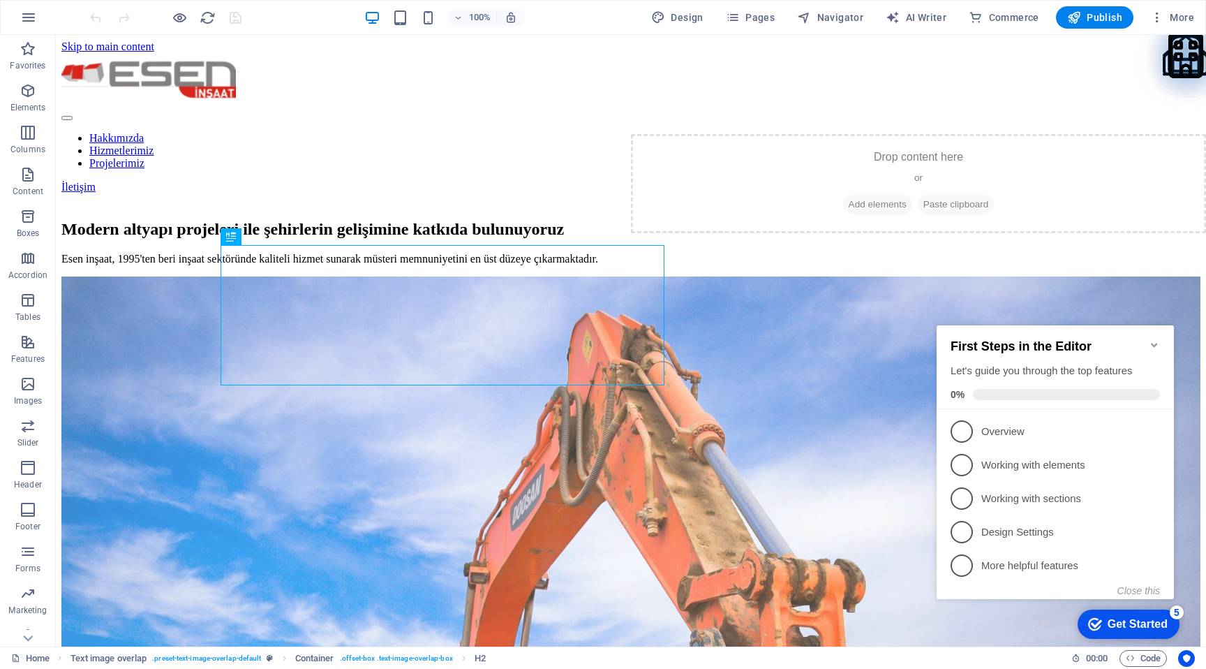
click at [1157, 339] on icon "Minimize checklist" at bounding box center [1154, 344] width 11 height 11
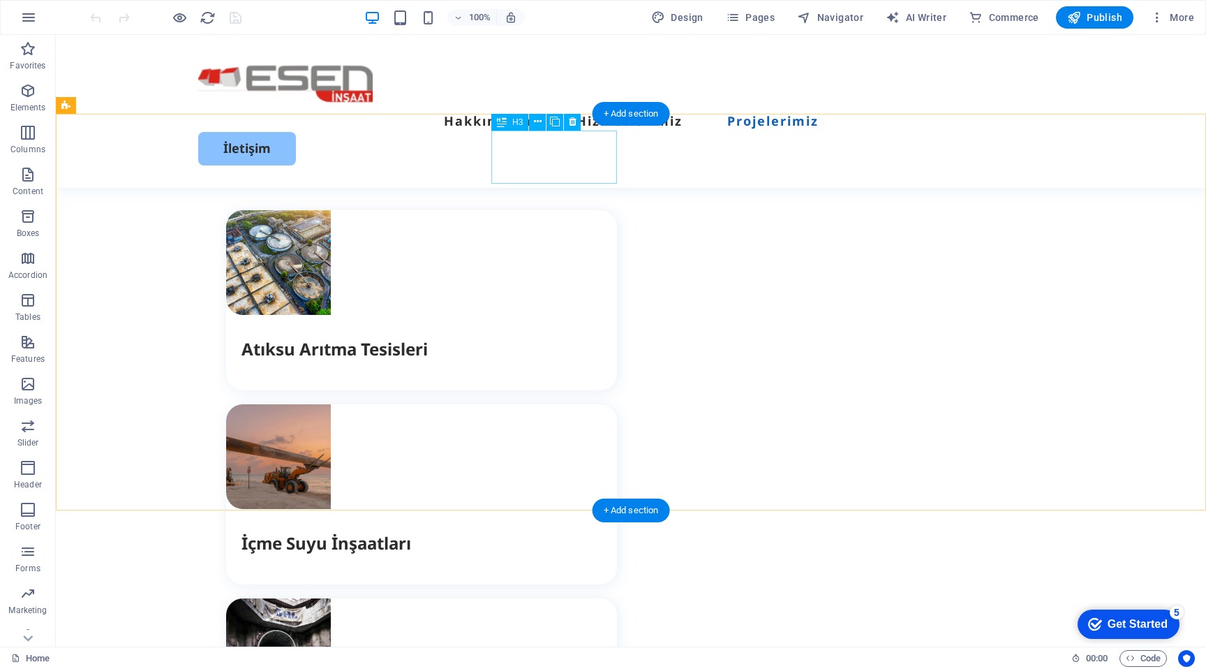
scroll to position [2640, 0]
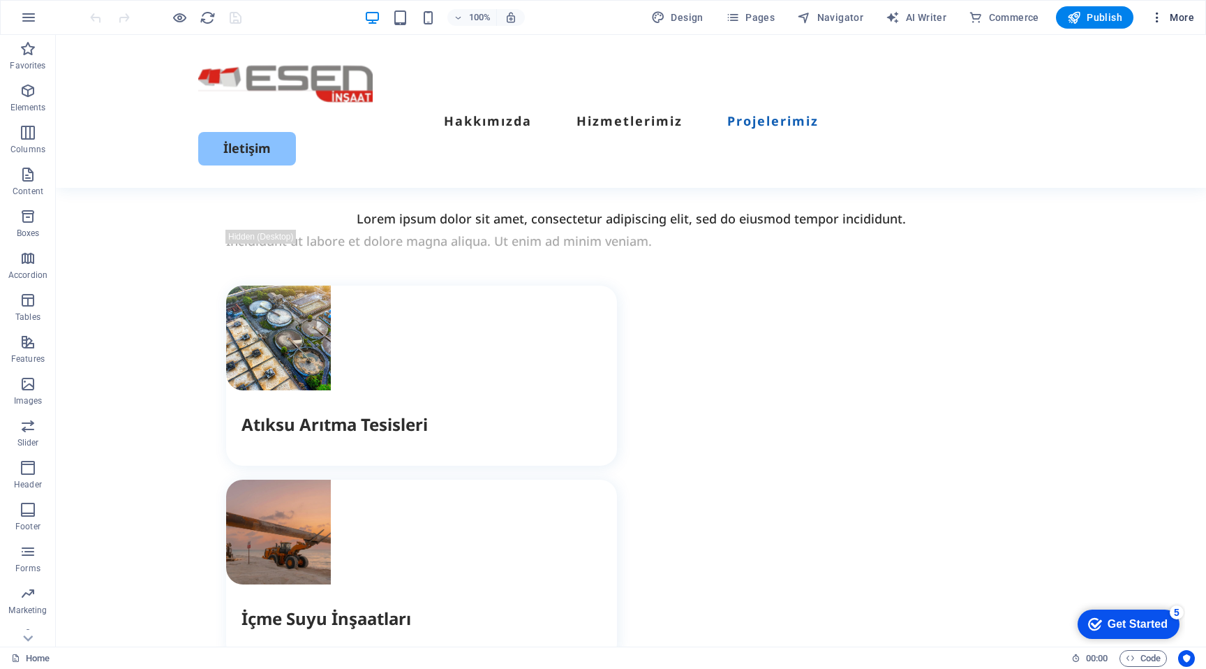
click at [1182, 13] on span "More" at bounding box center [1172, 17] width 44 height 14
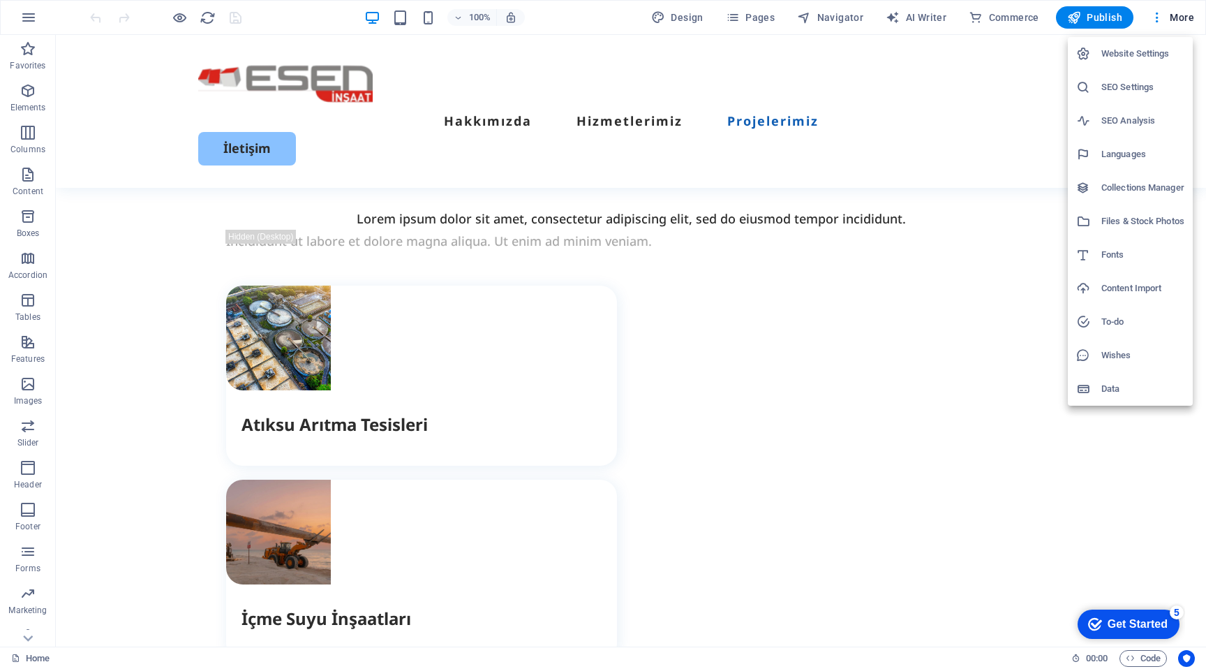
click at [1144, 189] on h6 "Collections Manager" at bounding box center [1142, 187] width 83 height 17
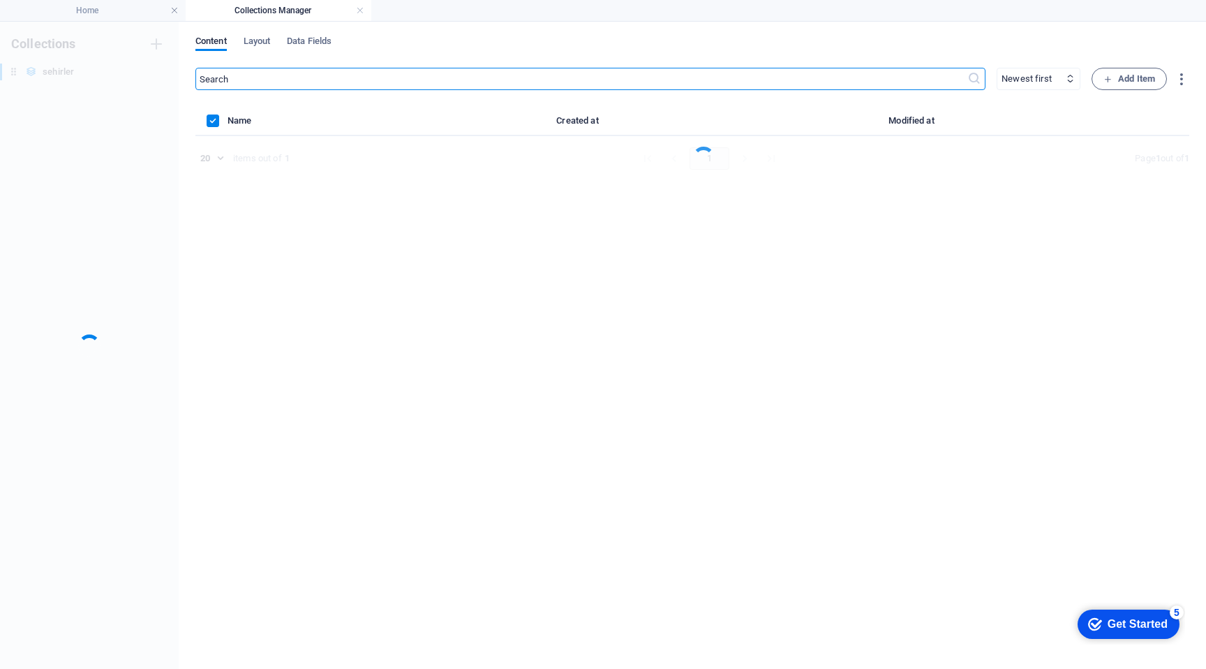
scroll to position [0, 0]
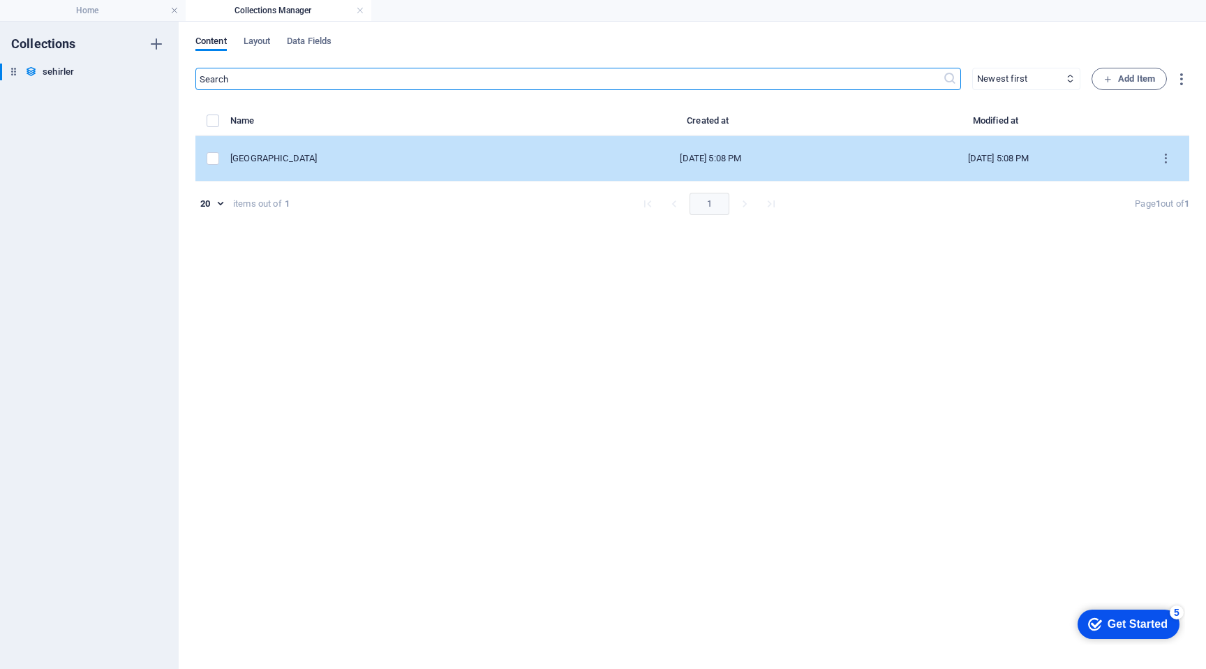
click at [312, 157] on div "[GEOGRAPHIC_DATA]" at bounding box center [392, 158] width 325 height 13
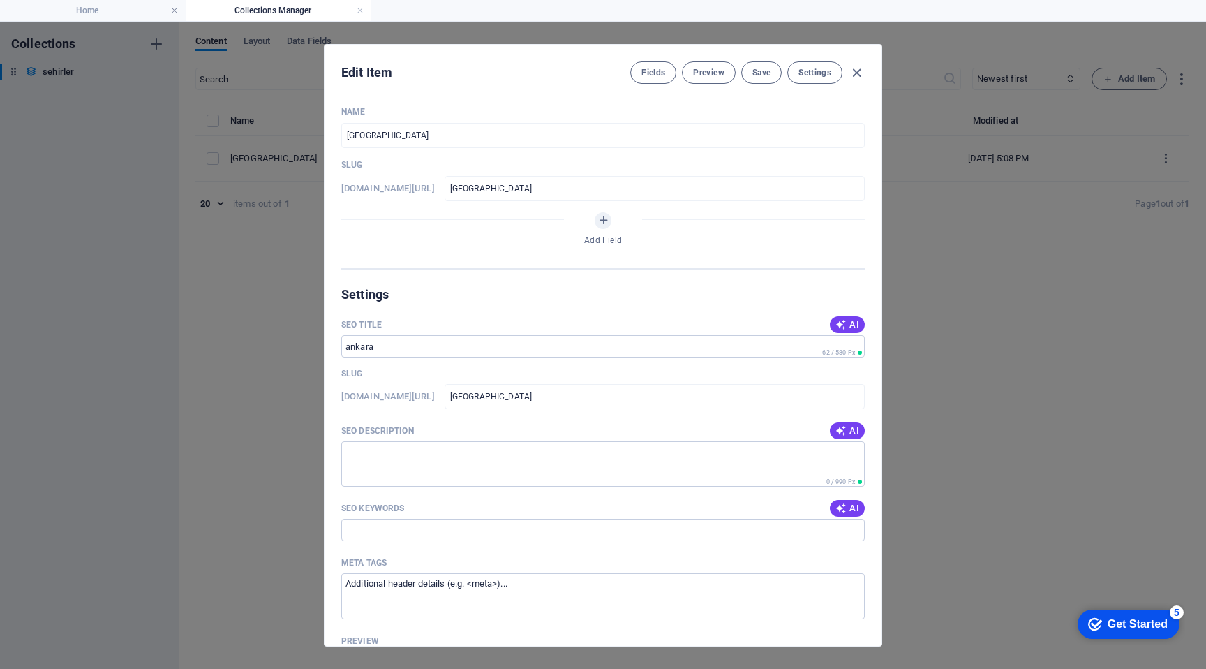
type input "[GEOGRAPHIC_DATA]"
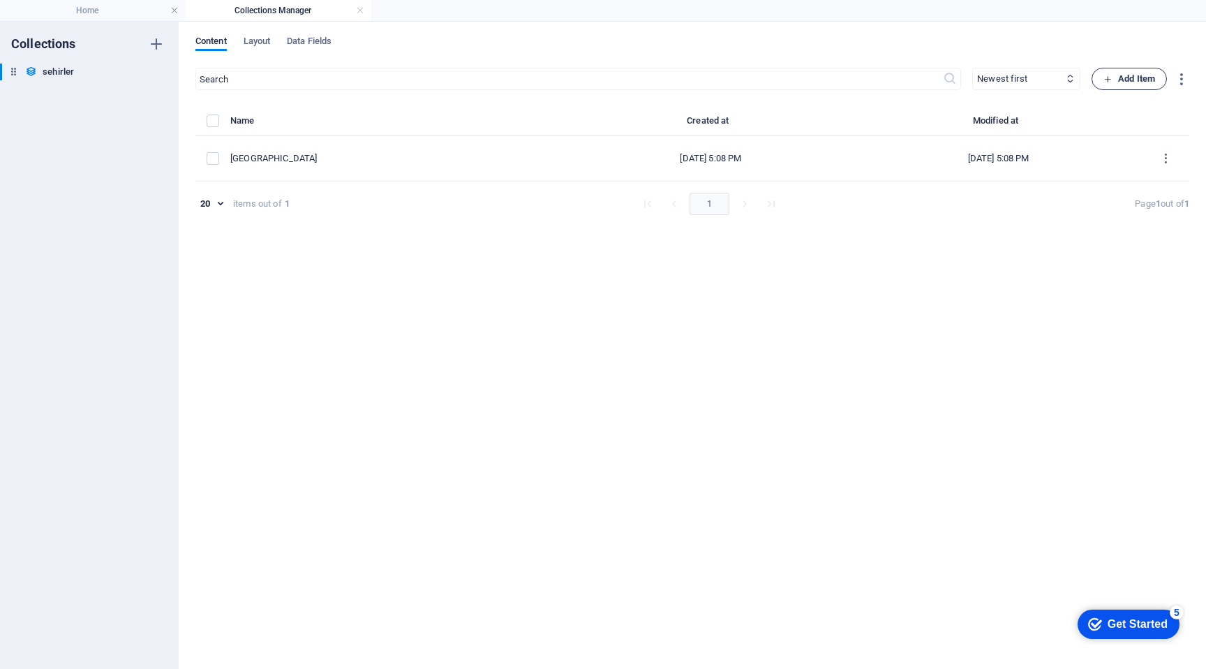
click at [1106, 80] on icon "button" at bounding box center [1108, 79] width 9 height 9
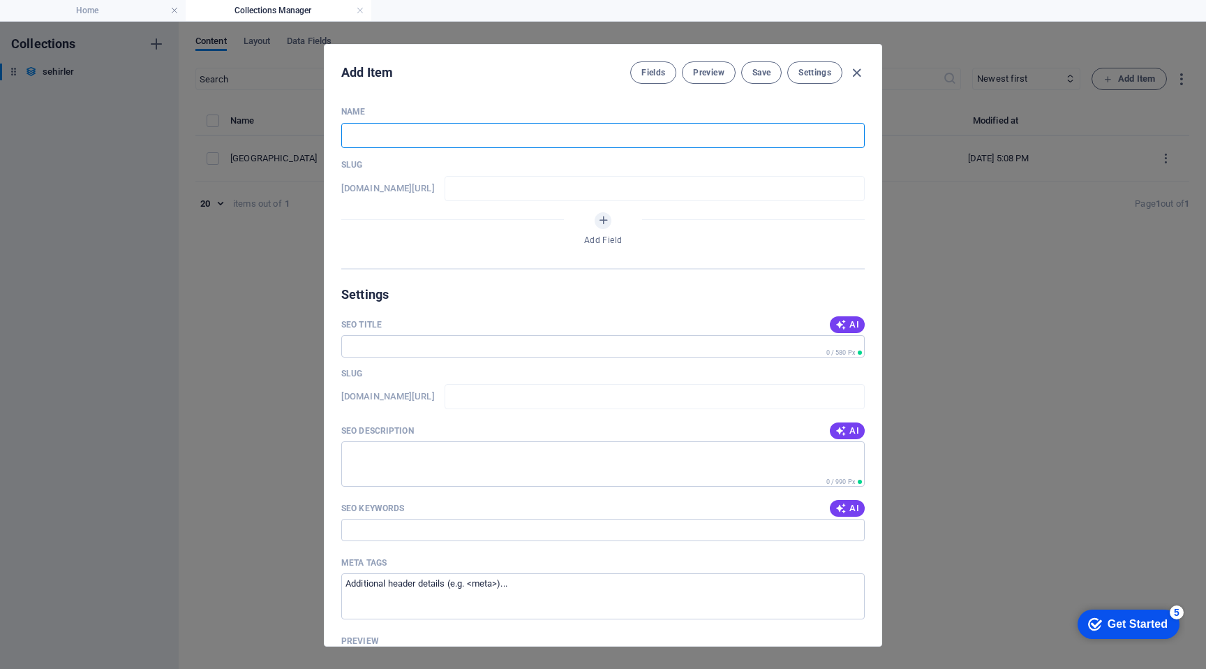
click at [426, 128] on input "text" at bounding box center [603, 135] width 524 height 25
type input "k"
type input "ko"
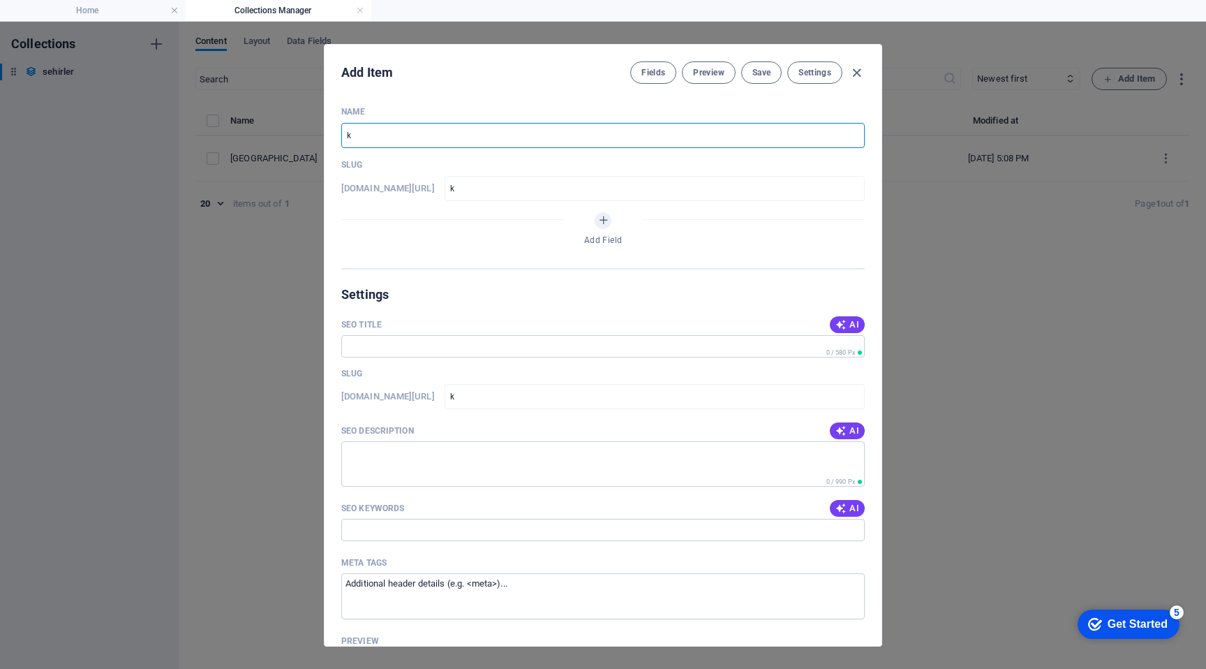
type input "ko"
type input "kon"
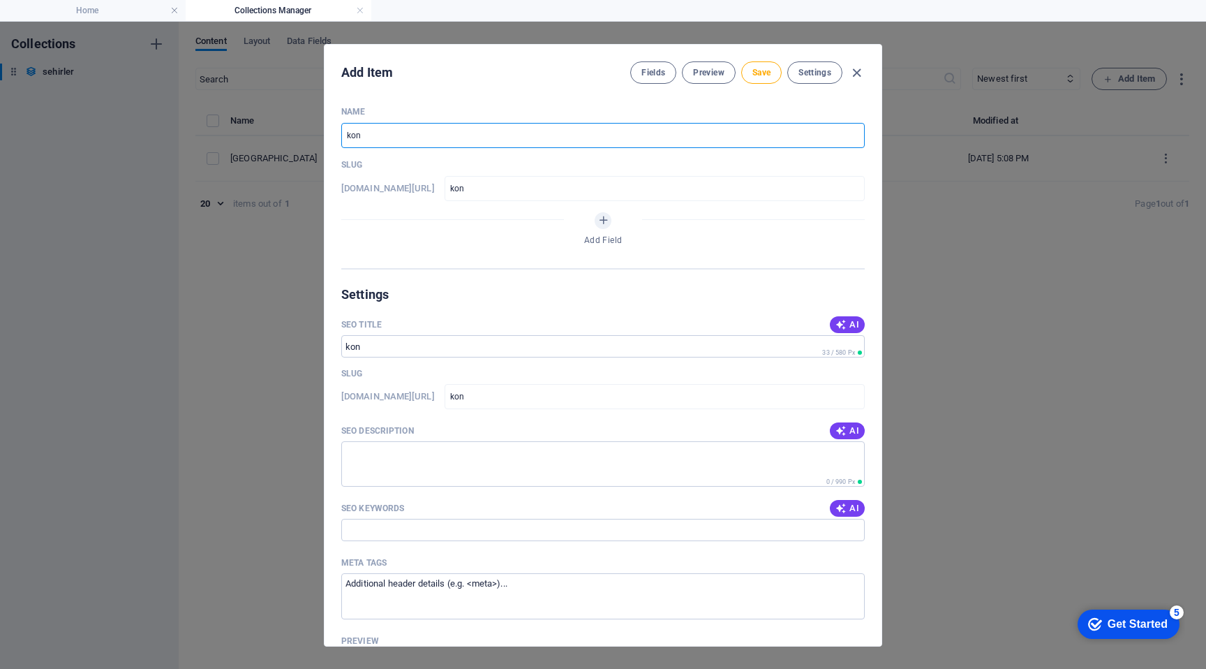
type input "kony"
type input "konya"
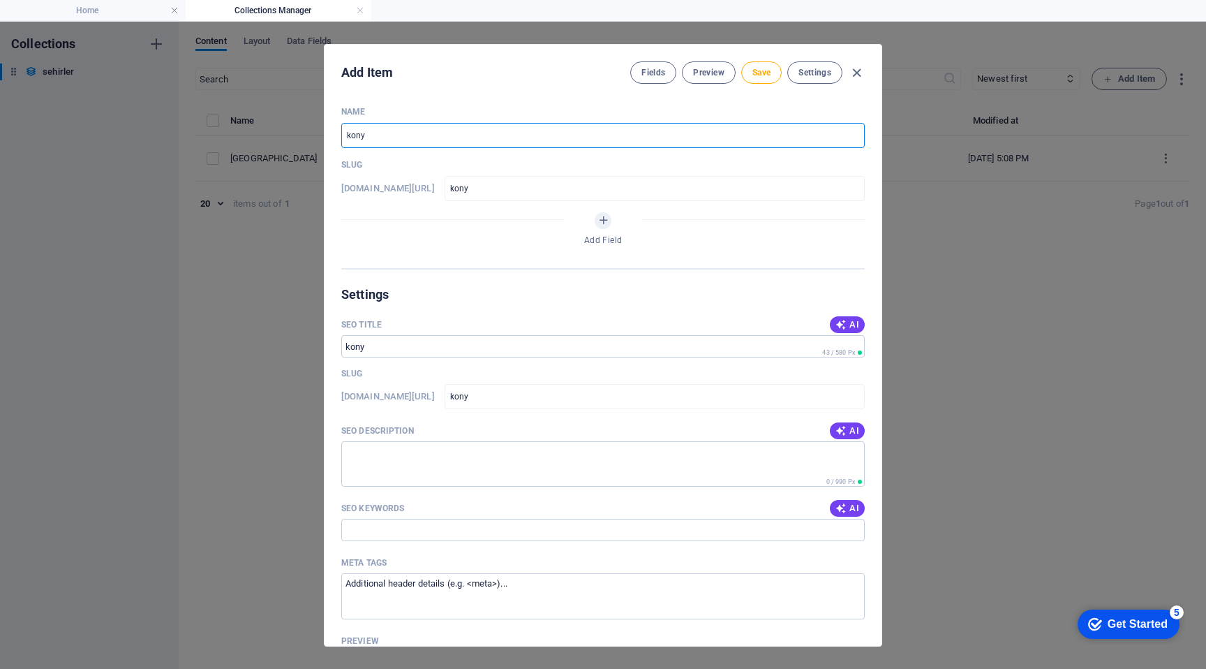
type input "konya"
click at [757, 73] on span "Save" at bounding box center [761, 72] width 18 height 11
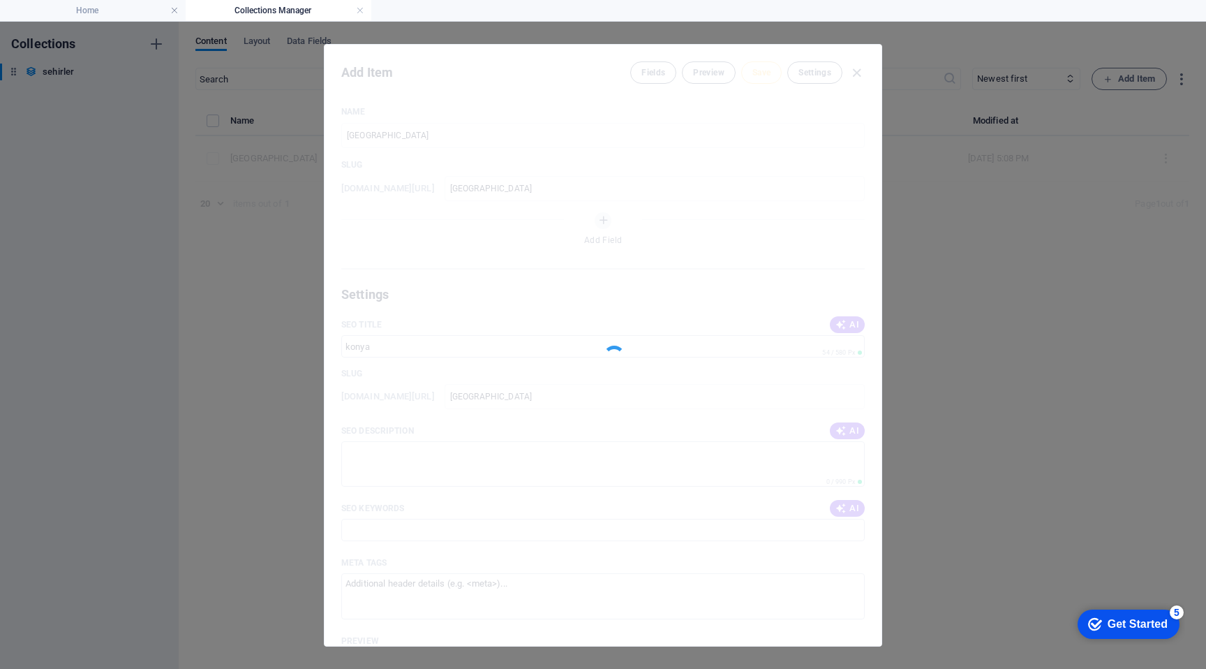
type input "konya"
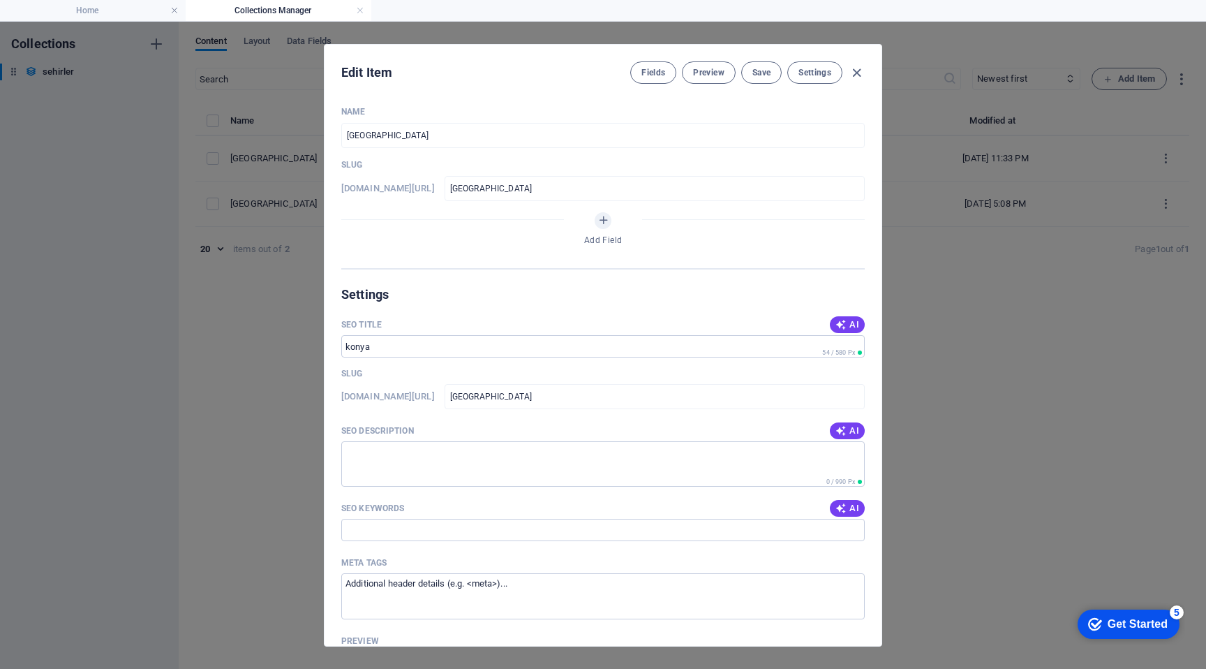
type input "konya"
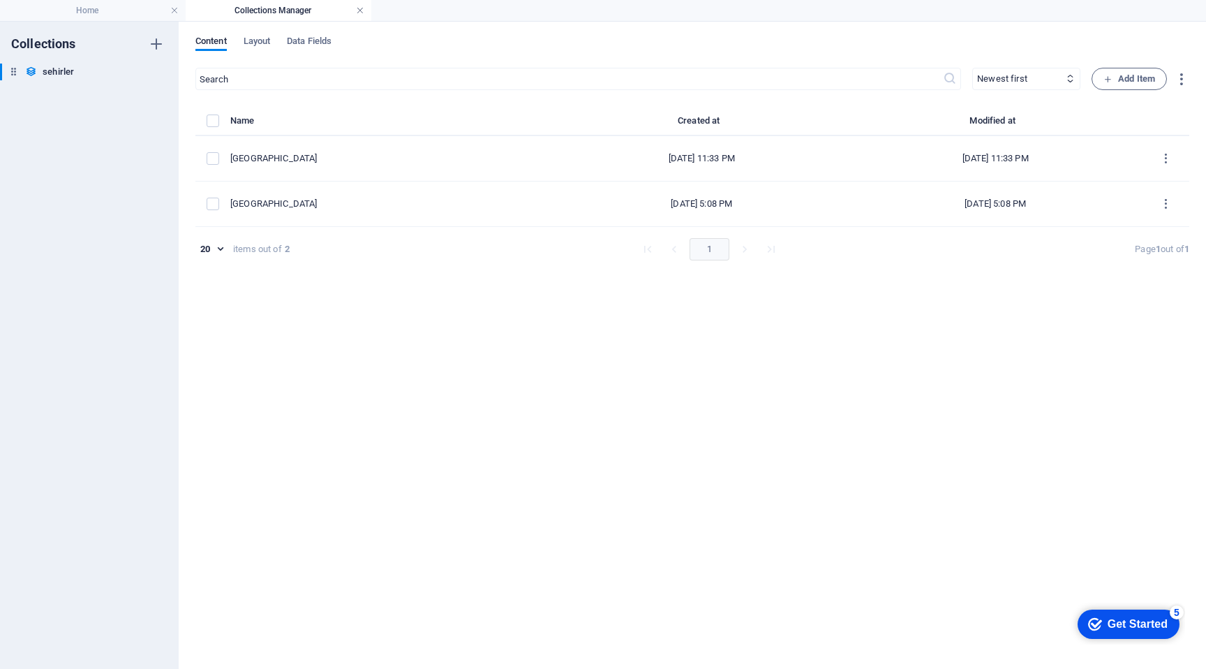
click at [358, 14] on link at bounding box center [360, 10] width 8 height 13
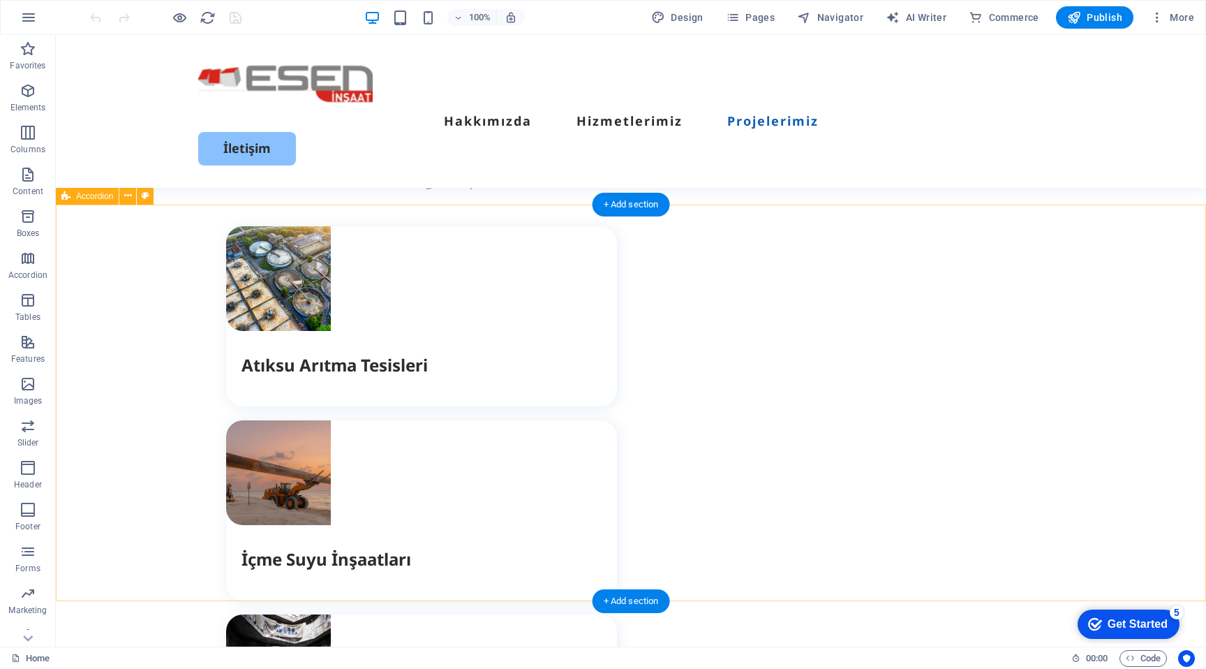
scroll to position [2708, 0]
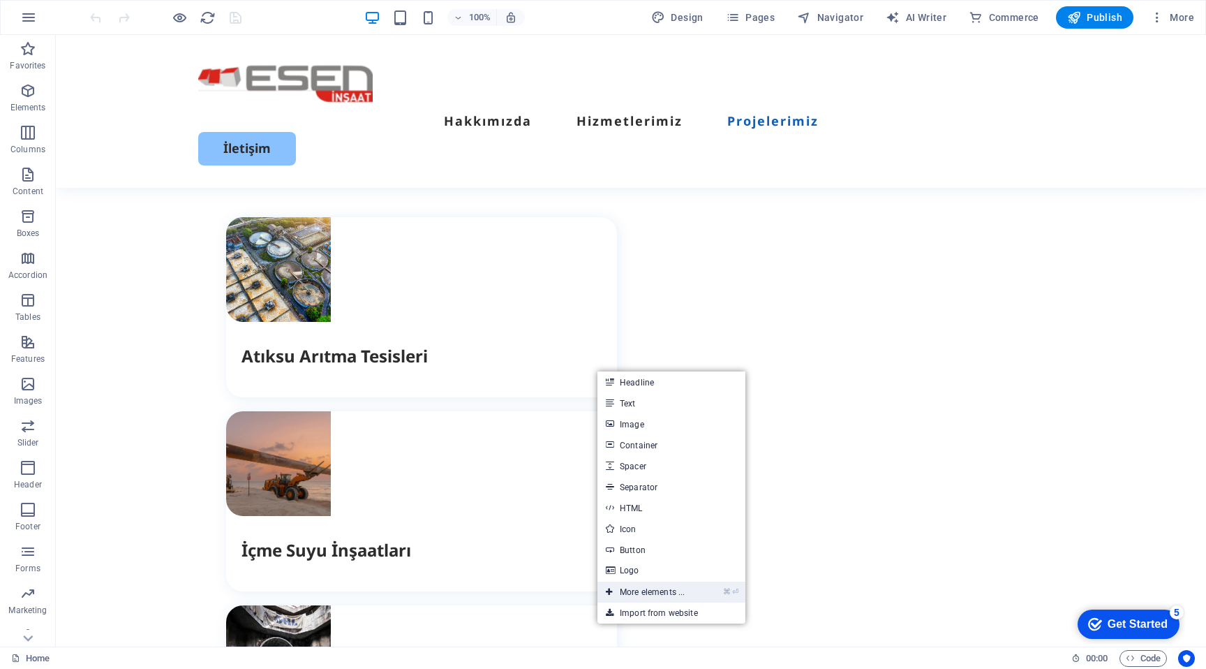
click at [665, 591] on link "⌘ ⏎ More elements ..." at bounding box center [645, 591] width 96 height 21
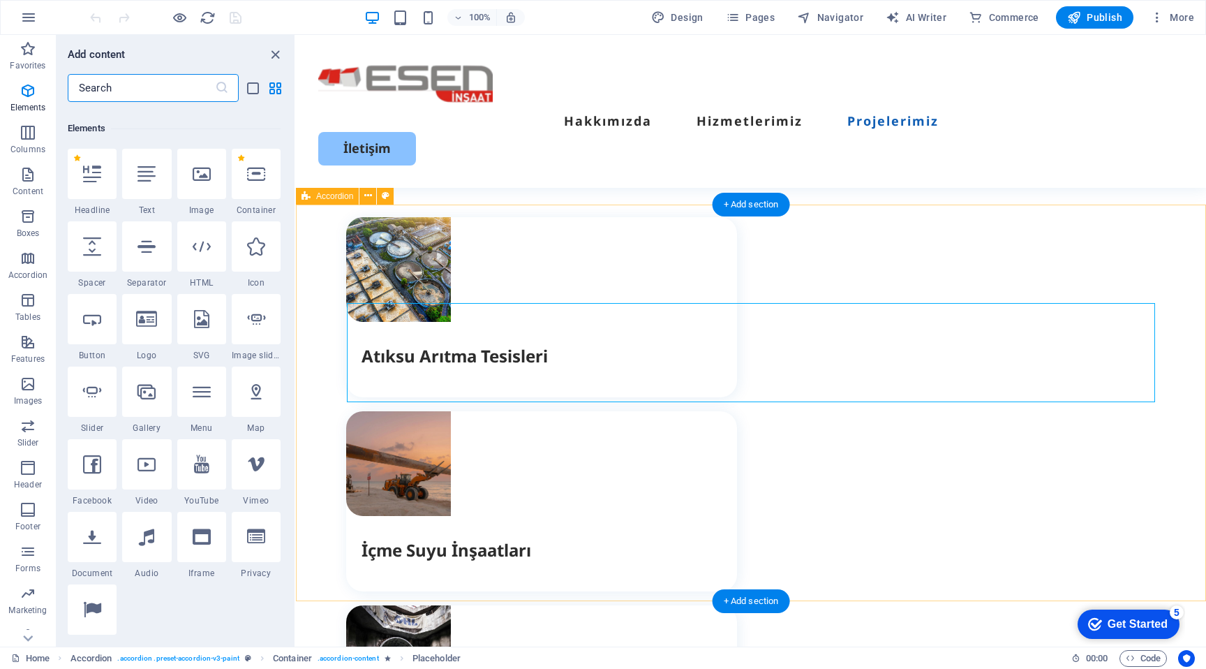
scroll to position [149, 0]
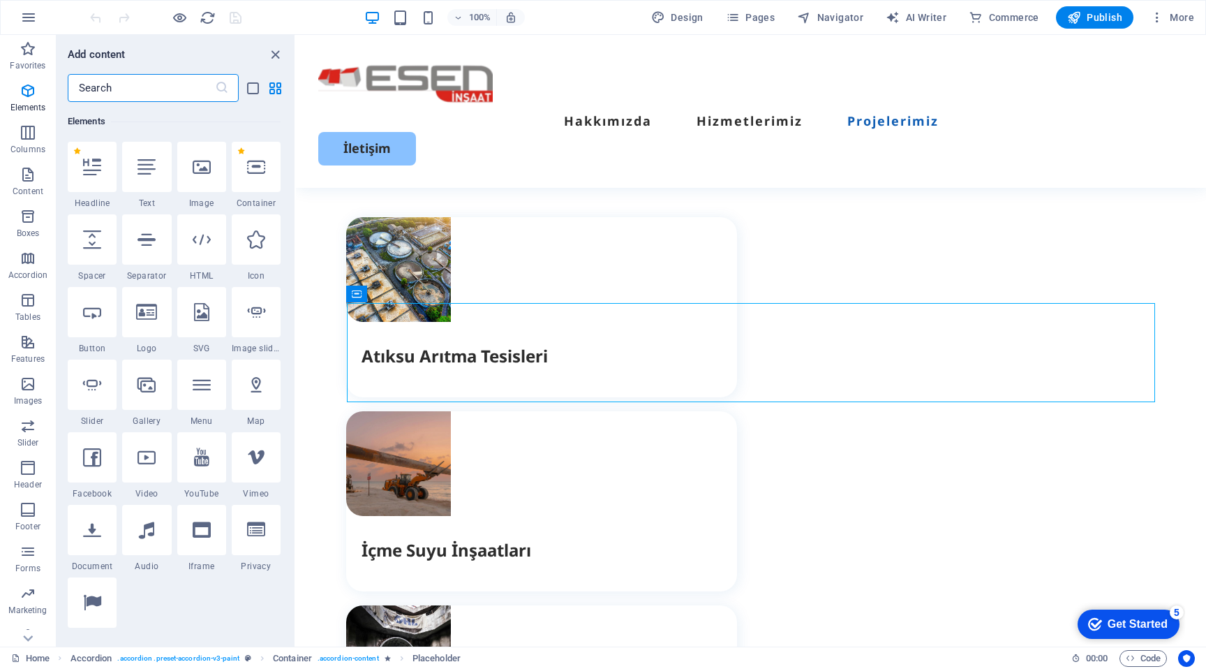
click at [147, 93] on input "text" at bounding box center [141, 88] width 147 height 28
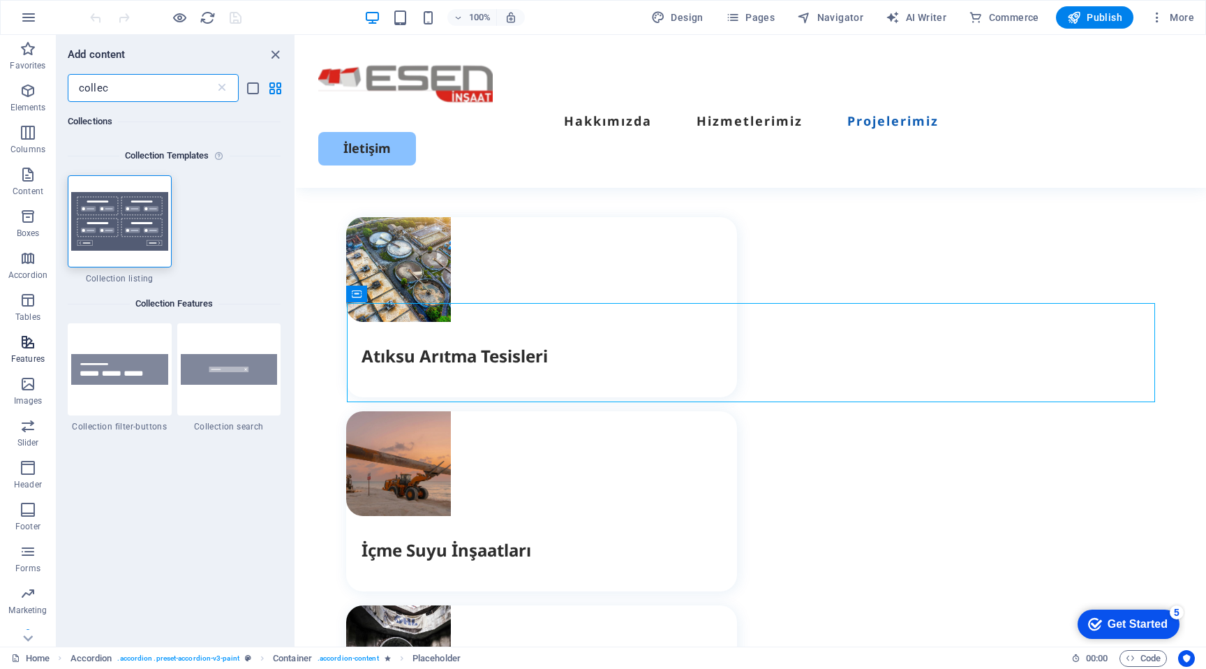
scroll to position [59, 0]
type input "collec"
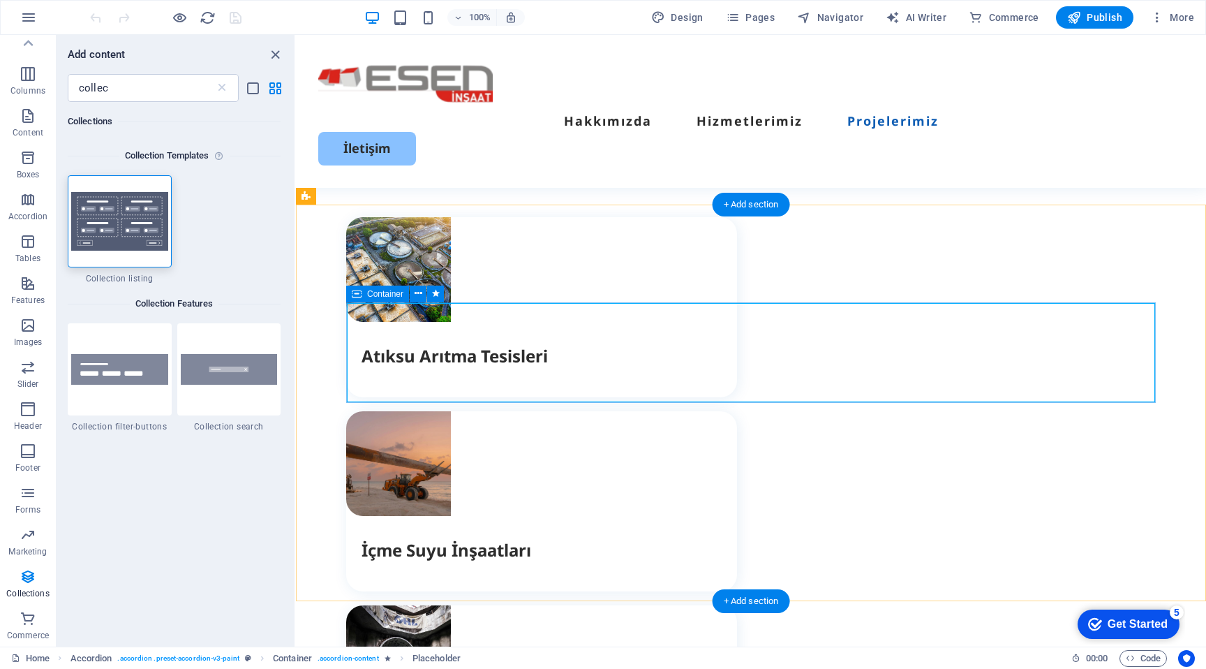
drag, startPoint x: 328, startPoint y: 620, endPoint x: 627, endPoint y: 370, distance: 389.5
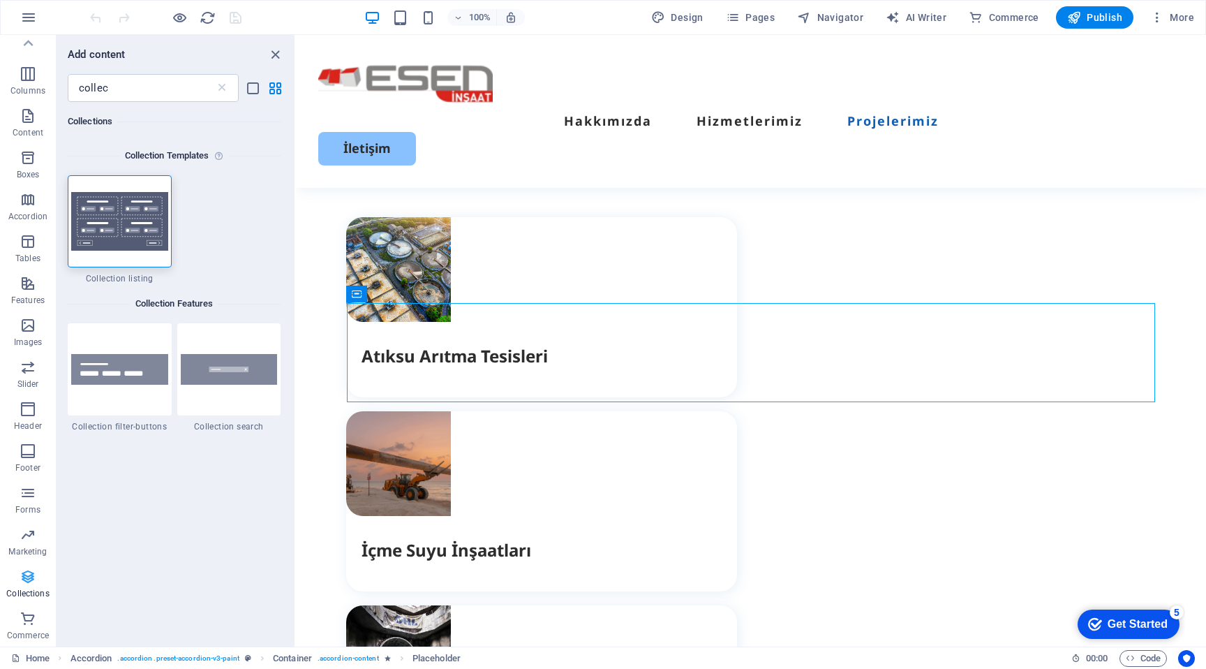
click at [27, 588] on p "Collections" at bounding box center [27, 593] width 43 height 11
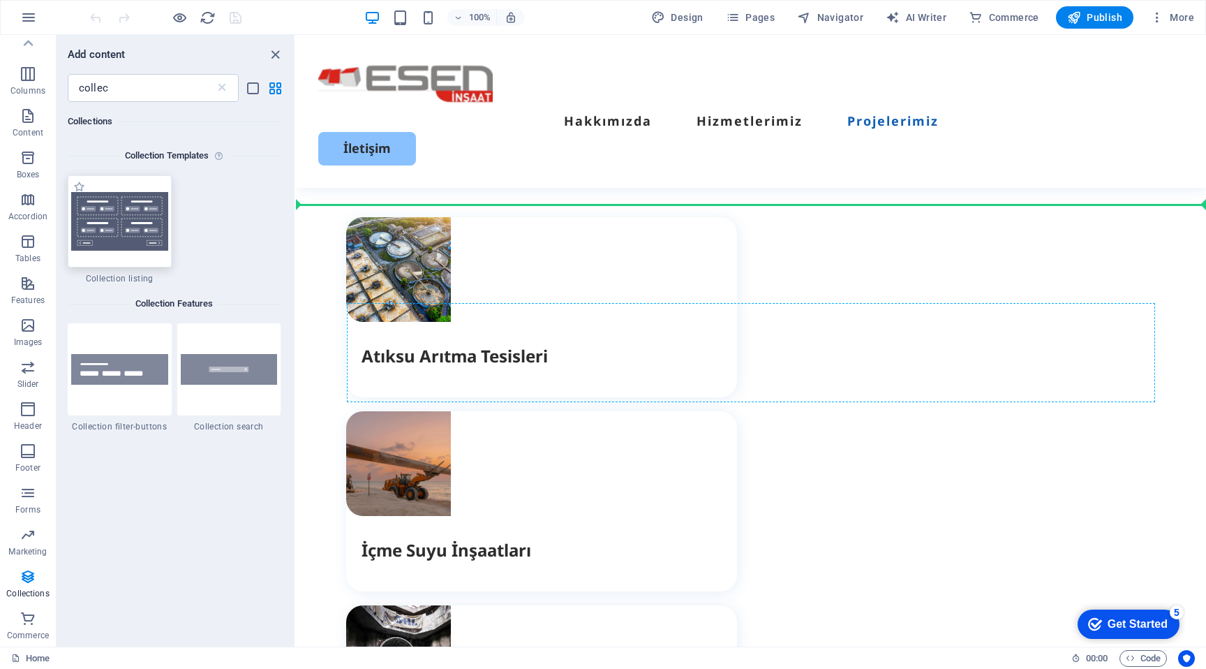
select select
select select "createdAt_DESC"
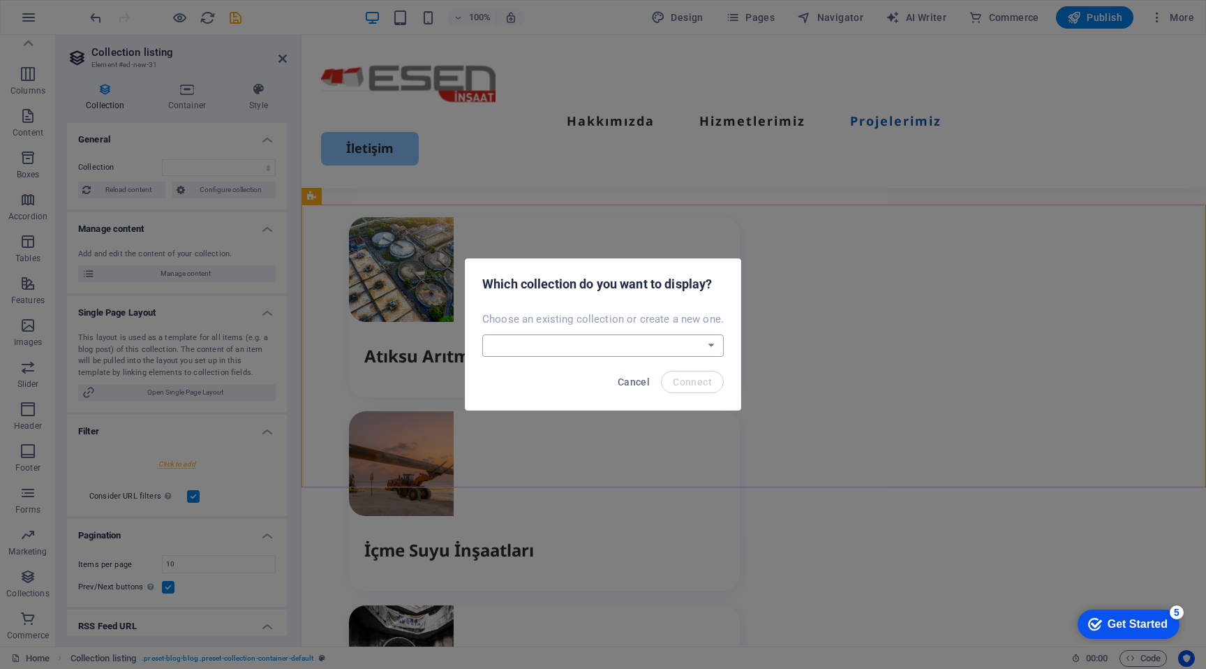
click at [621, 340] on select "sehirler Create a new collection" at bounding box center [603, 345] width 242 height 22
select select "68bc406d824c759e7b0d0ac7"
click at [484, 334] on select "sehirler Create a new collection" at bounding box center [603, 345] width 242 height 22
click at [701, 378] on span "Connect" at bounding box center [692, 381] width 39 height 11
select select "68bc406d824c759e7b0d0ac7"
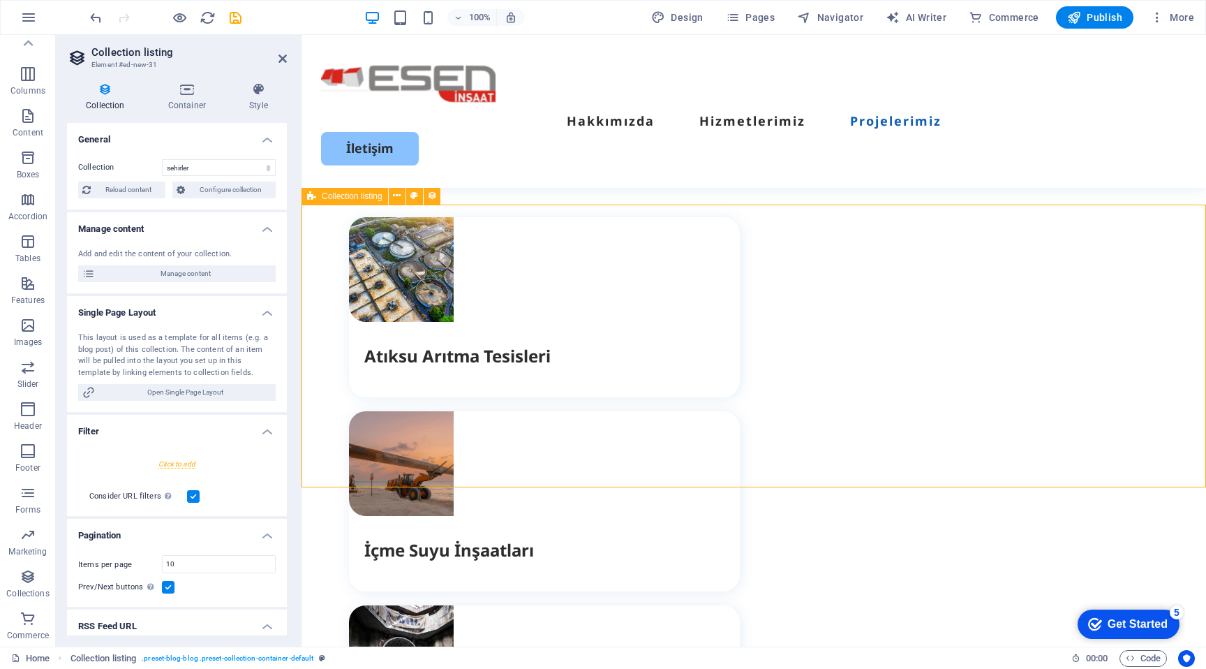
select select "createdAt_DESC"
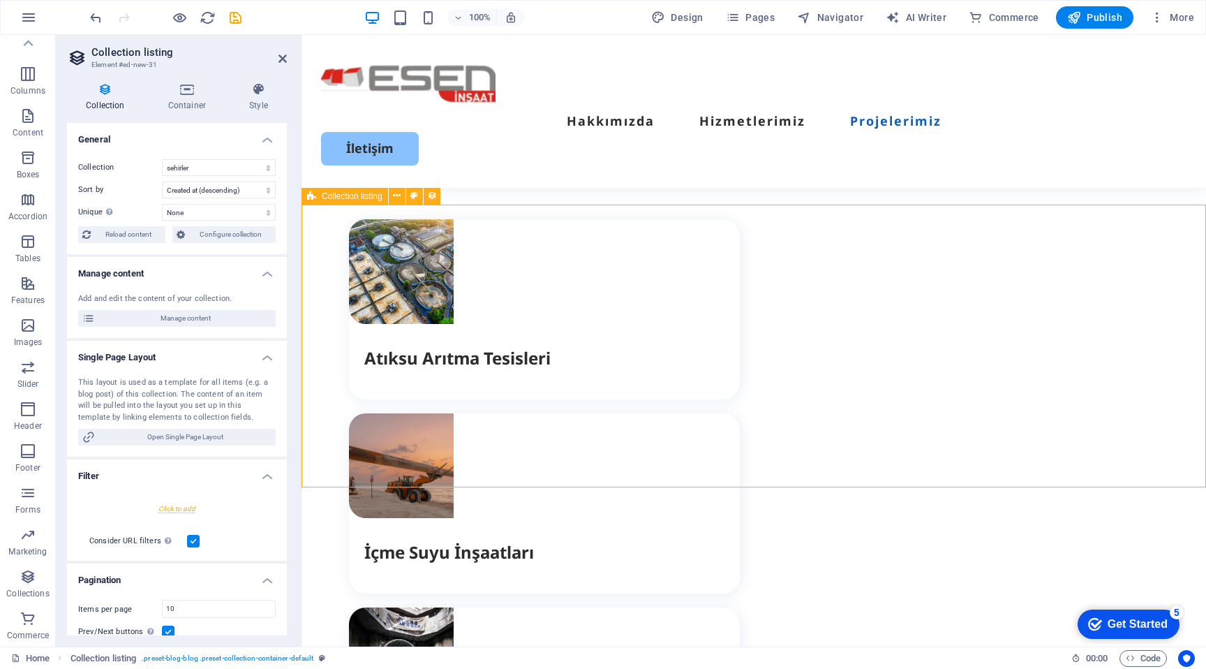
scroll to position [2694, 0]
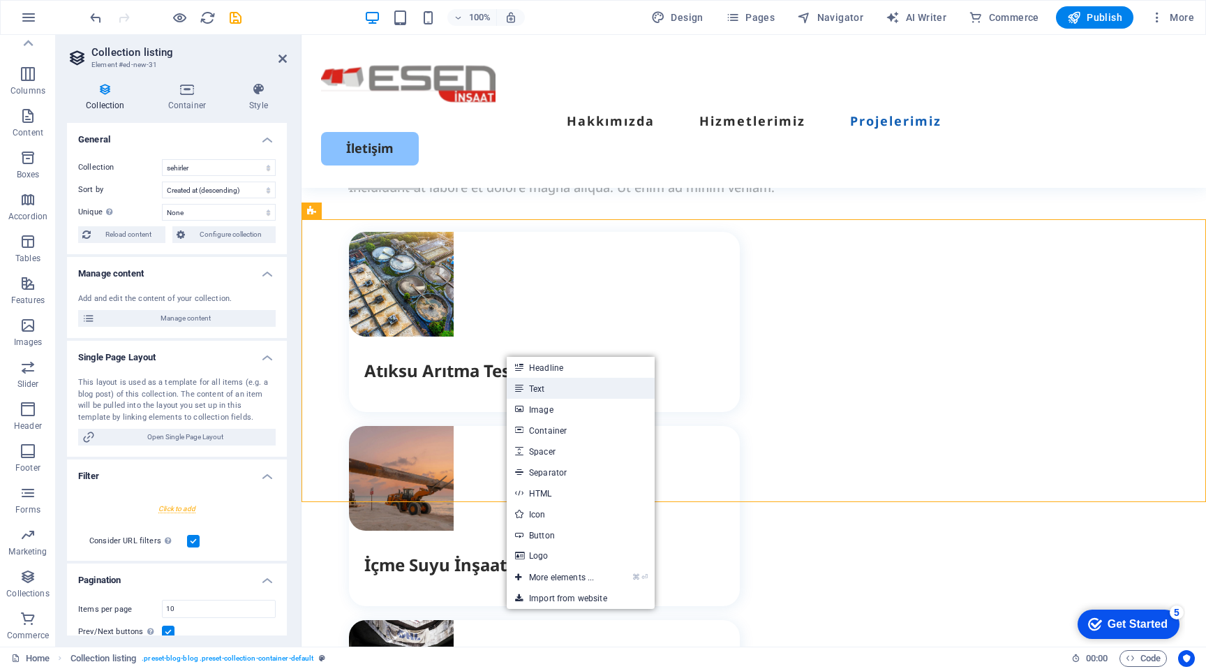
click at [564, 387] on link "Text" at bounding box center [581, 388] width 148 height 21
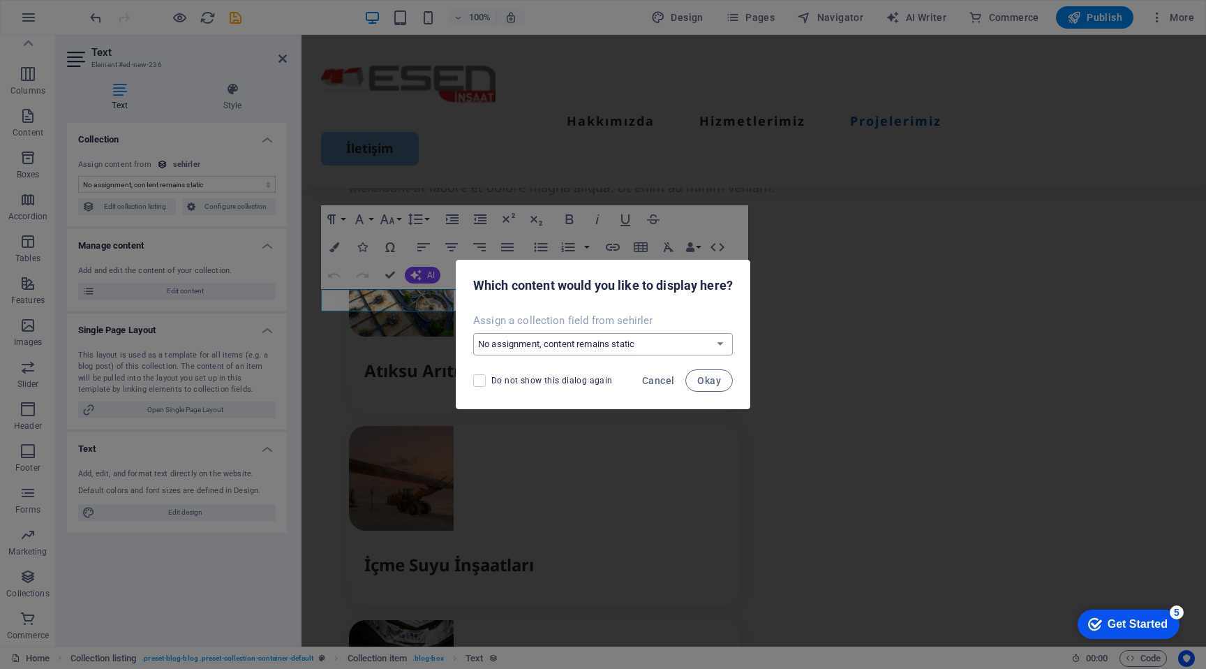
click at [609, 341] on select "No assignment, content remains static Create a new field Created at (Date) Upda…" at bounding box center [603, 344] width 260 height 22
select select "name"
click at [473, 333] on select "No assignment, content remains static Create a new field Created at (Date) Upda…" at bounding box center [603, 344] width 260 height 22
click at [713, 383] on span "Okay" at bounding box center [709, 380] width 24 height 11
select select "name"
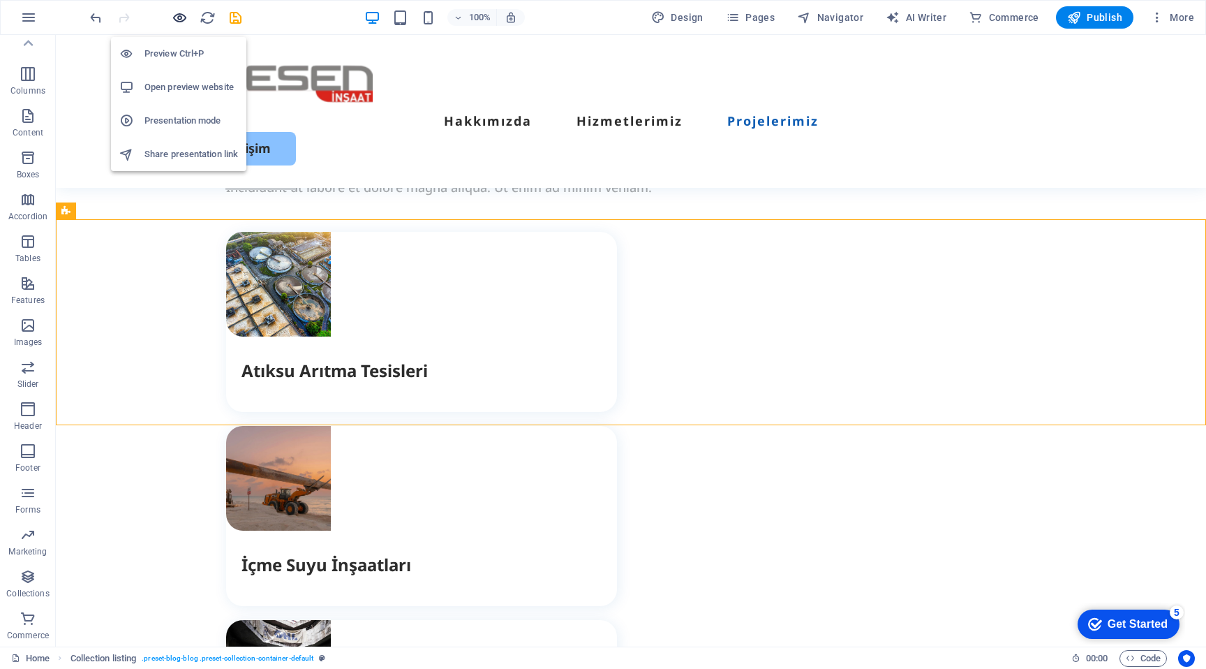
click at [174, 17] on icon "button" at bounding box center [180, 18] width 16 height 16
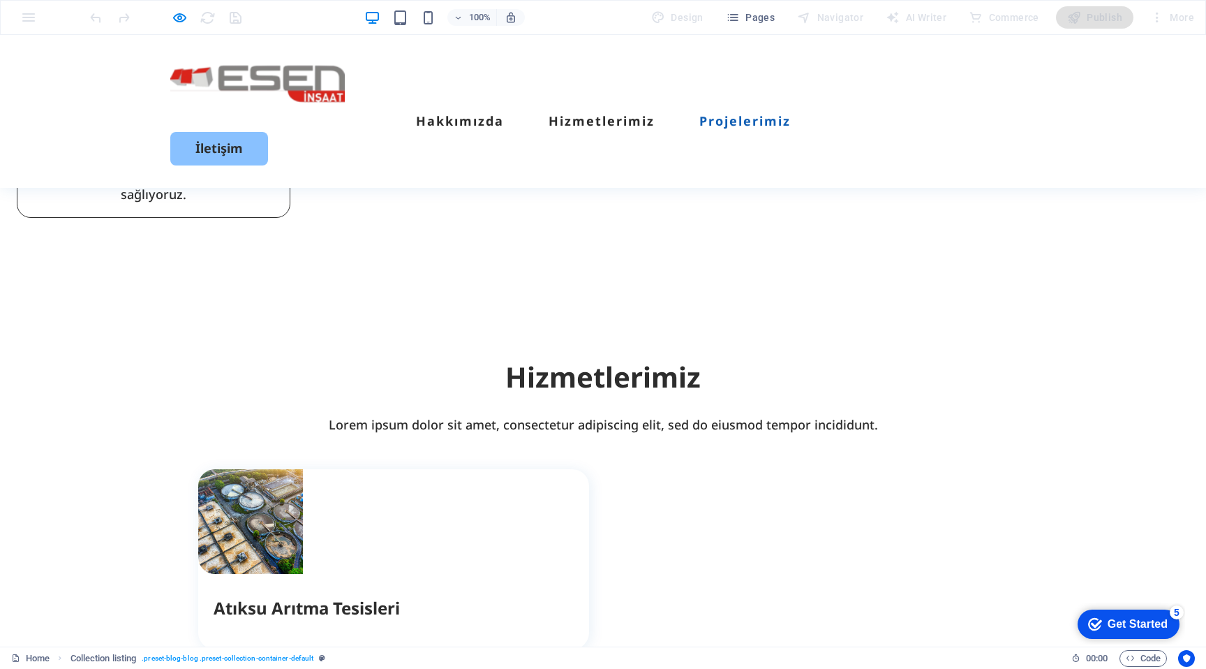
scroll to position [2398, 0]
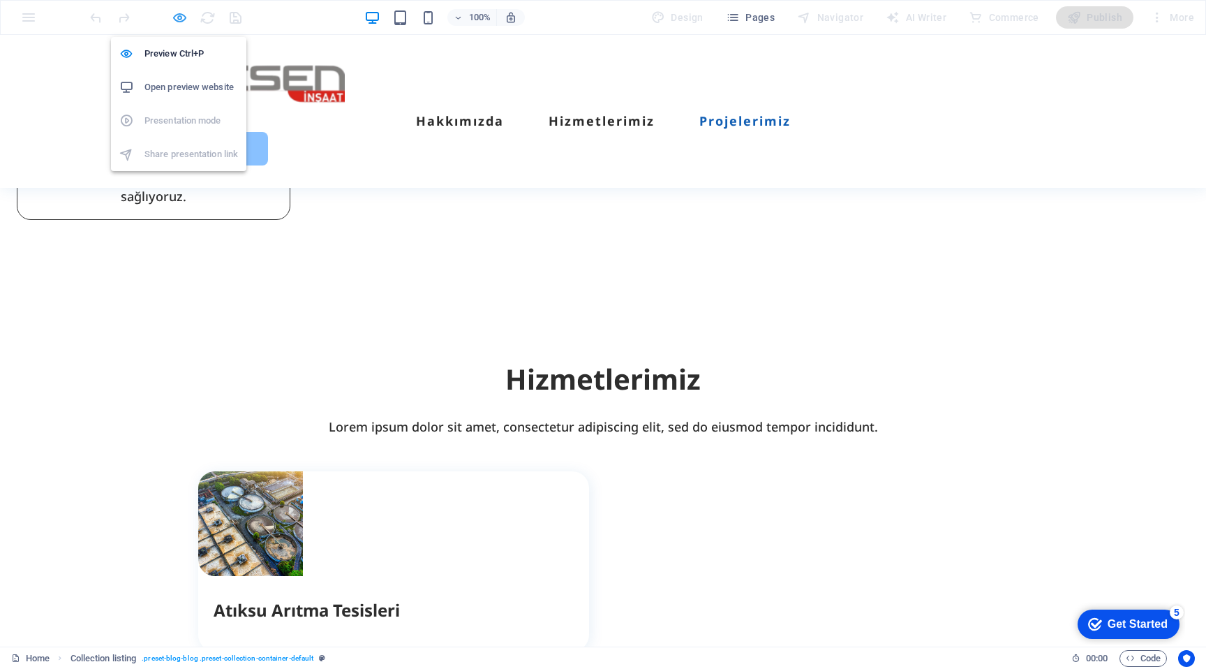
click at [180, 13] on icon "button" at bounding box center [180, 18] width 16 height 16
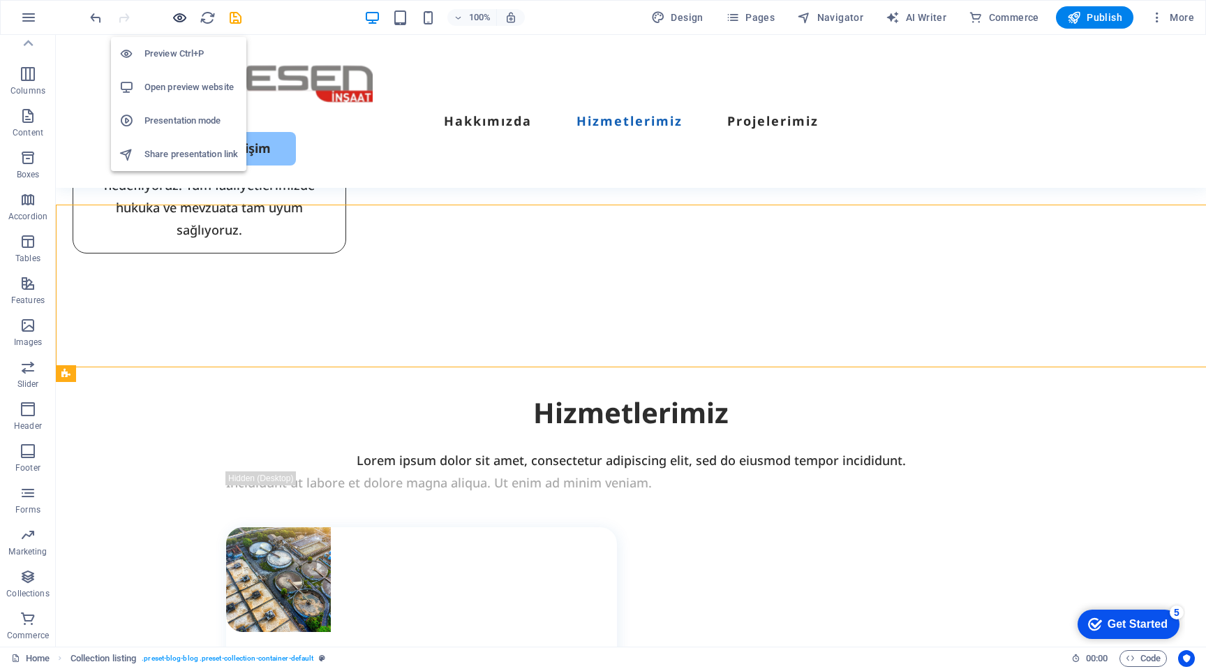
scroll to position [2531, 0]
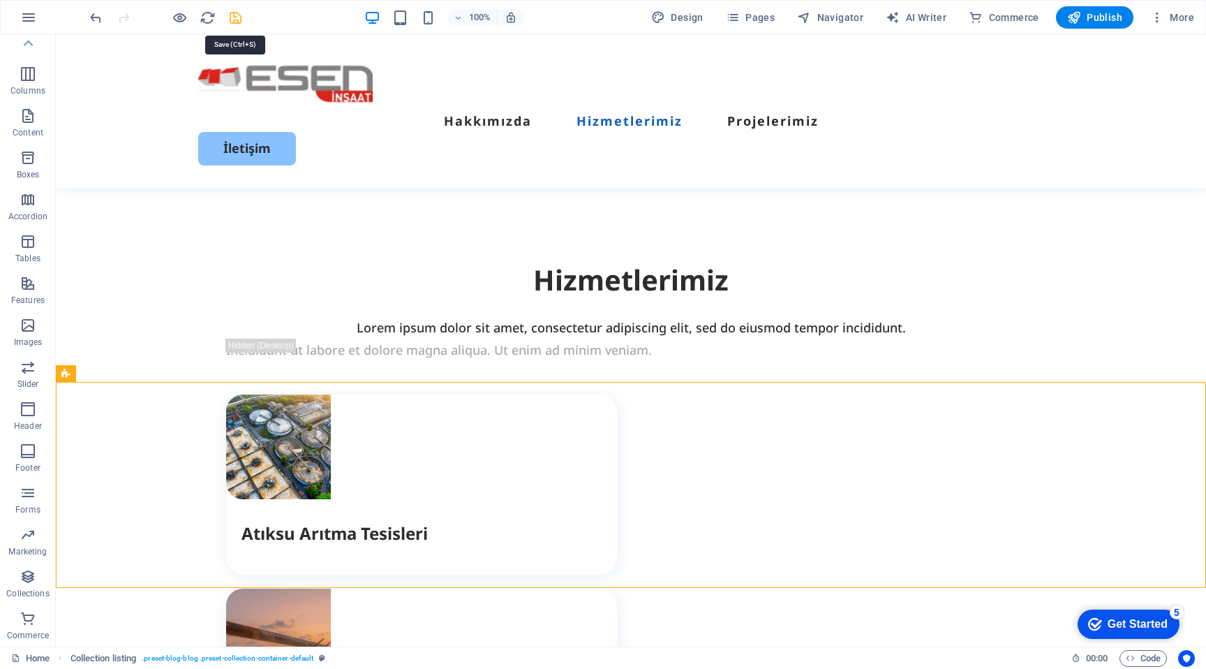
click at [237, 23] on icon "save" at bounding box center [236, 18] width 16 height 16
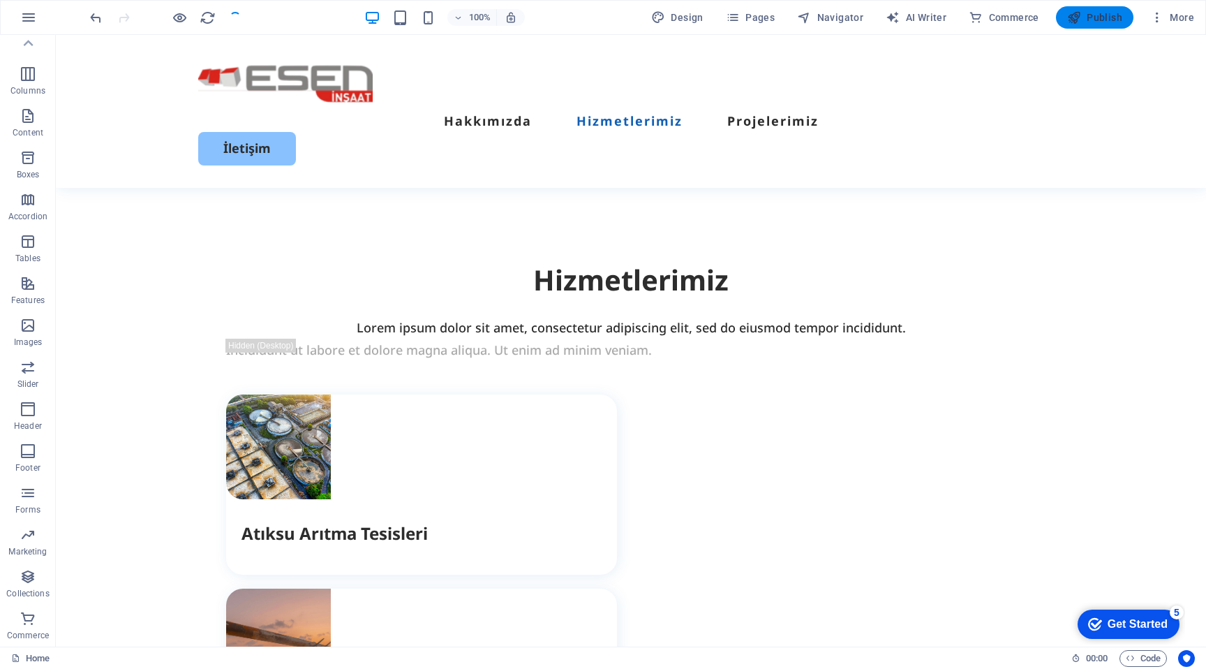
click at [1091, 12] on span "Publish" at bounding box center [1094, 17] width 55 height 14
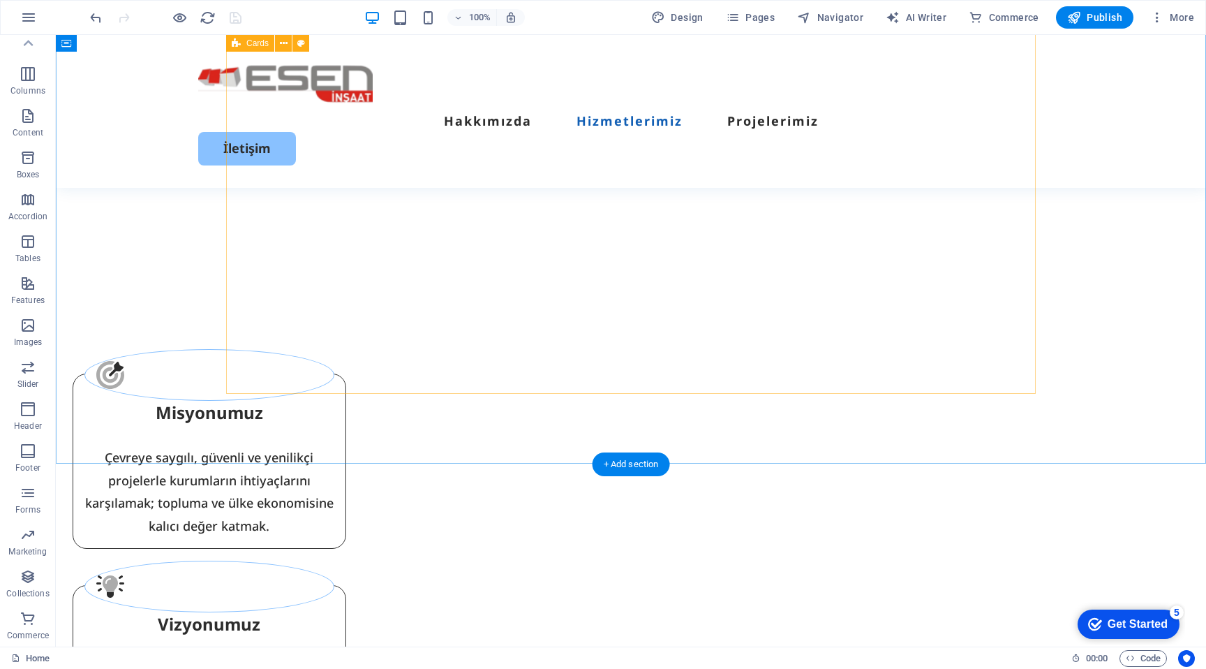
scroll to position [1293, 0]
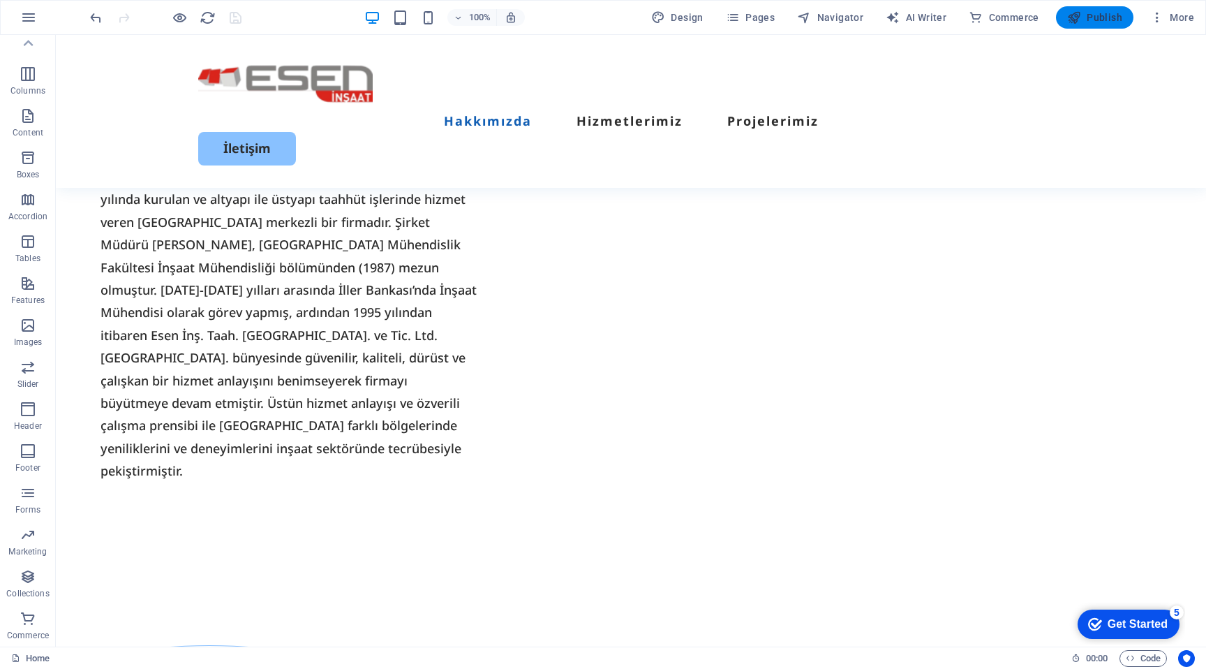
click at [1100, 22] on span "Publish" at bounding box center [1094, 17] width 55 height 14
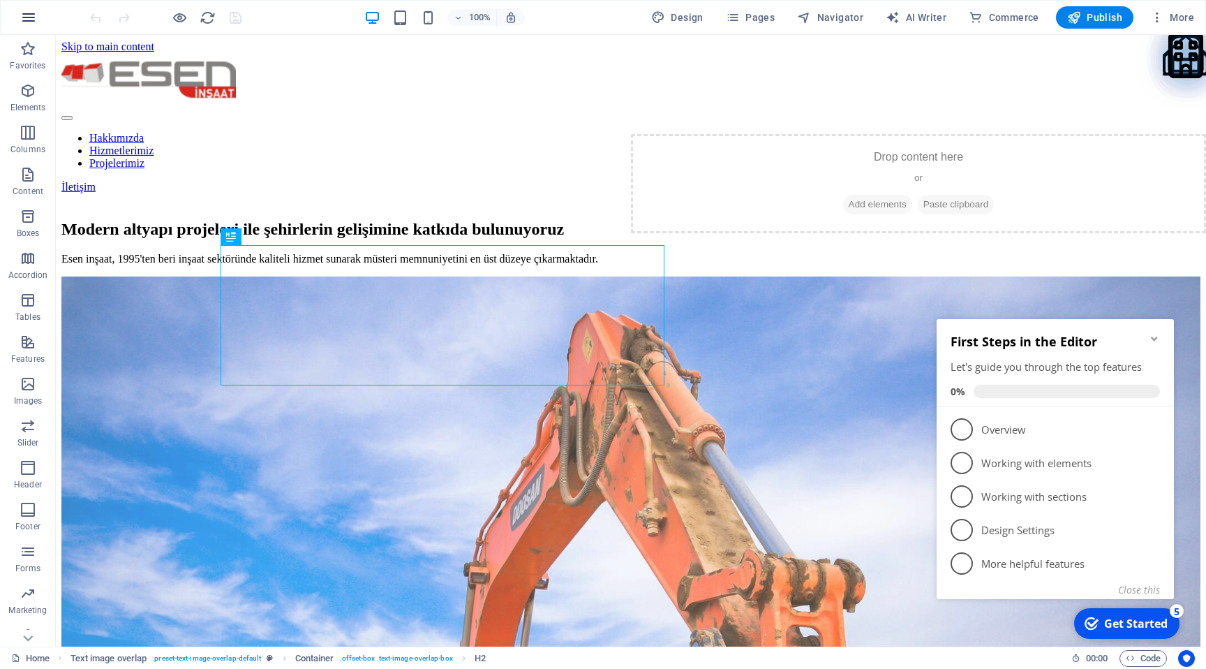
click at [21, 18] on icon "button" at bounding box center [28, 17] width 17 height 17
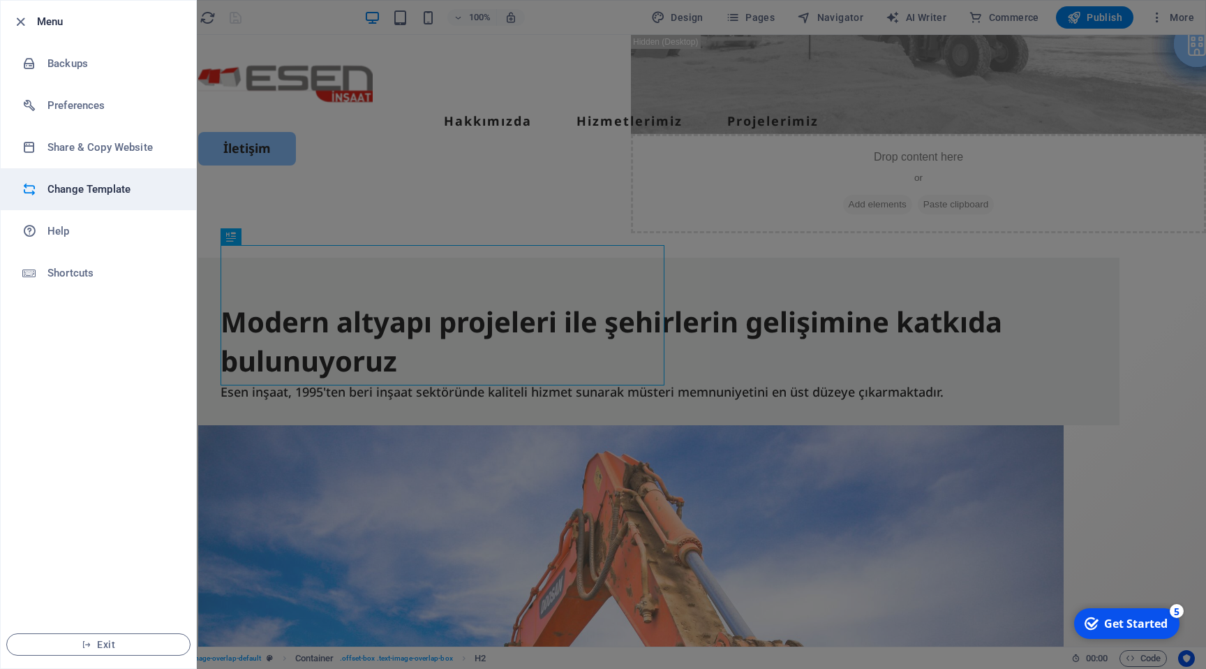
click at [105, 181] on h6 "Change Template" at bounding box center [111, 189] width 129 height 17
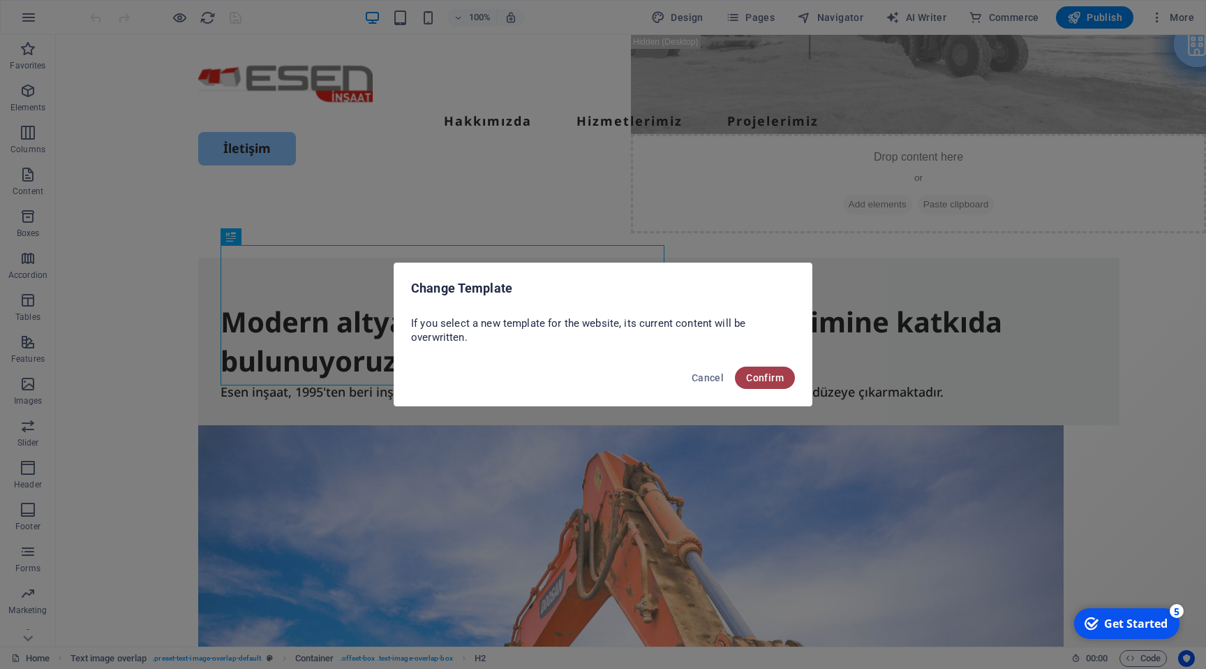
click at [759, 373] on span "Confirm" at bounding box center [765, 377] width 38 height 11
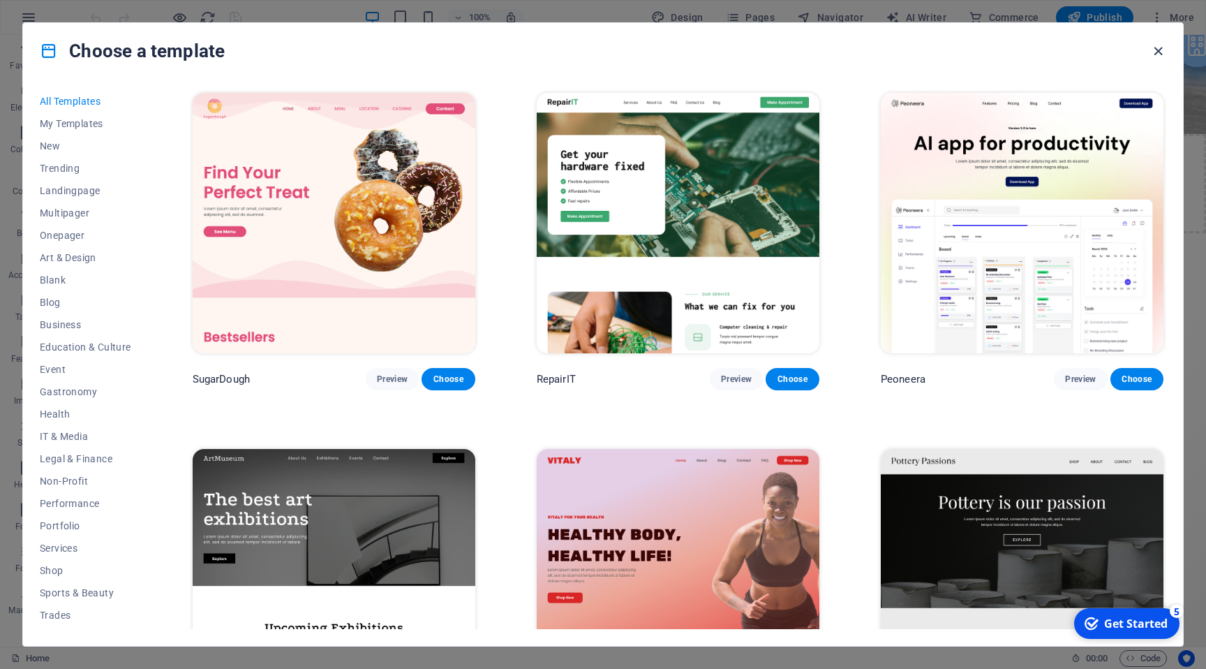
click at [1160, 53] on icon "button" at bounding box center [1158, 51] width 16 height 16
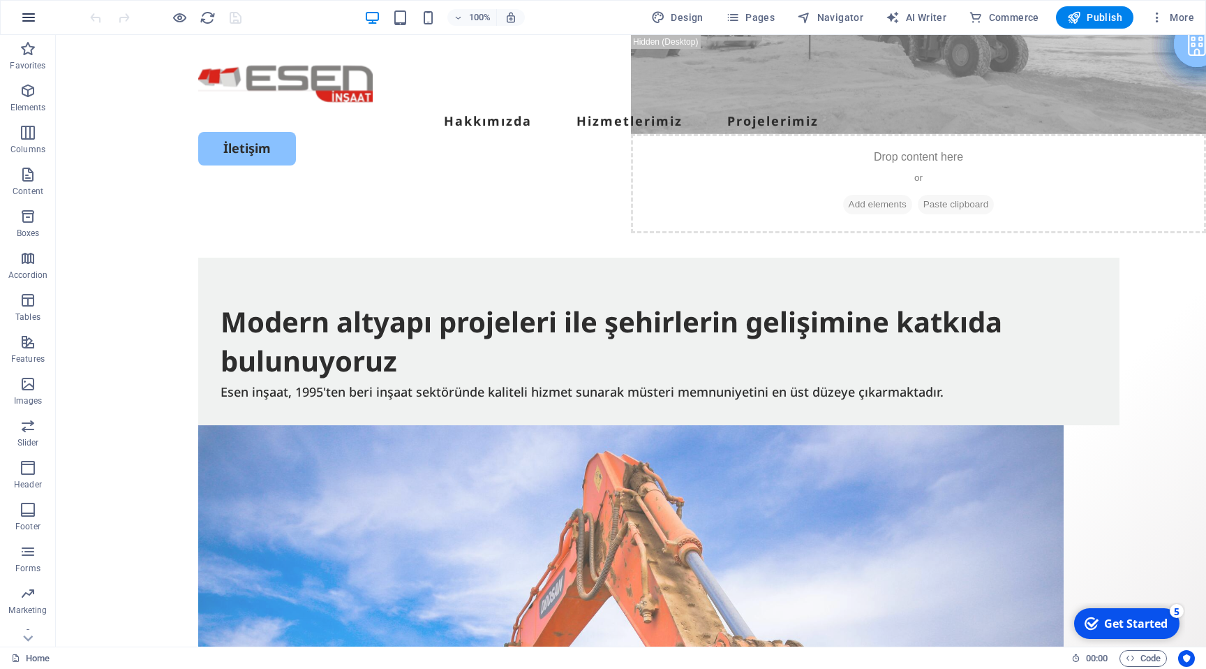
click at [20, 17] on icon "button" at bounding box center [28, 17] width 17 height 17
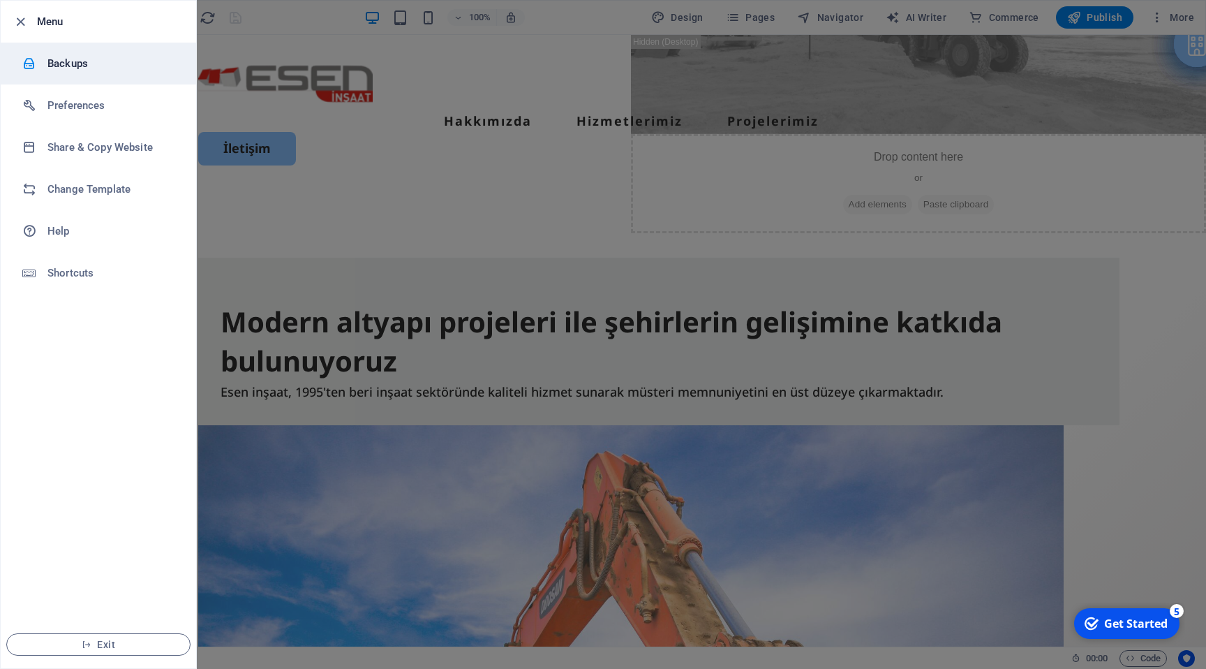
click at [77, 65] on h6 "Backups" at bounding box center [111, 63] width 129 height 17
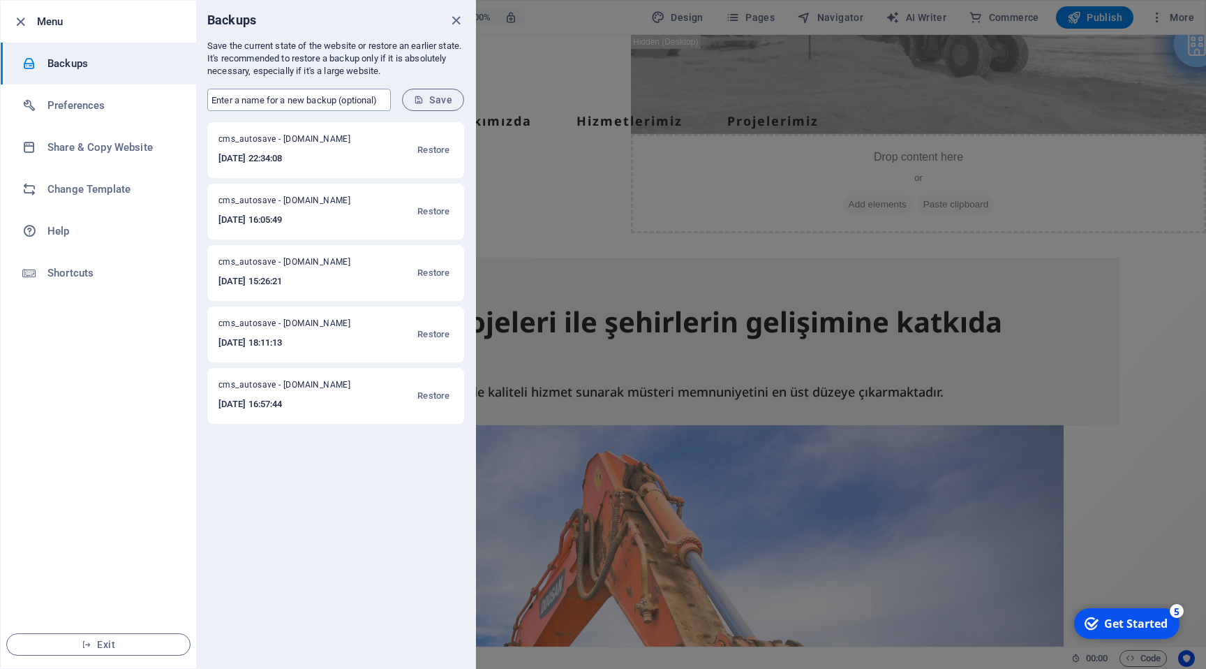
click at [279, 100] on input "text" at bounding box center [299, 100] width 184 height 22
click at [306, 66] on p "Save the current state of the website or restore an earlier state. It's recomme…" at bounding box center [335, 59] width 257 height 38
click at [302, 96] on input "text" at bounding box center [299, 100] width 184 height 22
type input "back"
click at [438, 106] on button "Save" at bounding box center [433, 100] width 62 height 22
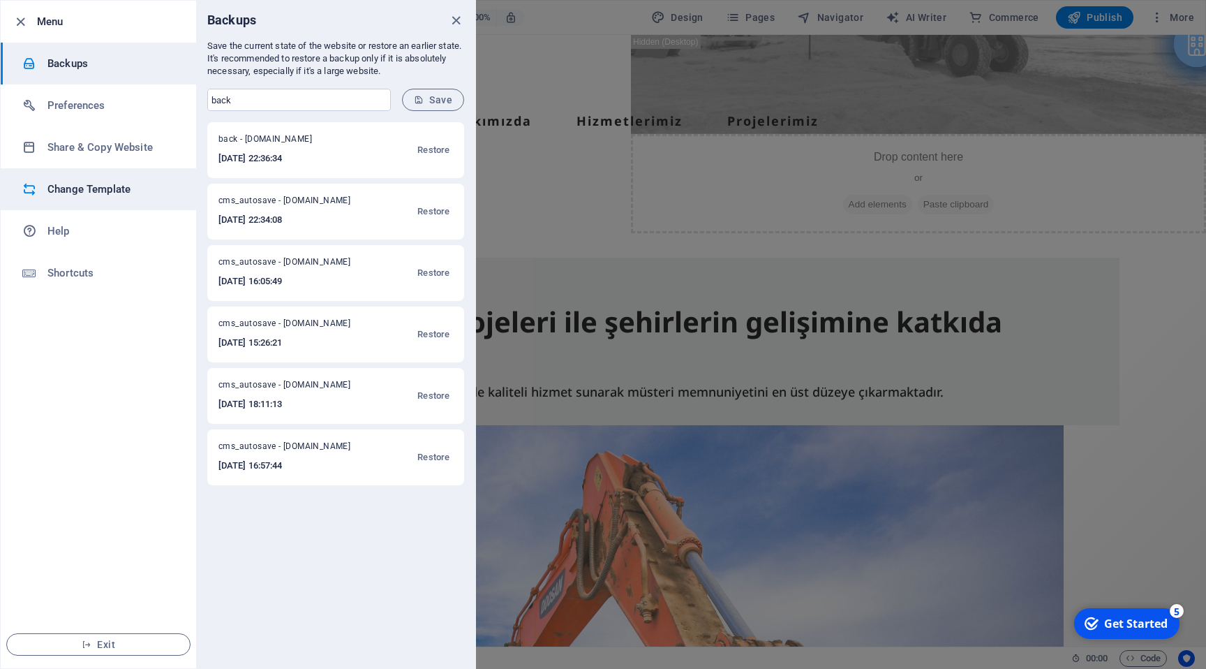
click at [128, 186] on h6 "Change Template" at bounding box center [111, 189] width 129 height 17
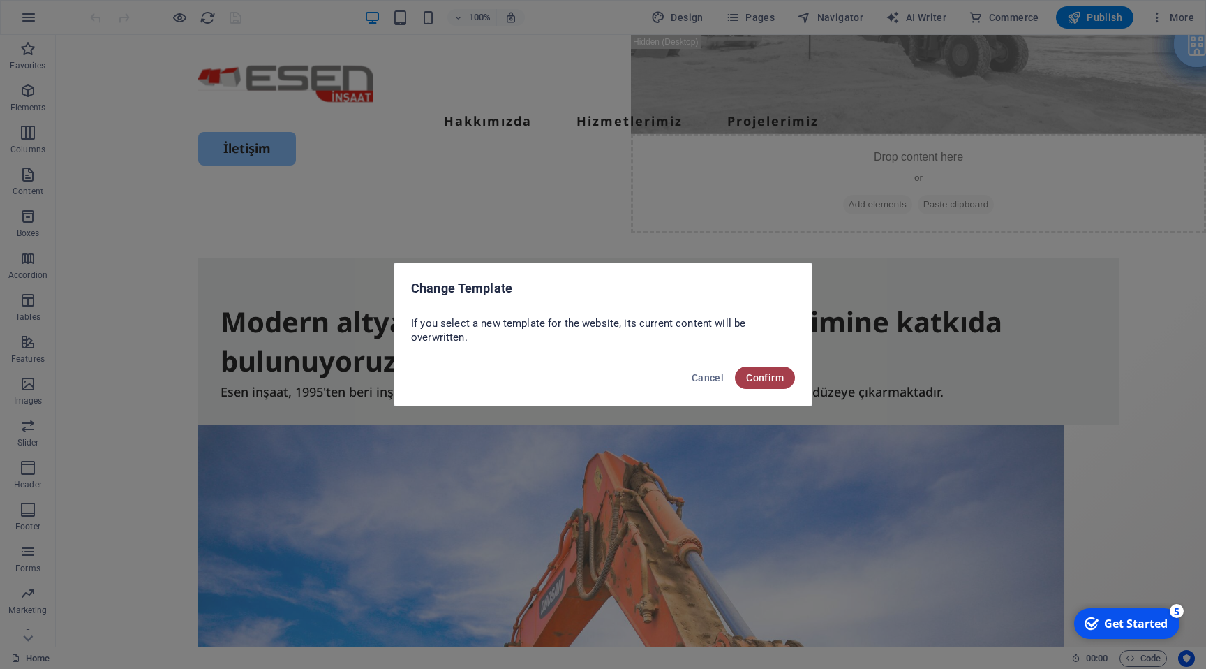
click at [761, 383] on span "Confirm" at bounding box center [765, 377] width 38 height 11
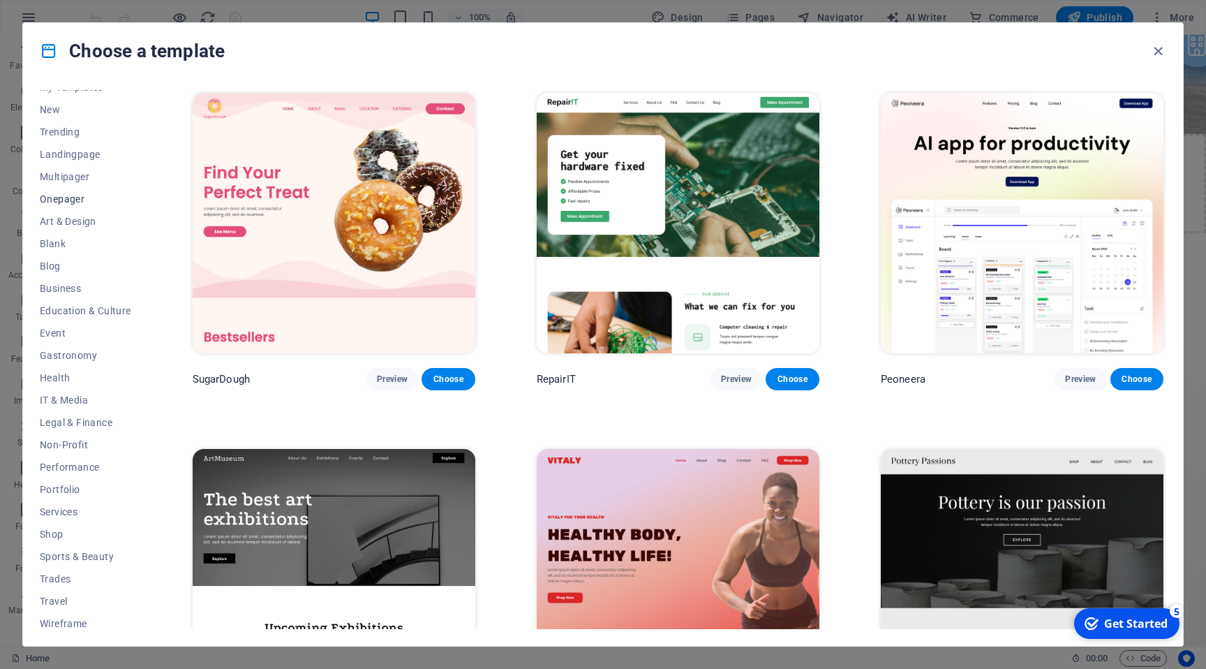
scroll to position [42, 0]
click at [62, 283] on span "Business" at bounding box center [85, 282] width 91 height 11
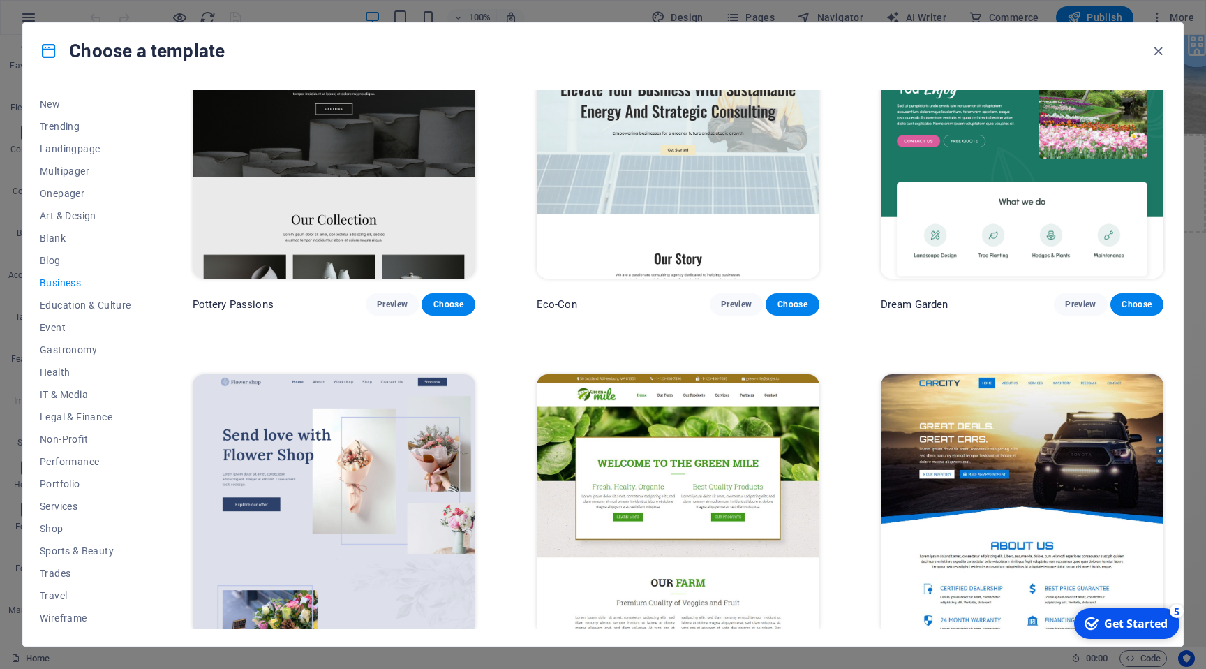
scroll to position [73, 0]
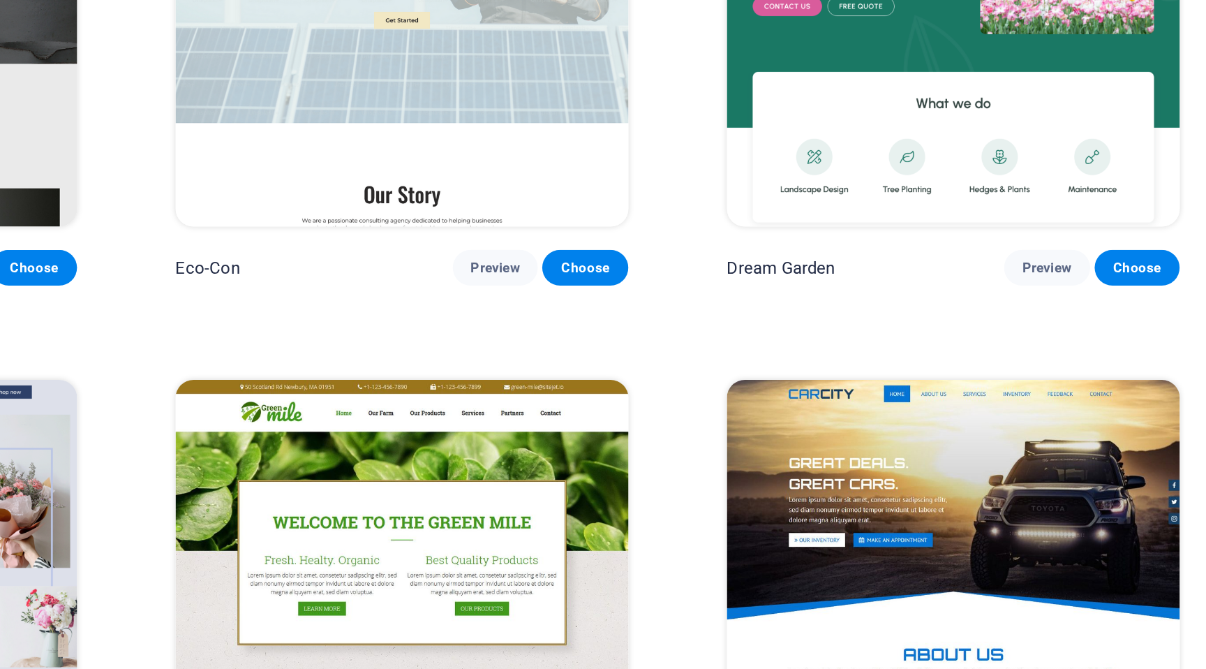
click at [979, 373] on div "CarCity Preview Choose" at bounding box center [1022, 523] width 288 height 300
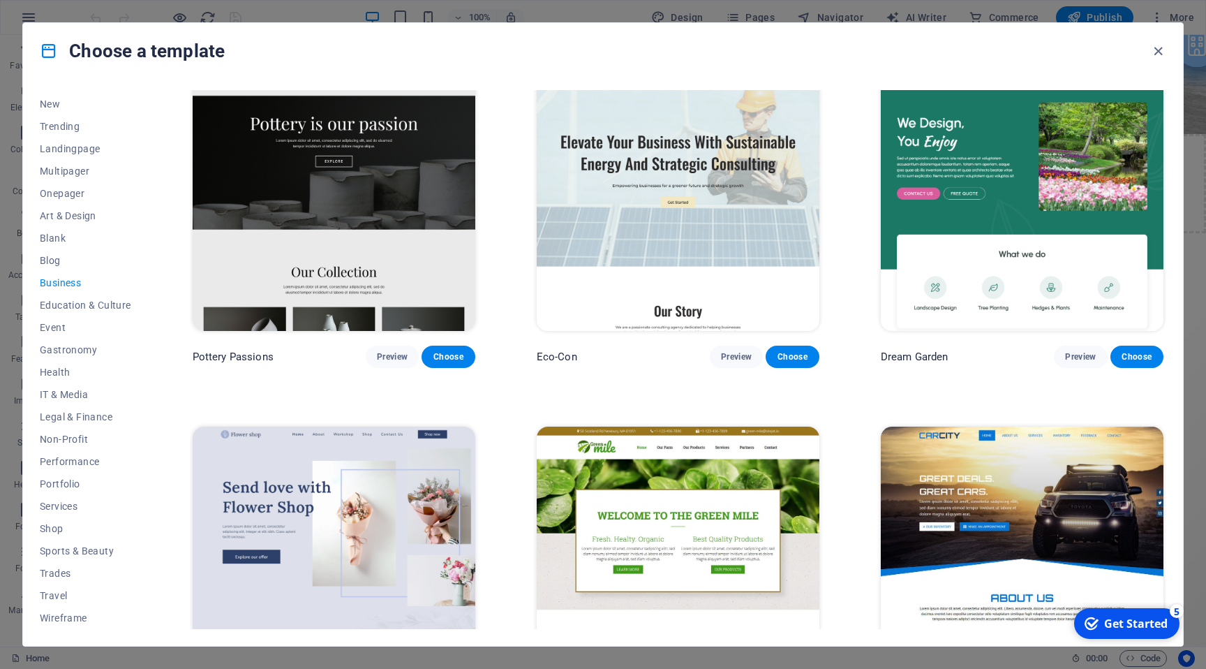
scroll to position [28, 0]
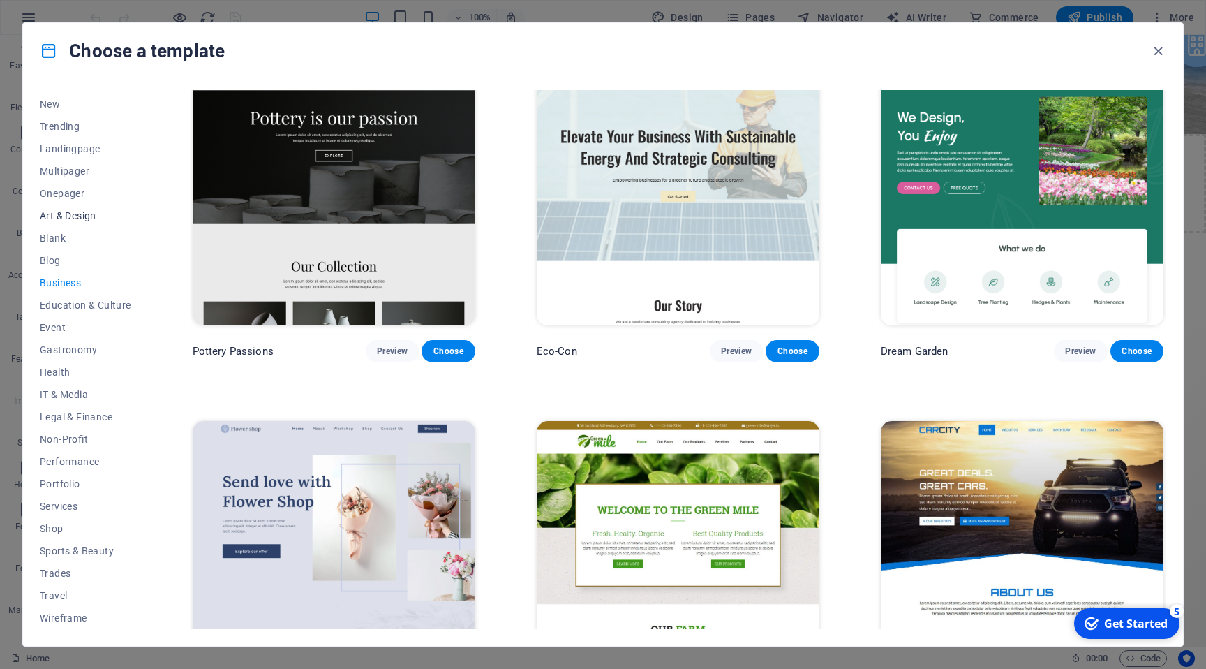
click at [70, 221] on button "Art & Design" at bounding box center [85, 216] width 91 height 22
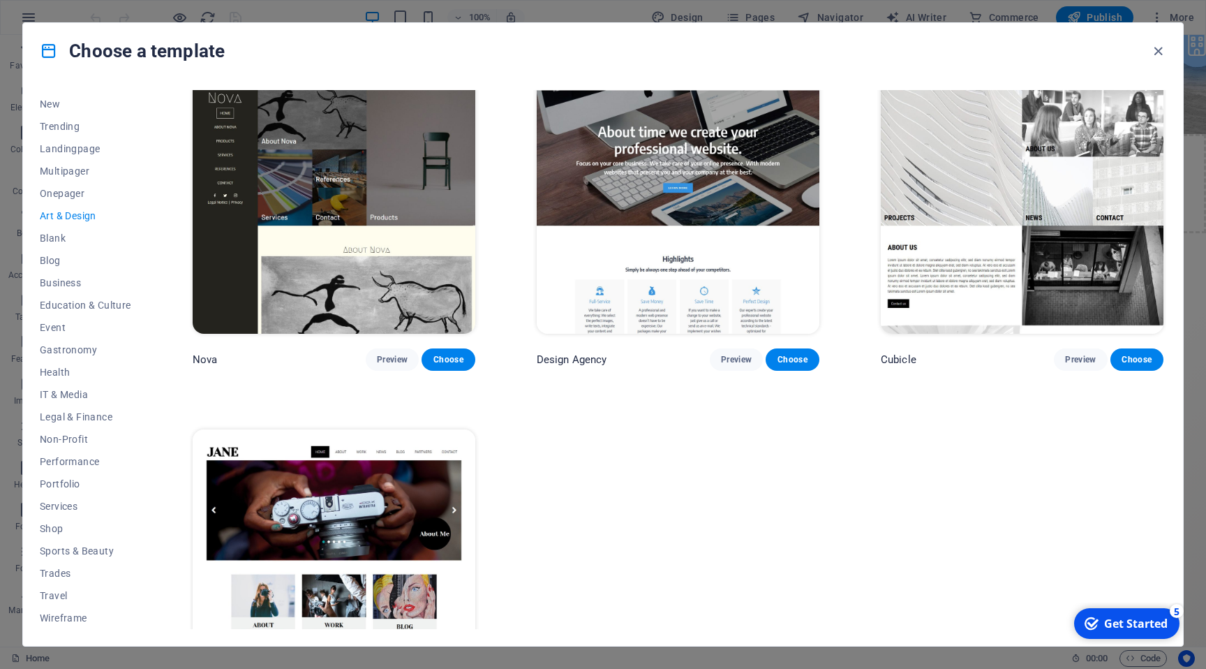
scroll to position [1531, 0]
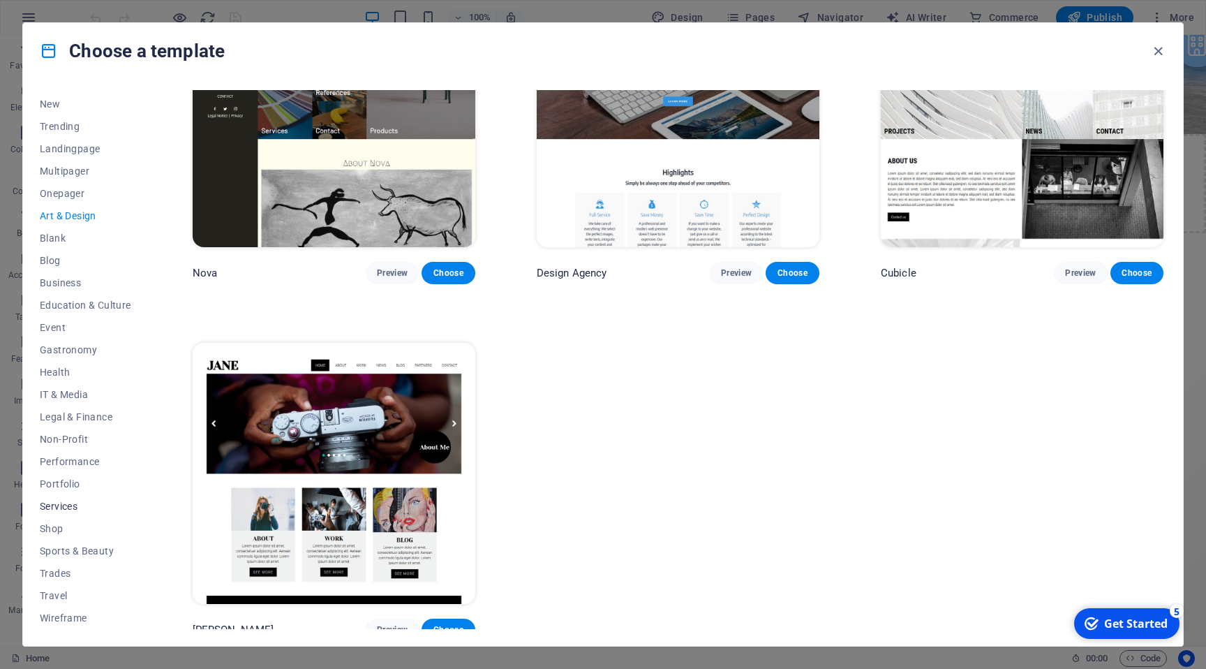
click at [78, 507] on span "Services" at bounding box center [85, 505] width 91 height 11
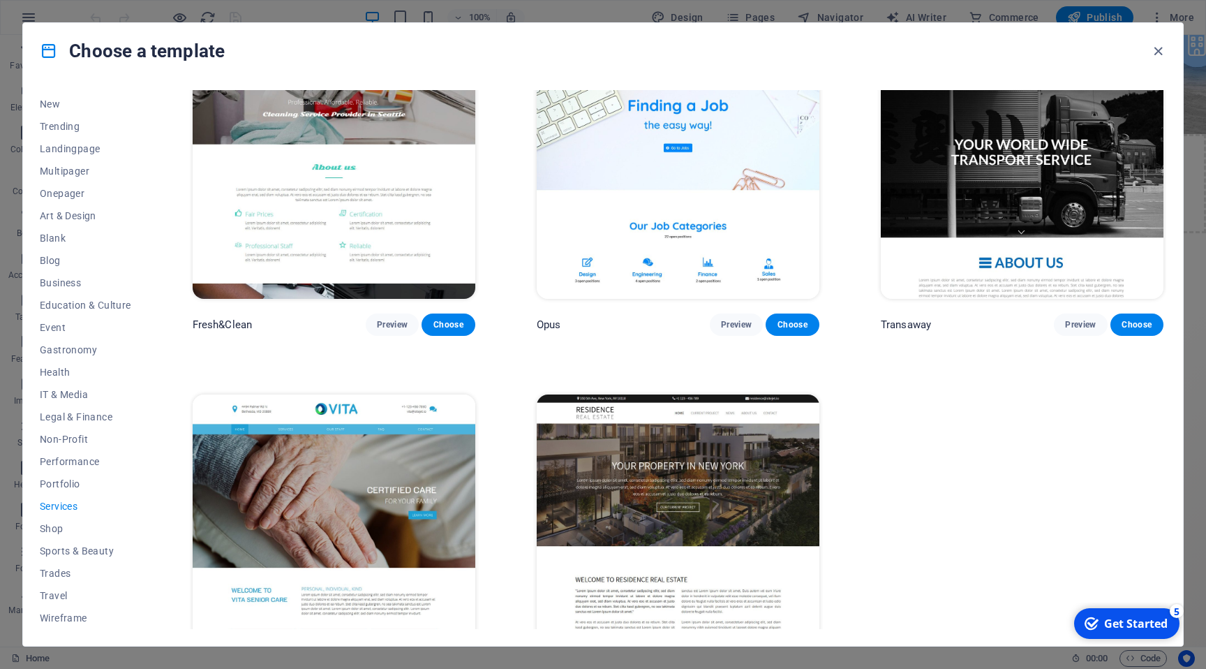
scroll to position [1885, 0]
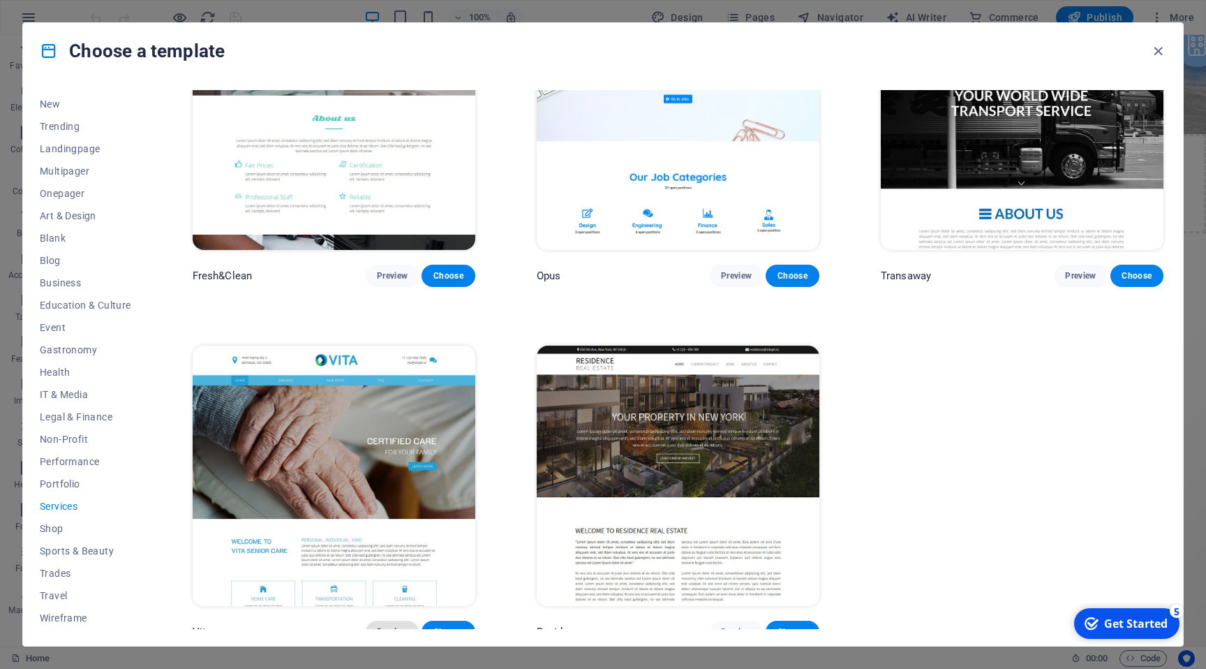
click at [404, 626] on span "Preview" at bounding box center [392, 631] width 31 height 11
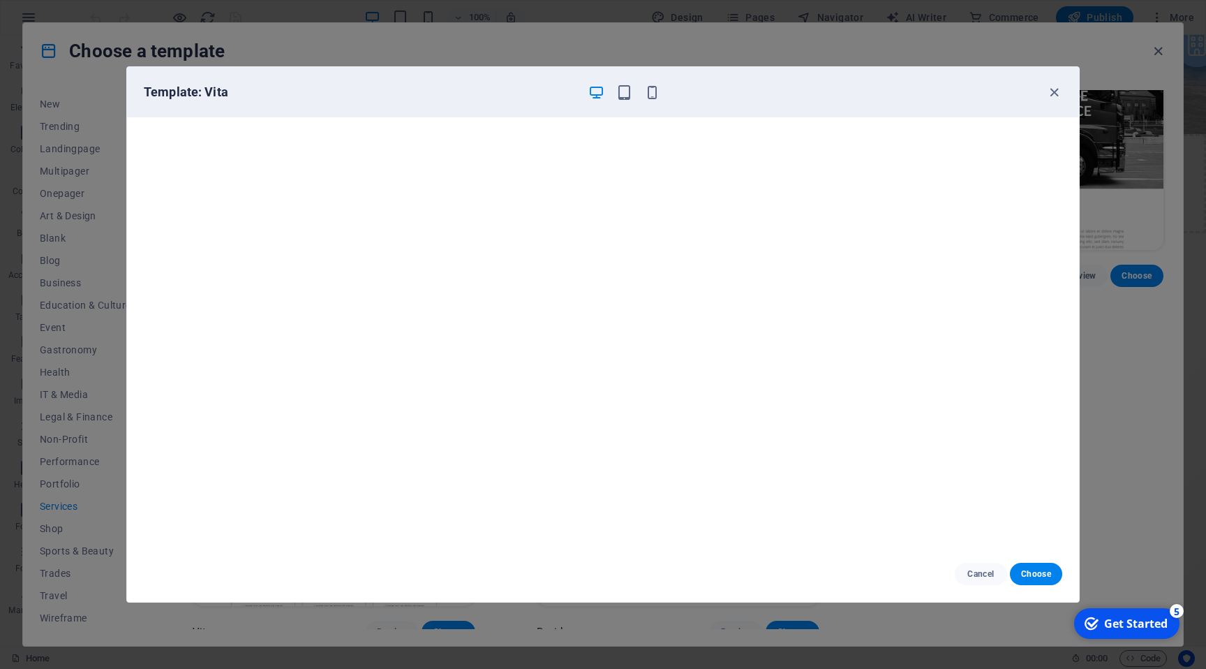
scroll to position [3, 0]
click at [1056, 94] on icon "button" at bounding box center [1054, 92] width 16 height 16
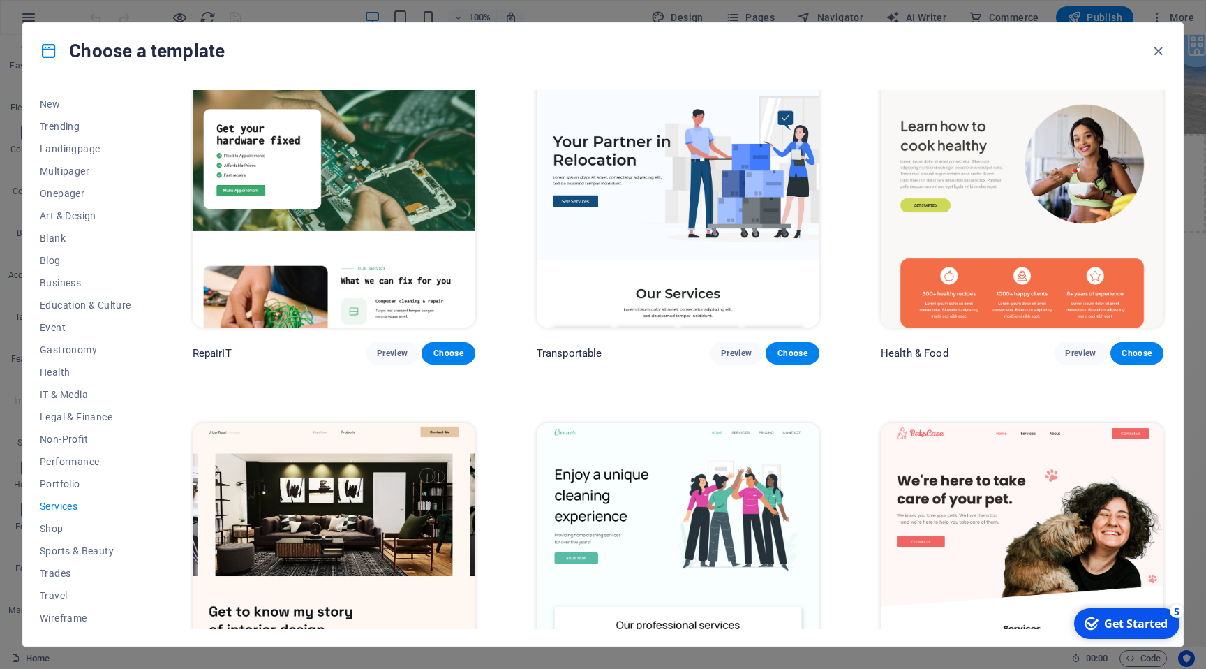
scroll to position [0, 0]
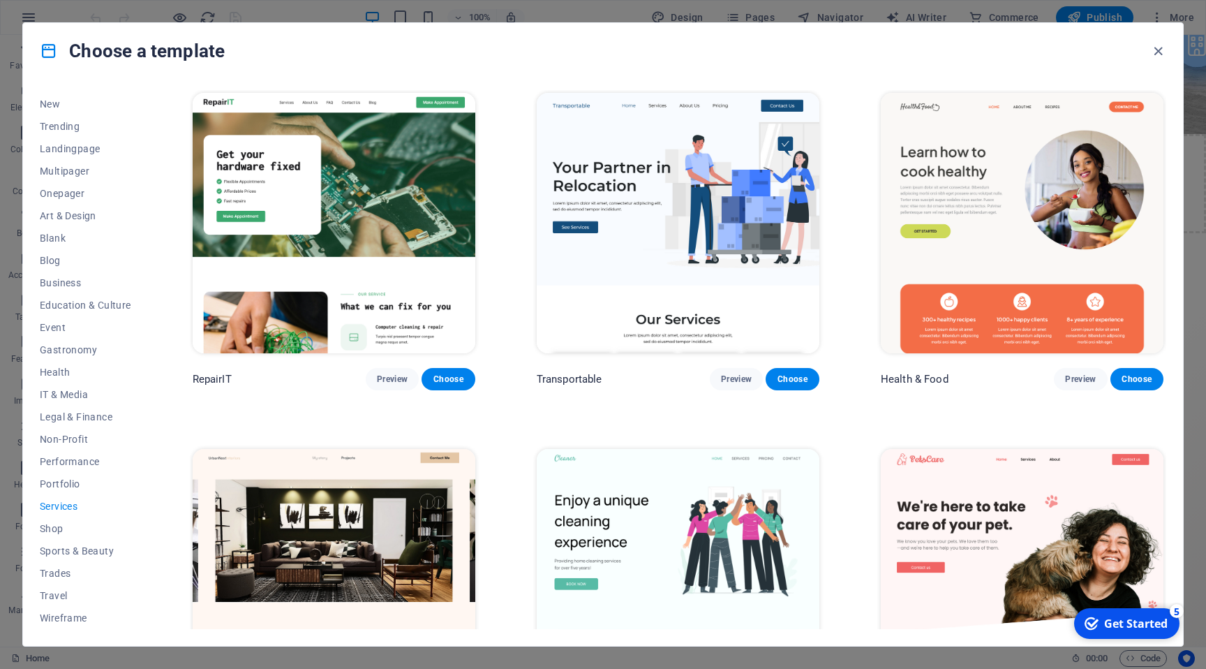
click at [446, 202] on img at bounding box center [334, 223] width 283 height 260
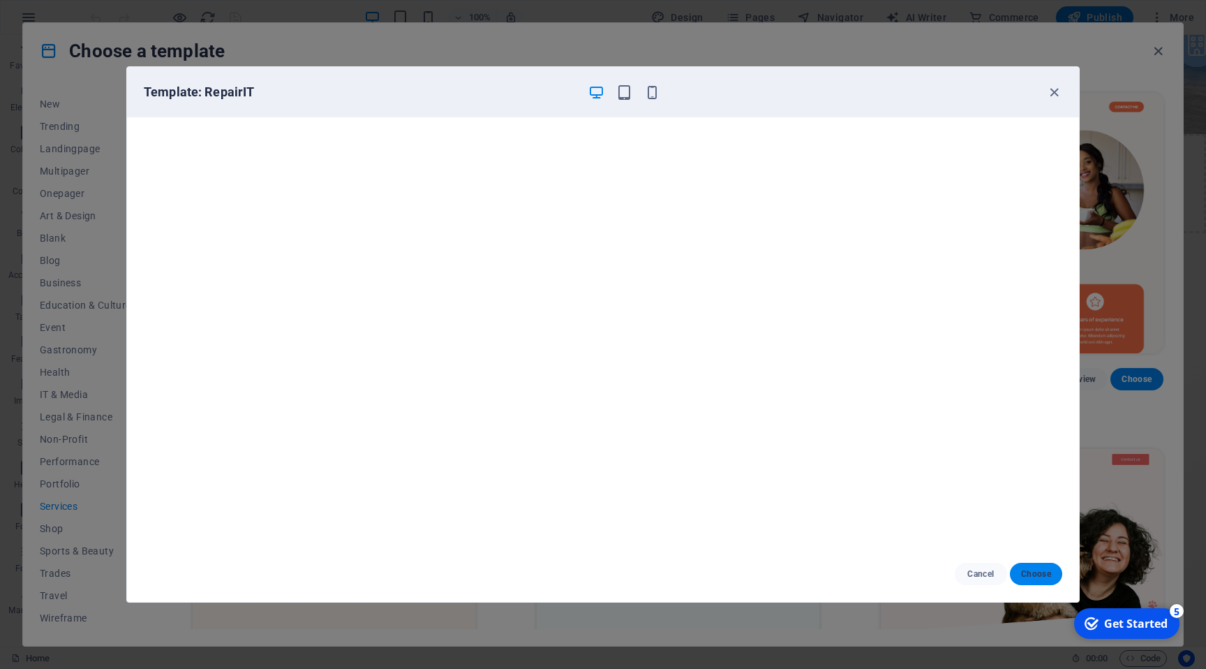
click at [1040, 573] on span "Choose" at bounding box center [1036, 573] width 30 height 11
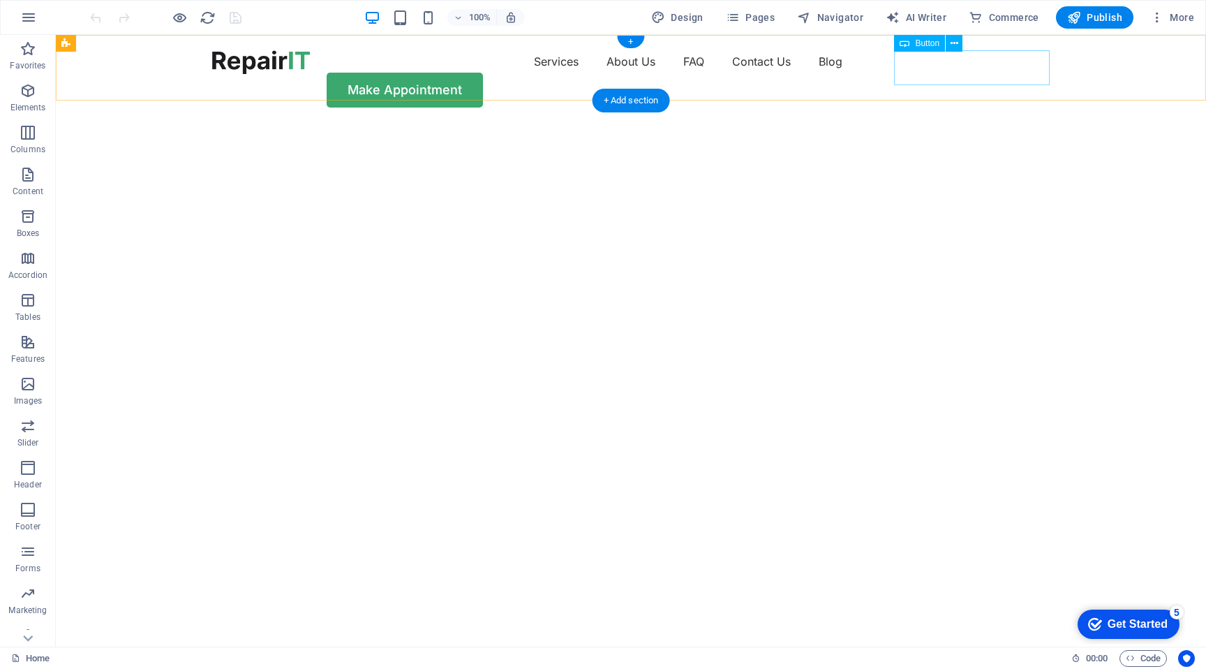
click at [1035, 73] on div "Make Appointment" at bounding box center [631, 90] width 838 height 35
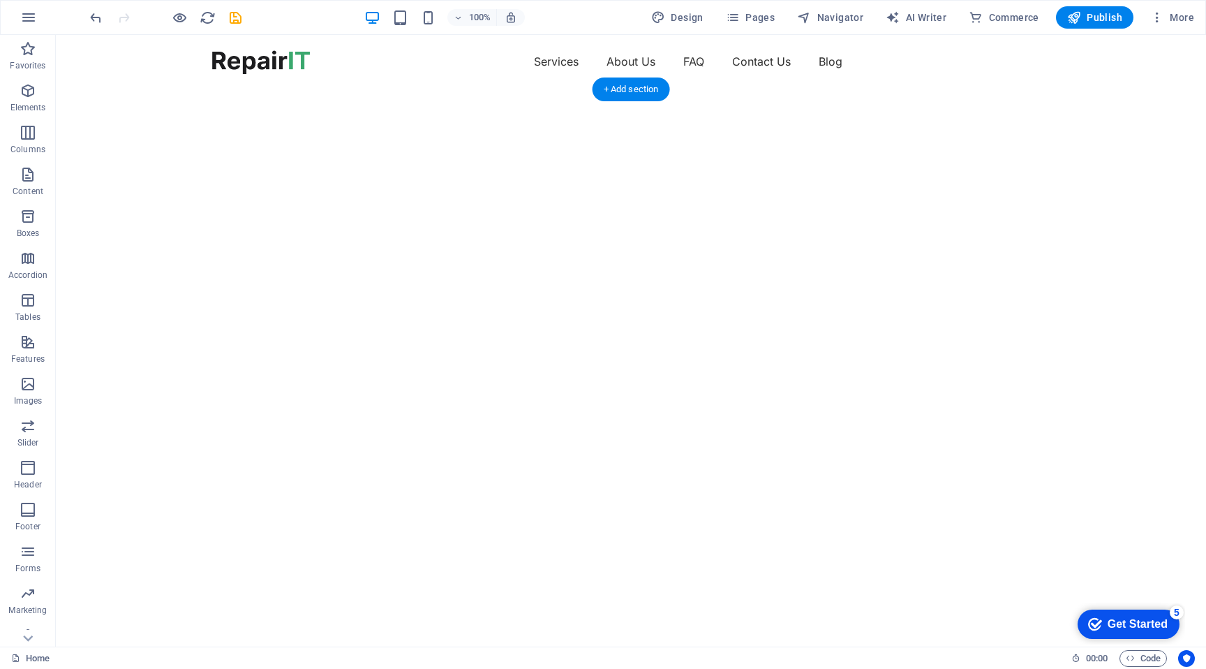
click at [755, 88] on img "1/2" at bounding box center [631, 88] width 1150 height 0
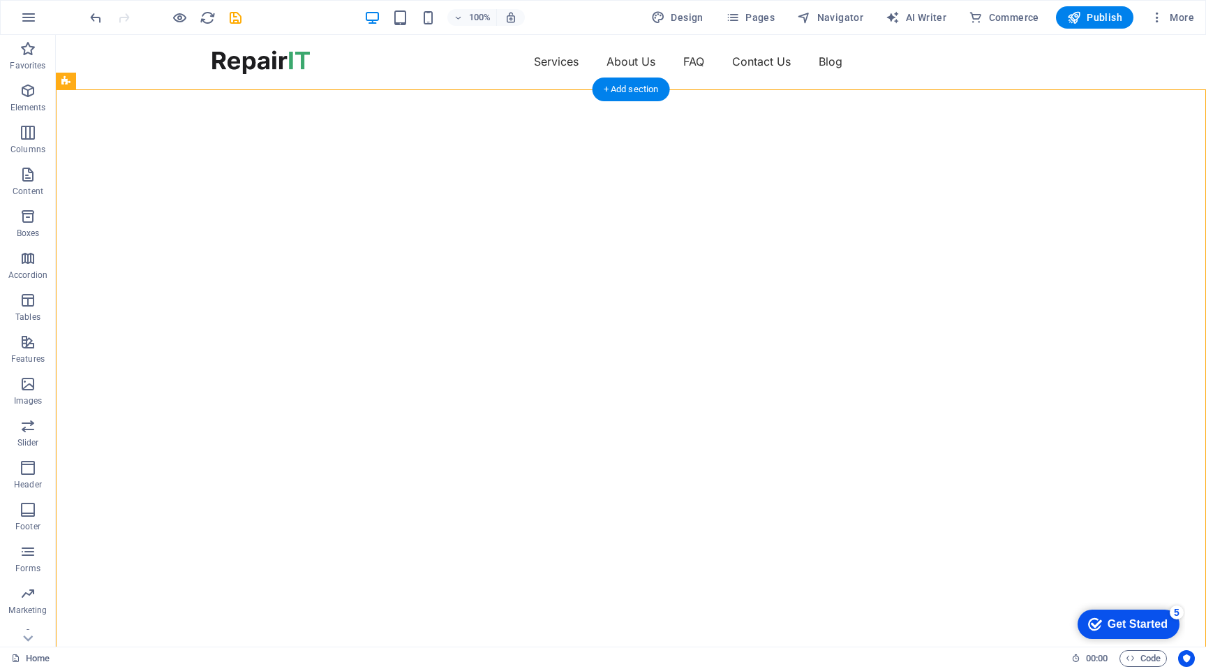
click at [755, 88] on img "1/2" at bounding box center [631, 88] width 1150 height 0
click at [509, 88] on img "1/2" at bounding box center [631, 88] width 1150 height 0
select select "vh"
select select "fade"
select select "ms"
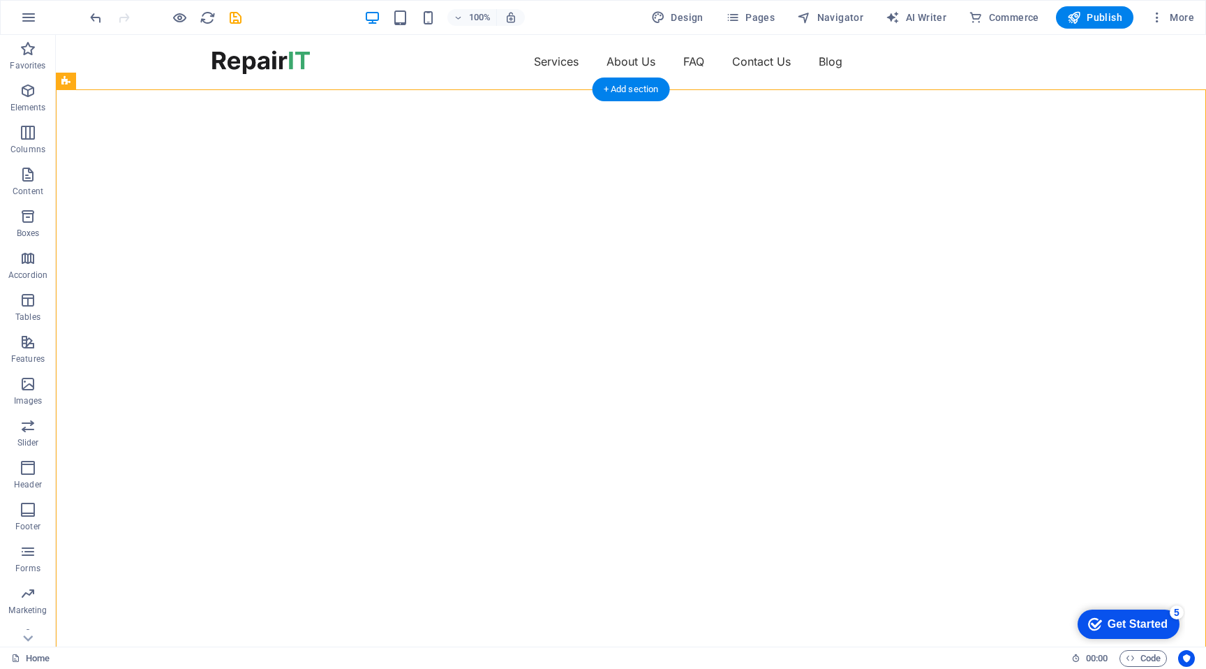
select select "s"
select select "progressive"
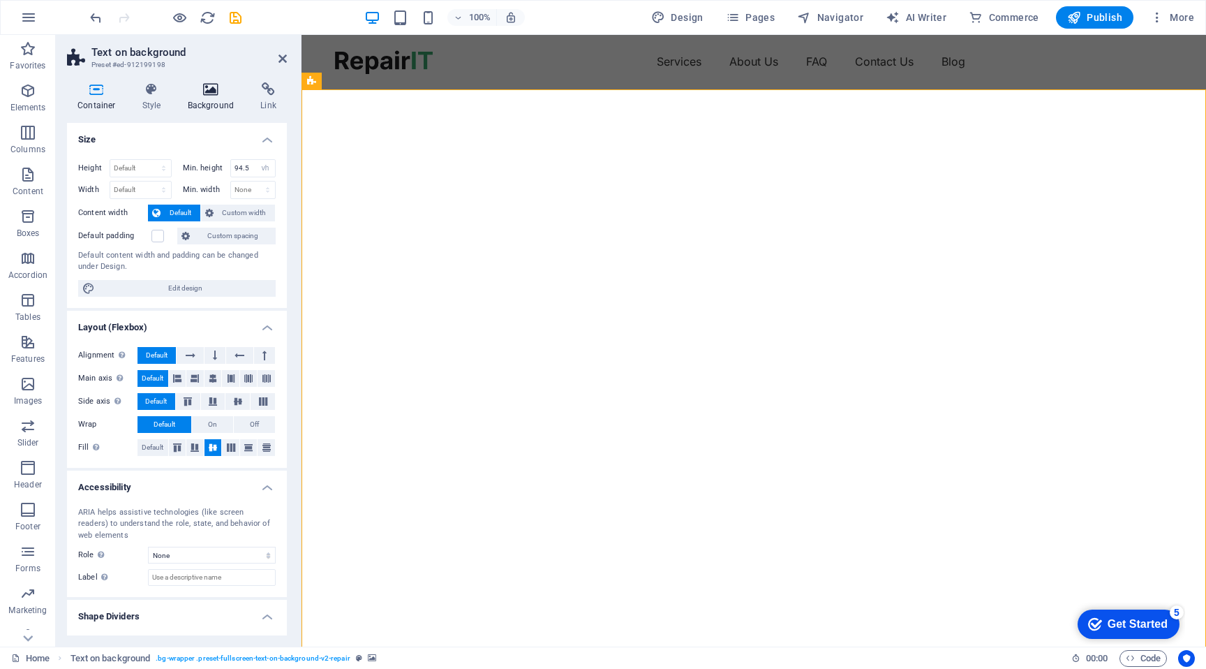
click at [205, 97] on h4 "Background" at bounding box center [213, 96] width 73 height 29
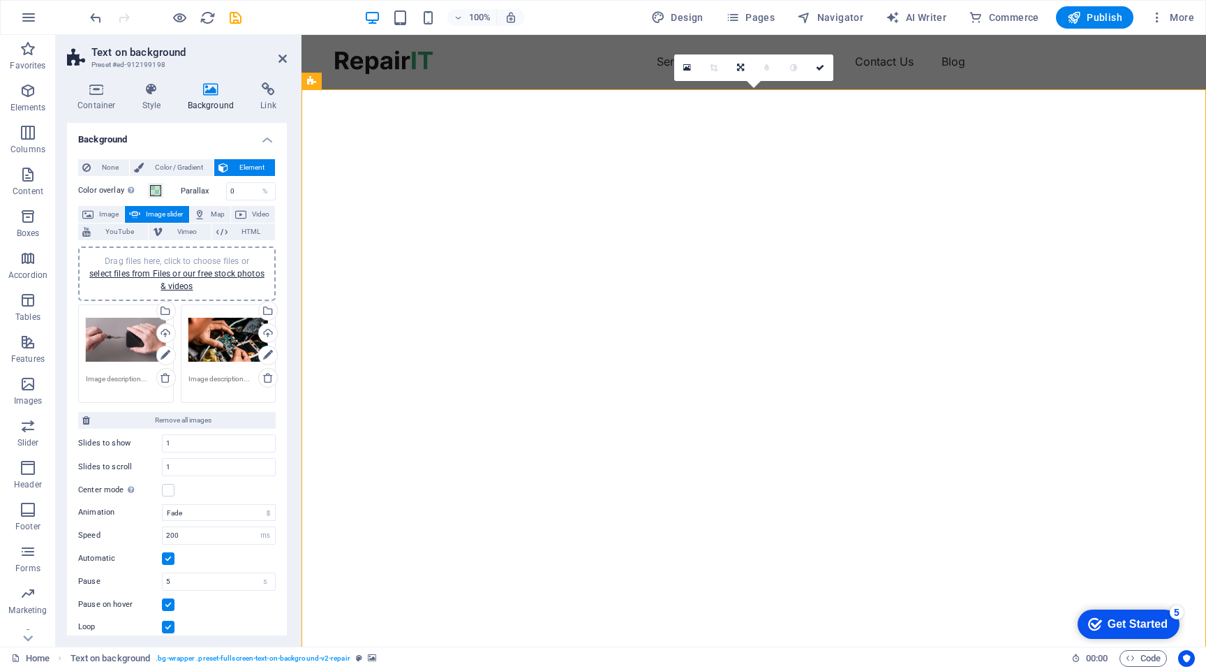
click at [974, 88] on img "1/2" at bounding box center [754, 88] width 905 height 0
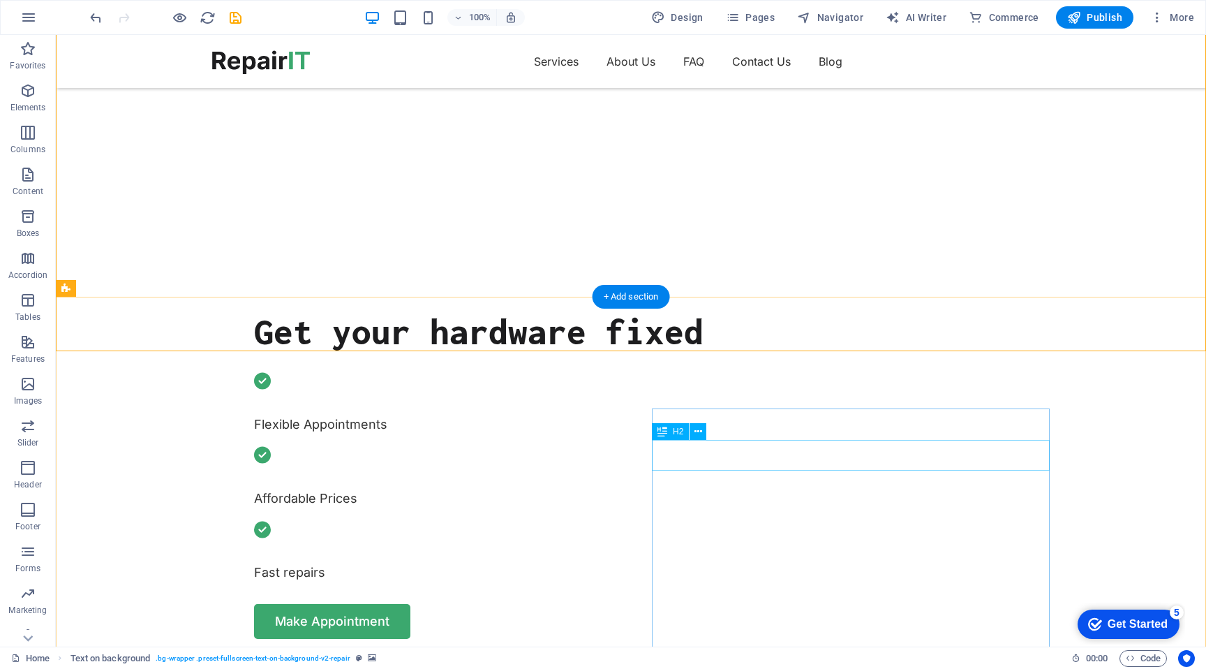
scroll to position [420, 0]
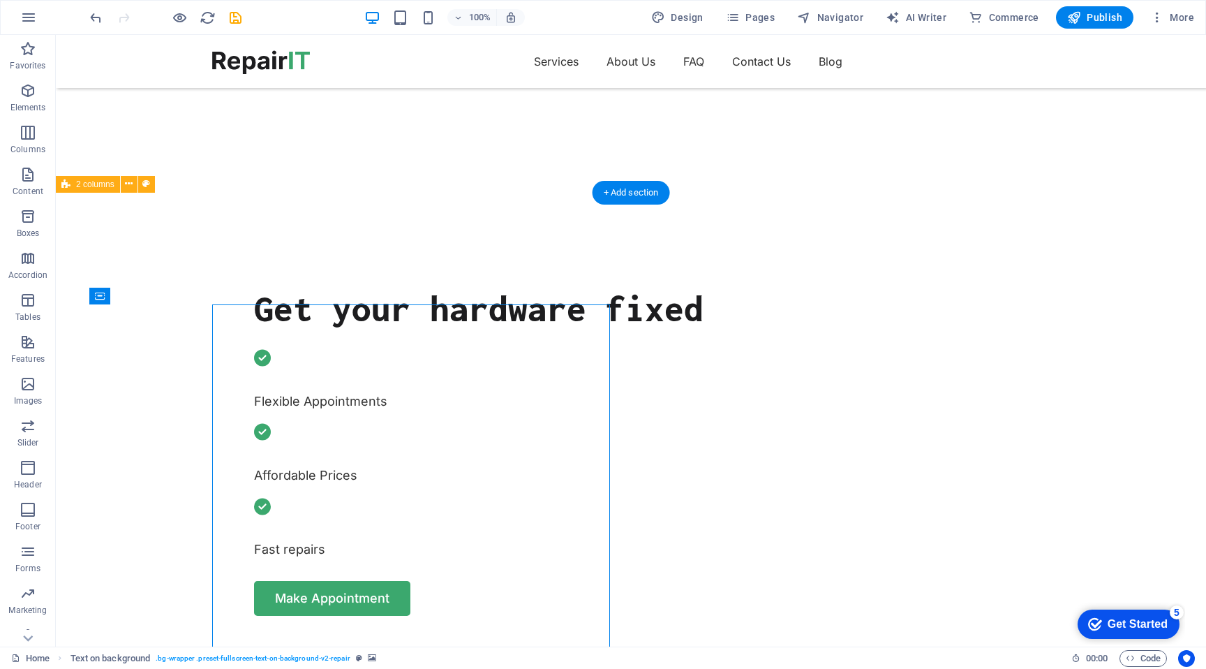
select select "px"
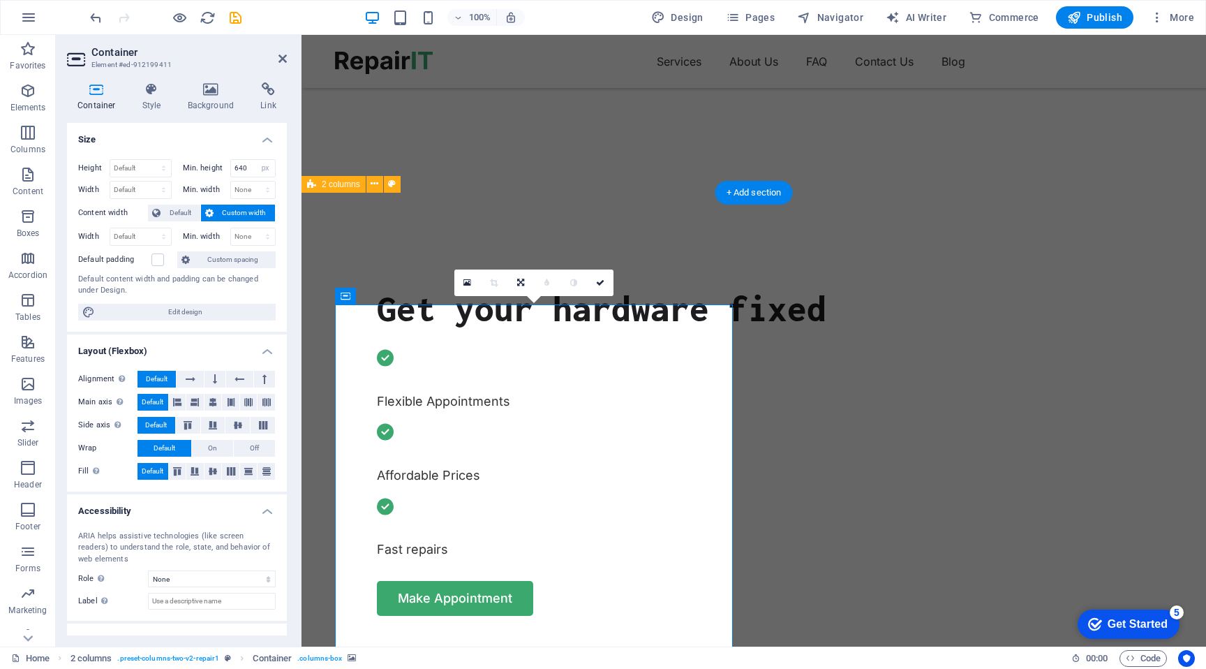
click at [198, 110] on h4 "Background" at bounding box center [213, 96] width 73 height 29
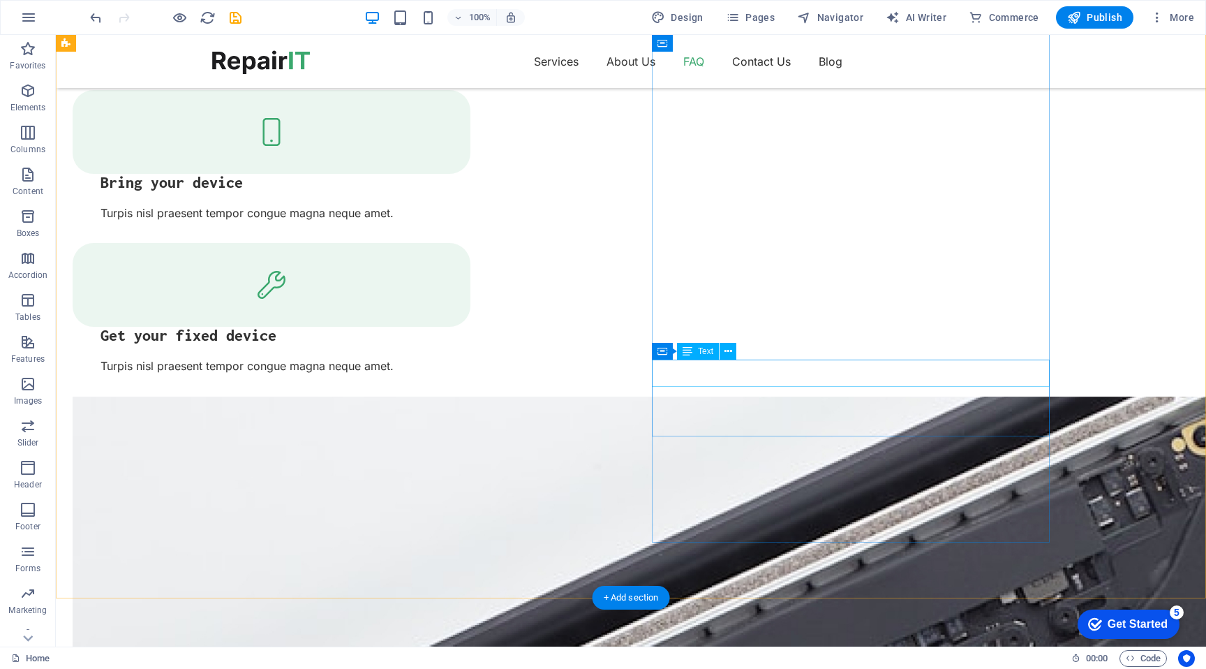
scroll to position [2497, 0]
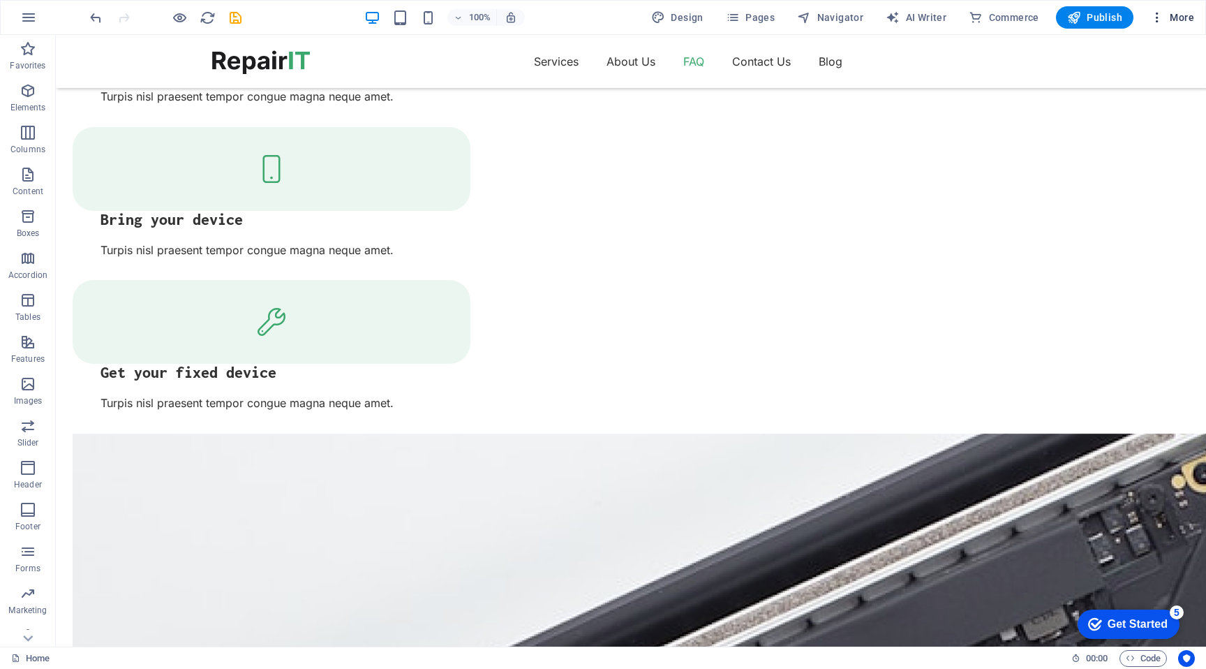
click at [1185, 20] on span "More" at bounding box center [1172, 17] width 44 height 14
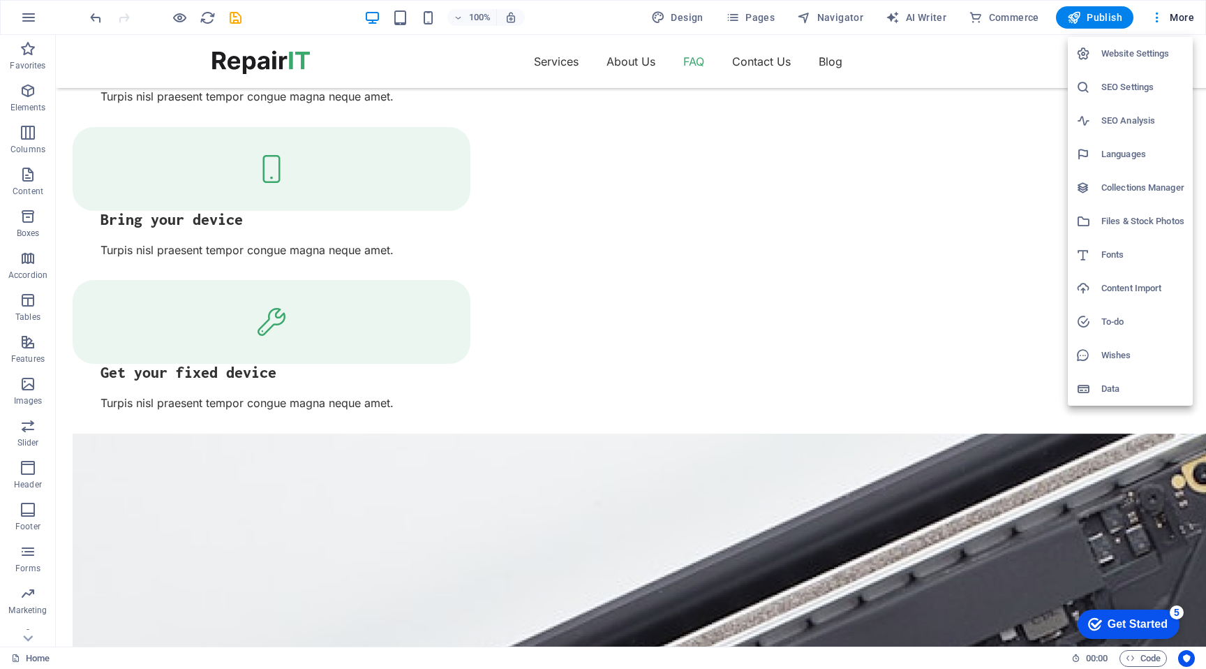
click at [1155, 186] on h6 "Collections Manager" at bounding box center [1142, 187] width 83 height 17
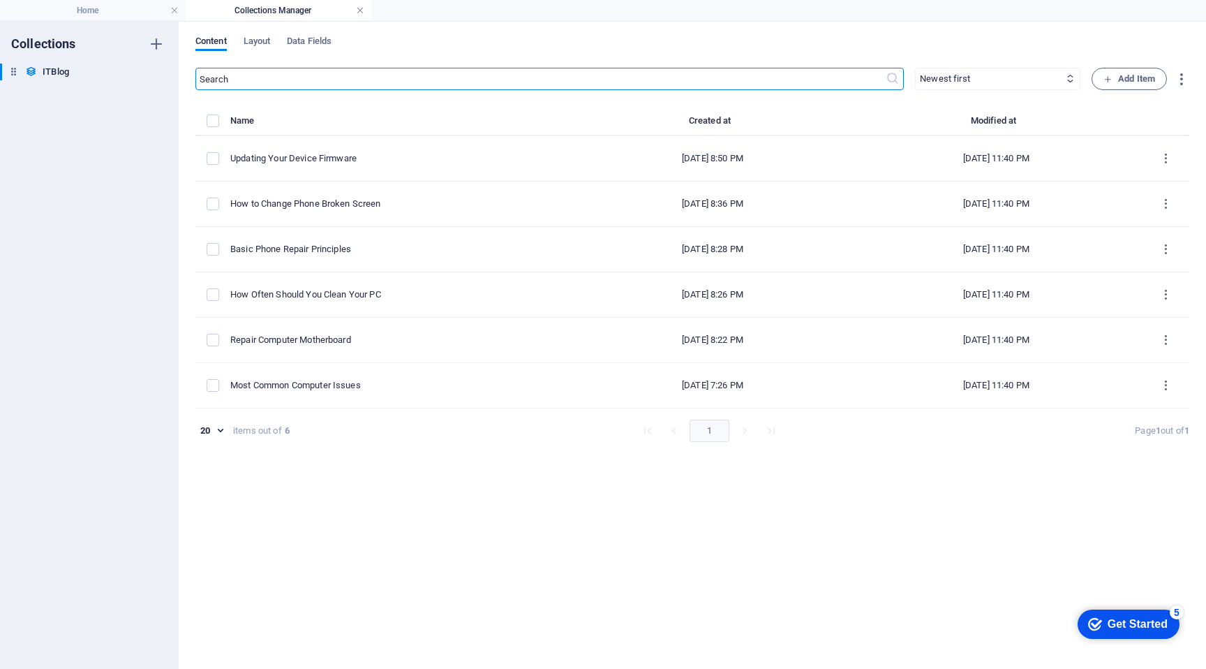
click at [360, 13] on link at bounding box center [360, 10] width 8 height 13
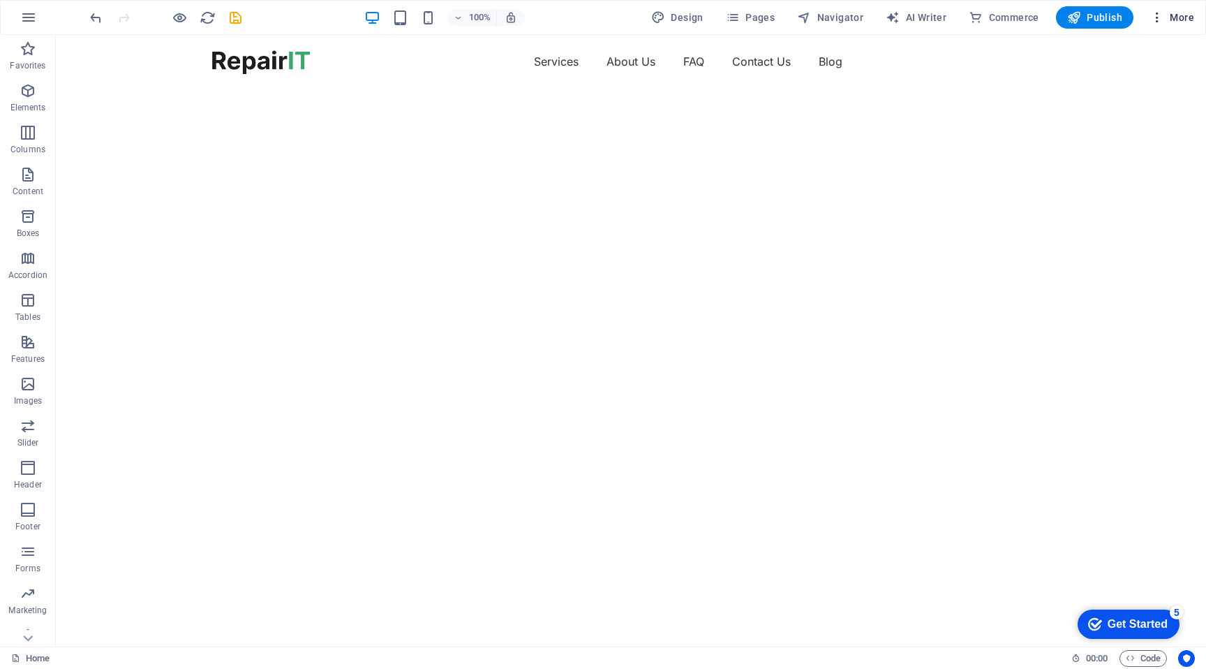
click at [1188, 20] on span "More" at bounding box center [1172, 17] width 44 height 14
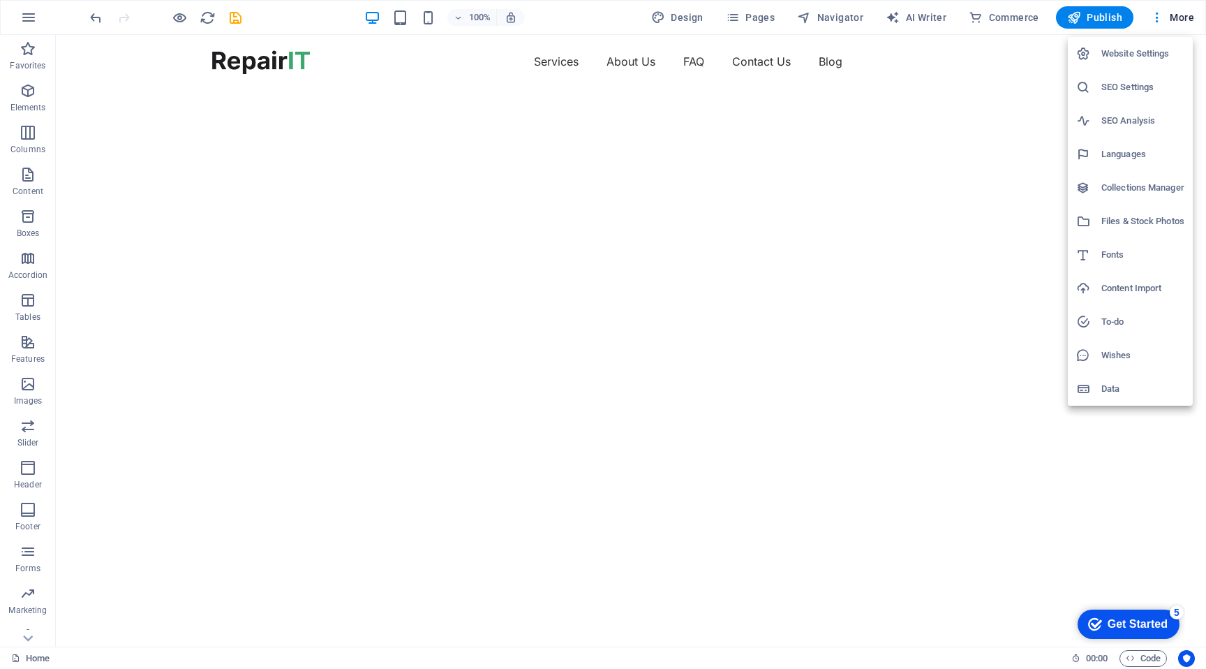
click at [831, 103] on div at bounding box center [603, 334] width 1206 height 669
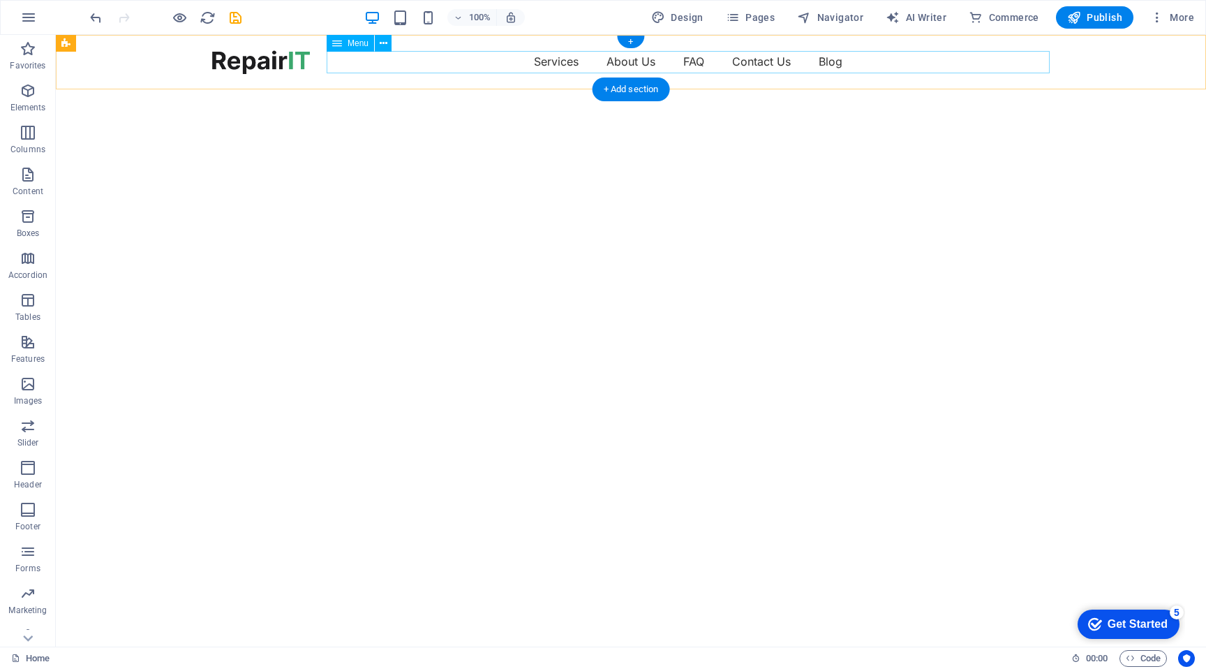
click at [565, 61] on nav "Services About Us FAQ Contact Us Blog" at bounding box center [631, 61] width 838 height 22
click at [556, 62] on nav "Services About Us FAQ Contact Us Blog" at bounding box center [631, 61] width 838 height 22
select select "1"
select select
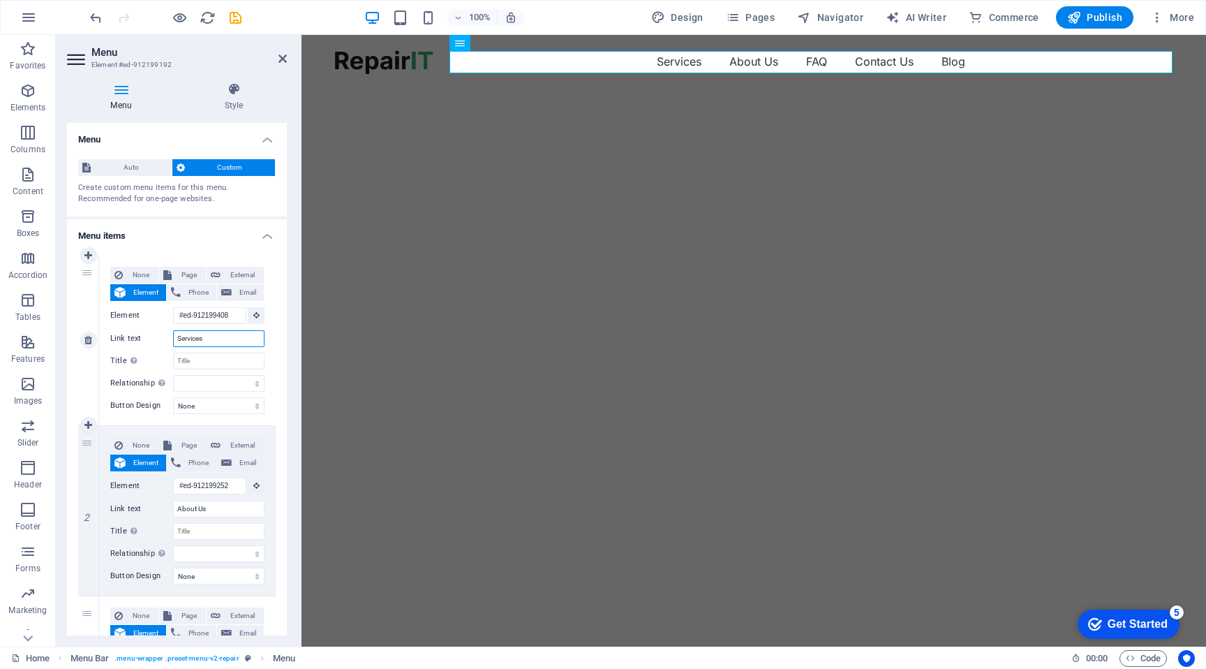
click at [217, 339] on input "Services" at bounding box center [218, 338] width 91 height 17
type input "Hizmetlerimiz"
select select
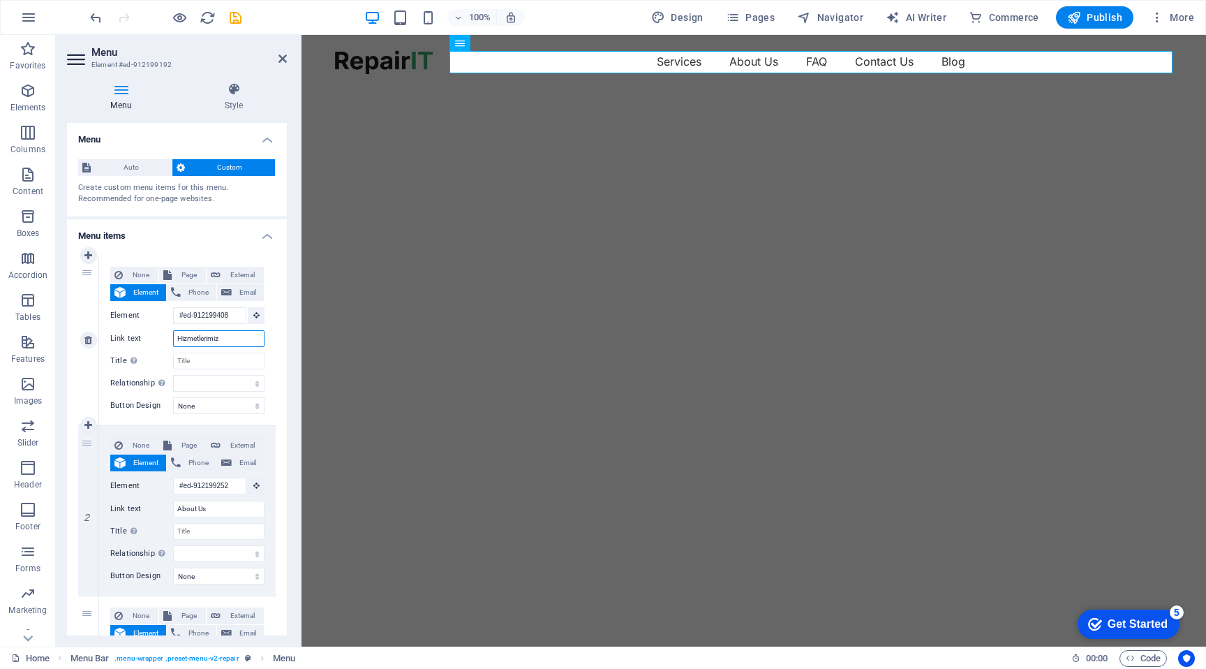
select select
type input "Hizmetlerimiz"
click at [215, 509] on input "About Us" at bounding box center [218, 508] width 91 height 17
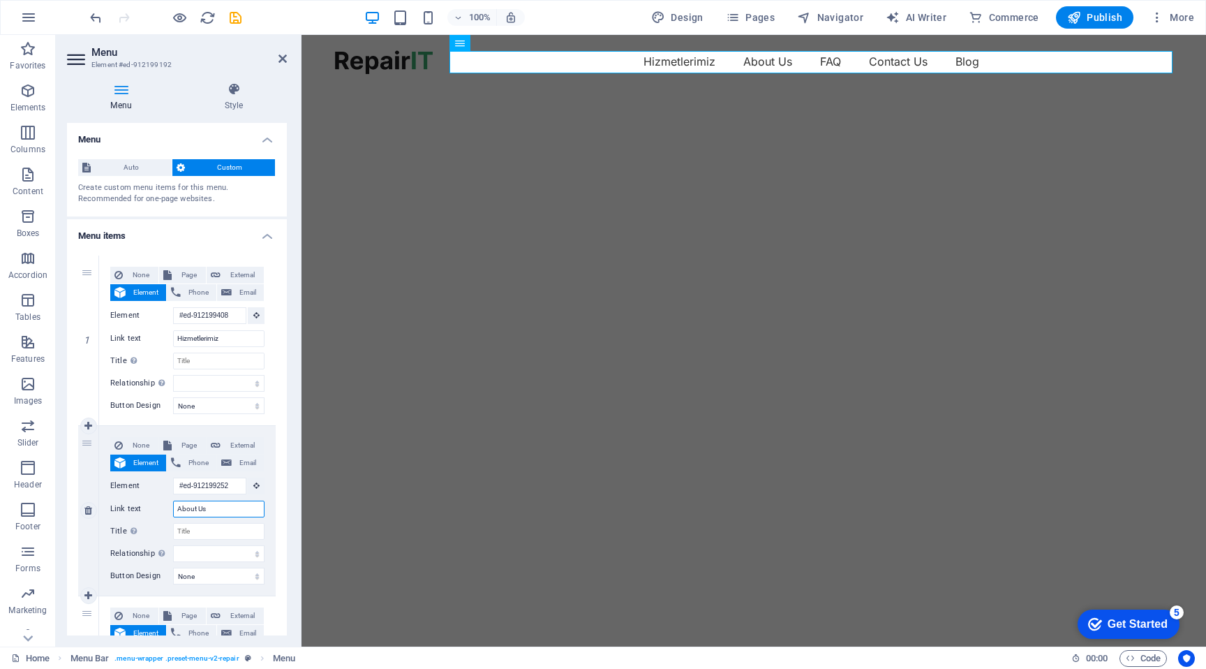
click at [215, 509] on input "About Us" at bounding box center [218, 508] width 91 height 17
type input "Hakkımızda"
select select
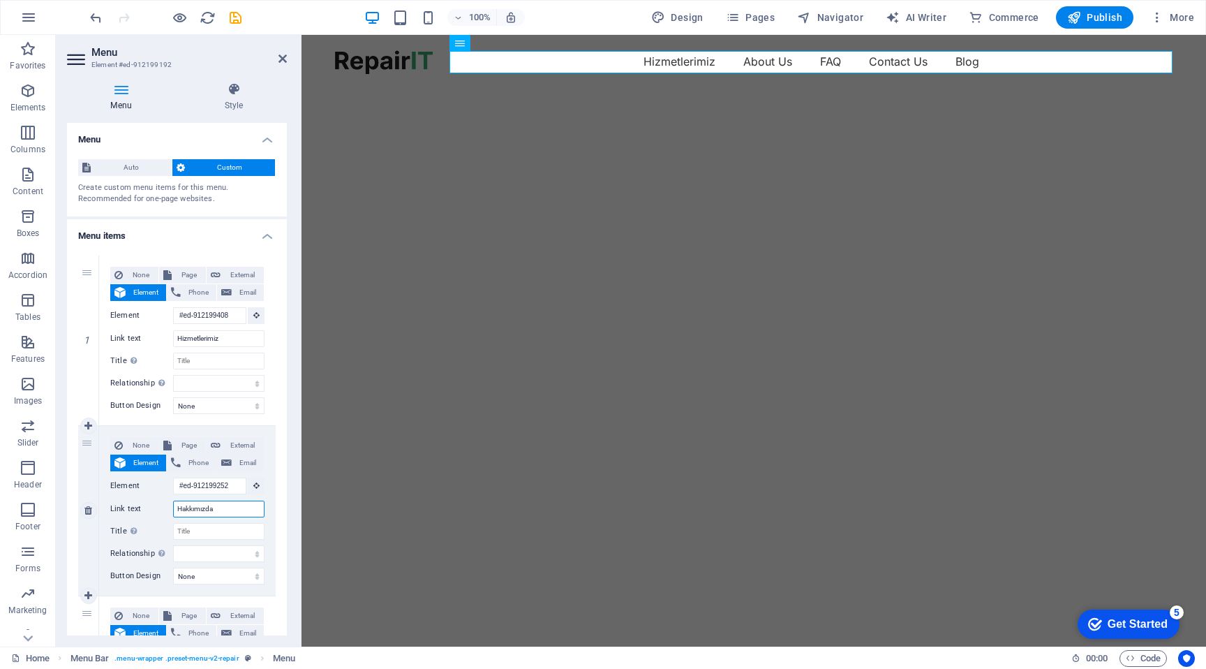
select select
type input "Hakkımızda"
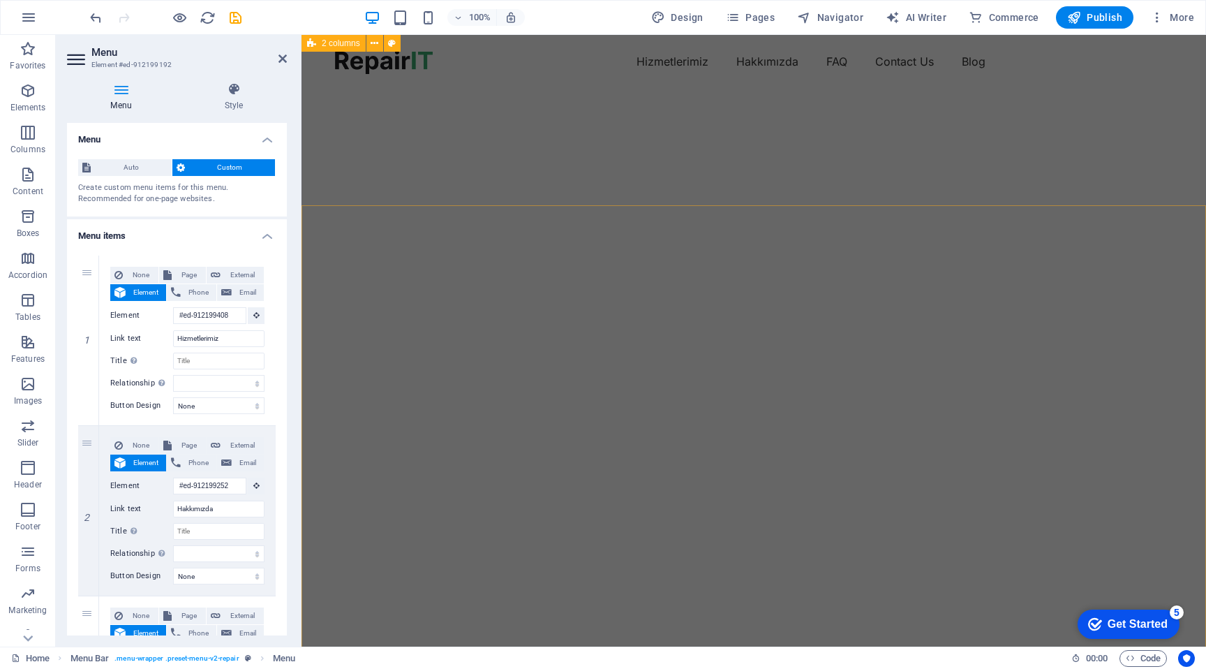
scroll to position [2, 0]
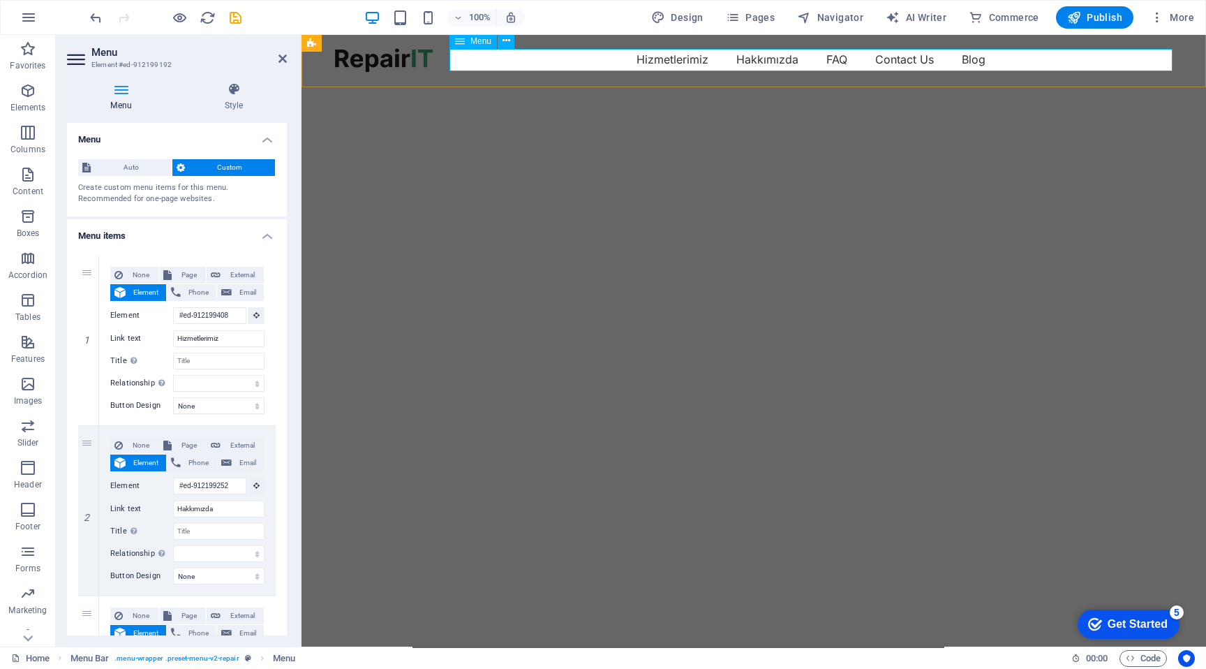
click at [838, 57] on nav "Hizmetlerimiz Hakkımızda FAQ Contact Us Blog" at bounding box center [754, 59] width 838 height 22
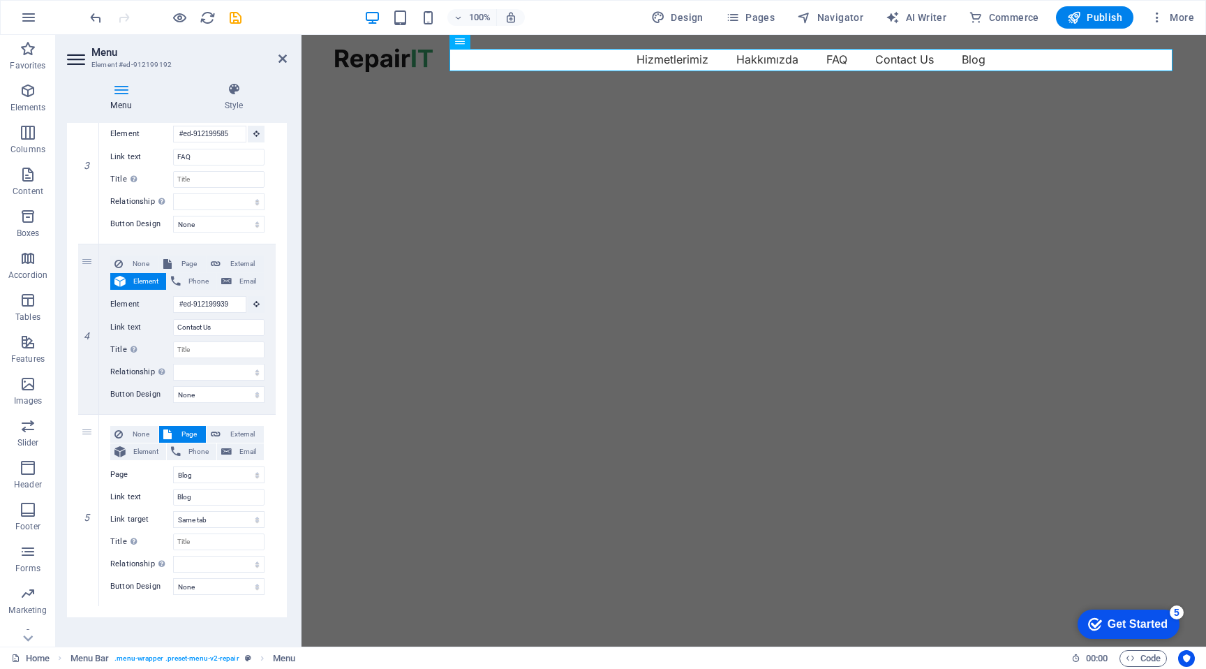
scroll to position [532, 0]
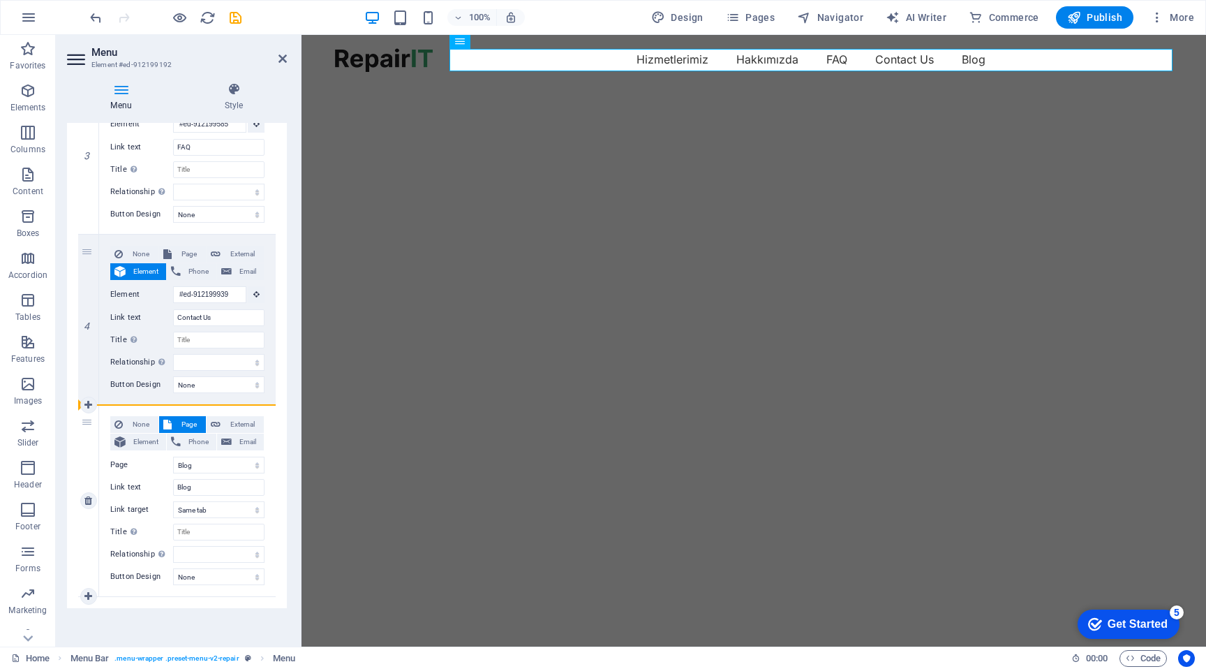
drag, startPoint x: 86, startPoint y: 251, endPoint x: 93, endPoint y: 454, distance: 203.2
click at [93, 454] on div "1 None Page External Element Phone Email Page Home Blog Subpage Legal Notice Pr…" at bounding box center [177, 160] width 198 height 873
select select
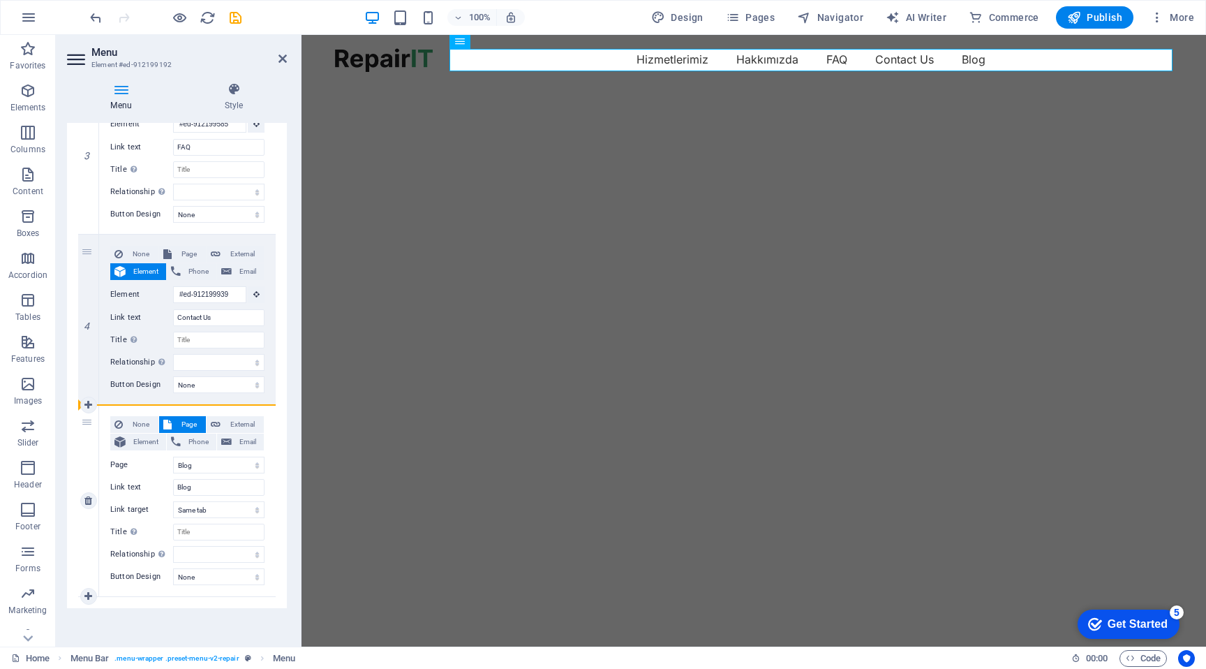
select select
drag, startPoint x: 84, startPoint y: 254, endPoint x: 253, endPoint y: 604, distance: 389.0
click at [253, 604] on div "1 None Page External Element Phone Email Page Home Blog Subpage Legal Notice Pr…" at bounding box center [177, 160] width 220 height 896
select select
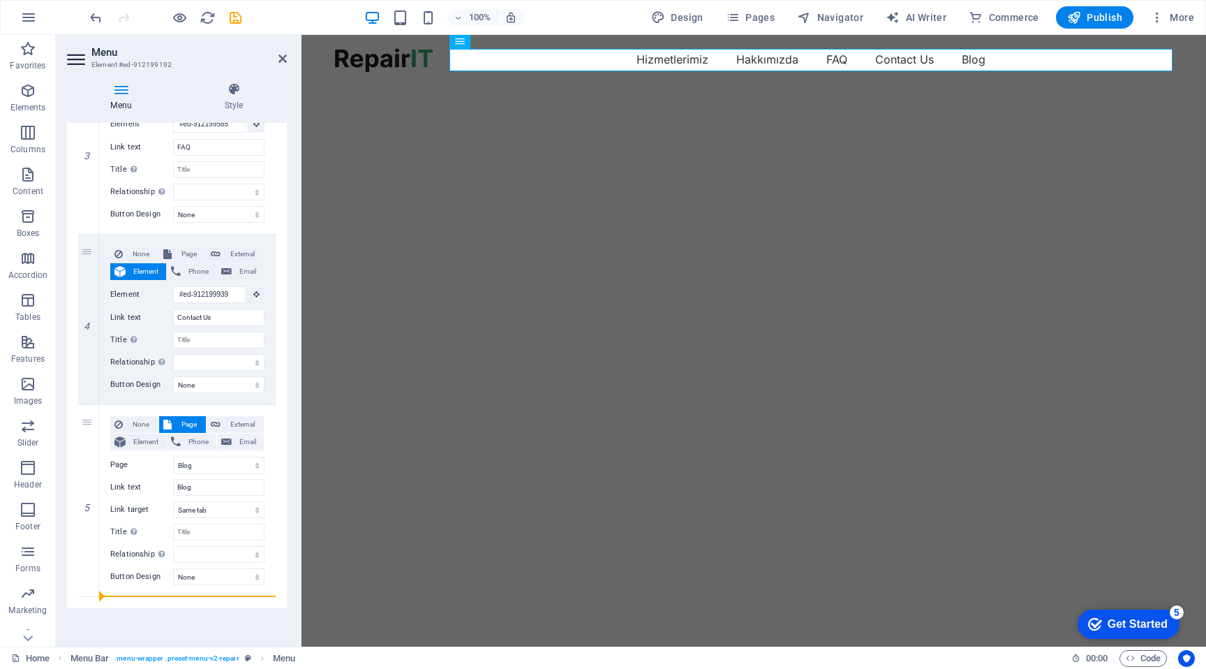
select select
select select "1"
type input "Blog"
select select
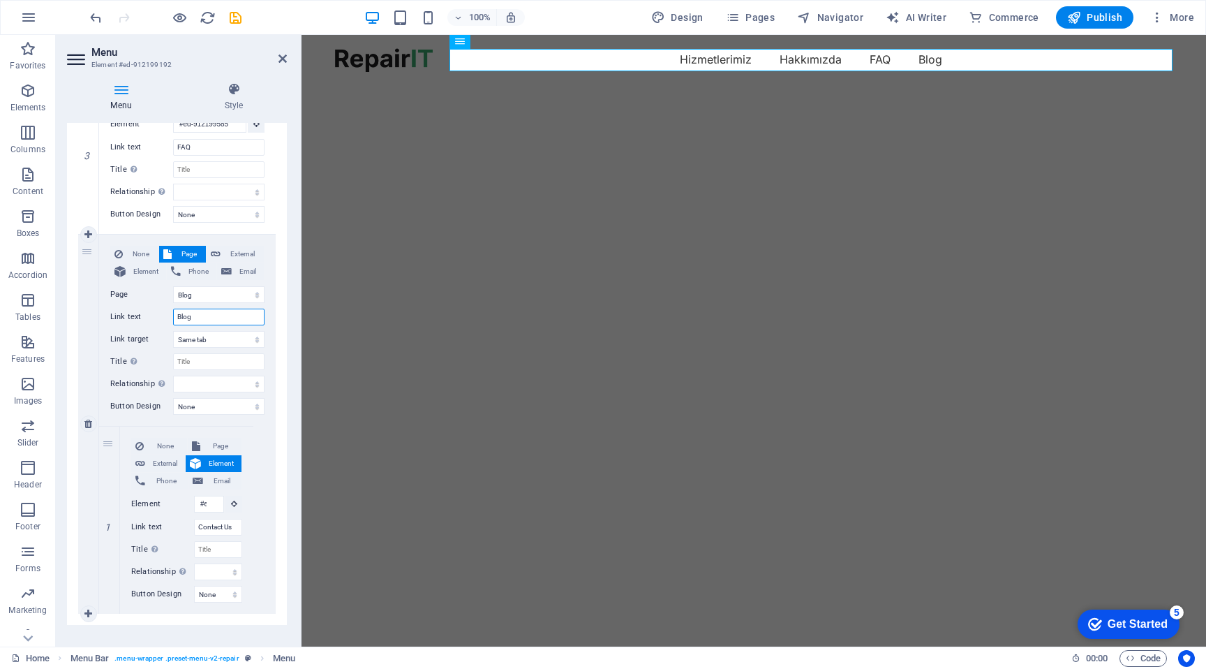
click at [203, 319] on input "Blog" at bounding box center [218, 317] width 91 height 17
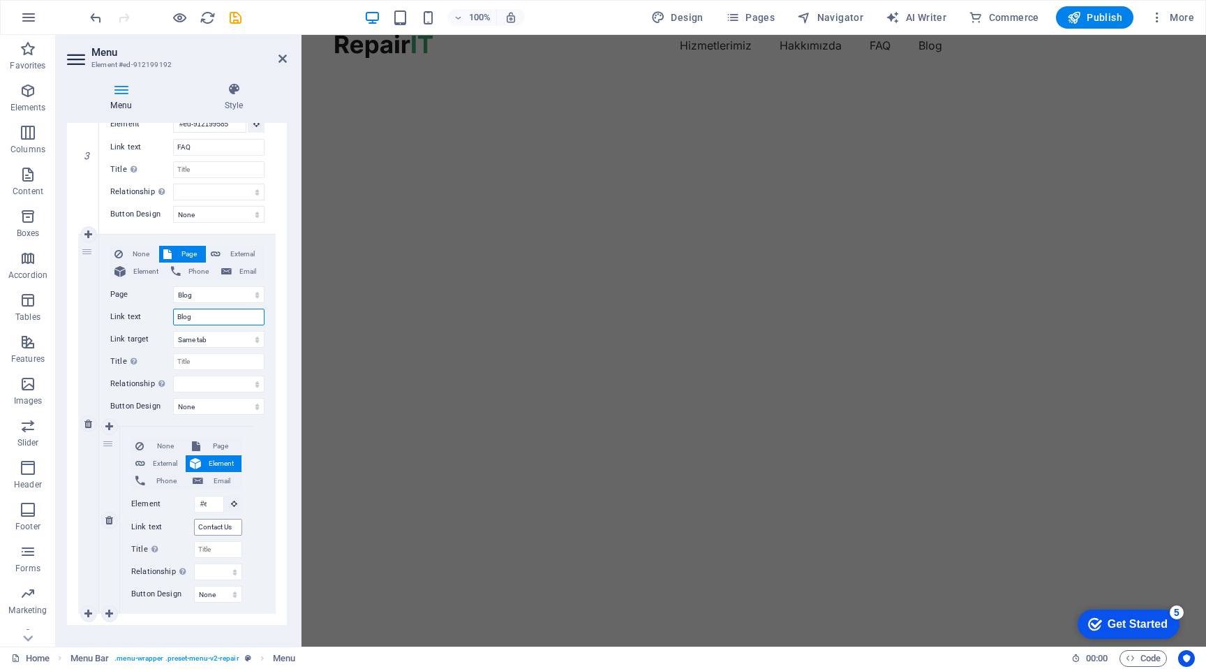
scroll to position [2, 0]
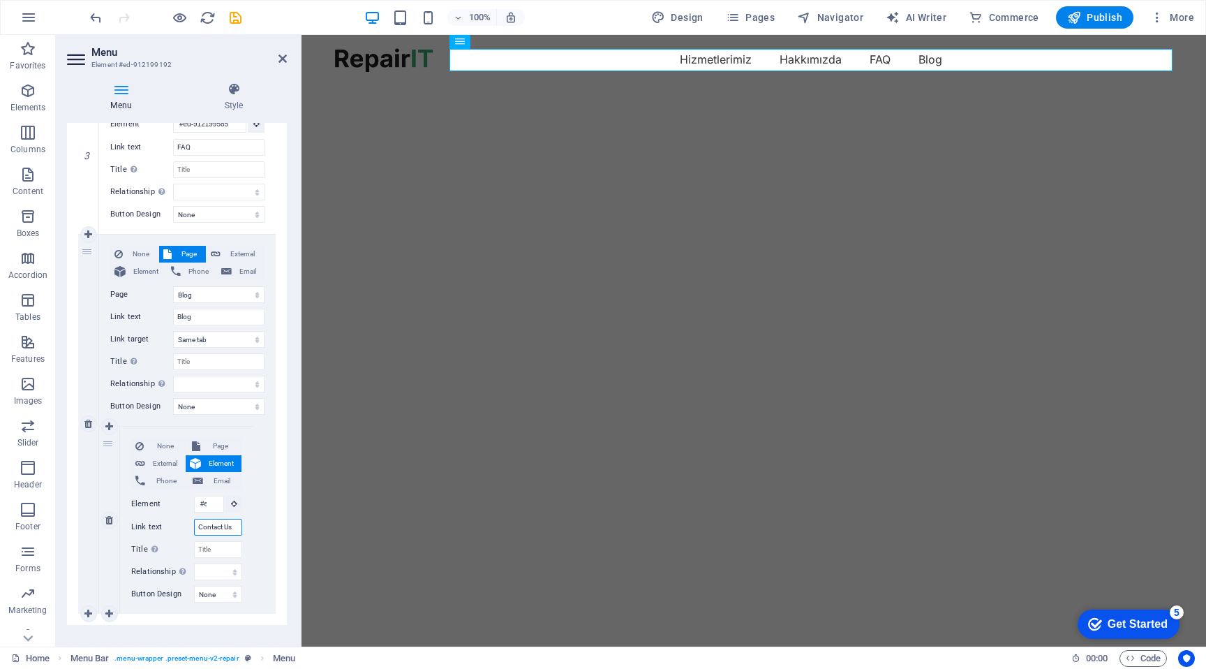
click at [218, 527] on input "Contact Us" at bounding box center [218, 527] width 48 height 17
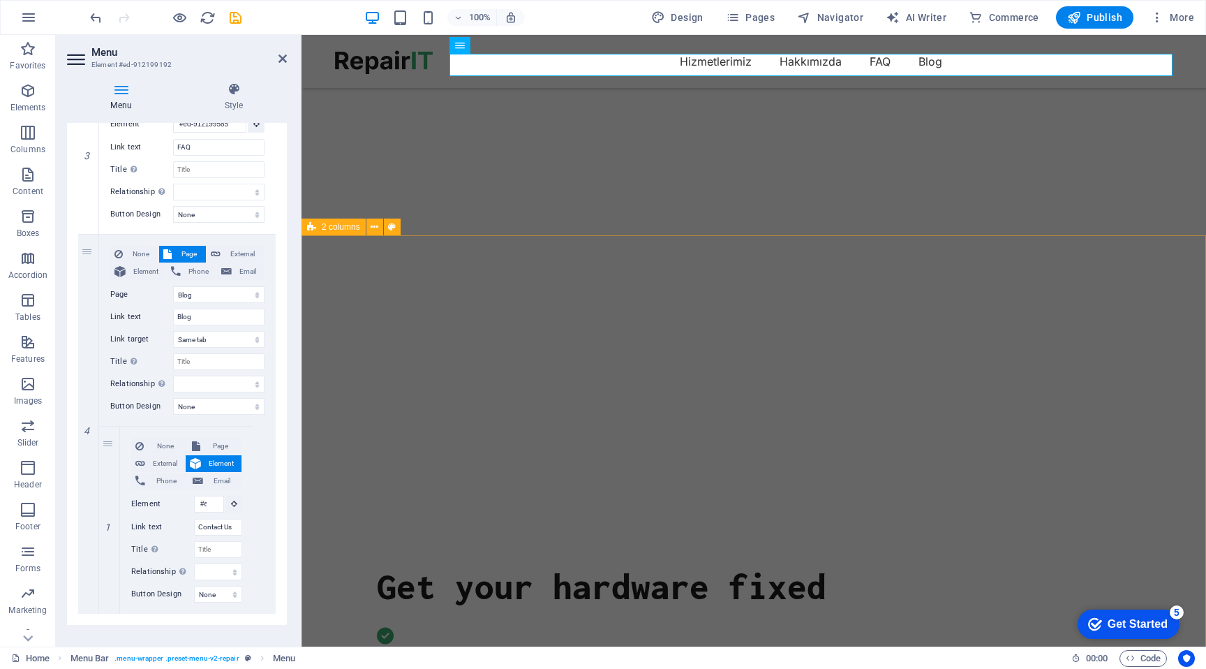
scroll to position [0, 0]
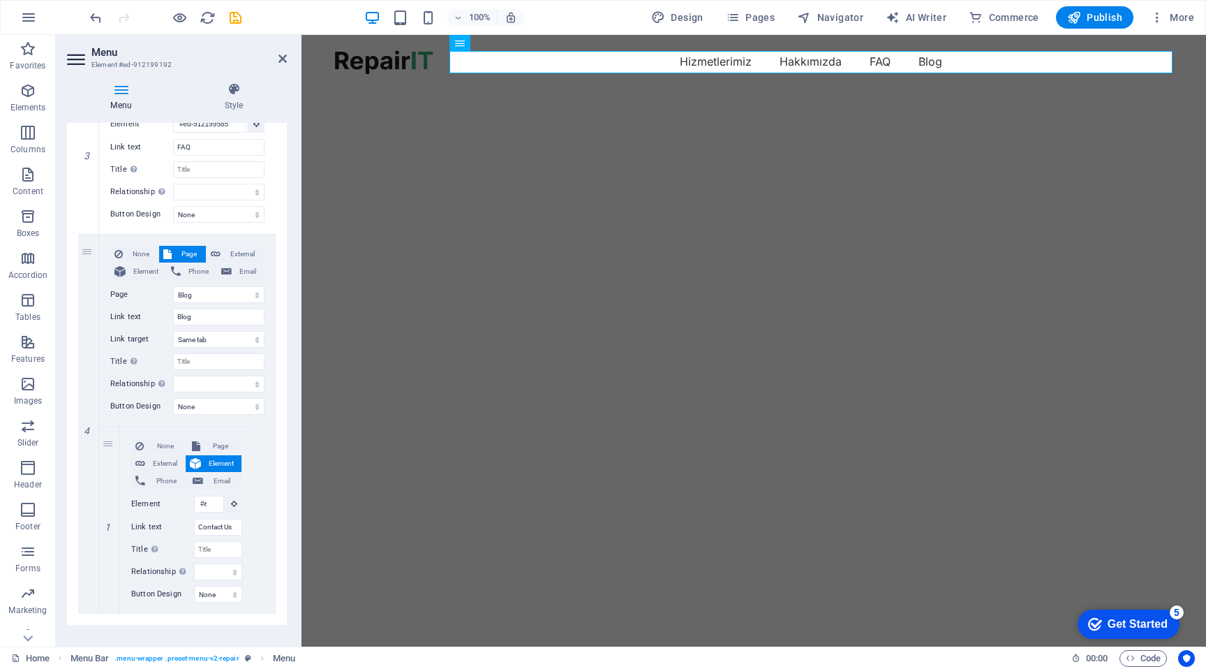
select select
type input "#ed-912199939"
type input "Contact Us"
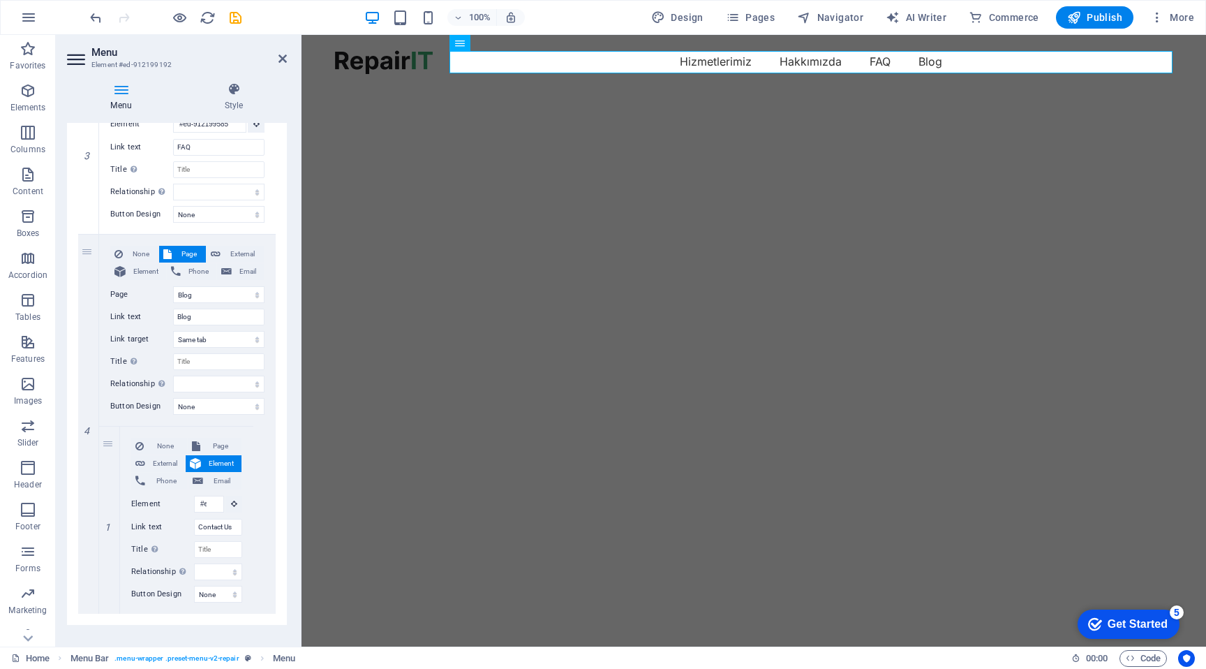
select select
select select "1"
select select
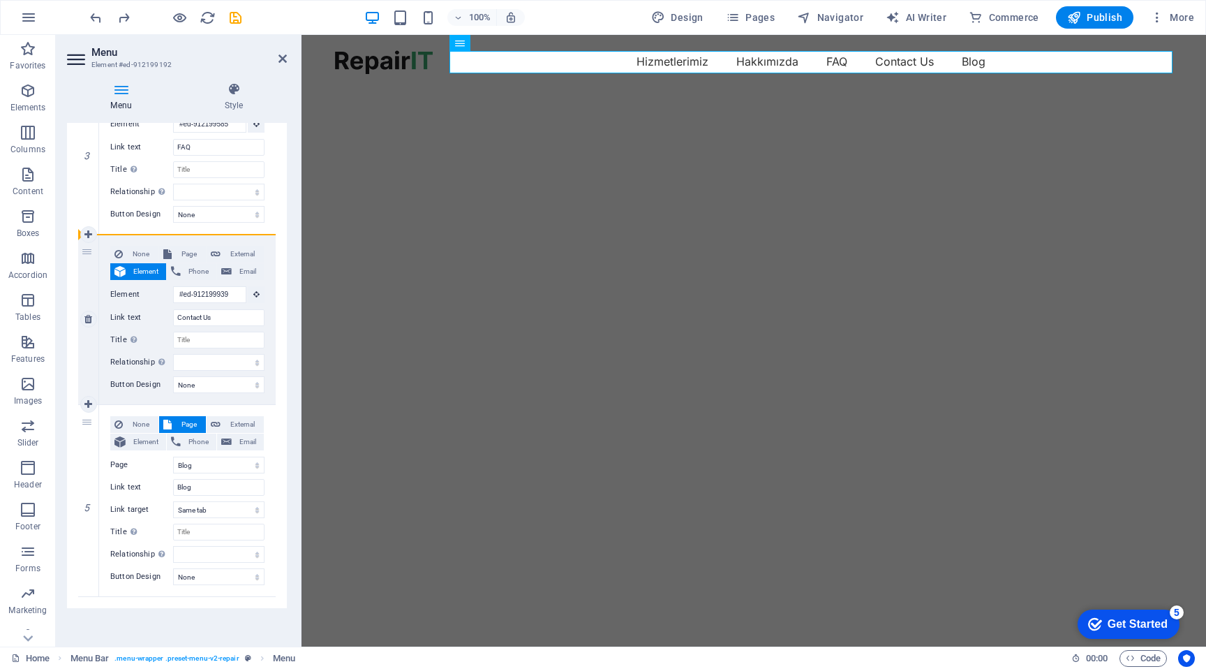
drag, startPoint x: 87, startPoint y: 420, endPoint x: 83, endPoint y: 265, distance: 155.0
click at [83, 264] on div "1 None Page External Element Phone Email Page Home Blog Subpage Legal Notice Pr…" at bounding box center [177, 160] width 198 height 873
select select
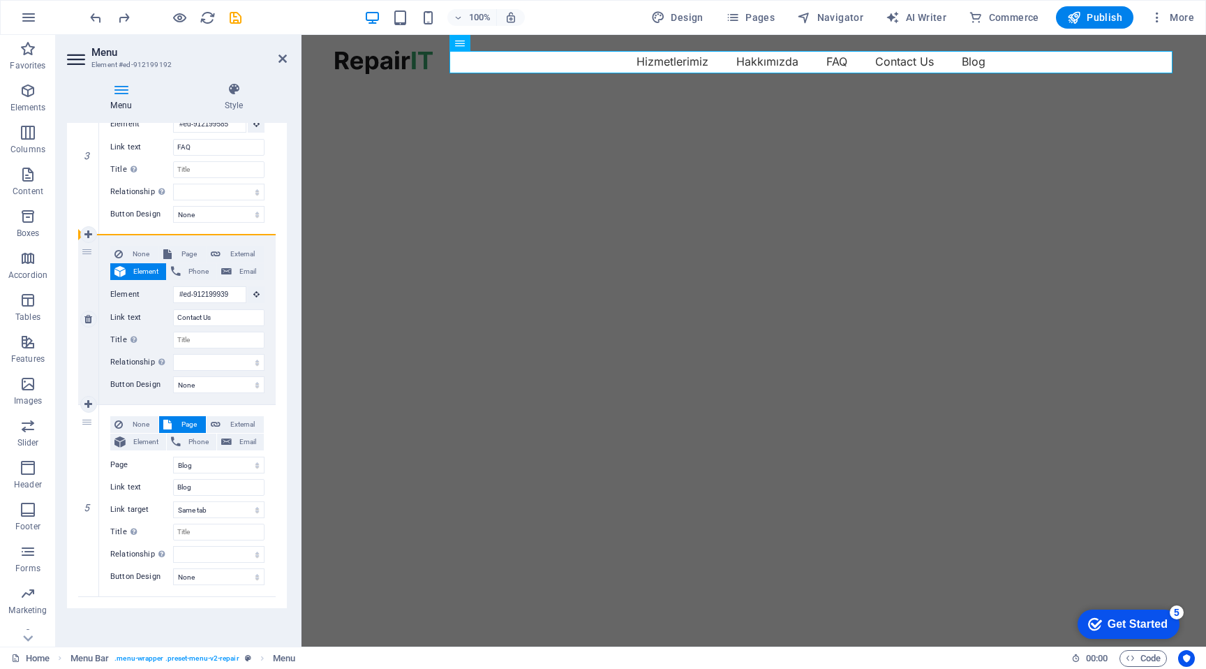
select select "1"
type input "Blog"
select select
type input "#ed-912199939"
type input "Contact Us"
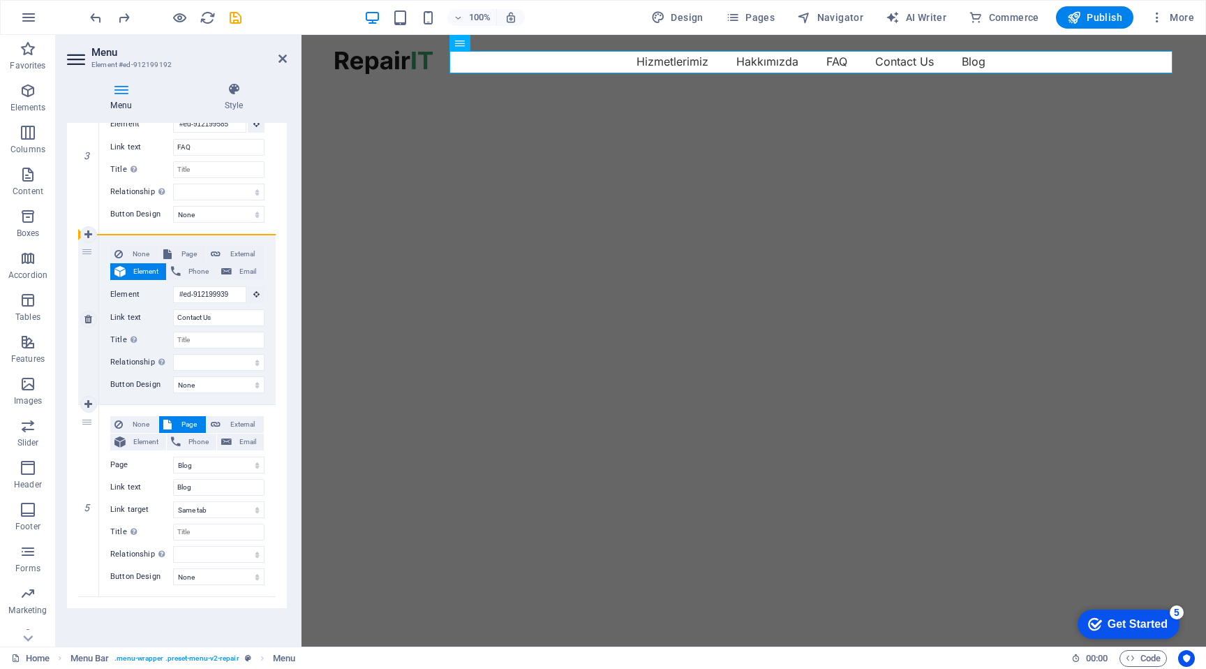
select select
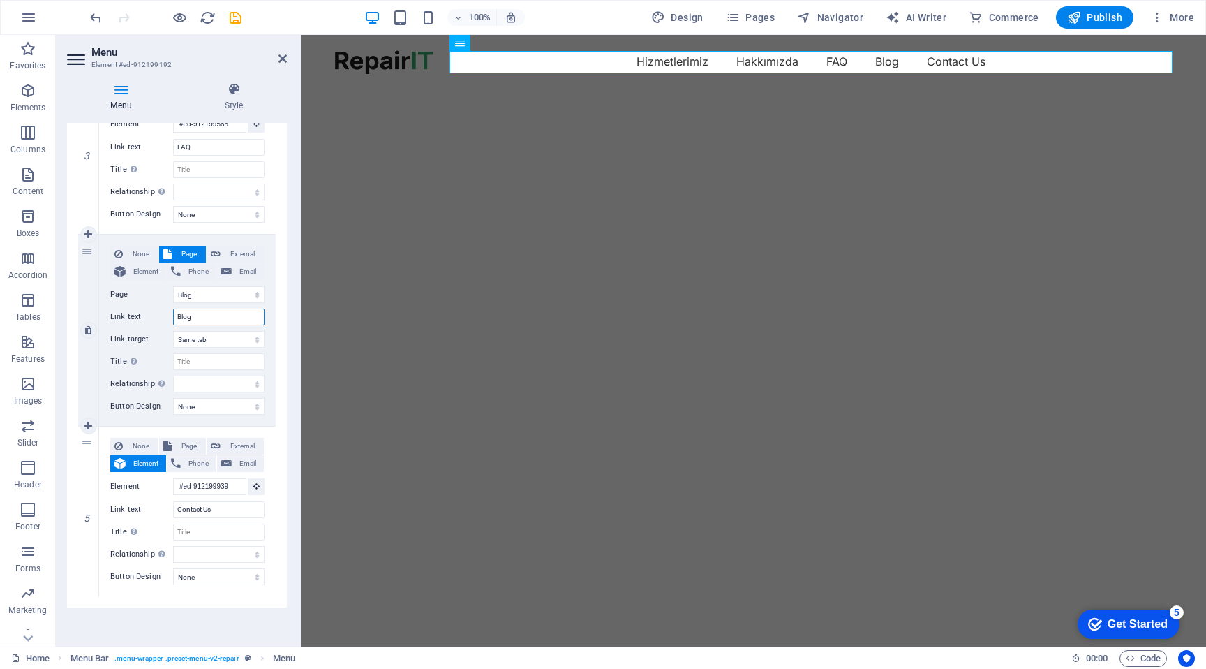
click at [201, 315] on input "Blog" at bounding box center [218, 317] width 91 height 17
click at [203, 288] on select "Home Blog Subpage Legal Notice Privacy" at bounding box center [218, 294] width 91 height 17
click at [173, 286] on select "Home Blog Subpage Legal Notice Privacy" at bounding box center [218, 294] width 91 height 17
click at [202, 318] on input "Blog" at bounding box center [218, 317] width 91 height 17
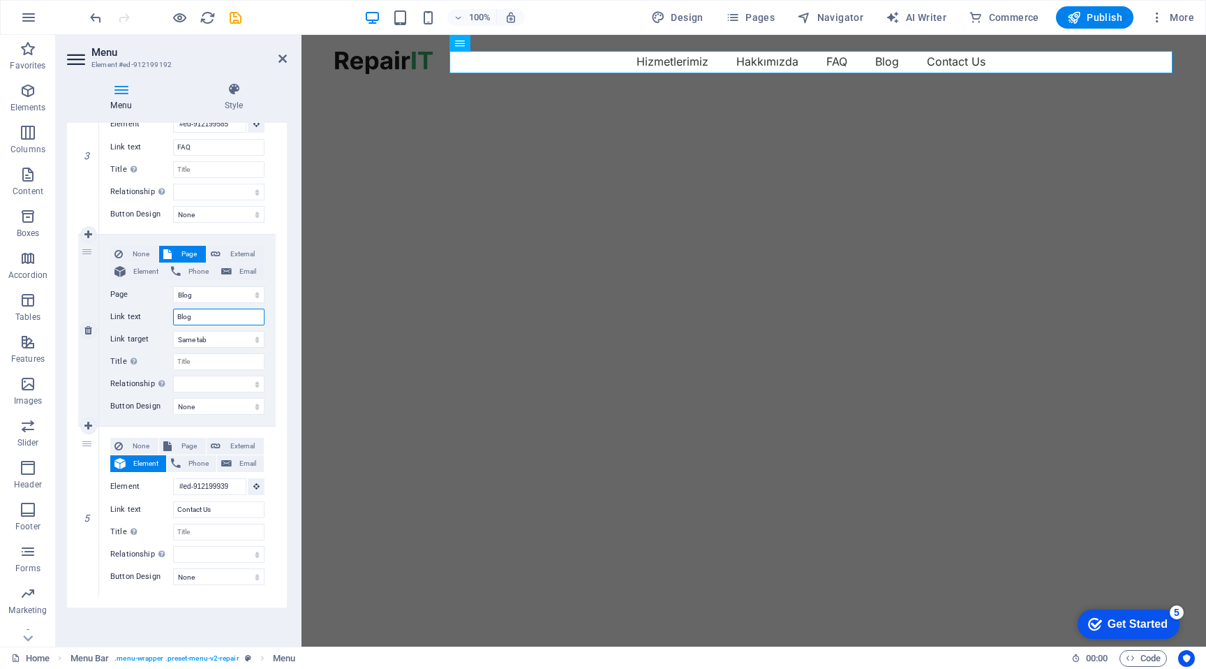
click at [202, 318] on input "Blog" at bounding box center [218, 317] width 91 height 17
type input "Pr"
select select
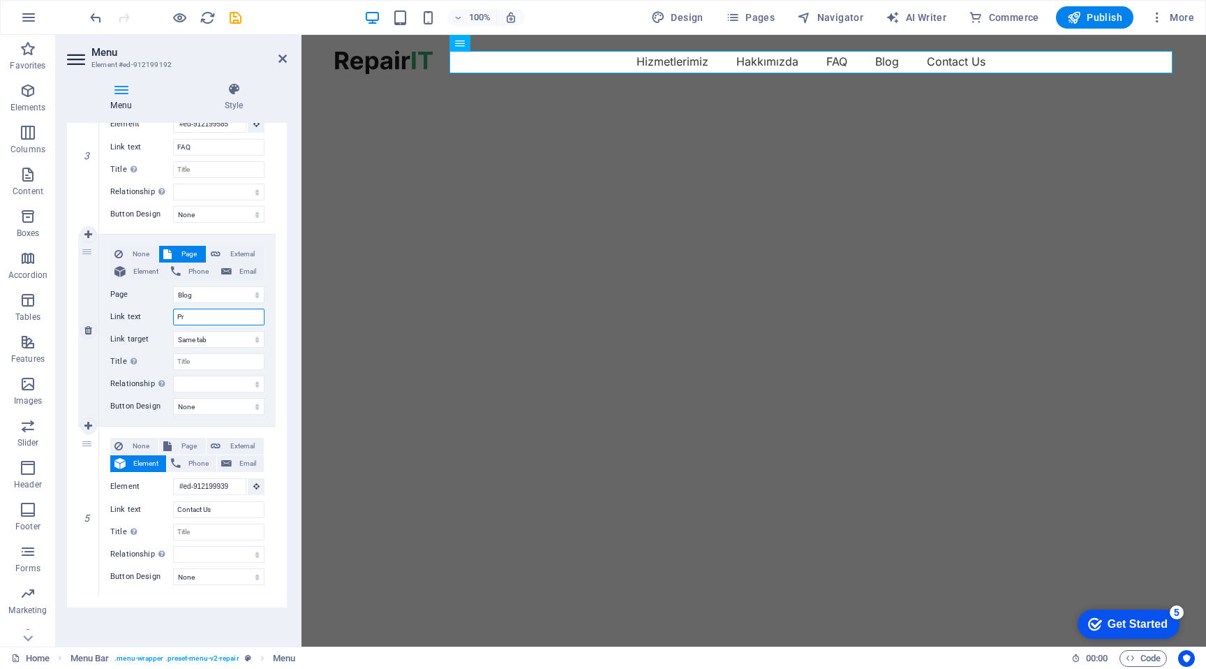
select select
type input "Pro"
select select
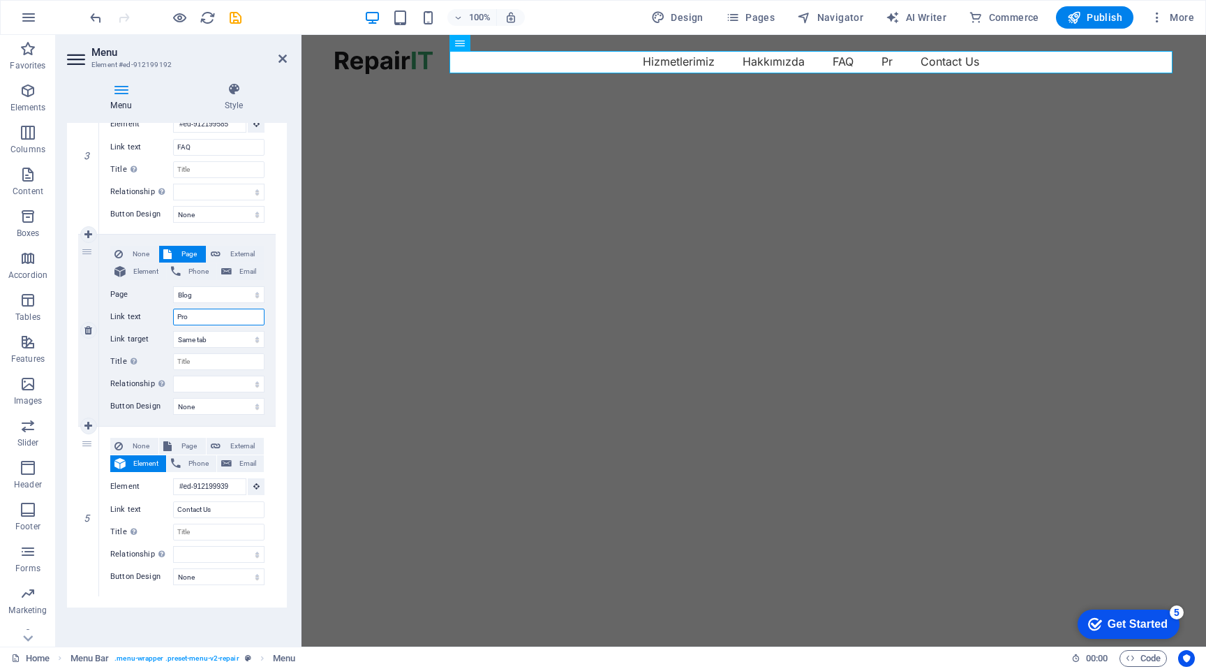
select select
type input "Projelerimiz"
select select
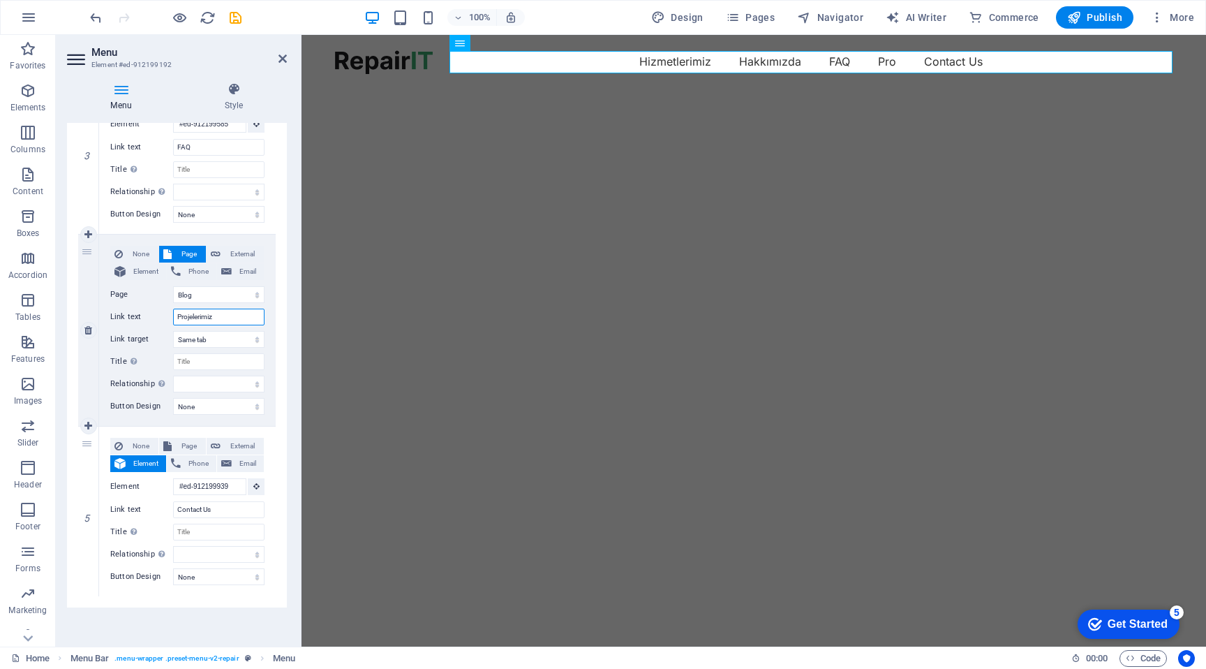
select select
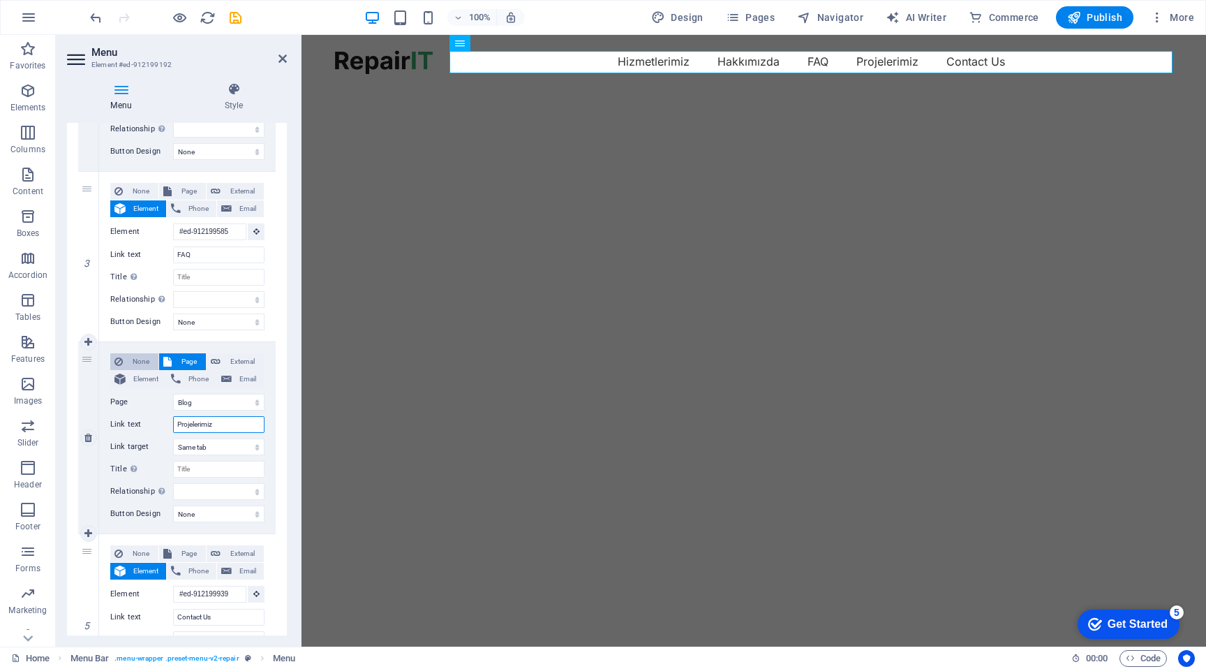
scroll to position [415, 0]
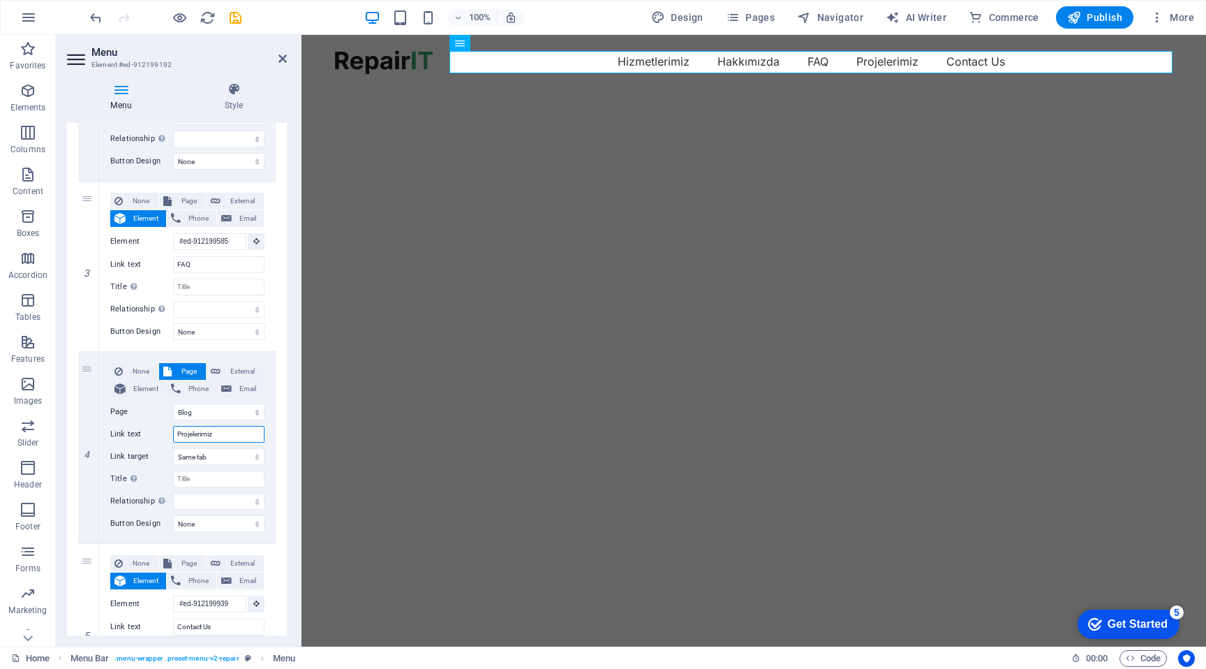
type input "Projelerimiz"
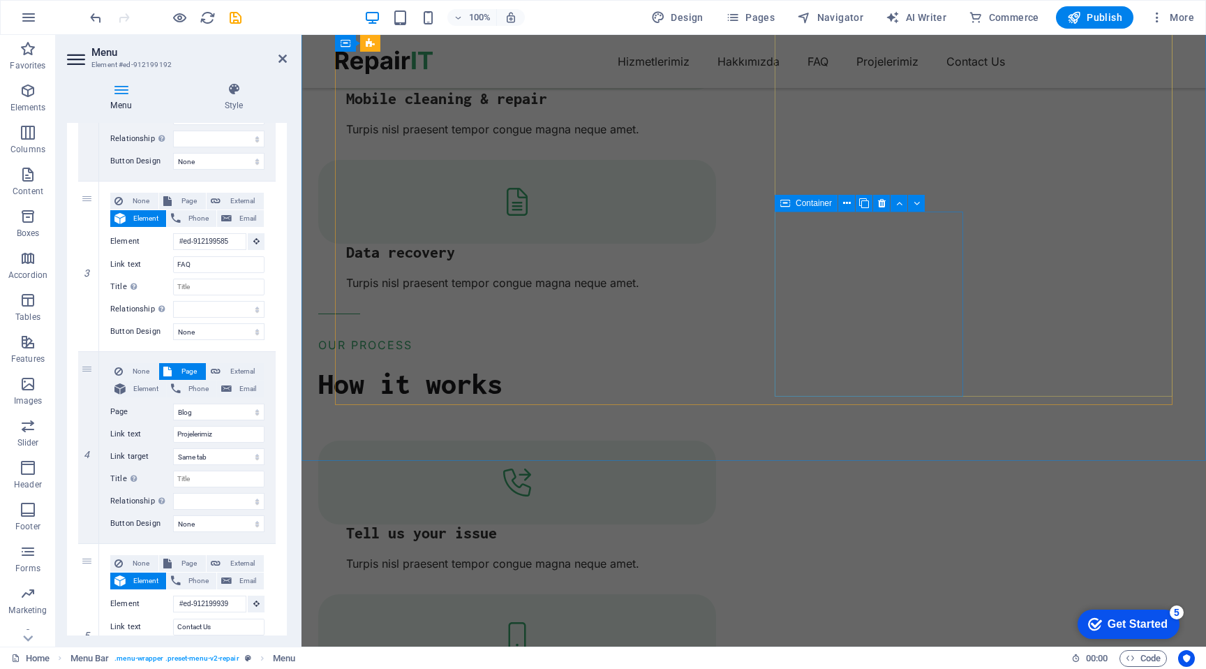
scroll to position [2033, 0]
click at [233, 20] on icon "save" at bounding box center [236, 18] width 16 height 16
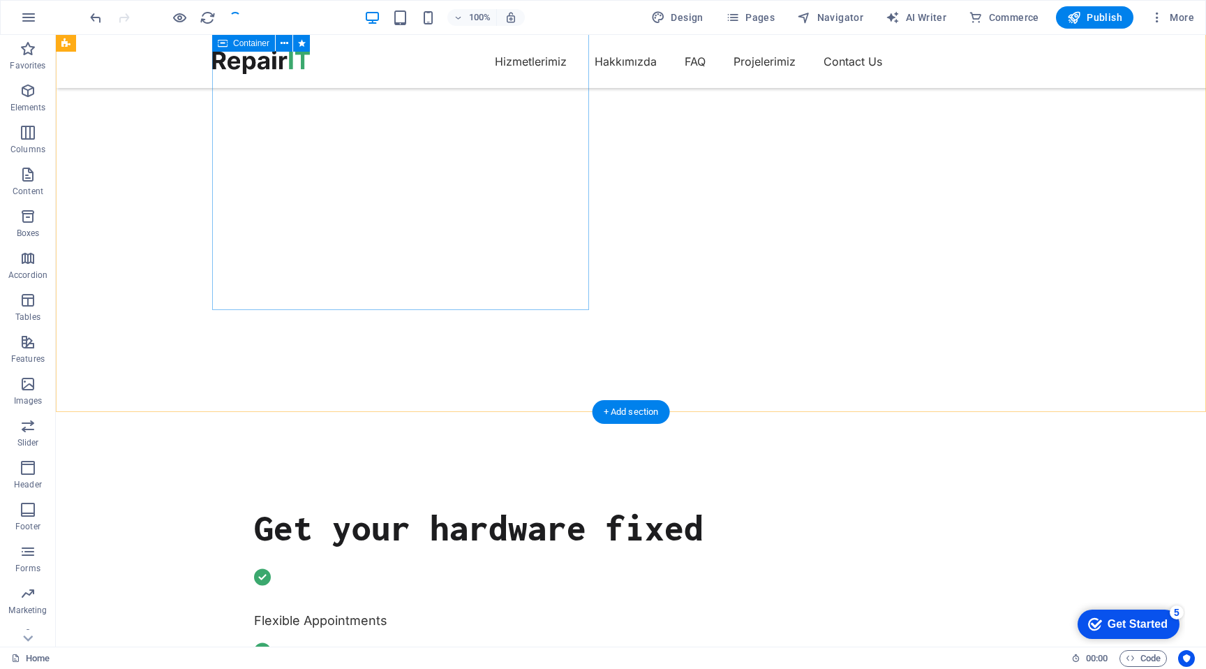
scroll to position [178, 0]
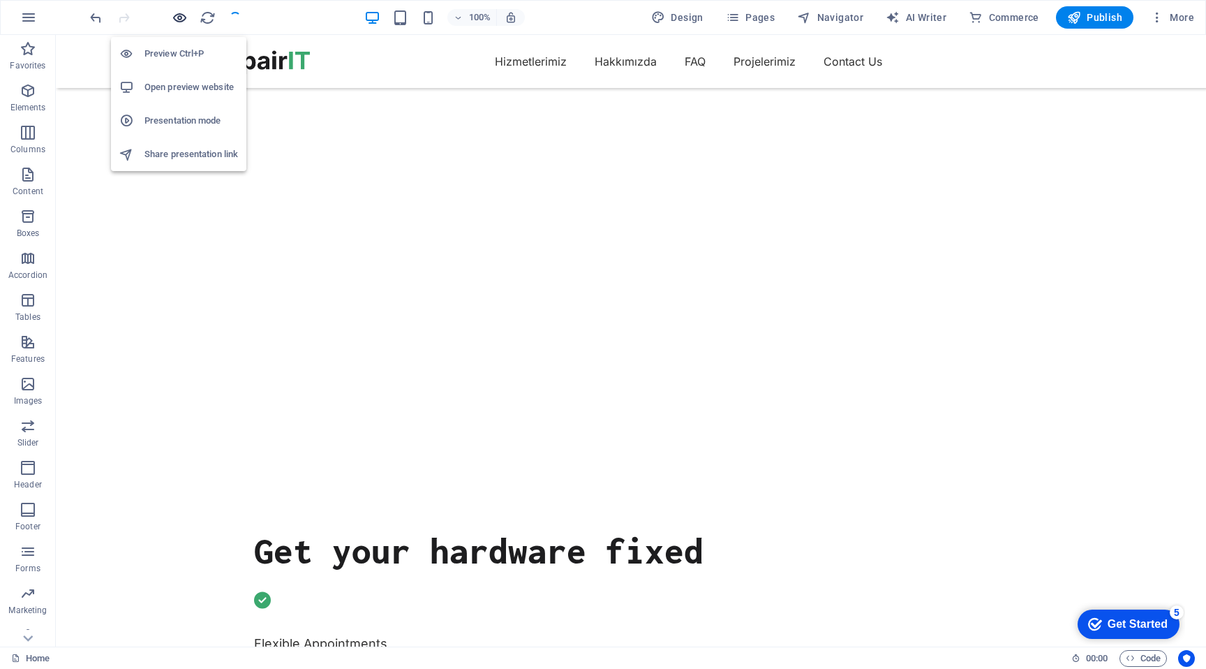
click at [179, 20] on icon "button" at bounding box center [180, 18] width 16 height 16
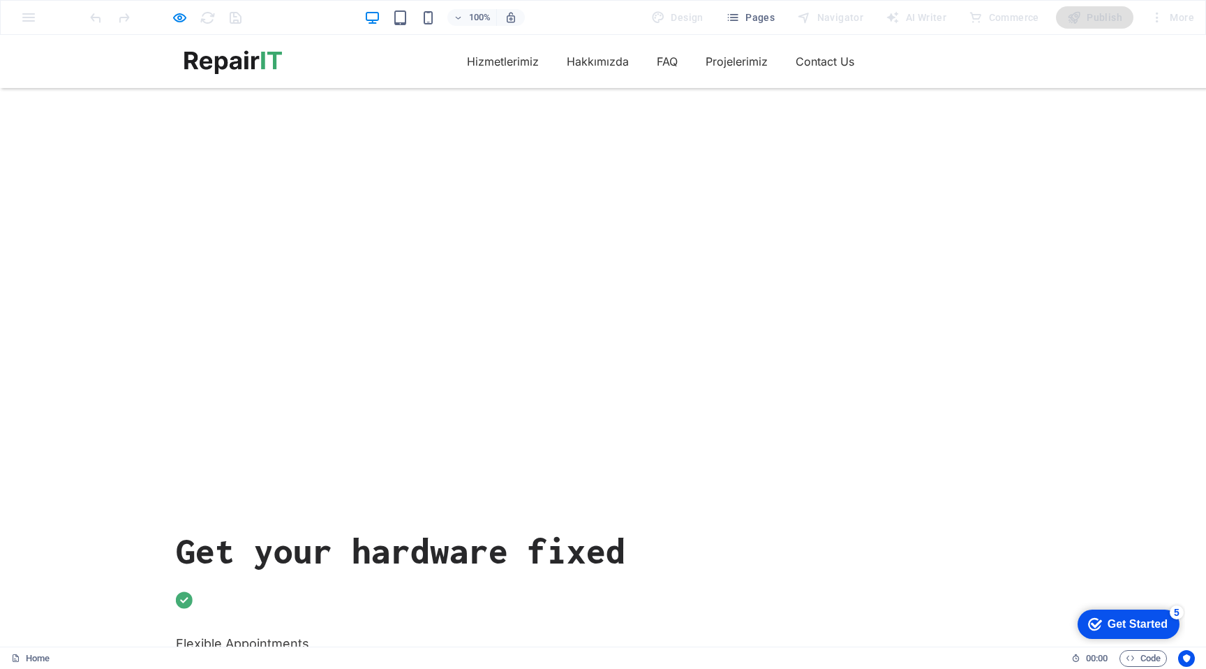
scroll to position [0, 0]
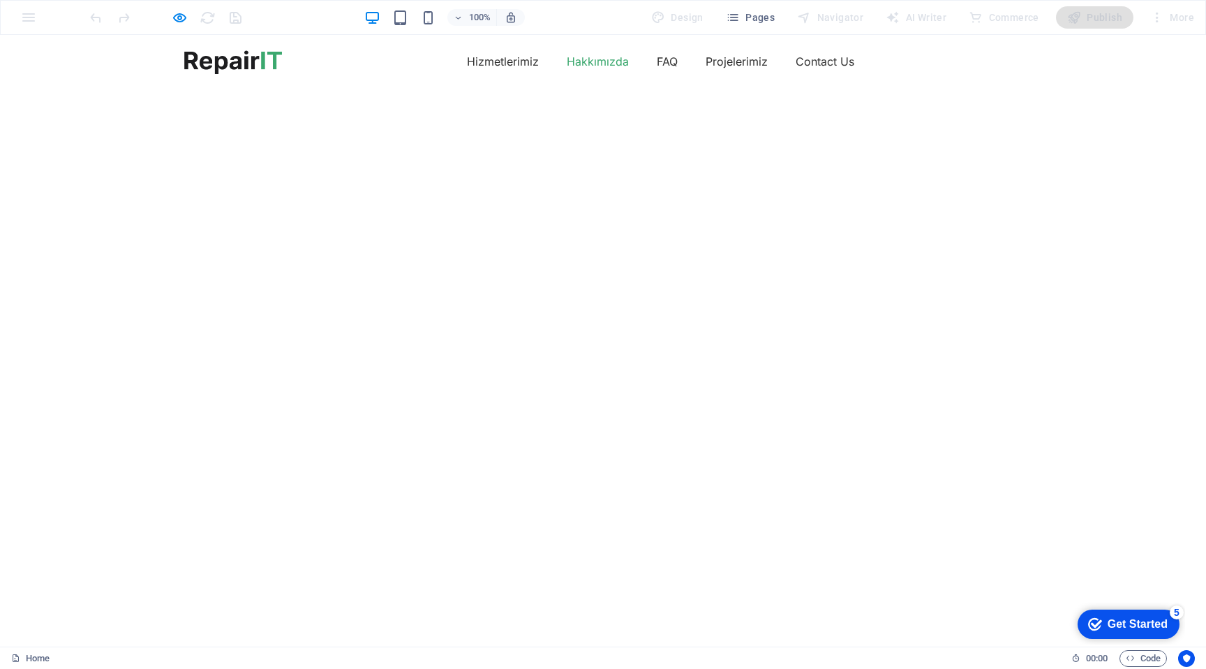
click at [602, 72] on link "Hakkımızda" at bounding box center [598, 61] width 62 height 22
click at [660, 61] on link "FAQ" at bounding box center [667, 61] width 21 height 22
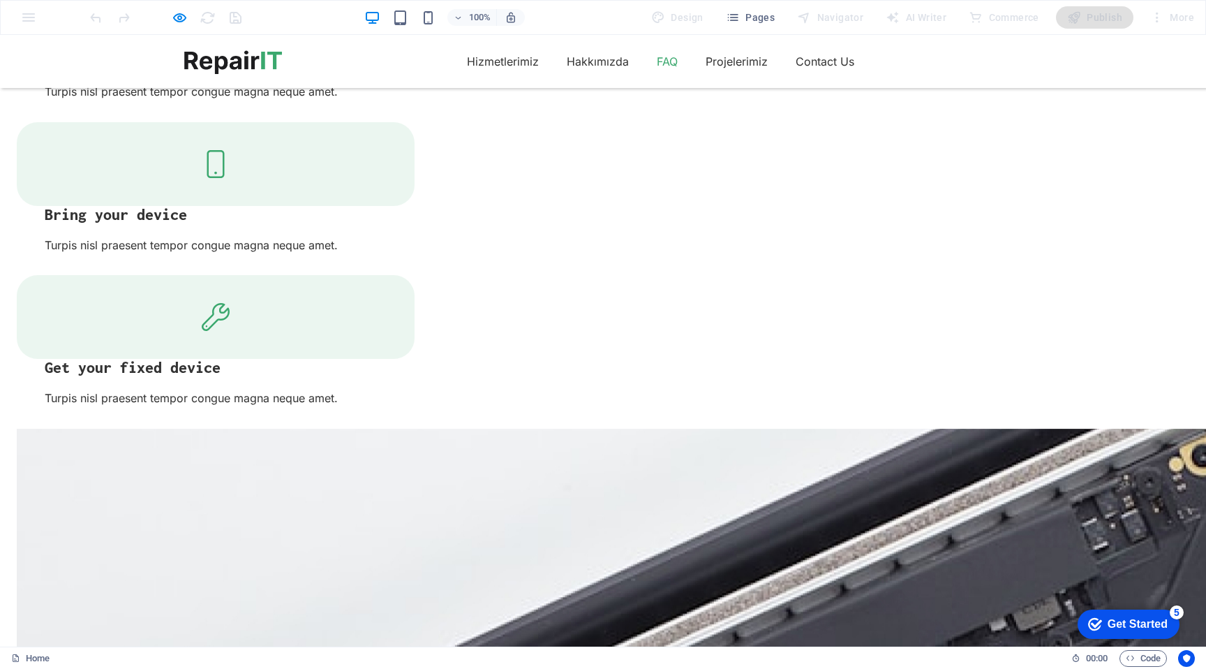
scroll to position [2336, 0]
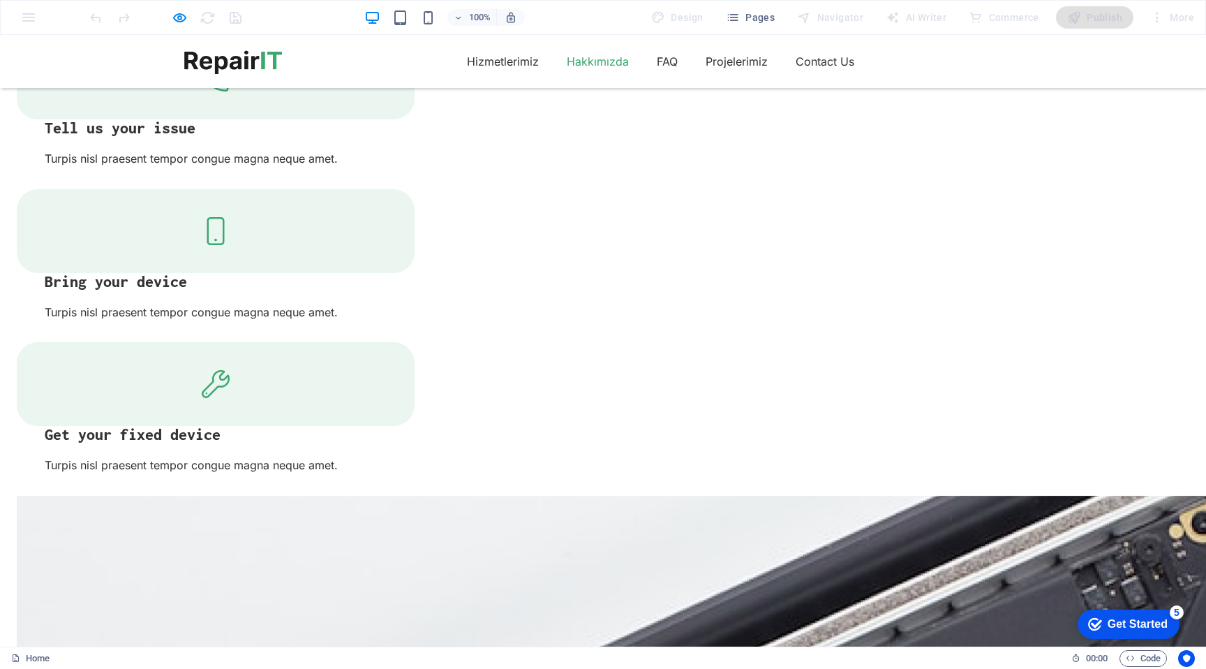
click at [615, 61] on link "Hakkımızda" at bounding box center [598, 61] width 62 height 22
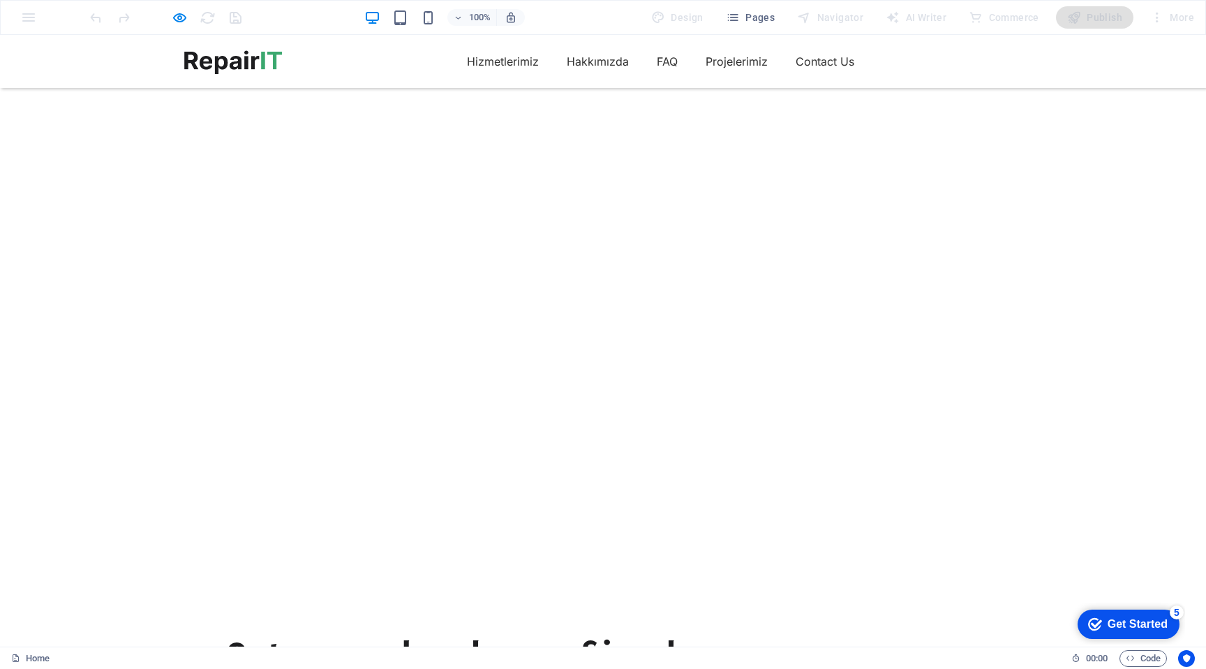
scroll to position [0, 0]
click at [728, 54] on link "Projelerimiz" at bounding box center [737, 61] width 62 height 22
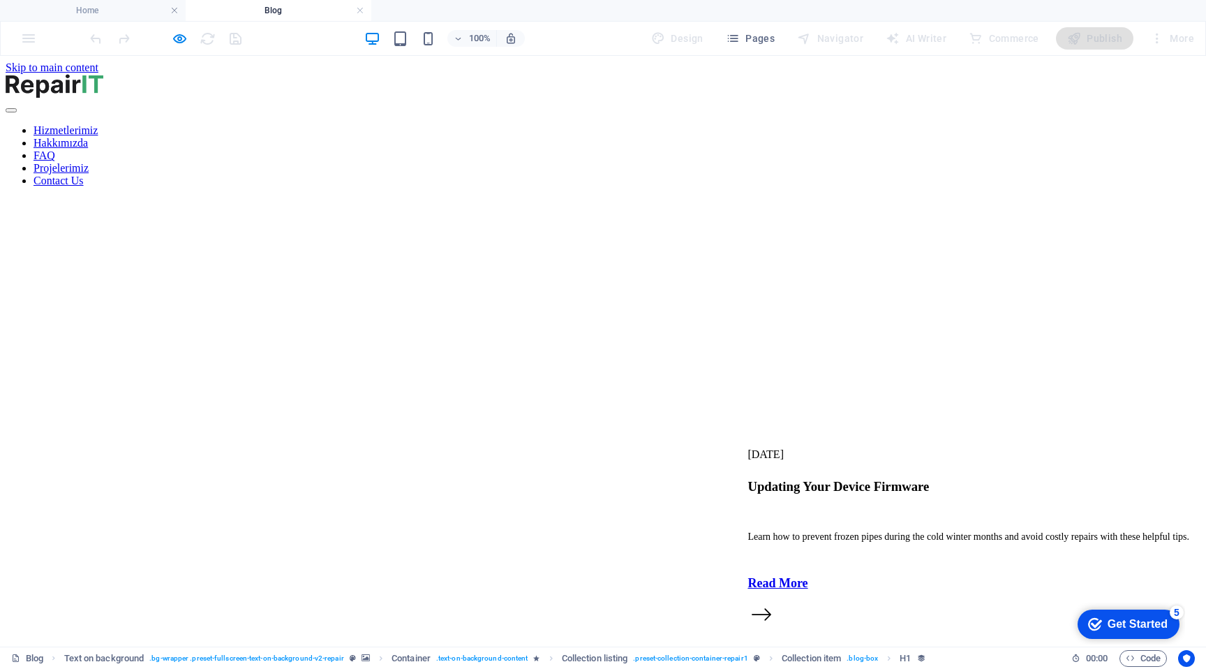
click at [665, 124] on nav "Hizmetlerimiz Hakkımızda FAQ Projelerimiz Contact Us" at bounding box center [603, 155] width 1195 height 63
click at [672, 124] on nav "Hizmetlerimiz Hakkımızda FAQ Projelerimiz Contact Us" at bounding box center [603, 155] width 1195 height 63
click at [523, 124] on nav "Hizmetlerimiz Hakkımızda FAQ Projelerimiz Contact Us" at bounding box center [603, 155] width 1195 height 63
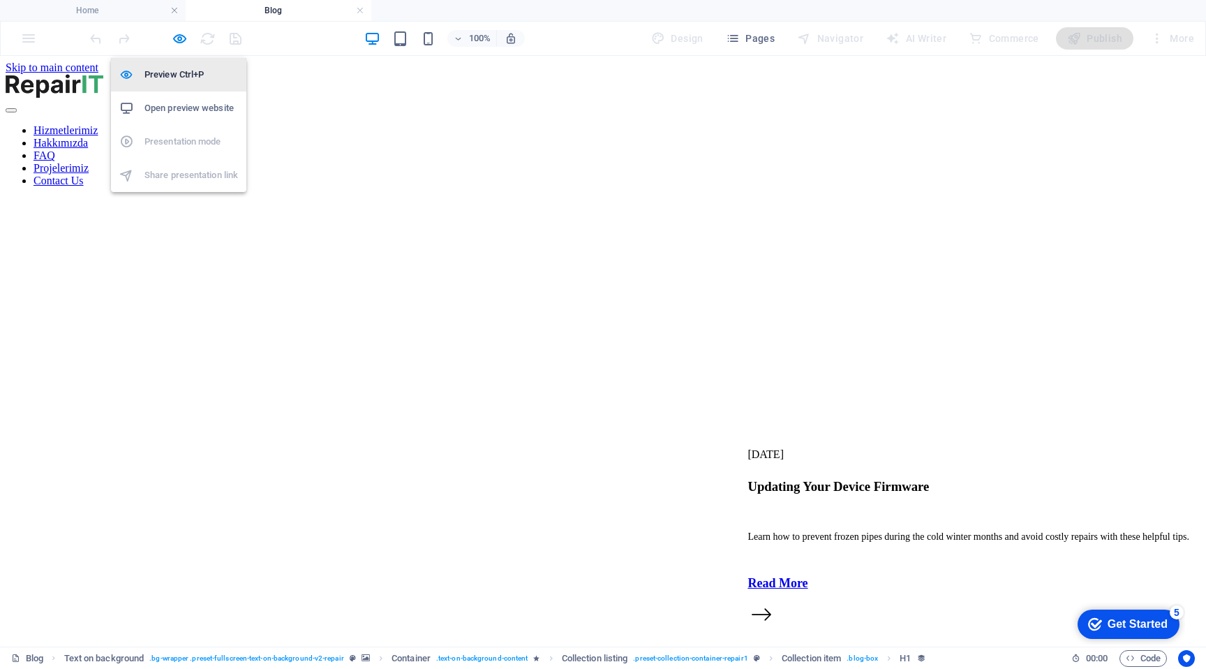
click at [181, 75] on h6 "Preview Ctrl+P" at bounding box center [191, 74] width 94 height 17
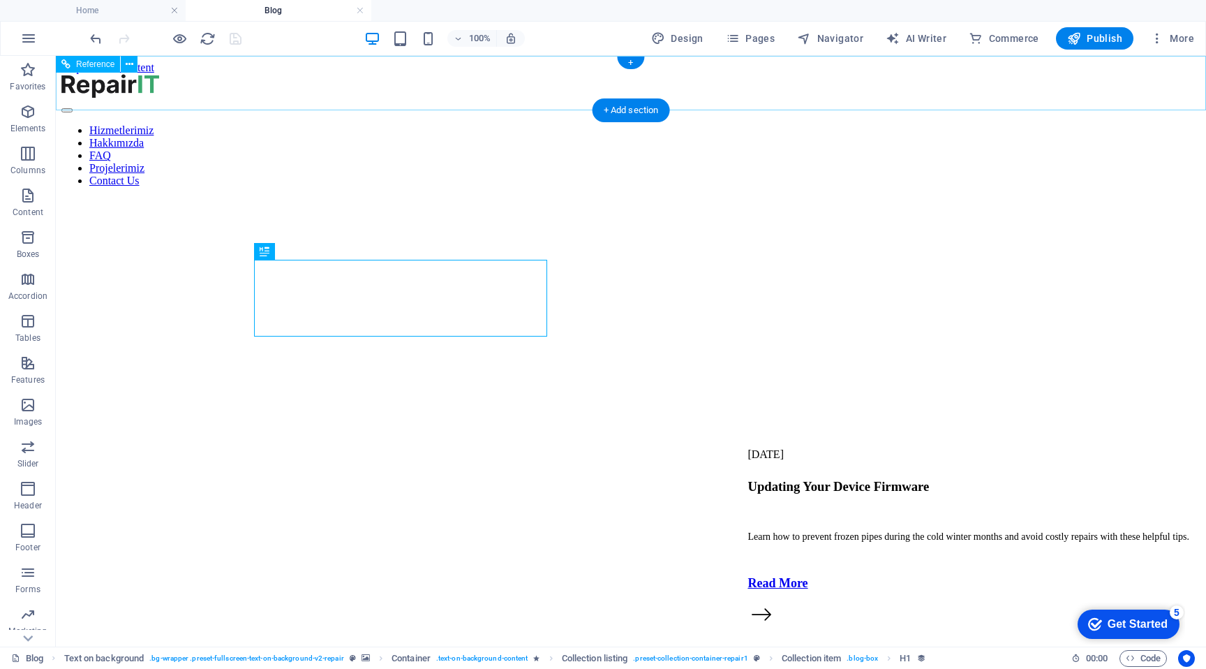
click at [528, 124] on nav "Hizmetlerimiz Hakkımızda FAQ Projelerimiz Contact Us" at bounding box center [630, 155] width 1139 height 63
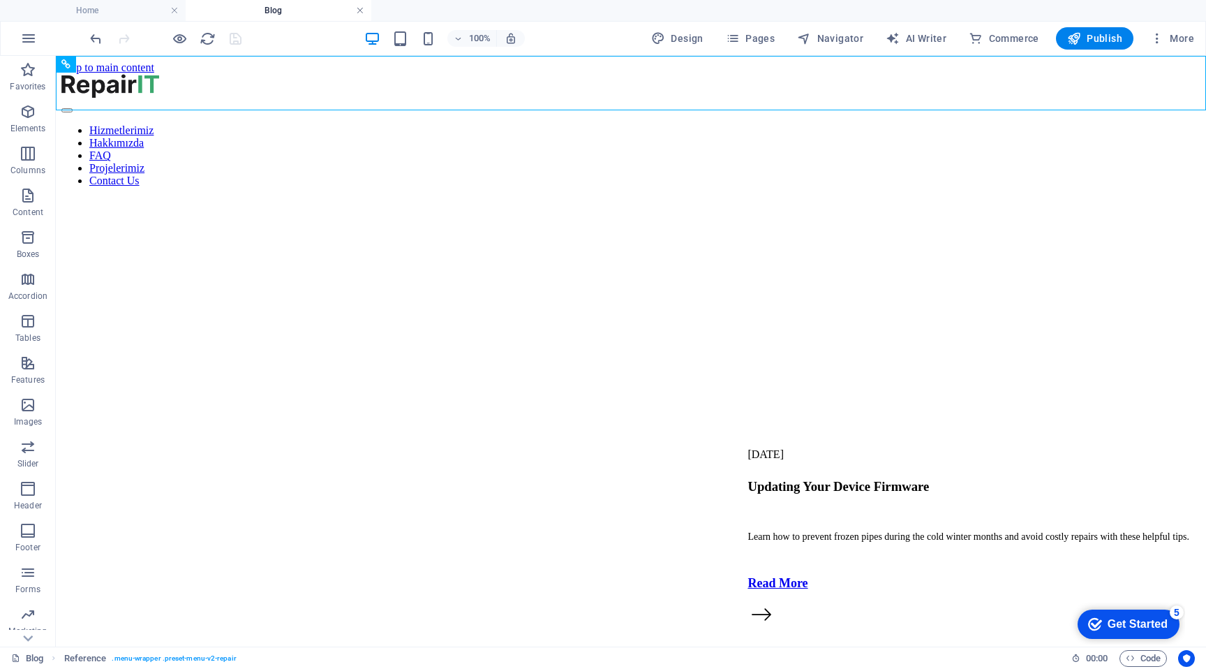
click at [359, 8] on link at bounding box center [360, 10] width 8 height 13
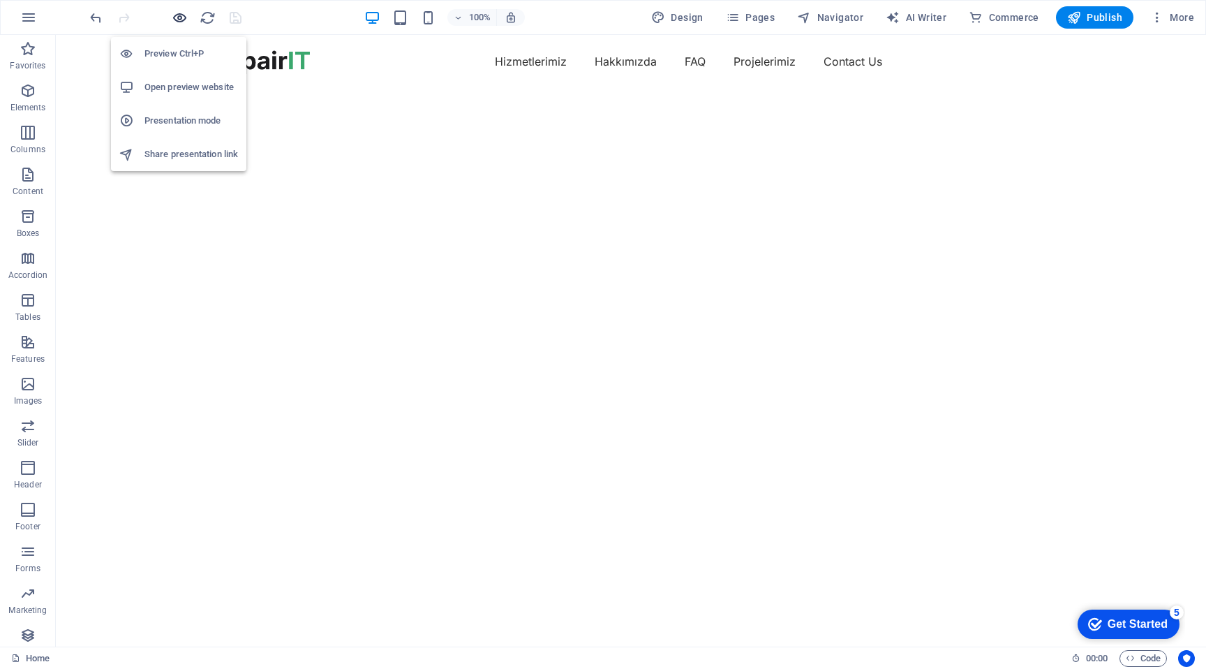
click at [181, 13] on icon "button" at bounding box center [180, 18] width 16 height 16
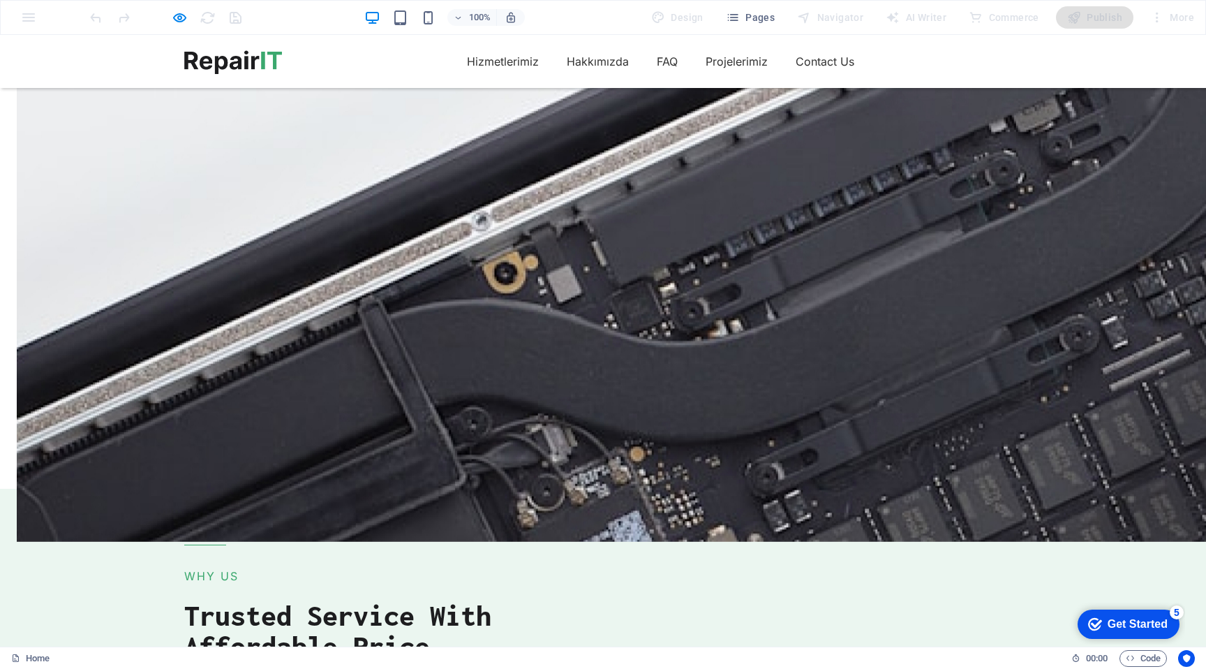
scroll to position [2899, 0]
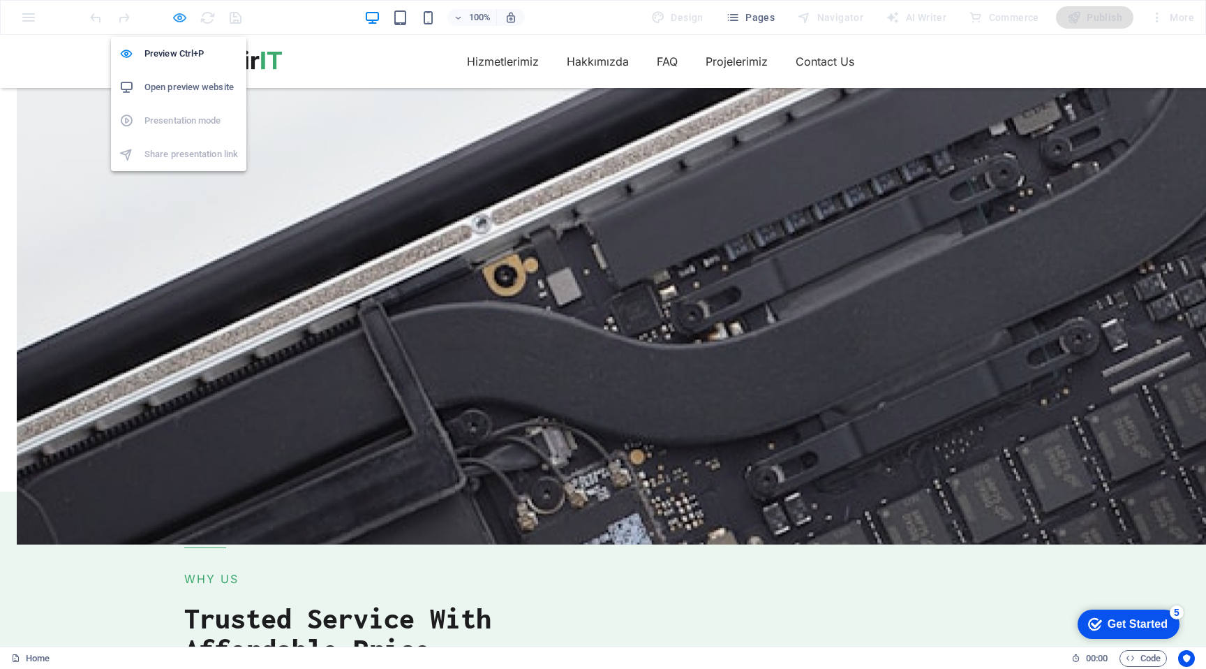
click at [184, 17] on icon "button" at bounding box center [180, 18] width 16 height 16
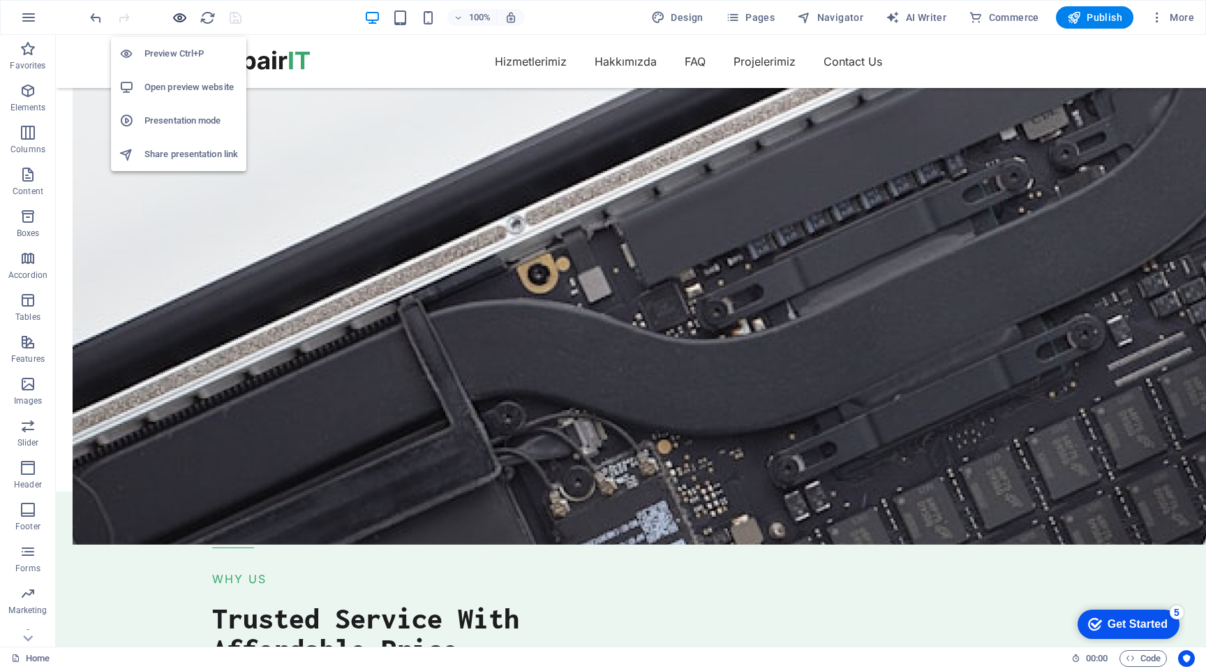
scroll to position [2997, 0]
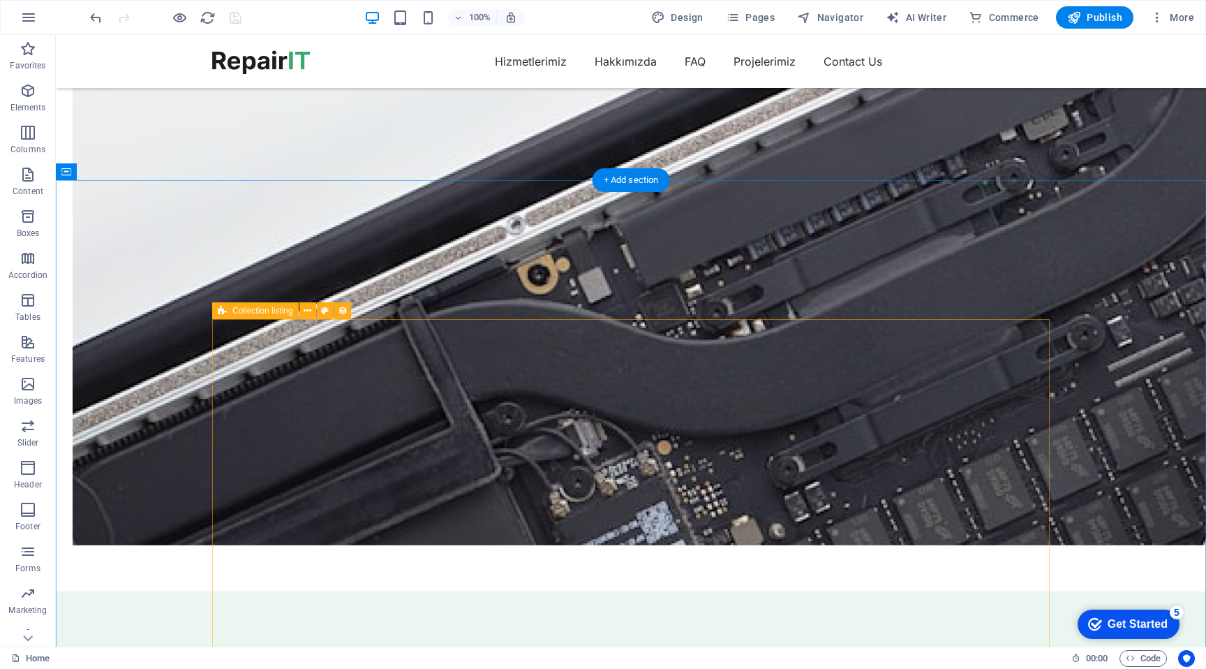
select select "createdAt_DESC"
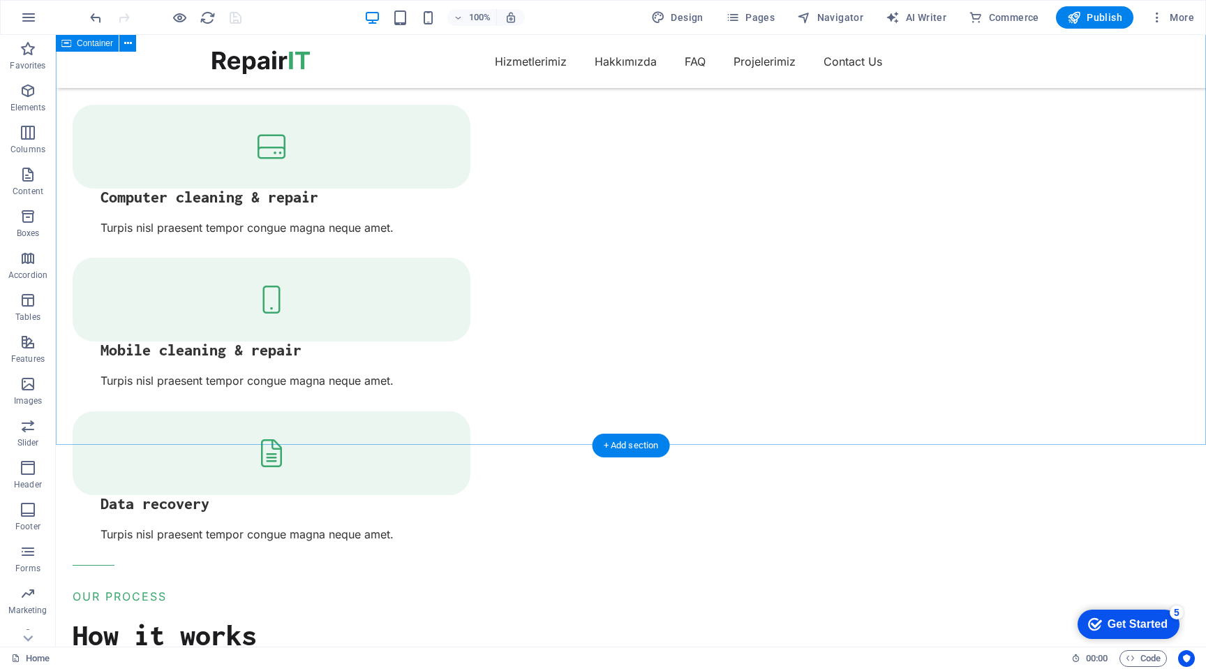
scroll to position [1765, 0]
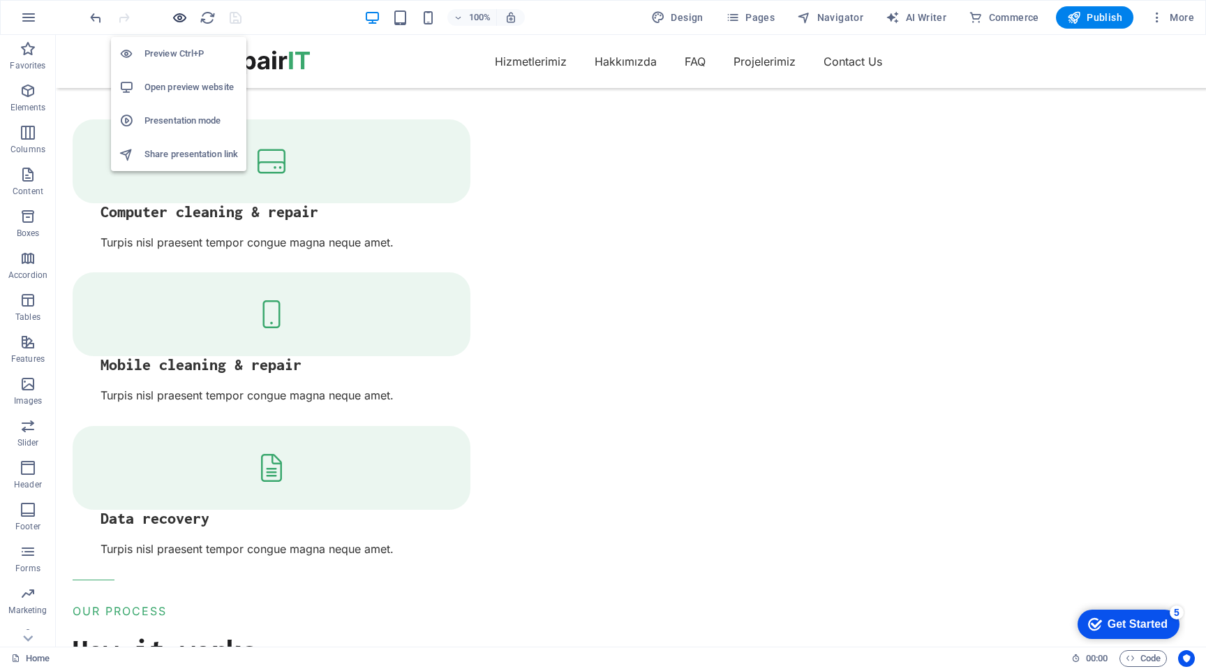
click at [180, 13] on icon "button" at bounding box center [180, 18] width 16 height 16
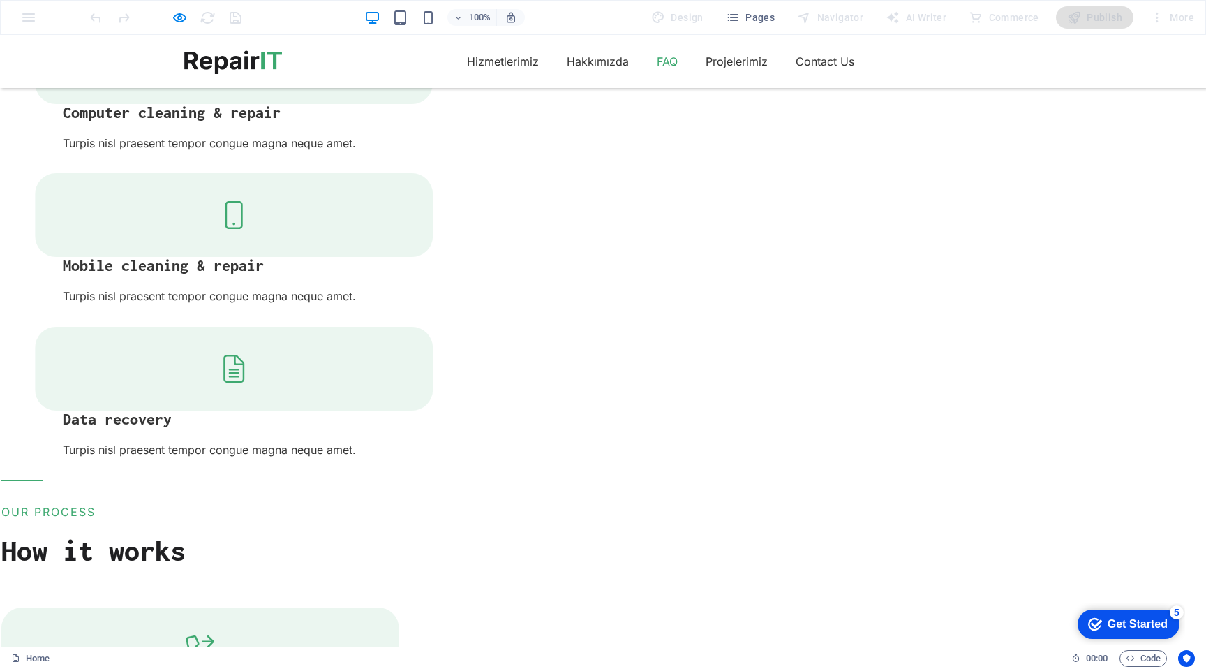
click at [666, 63] on link "FAQ" at bounding box center [667, 61] width 21 height 22
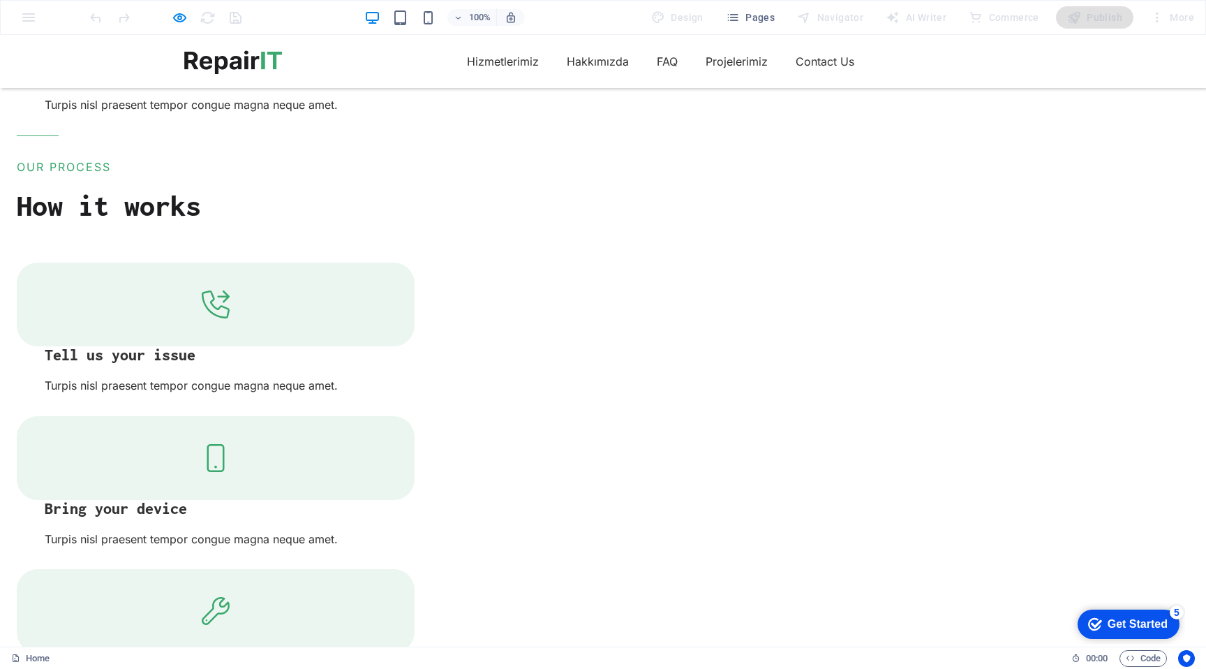
scroll to position [2063, 0]
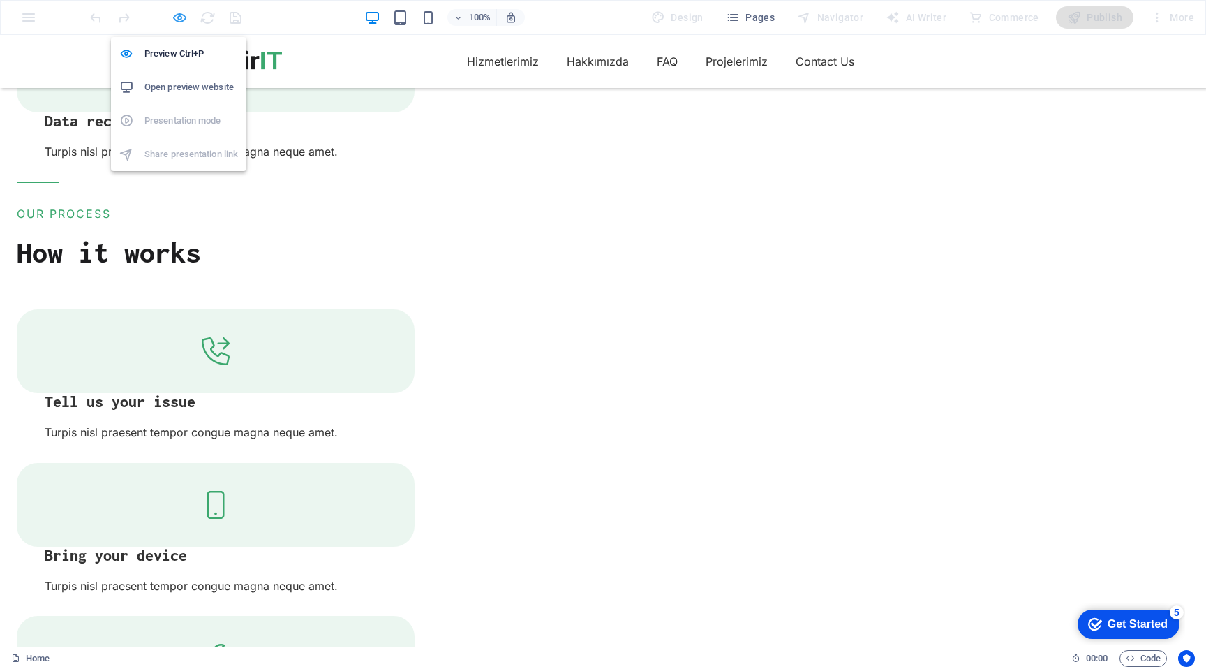
click at [179, 15] on icon "button" at bounding box center [180, 18] width 16 height 16
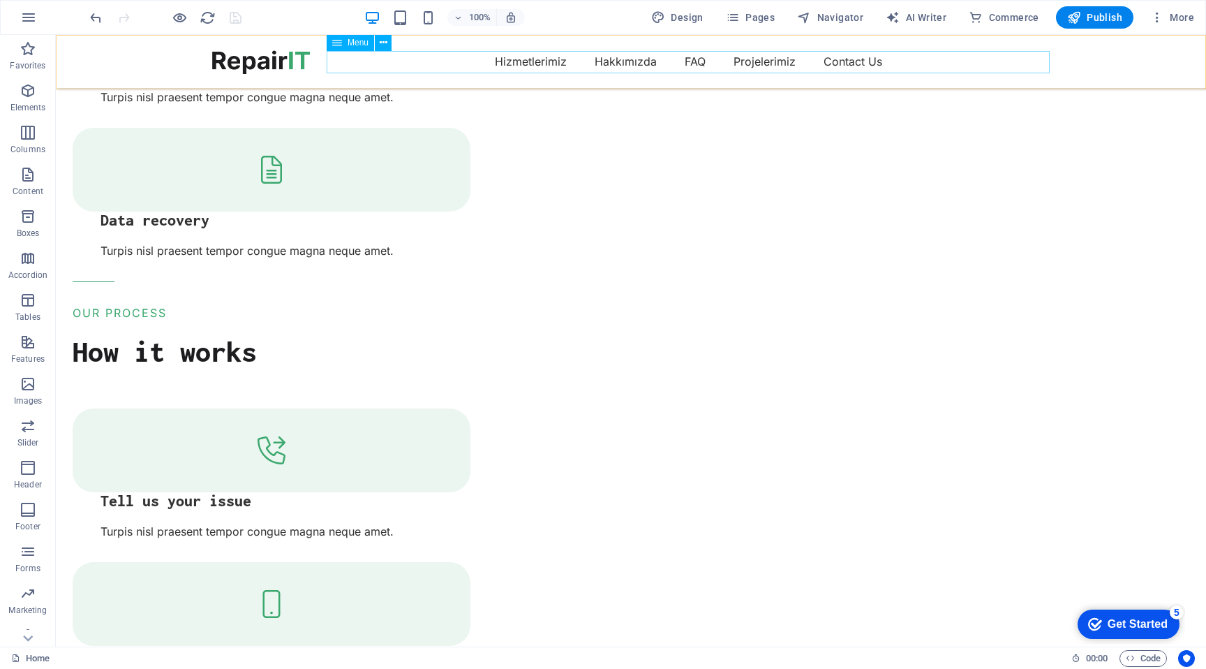
click at [470, 58] on nav "Hizmetlerimiz Hakkımızda FAQ Projelerimiz Contact Us" at bounding box center [631, 61] width 838 height 22
select select "1"
select select
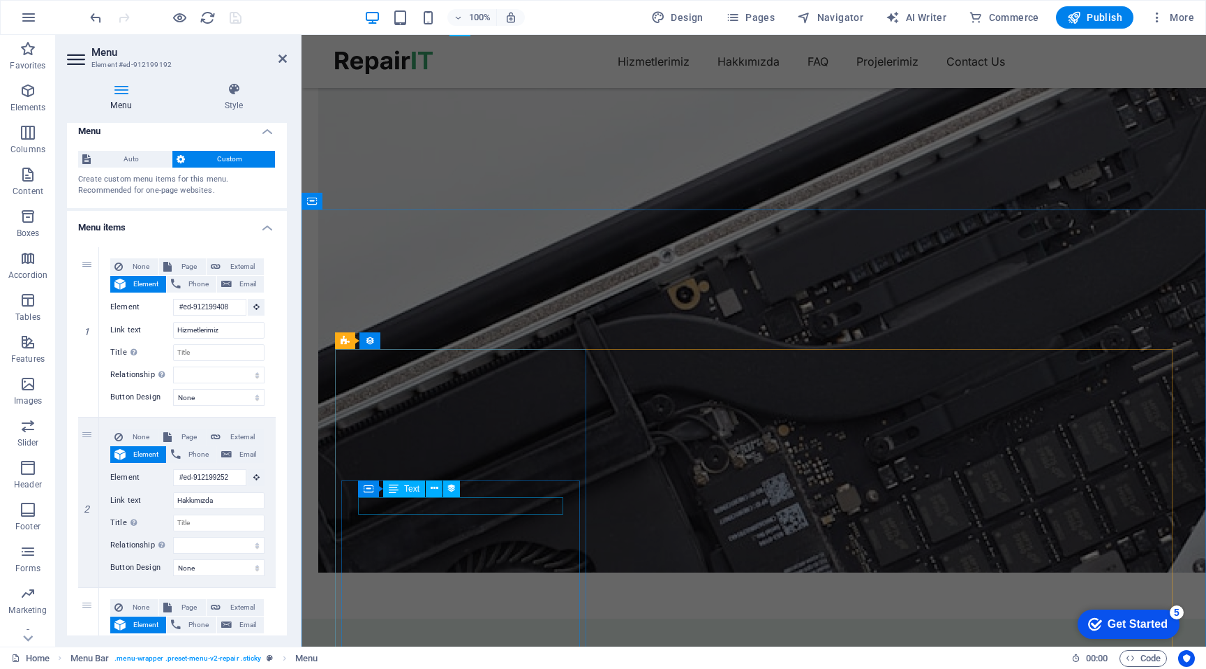
scroll to position [2971, 0]
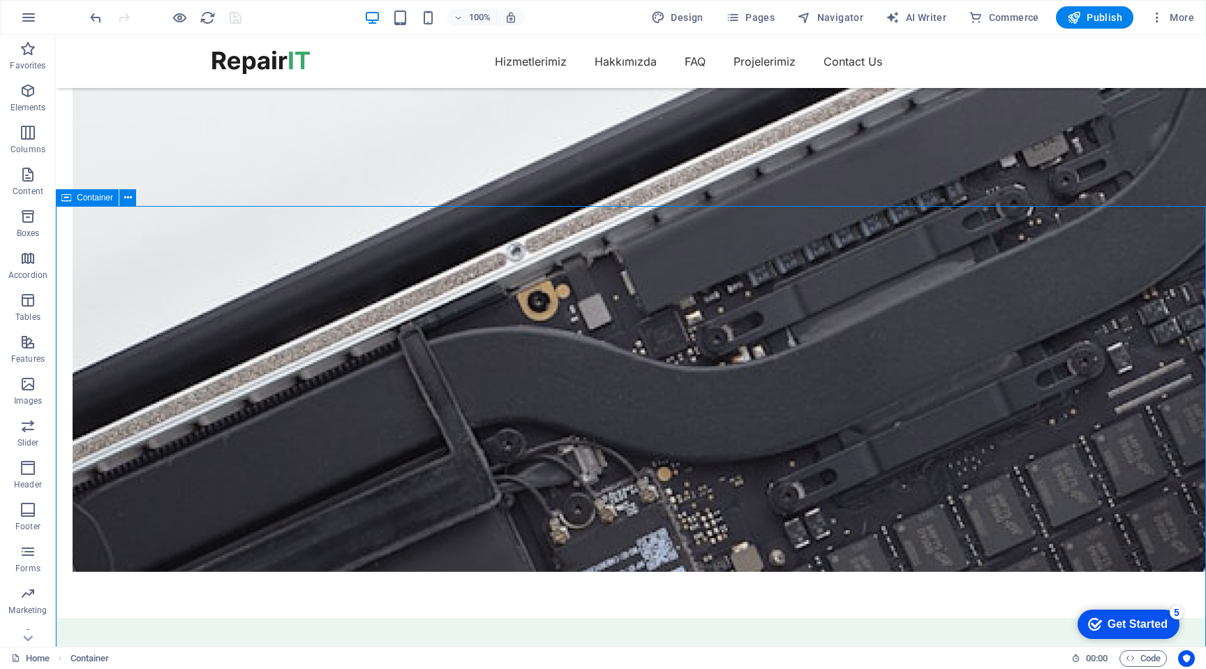
click at [70, 196] on icon at bounding box center [66, 197] width 10 height 17
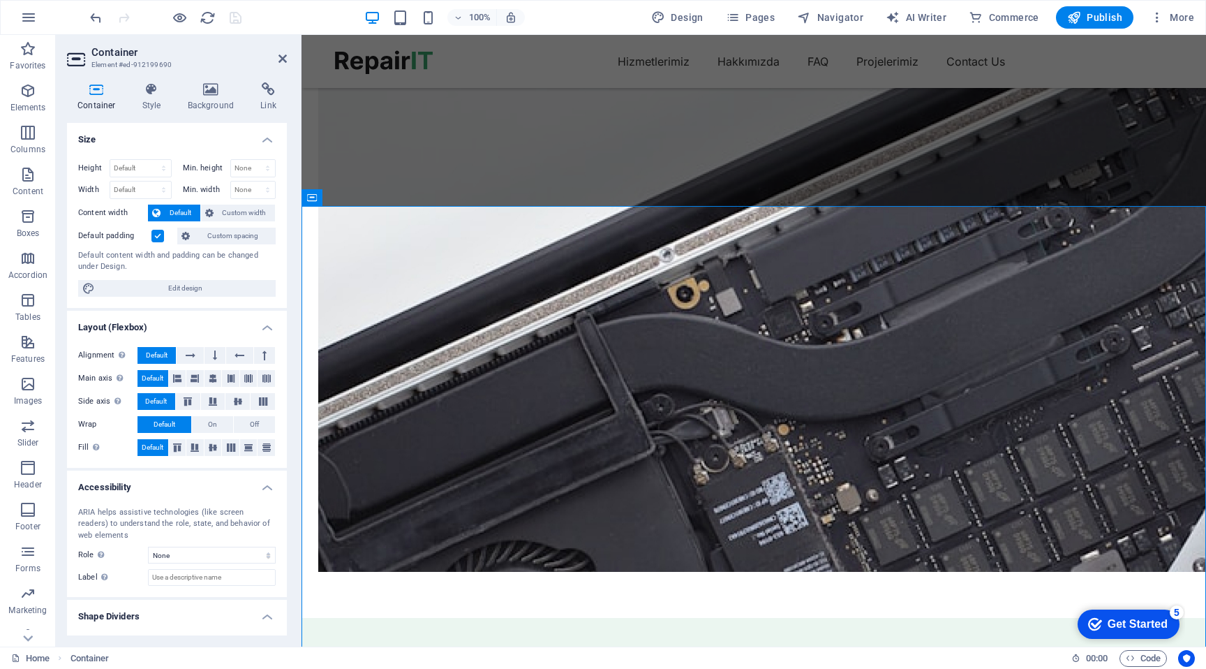
drag, startPoint x: 119, startPoint y: 64, endPoint x: 177, endPoint y: 64, distance: 58.6
click at [177, 64] on h3 "Element #ed-912199690" at bounding box center [175, 65] width 168 height 13
drag, startPoint x: 177, startPoint y: 64, endPoint x: 112, endPoint y: 65, distance: 64.9
click at [112, 65] on h3 "Element #ed-912199690" at bounding box center [175, 65] width 168 height 13
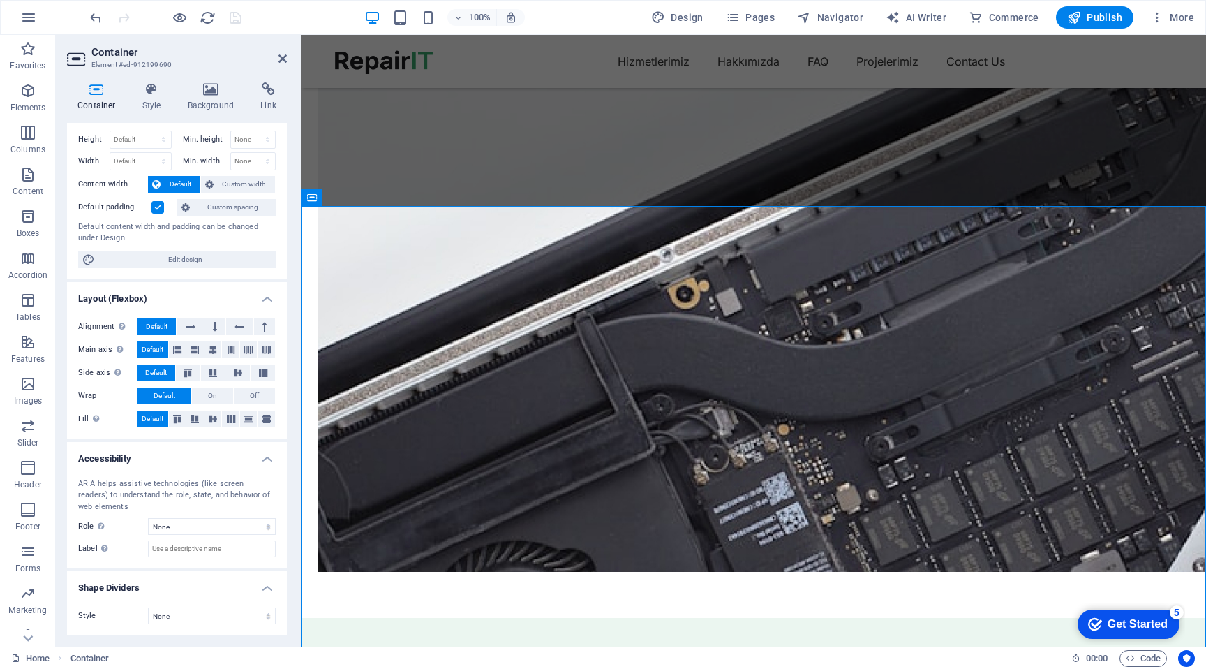
scroll to position [0, 0]
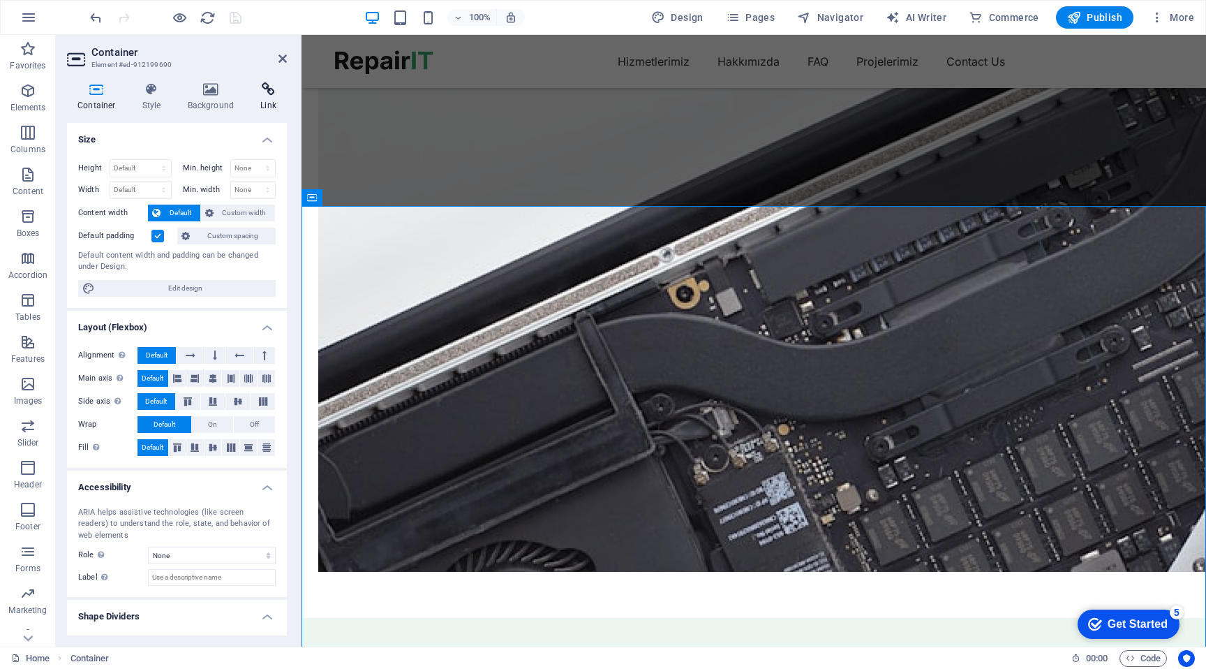
click at [261, 89] on icon at bounding box center [268, 89] width 37 height 14
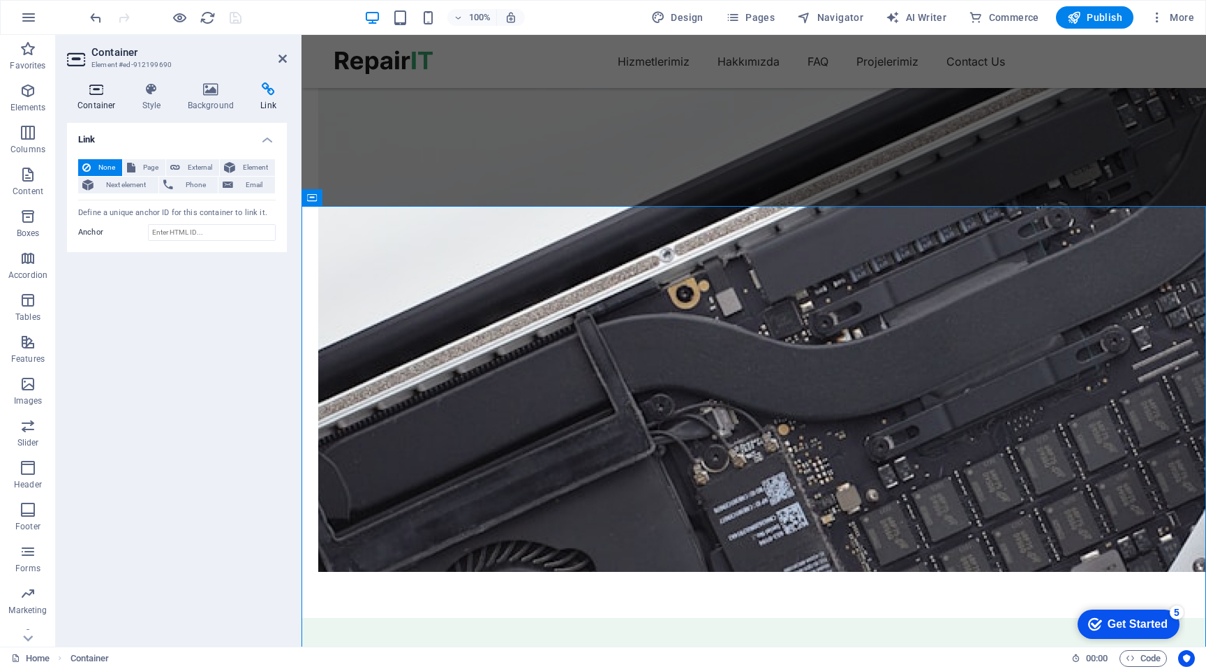
click at [98, 94] on icon at bounding box center [96, 89] width 59 height 14
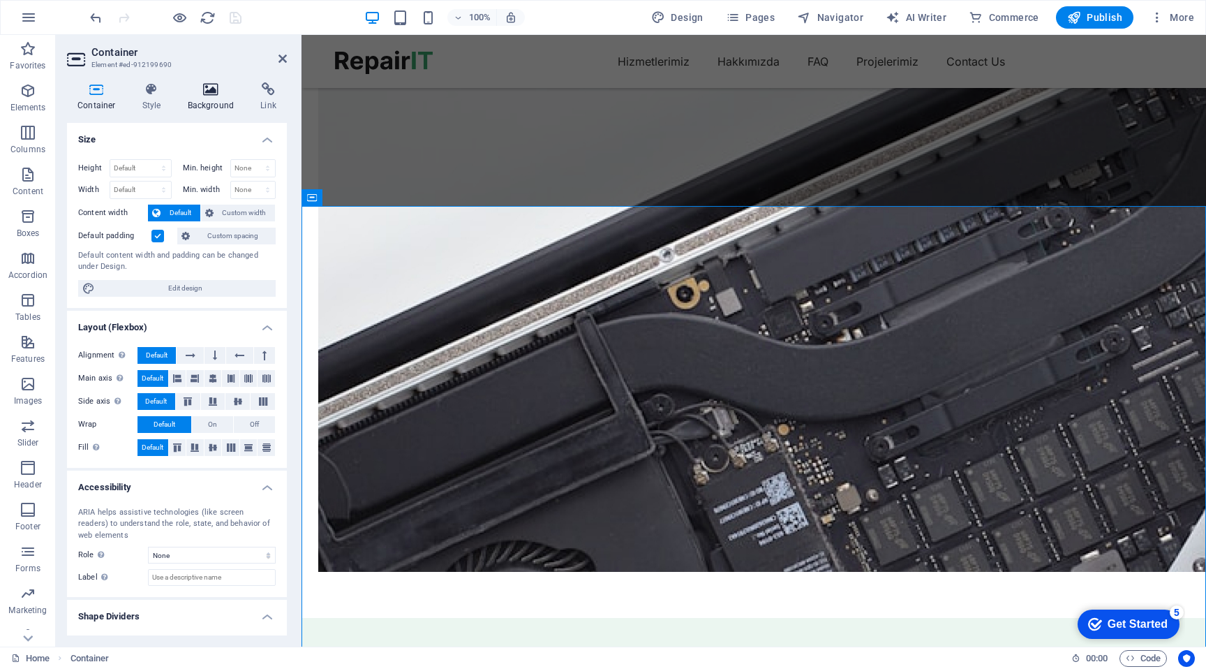
click at [211, 88] on icon at bounding box center [211, 89] width 68 height 14
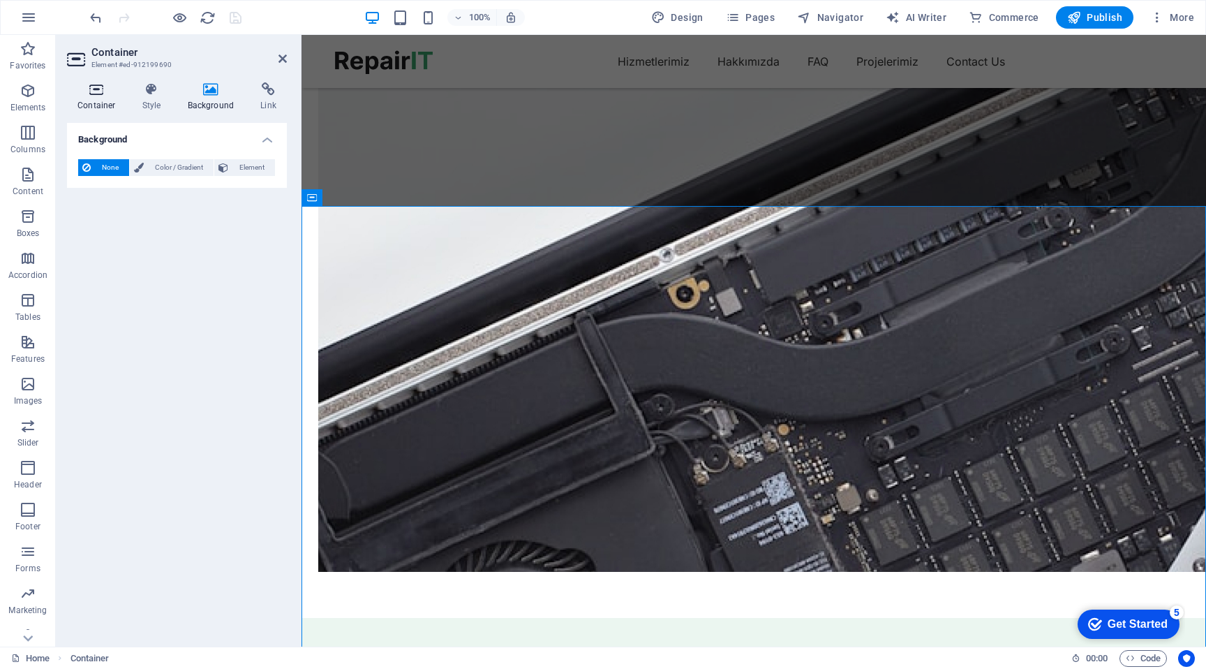
click at [96, 96] on icon at bounding box center [96, 89] width 59 height 14
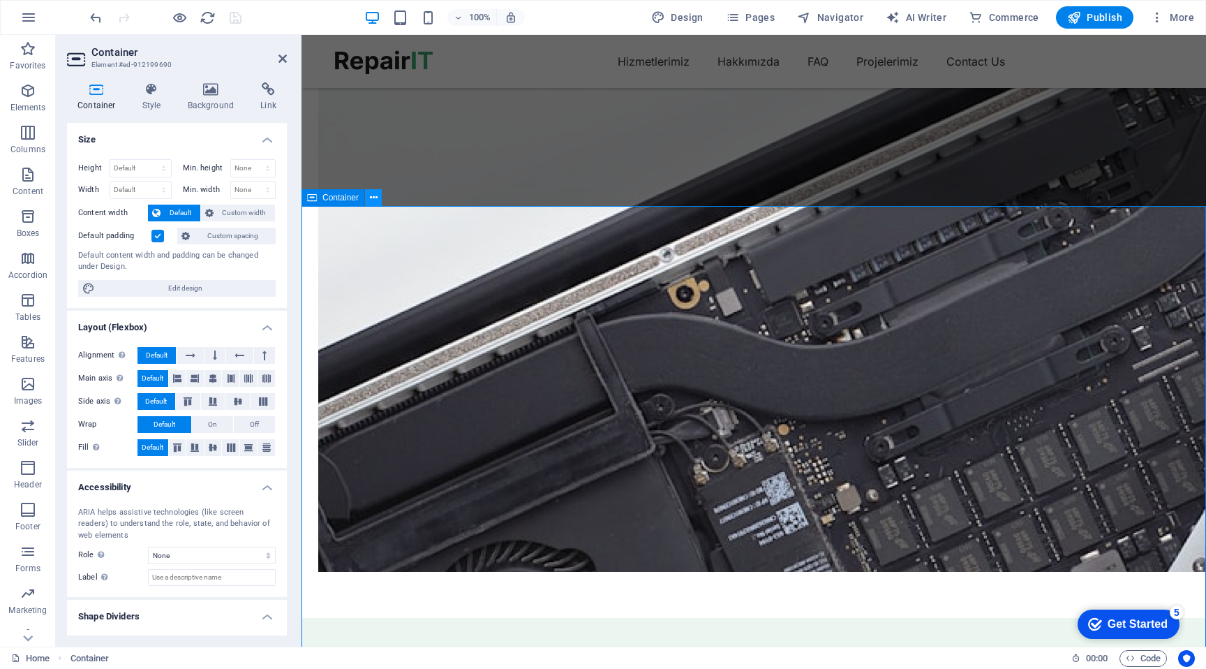
click at [368, 195] on button at bounding box center [373, 197] width 17 height 17
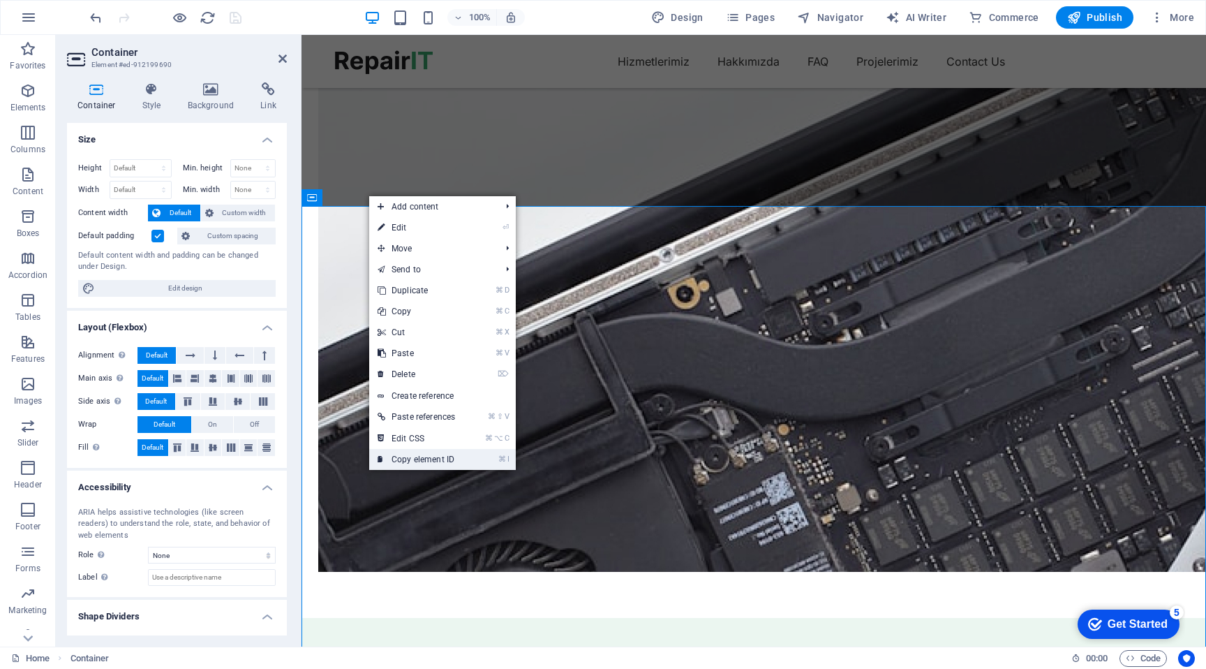
click at [433, 459] on link "⌘ I Copy element ID" at bounding box center [416, 459] width 94 height 21
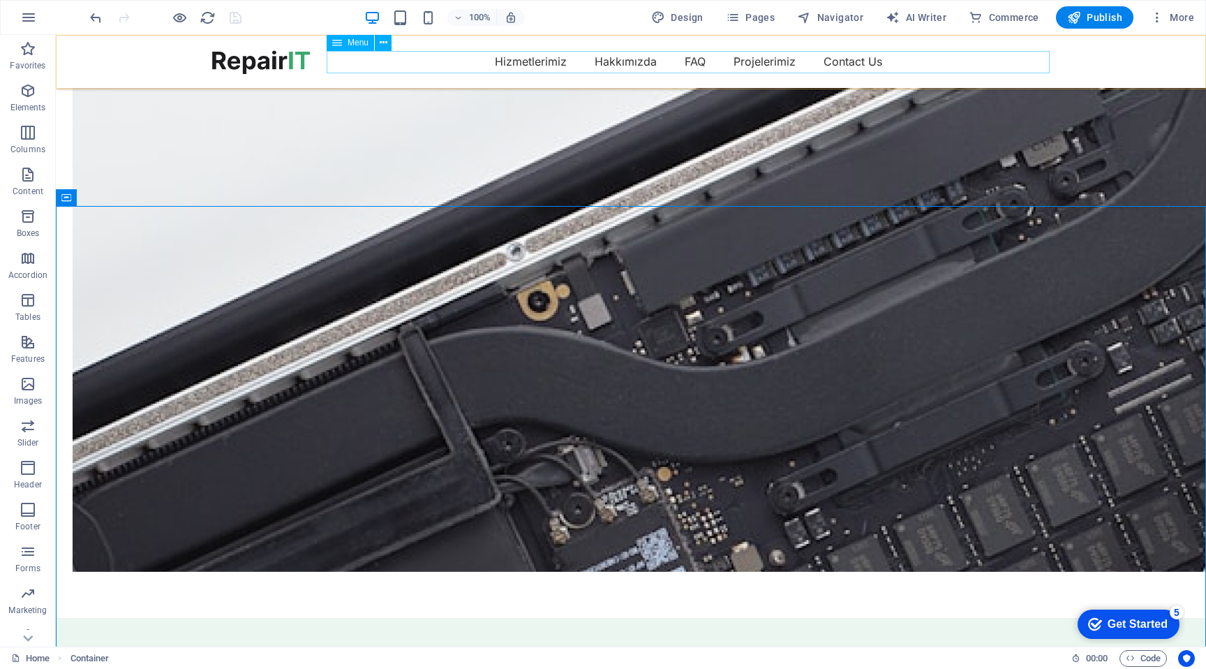
click at [456, 59] on nav "Hizmetlerimiz Hakkımızda FAQ Projelerimiz Contact Us" at bounding box center [631, 61] width 838 height 22
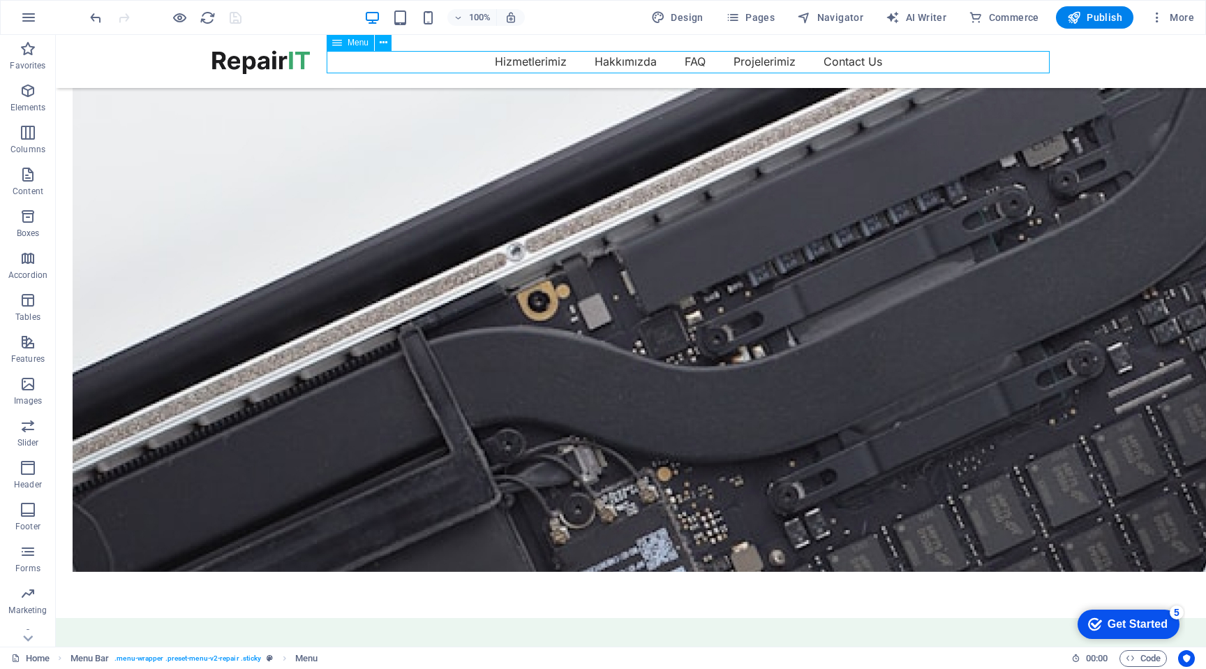
click at [456, 59] on nav "Hizmetlerimiz Hakkımızda FAQ Projelerimiz Contact Us" at bounding box center [631, 61] width 838 height 22
select select "1"
select select
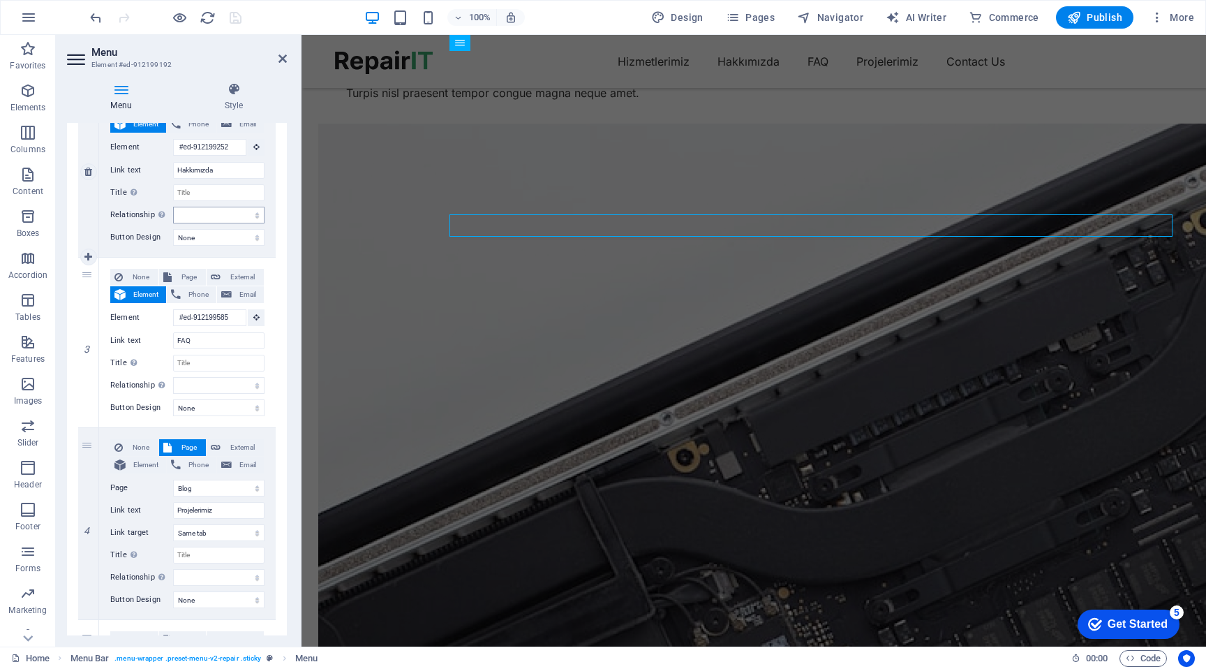
scroll to position [339, 0]
click at [152, 464] on span "Element" at bounding box center [146, 464] width 32 height 17
select select
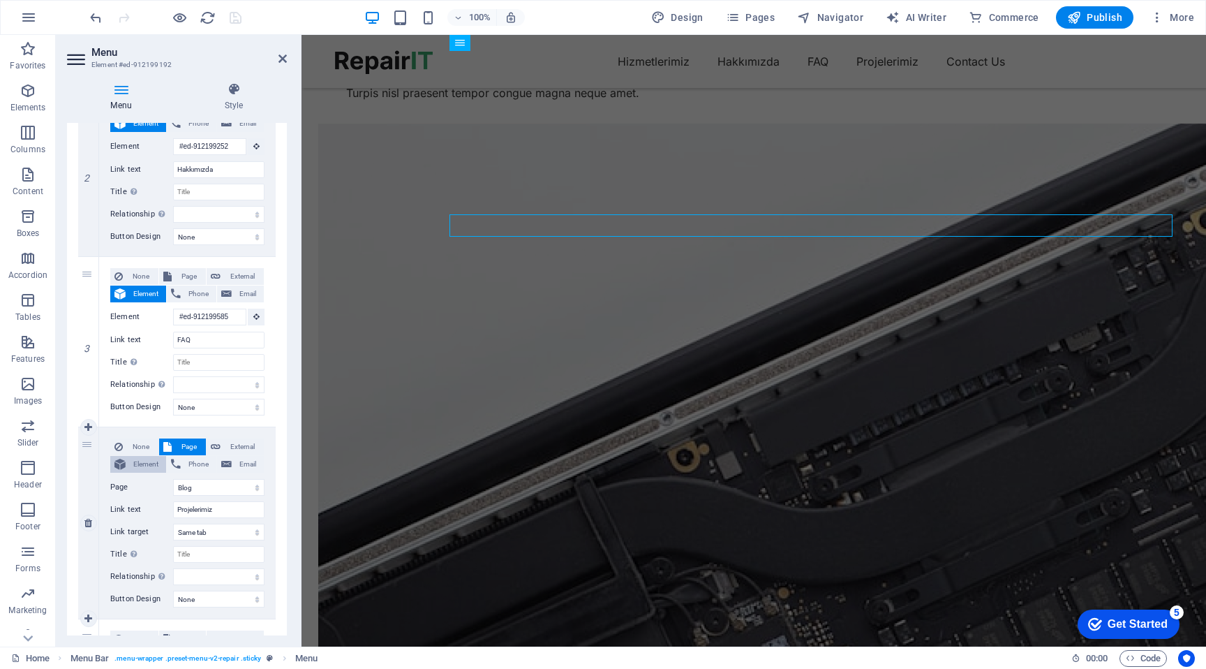
select select
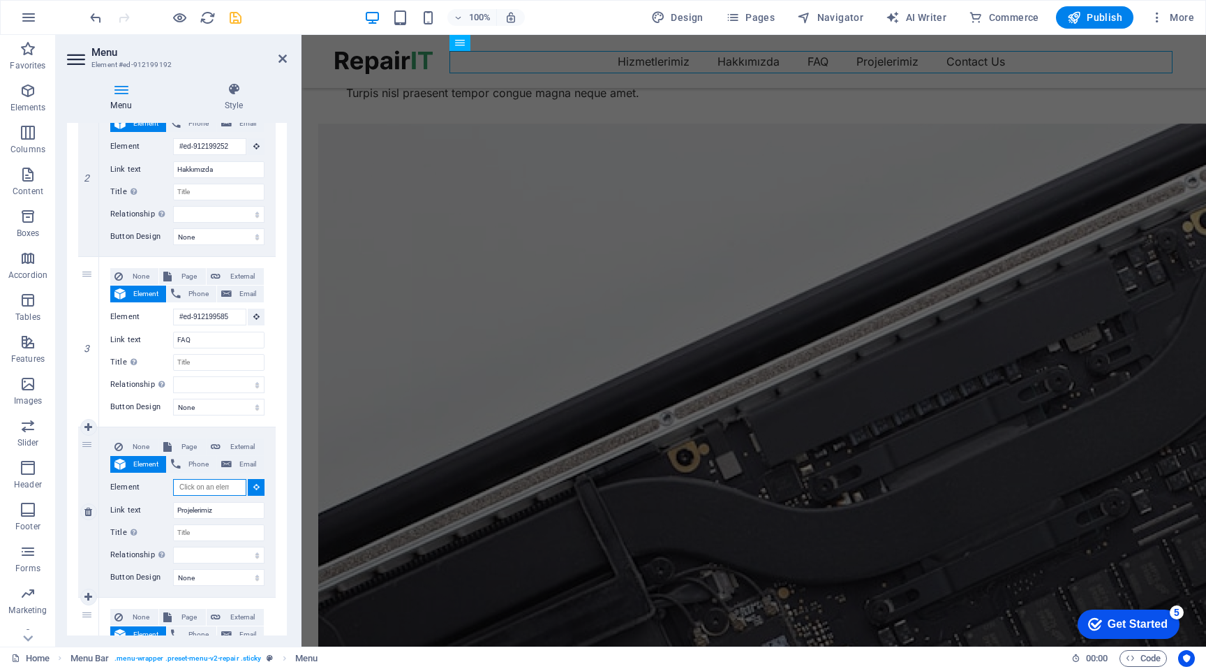
click at [204, 484] on input "Element" at bounding box center [209, 487] width 73 height 17
paste input "#ed-912199690"
type input "#ed-912199690"
select select
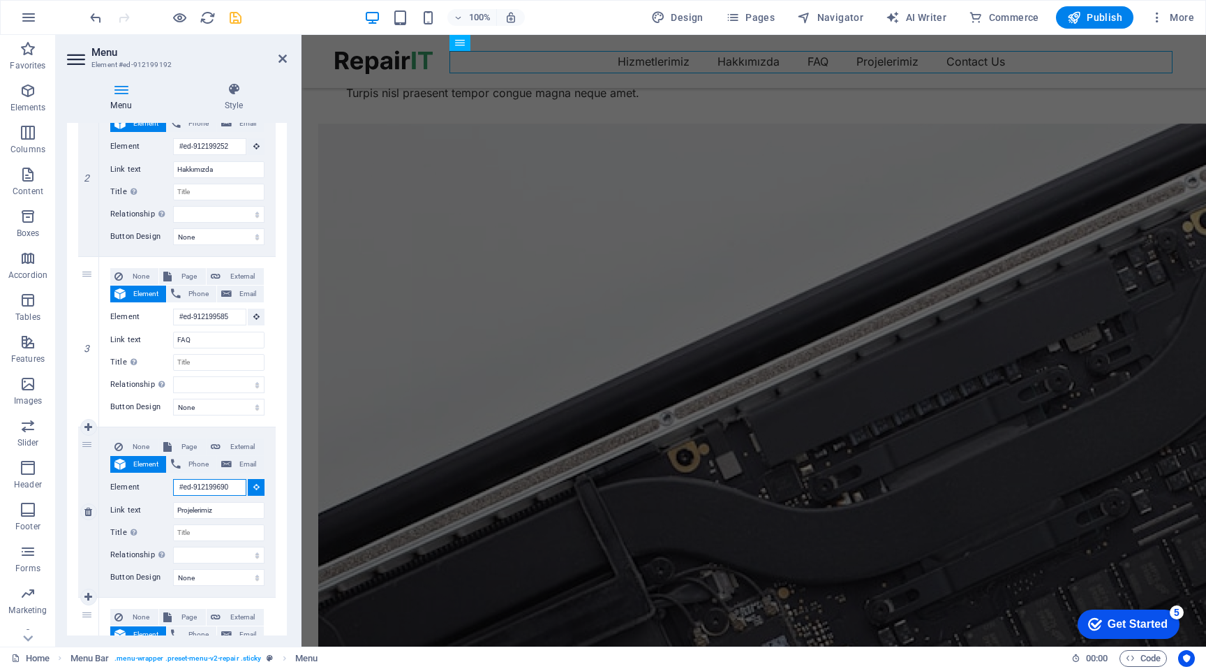
select select
type input "#ed-912199690"
select select
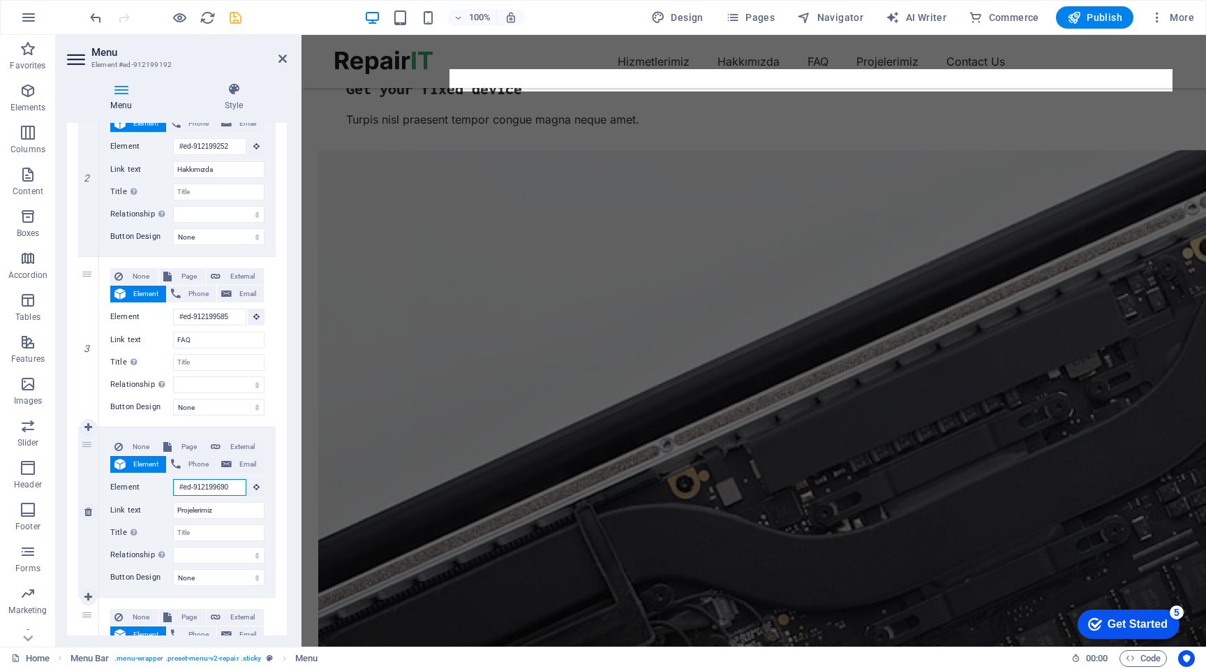
scroll to position [2779, 0]
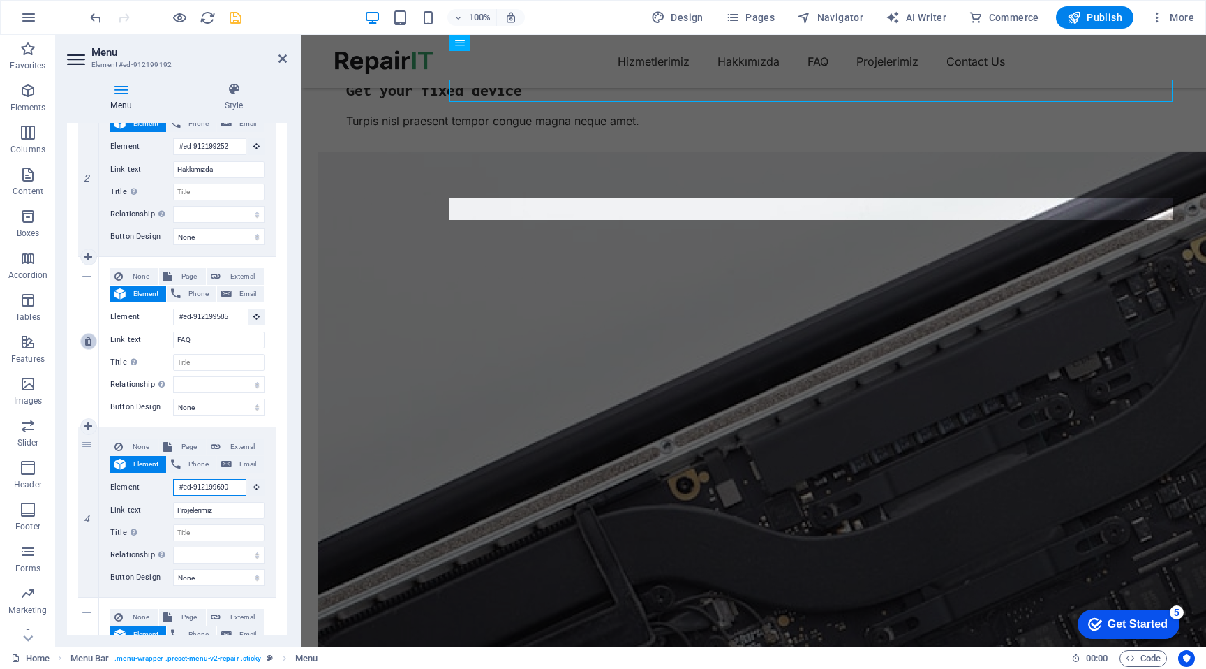
type input "#ed-912199690"
click at [89, 339] on icon at bounding box center [88, 341] width 8 height 10
select select
type input "#ed-912199690"
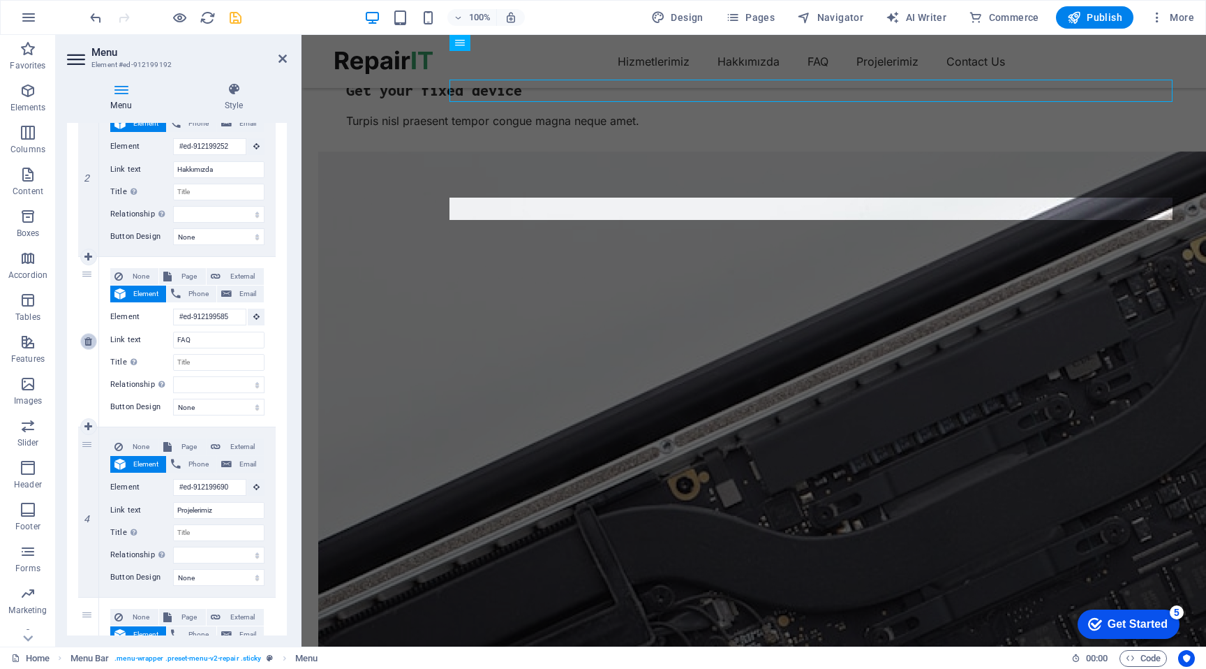
type input "Projelerimiz"
select select
type input "#ed-912199939"
type input "Contact Us"
select select
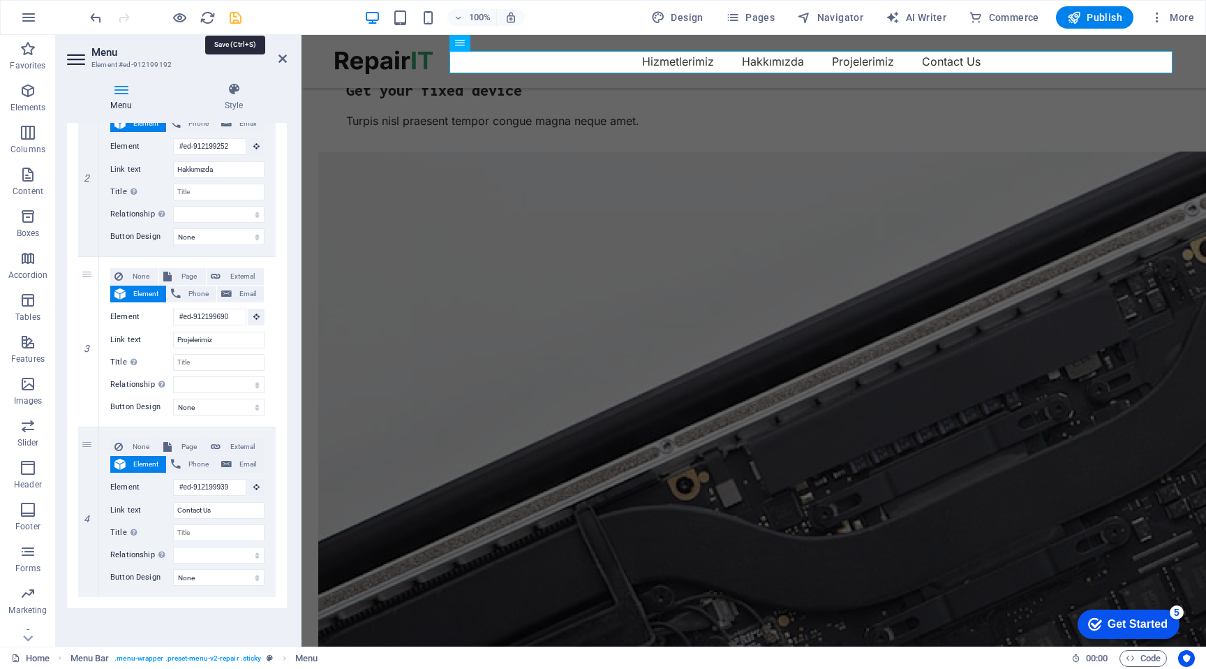
click at [238, 19] on icon "save" at bounding box center [236, 18] width 16 height 16
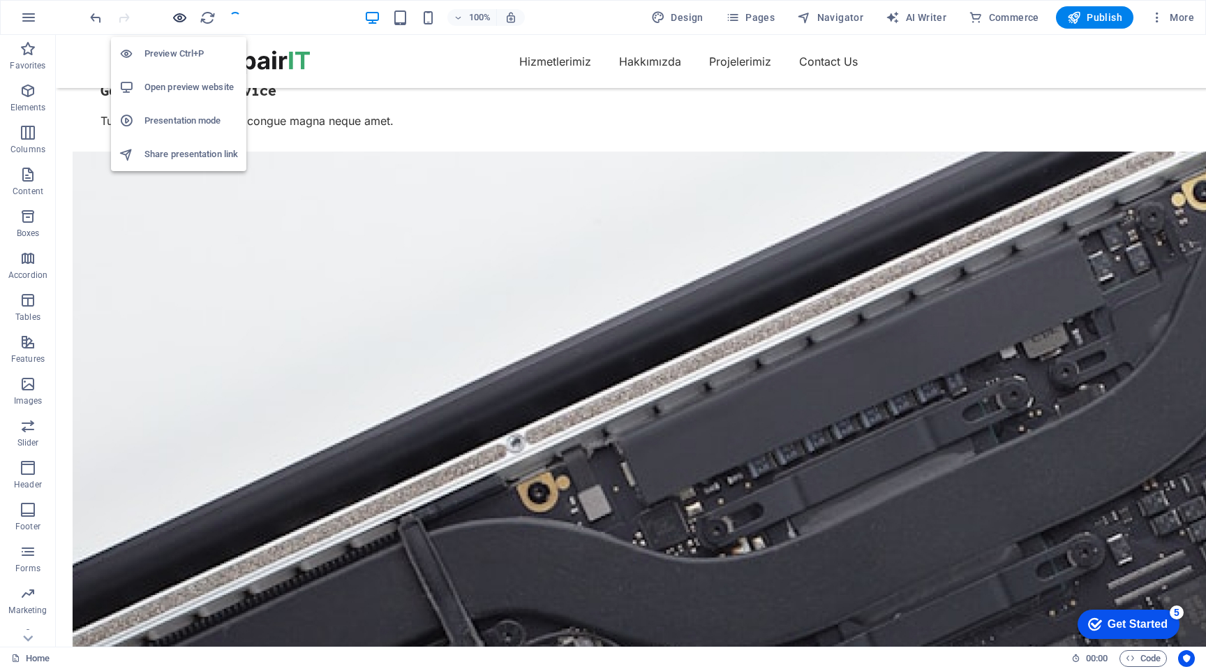
click at [181, 13] on icon "button" at bounding box center [180, 18] width 16 height 16
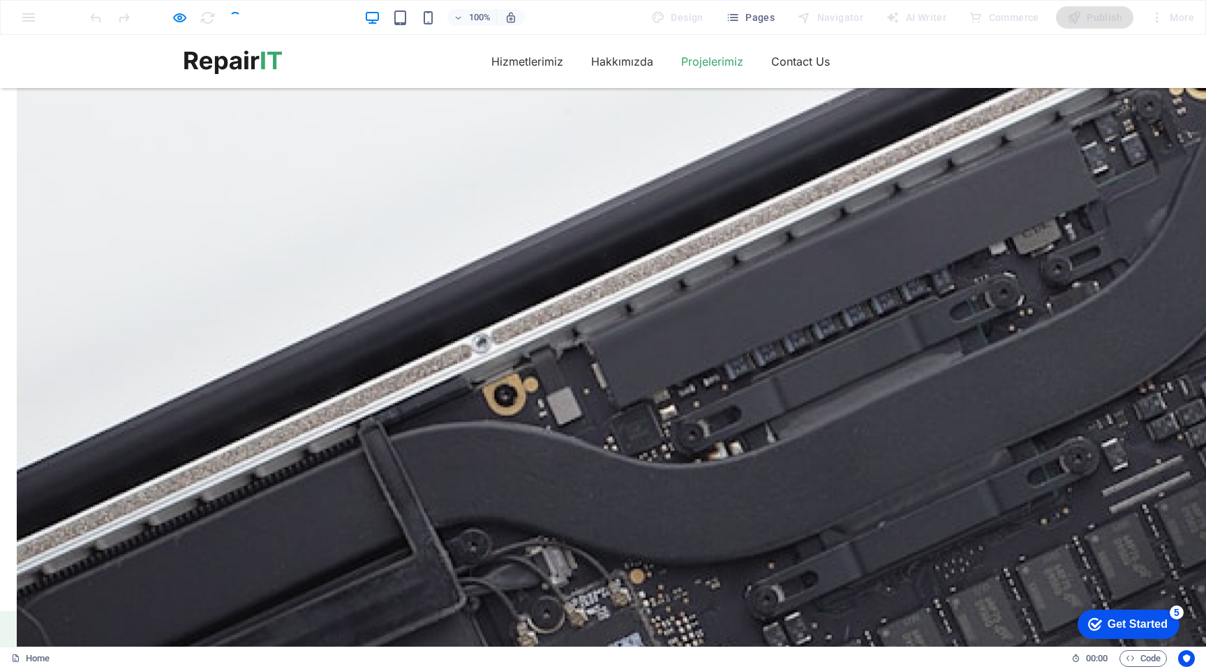
click at [724, 64] on link "Projelerimiz" at bounding box center [712, 61] width 62 height 22
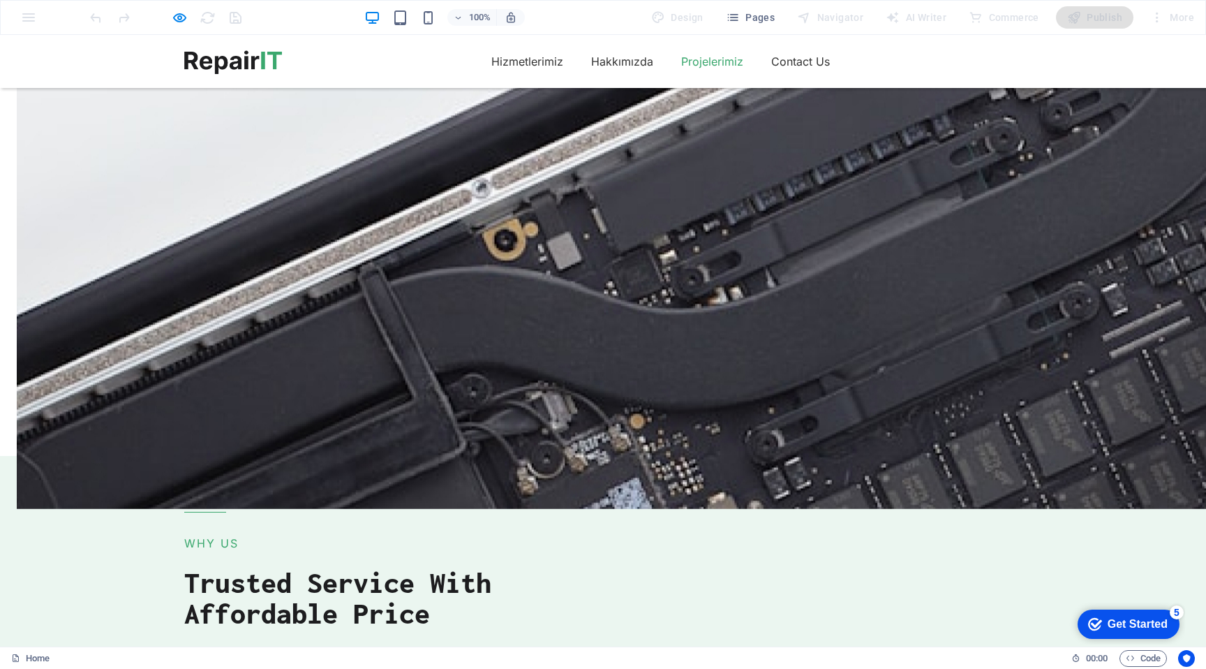
scroll to position [2961, 0]
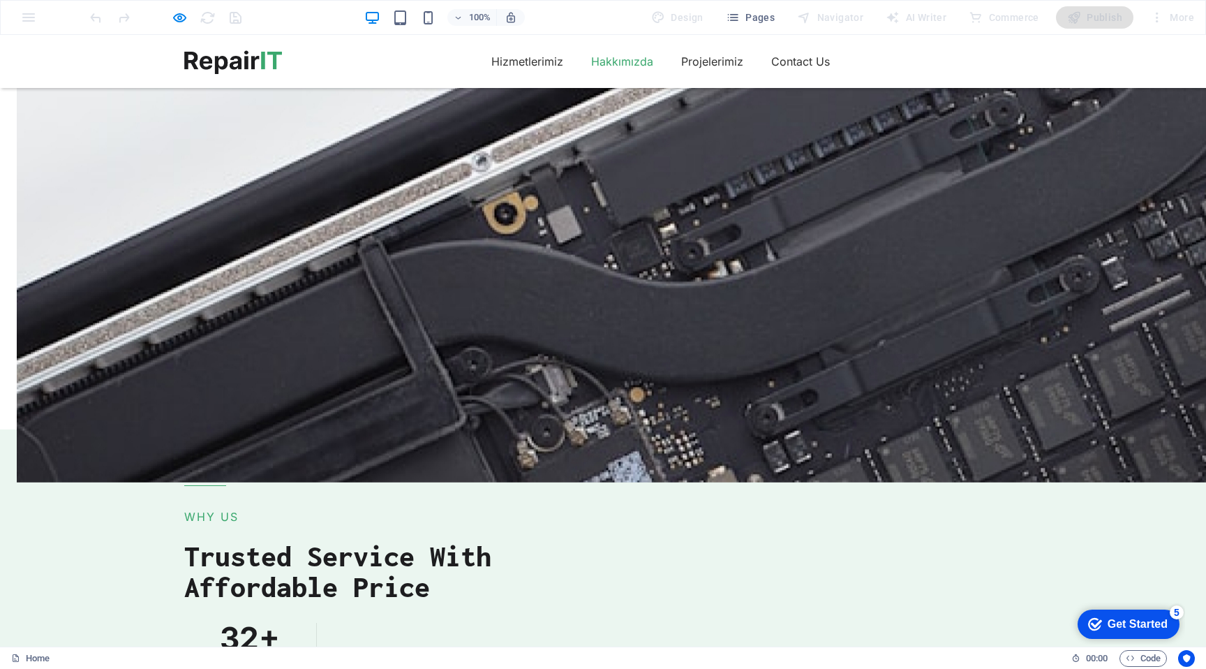
click at [629, 59] on link "Hakkımızda" at bounding box center [622, 61] width 62 height 22
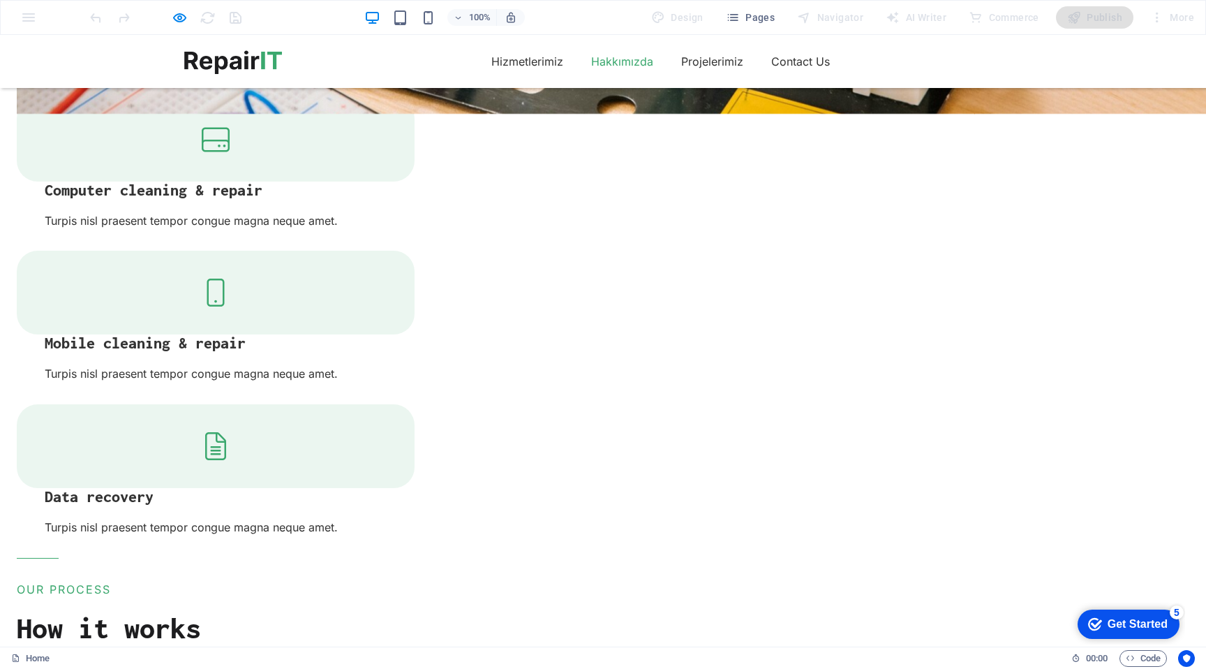
scroll to position [1682, 0]
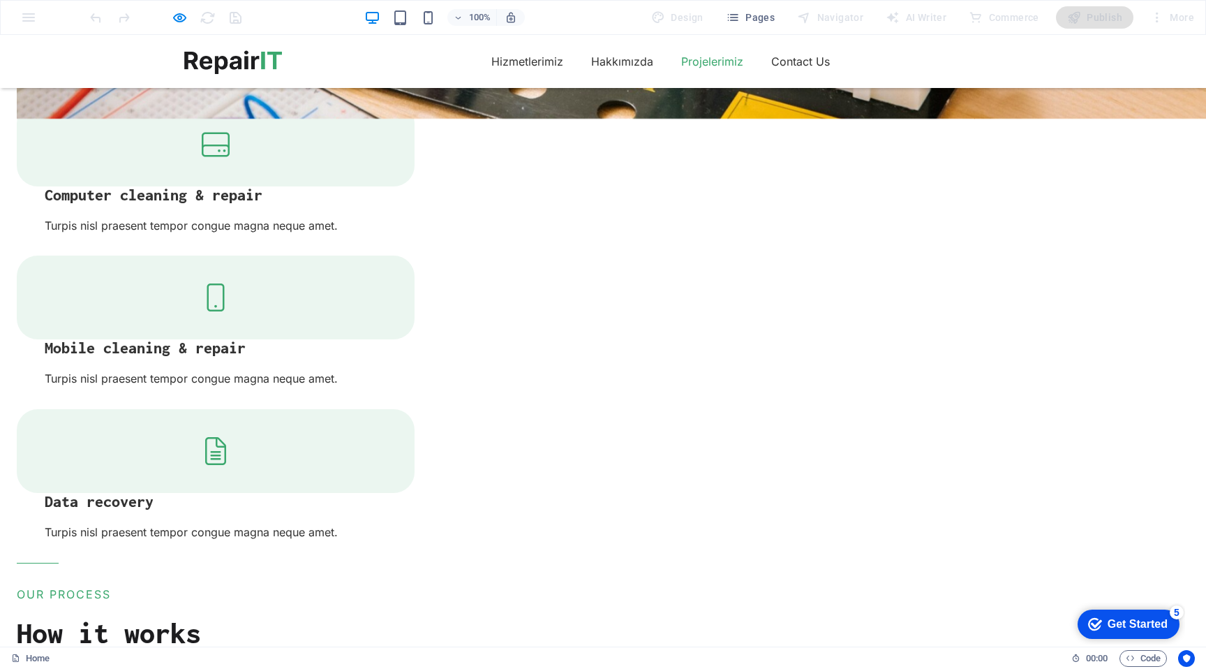
click at [695, 59] on link "Projelerimiz" at bounding box center [712, 61] width 62 height 22
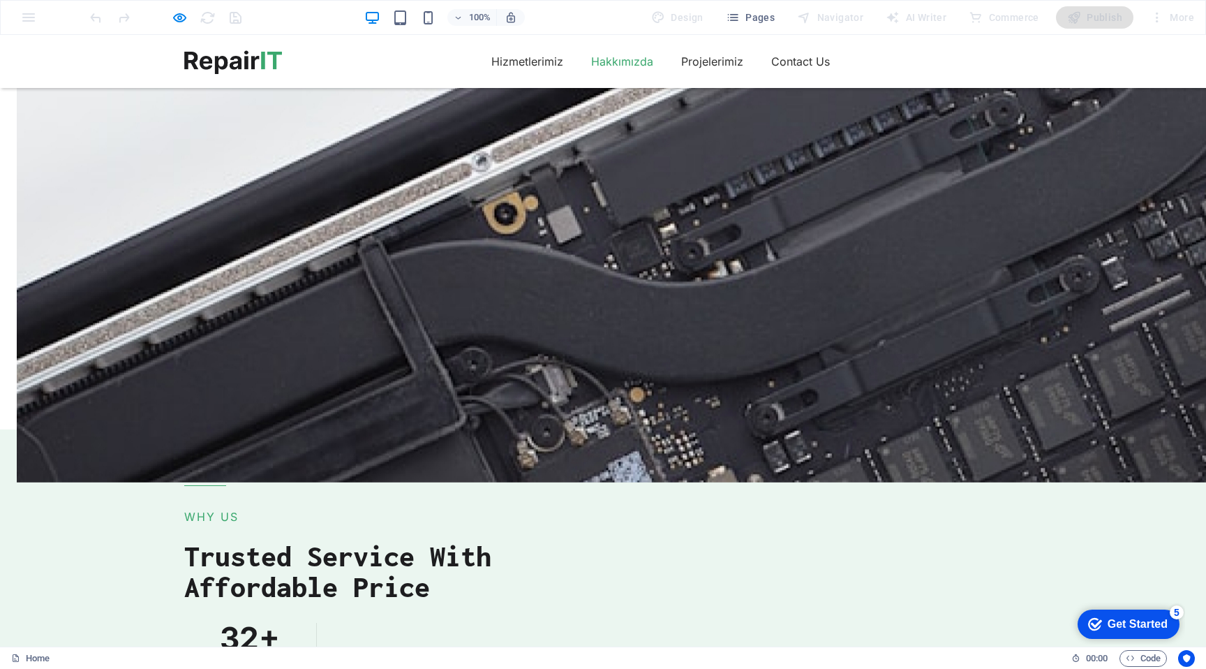
click at [619, 54] on link "Hakkımızda" at bounding box center [622, 61] width 62 height 22
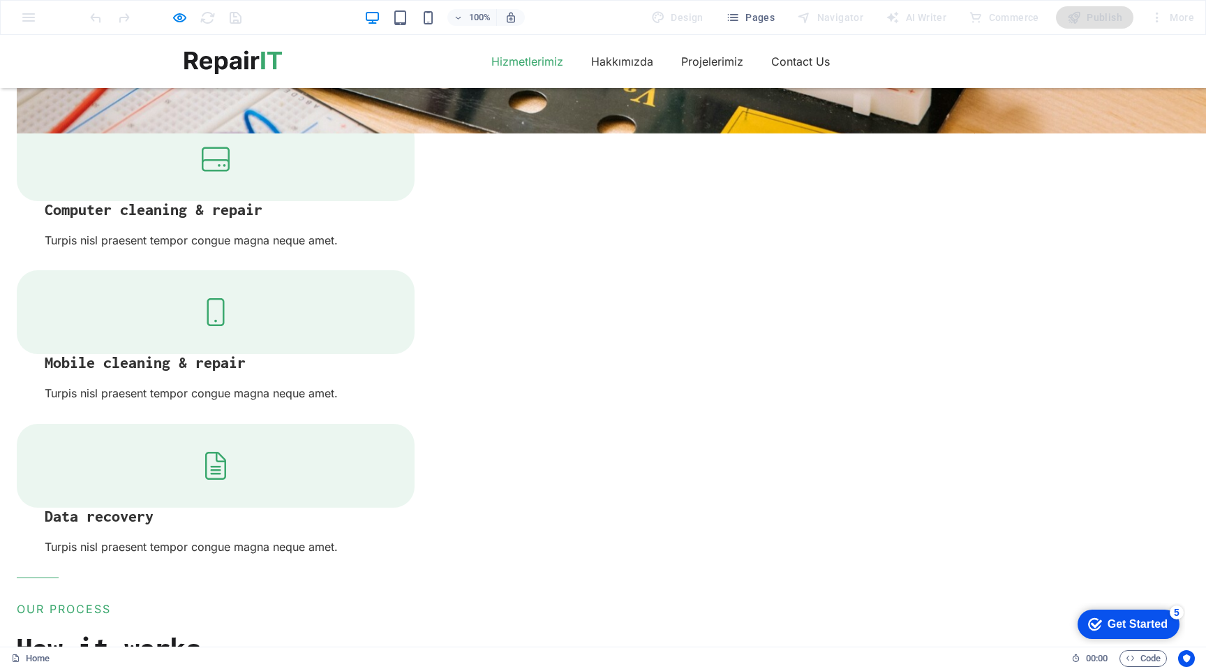
click at [554, 68] on link "Hizmetlerimiz" at bounding box center [527, 61] width 72 height 22
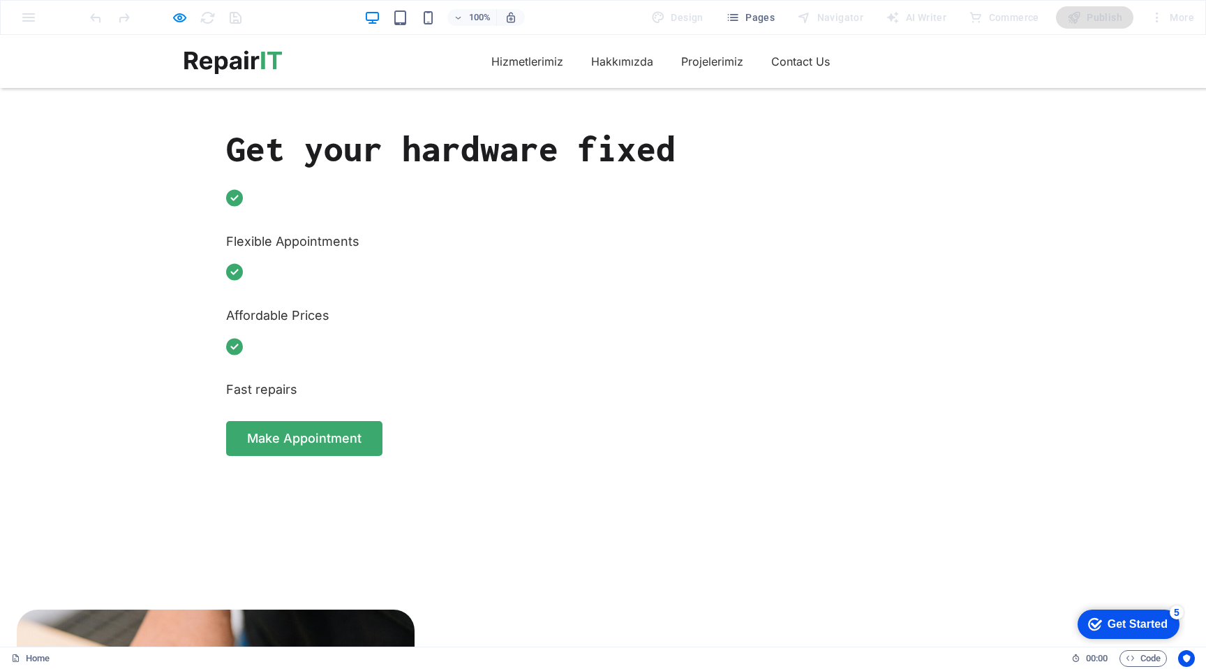
scroll to position [579, 0]
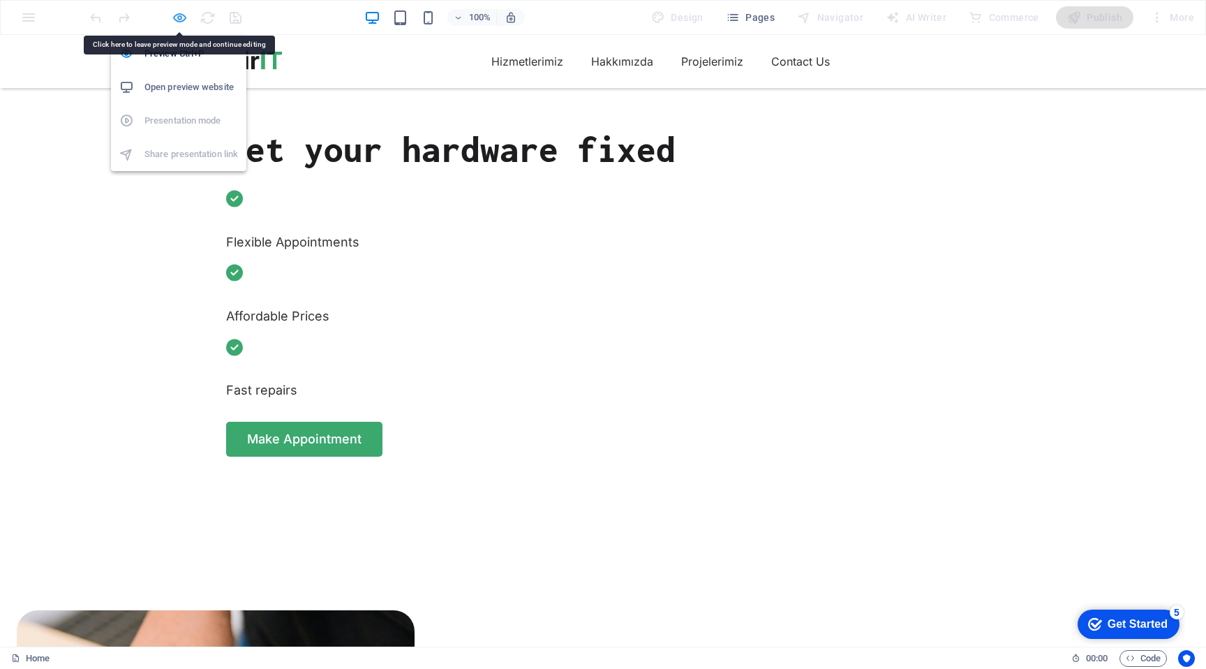
click at [177, 17] on icon "button" at bounding box center [180, 18] width 16 height 16
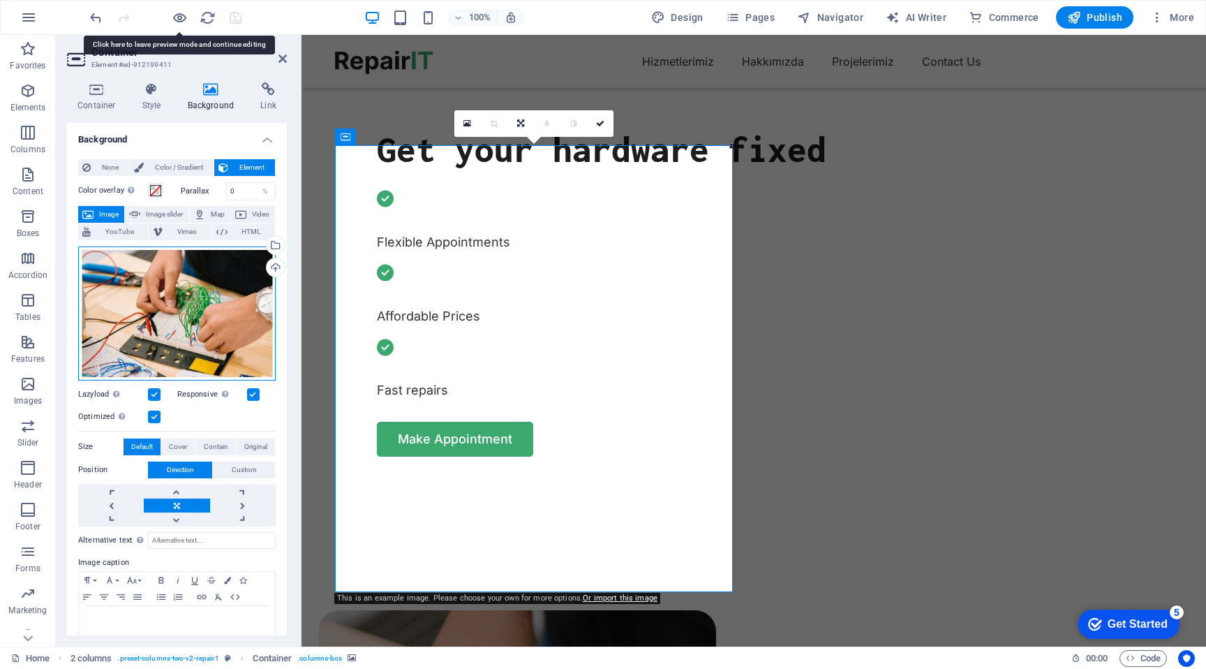
click at [192, 285] on div "Drag files here, click to choose files or select files from Files or our free s…" at bounding box center [177, 313] width 198 height 134
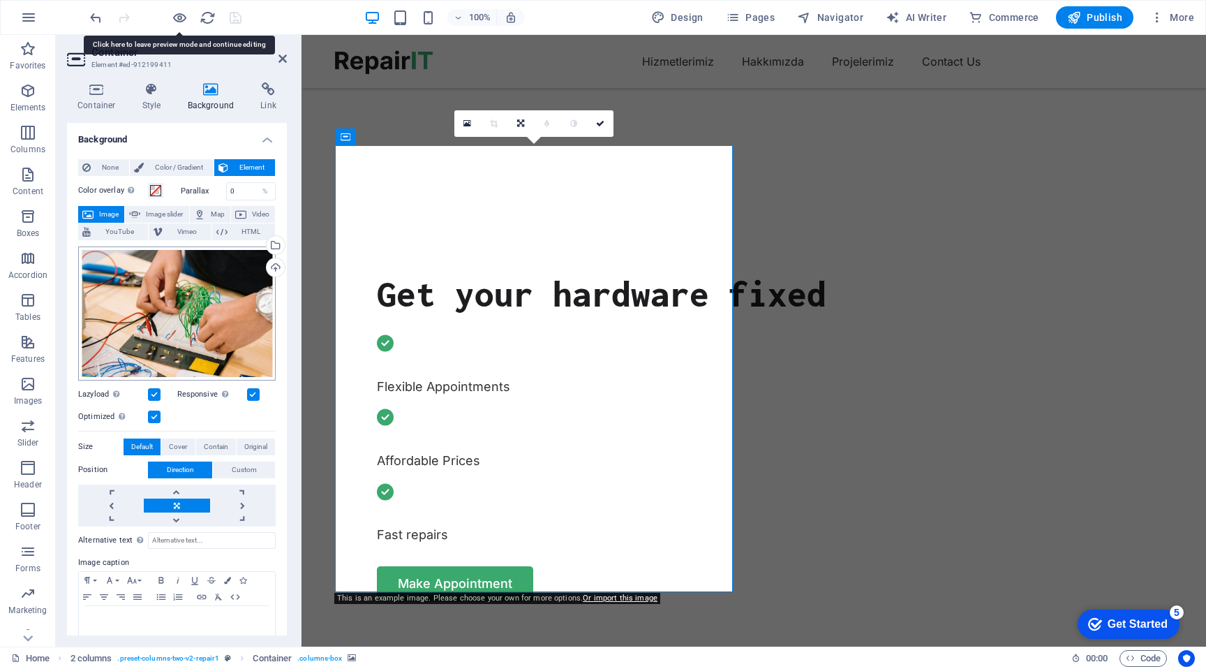
scroll to position [724, 0]
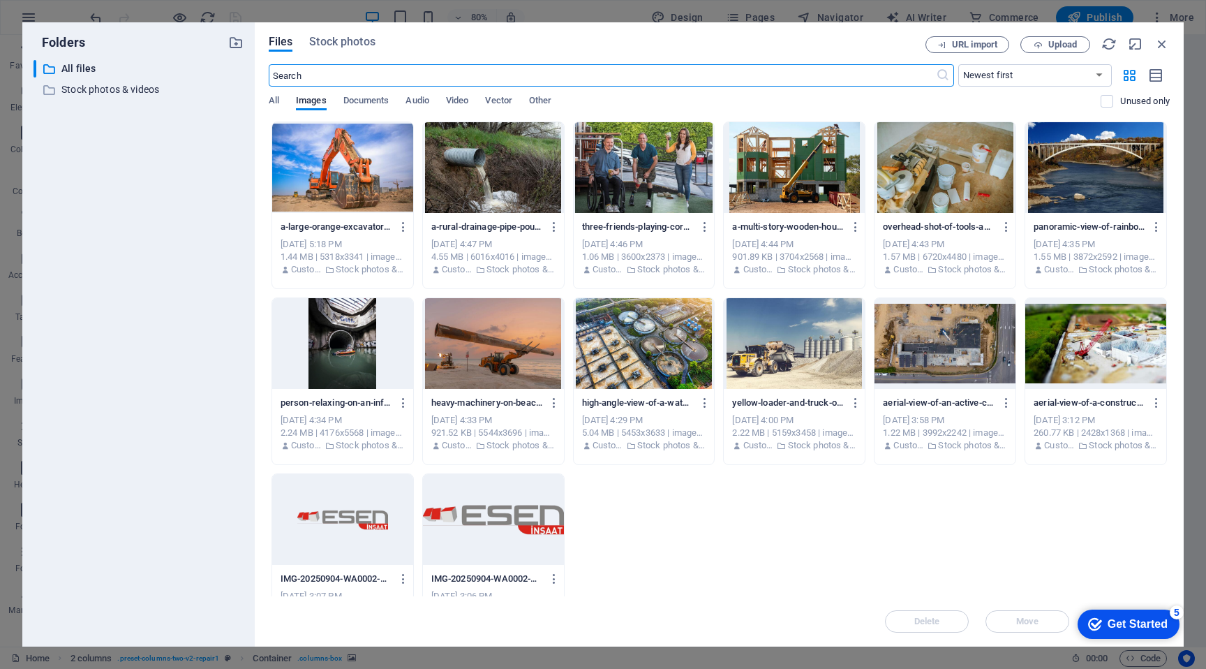
click at [1097, 347] on div at bounding box center [1095, 343] width 141 height 91
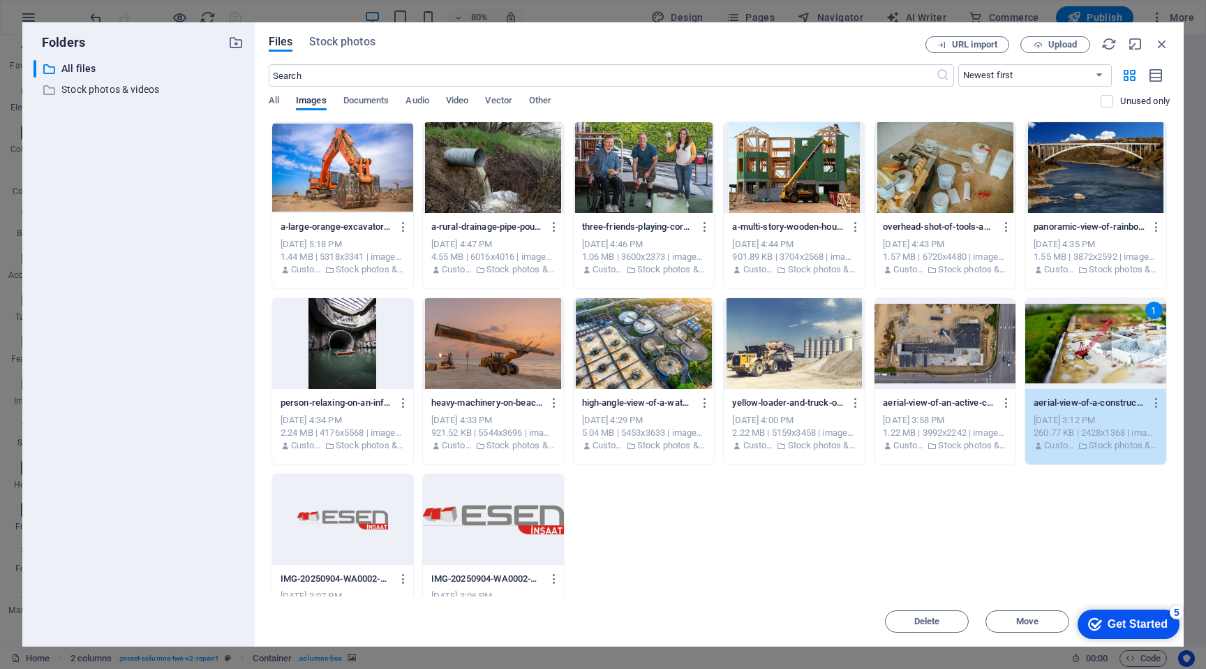
click at [1097, 347] on div "1" at bounding box center [1095, 343] width 141 height 91
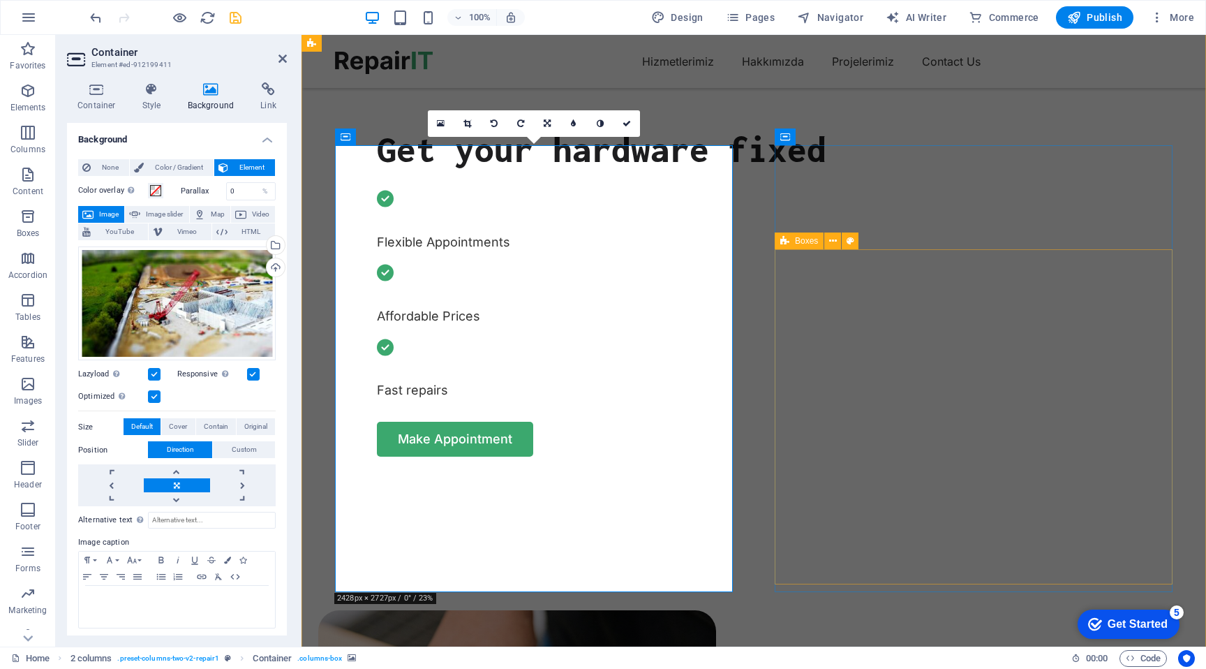
scroll to position [579, 0]
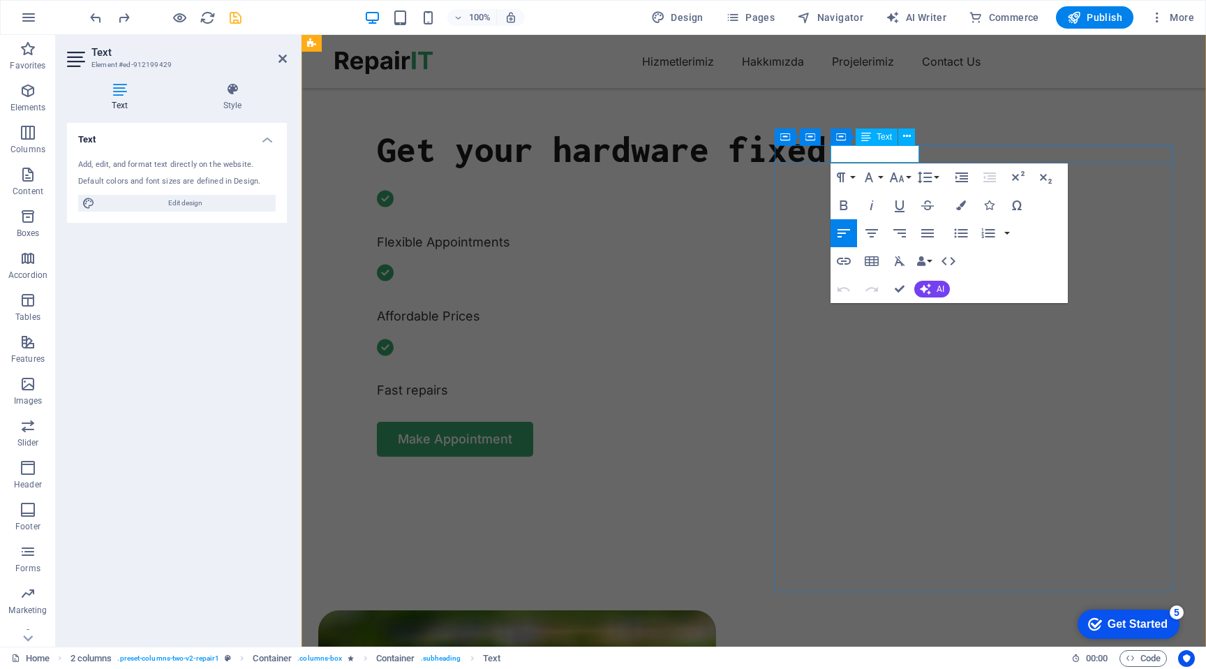
drag, startPoint x: 935, startPoint y: 154, endPoint x: 842, endPoint y: 155, distance: 92.8
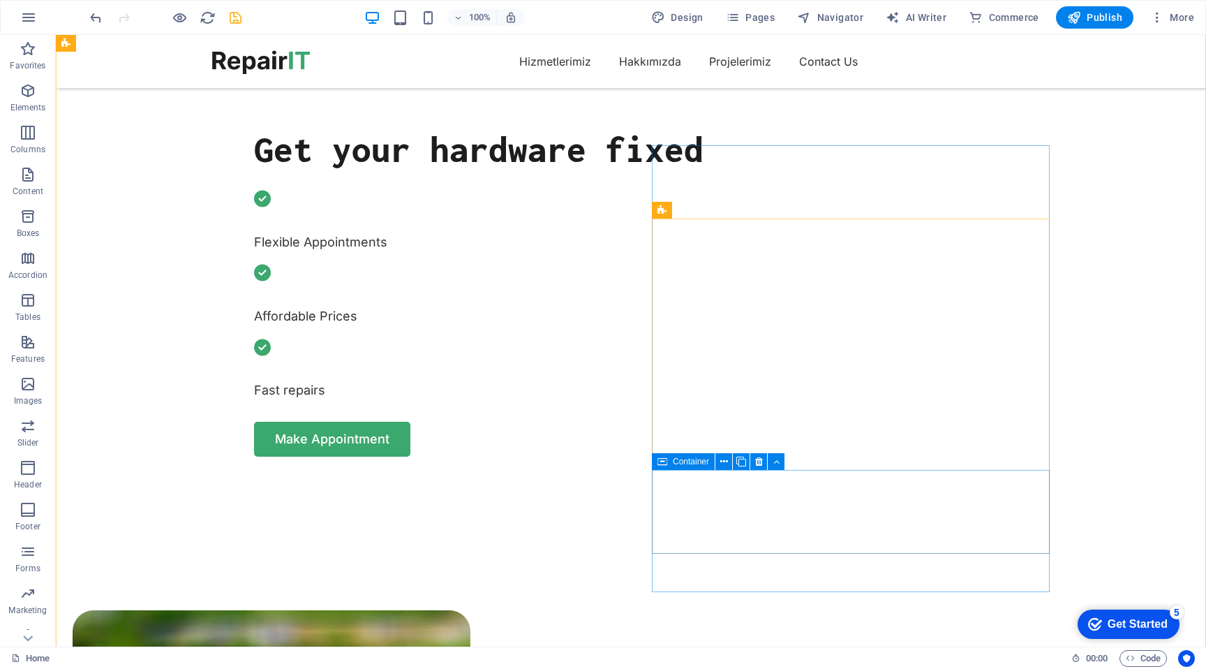
click at [666, 459] on icon at bounding box center [663, 461] width 10 height 17
click at [743, 461] on icon at bounding box center [741, 461] width 10 height 15
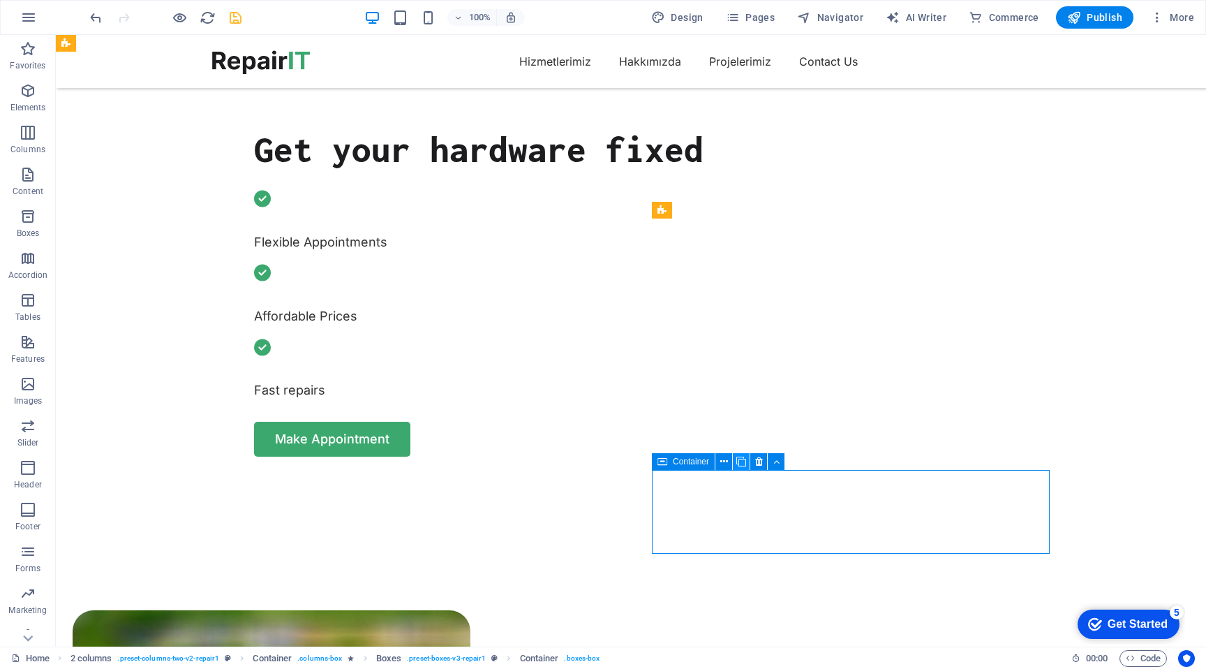
click at [743, 461] on icon at bounding box center [741, 461] width 10 height 15
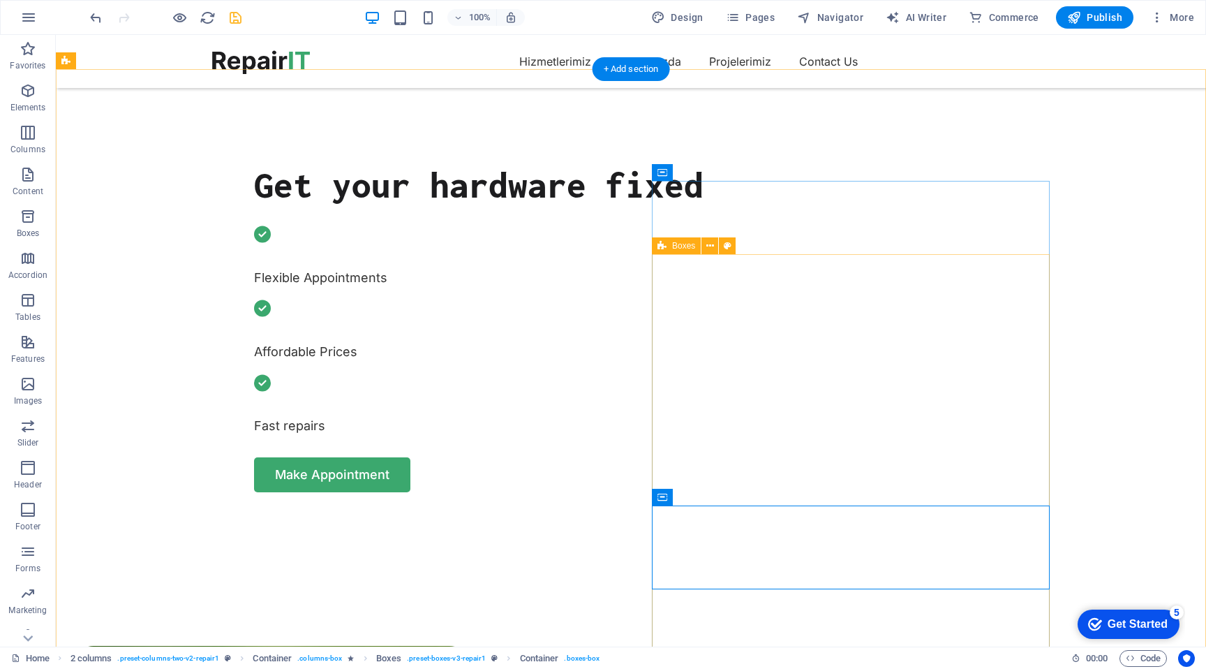
scroll to position [536, 0]
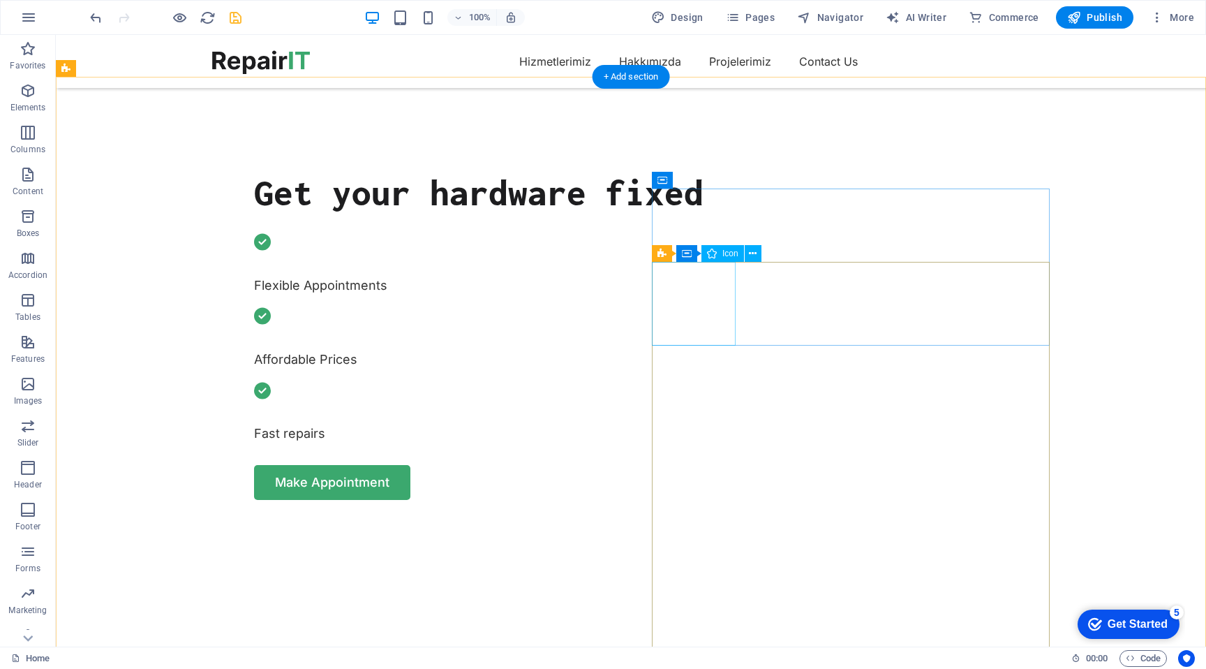
select select "xMidYMid"
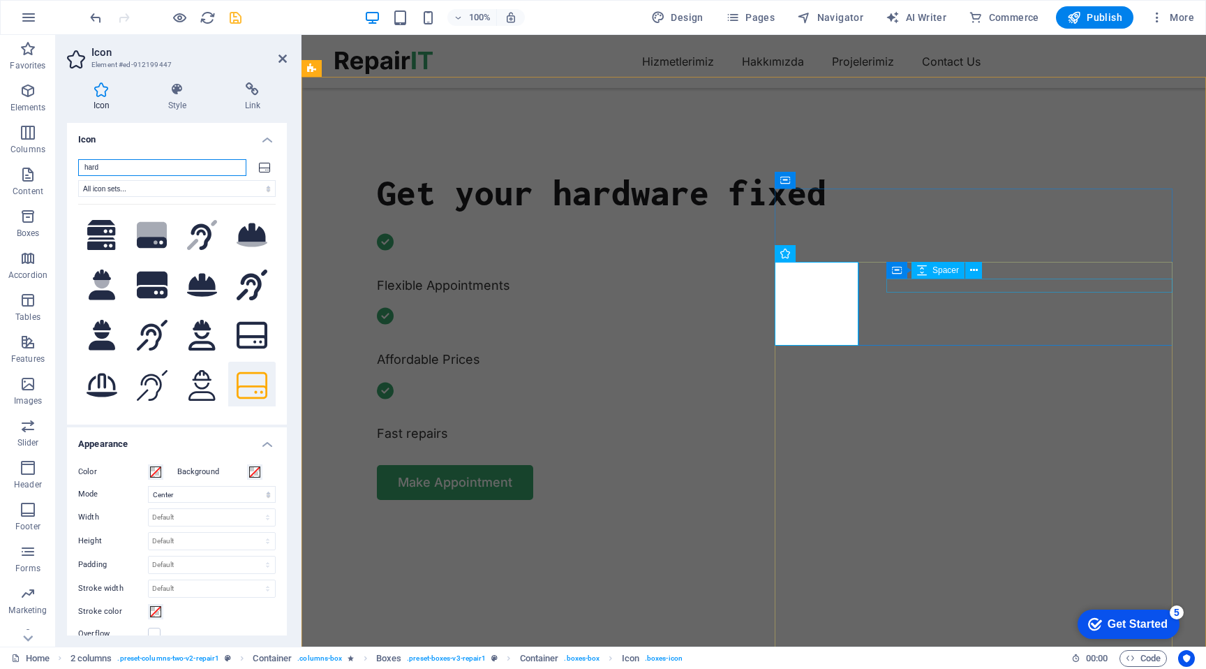
click at [928, 276] on div "Spacer" at bounding box center [938, 270] width 53 height 17
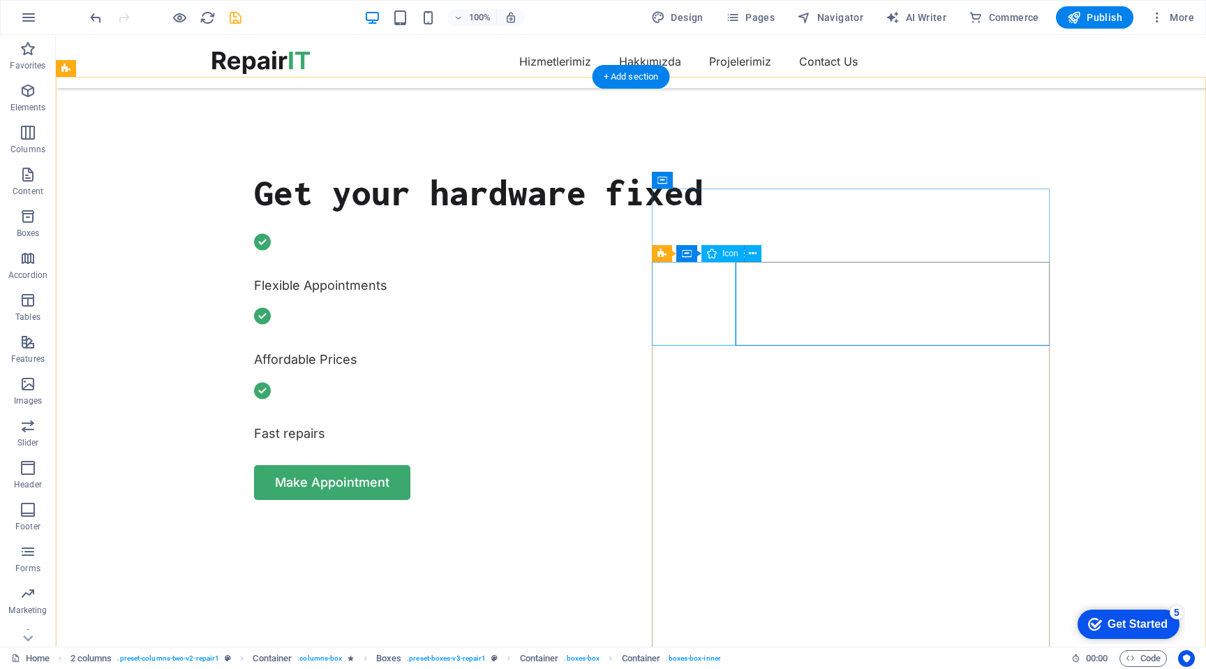
select select "xMidYMid"
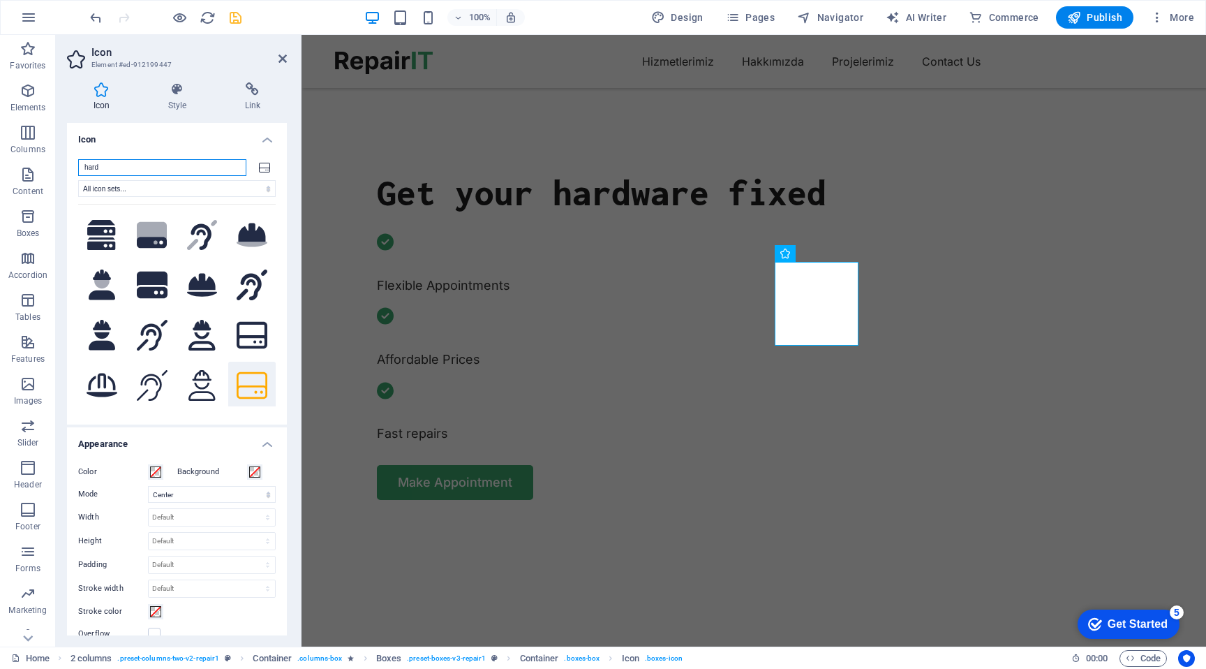
click at [196, 168] on input "hard" at bounding box center [162, 167] width 168 height 17
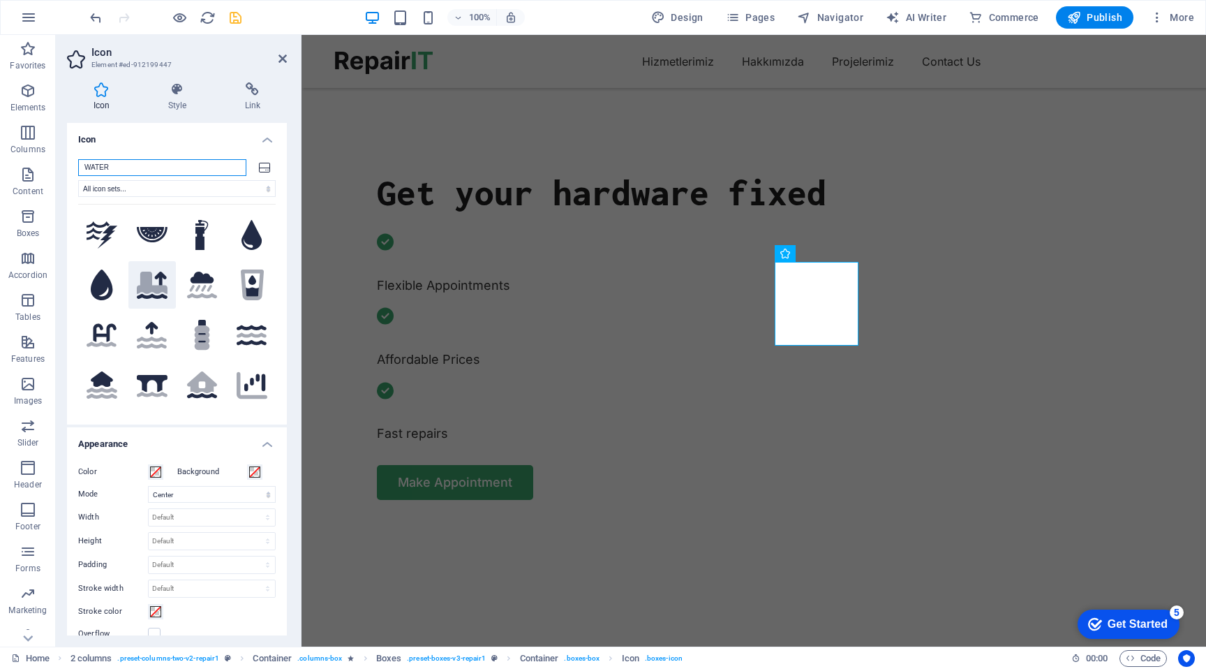
type input "WATER"
click at [152, 282] on icon ".fa-secondary{opacity:.4}" at bounding box center [152, 285] width 31 height 27
click at [181, 107] on h4 "Style" at bounding box center [180, 96] width 77 height 29
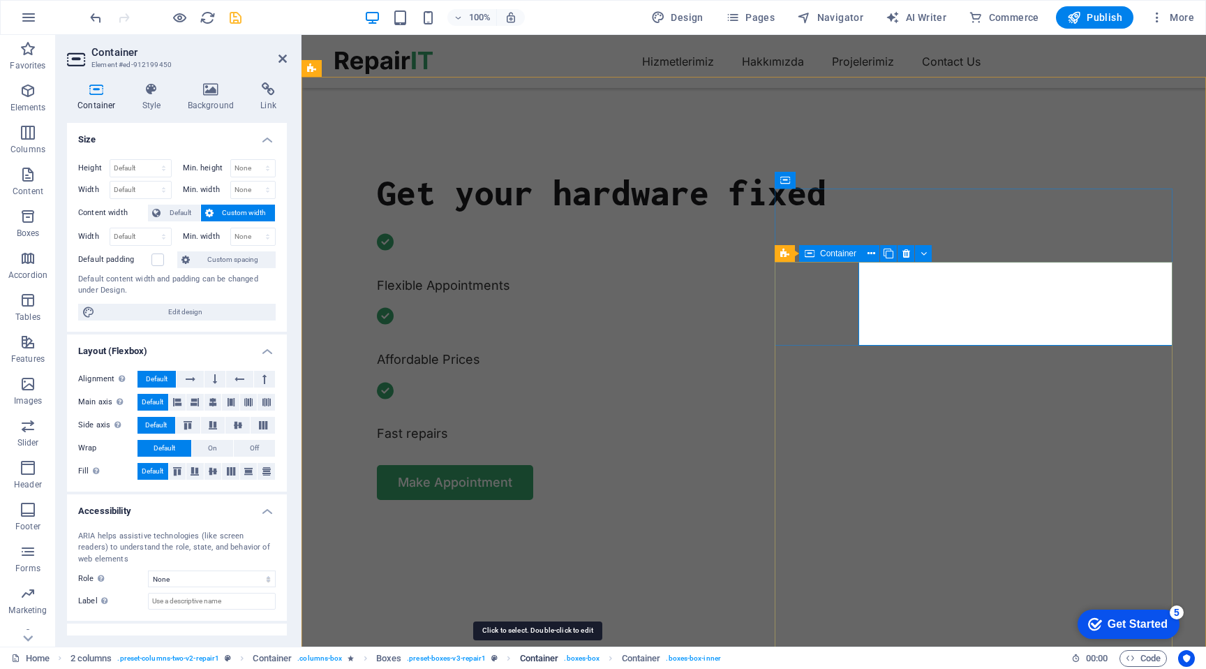
click at [530, 657] on span "Container" at bounding box center [539, 658] width 39 height 17
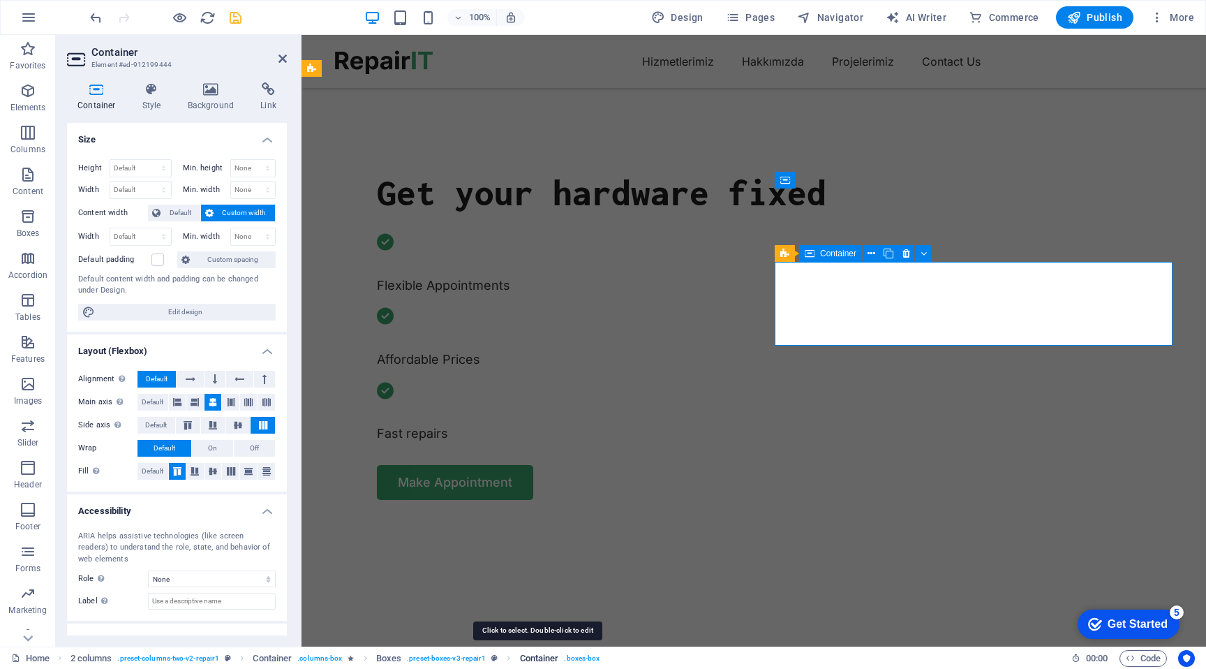
click at [530, 657] on span "Container" at bounding box center [539, 658] width 39 height 17
click at [149, 103] on h4 "Style" at bounding box center [154, 96] width 45 height 29
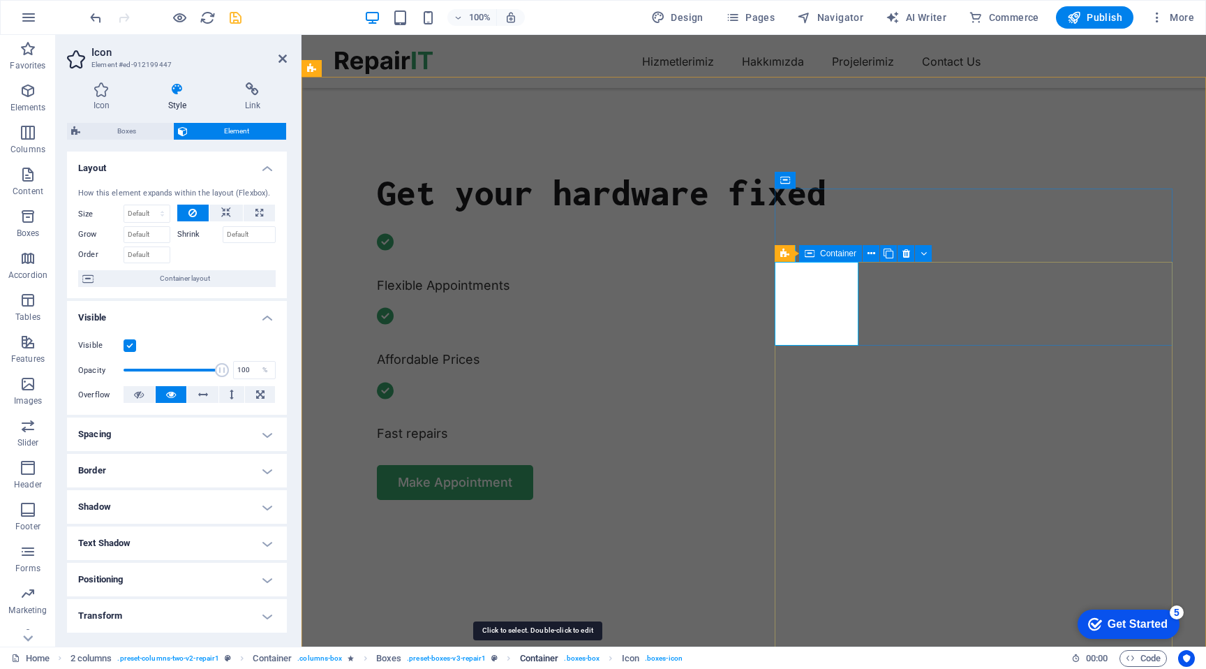
click at [539, 660] on span "Container" at bounding box center [539, 658] width 39 height 17
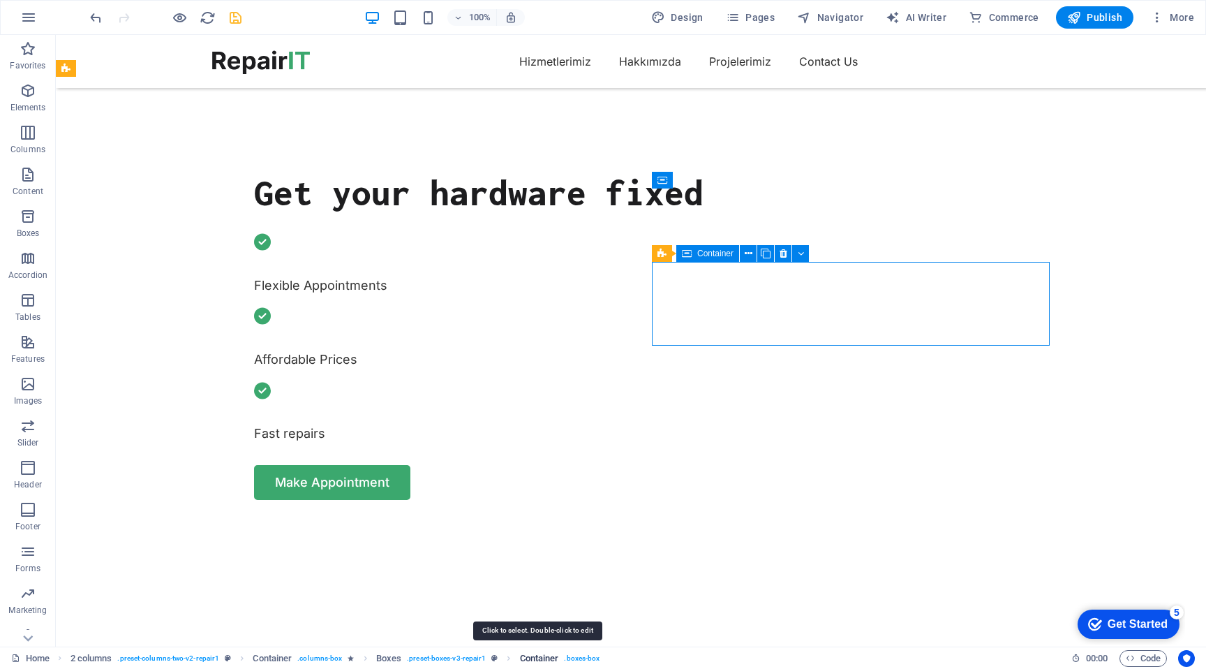
click at [539, 660] on span "Container" at bounding box center [539, 658] width 39 height 17
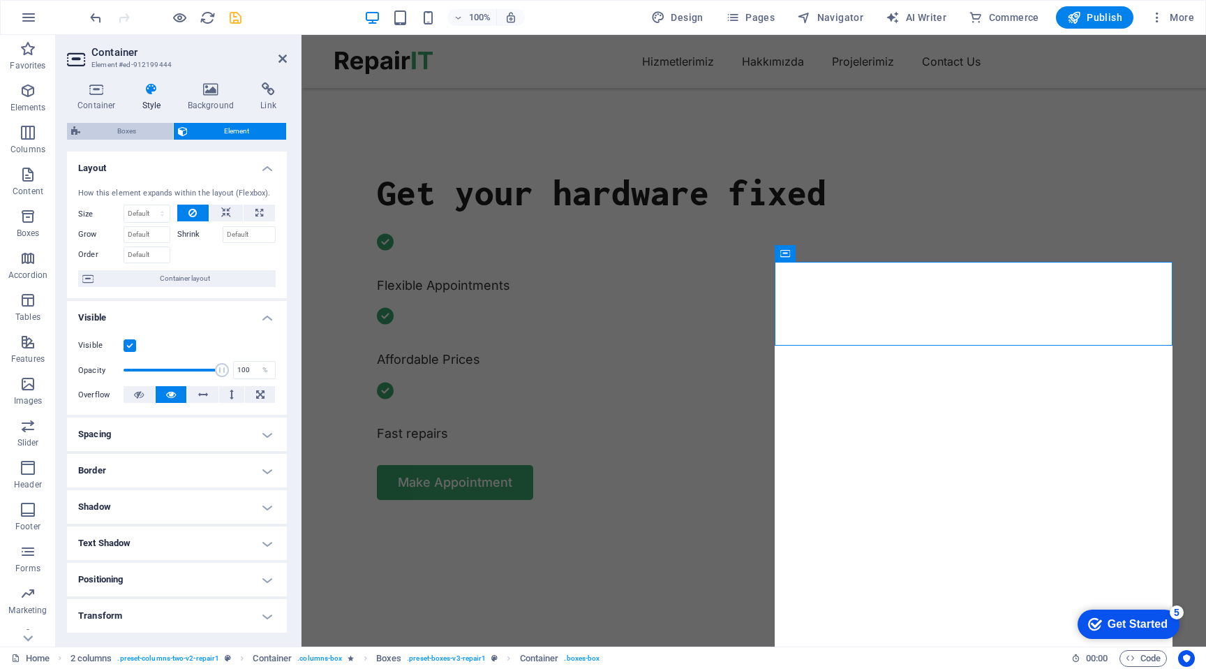
click at [146, 135] on span "Boxes" at bounding box center [126, 131] width 84 height 17
select select "rem"
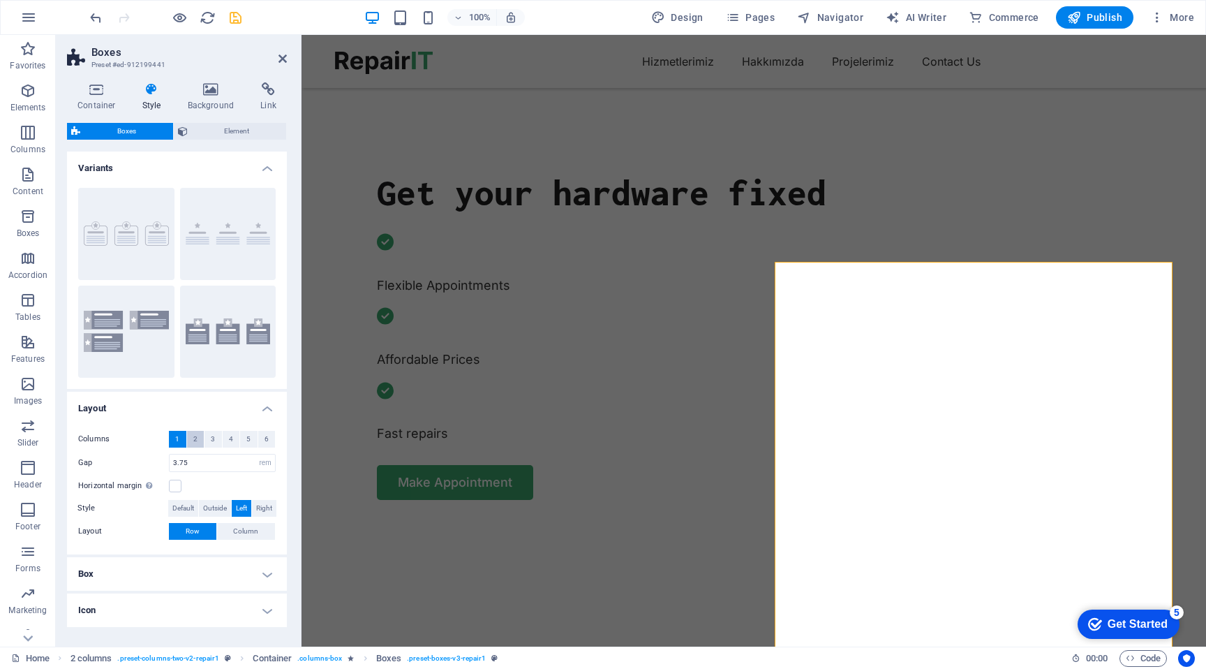
click at [194, 441] on span "2" at bounding box center [195, 439] width 4 height 17
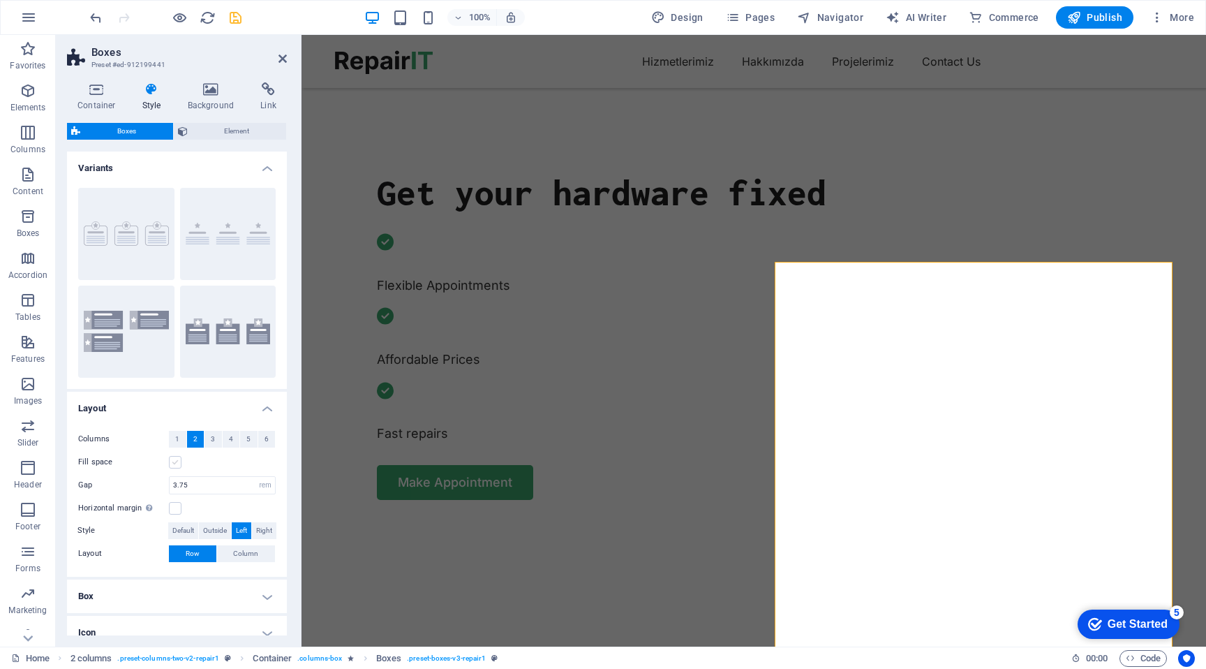
click at [175, 463] on label at bounding box center [175, 462] width 13 height 13
click at [0, 0] on input "Fill space" at bounding box center [0, 0] width 0 height 0
click at [175, 463] on label at bounding box center [175, 462] width 13 height 13
click at [0, 0] on input "Fill space" at bounding box center [0, 0] width 0 height 0
click at [180, 440] on button "1" at bounding box center [177, 439] width 17 height 17
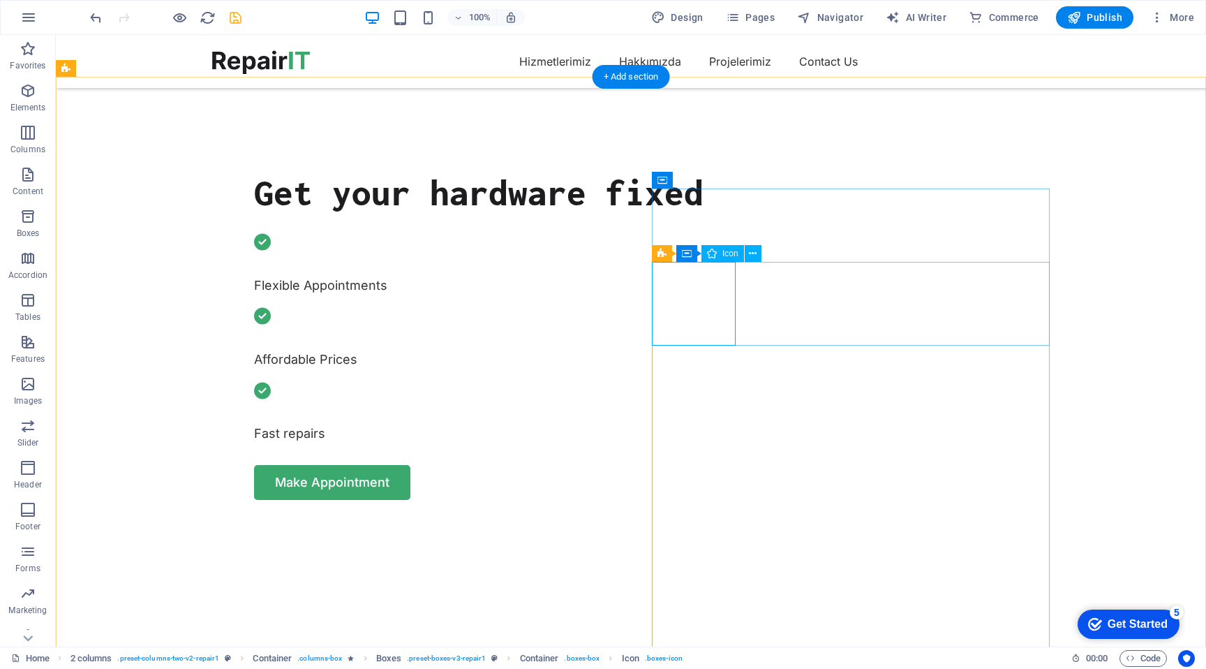
drag, startPoint x: 729, startPoint y: 341, endPoint x: 708, endPoint y: 285, distance: 60.5
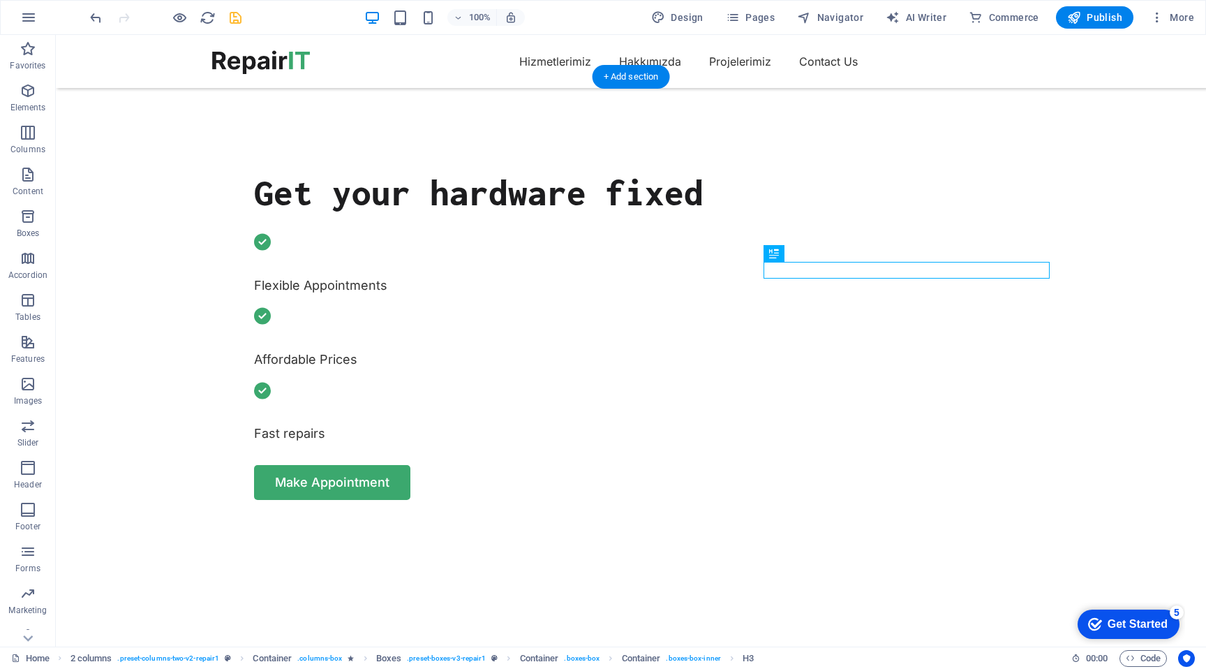
drag, startPoint x: 793, startPoint y: 268, endPoint x: 790, endPoint y: 311, distance: 42.7
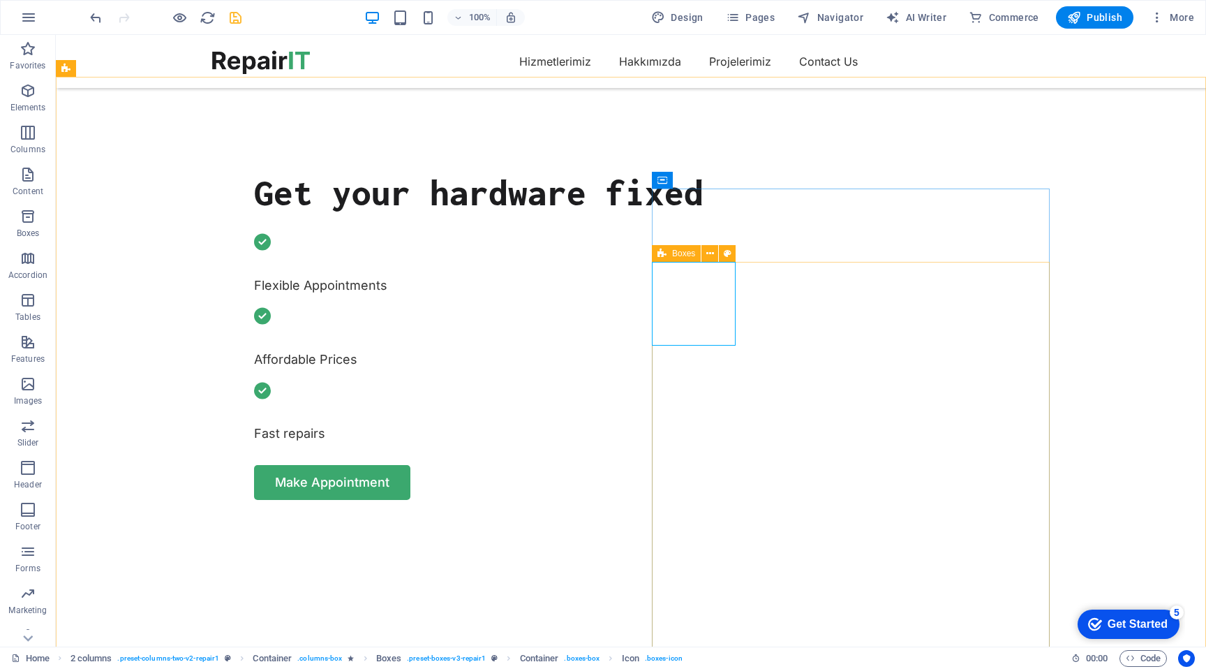
click at [663, 252] on icon at bounding box center [662, 253] width 9 height 17
click at [677, 252] on span "Boxes" at bounding box center [683, 253] width 23 height 8
select select "rem"
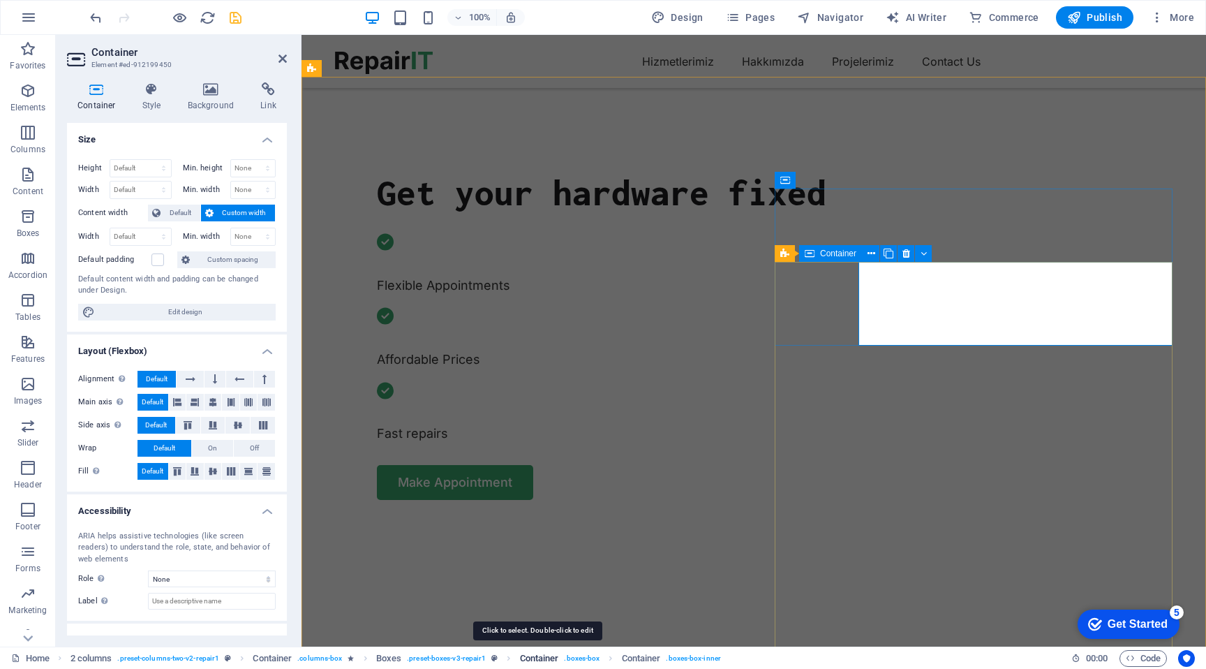
click at [533, 658] on span "Container" at bounding box center [539, 658] width 39 height 17
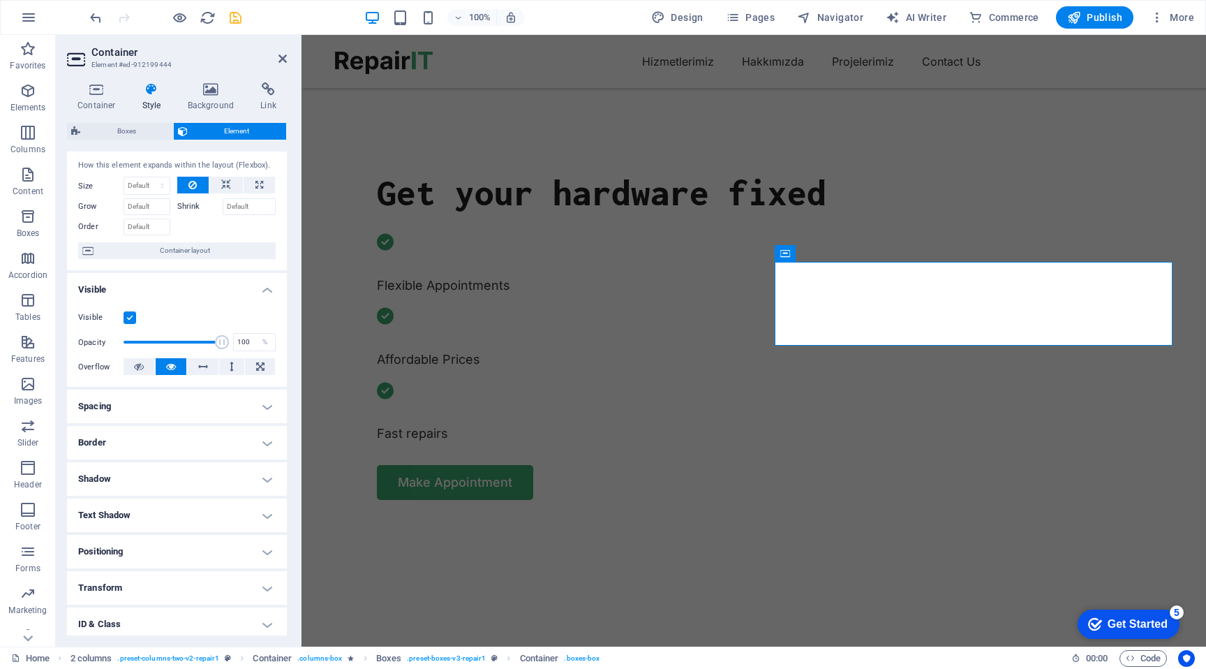
scroll to position [0, 0]
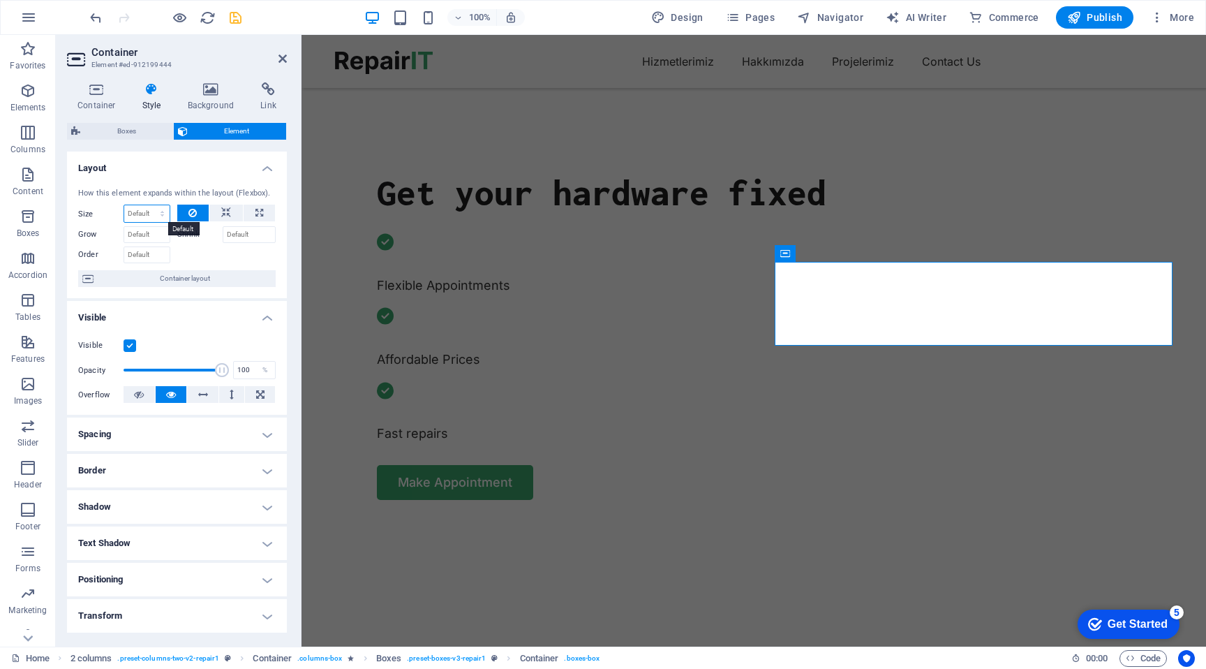
click at [141, 212] on select "Default auto px % 1/1 1/2 1/3 1/4 1/5 1/6 1/7 1/8 1/9 1/10" at bounding box center [146, 213] width 45 height 17
click at [124, 205] on select "Default auto px % 1/1 1/2 1/3 1/4 1/5 1/6 1/7 1/8 1/9 1/10" at bounding box center [146, 213] width 45 height 17
select select "DISABLED_OPTION_VALUE"
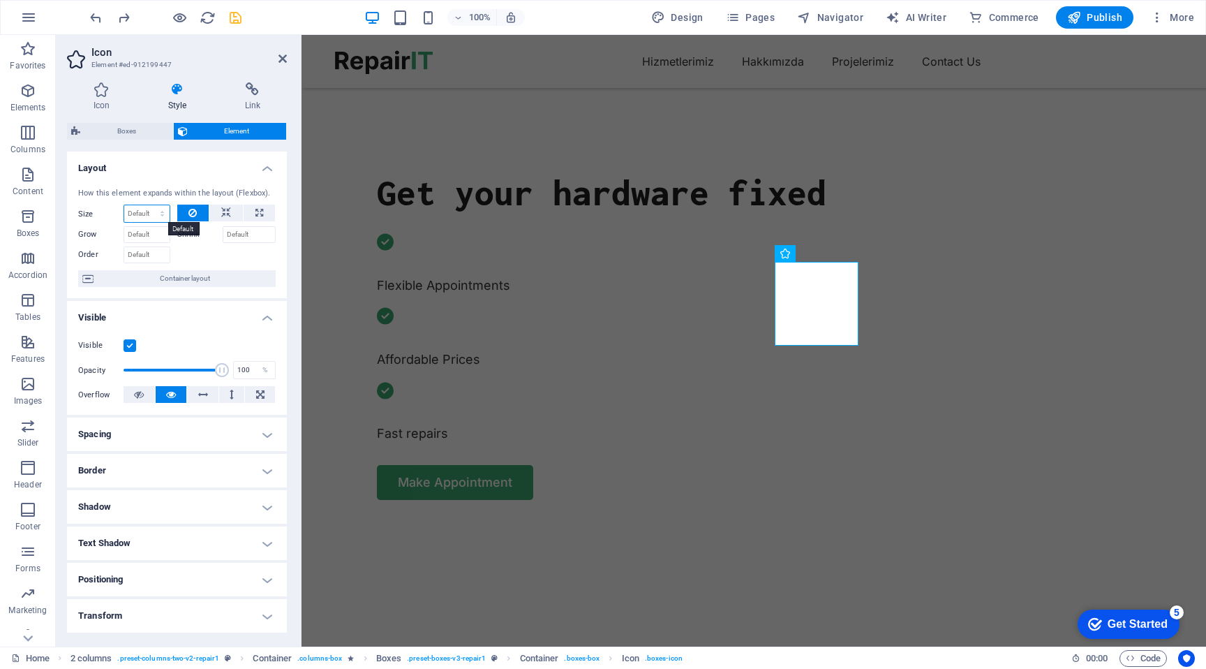
click at [142, 211] on select "Default auto px % 1/1 1/2 1/3 1/4 1/5 1/6 1/7 1/8 1/9 1/10" at bounding box center [146, 213] width 45 height 17
select select "px"
click at [148, 205] on select "Default auto px % 1/1 1/2 1/3 1/4 1/5 1/6 1/7 1/8 1/9 1/10" at bounding box center [146, 213] width 45 height 17
click at [210, 252] on div at bounding box center [226, 253] width 99 height 20
type input "0"
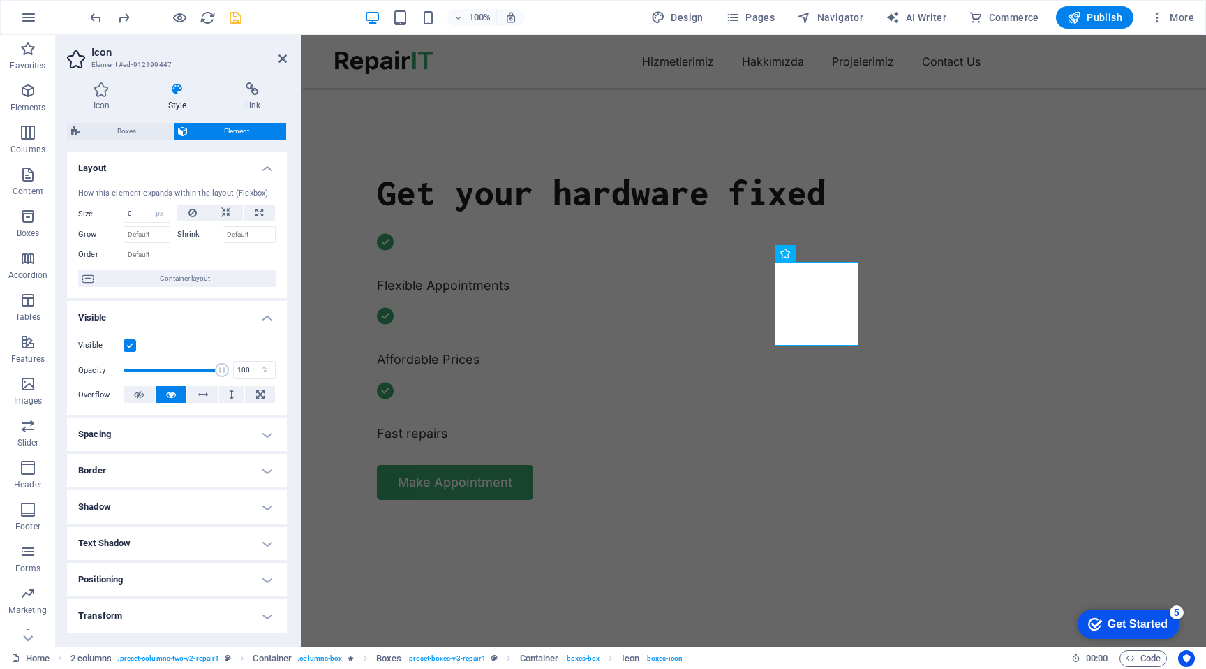
select select "DISABLED_OPTION_VALUE"
click at [215, 209] on button at bounding box center [226, 213] width 34 height 17
click at [197, 209] on button at bounding box center [193, 213] width 32 height 17
click at [544, 653] on span "Container" at bounding box center [539, 658] width 39 height 17
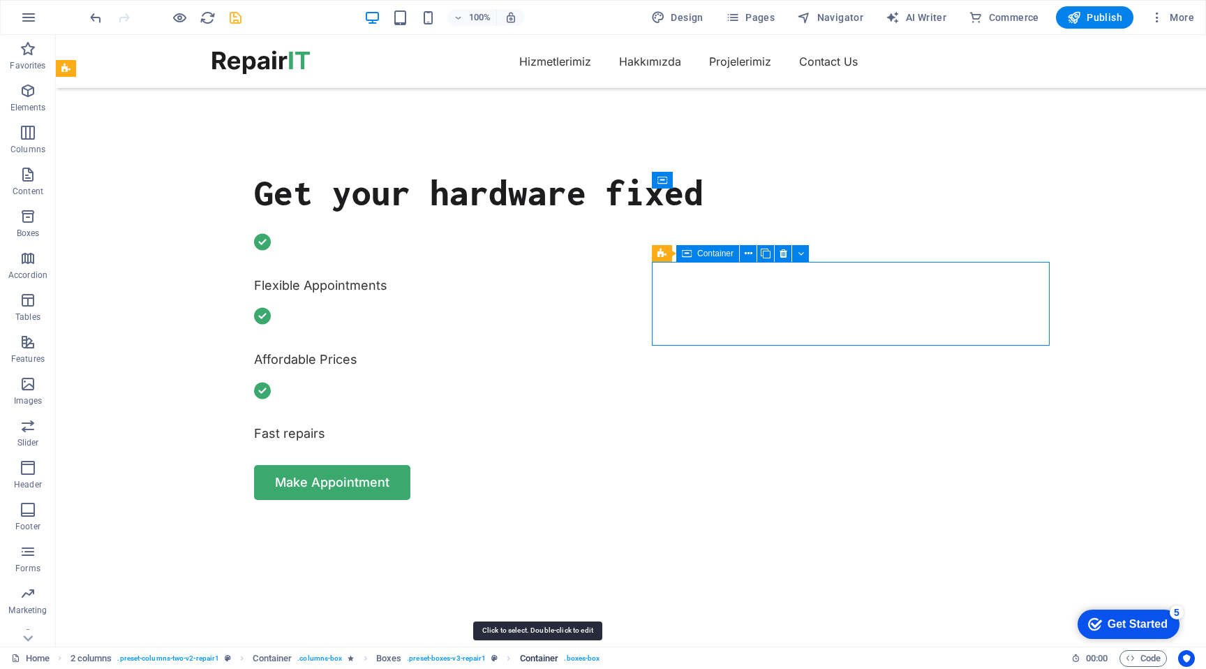
click at [544, 653] on span "Container" at bounding box center [539, 658] width 39 height 17
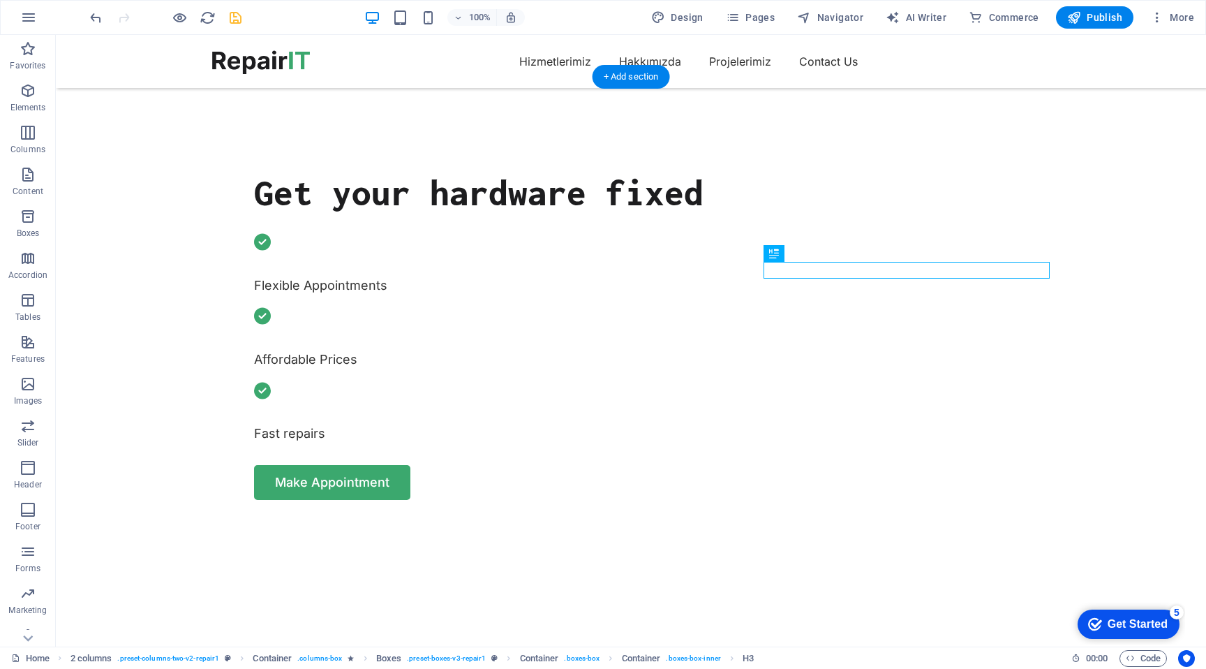
drag, startPoint x: 820, startPoint y: 270, endPoint x: 817, endPoint y: 328, distance: 58.0
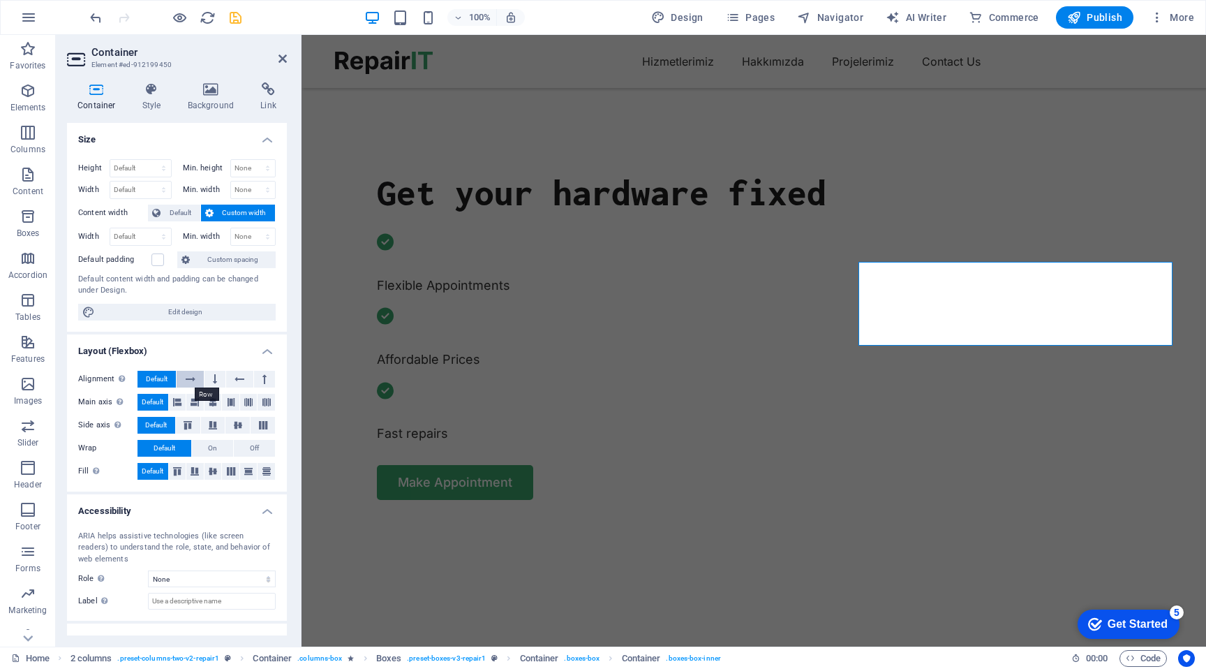
click at [187, 382] on icon at bounding box center [191, 379] width 10 height 17
click at [214, 382] on icon at bounding box center [215, 379] width 4 height 17
click at [237, 380] on icon at bounding box center [240, 379] width 10 height 17
click at [191, 380] on icon at bounding box center [191, 379] width 10 height 17
click at [165, 378] on span "Default" at bounding box center [157, 379] width 22 height 17
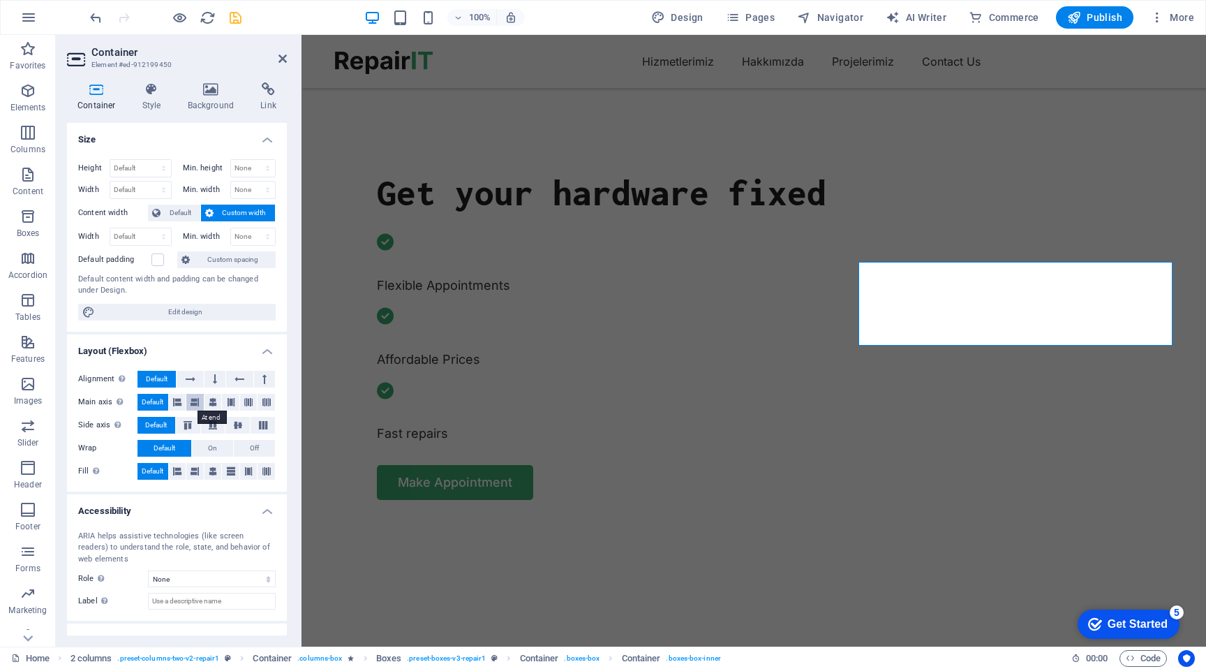
click at [195, 406] on icon at bounding box center [195, 402] width 8 height 17
click at [159, 401] on span "Default" at bounding box center [153, 402] width 22 height 17
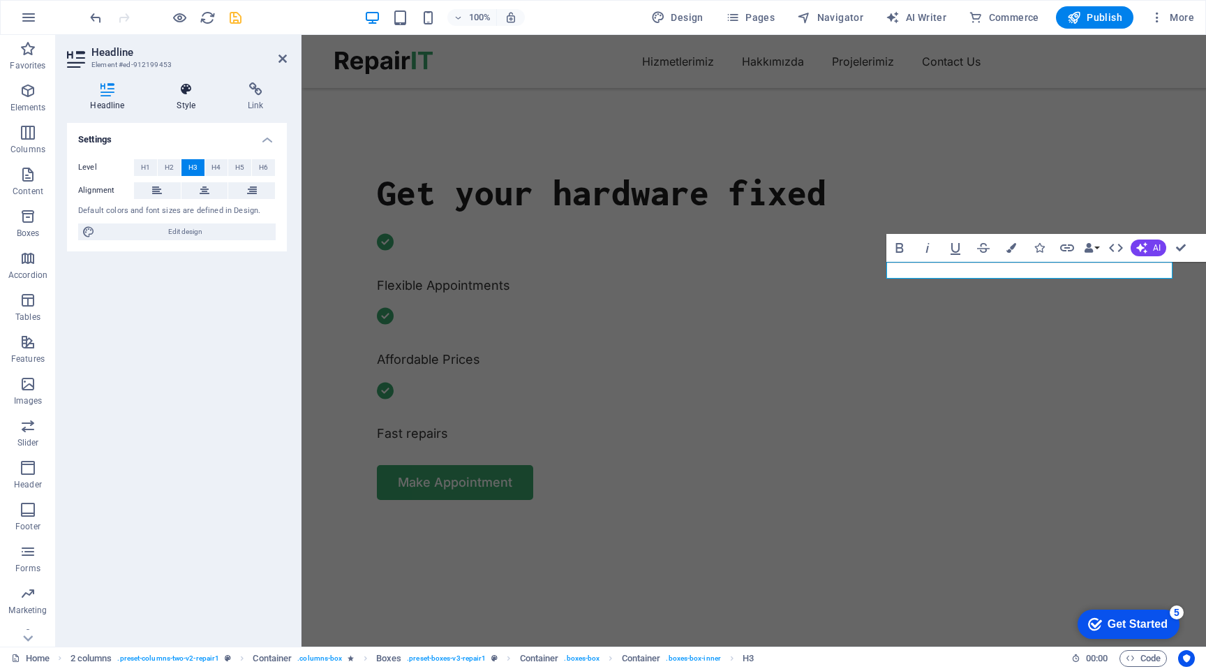
click at [184, 98] on h4 "Style" at bounding box center [189, 96] width 71 height 29
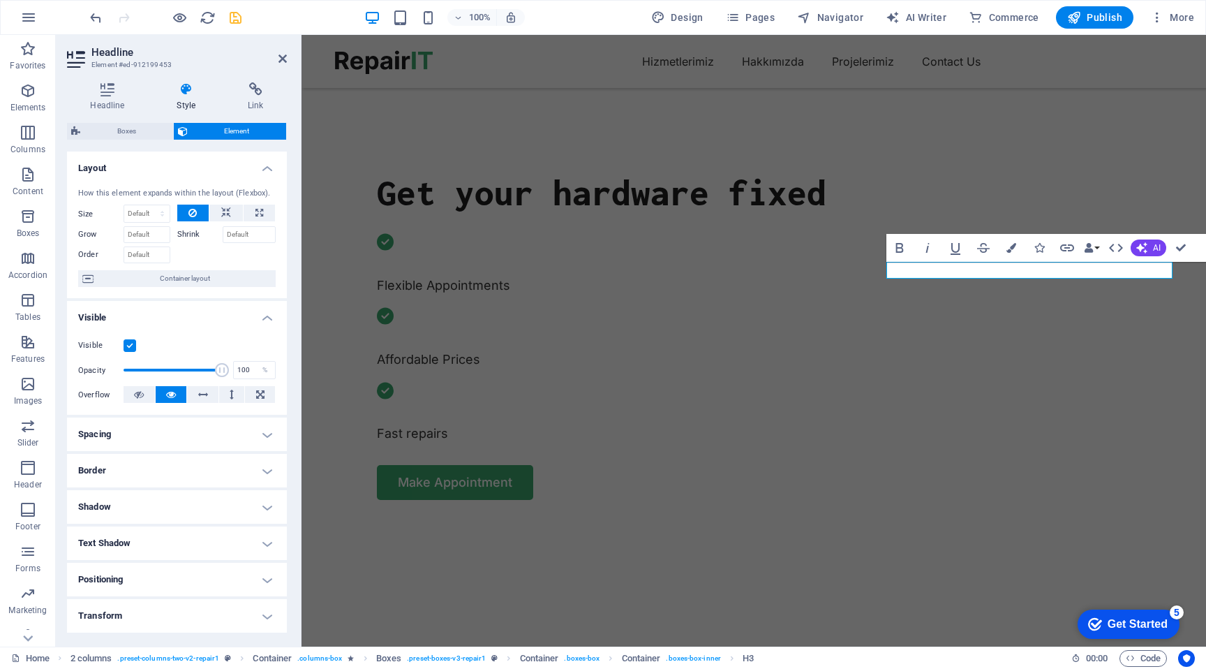
click at [181, 430] on h4 "Spacing" at bounding box center [177, 434] width 220 height 34
click at [181, 430] on h4 "Spacing" at bounding box center [177, 429] width 220 height 25
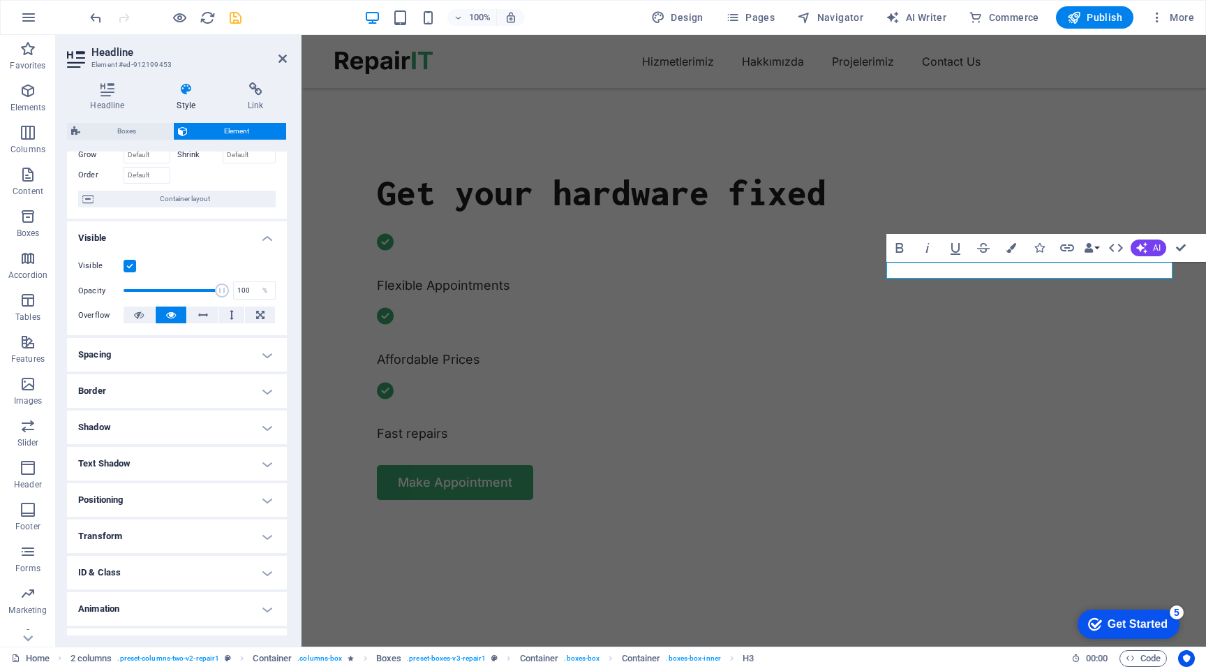
scroll to position [106, 0]
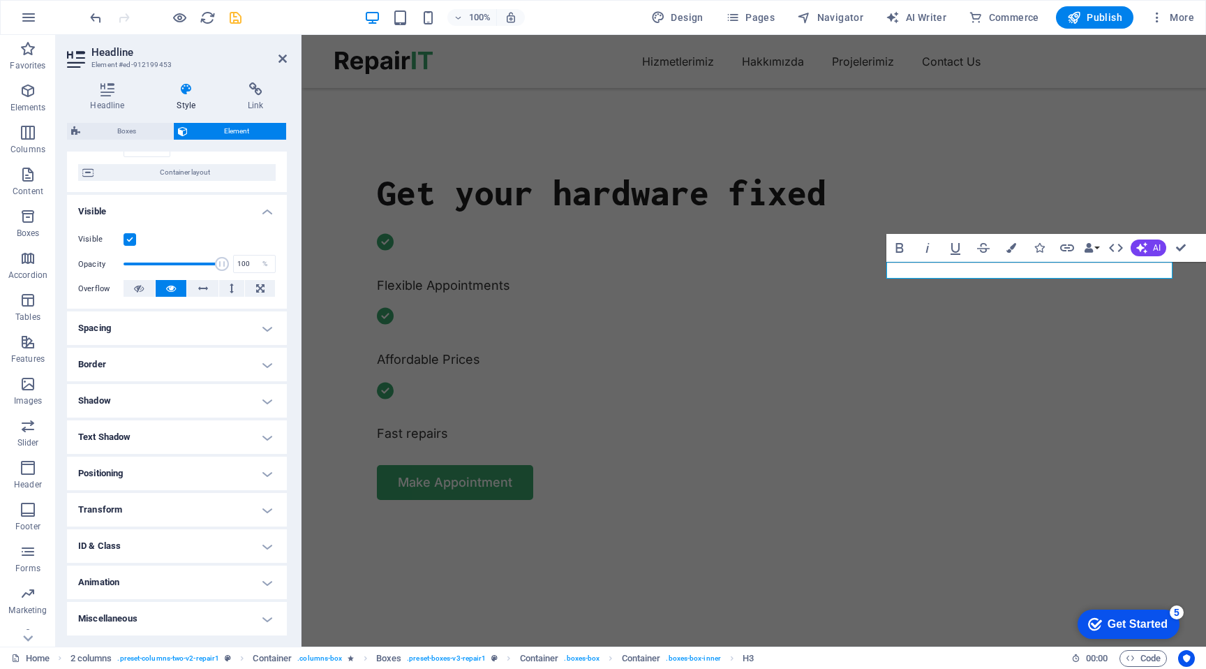
click at [205, 472] on h4 "Positioning" at bounding box center [177, 473] width 220 height 34
click at [161, 507] on span "Relative" at bounding box center [158, 501] width 23 height 17
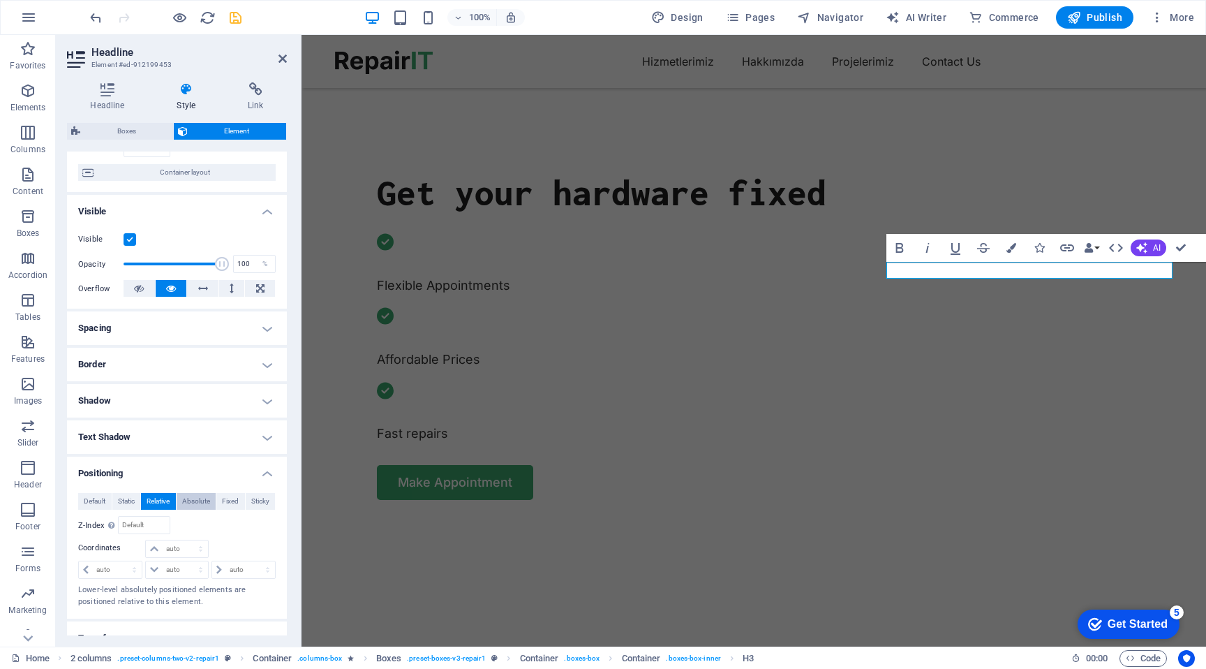
click at [191, 507] on span "Absolute" at bounding box center [196, 501] width 28 height 17
click at [98, 499] on span "Default" at bounding box center [95, 501] width 22 height 17
click at [126, 499] on span "Static" at bounding box center [126, 501] width 17 height 17
click at [162, 500] on span "Relative" at bounding box center [158, 501] width 23 height 17
click at [77, 500] on div "Default Static Relative Absolute Fixed Sticky Z-Index Sets the order of the ele…" at bounding box center [177, 550] width 220 height 137
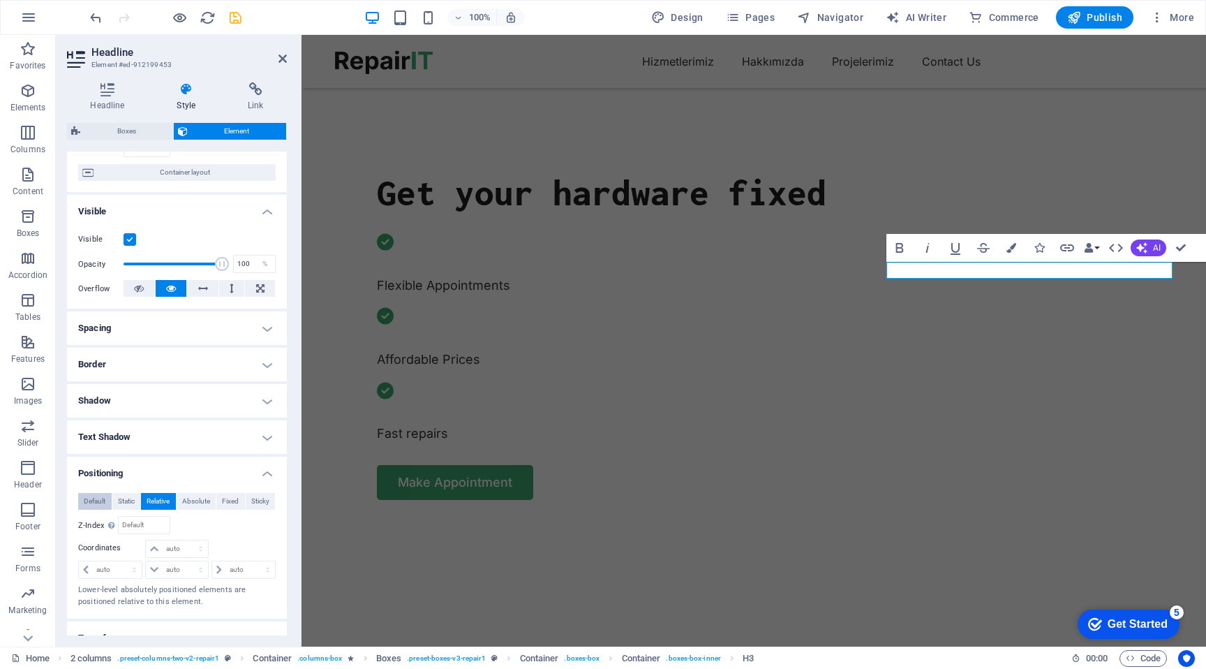
click at [91, 500] on span "Default" at bounding box center [95, 501] width 22 height 17
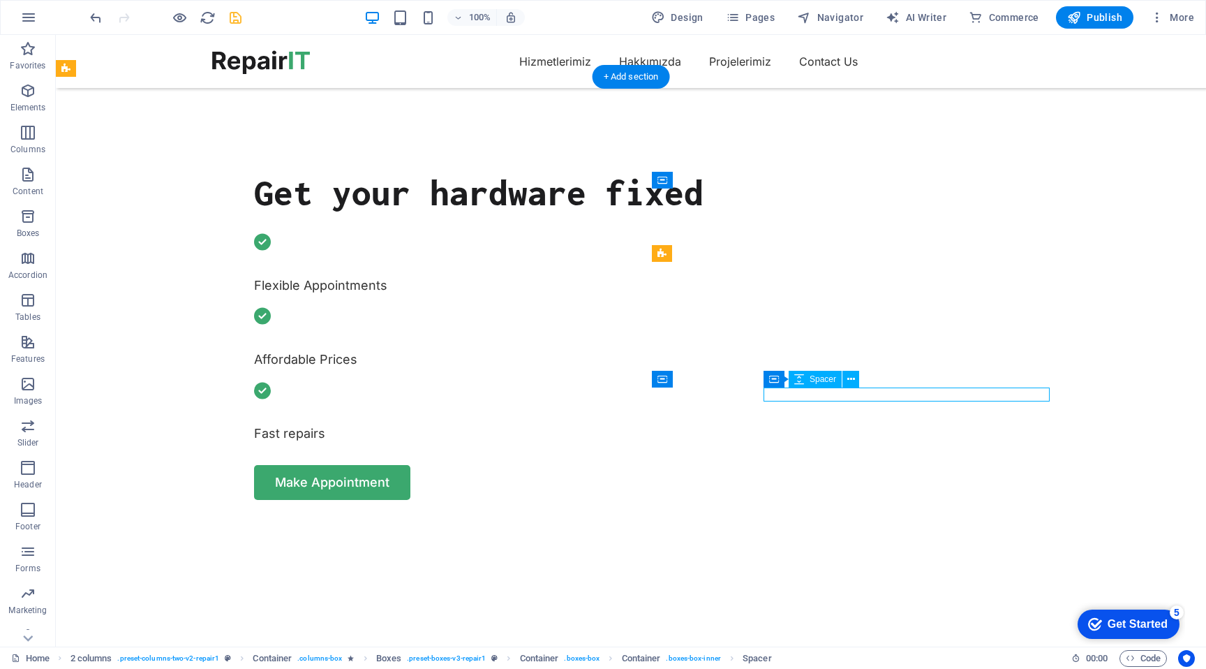
select select "px"
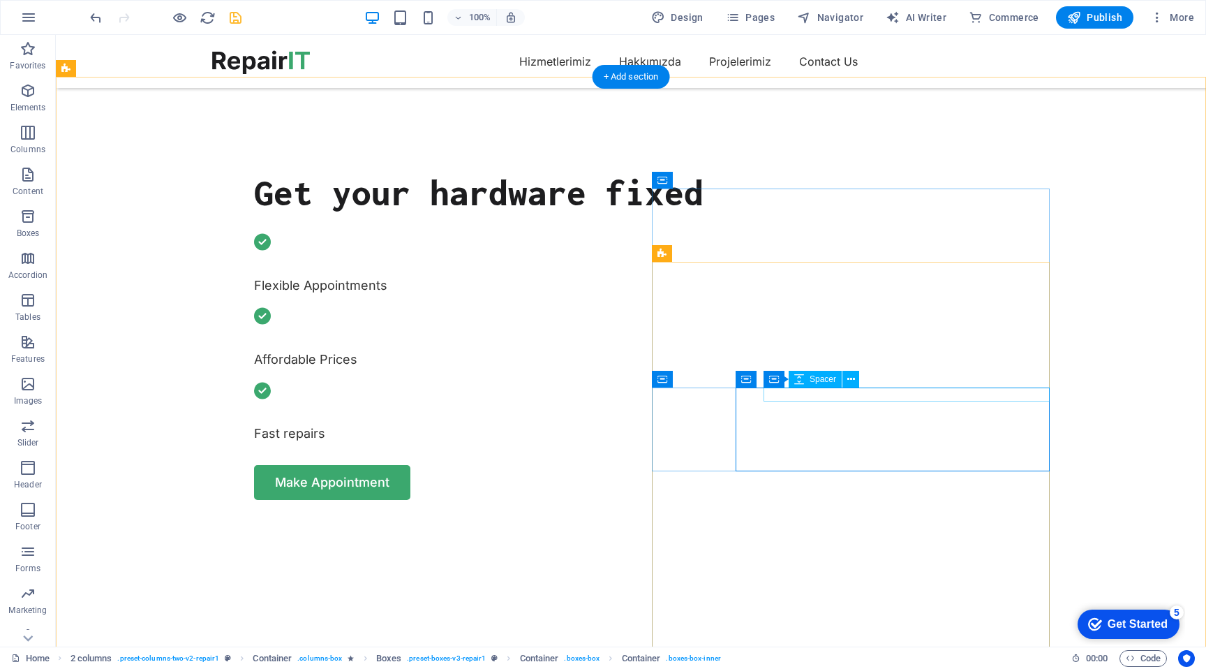
select select "px"
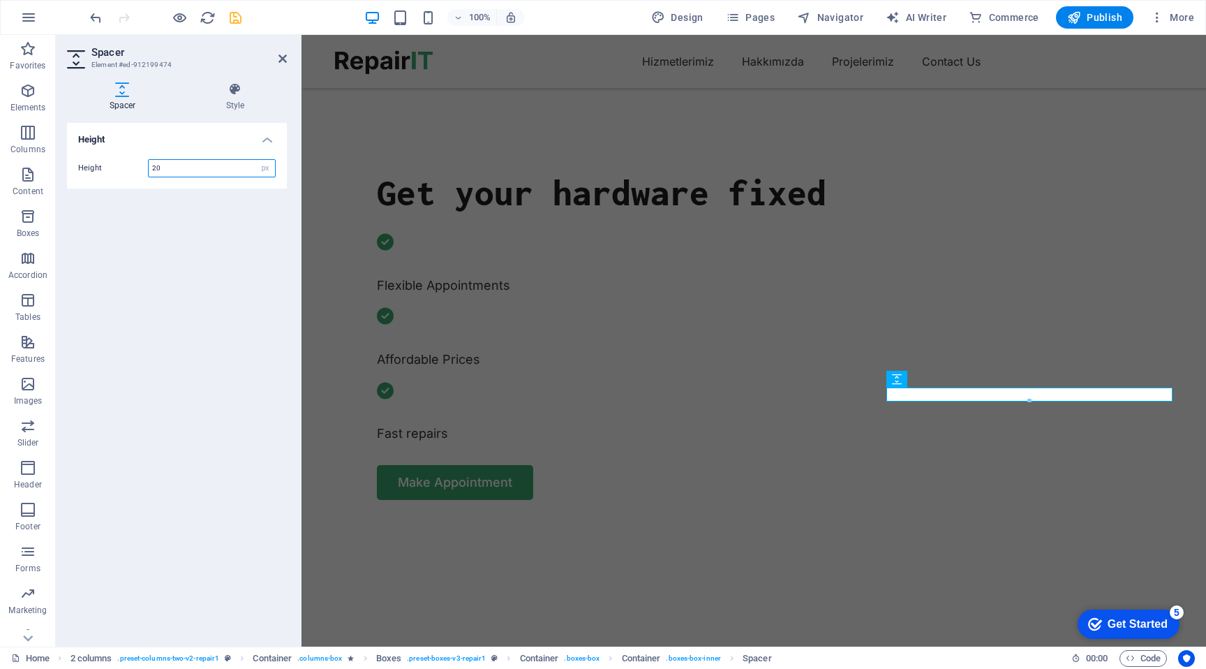
click at [202, 161] on input "20" at bounding box center [212, 168] width 126 height 17
type input "100"
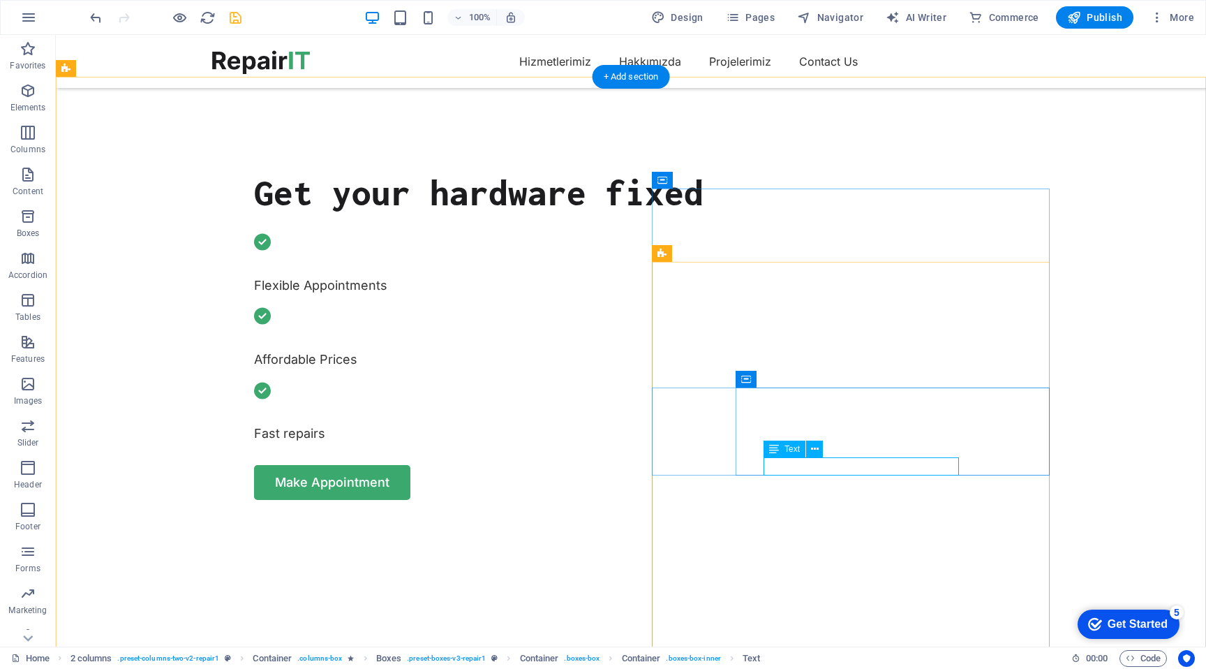
click at [813, 450] on icon at bounding box center [815, 449] width 8 height 15
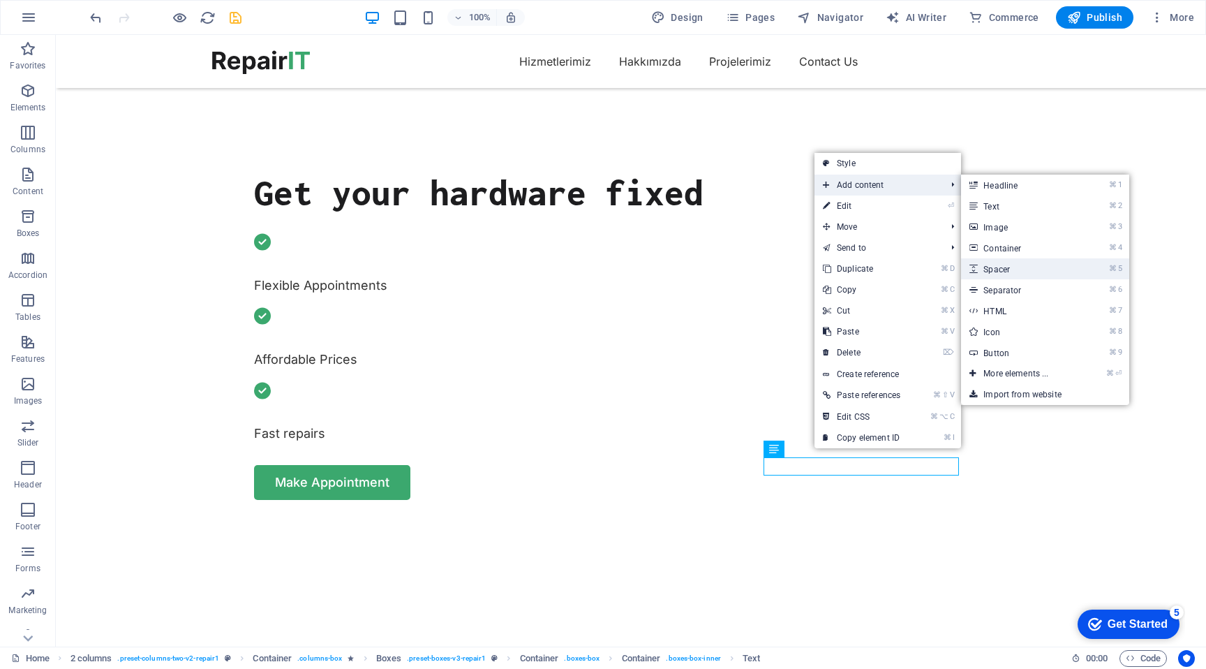
click at [1028, 273] on link "⌘ 5 Spacer" at bounding box center [1018, 268] width 115 height 21
select select "px"
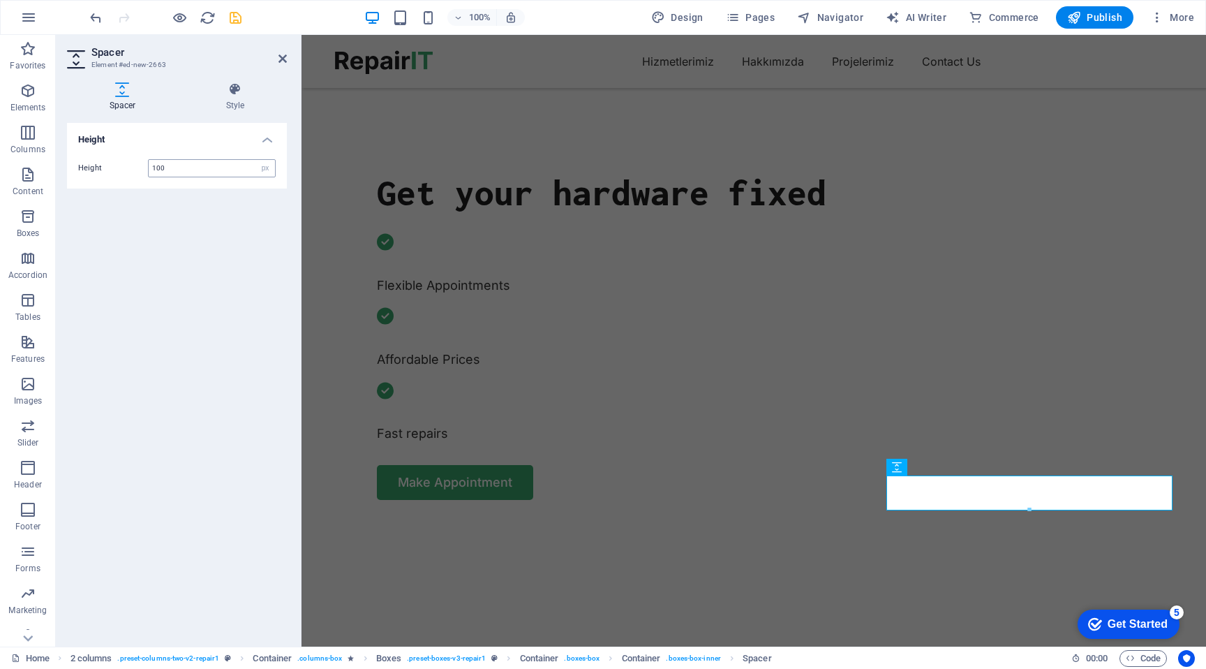
type input "100"
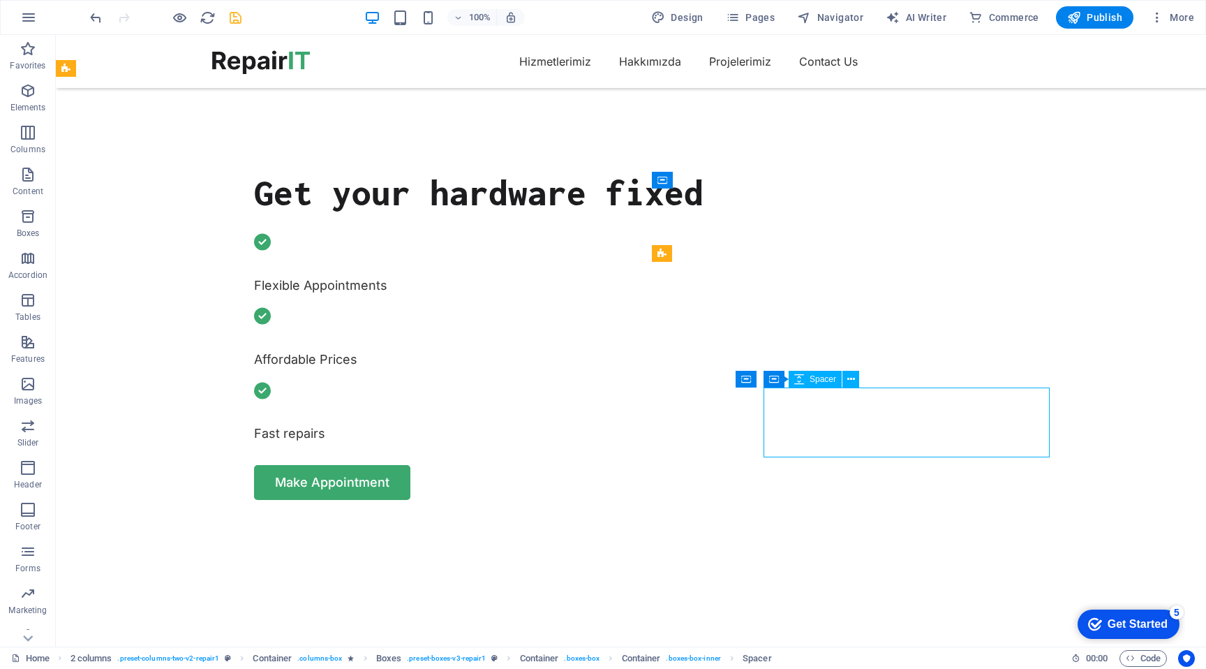
select select "px"
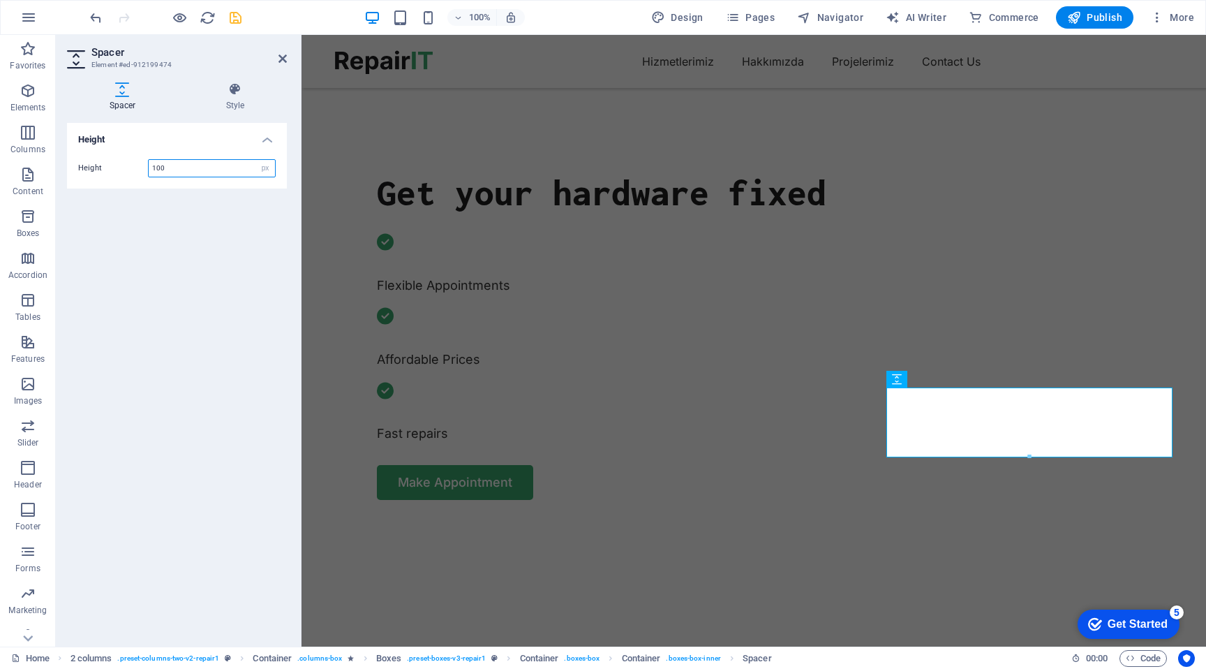
click at [168, 167] on input "100" at bounding box center [212, 168] width 126 height 17
type input "10"
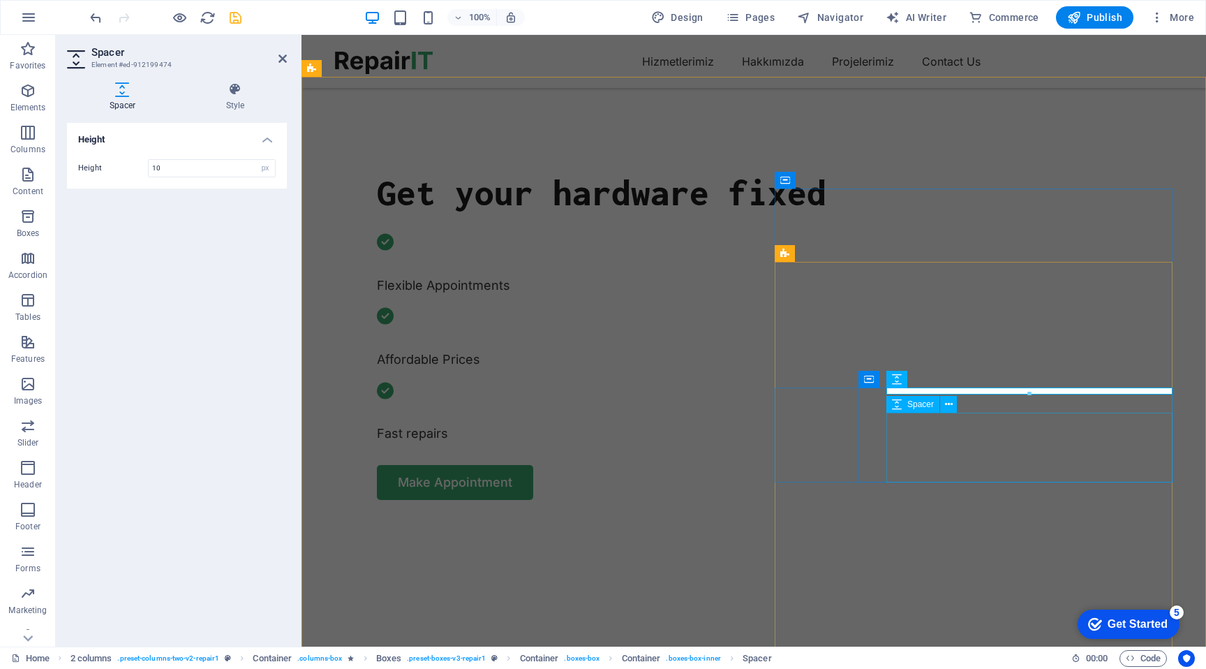
select select "px"
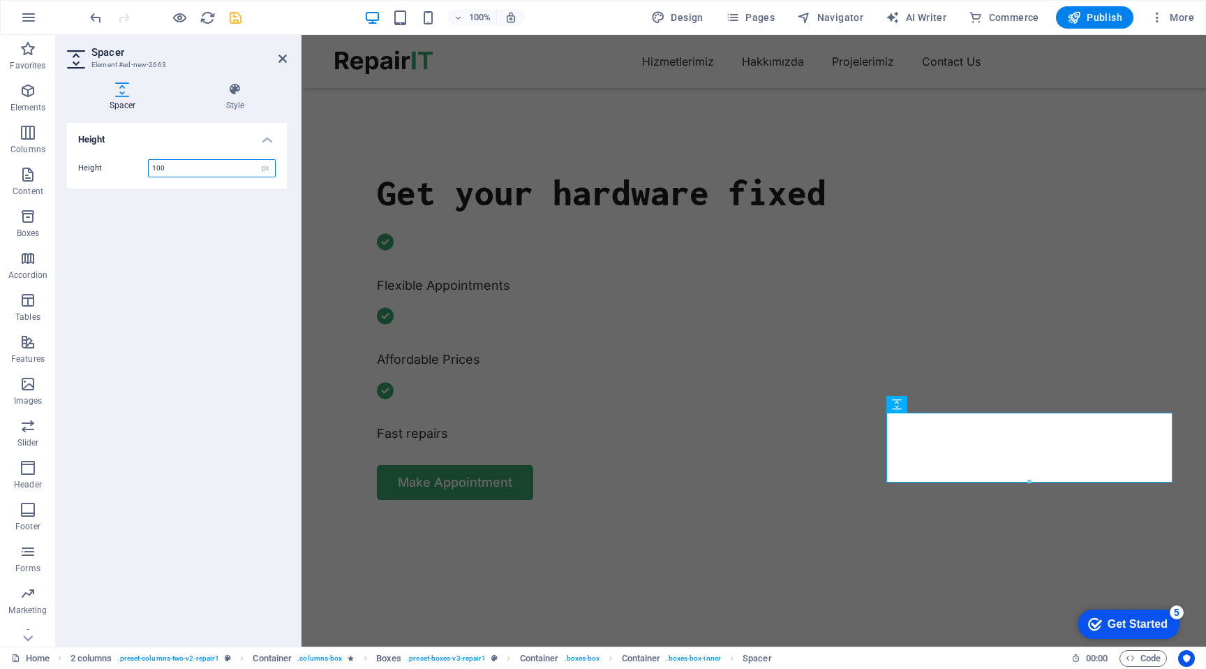
click at [209, 172] on input "100" at bounding box center [212, 168] width 126 height 17
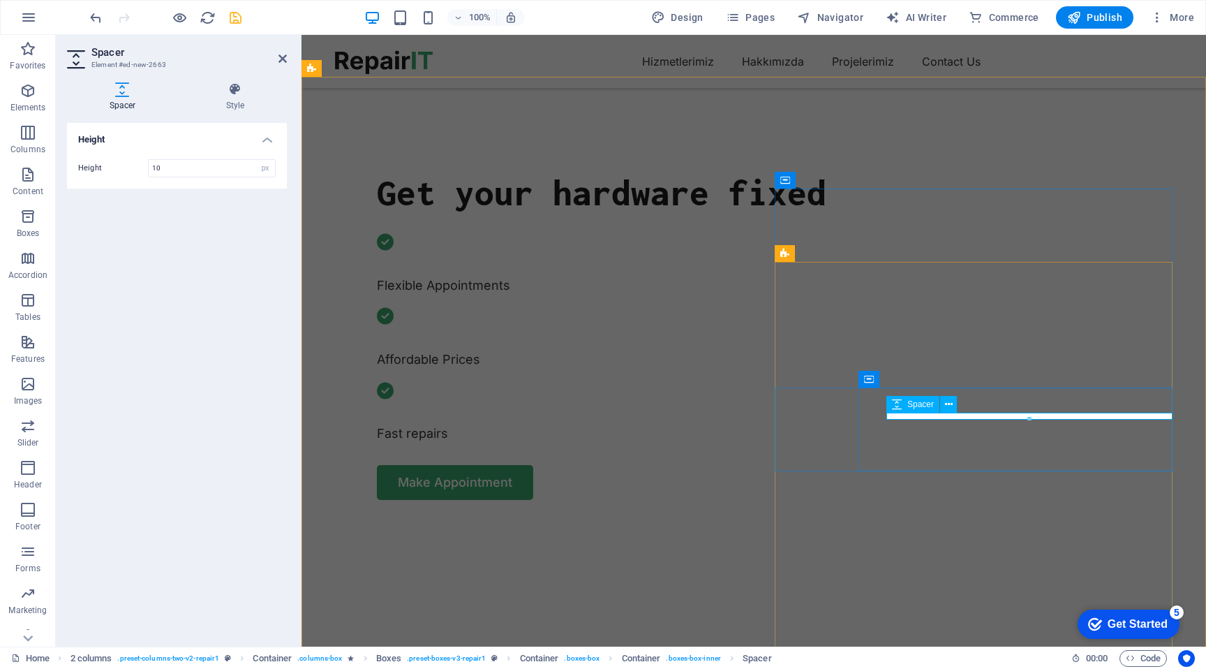
click at [202, 168] on input "10" at bounding box center [212, 168] width 126 height 17
type input "40"
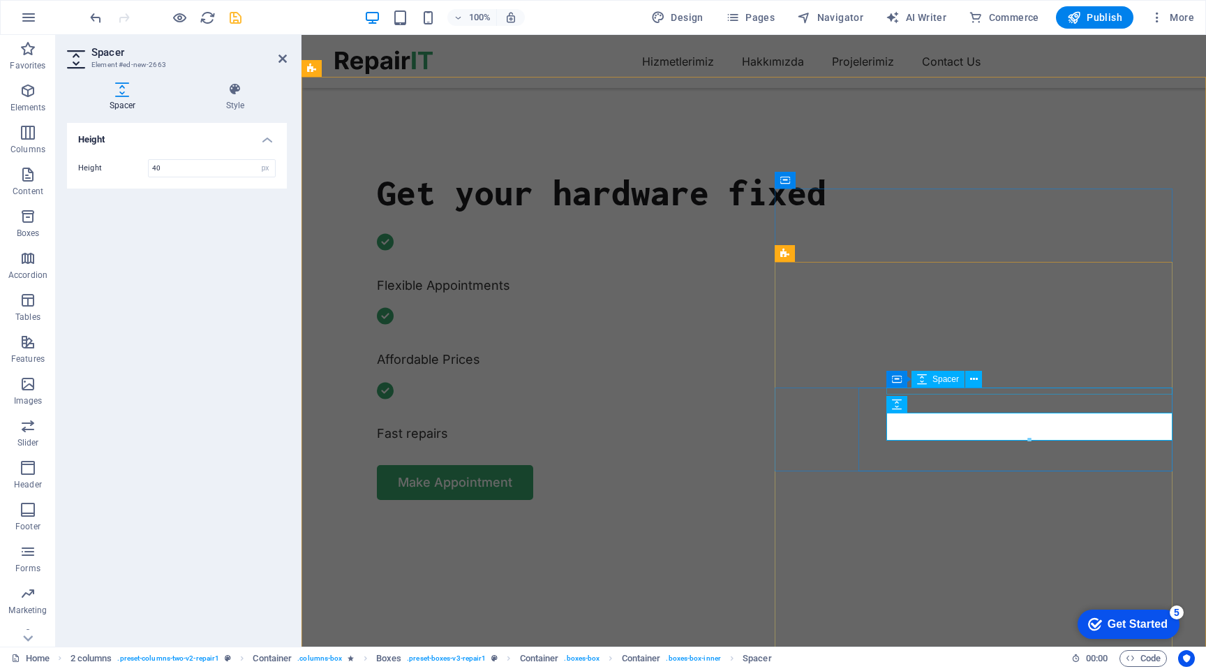
select select "px"
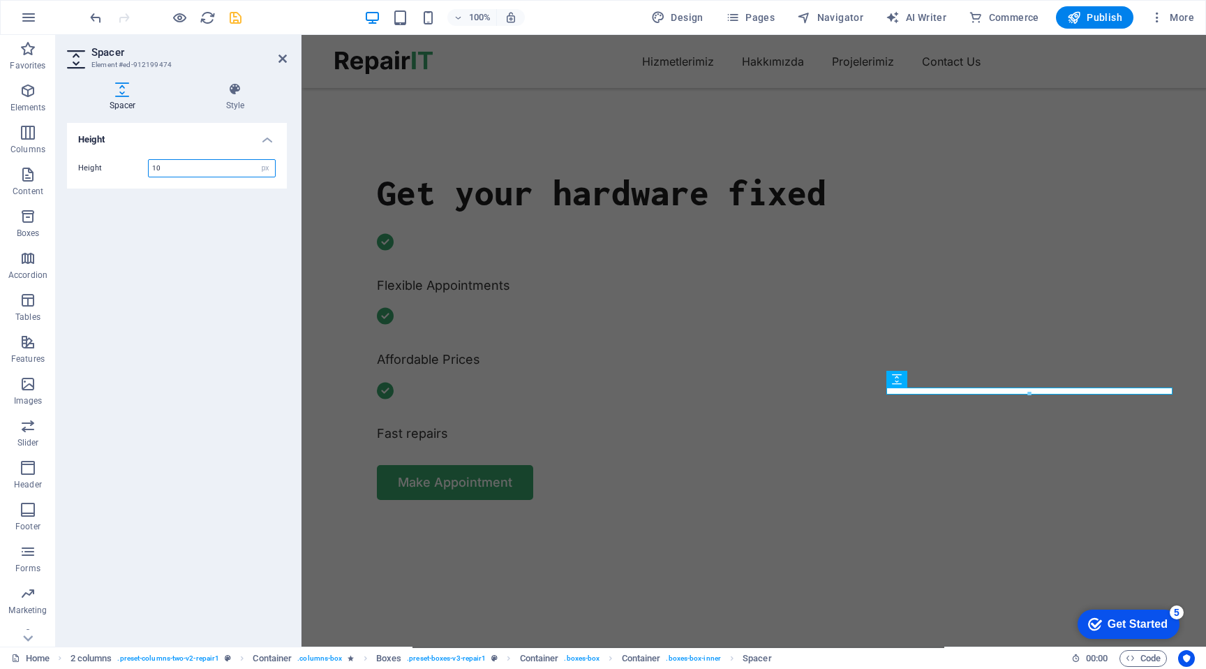
click at [193, 163] on input "10" at bounding box center [212, 168] width 126 height 17
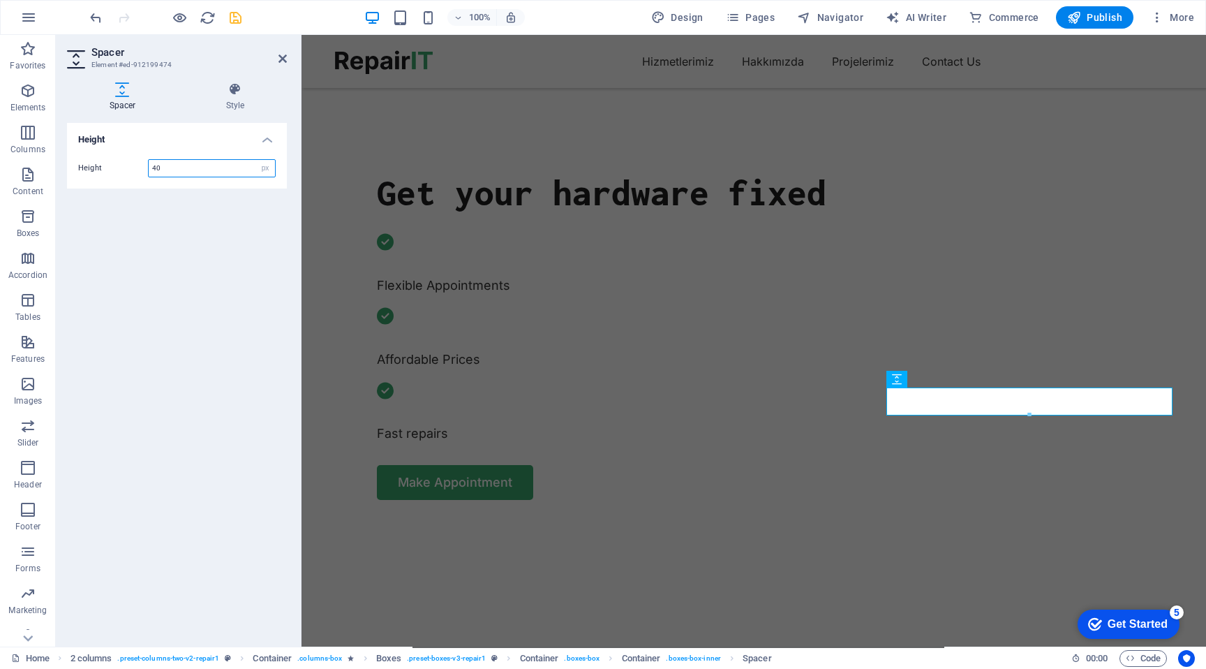
click at [209, 171] on input "40" at bounding box center [212, 168] width 126 height 17
type input "50"
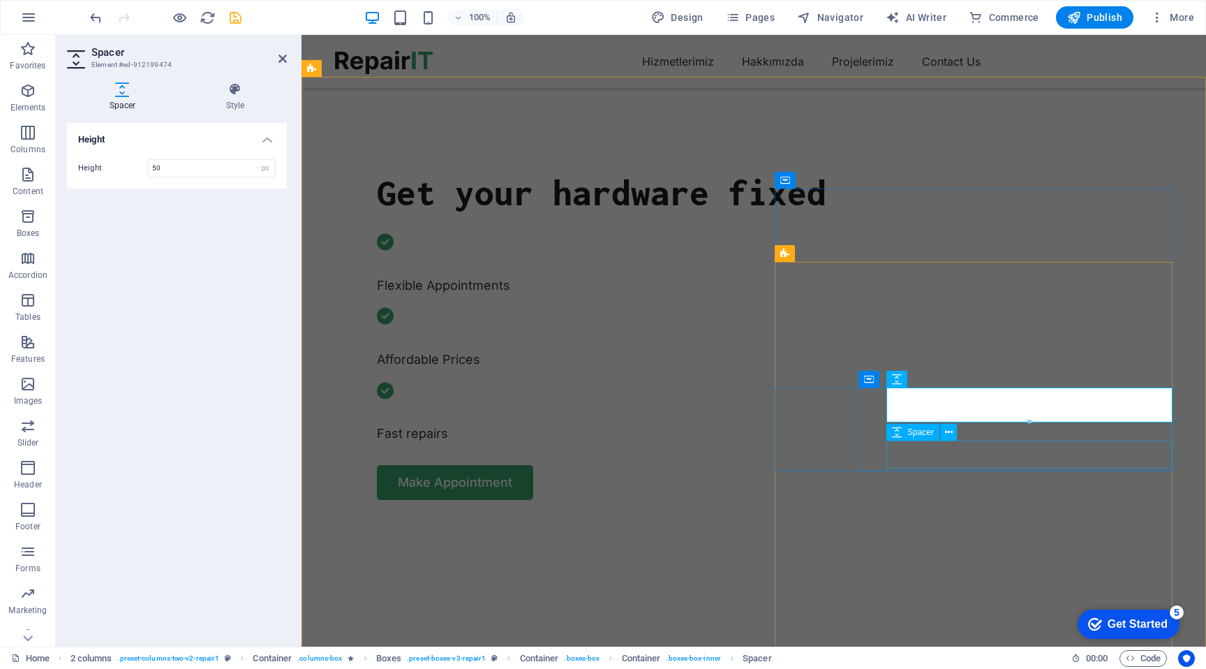
select select "px"
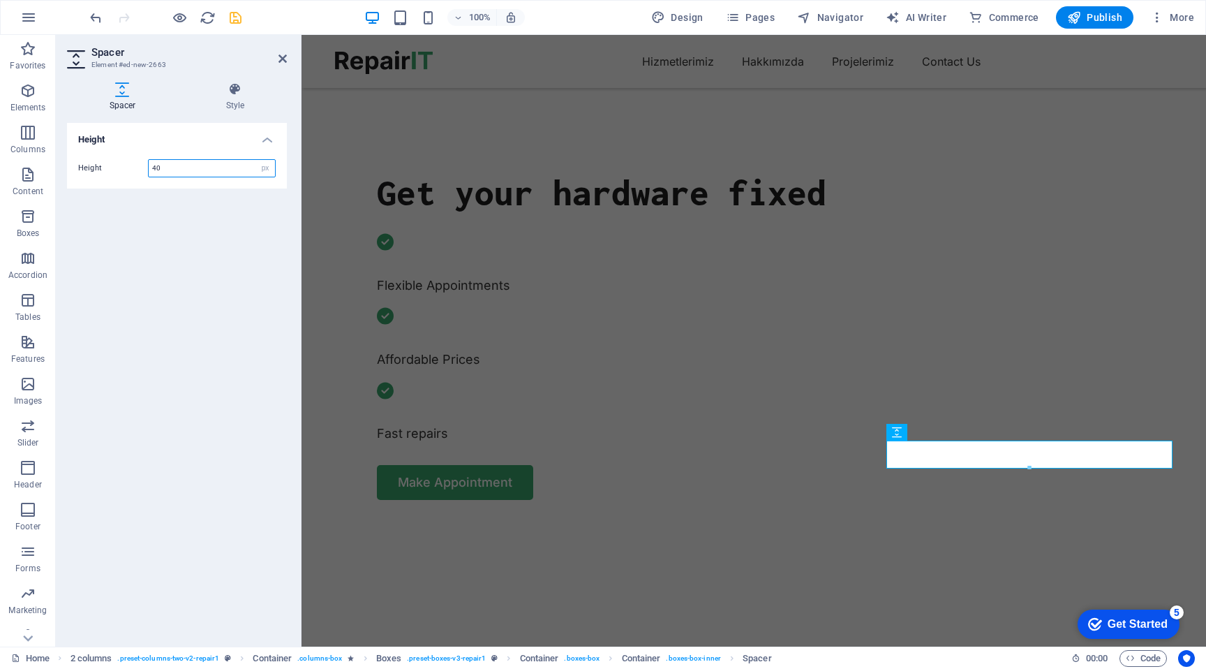
click at [179, 171] on input "40" at bounding box center [212, 168] width 126 height 17
type input "50"
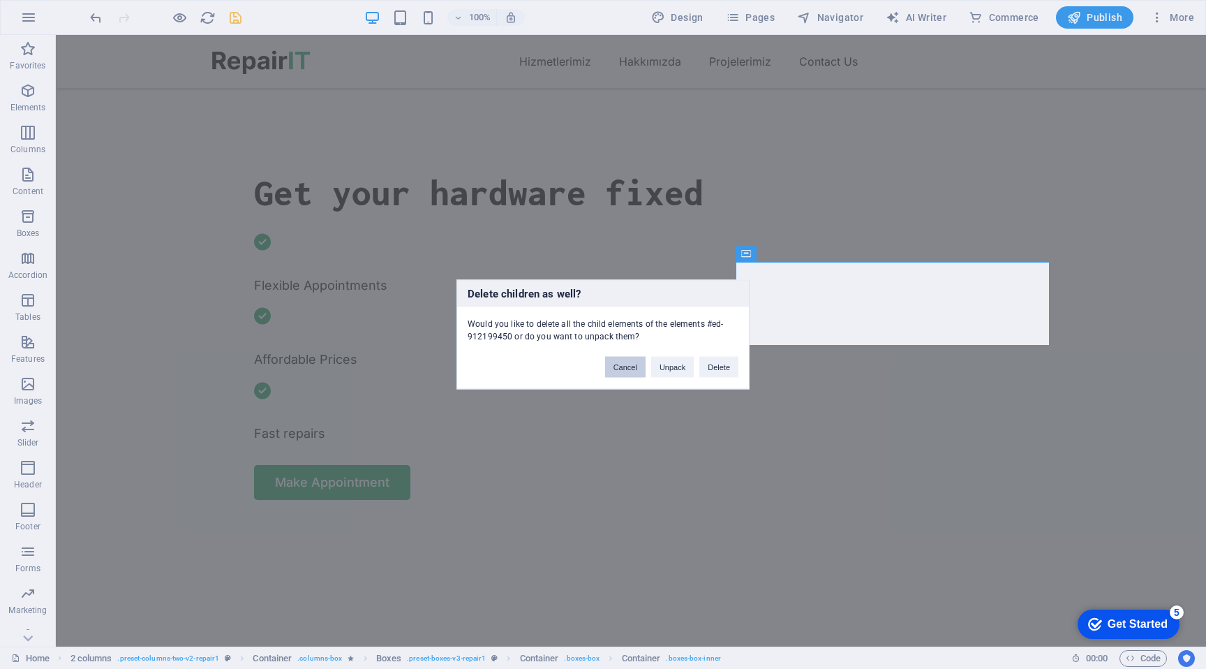
click at [628, 369] on button "Cancel" at bounding box center [625, 367] width 40 height 21
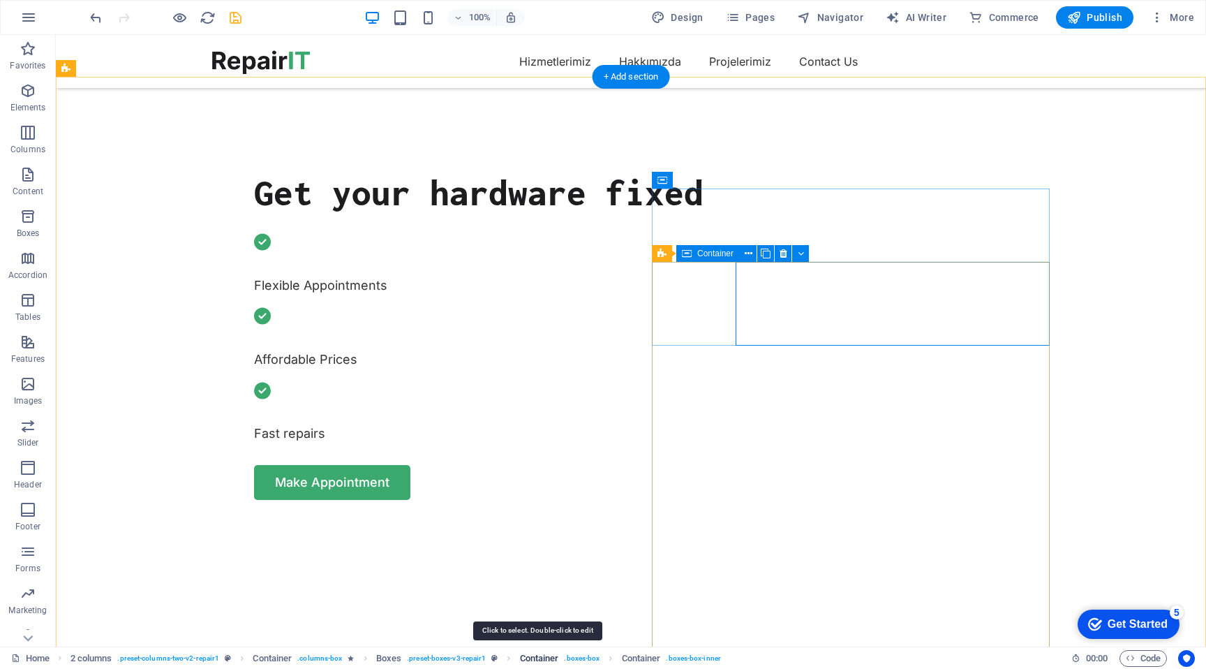
click at [546, 655] on span "Container" at bounding box center [539, 658] width 39 height 17
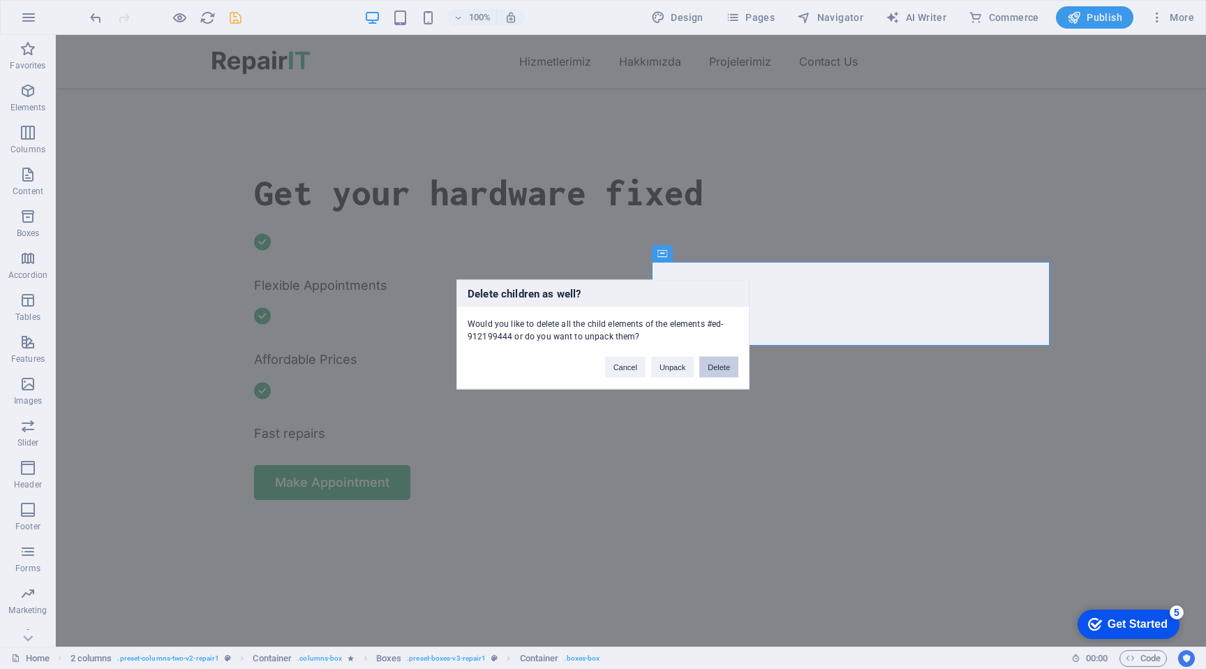
click at [717, 368] on button "Delete" at bounding box center [718, 367] width 39 height 21
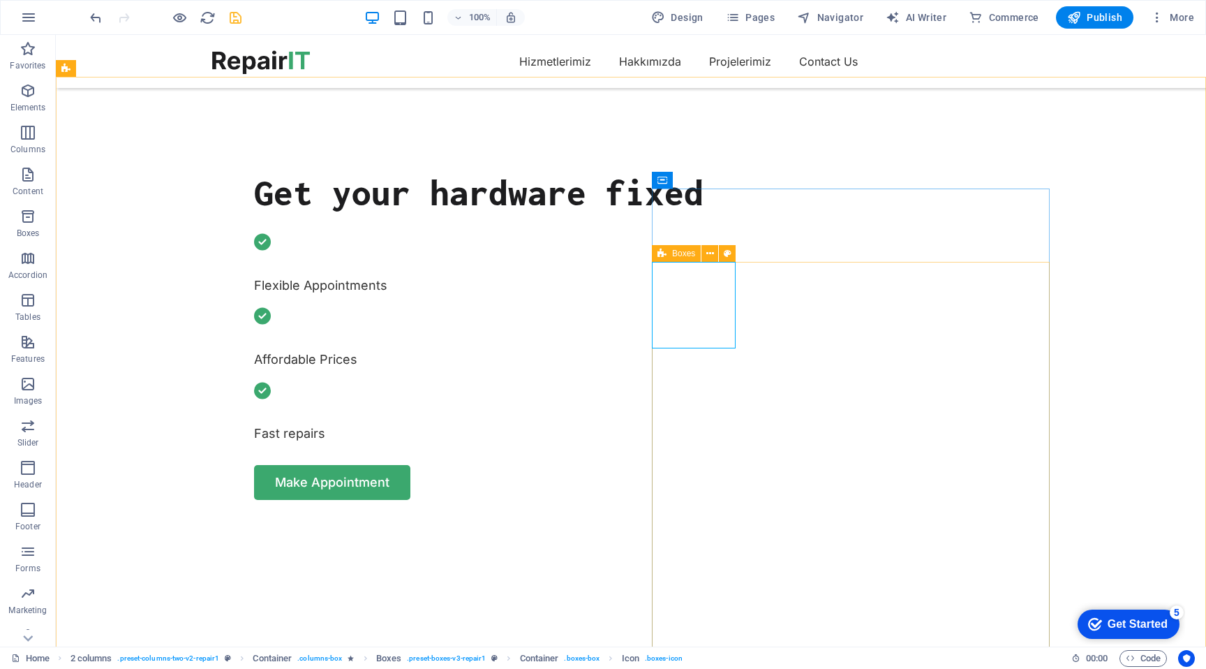
click at [681, 249] on span "Boxes" at bounding box center [683, 253] width 23 height 8
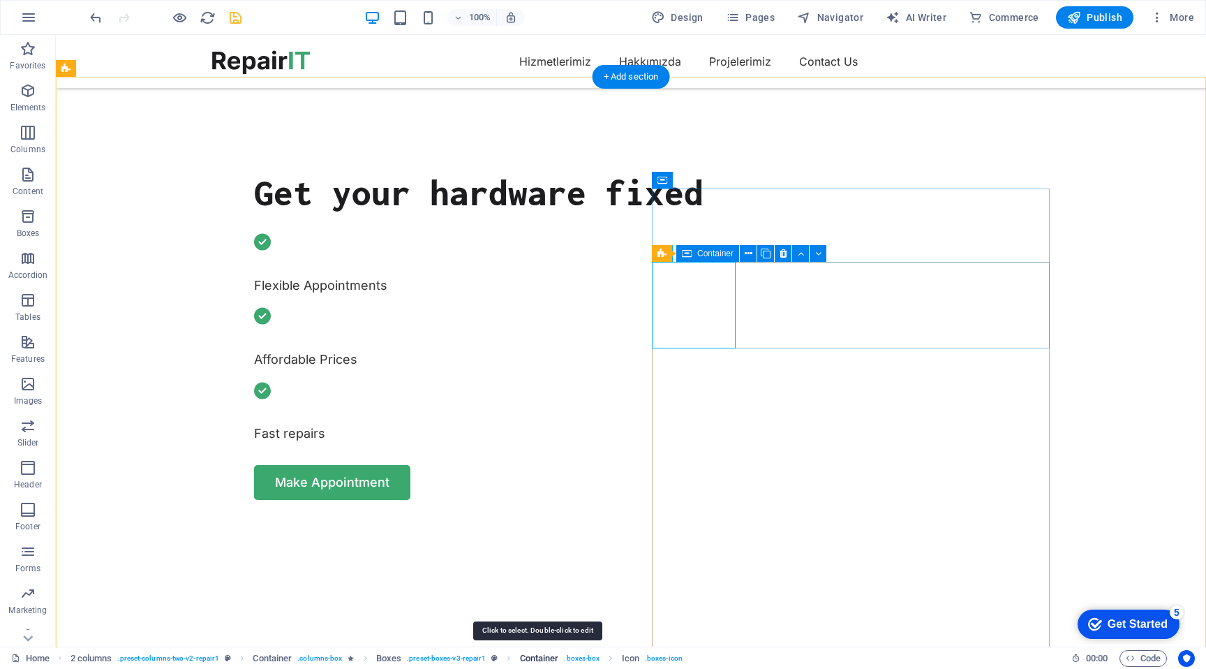
click at [541, 658] on span "Container" at bounding box center [539, 658] width 39 height 17
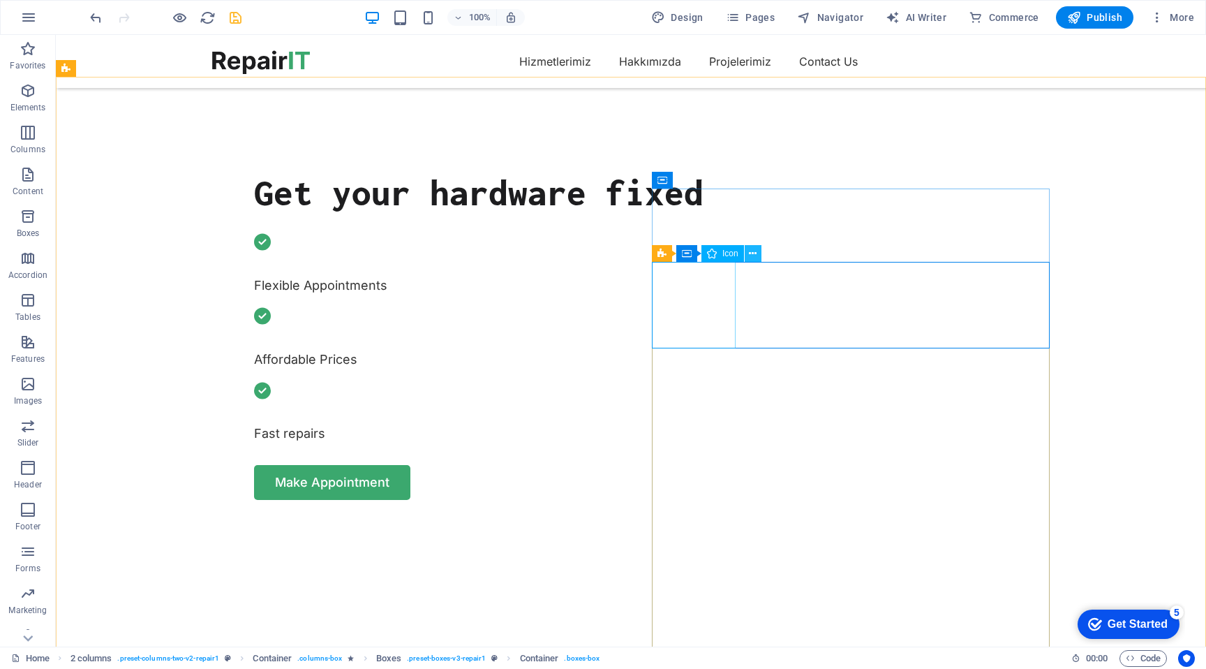
click at [752, 253] on icon at bounding box center [753, 253] width 8 height 15
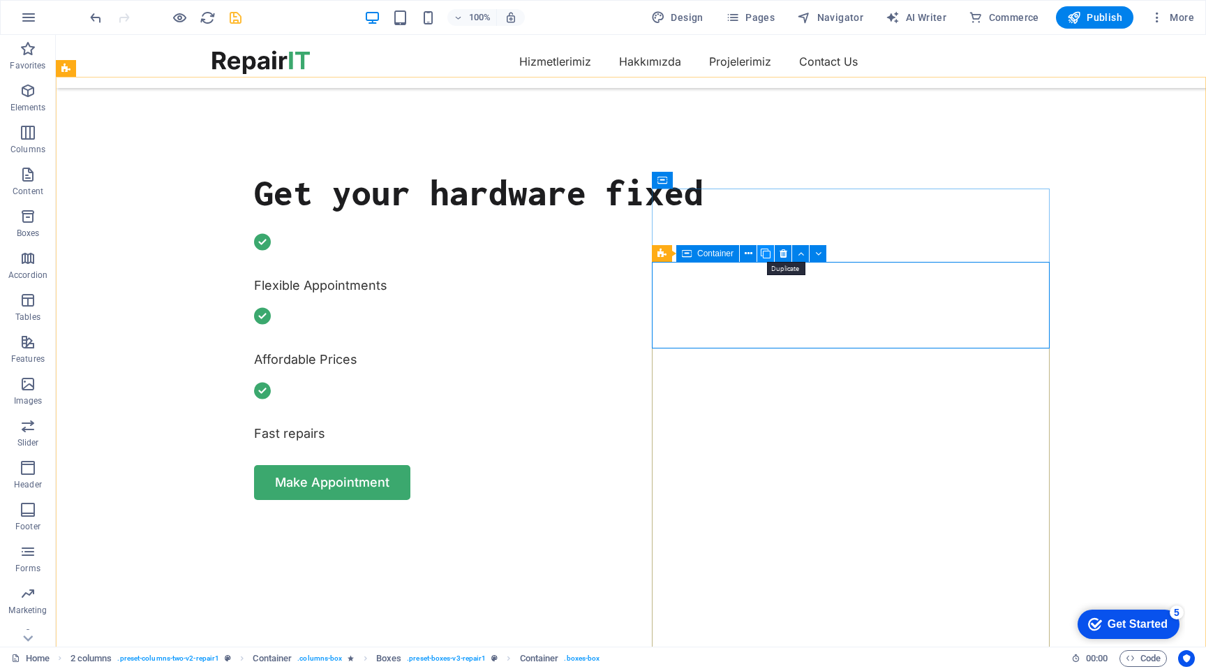
click at [764, 251] on icon at bounding box center [766, 253] width 10 height 15
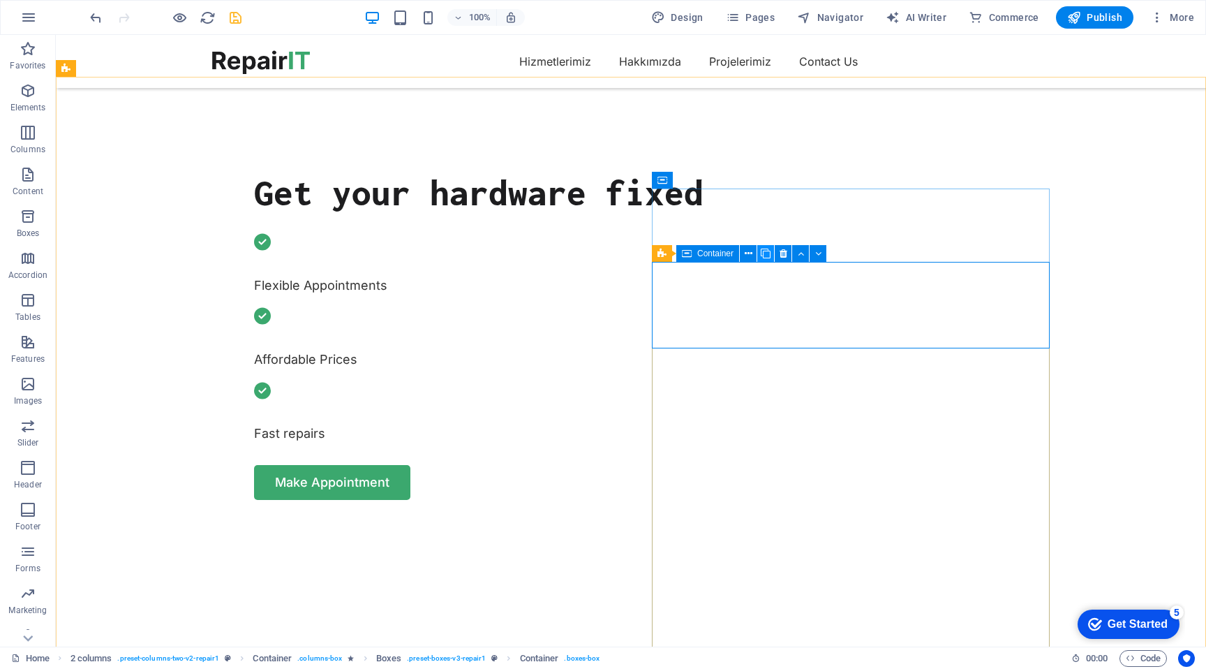
click at [764, 251] on icon at bounding box center [766, 253] width 10 height 15
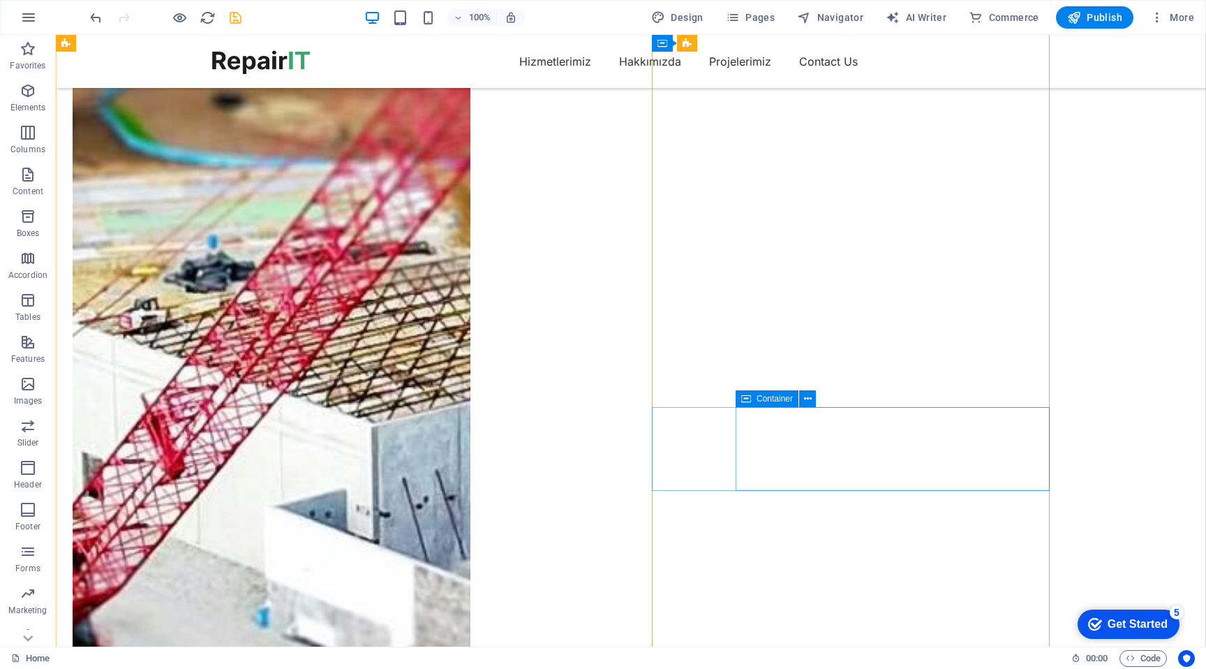
scroll to position [1653, 0]
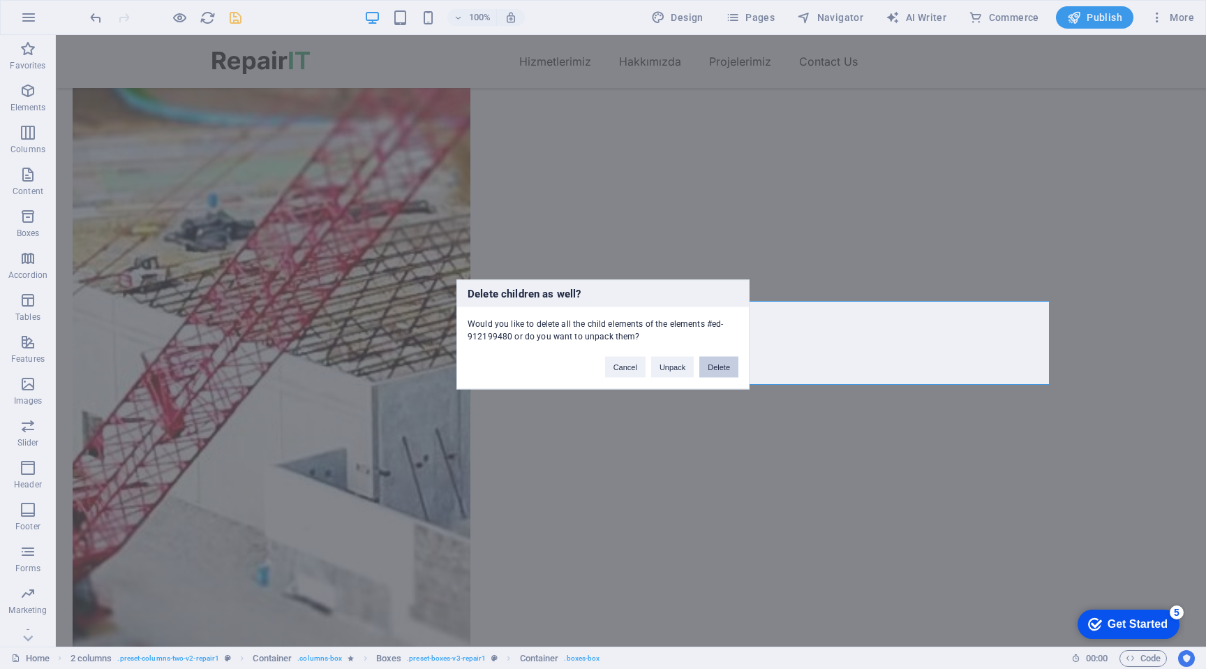
click at [713, 366] on button "Delete" at bounding box center [718, 367] width 39 height 21
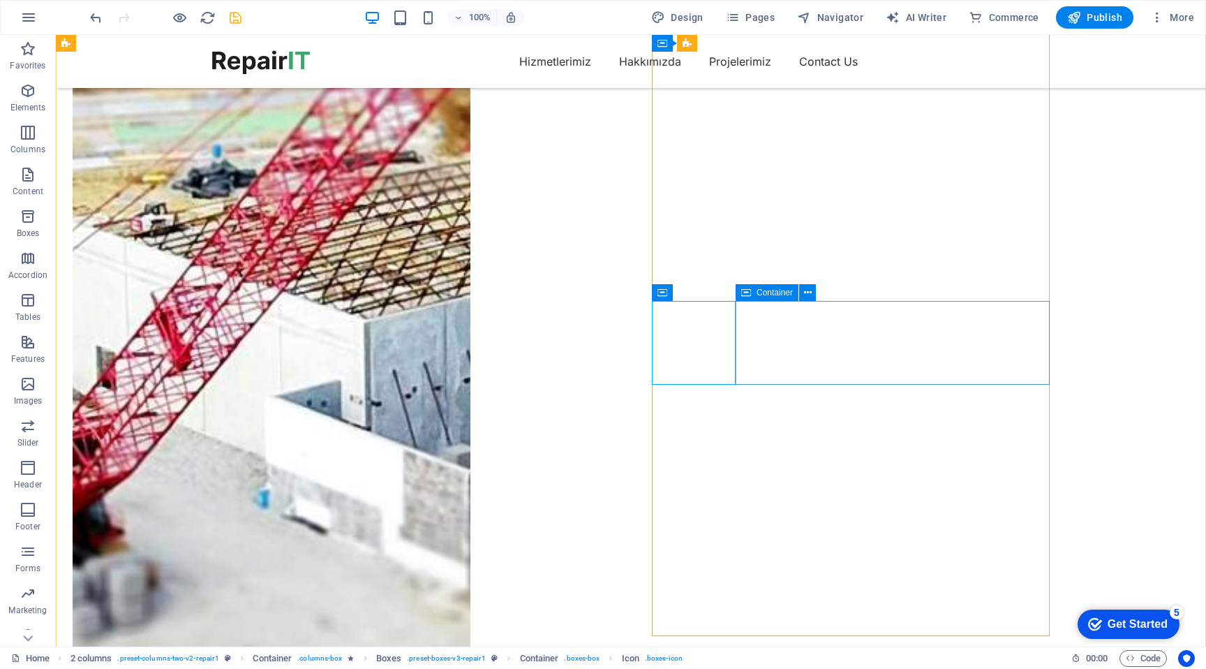
click at [753, 291] on button at bounding box center [758, 292] width 17 height 17
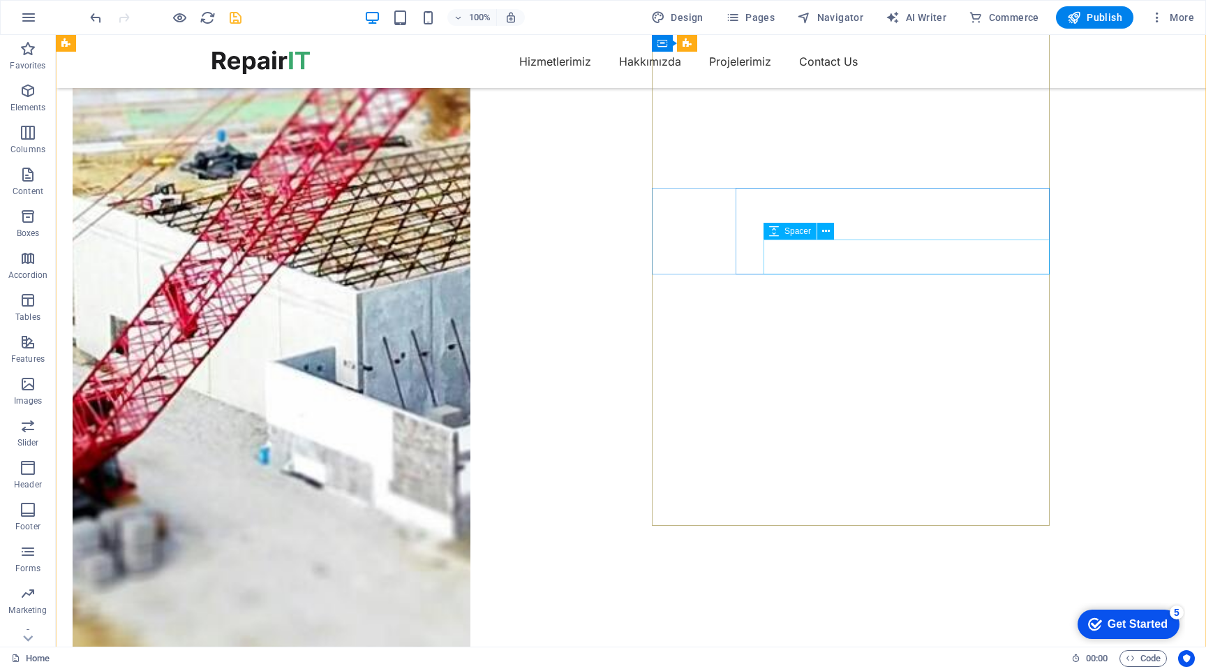
scroll to position [1650, 0]
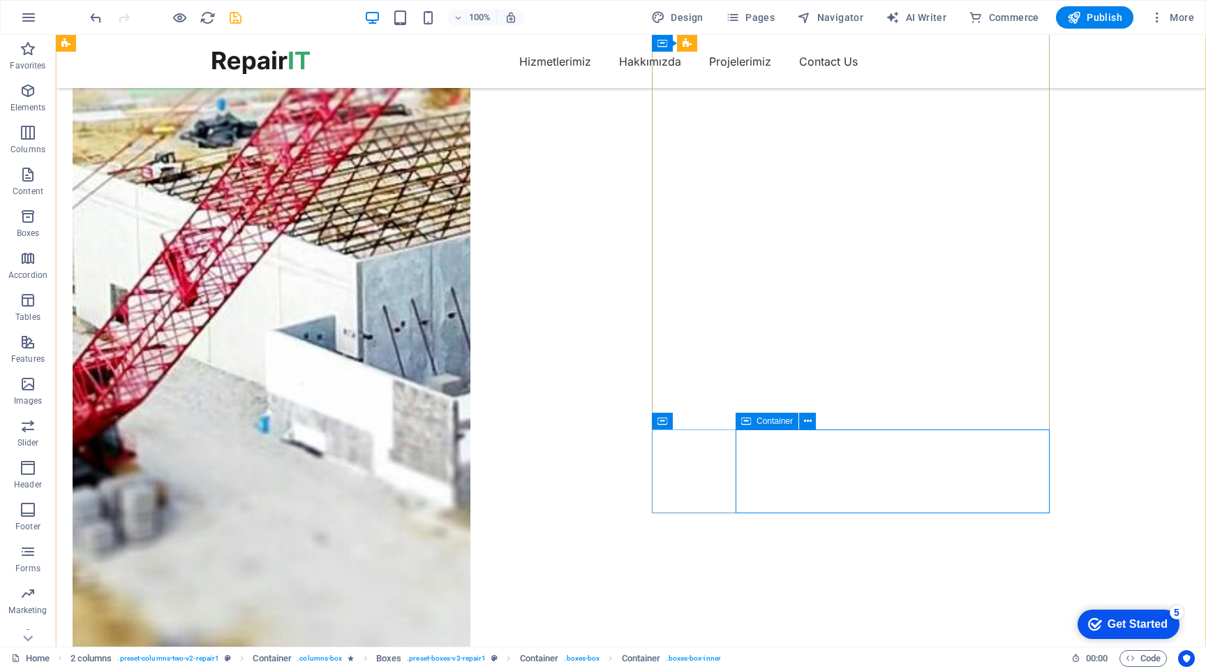
click at [540, 654] on span "Container" at bounding box center [539, 658] width 39 height 17
click at [752, 420] on button at bounding box center [758, 421] width 17 height 17
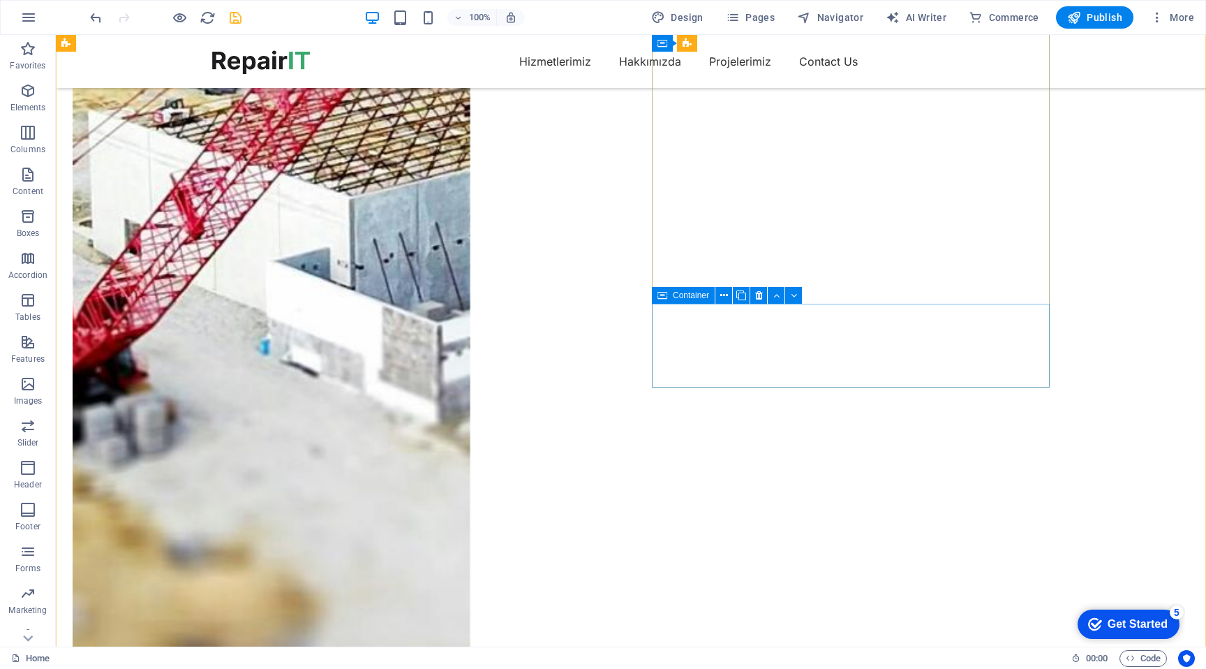
click at [755, 295] on icon at bounding box center [759, 295] width 8 height 15
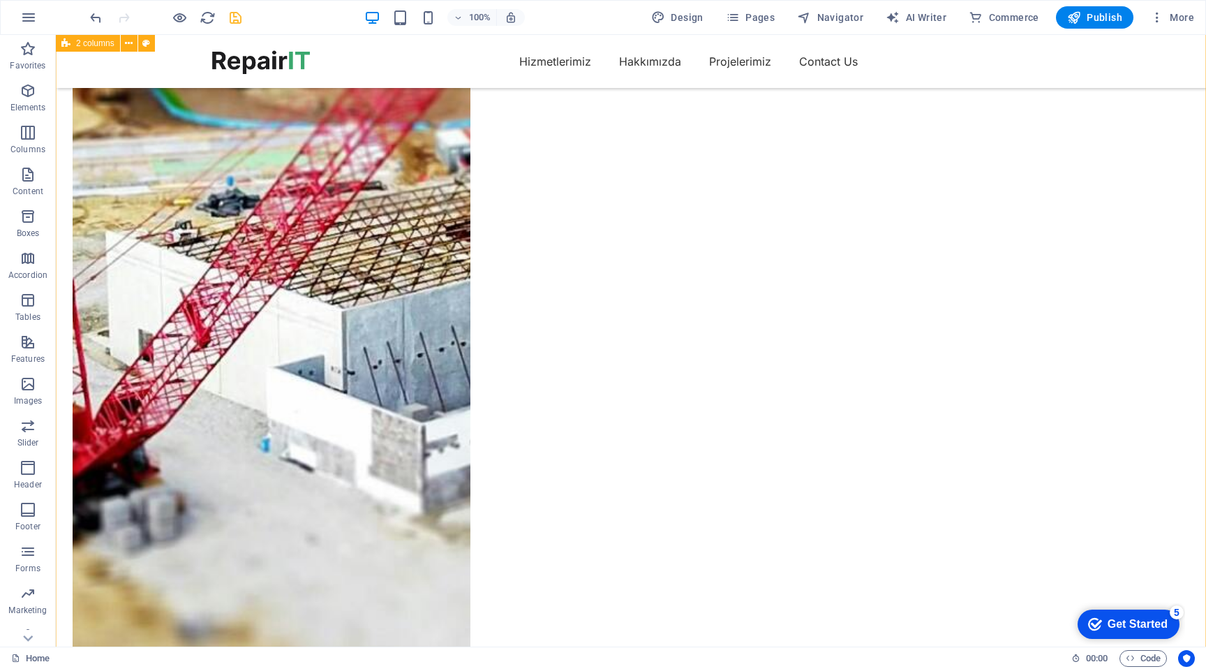
scroll to position [1479, 0]
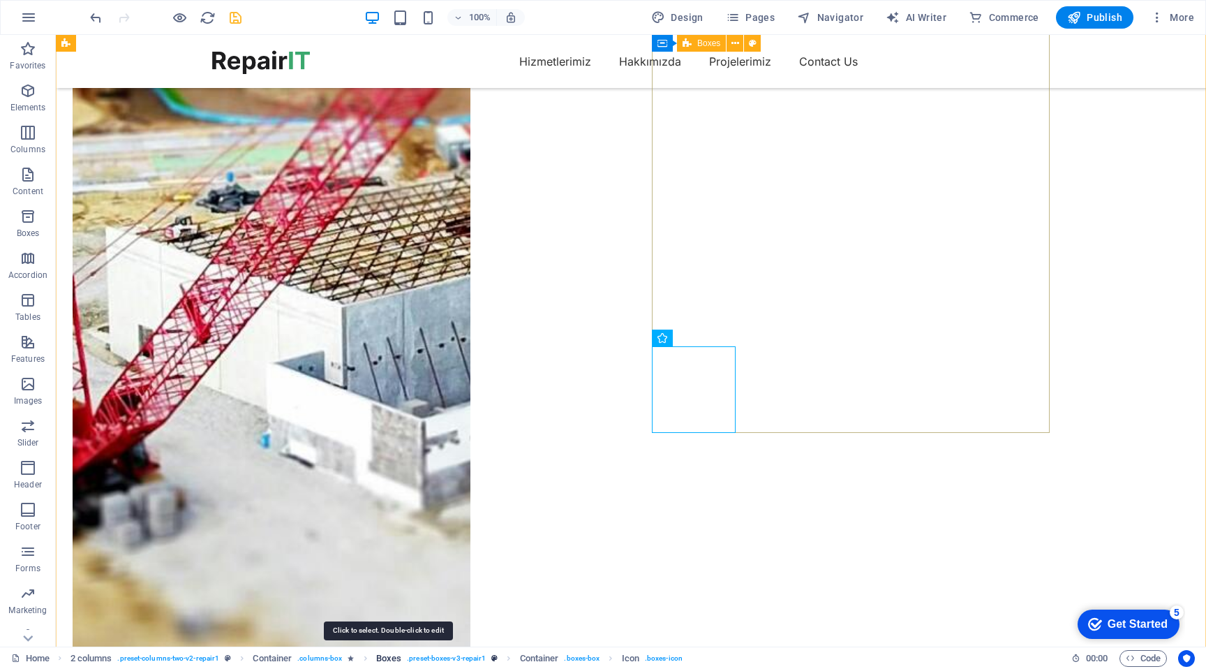
click at [388, 659] on span "Boxes" at bounding box center [388, 658] width 25 height 17
select select "rem"
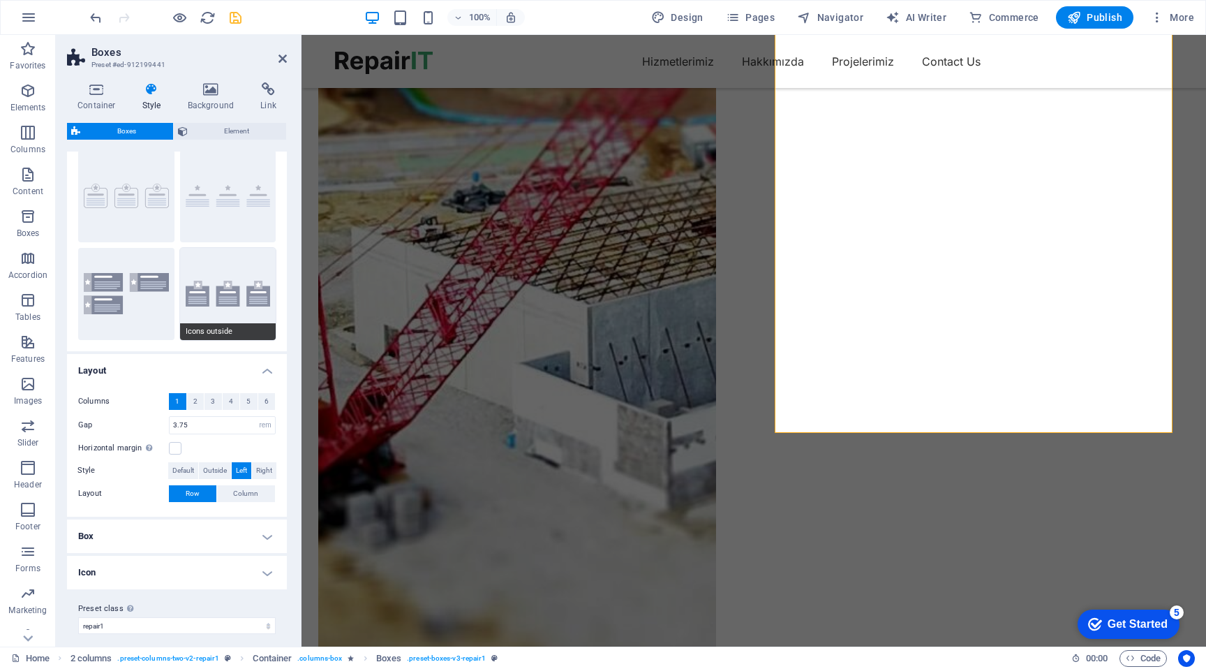
scroll to position [47, 0]
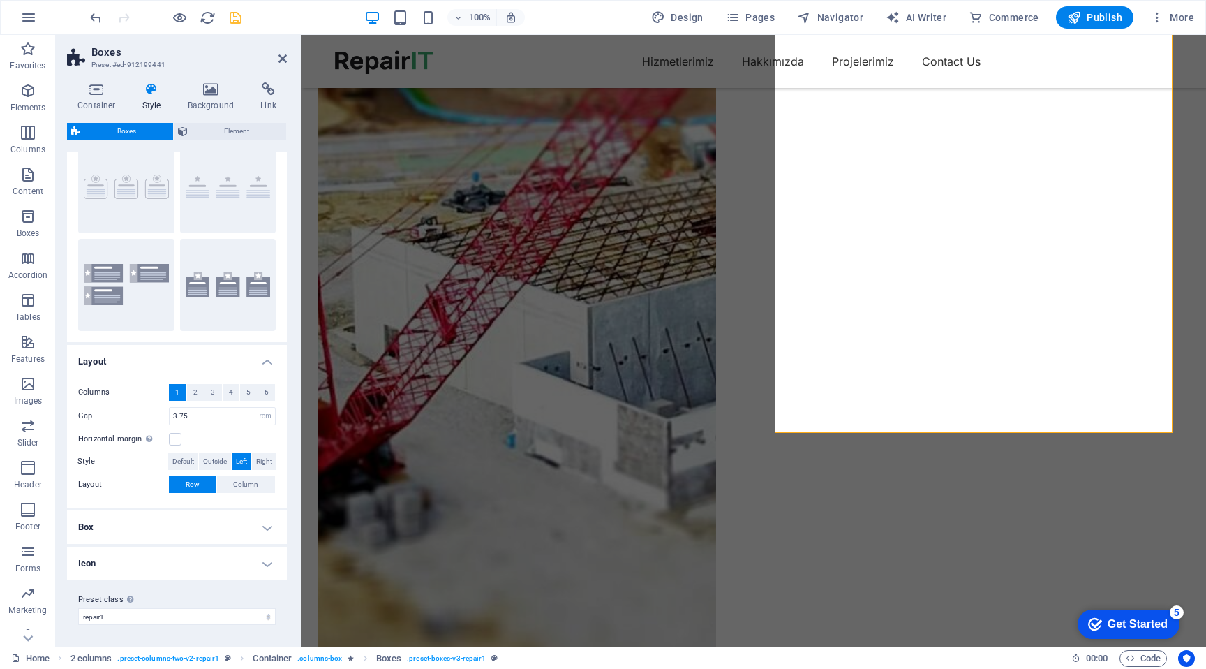
click at [243, 556] on h4 "Icon" at bounding box center [177, 564] width 220 height 34
click at [243, 556] on h4 "Icon" at bounding box center [177, 559] width 220 height 25
click at [245, 534] on h4 "Box" at bounding box center [177, 527] width 220 height 34
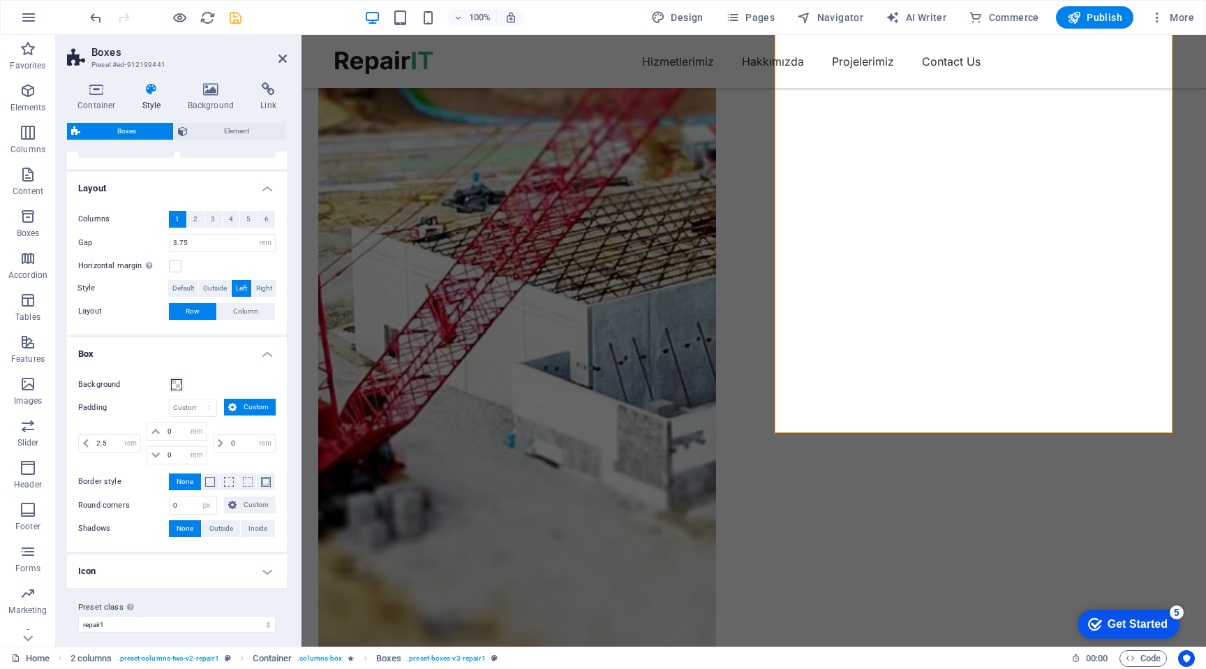
scroll to position [228, 0]
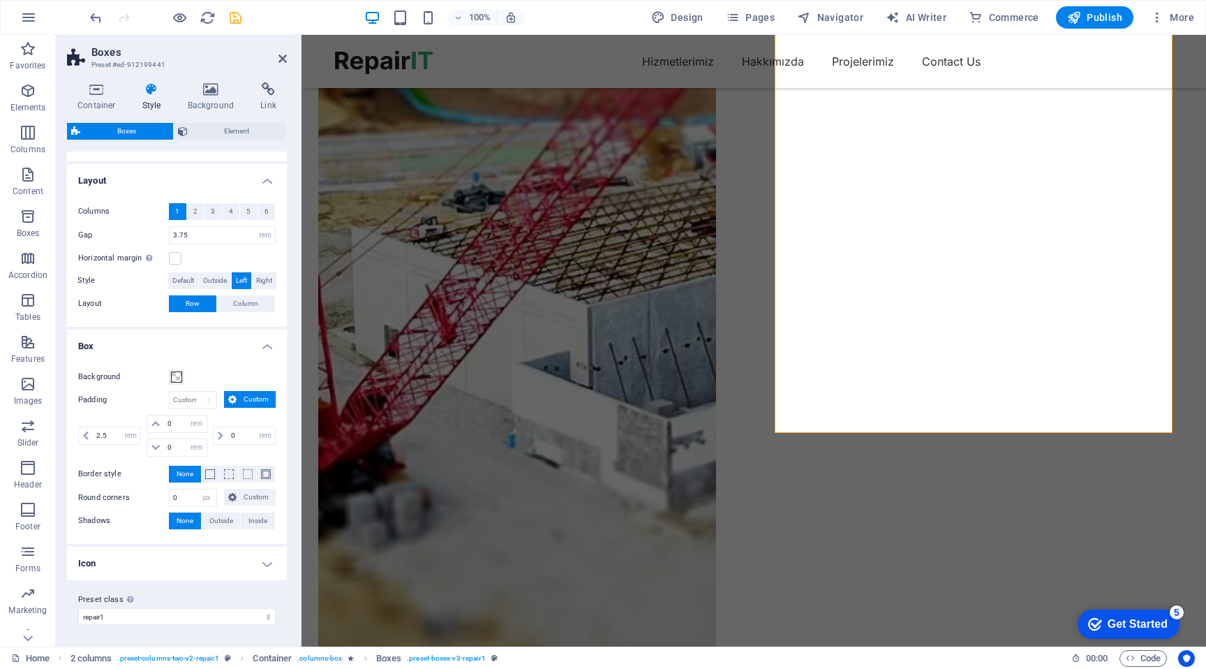
click at [263, 352] on h4 "Box" at bounding box center [177, 341] width 220 height 25
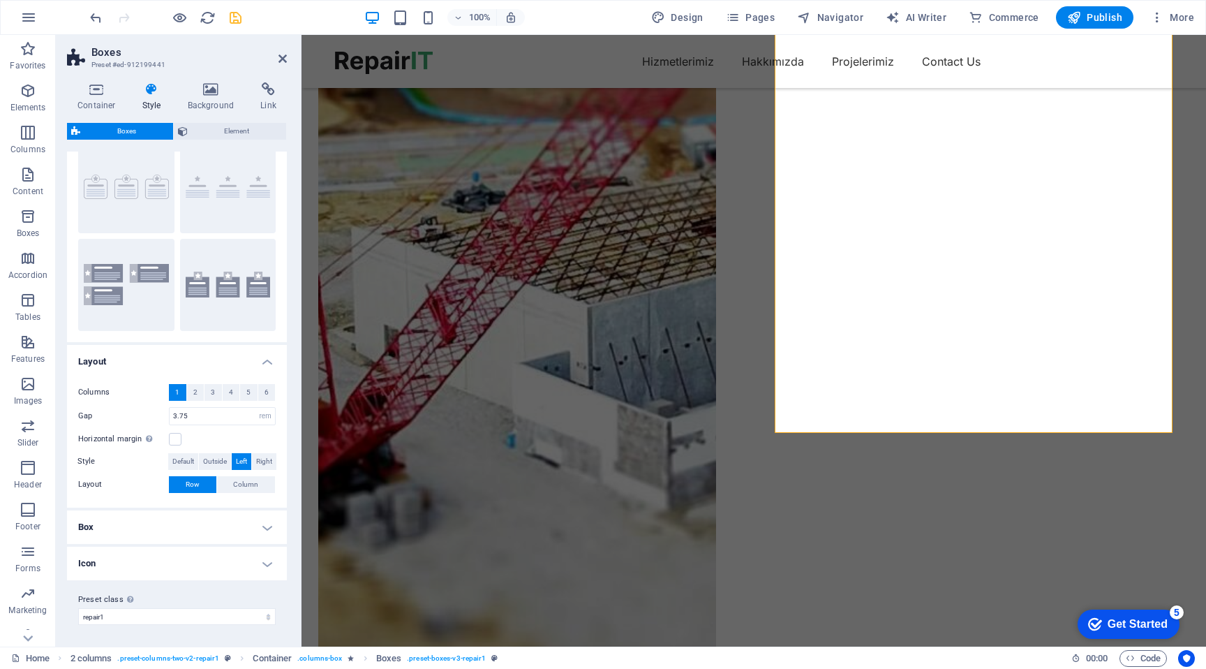
scroll to position [0, 0]
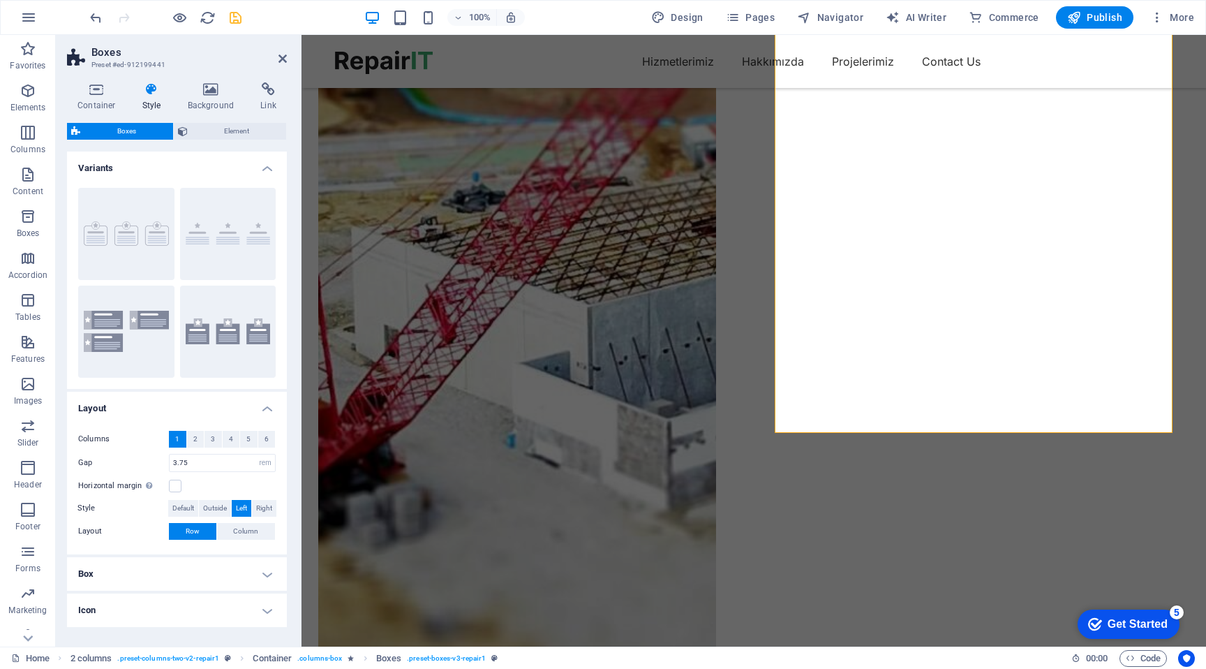
click at [267, 408] on h4 "Layout" at bounding box center [177, 404] width 220 height 25
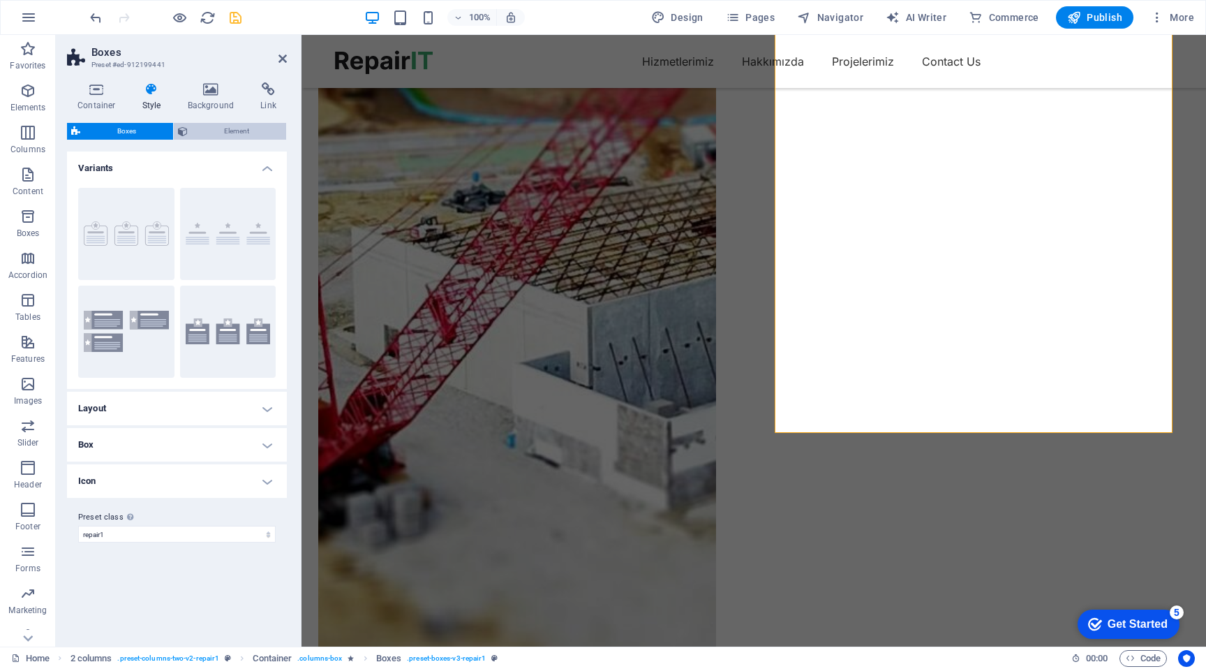
click at [221, 133] on span "Element" at bounding box center [237, 131] width 91 height 17
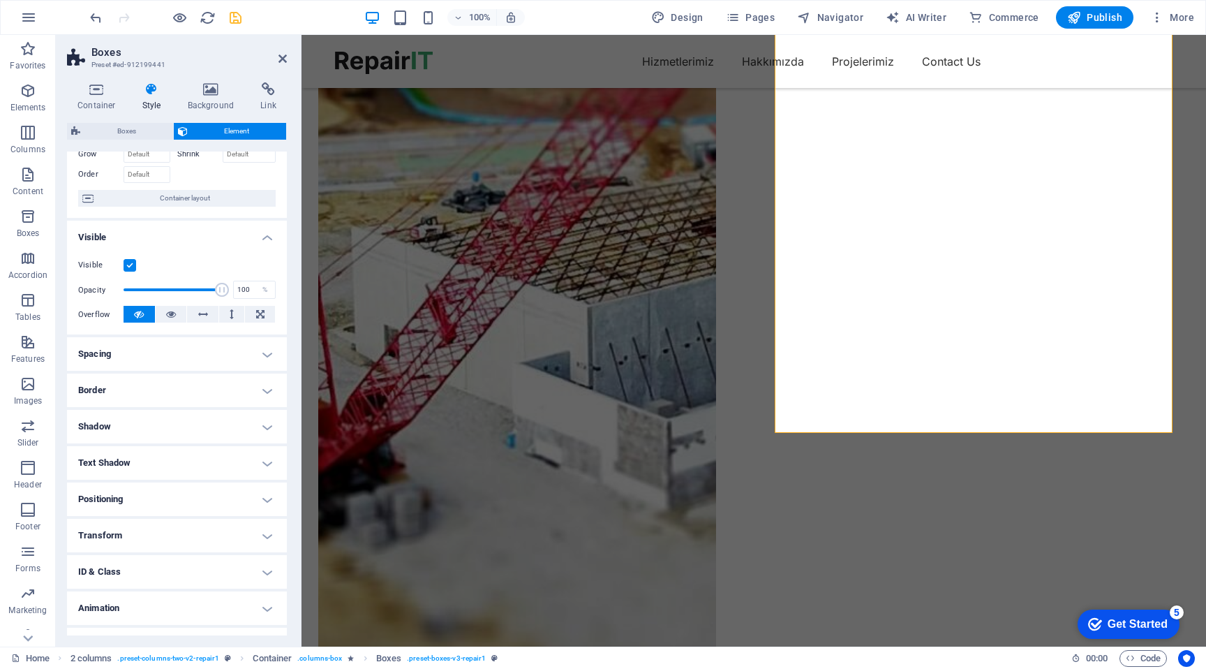
scroll to position [106, 0]
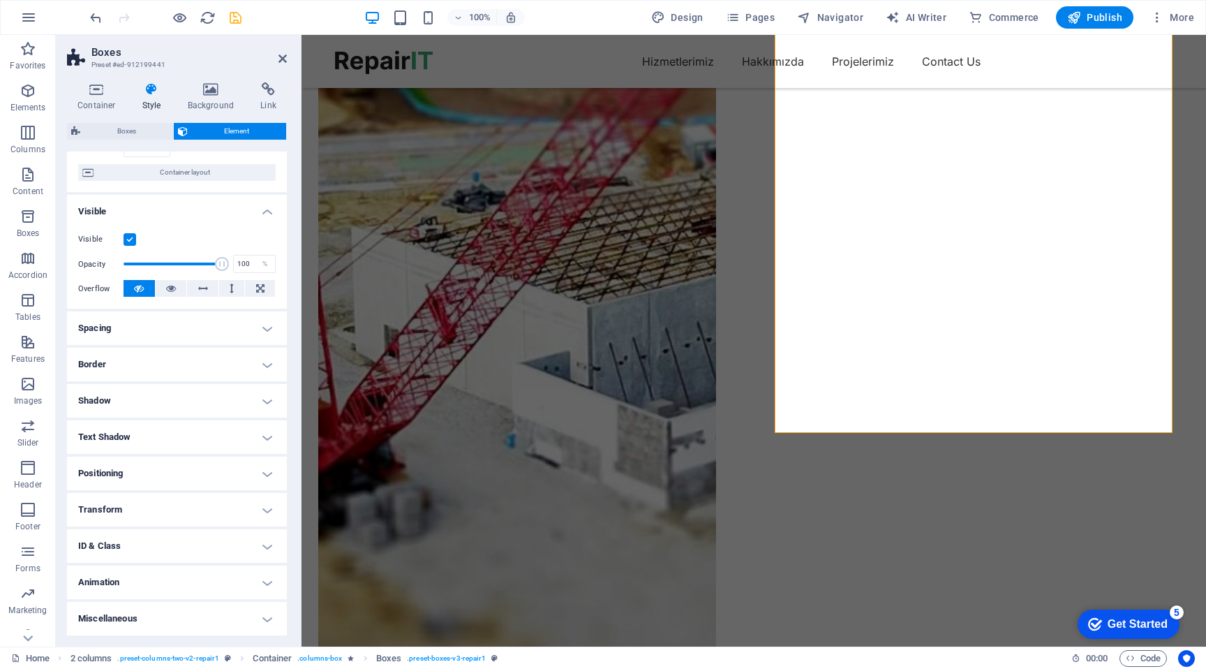
click at [211, 339] on h4 "Spacing" at bounding box center [177, 328] width 220 height 34
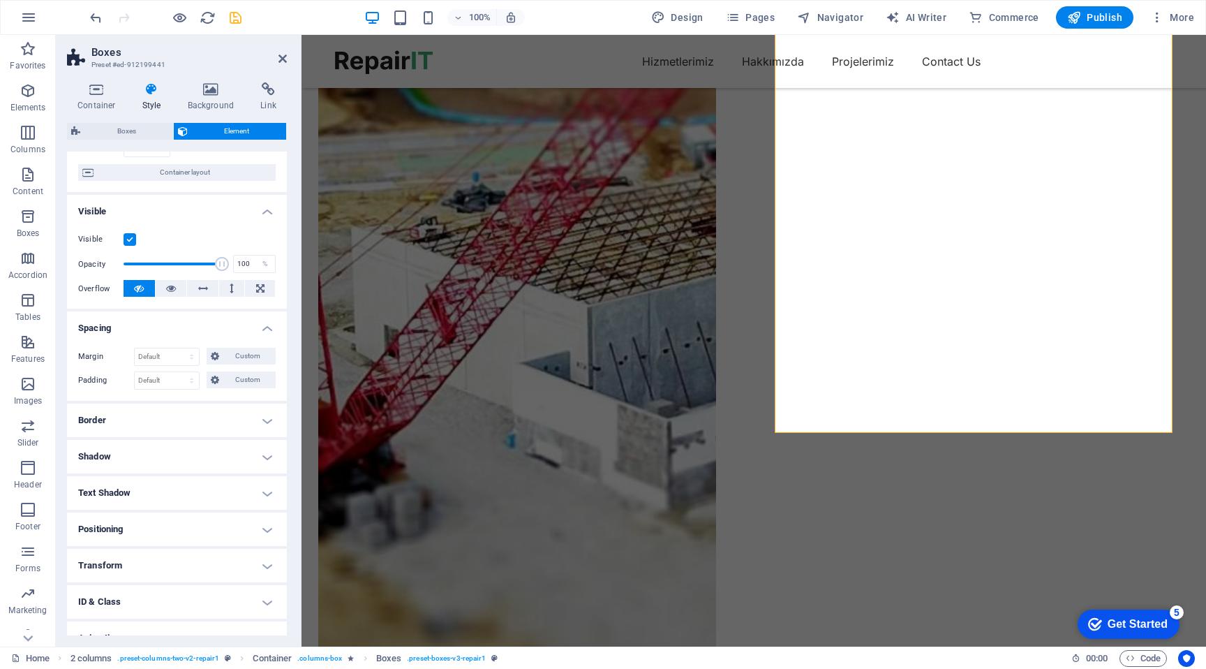
click at [211, 329] on h4 "Spacing" at bounding box center [177, 323] width 220 height 25
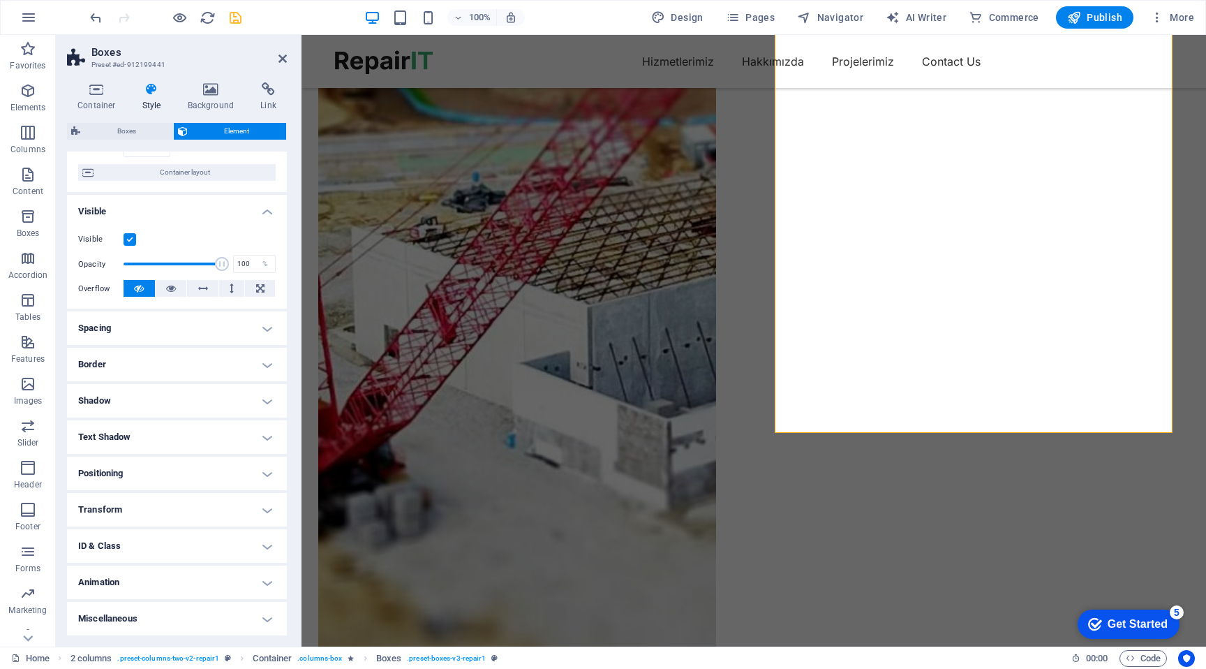
click at [204, 370] on h4 "Border" at bounding box center [177, 365] width 220 height 34
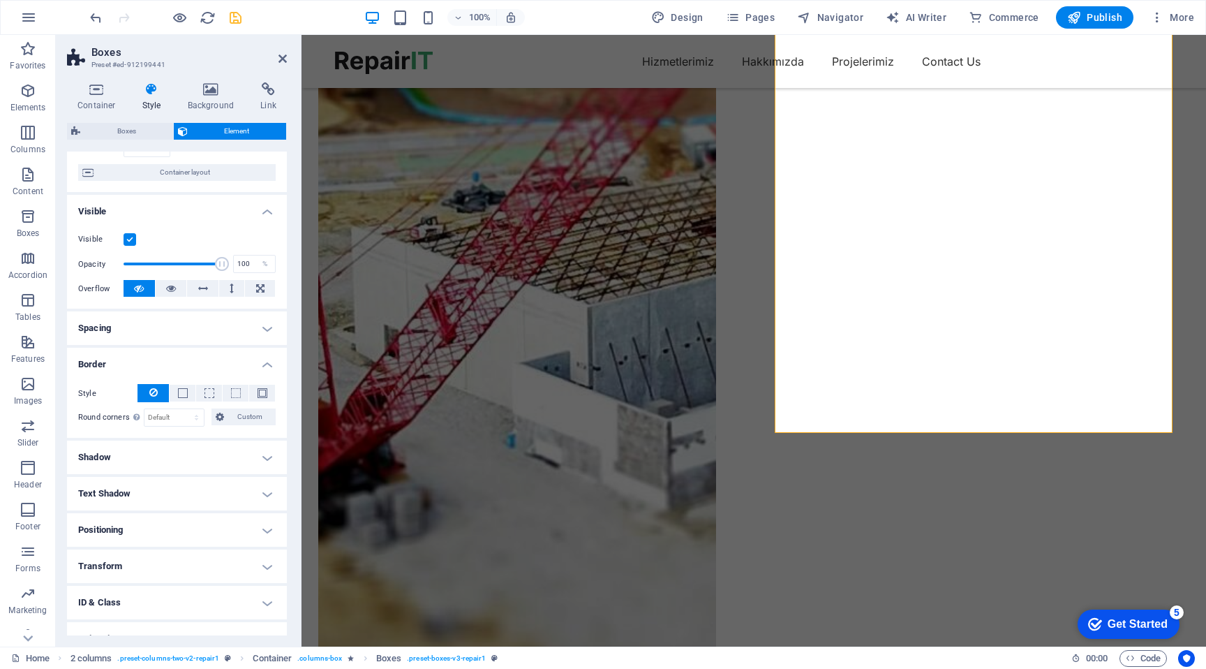
click at [204, 370] on h4 "Border" at bounding box center [177, 360] width 220 height 25
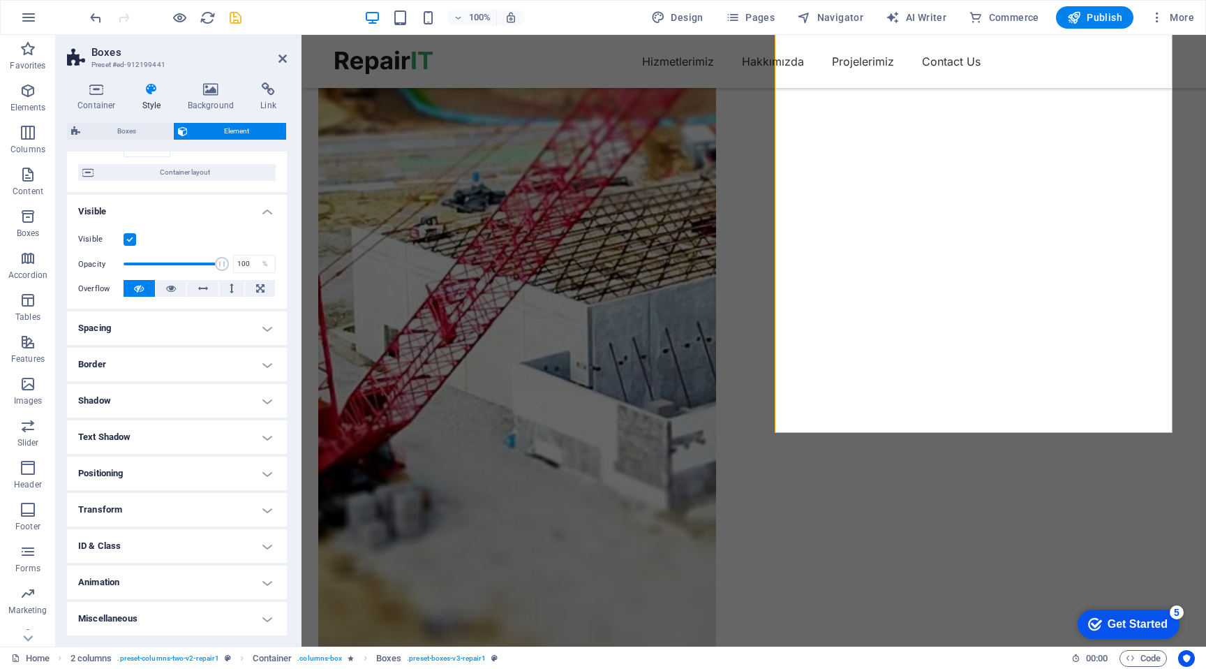
click at [242, 408] on h4 "Shadow" at bounding box center [177, 401] width 220 height 34
click at [242, 408] on h4 "Shadow" at bounding box center [177, 396] width 220 height 25
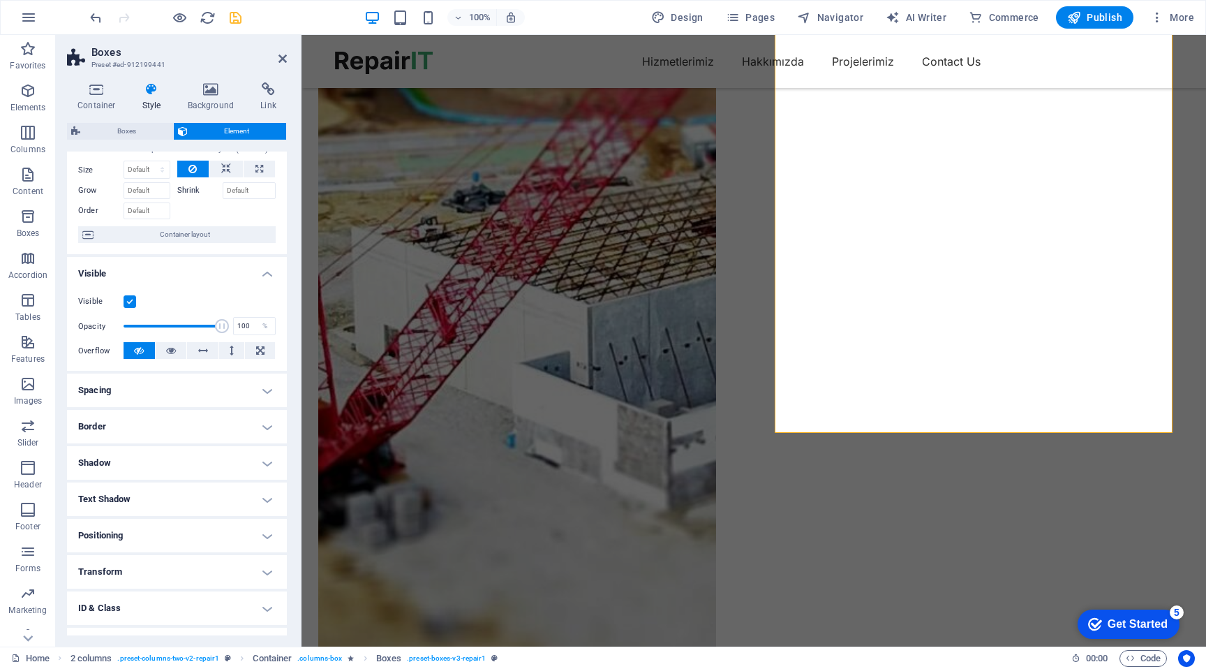
scroll to position [0, 0]
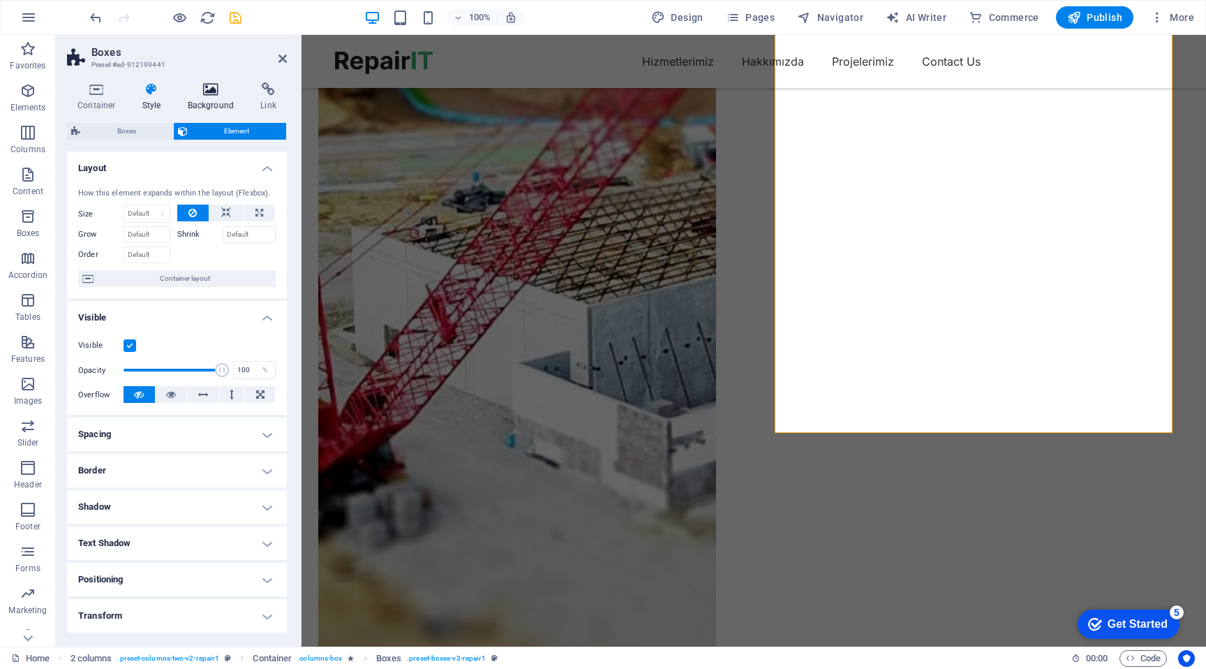
click at [201, 99] on h4 "Background" at bounding box center [213, 96] width 73 height 29
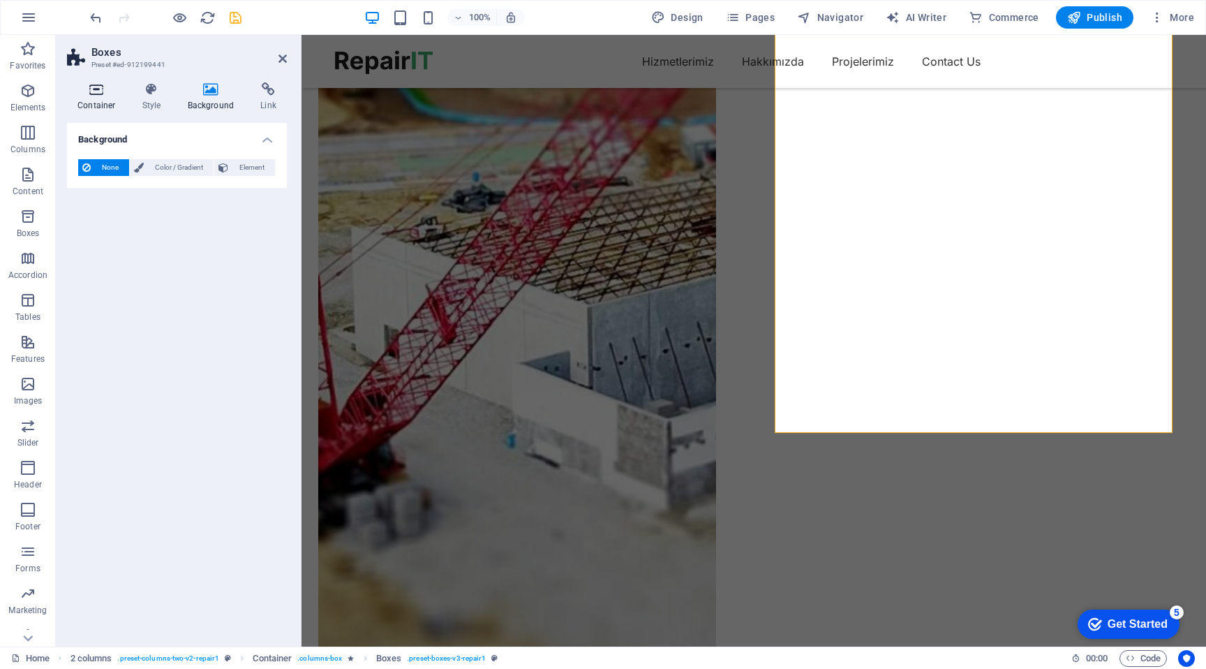
click at [89, 96] on icon at bounding box center [96, 89] width 59 height 14
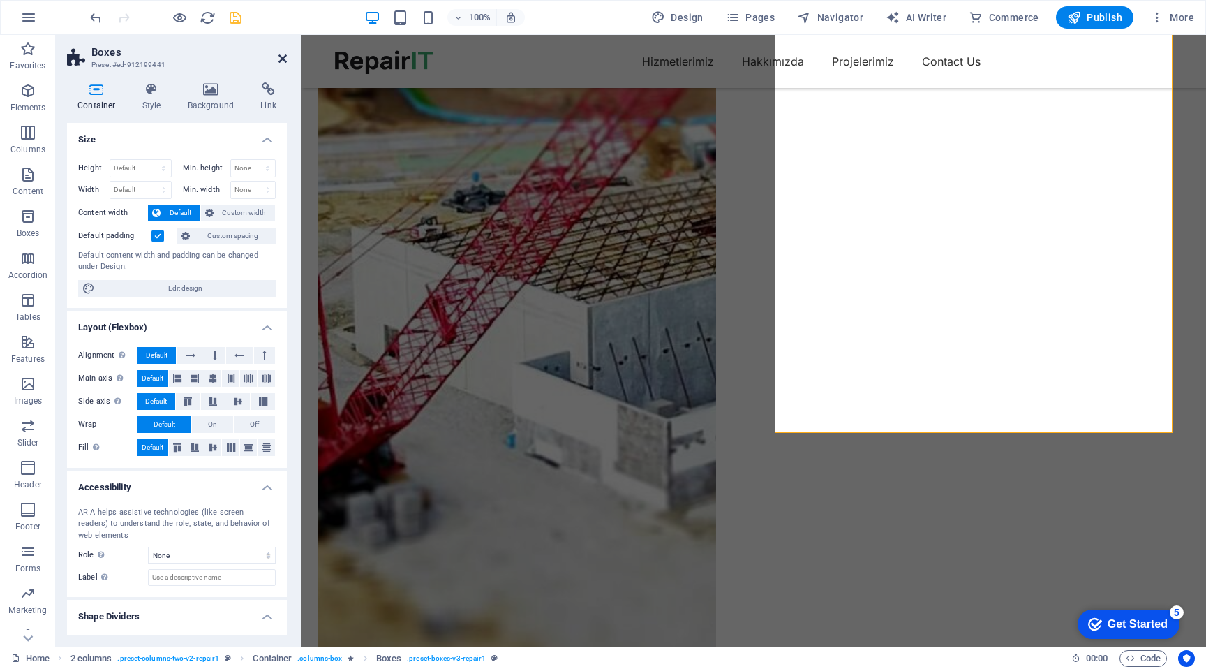
click at [285, 60] on icon at bounding box center [283, 58] width 8 height 11
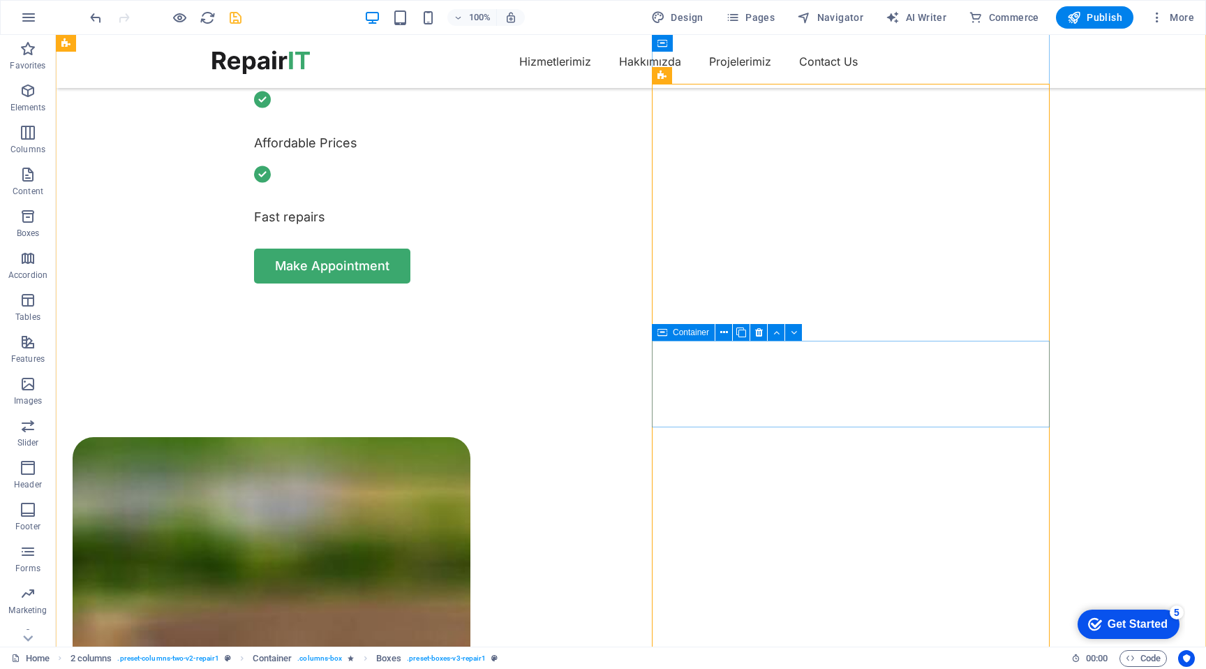
scroll to position [753, 0]
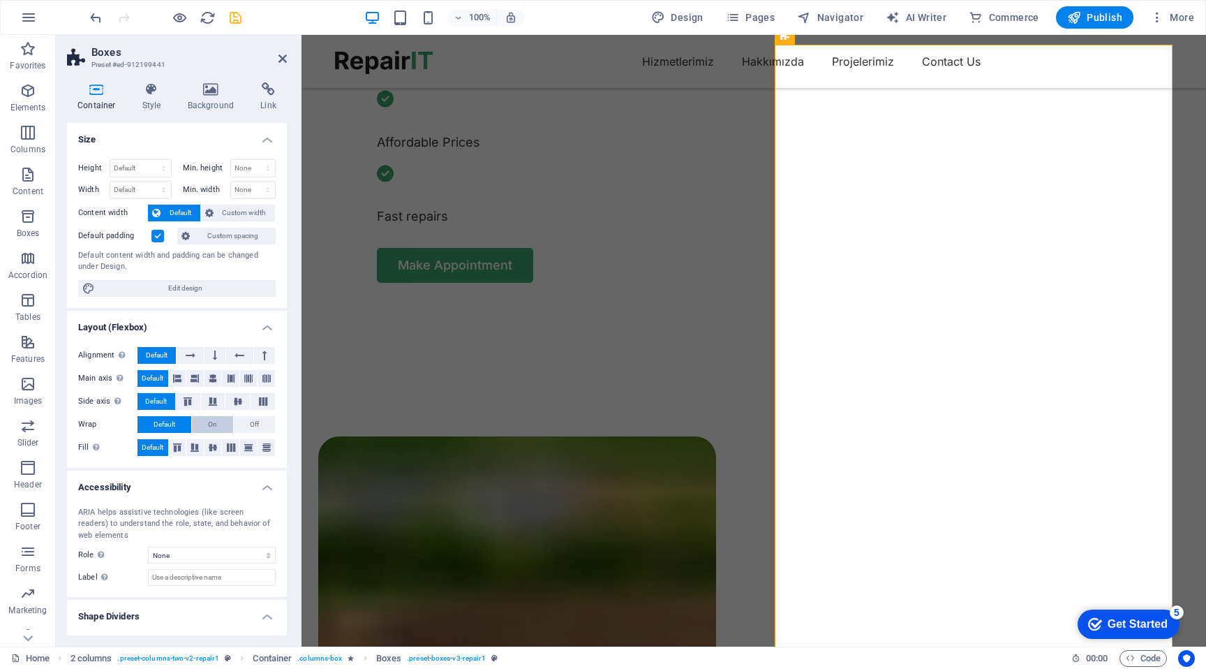
click at [212, 426] on span "On" at bounding box center [212, 424] width 9 height 17
click at [174, 426] on span "Default" at bounding box center [165, 424] width 22 height 17
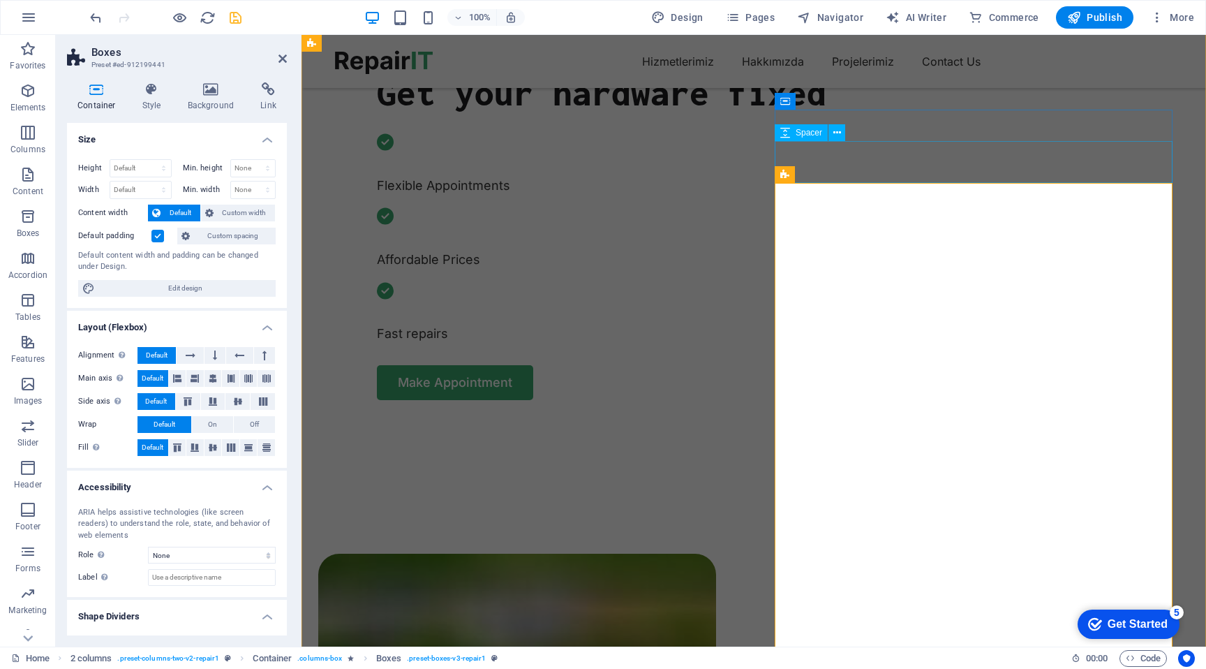
scroll to position [427, 0]
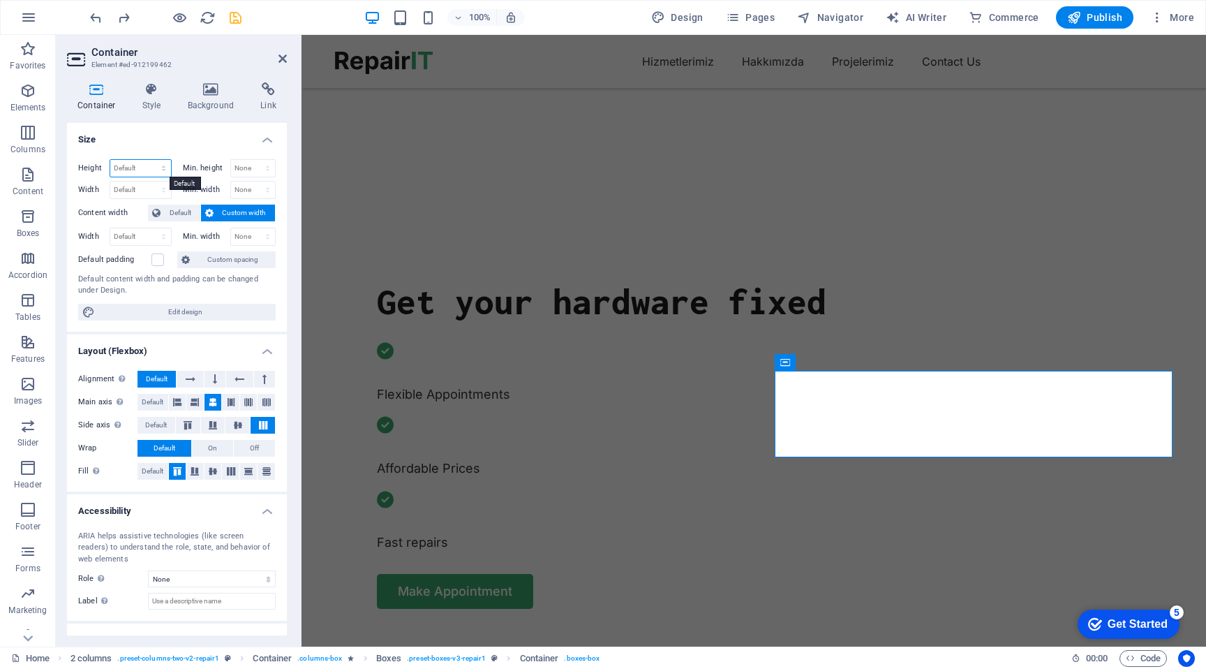
click at [133, 170] on select "Default px rem % vh vw" at bounding box center [140, 168] width 61 height 17
select select "px"
click at [149, 160] on select "Default px rem % vh vw" at bounding box center [140, 168] width 61 height 17
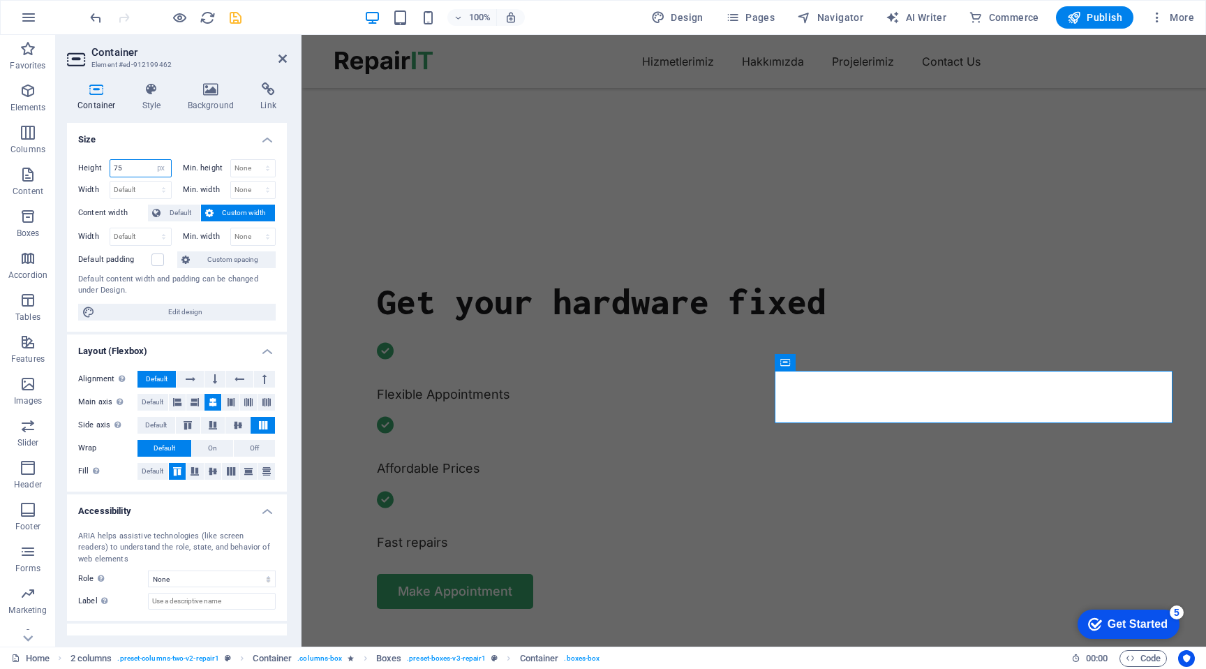
click at [133, 167] on input "75" at bounding box center [140, 168] width 61 height 17
type input "124"
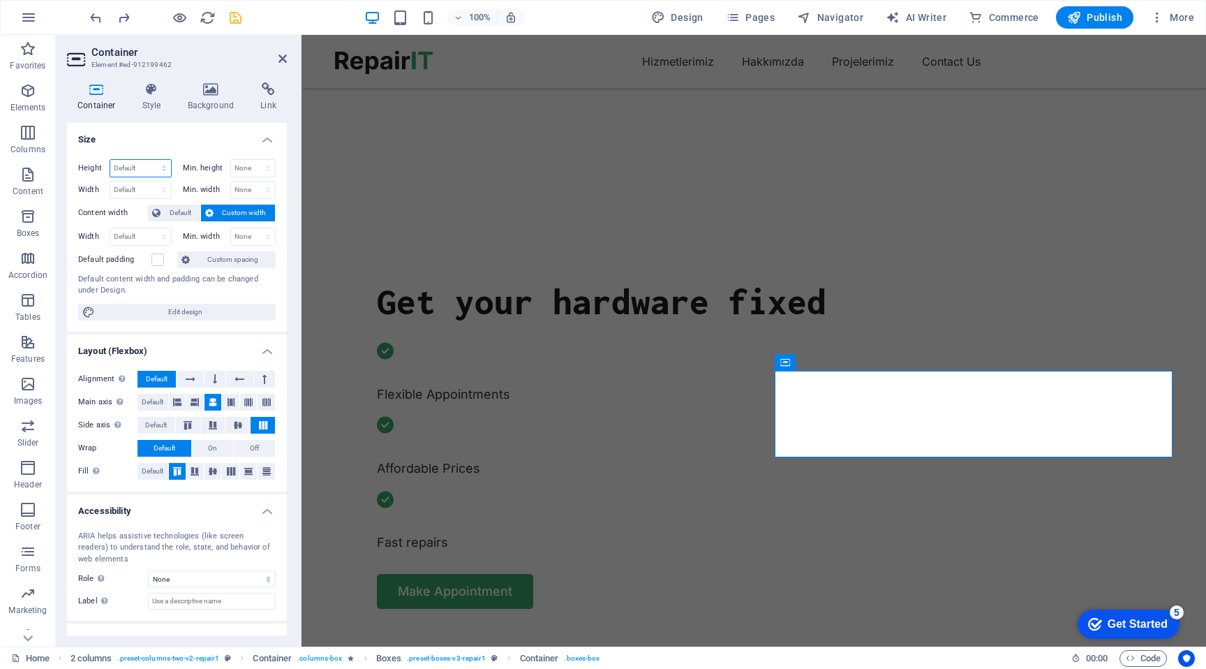
click at [133, 169] on select "Default px rem % vh vw" at bounding box center [140, 168] width 61 height 17
select select "px"
click at [149, 160] on select "Default px rem % vh vw" at bounding box center [140, 168] width 61 height 17
click at [131, 168] on input "124" at bounding box center [140, 168] width 61 height 17
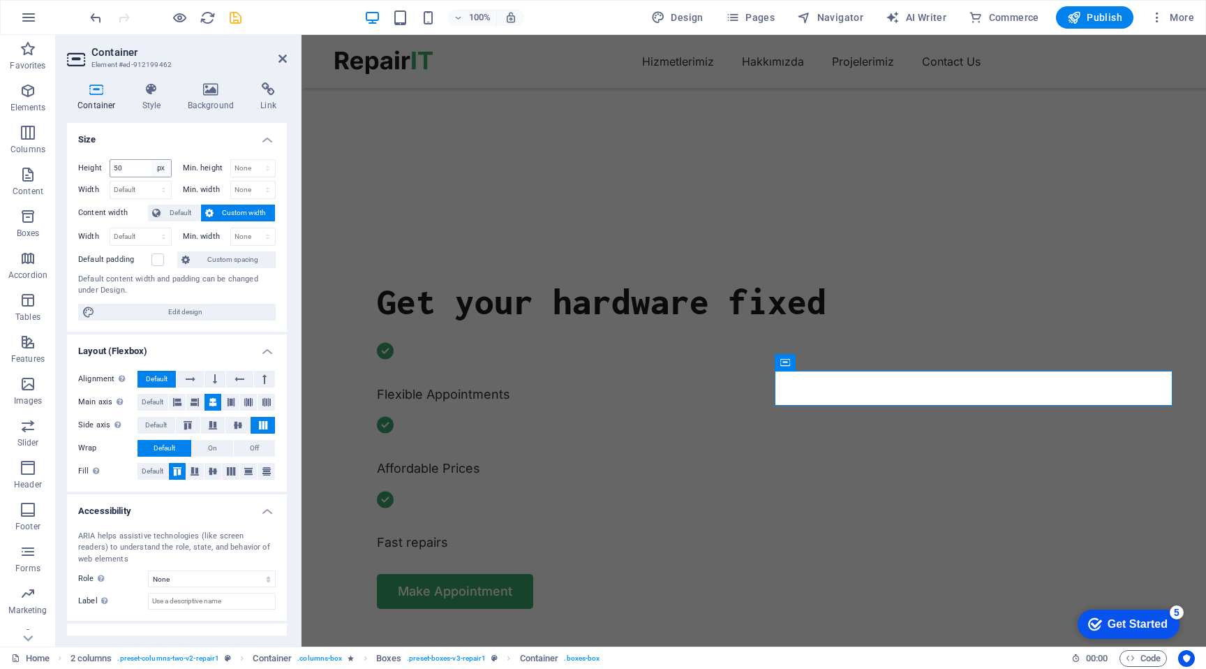
type input "124"
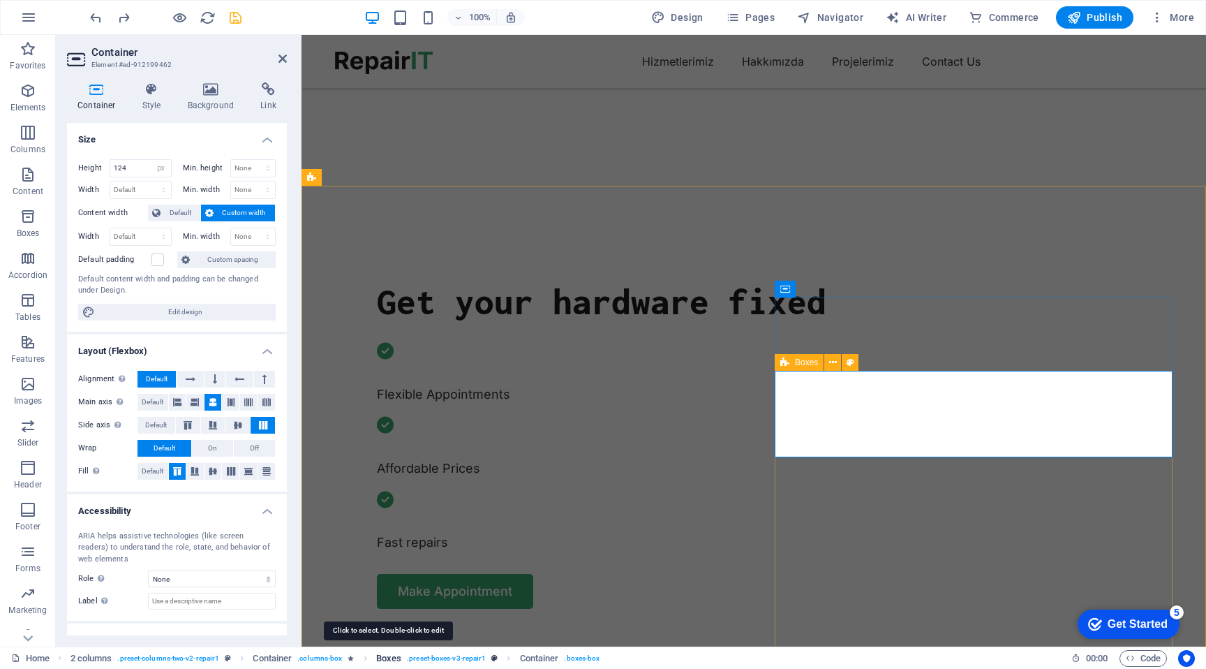
click at [386, 654] on span "Boxes" at bounding box center [388, 658] width 25 height 17
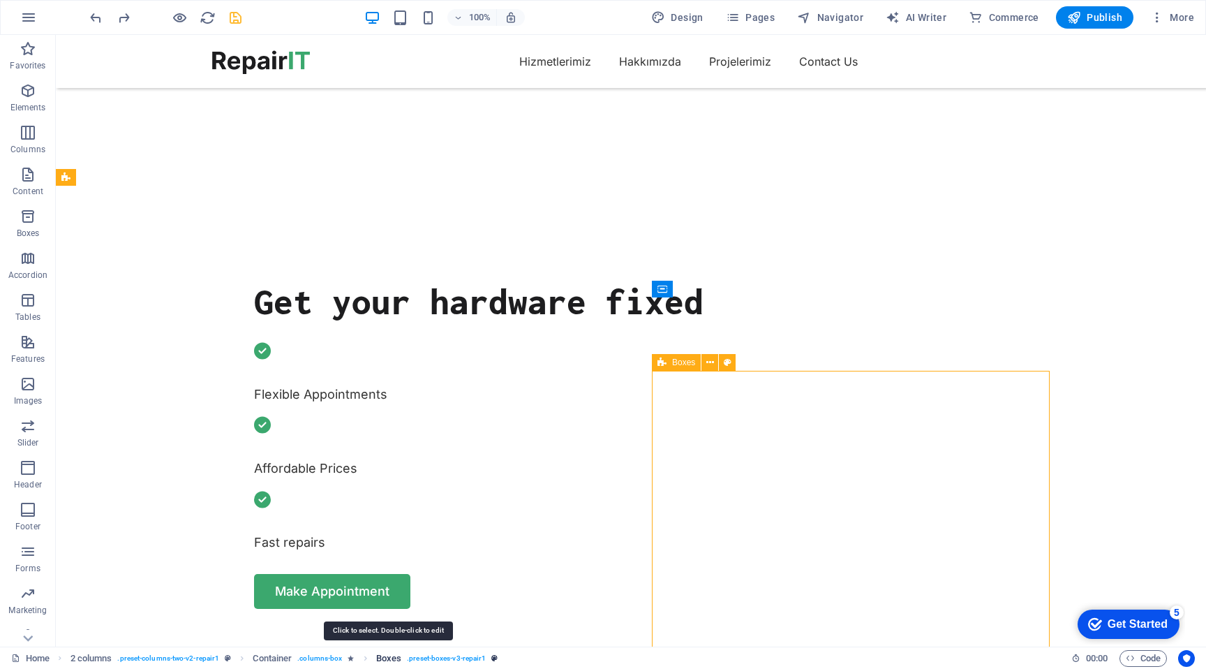
click at [387, 655] on span "Boxes" at bounding box center [388, 658] width 25 height 17
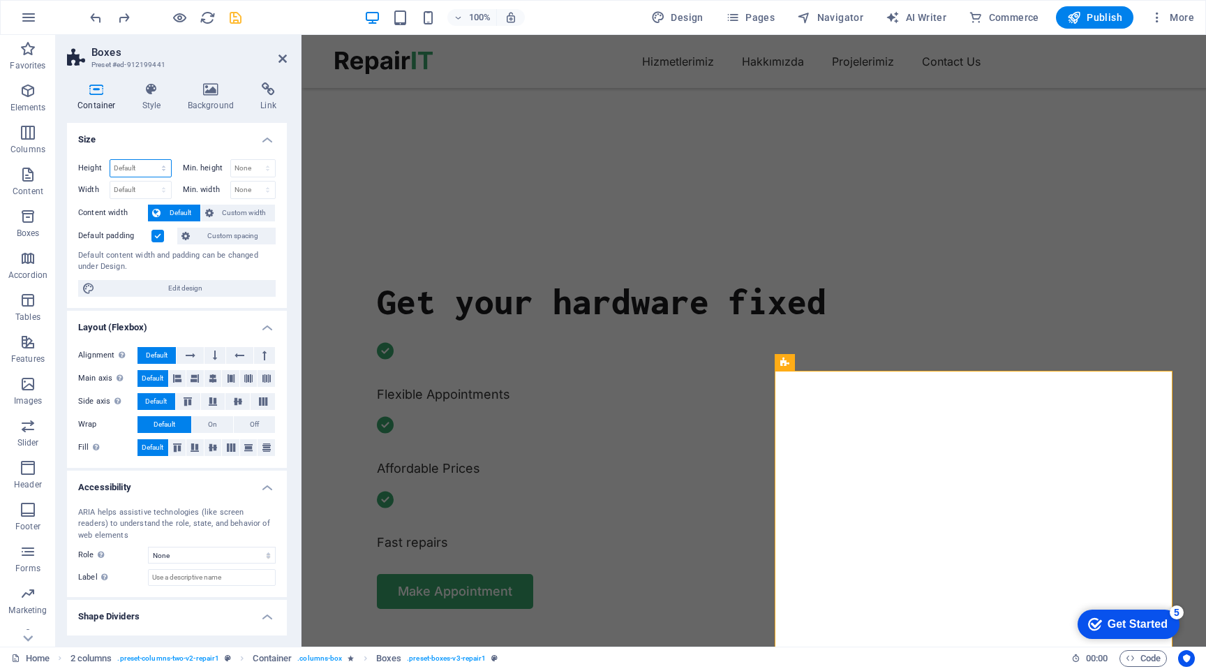
click at [139, 168] on select "Default px rem % vh vw" at bounding box center [140, 168] width 61 height 17
select select "px"
click at [149, 160] on select "Default px rem % vh vw" at bounding box center [140, 168] width 61 height 17
type input "1656"
select select "DISABLED_OPTION_VALUE"
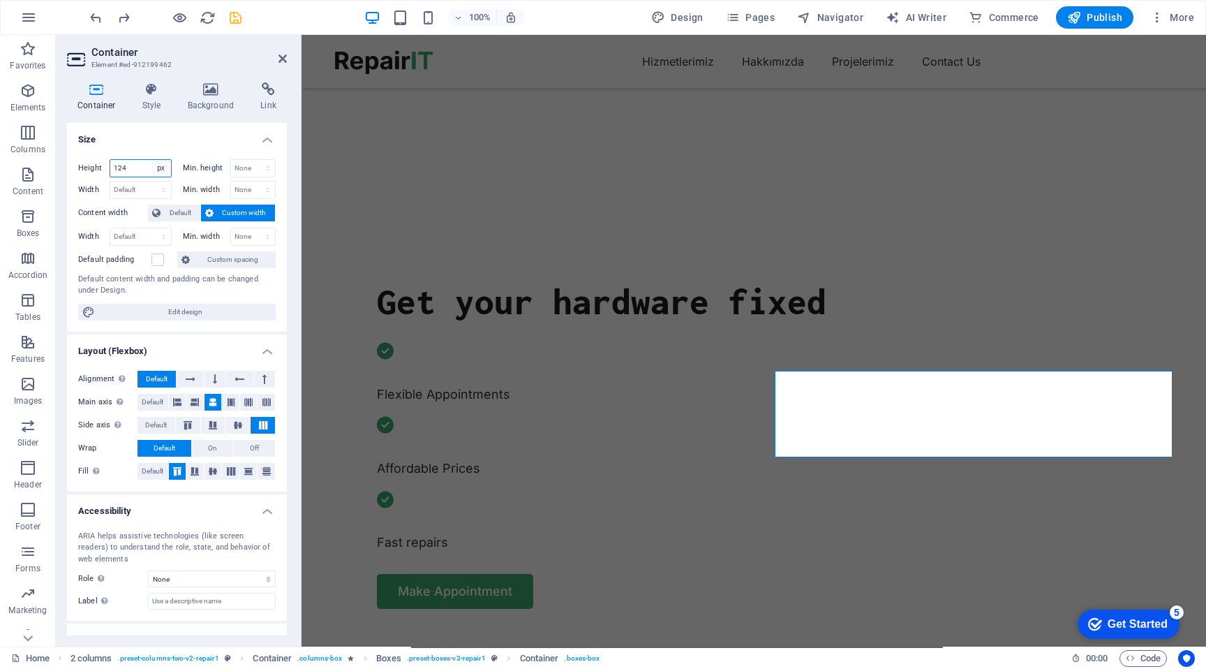
click at [159, 167] on select "Default px rem % vh vw" at bounding box center [161, 168] width 20 height 17
select select "default"
click at [151, 160] on select "Default px rem % vh vw" at bounding box center [161, 168] width 20 height 17
select select "DISABLED_OPTION_VALUE"
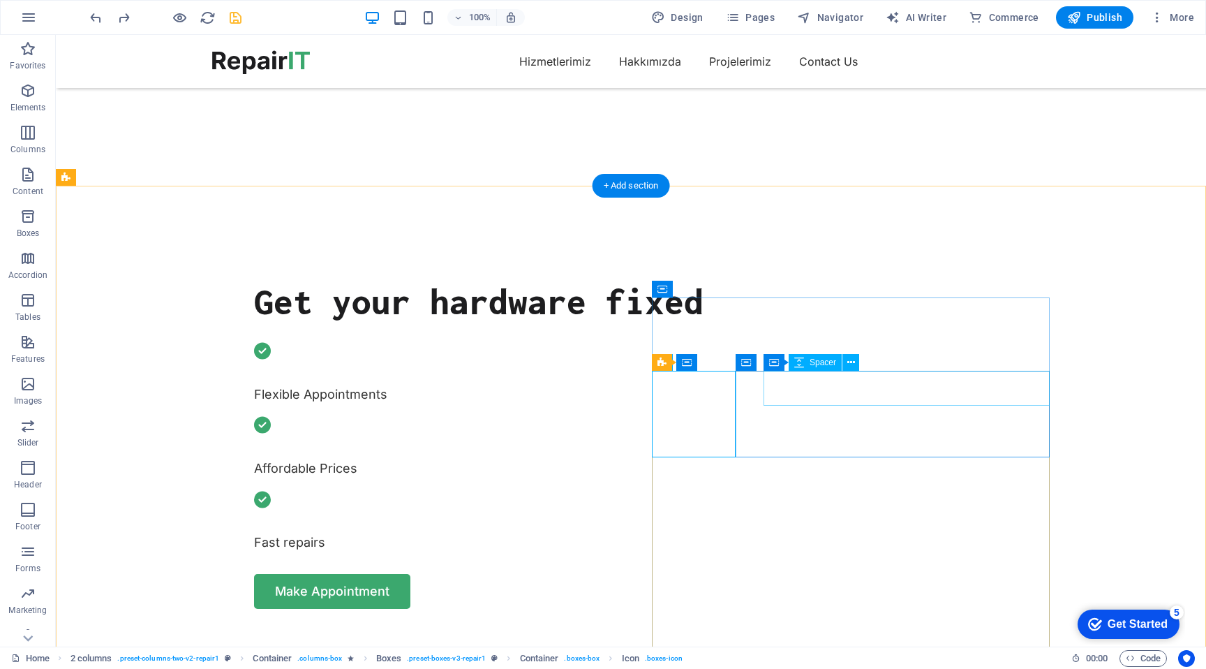
select select "xMidYMid"
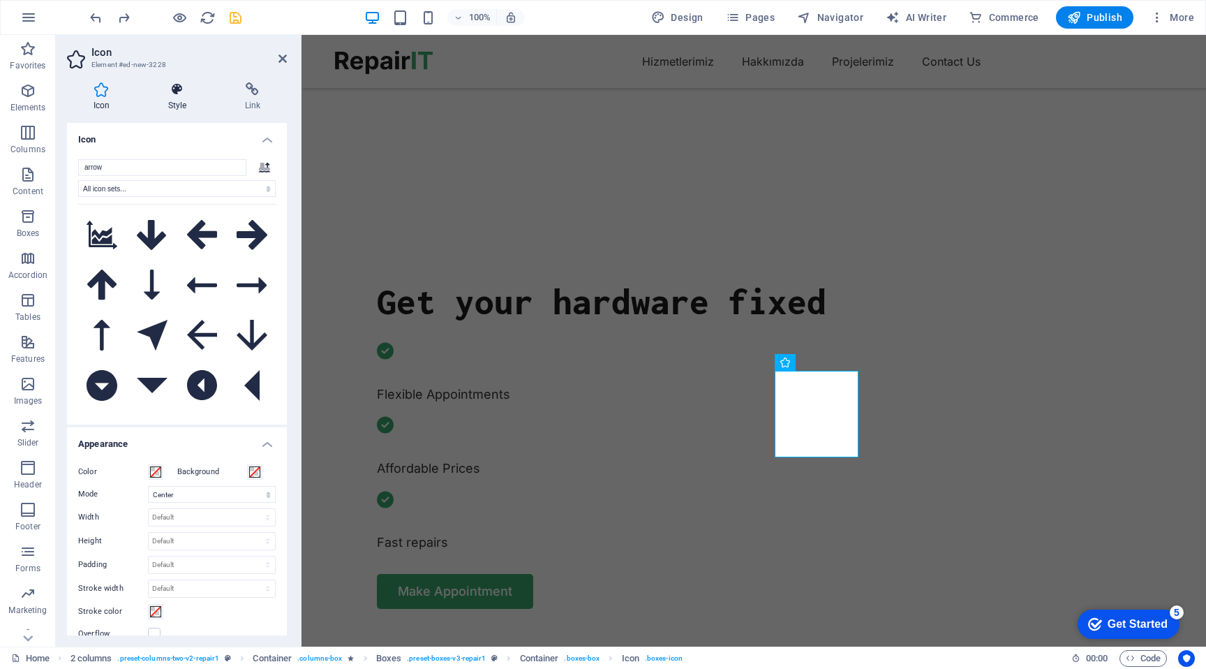
click at [174, 97] on h4 "Style" at bounding box center [180, 96] width 77 height 29
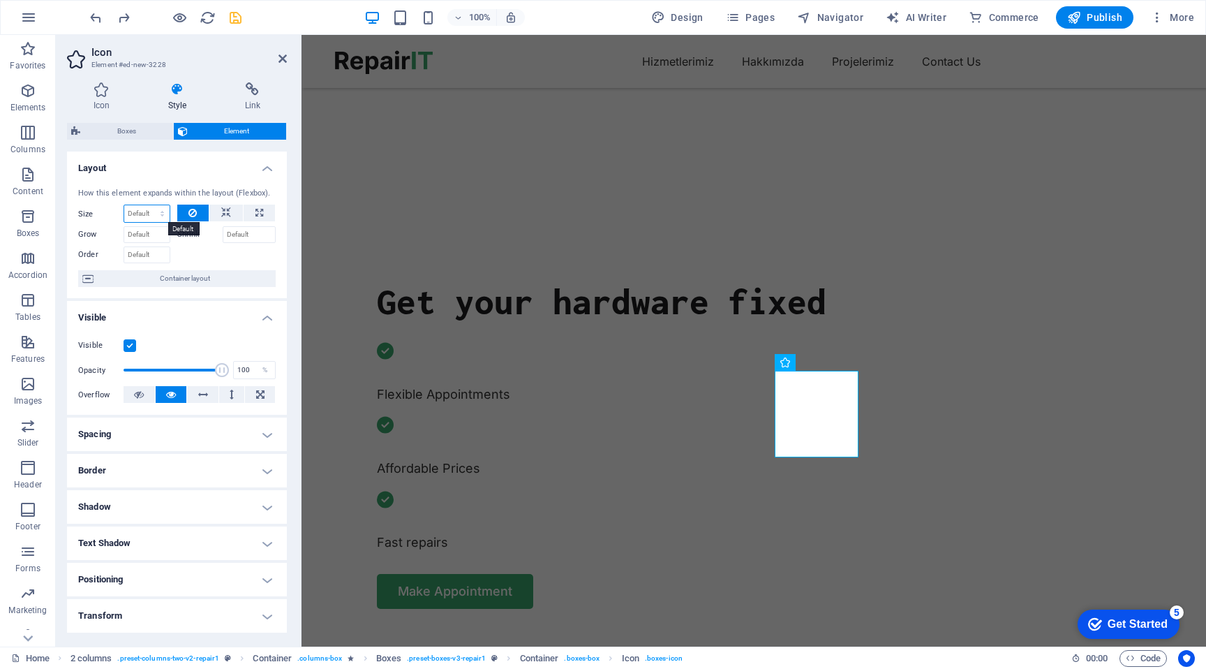
click at [143, 205] on select "Default auto px % 1/1 1/2 1/3 1/4 1/5 1/6 1/7 1/8 1/9 1/10" at bounding box center [146, 213] width 45 height 17
select select "px"
click at [148, 205] on select "Default auto px % 1/1 1/2 1/3 1/4 1/5 1/6 1/7 1/8 1/9 1/10" at bounding box center [146, 213] width 45 height 17
type input "50"
click at [156, 207] on select "Default auto px % 1/1 1/2 1/3 1/4 1/5 1/6 1/7 1/8 1/9 1/10" at bounding box center [160, 213] width 20 height 17
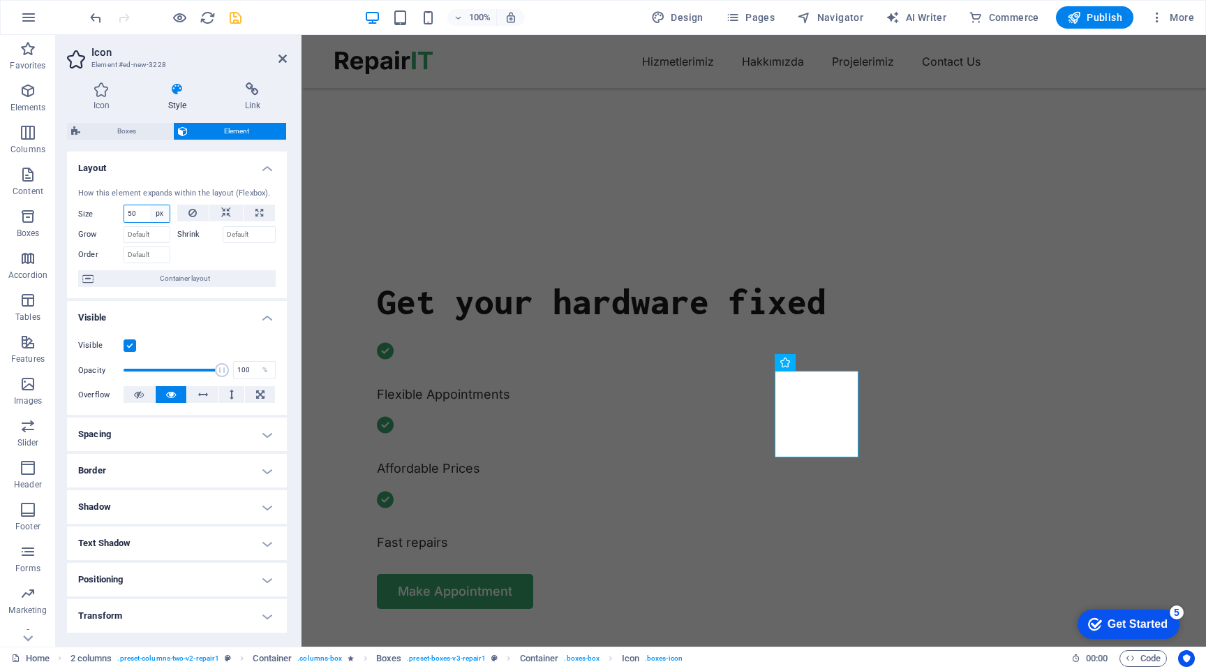
select select "g11jvefqmt"
click at [150, 205] on select "Default auto px % 1/1 1/2 1/3 1/4 1/5 1/6 1/7 1/8 1/9 1/10" at bounding box center [160, 213] width 20 height 17
select select "DISABLED_OPTION_VALUE"
click at [247, 232] on input "Shrink" at bounding box center [250, 234] width 54 height 17
click at [252, 232] on input "Shrink" at bounding box center [250, 234] width 54 height 17
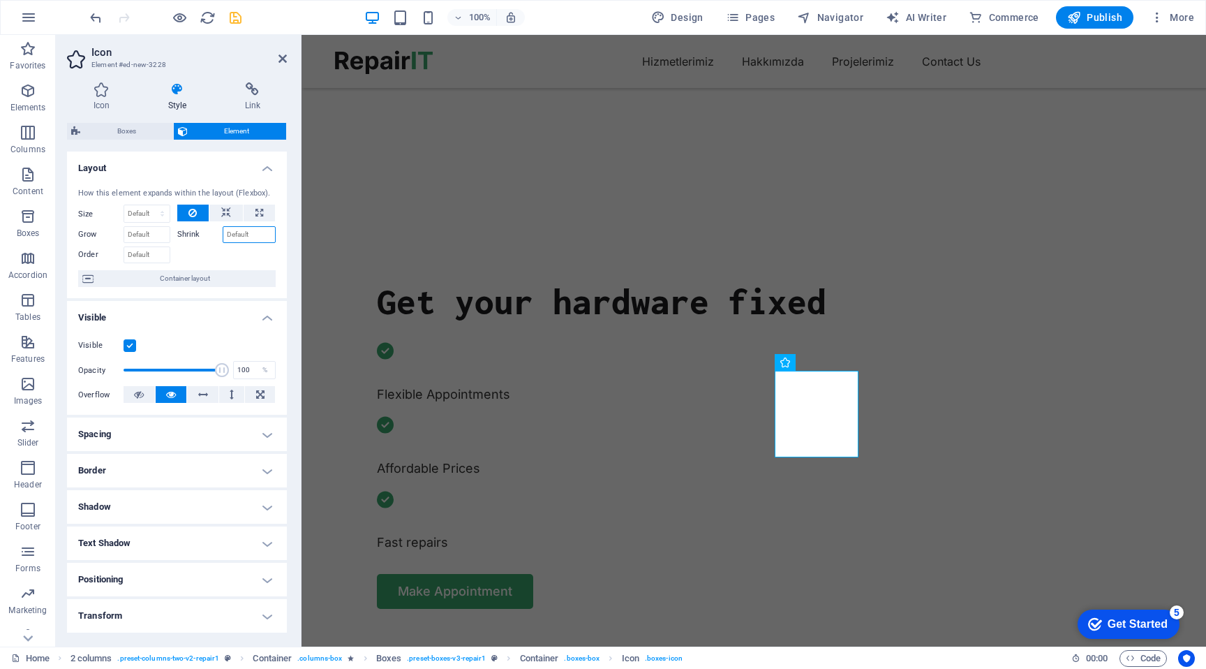
click at [252, 232] on input "Shrink" at bounding box center [250, 234] width 54 height 17
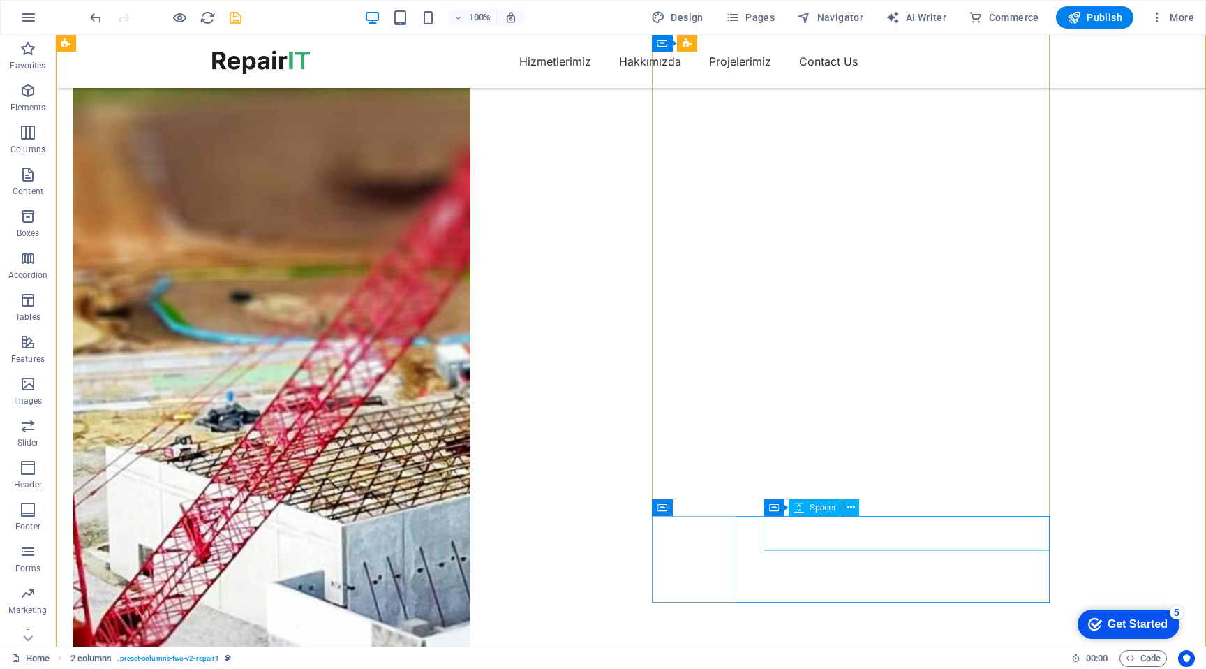
scroll to position [1190, 0]
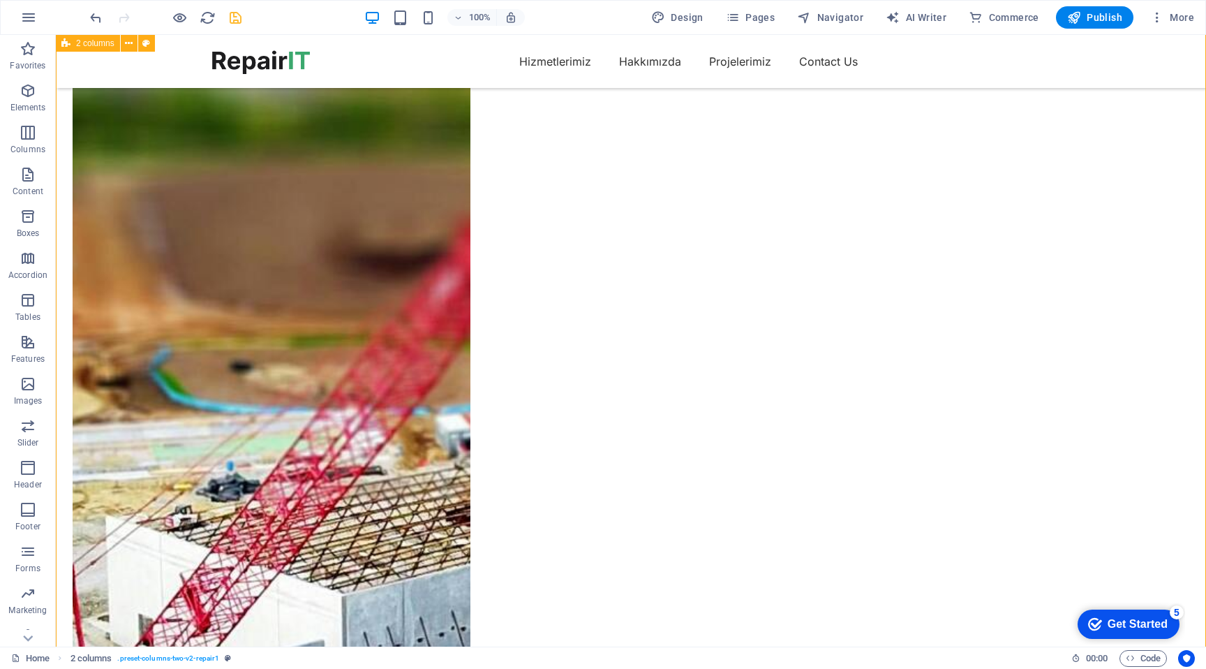
click at [470, 398] on figure at bounding box center [272, 593] width 398 height 1188
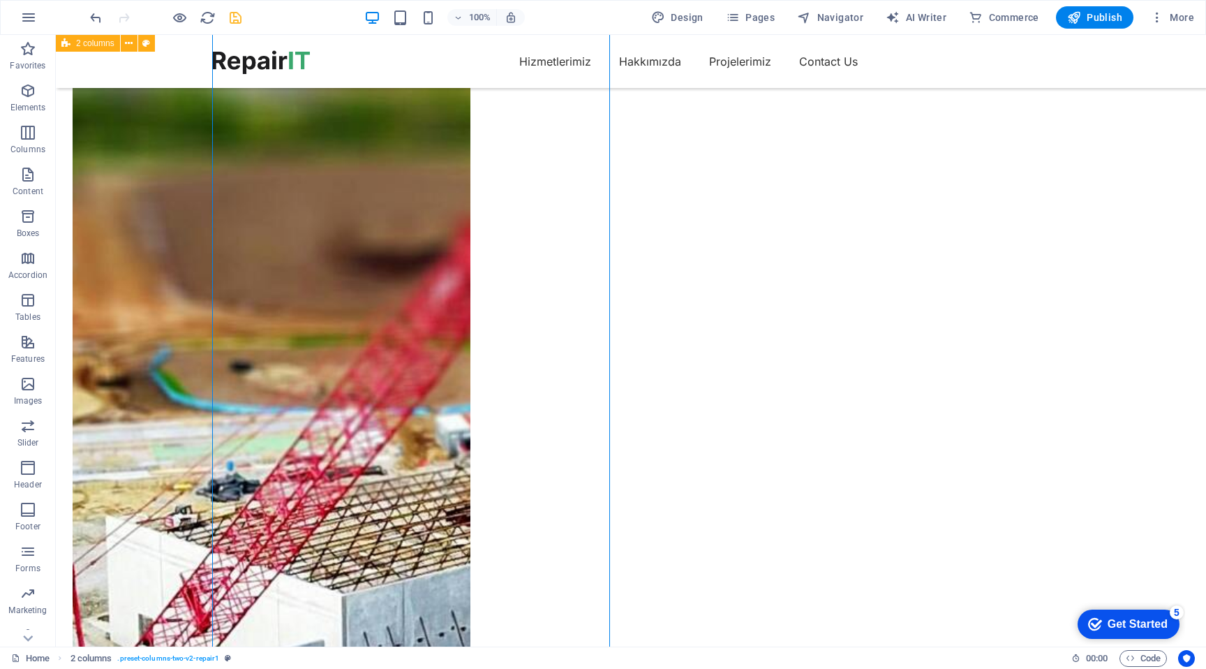
click at [470, 398] on figure at bounding box center [272, 593] width 398 height 1188
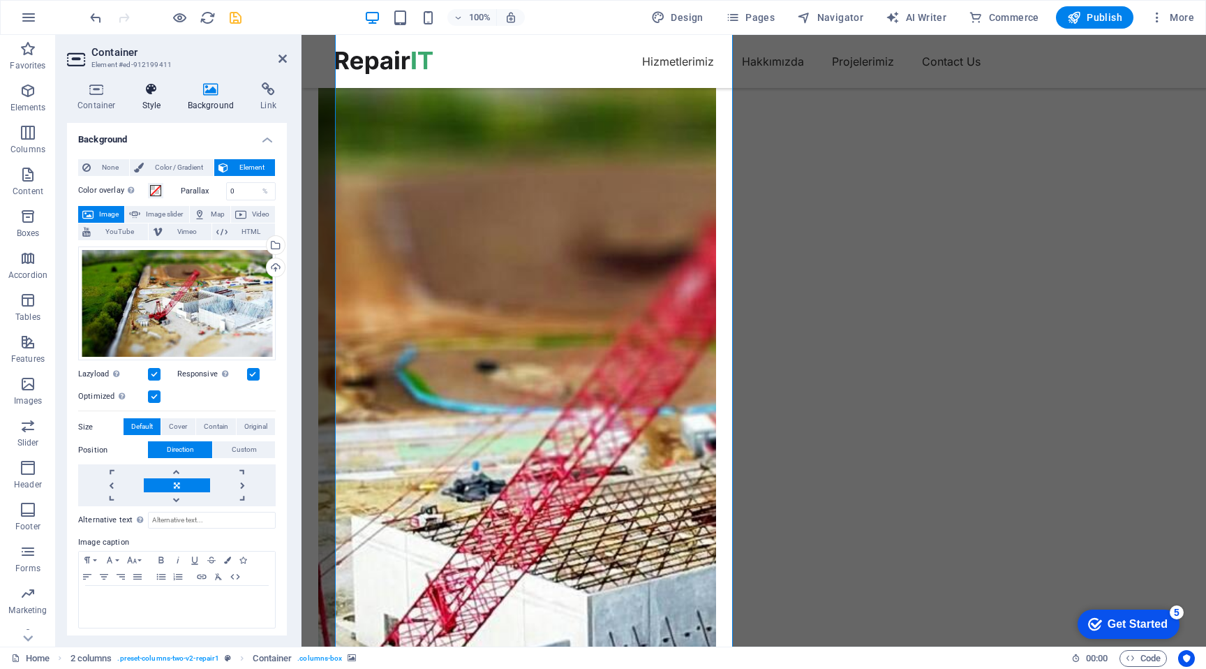
click at [148, 98] on h4 "Style" at bounding box center [154, 96] width 45 height 29
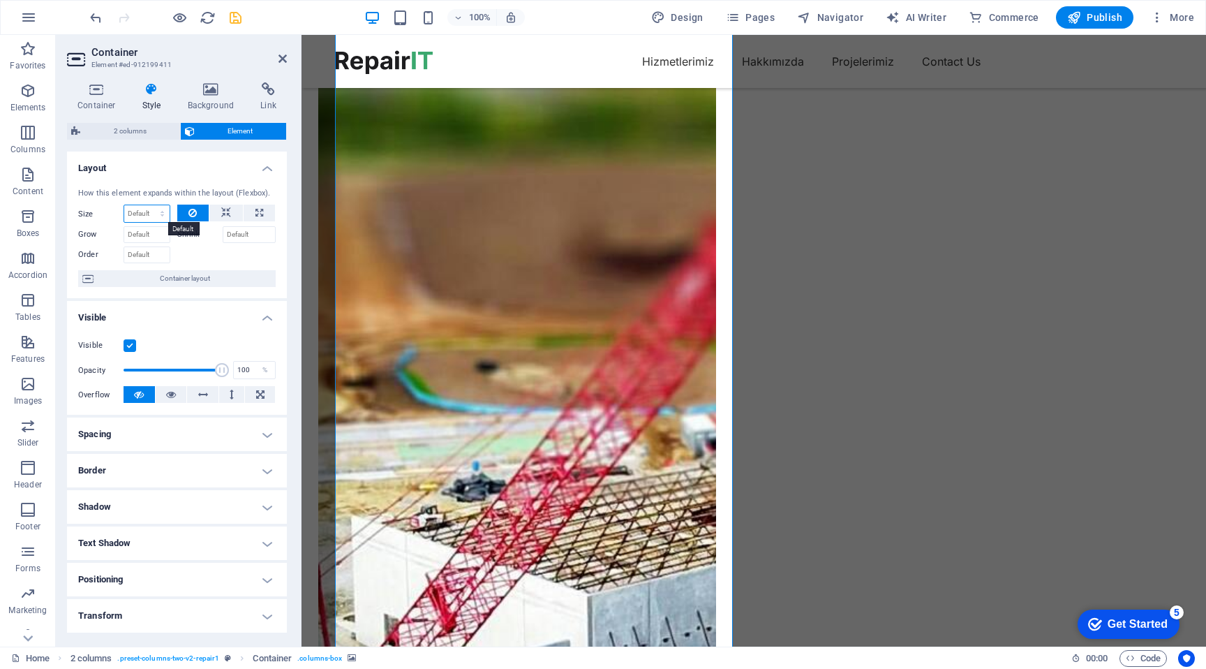
click at [144, 216] on select "Default auto px % 1/1 1/2 1/3 1/4 1/5 1/6 1/7 1/8 1/9 1/10" at bounding box center [146, 213] width 45 height 17
click at [124, 205] on select "Default auto px % 1/1 1/2 1/3 1/4 1/5 1/6 1/7 1/8 1/9 1/10" at bounding box center [146, 213] width 45 height 17
select select "DISABLED_OPTION_VALUE"
click at [239, 230] on input "Shrink" at bounding box center [250, 234] width 54 height 17
type input "10"
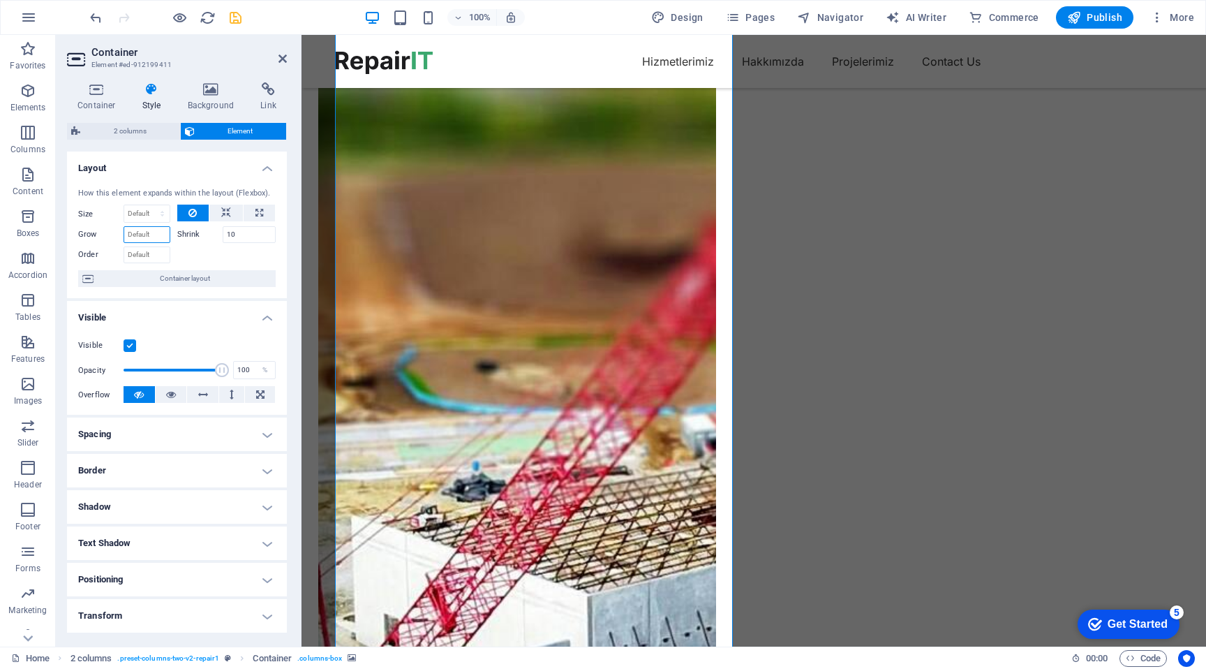
click at [152, 237] on input "Grow" at bounding box center [147, 234] width 47 height 17
type input "10"
click at [142, 238] on input "10" at bounding box center [147, 234] width 47 height 17
click at [240, 235] on input "10" at bounding box center [250, 234] width 54 height 17
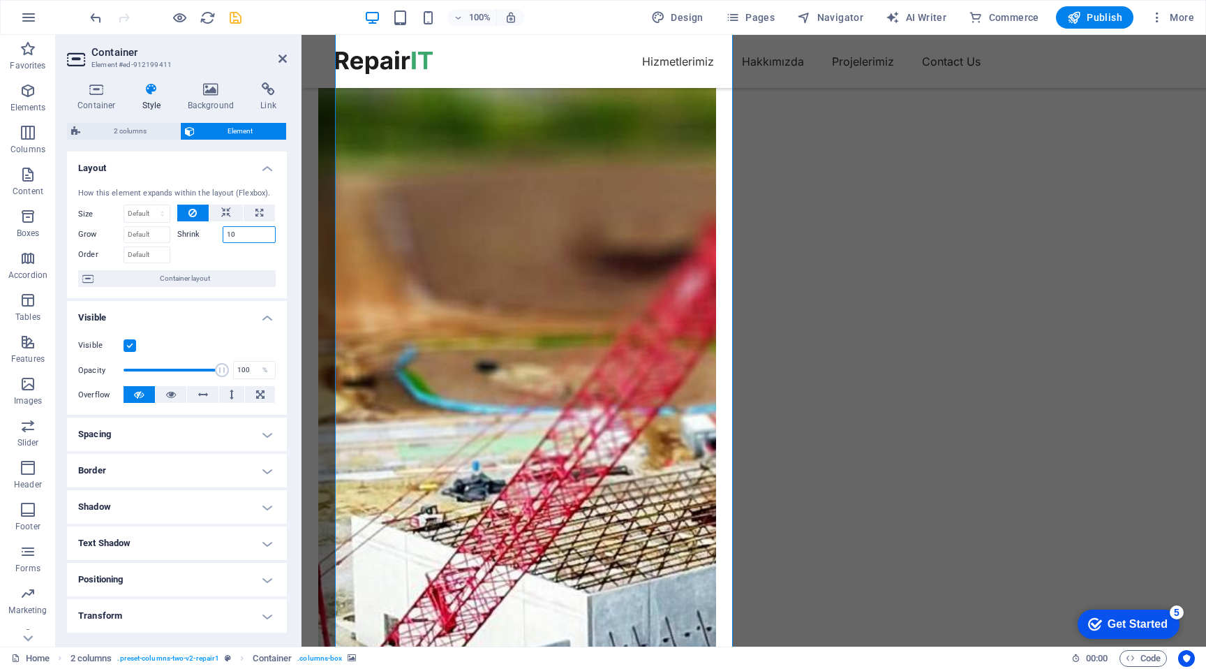
click at [240, 235] on input "10" at bounding box center [250, 234] width 54 height 17
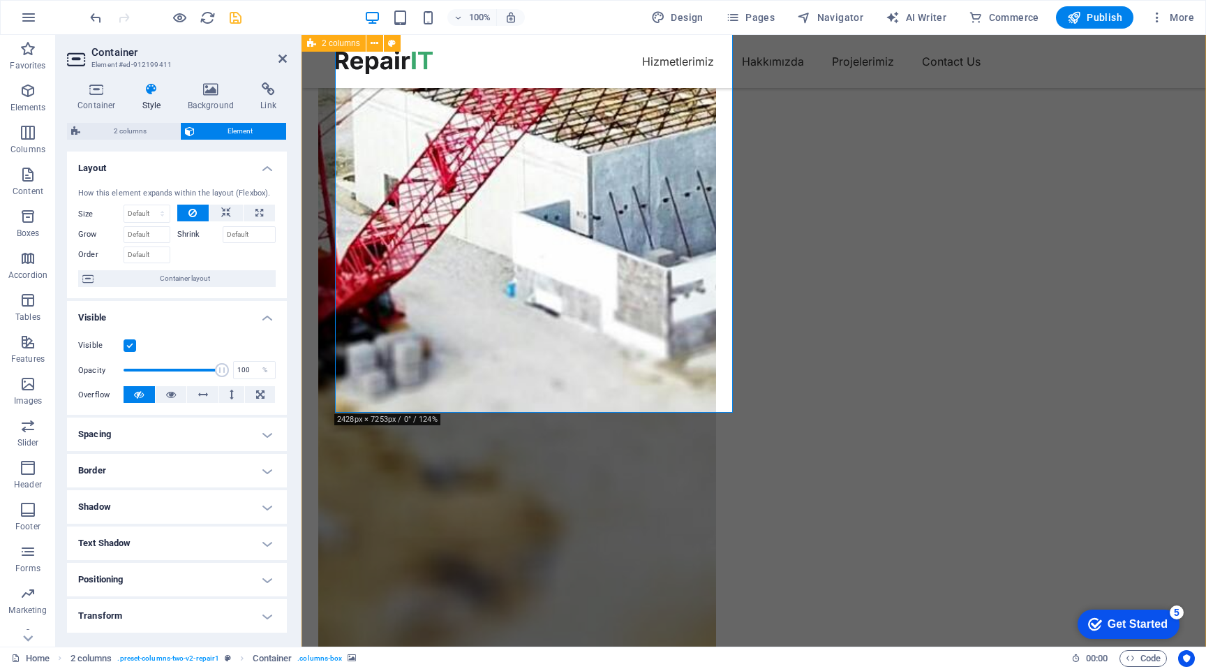
scroll to position [1649, 0]
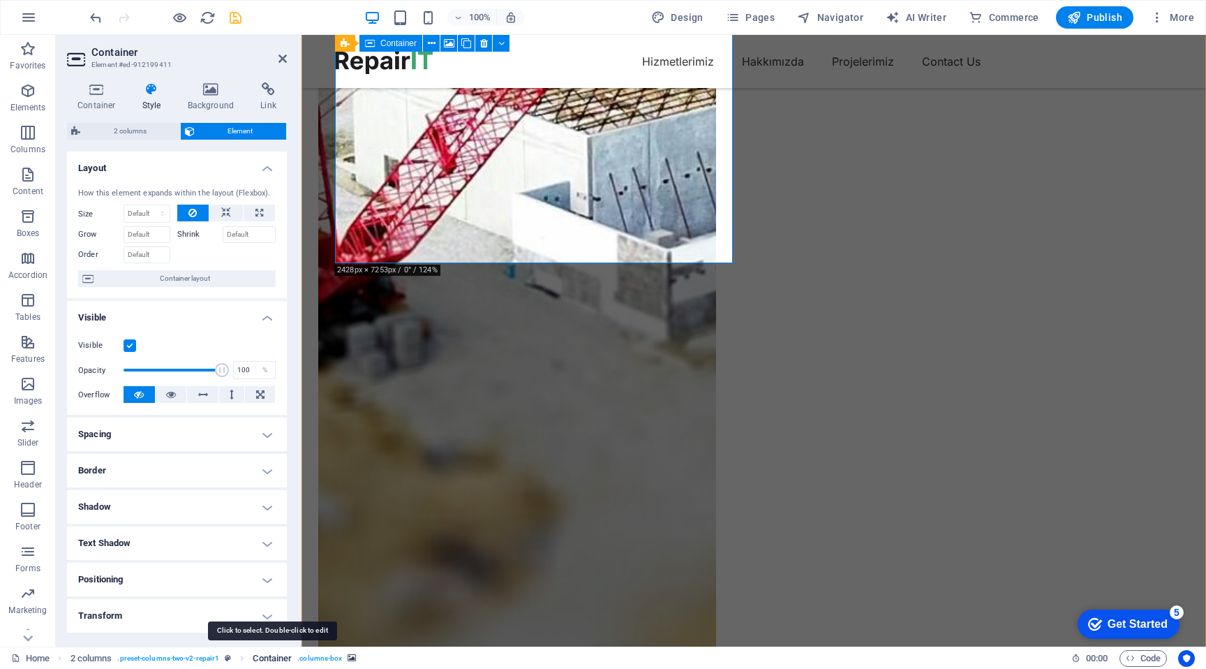
click at [274, 658] on span "Container" at bounding box center [272, 658] width 39 height 17
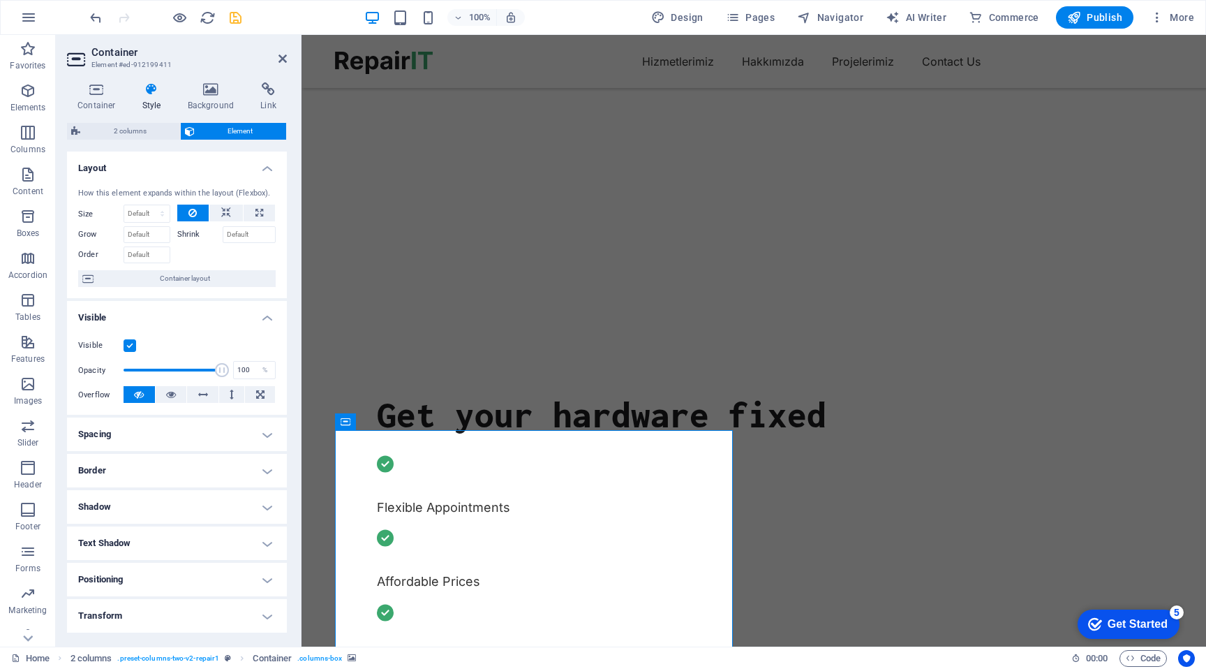
scroll to position [330, 0]
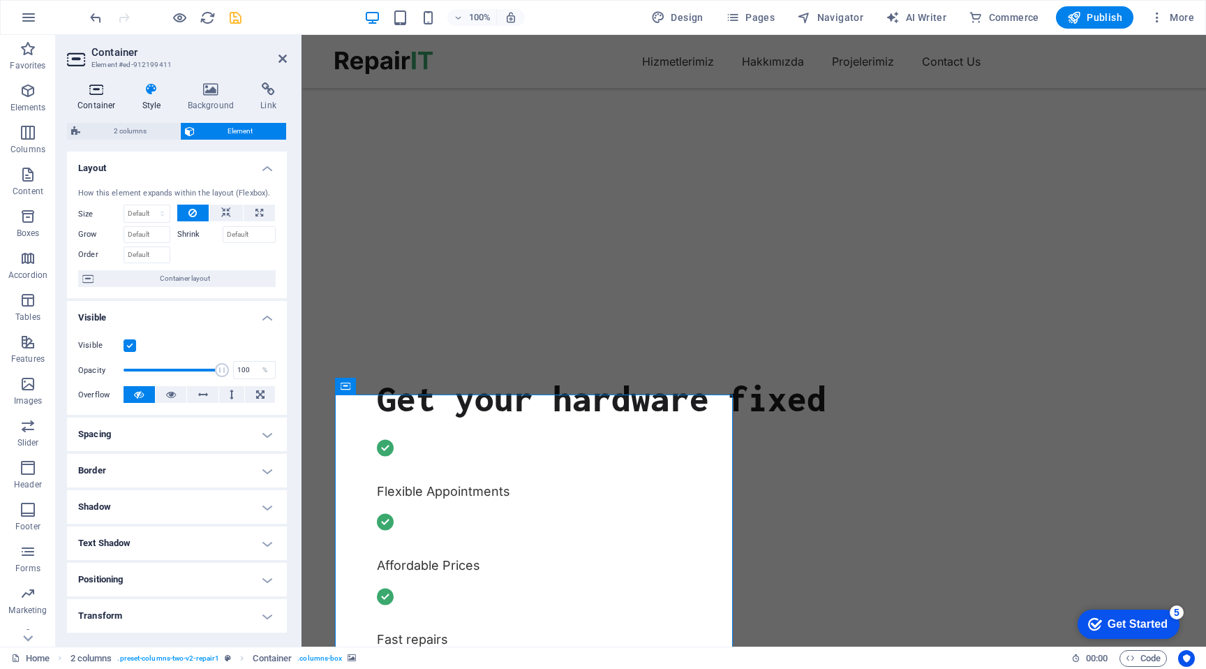
click at [77, 102] on h4 "Container" at bounding box center [99, 96] width 65 height 29
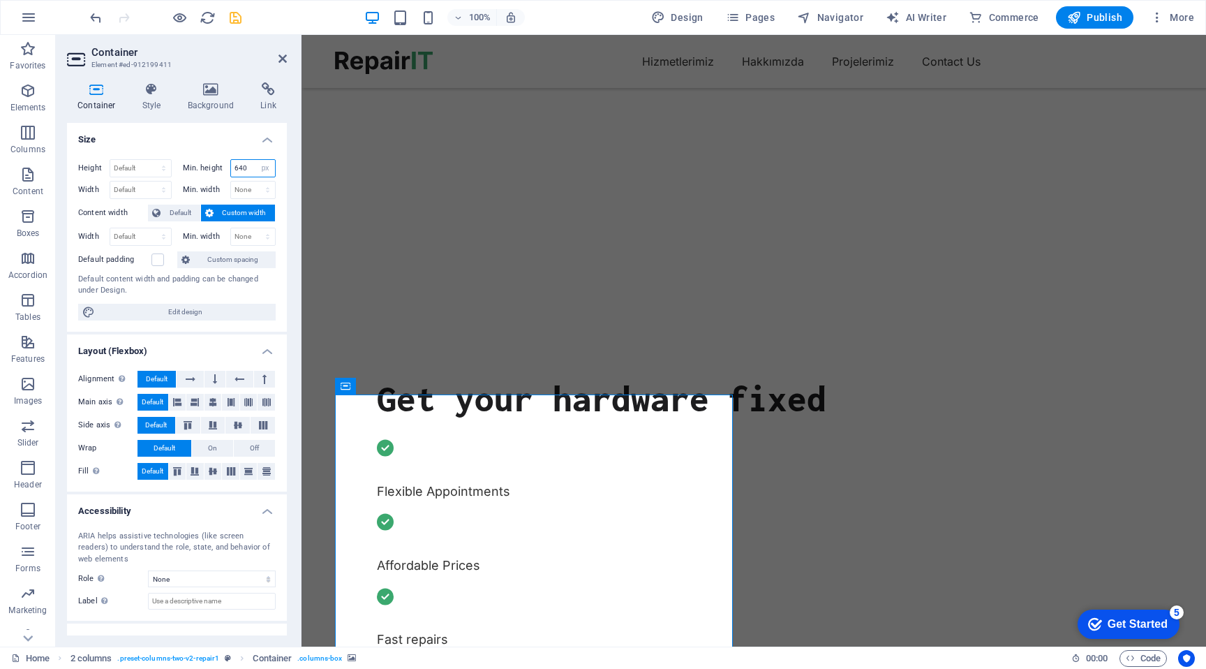
click at [242, 165] on input "640" at bounding box center [253, 168] width 45 height 17
click at [267, 166] on select "None px rem % vh vw" at bounding box center [265, 168] width 20 height 17
select select "uopr761j2cc"
click at [255, 160] on select "None px rem % vh vw" at bounding box center [265, 168] width 20 height 17
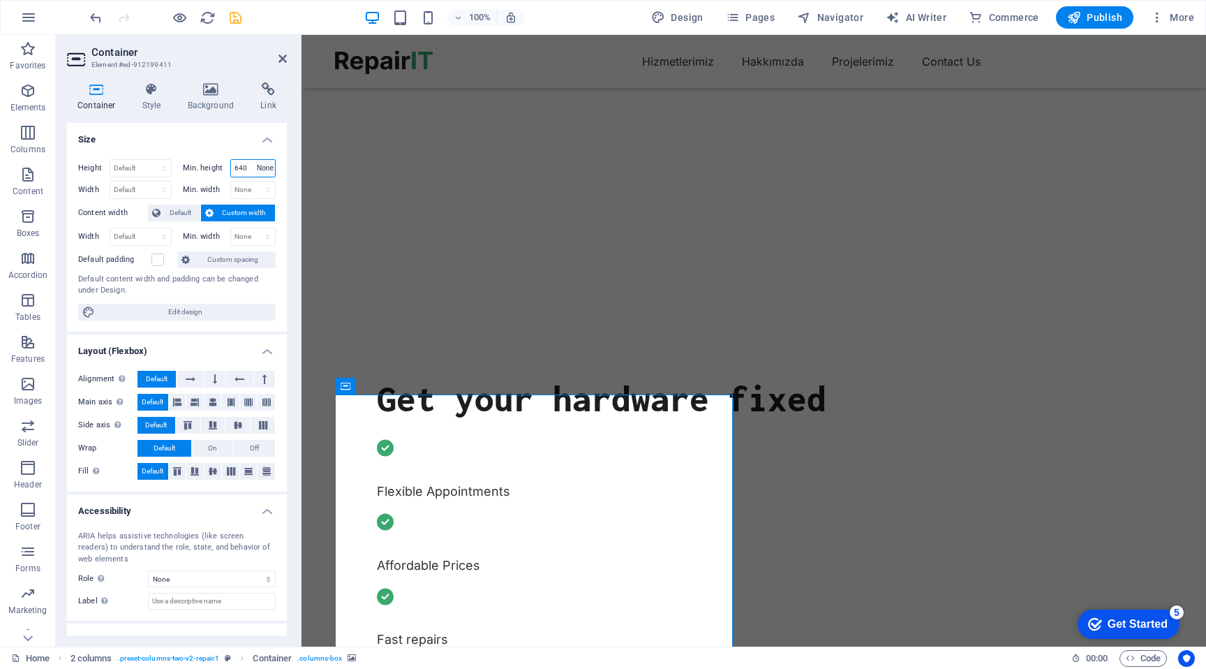
select select "DISABLED_OPTION_VALUE"
click at [201, 104] on h4 "Background" at bounding box center [213, 96] width 73 height 29
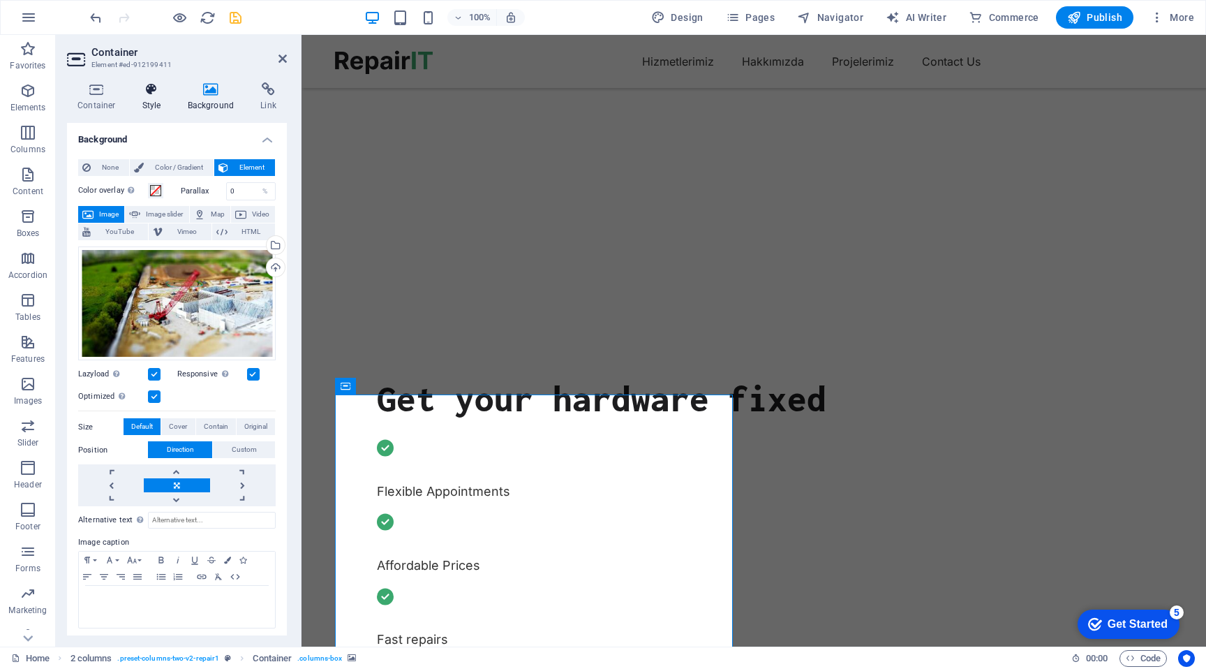
click at [153, 102] on h4 "Style" at bounding box center [154, 96] width 45 height 29
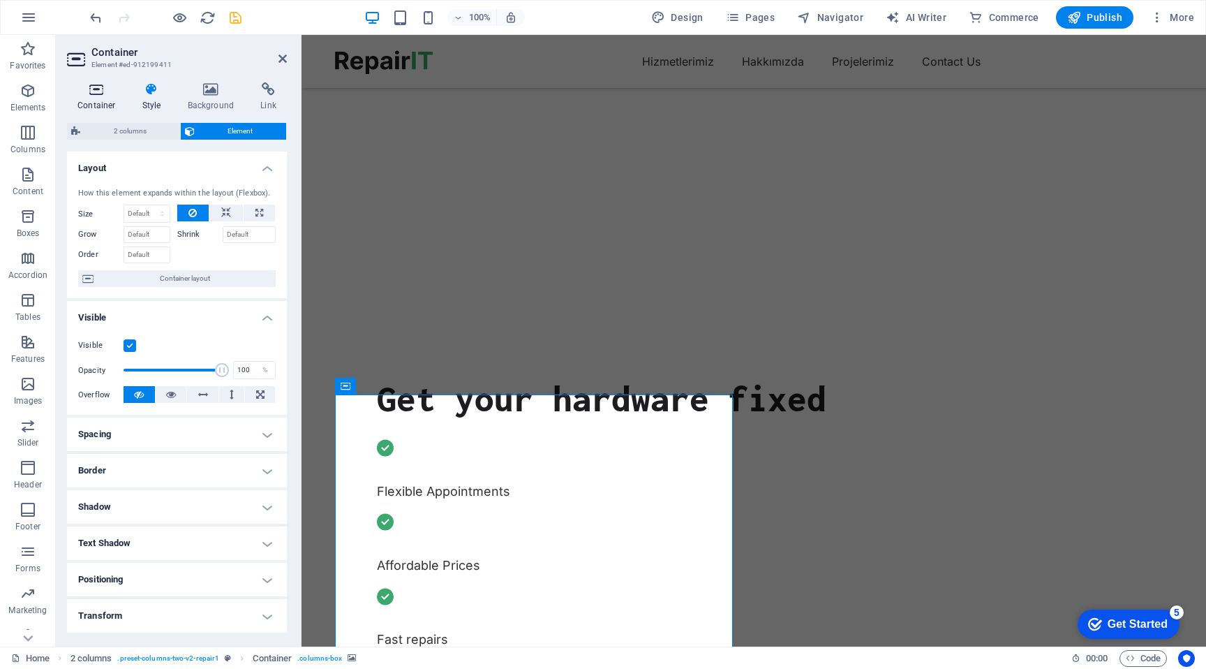
click at [97, 100] on h4 "Container" at bounding box center [99, 96] width 65 height 29
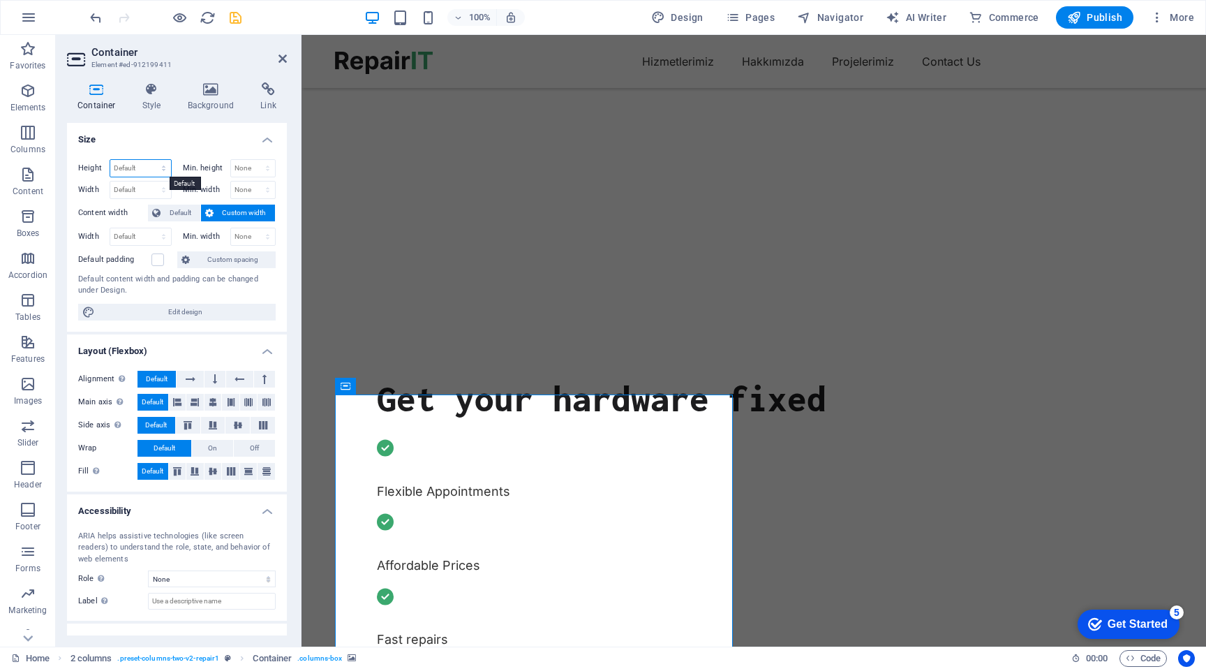
click at [149, 171] on select "Default px rem % vh vw" at bounding box center [140, 168] width 61 height 17
select select "px"
click at [149, 160] on select "Default px rem % vh vw" at bounding box center [140, 168] width 61 height 17
type input "1702"
click at [158, 165] on select "Default px rem % vh vw" at bounding box center [161, 168] width 20 height 17
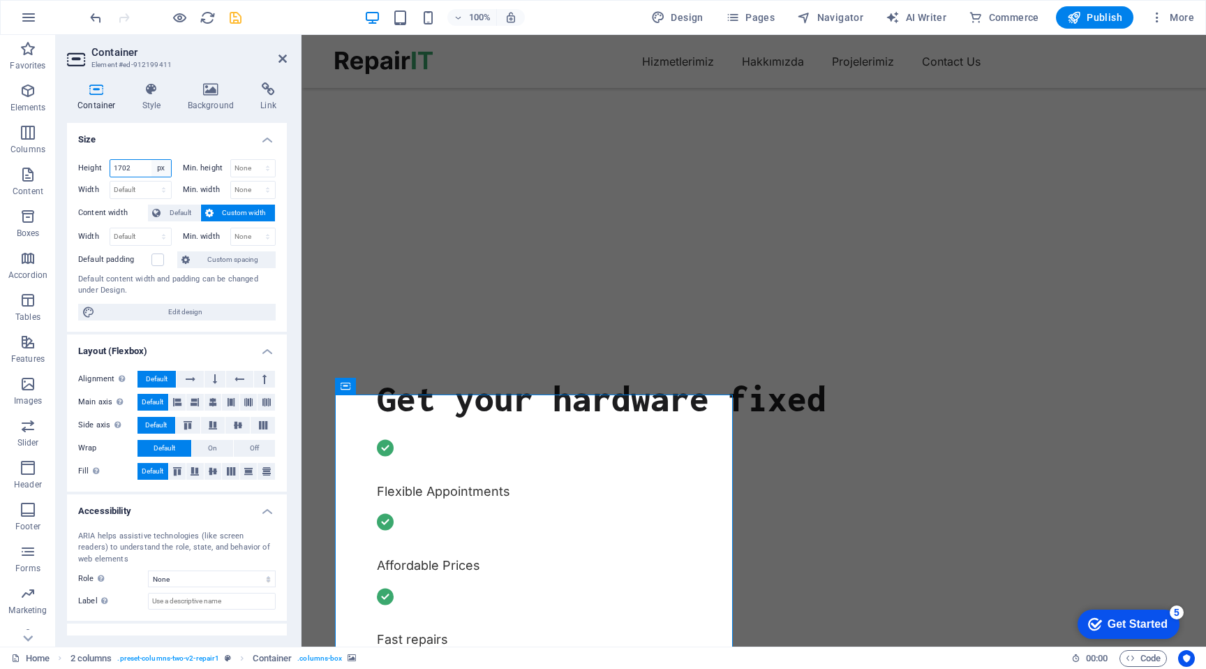
select select "default"
click at [151, 160] on select "Default px rem % vh vw" at bounding box center [161, 168] width 20 height 17
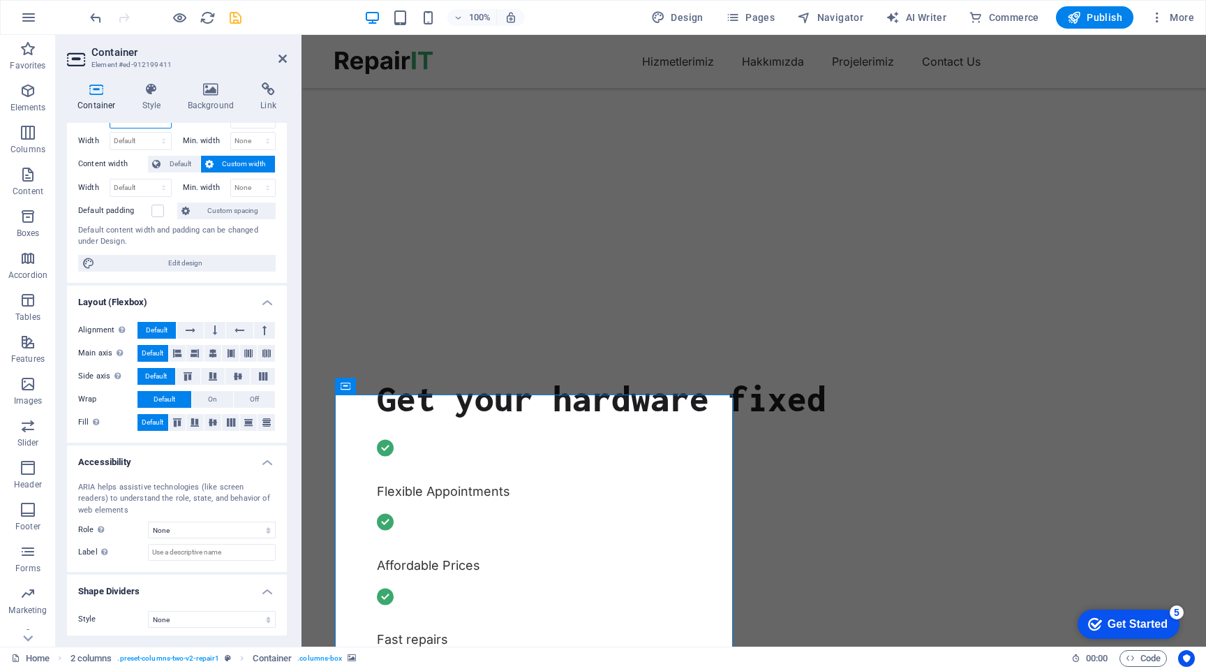
scroll to position [52, 0]
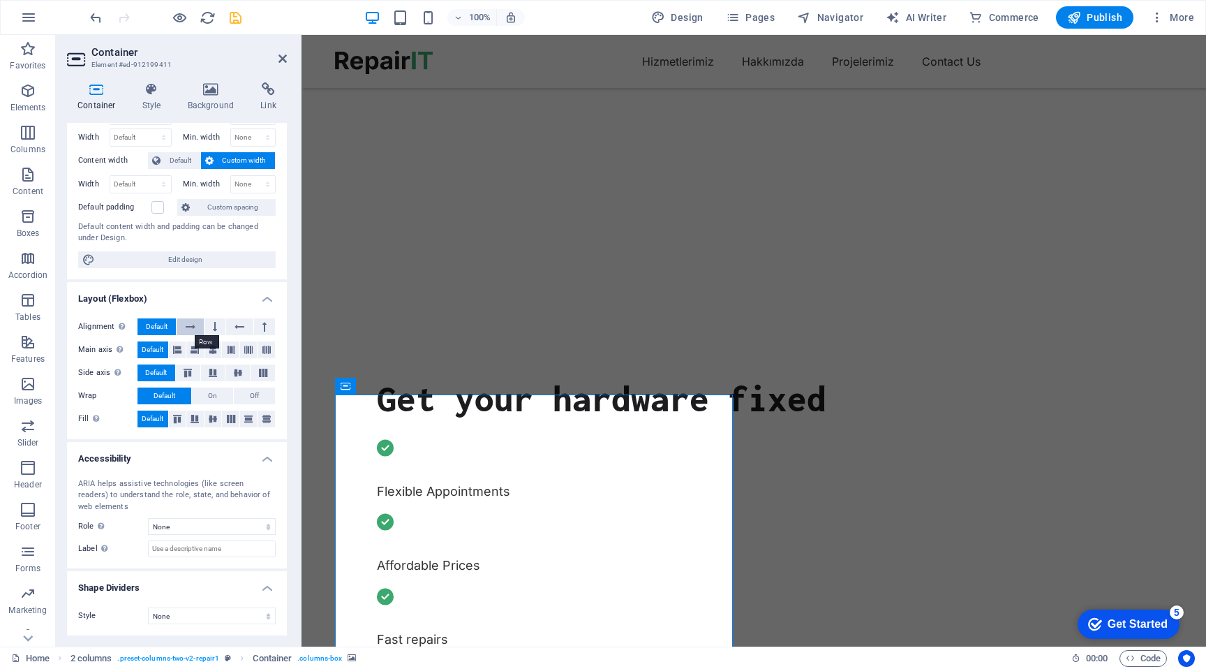
click at [191, 327] on icon at bounding box center [191, 326] width 10 height 17
click at [215, 327] on icon at bounding box center [215, 326] width 4 height 17
click at [189, 328] on icon at bounding box center [191, 326] width 10 height 17
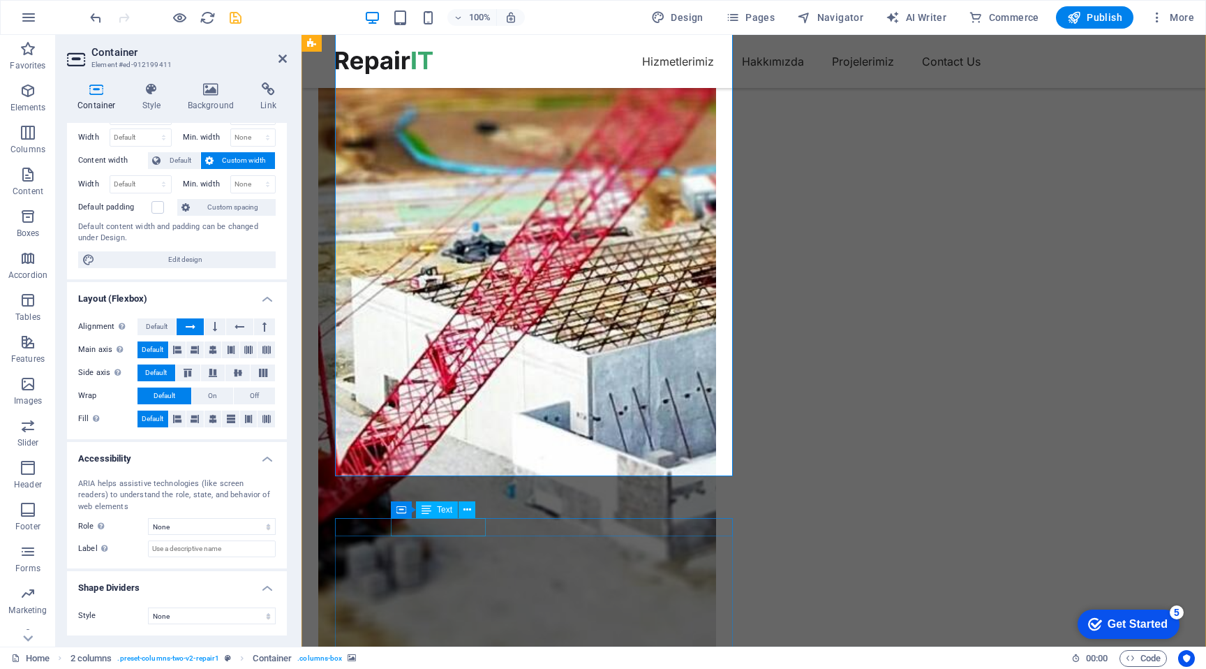
scroll to position [1424, 0]
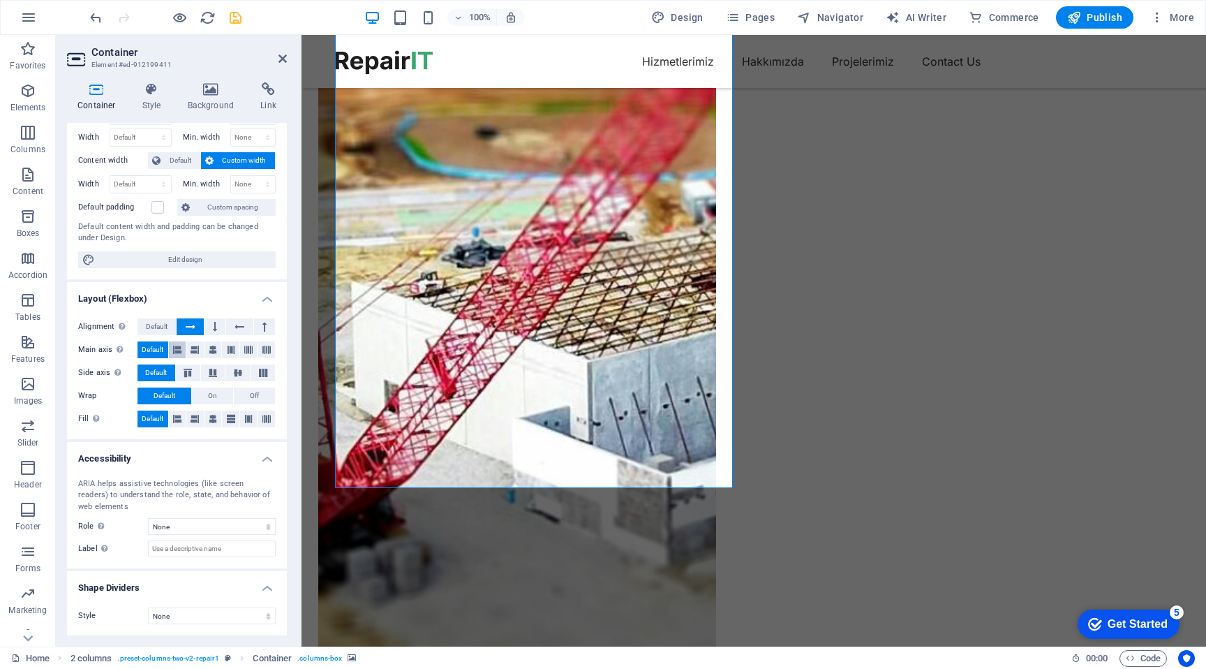
click at [177, 352] on icon at bounding box center [177, 349] width 8 height 17
click at [152, 352] on span "Default" at bounding box center [153, 349] width 22 height 17
click at [188, 375] on icon at bounding box center [187, 373] width 17 height 8
click at [157, 375] on span "Default" at bounding box center [156, 372] width 22 height 17
click at [250, 390] on span "Off" at bounding box center [254, 395] width 9 height 17
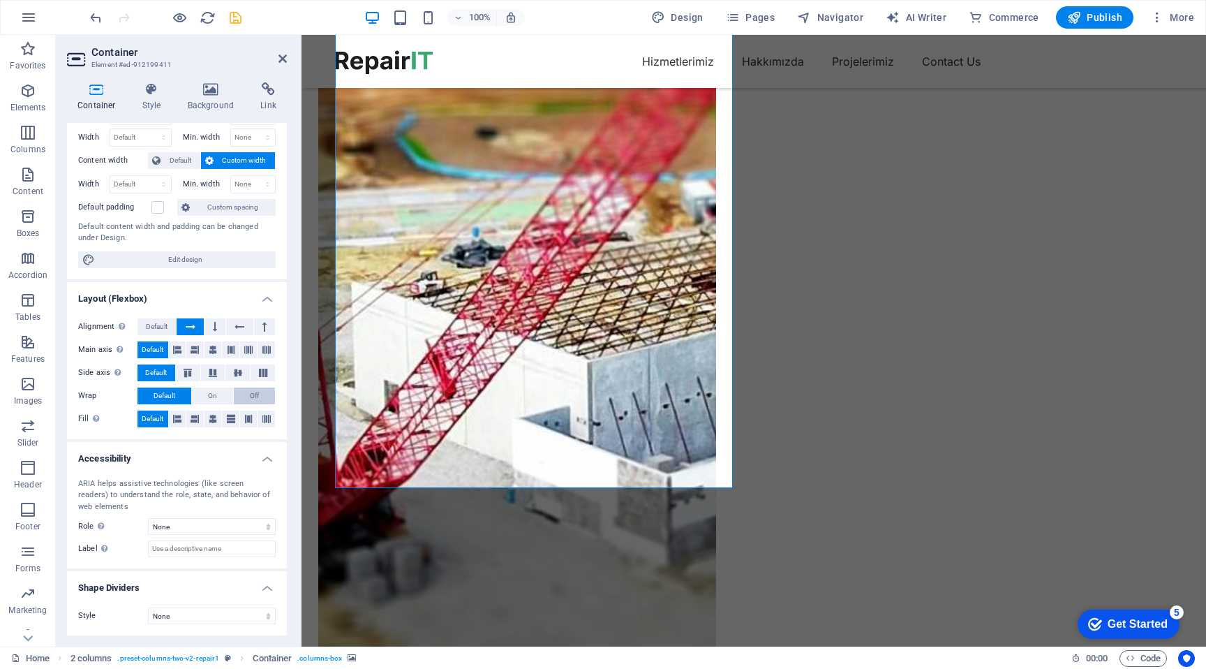
scroll to position [29, 0]
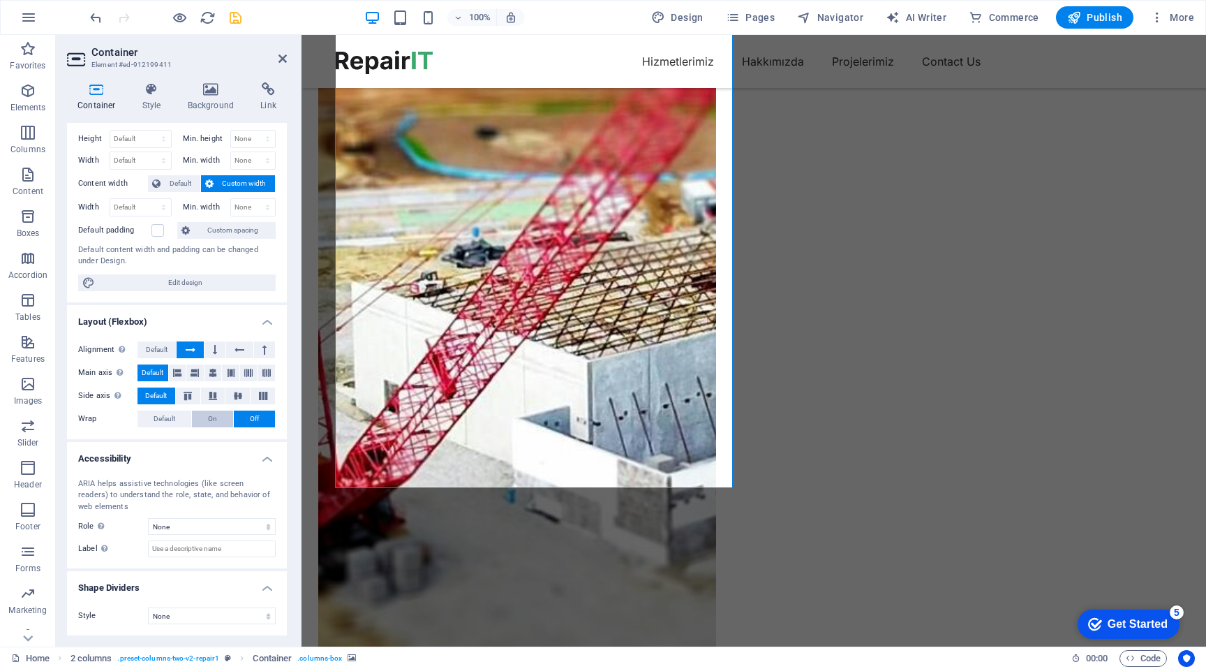
click at [213, 418] on span "On" at bounding box center [212, 418] width 9 height 17
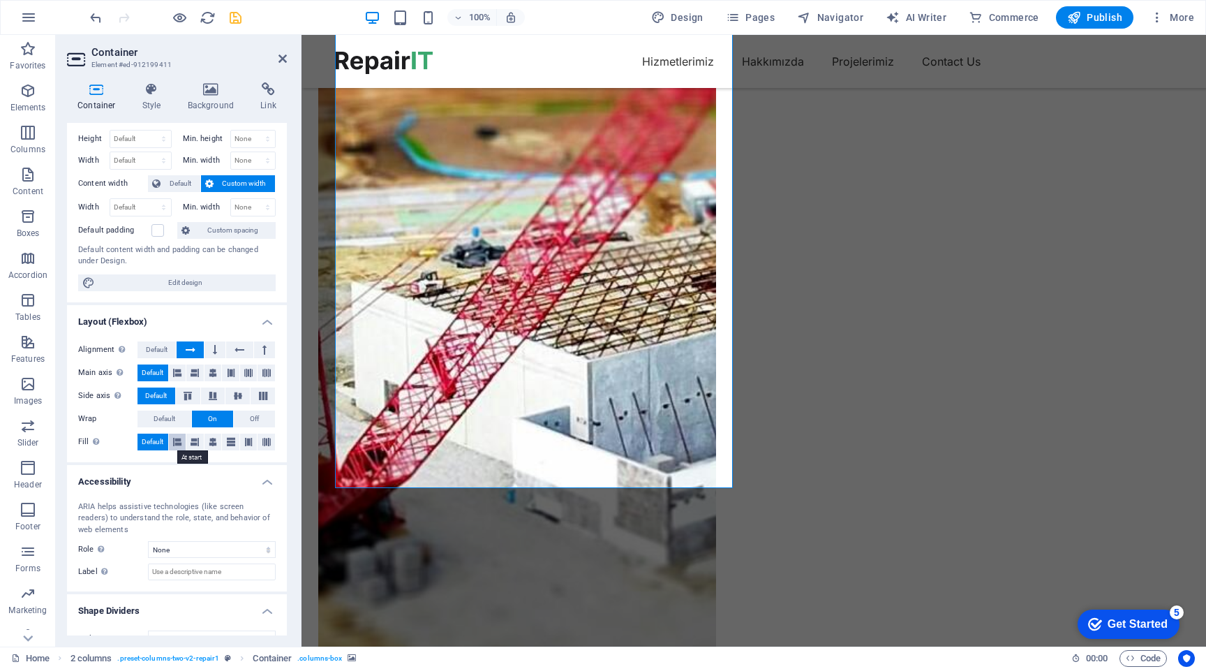
click at [181, 443] on icon at bounding box center [177, 441] width 8 height 17
click at [158, 444] on span "Default" at bounding box center [153, 441] width 22 height 17
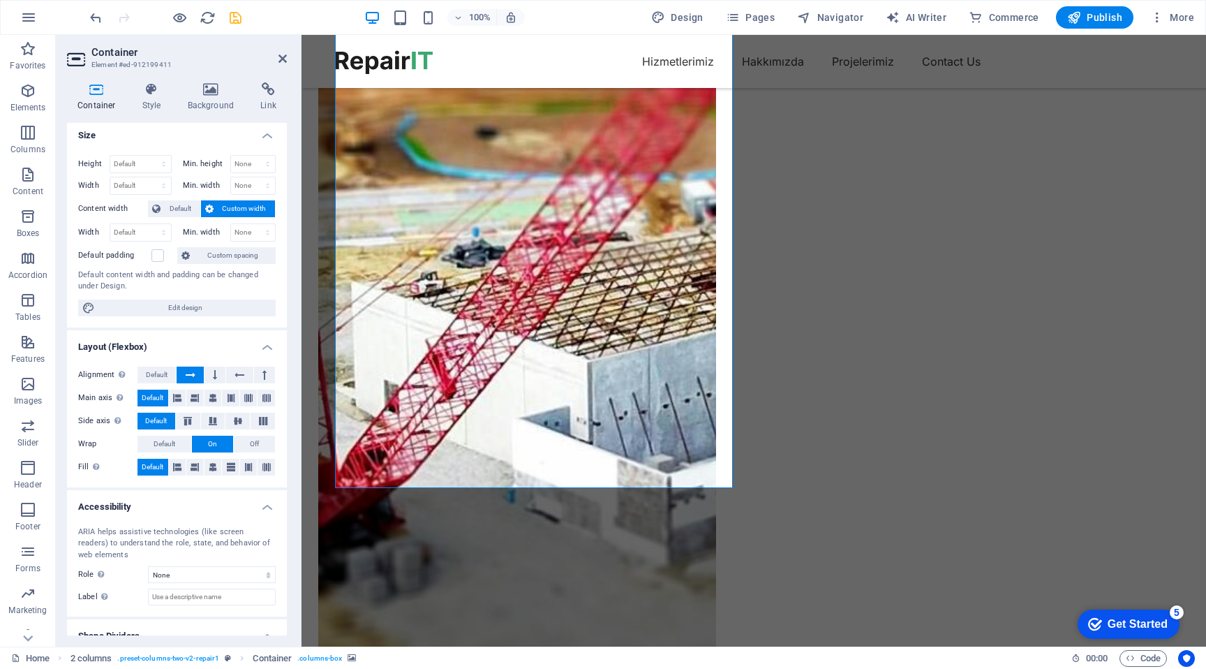
scroll to position [0, 0]
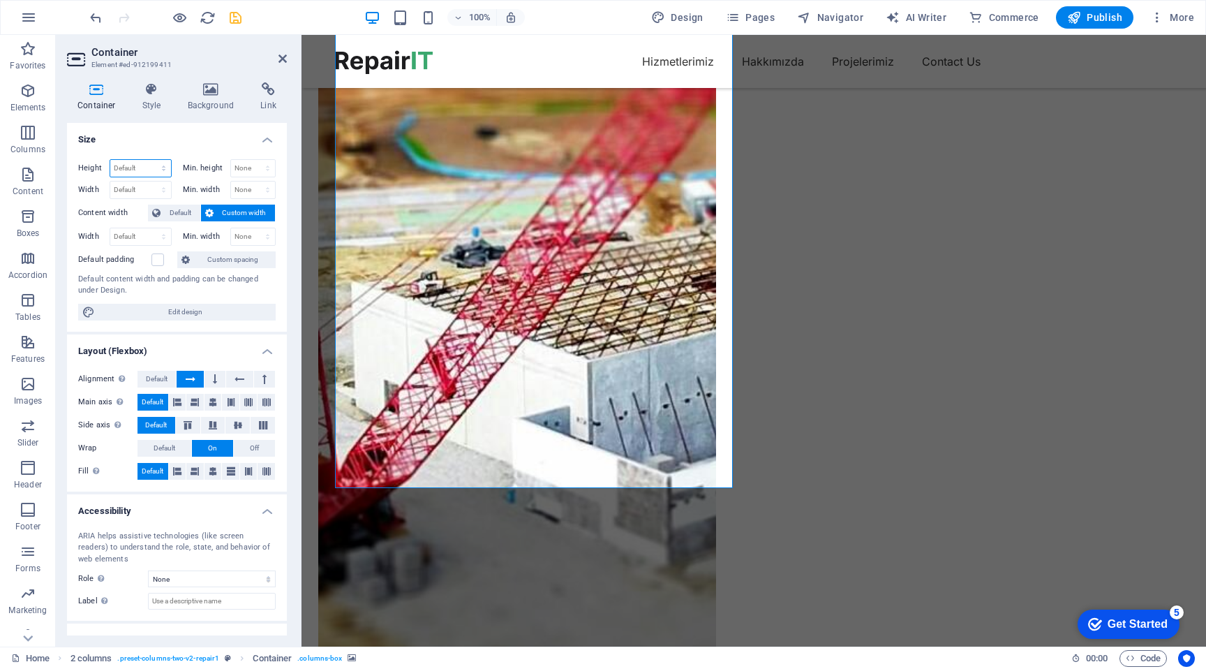
click at [157, 174] on select "Default px rem % vh vw" at bounding box center [140, 168] width 61 height 17
select select "%"
click at [149, 160] on select "Default px rem % vh vw" at bounding box center [140, 168] width 61 height 17
type input "100"
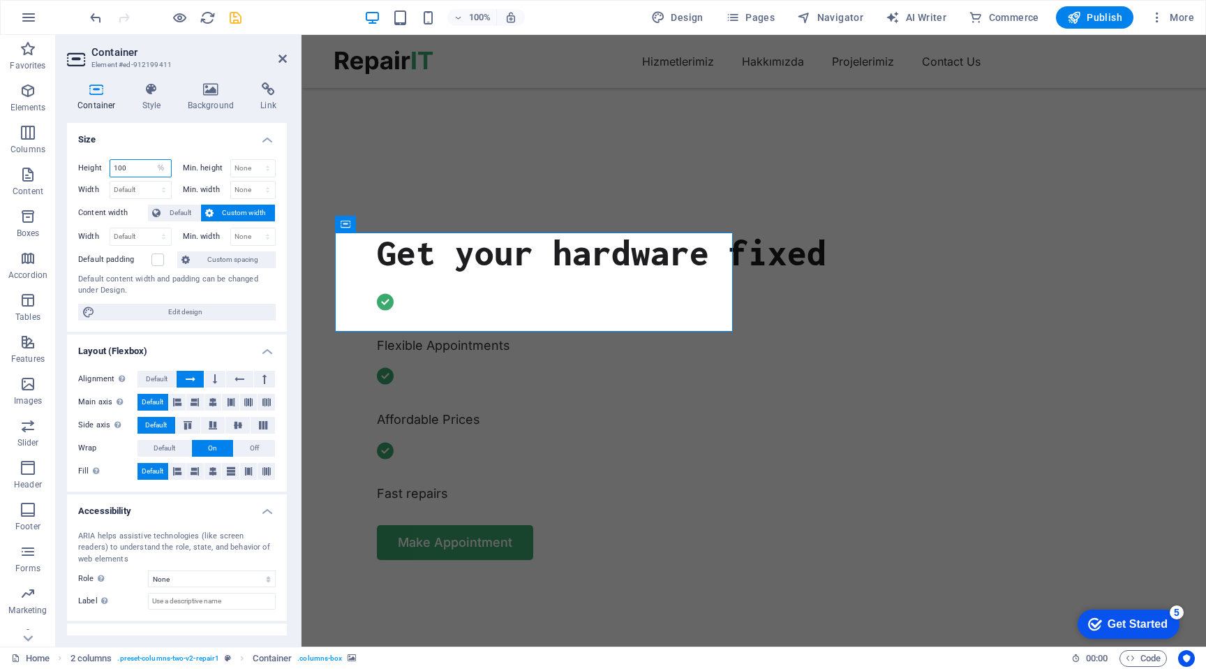
scroll to position [433, 0]
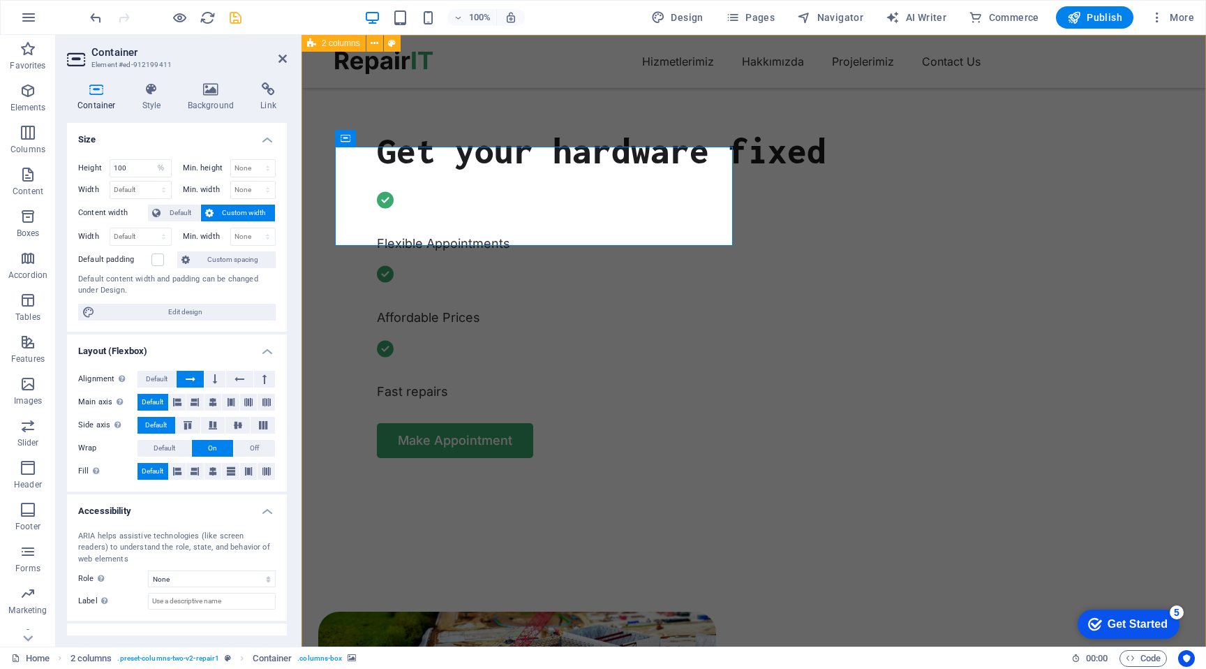
select select "DISABLED_OPTION_VALUE"
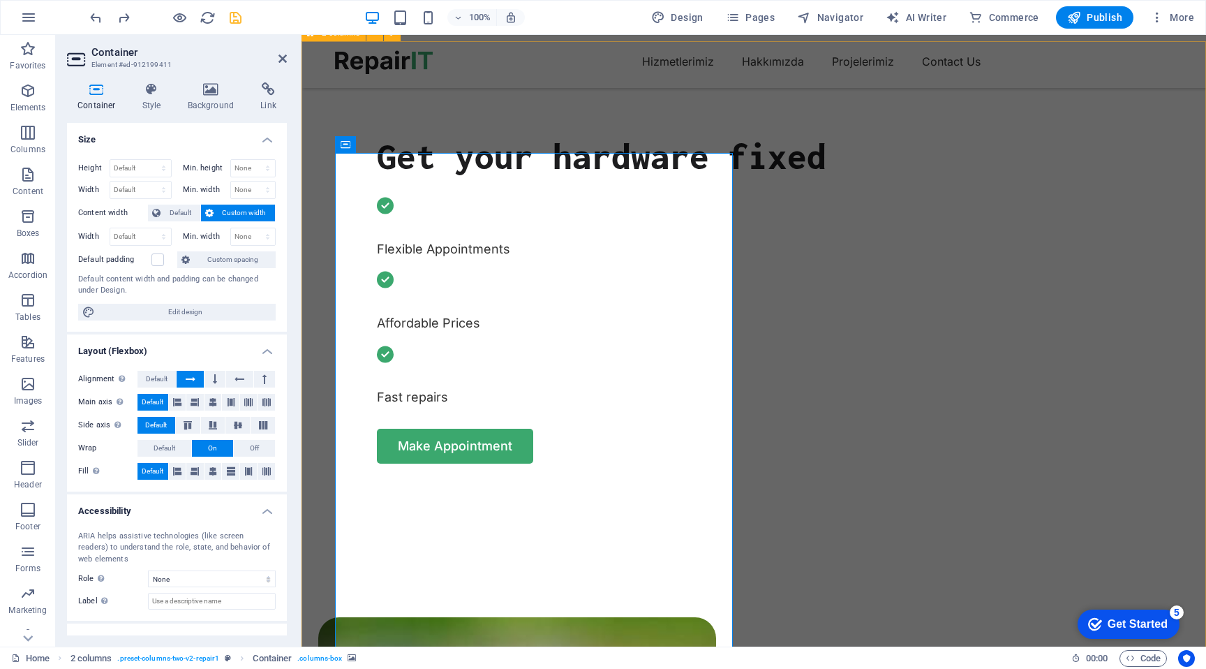
scroll to position [572, 0]
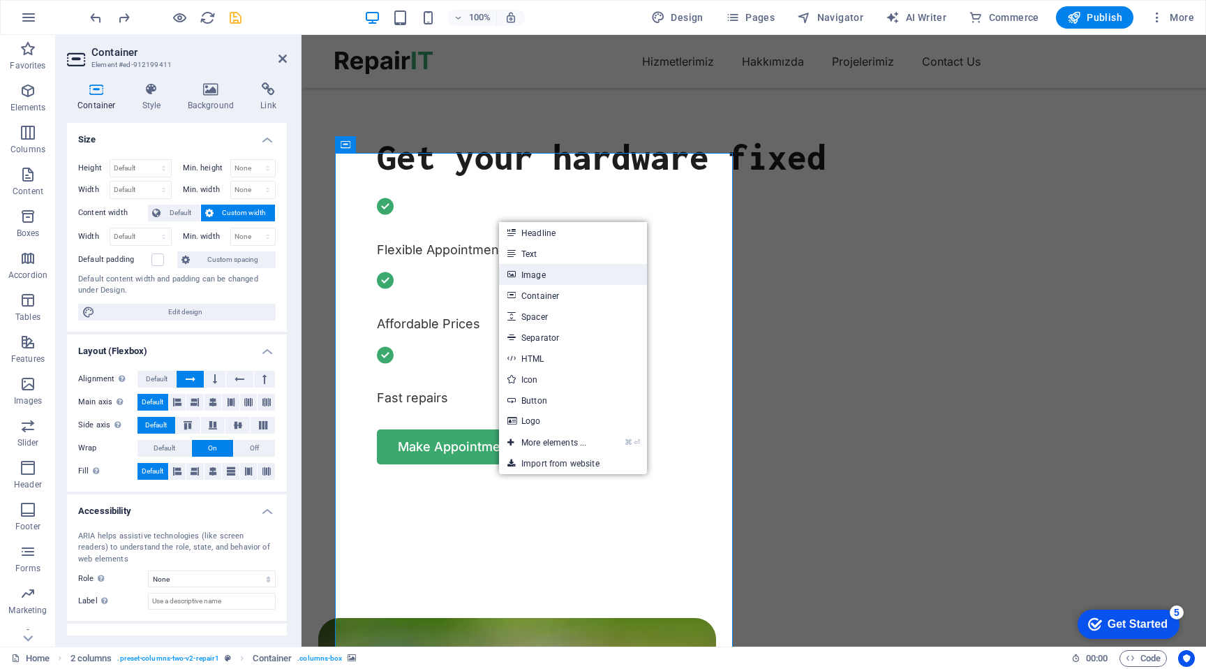
click at [562, 278] on link "Image" at bounding box center [573, 274] width 148 height 21
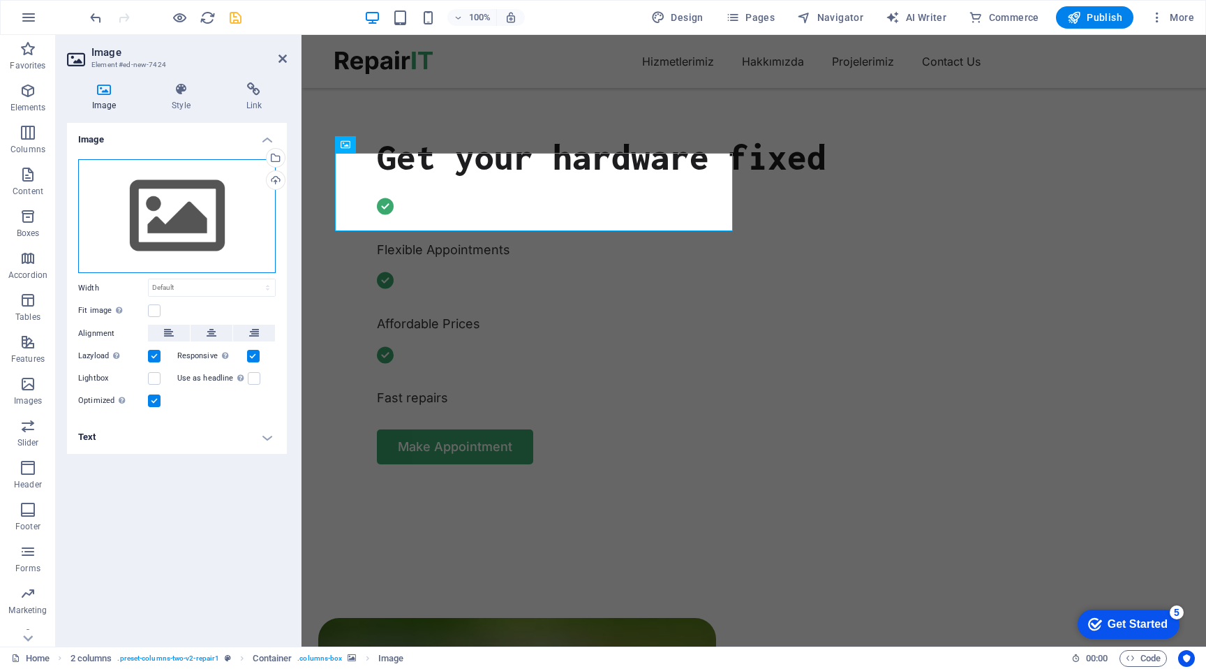
click at [182, 200] on div "Drag files here, click to choose files or select files from Files or our free s…" at bounding box center [177, 216] width 198 height 114
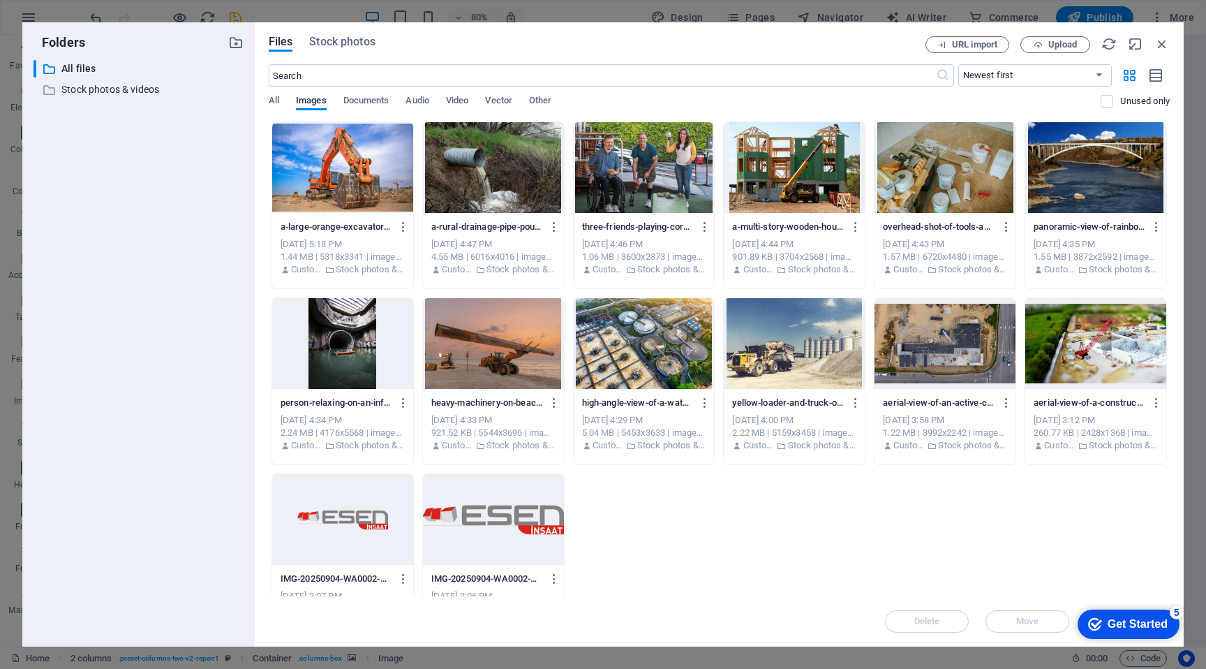
click at [182, 200] on div "​ All files All files ​ Stock photos & videos Stock photos & videos" at bounding box center [139, 347] width 210 height 575
click at [341, 186] on div at bounding box center [342, 167] width 141 height 91
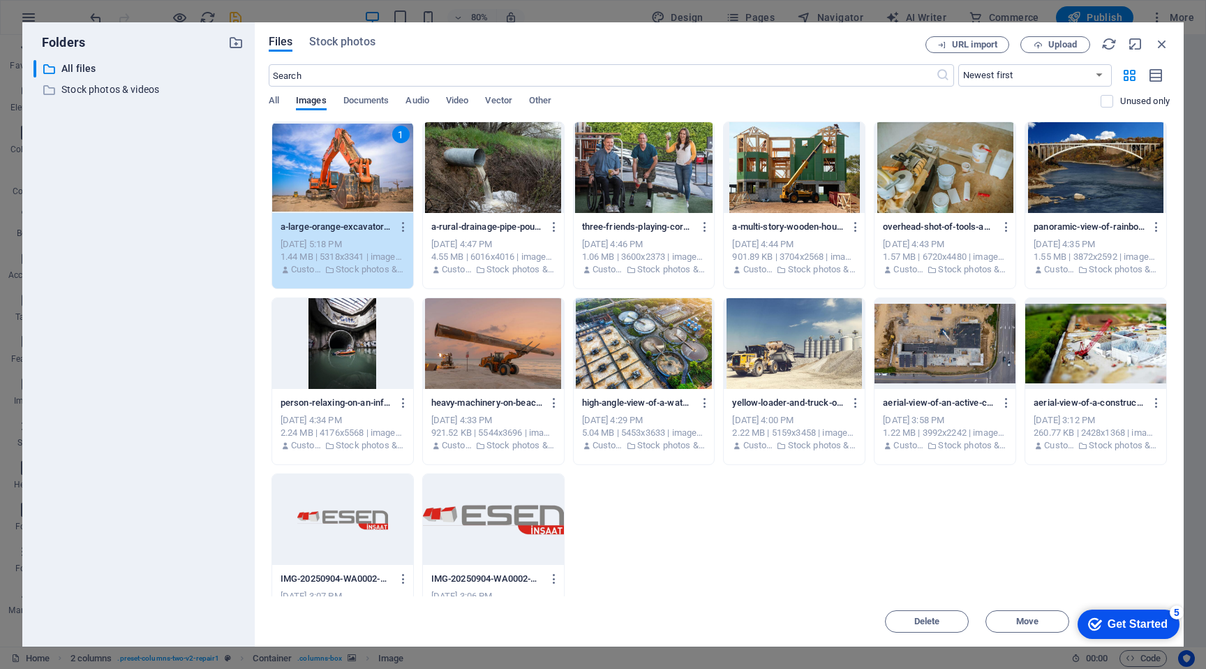
click at [341, 186] on div "1" at bounding box center [342, 167] width 141 height 91
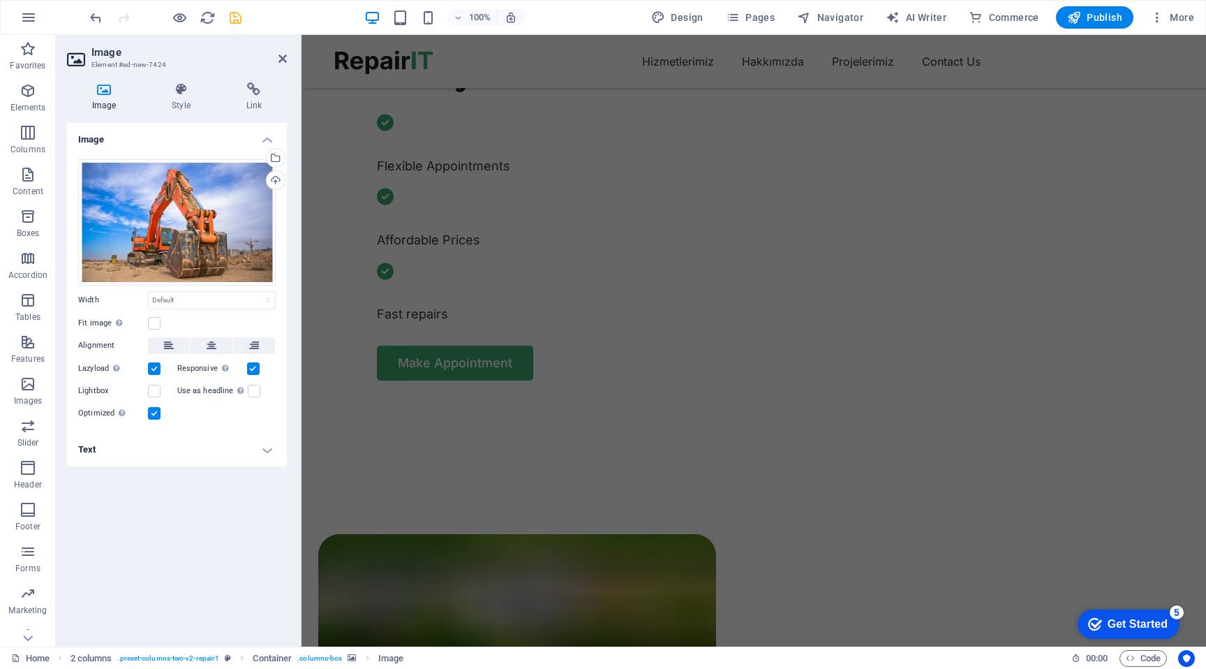
scroll to position [614, 0]
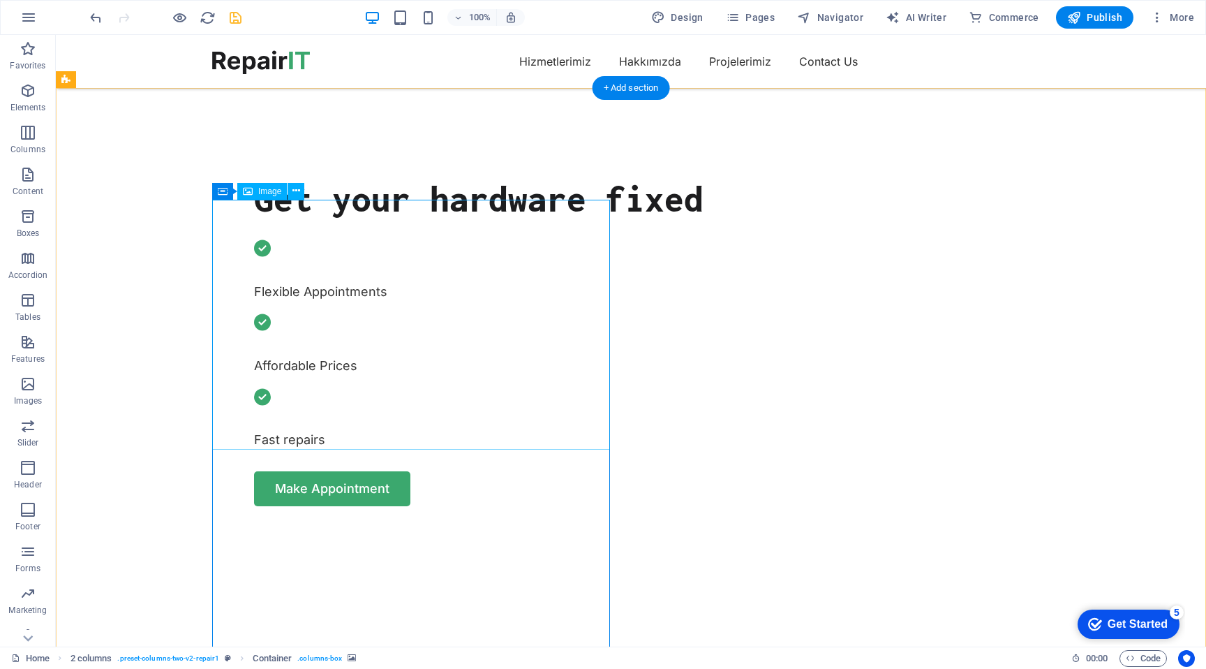
scroll to position [540, 0]
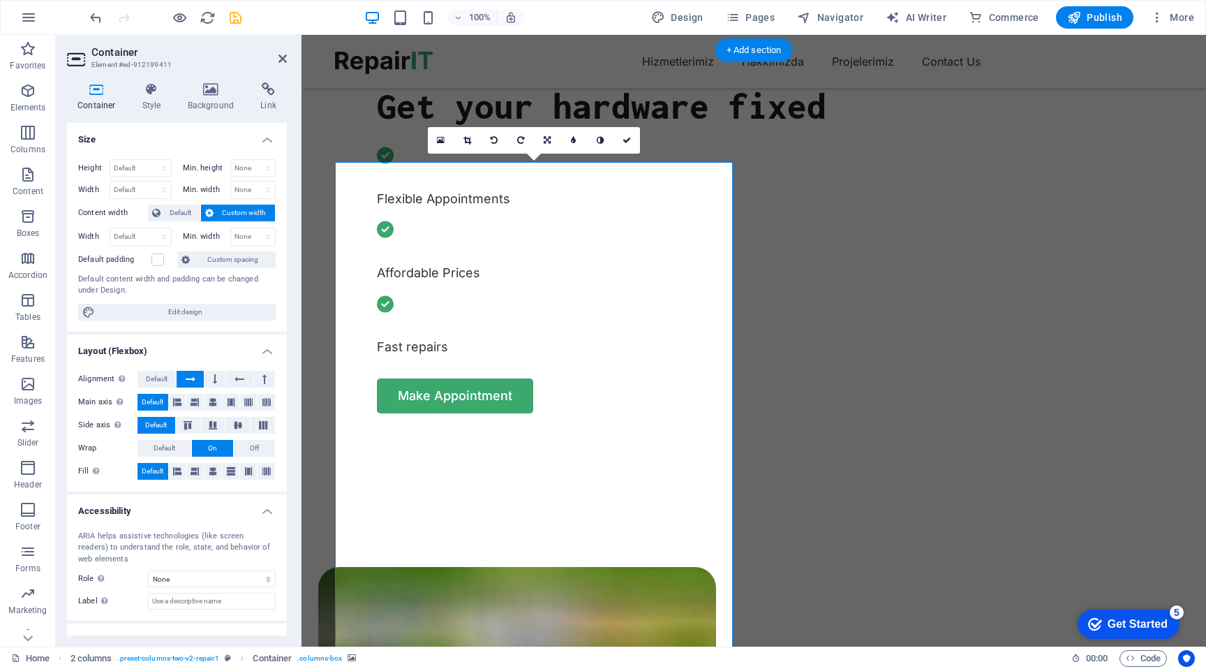
scroll to position [628, 0]
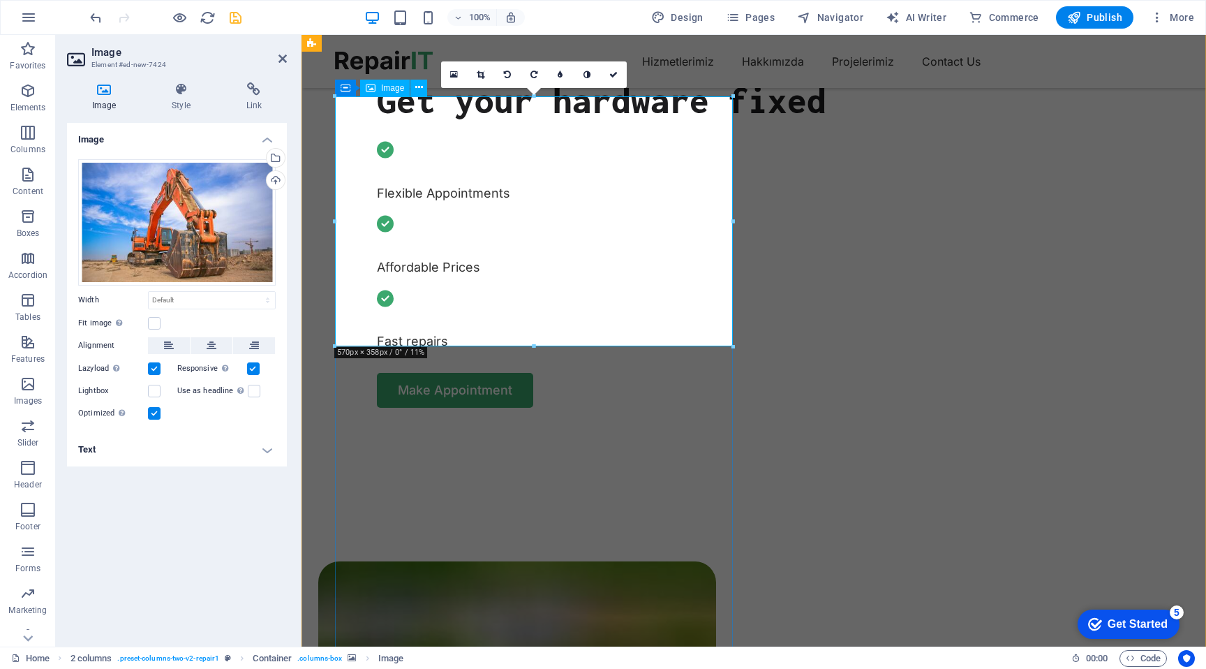
click at [616, 76] on icon at bounding box center [613, 74] width 8 height 8
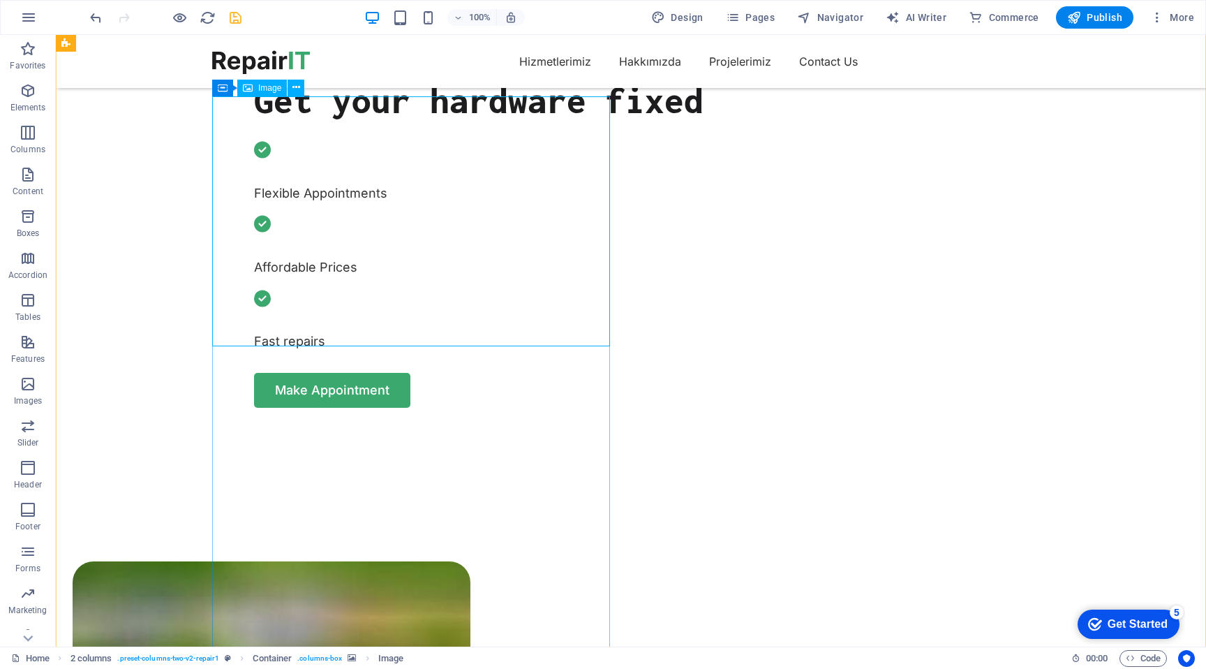
click at [294, 91] on icon at bounding box center [296, 87] width 8 height 15
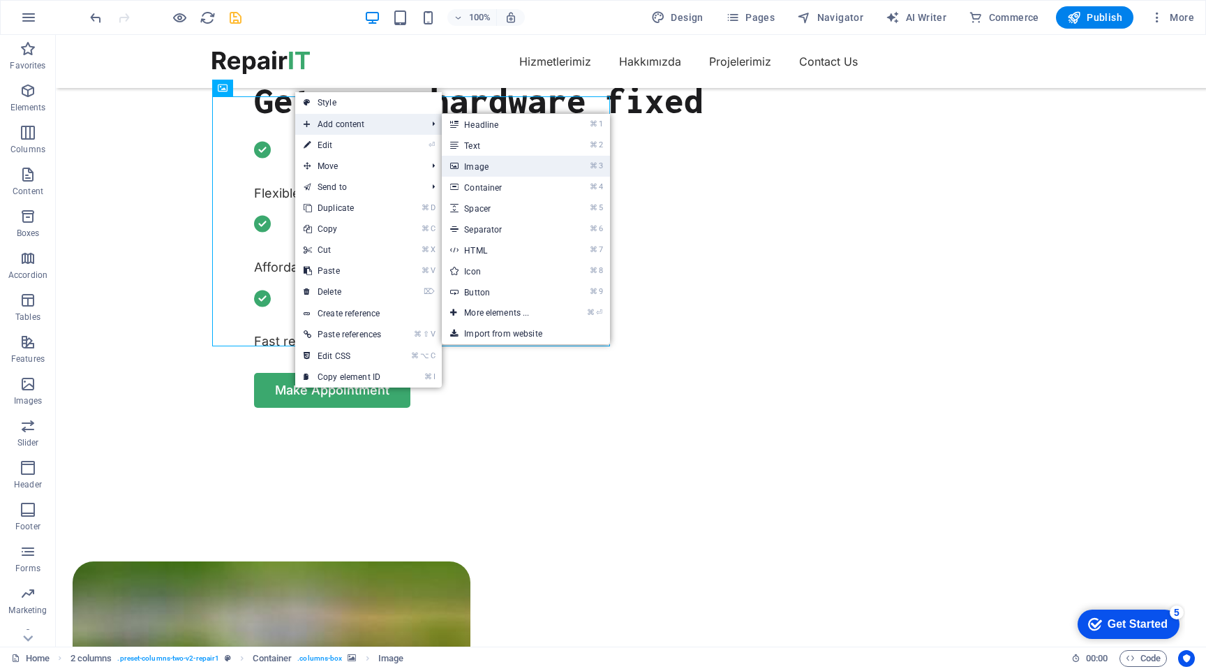
click at [517, 160] on link "⌘ 3 Image" at bounding box center [499, 166] width 115 height 21
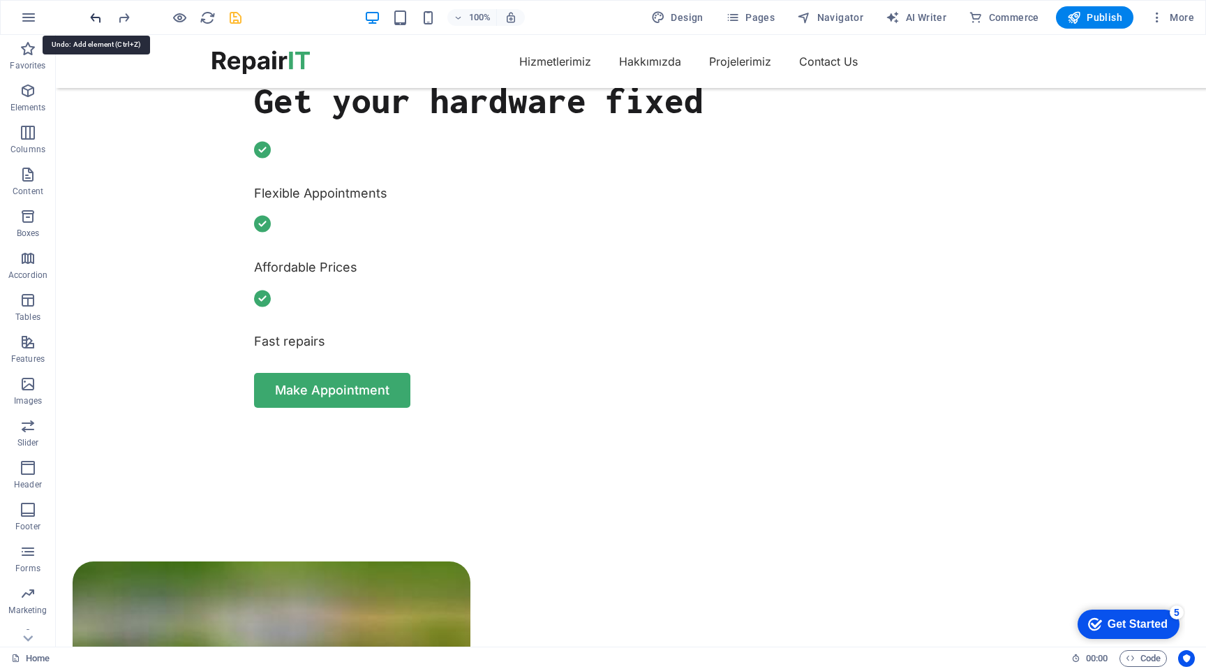
click at [97, 14] on icon "undo" at bounding box center [96, 18] width 16 height 16
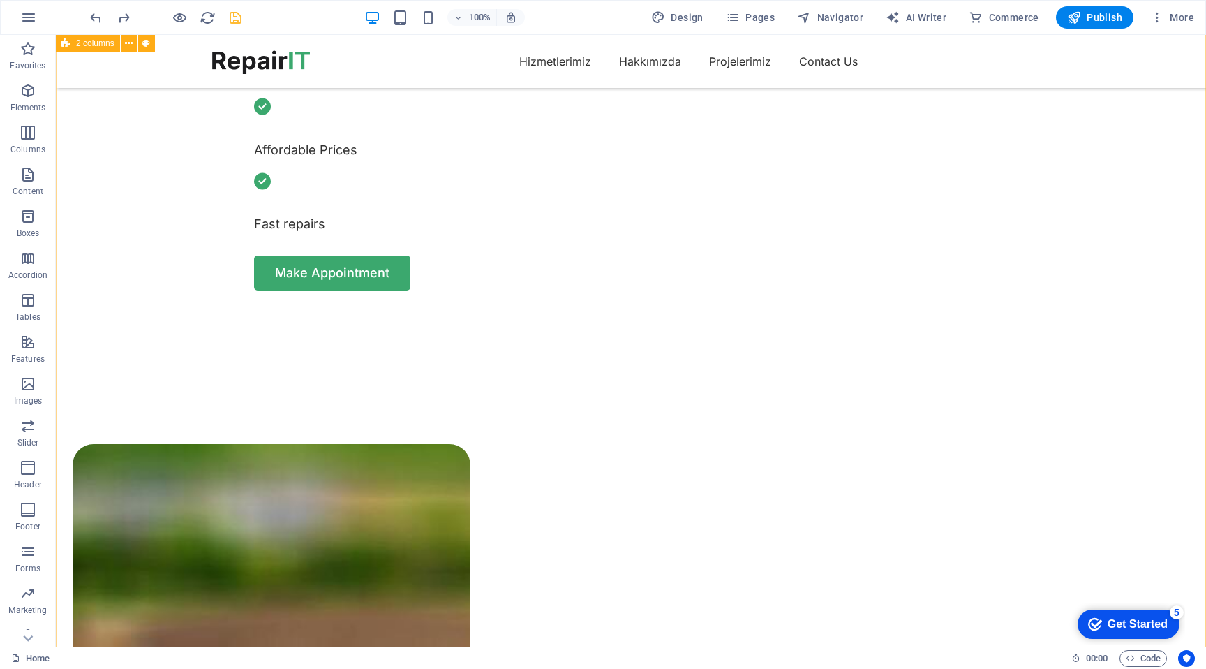
scroll to position [732, 0]
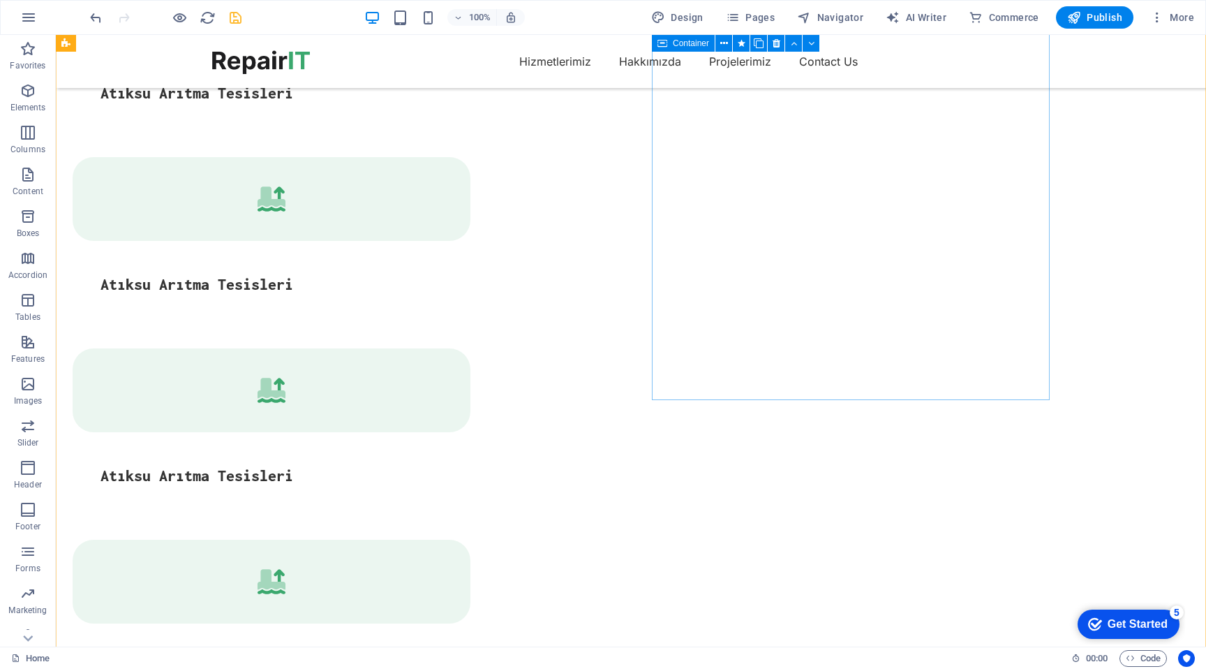
scroll to position [1503, 0]
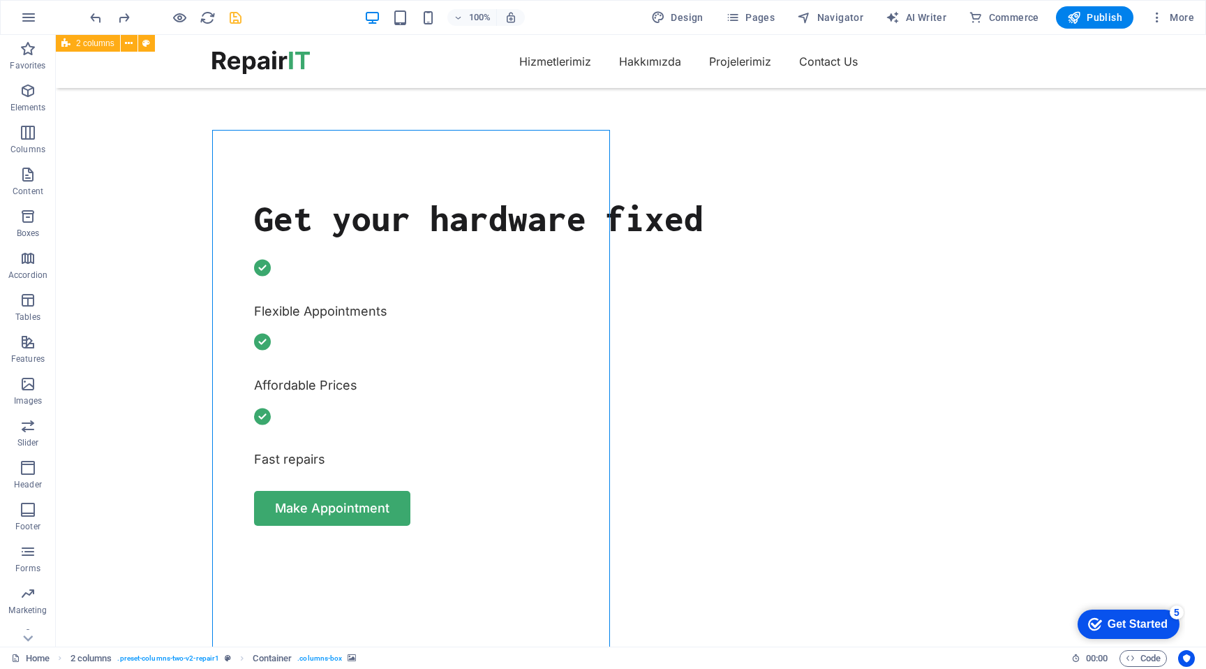
scroll to position [474, 0]
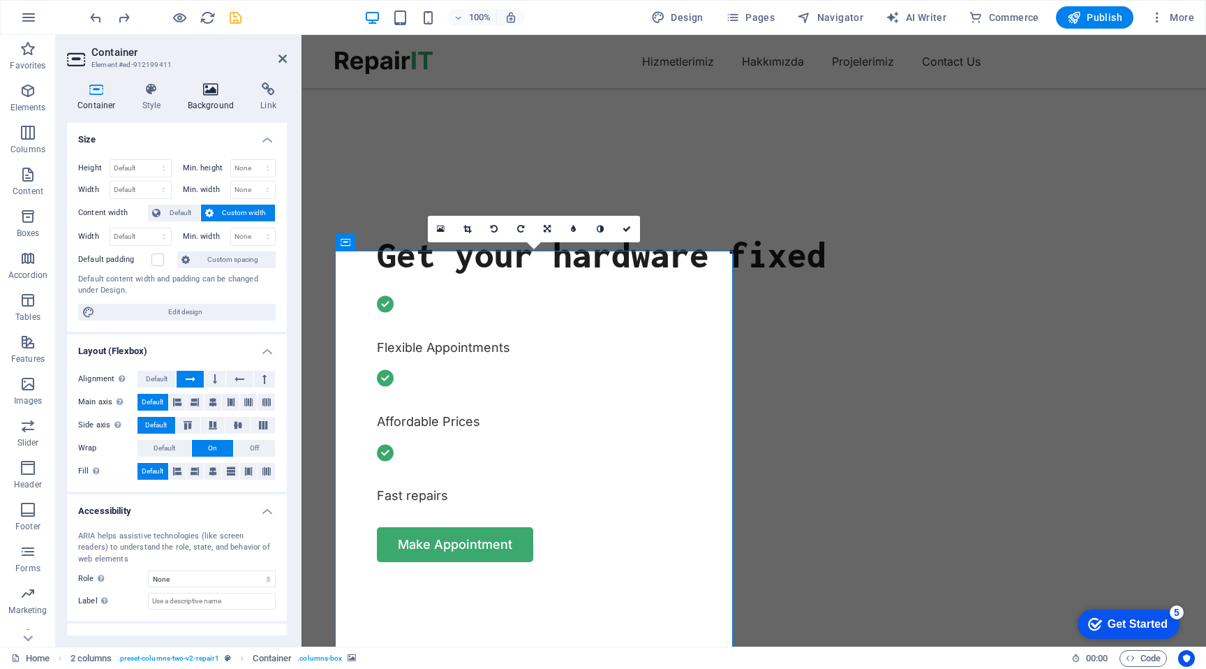
click at [211, 98] on h4 "Background" at bounding box center [213, 96] width 73 height 29
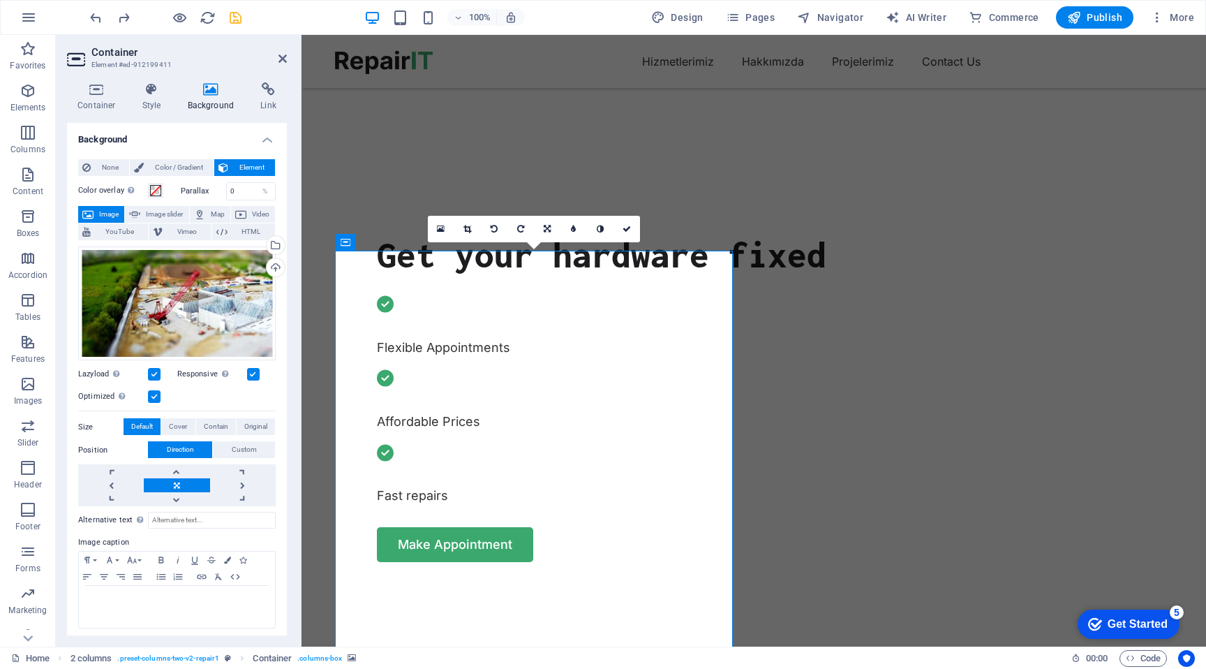
click at [255, 372] on label at bounding box center [253, 374] width 13 height 13
click at [0, 0] on input "Responsive Automatically load retina image and smartphone optimized sizes." at bounding box center [0, 0] width 0 height 0
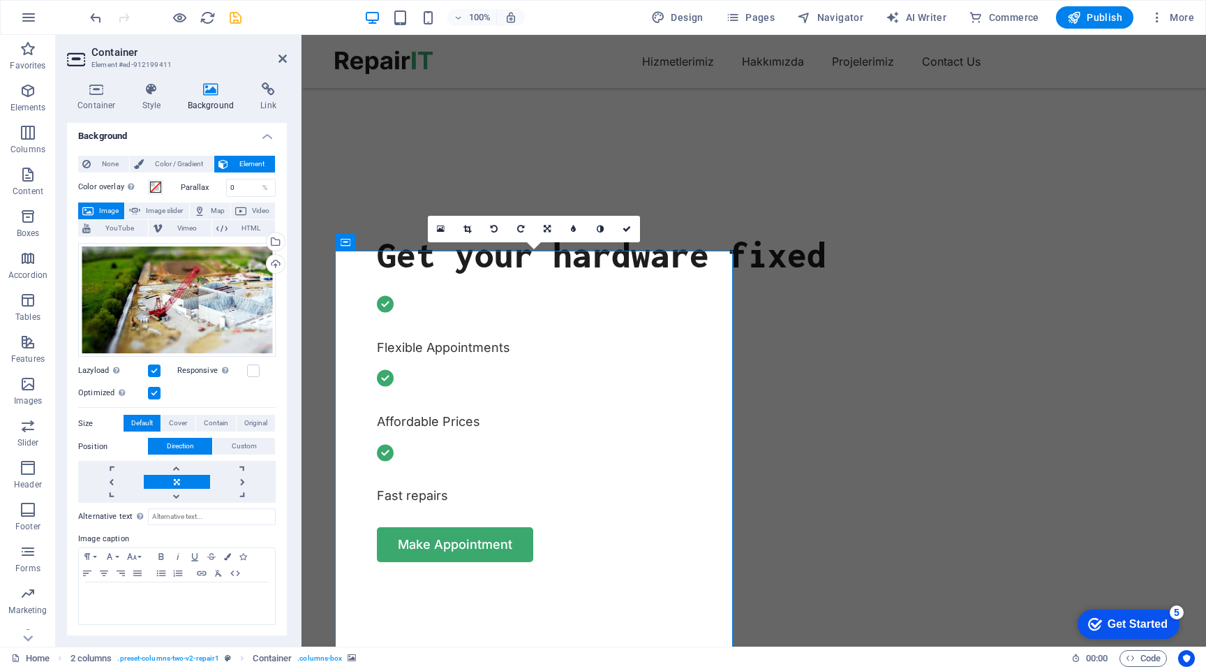
click at [159, 394] on label at bounding box center [154, 393] width 13 height 13
click at [0, 0] on input "Optimized Images are compressed to improve page speed." at bounding box center [0, 0] width 0 height 0
click at [159, 394] on label at bounding box center [154, 393] width 13 height 13
click at [0, 0] on input "Optimized Images are compressed to improve page speed." at bounding box center [0, 0] width 0 height 0
click at [251, 367] on label at bounding box center [253, 370] width 13 height 13
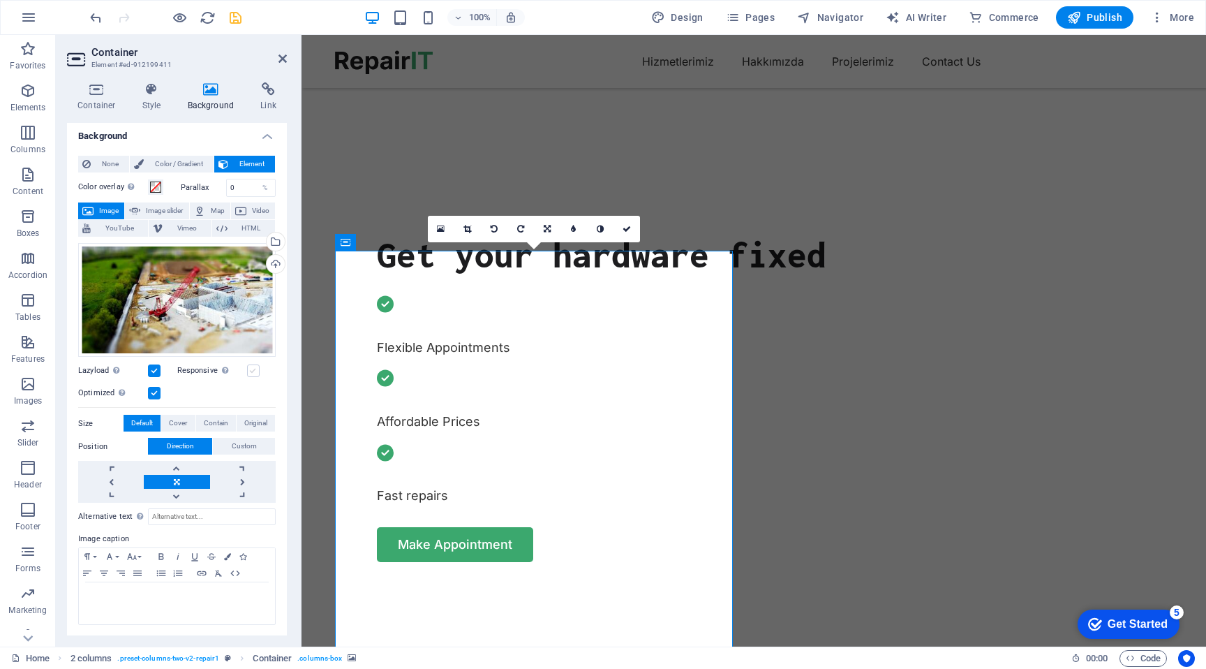
click at [0, 0] on input "Responsive Automatically load retina image and smartphone optimized sizes." at bounding box center [0, 0] width 0 height 0
click at [175, 420] on span "Cover" at bounding box center [178, 423] width 18 height 17
click at [213, 421] on span "Contain" at bounding box center [216, 423] width 24 height 17
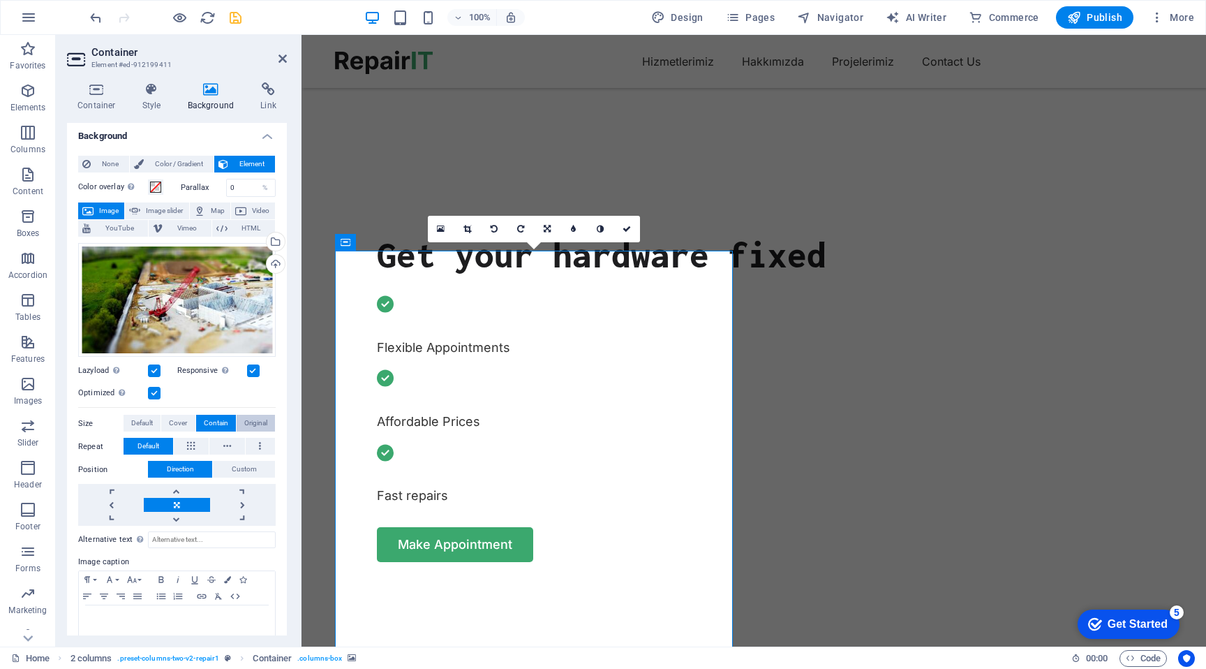
click at [259, 420] on span "Original" at bounding box center [255, 423] width 23 height 17
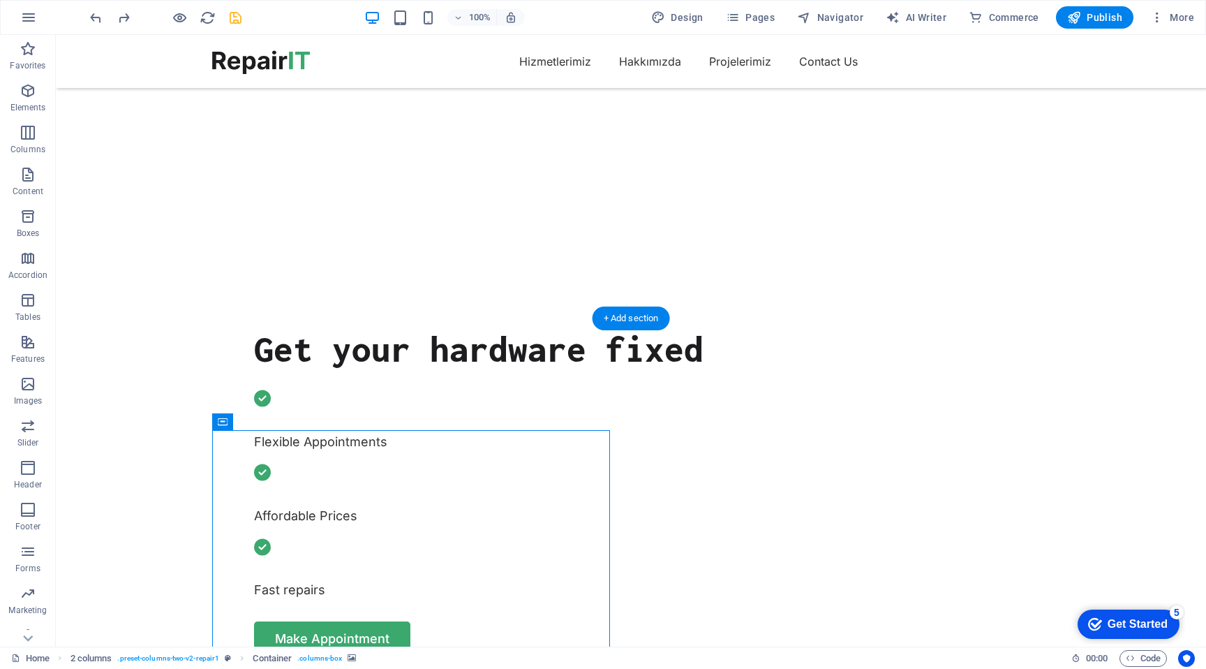
scroll to position [509, 0]
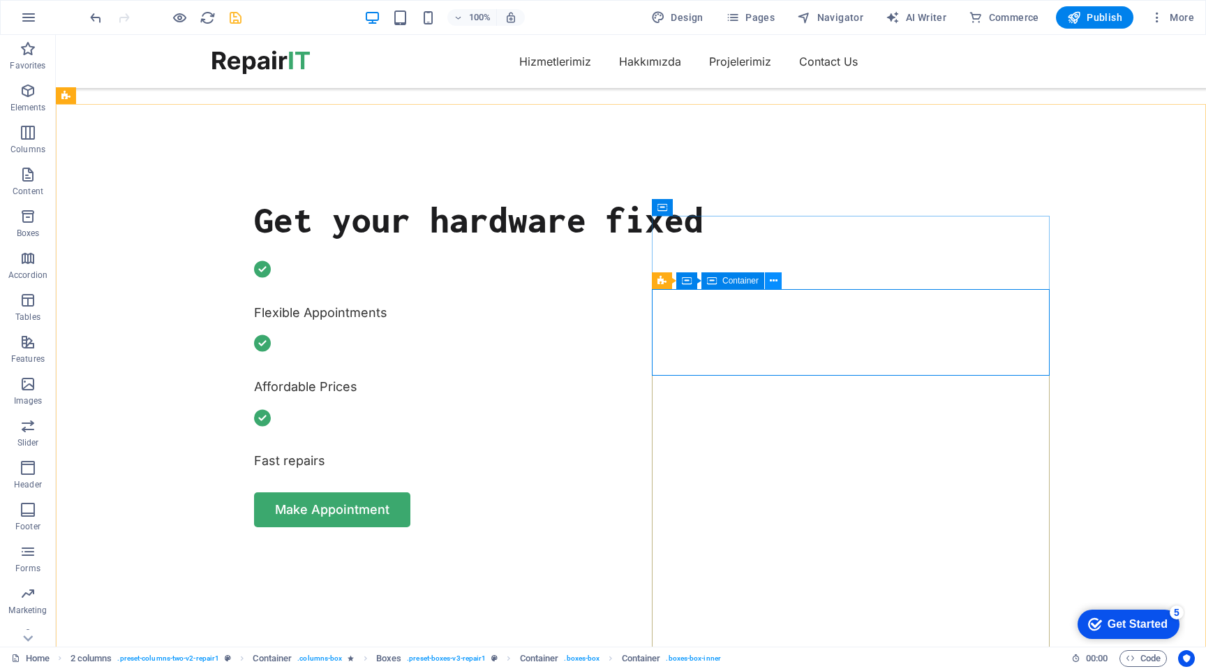
click at [775, 280] on icon at bounding box center [774, 281] width 8 height 15
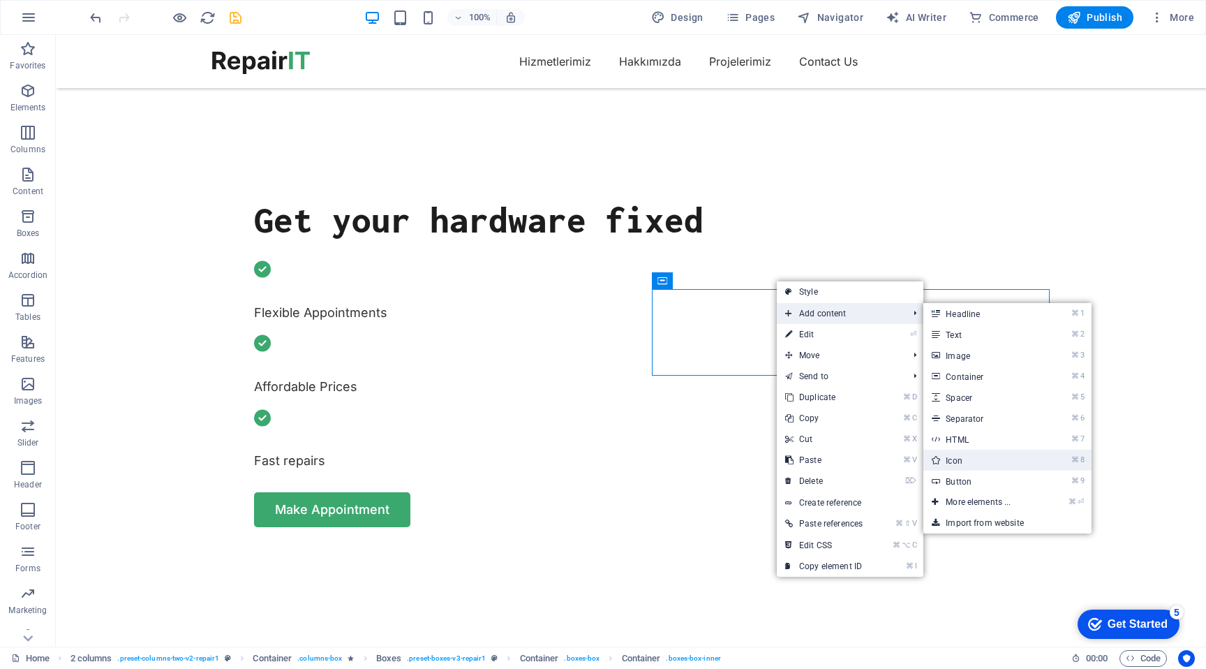
click at [985, 454] on link "⌘ 8 Icon" at bounding box center [980, 460] width 115 height 21
select select "xMidYMid"
select select "px"
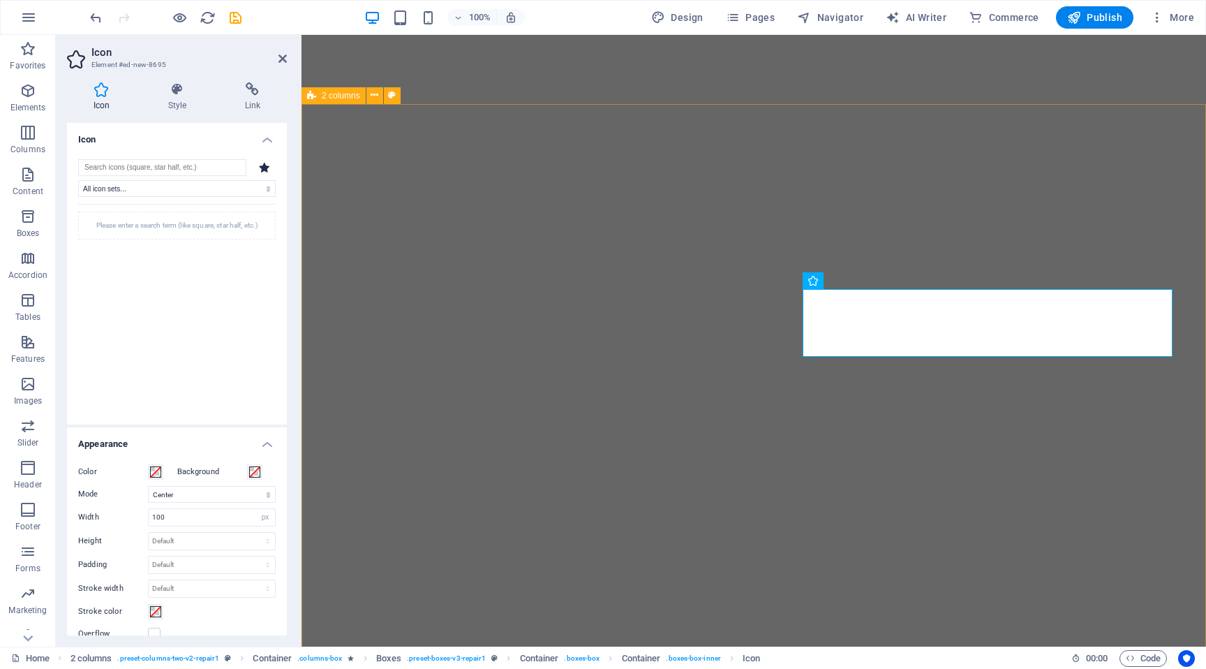
select select "xMidYMid"
select select "px"
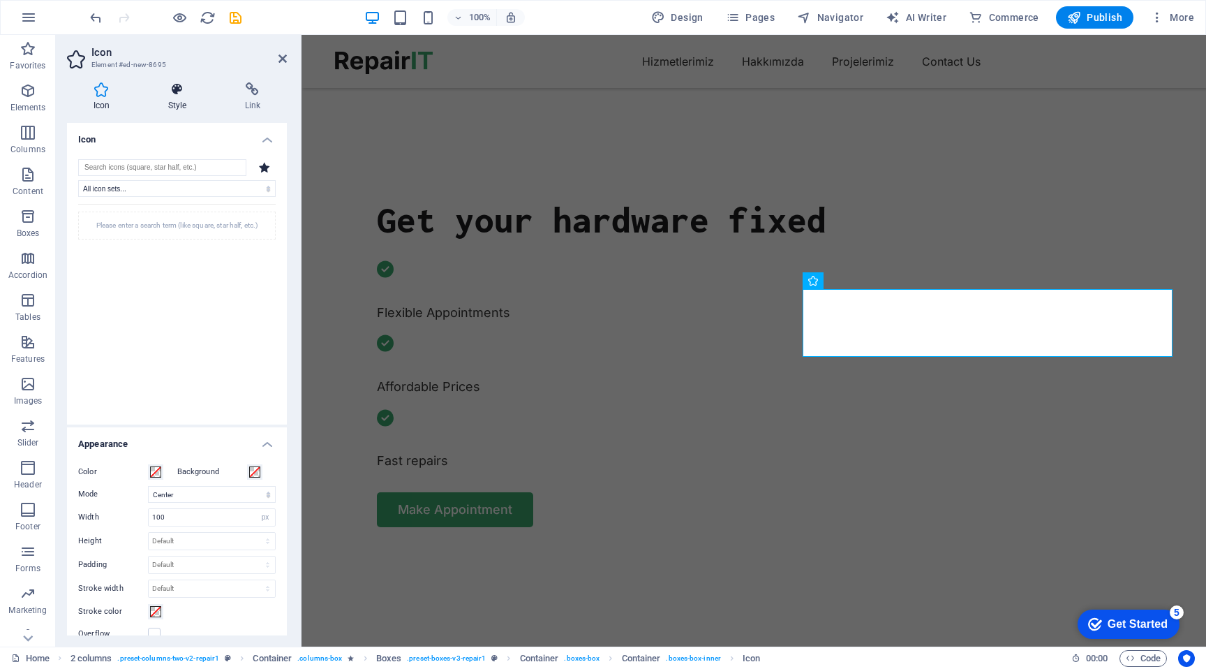
click at [171, 92] on icon at bounding box center [177, 89] width 71 height 14
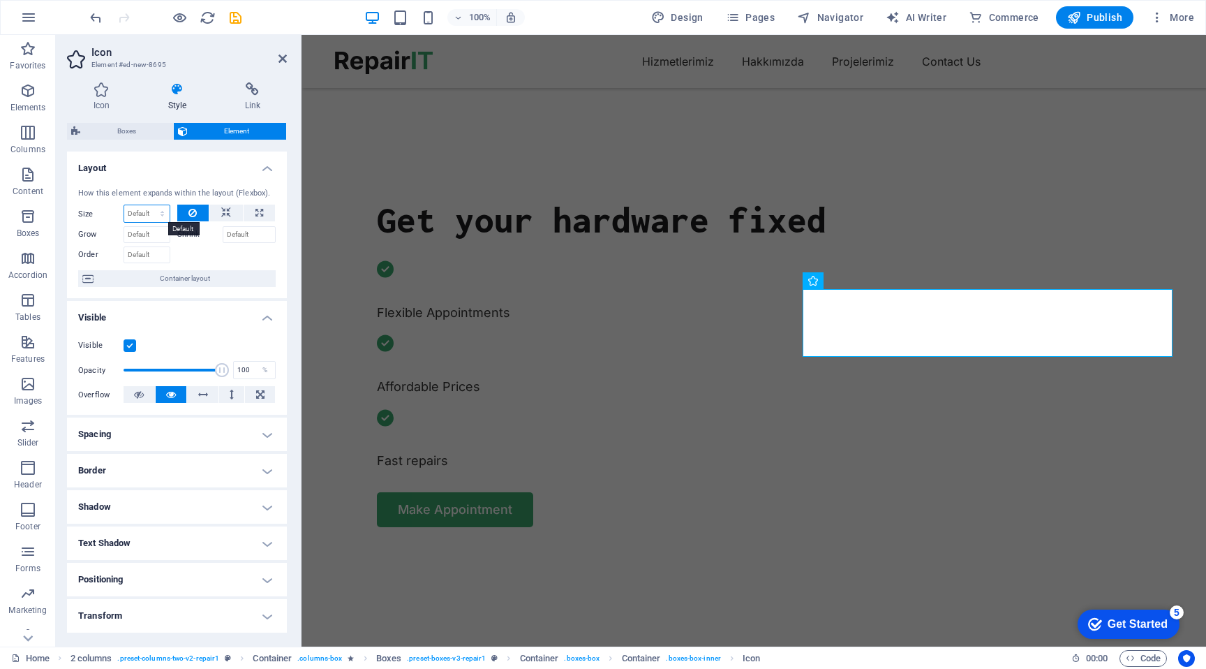
click at [142, 212] on select "Default auto px % 1/1 1/2 1/3 1/4 1/5 1/6 1/7 1/8 1/9 1/10" at bounding box center [146, 213] width 45 height 17
click at [148, 205] on select "Default auto px % 1/1 1/2 1/3 1/4 1/5 1/6 1/7 1/8 1/9 1/10" at bounding box center [146, 213] width 45 height 17
select select "%"
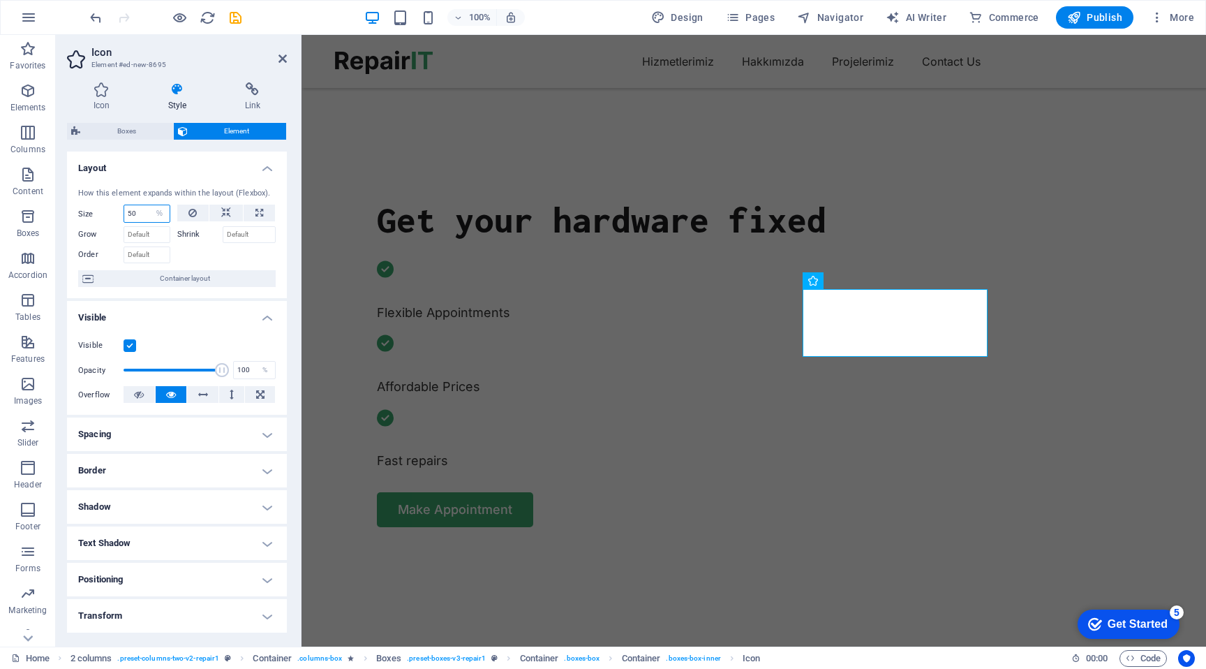
type input "50"
select select "DISABLED_OPTION_VALUE"
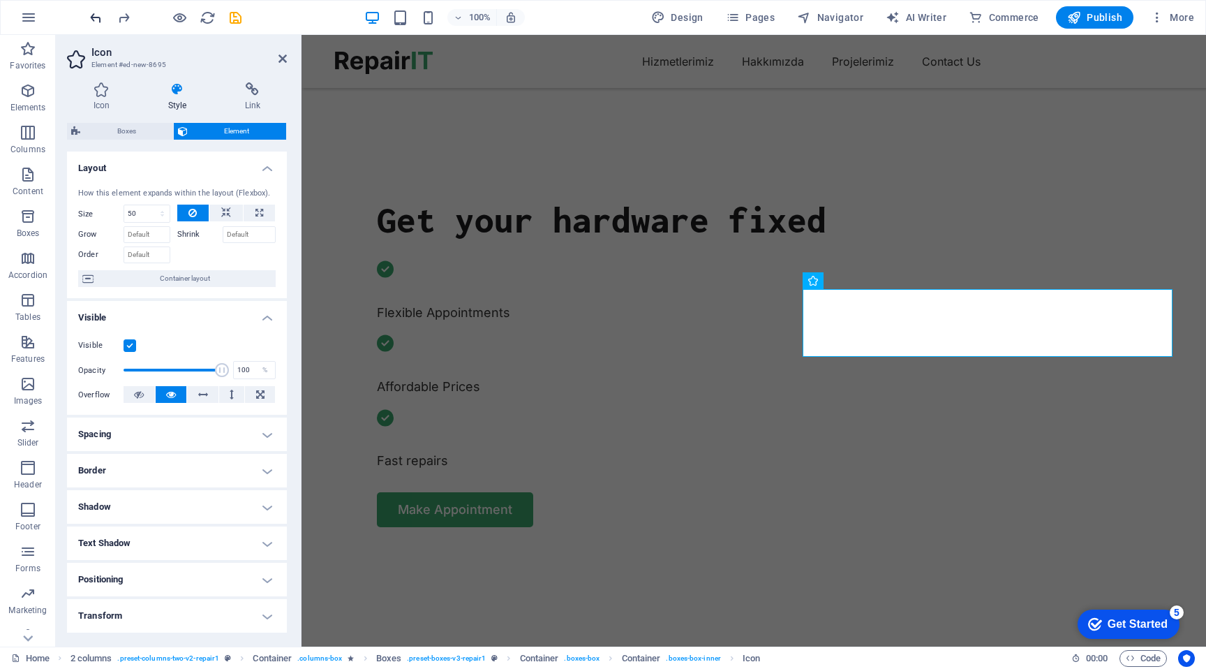
click at [89, 13] on icon "undo" at bounding box center [96, 18] width 16 height 16
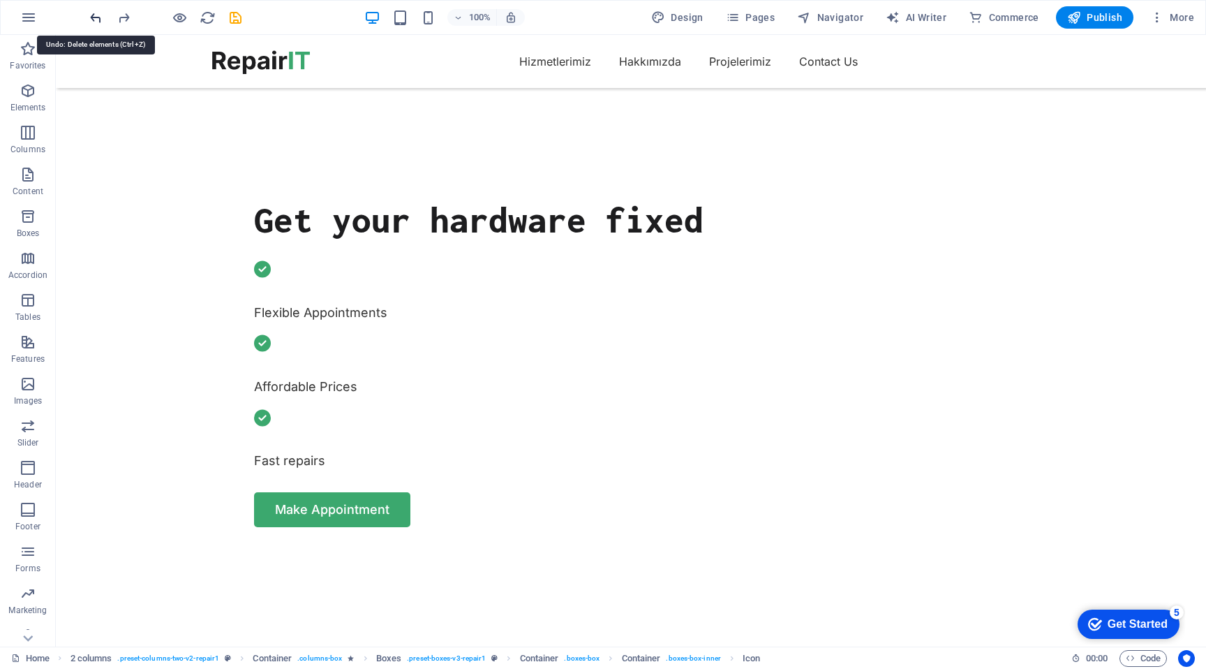
click at [89, 13] on icon "undo" at bounding box center [96, 18] width 16 height 16
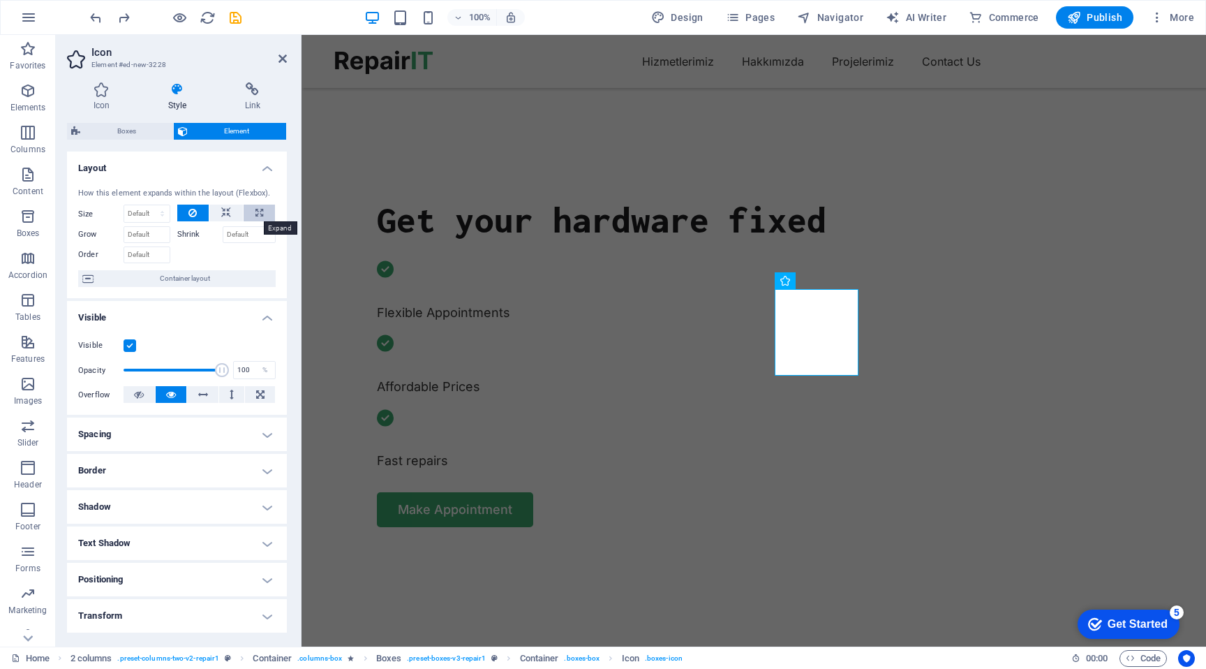
click at [255, 209] on icon at bounding box center [259, 213] width 8 height 17
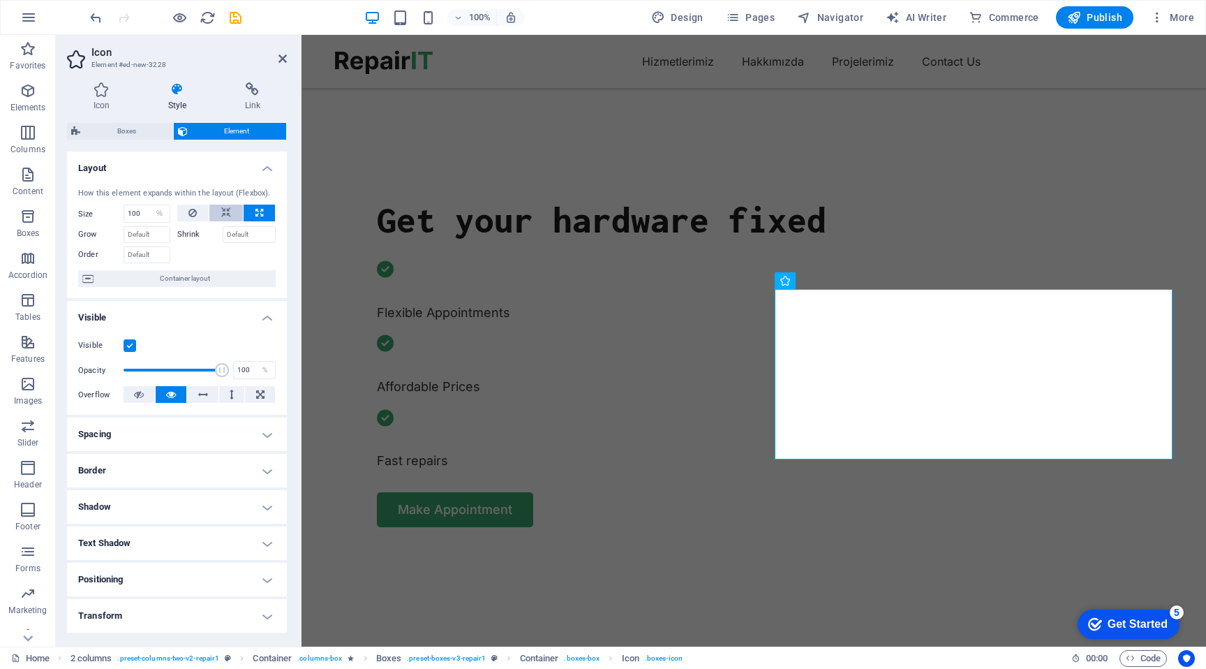
click at [234, 213] on button at bounding box center [226, 213] width 34 height 17
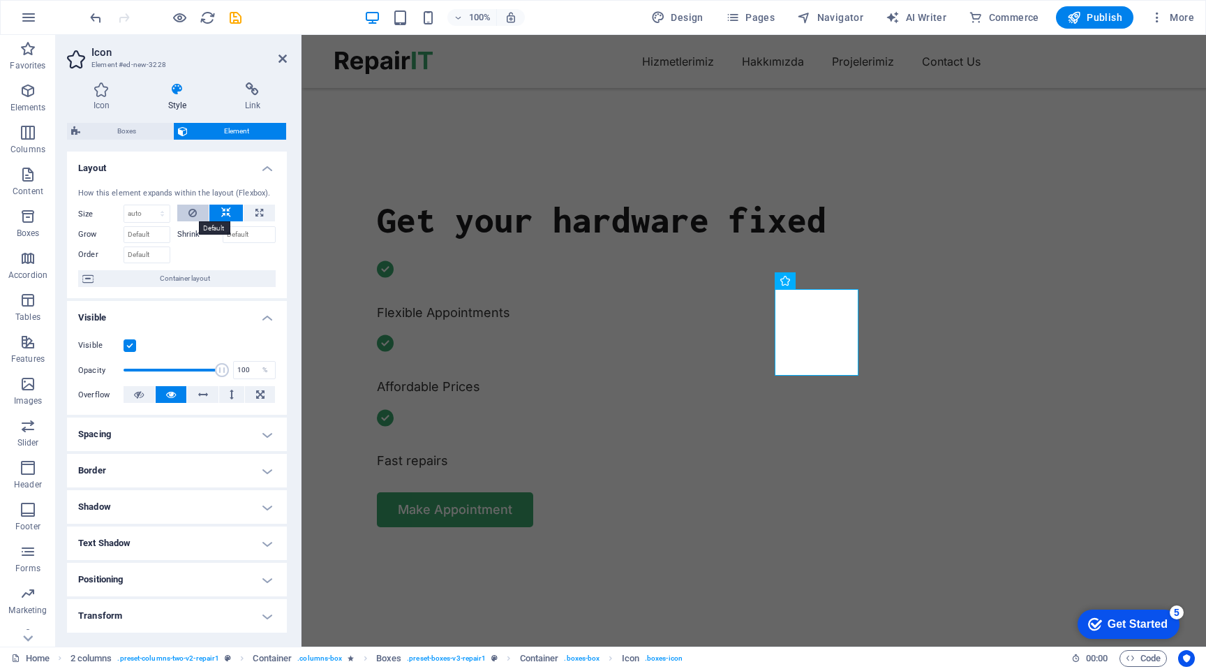
click at [195, 216] on button at bounding box center [193, 213] width 32 height 17
click at [147, 217] on select "Default auto px % 1/1 1/2 1/3 1/4 1/5 1/6 1/7 1/8 1/9 1/10" at bounding box center [146, 213] width 45 height 17
click at [148, 205] on select "Default auto px % 1/1 1/2 1/3 1/4 1/5 1/6 1/7 1/8 1/9 1/10" at bounding box center [146, 213] width 45 height 17
select select "%"
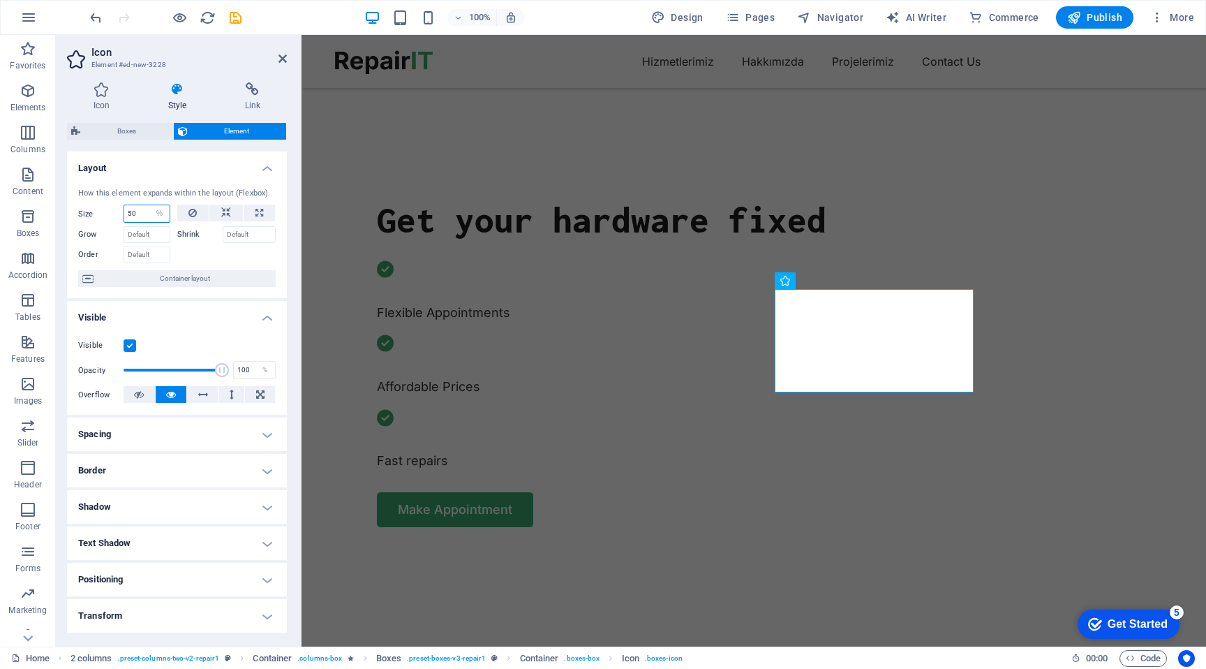
click at [142, 214] on input "number" at bounding box center [146, 213] width 45 height 17
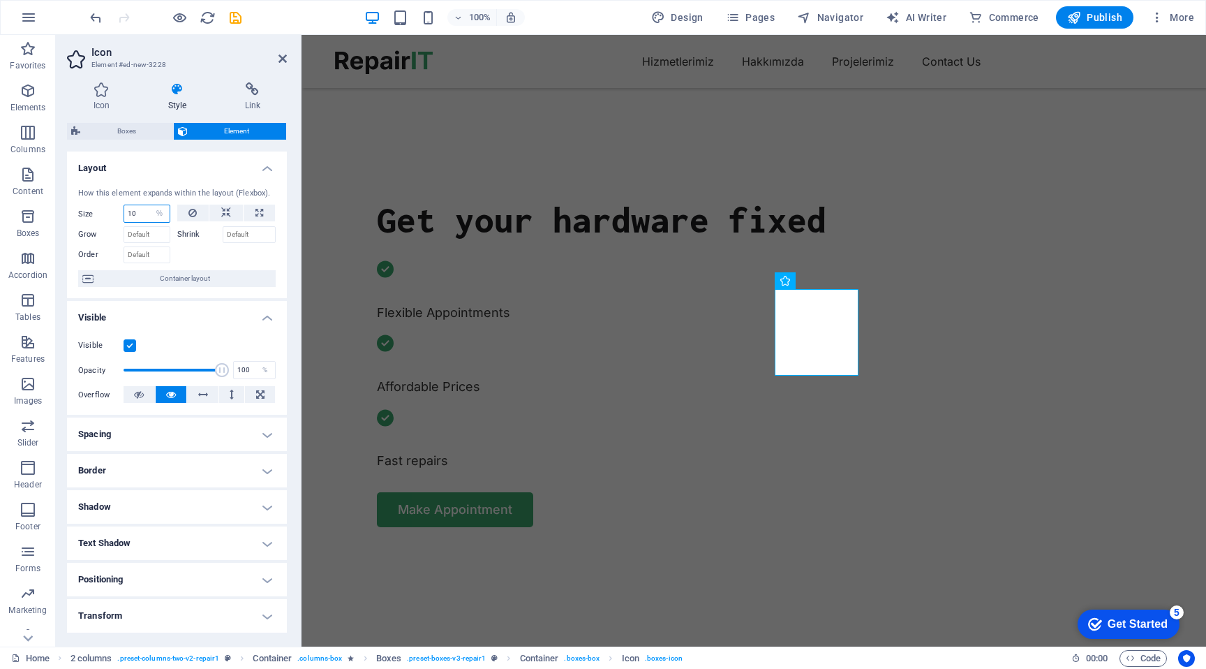
click at [131, 216] on input "10" at bounding box center [146, 213] width 45 height 17
click at [134, 212] on input "5" at bounding box center [146, 213] width 45 height 17
type input "55"
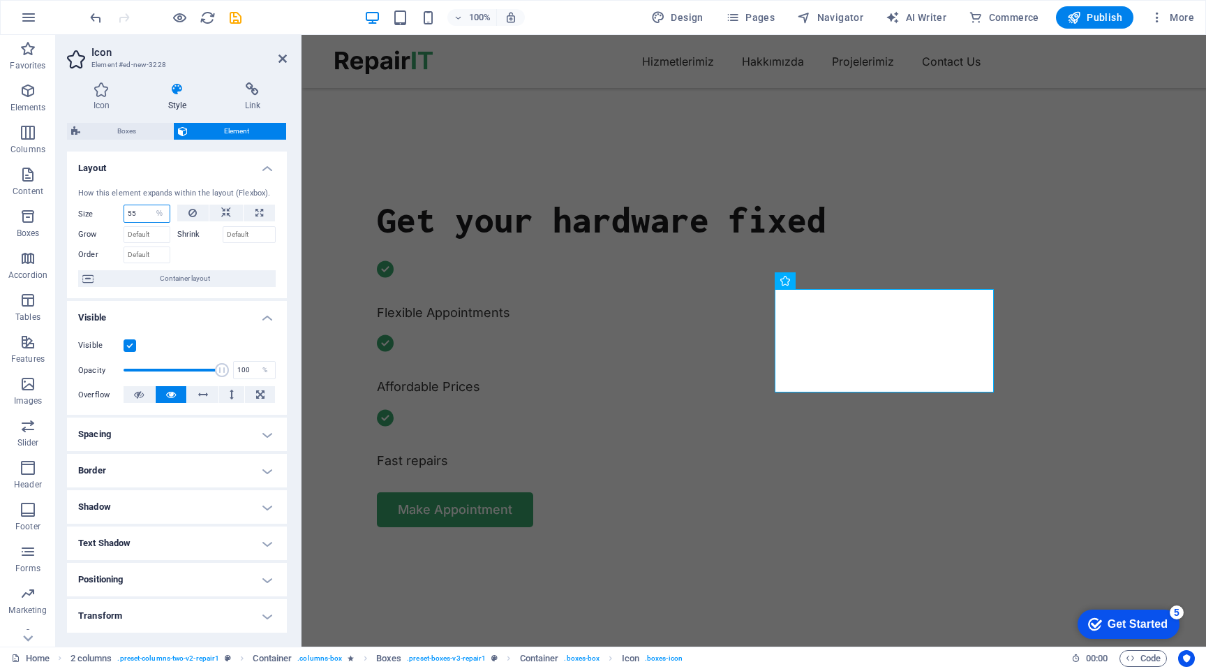
click at [135, 210] on input "55" at bounding box center [146, 213] width 45 height 17
click at [161, 206] on select "Default auto px % 1/1 1/2 1/3 1/4 1/5 1/6 1/7 1/8 1/9 1/10" at bounding box center [160, 213] width 20 height 17
click at [150, 205] on select "Default auto px % 1/1 1/2 1/3 1/4 1/5 1/6 1/7 1/8 1/9 1/10" at bounding box center [160, 213] width 20 height 17
select select "DISABLED_OPTION_VALUE"
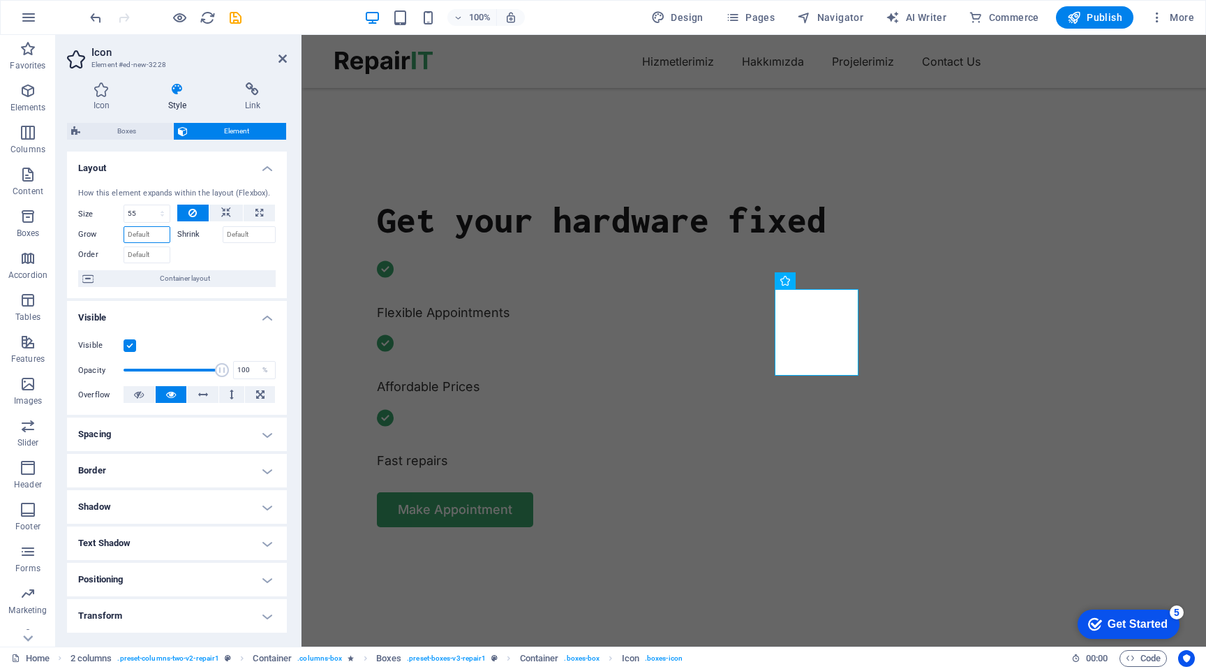
click at [148, 236] on input "Grow" at bounding box center [147, 234] width 47 height 17
type input "1"
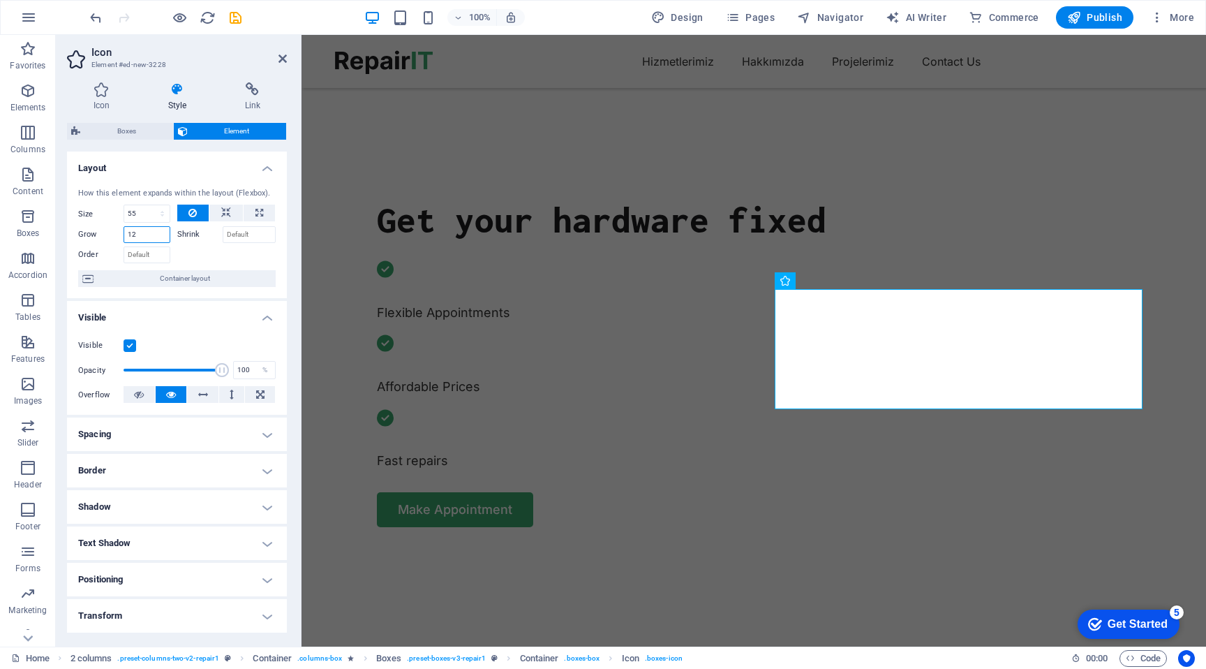
type input "1"
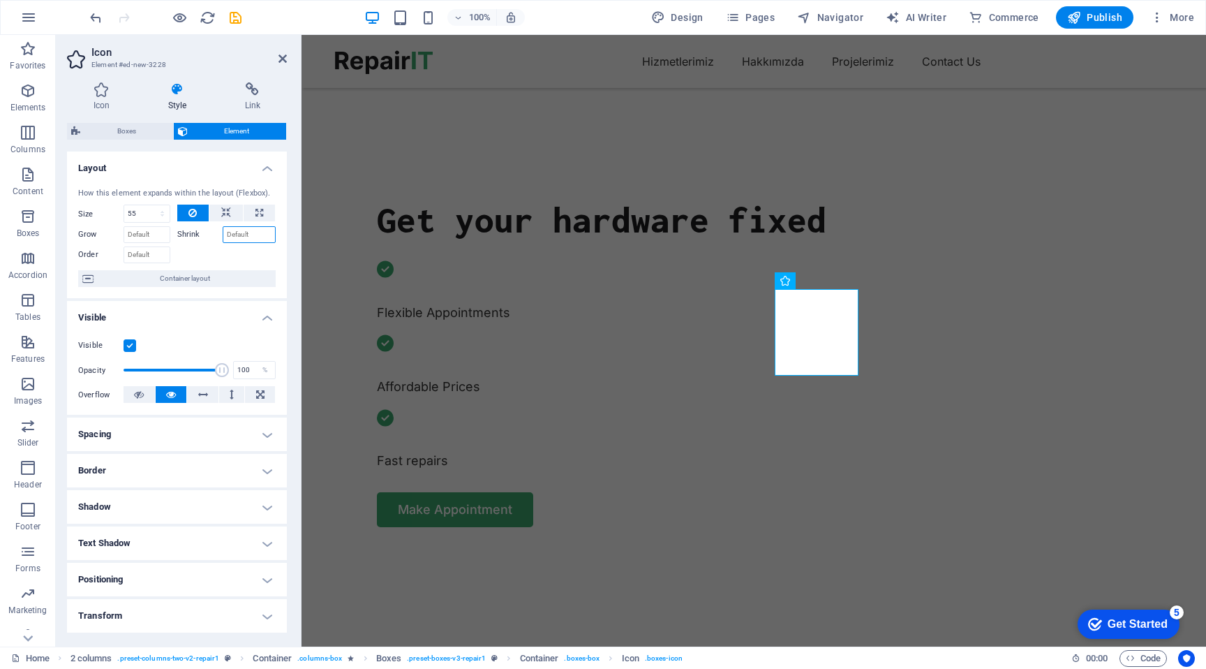
click at [246, 232] on input "Shrink" at bounding box center [250, 234] width 54 height 17
type input "1"
type input "50"
click at [241, 232] on input "50" at bounding box center [250, 234] width 54 height 17
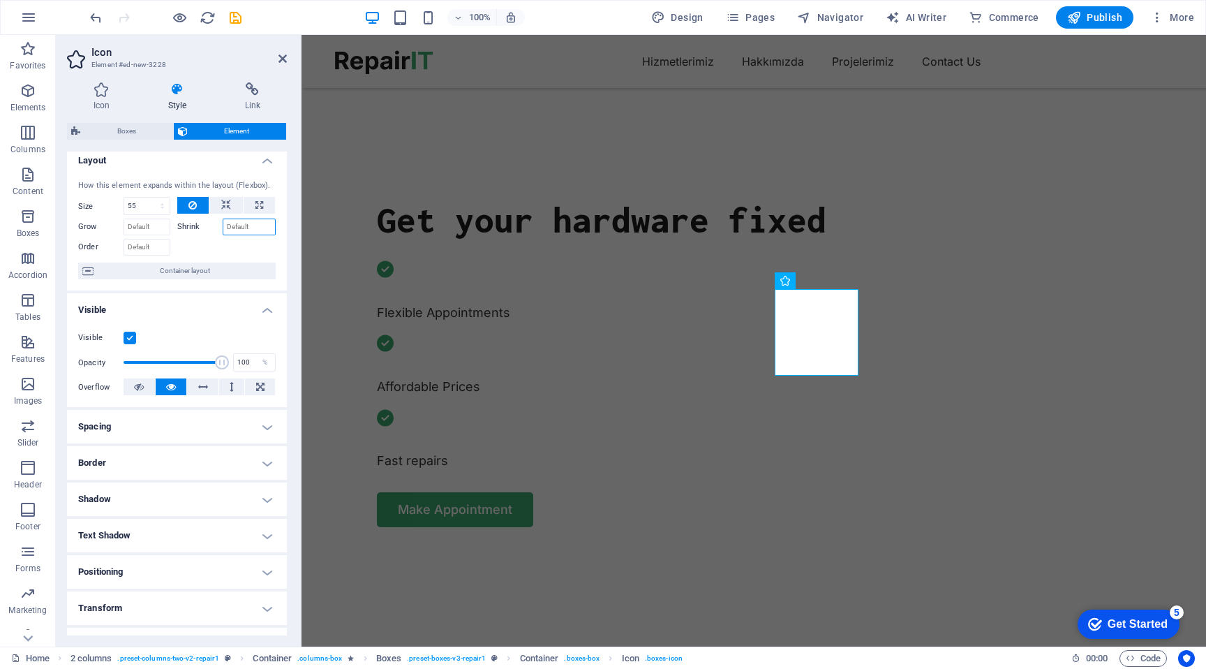
scroll to position [0, 0]
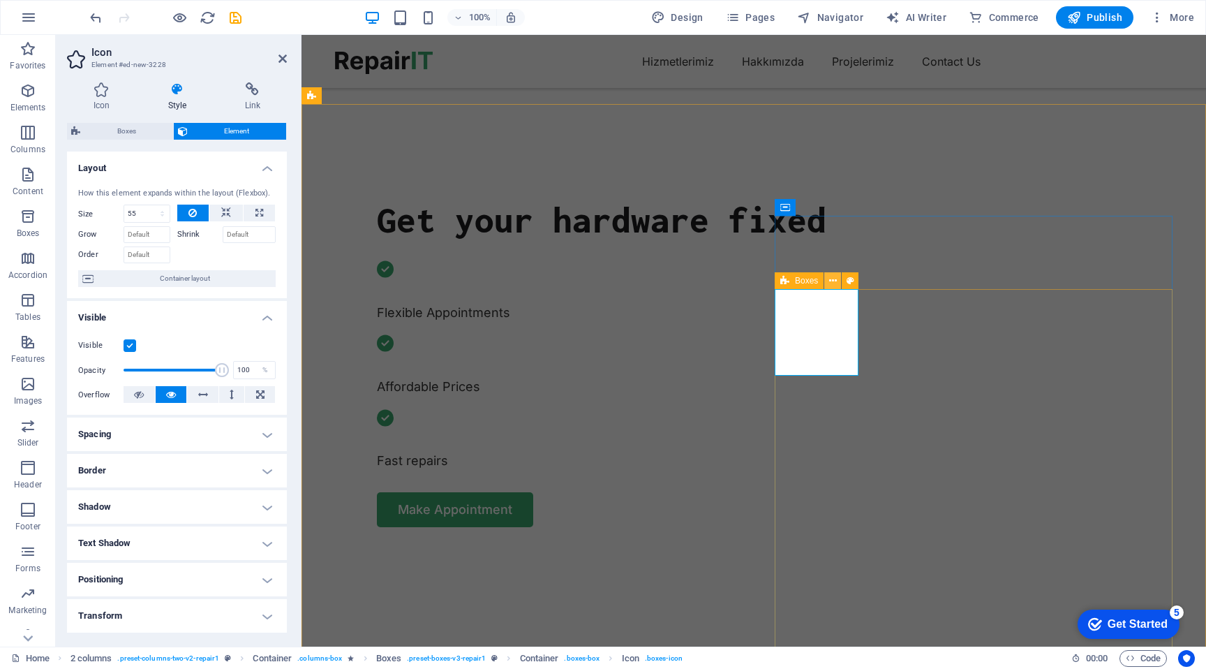
click at [831, 283] on icon at bounding box center [833, 281] width 8 height 15
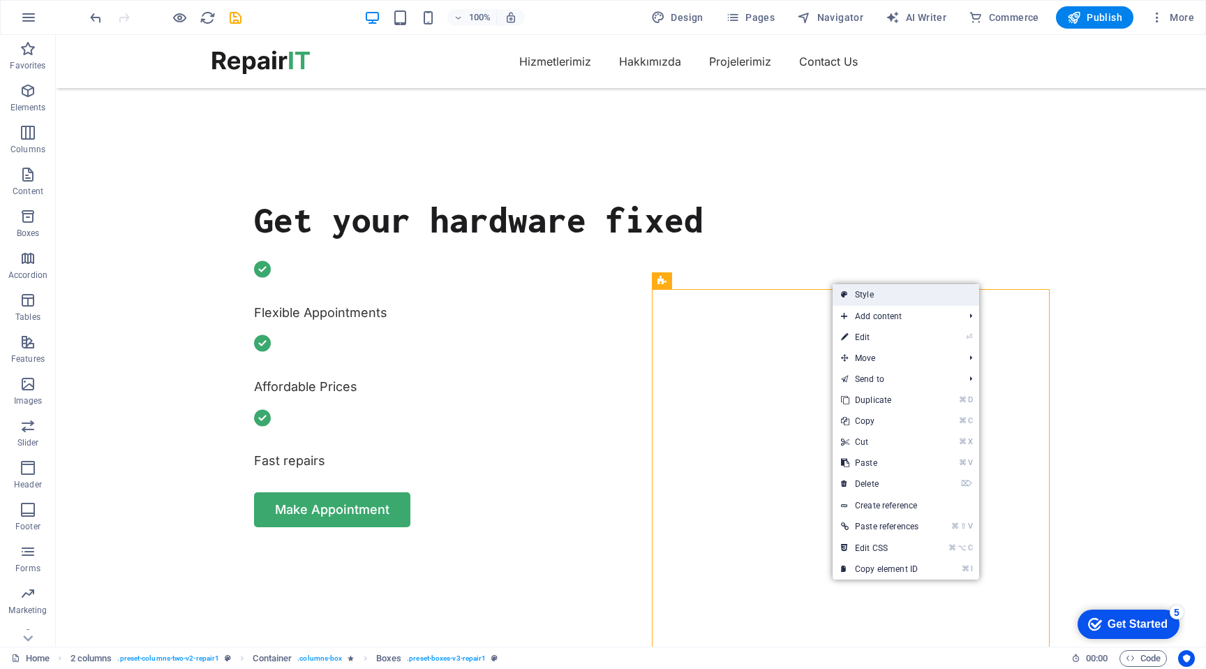
click at [868, 287] on link "Style" at bounding box center [906, 294] width 147 height 21
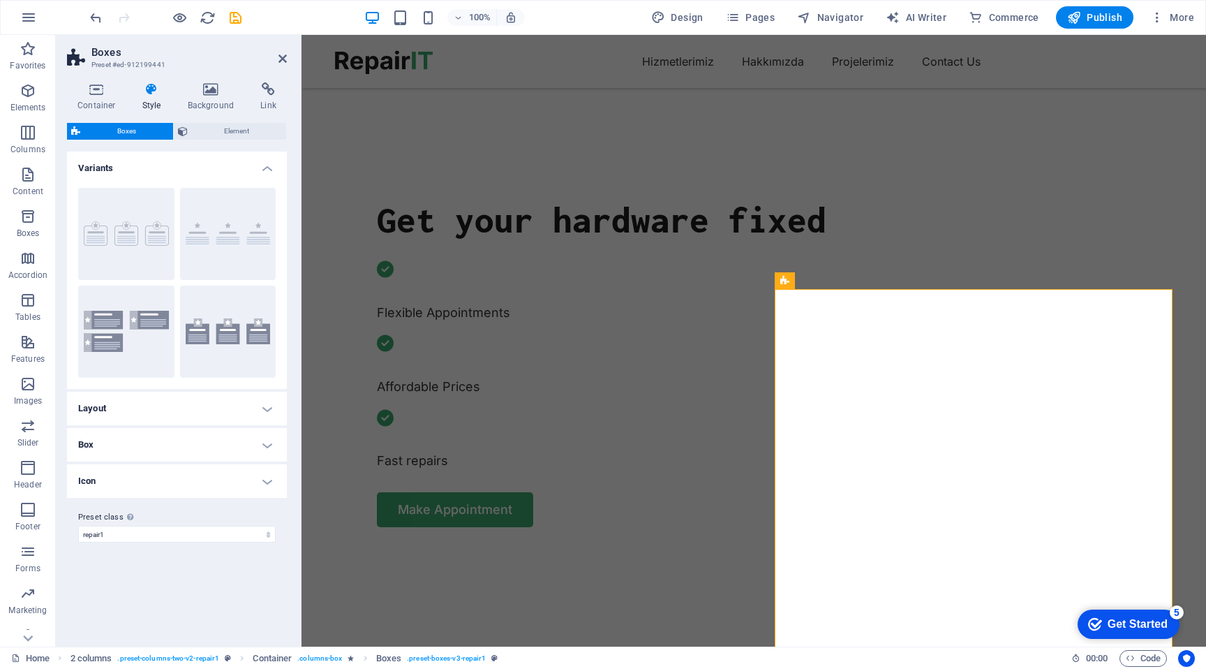
click at [201, 473] on h4 "Icon" at bounding box center [177, 481] width 220 height 34
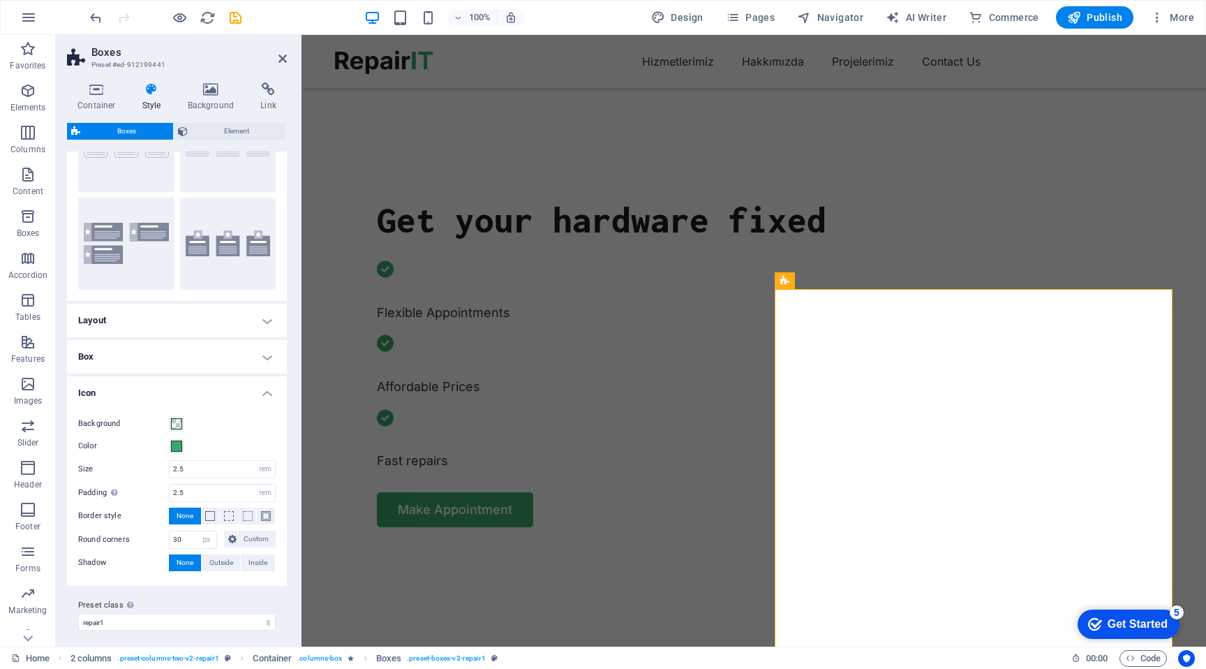
scroll to position [94, 0]
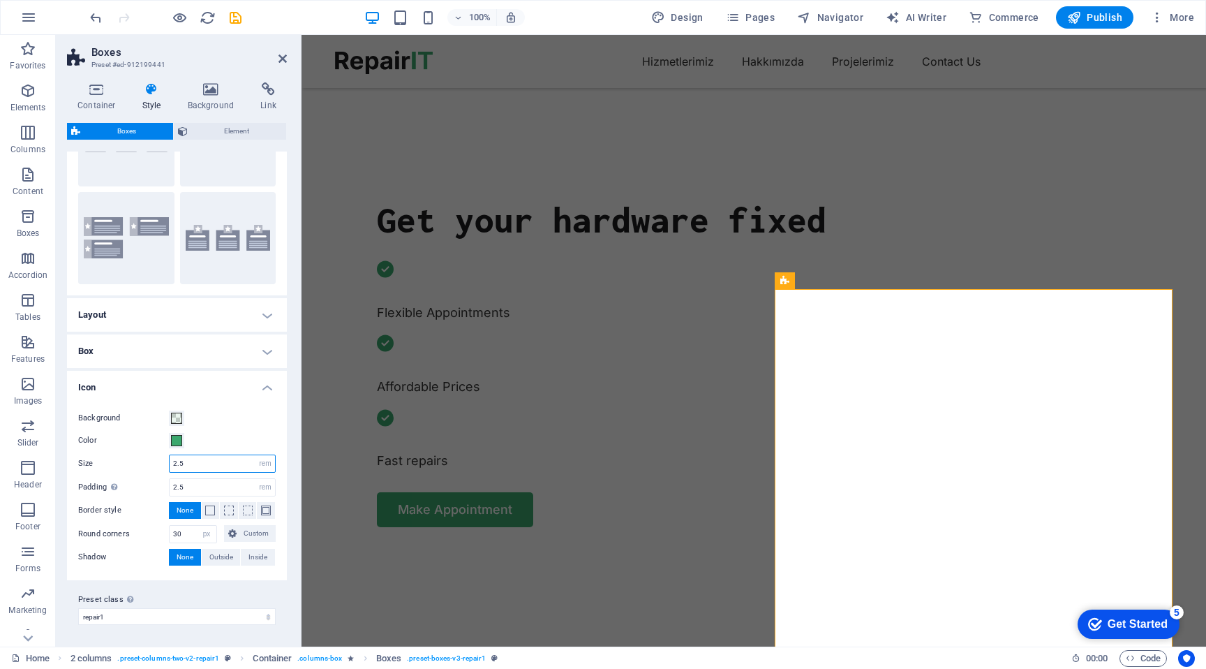
click at [200, 468] on input "2.5" at bounding box center [222, 463] width 105 height 17
type input "1.5"
click at [196, 480] on input "2.5" at bounding box center [222, 487] width 105 height 17
click at [196, 484] on input "2.5" at bounding box center [222, 487] width 105 height 17
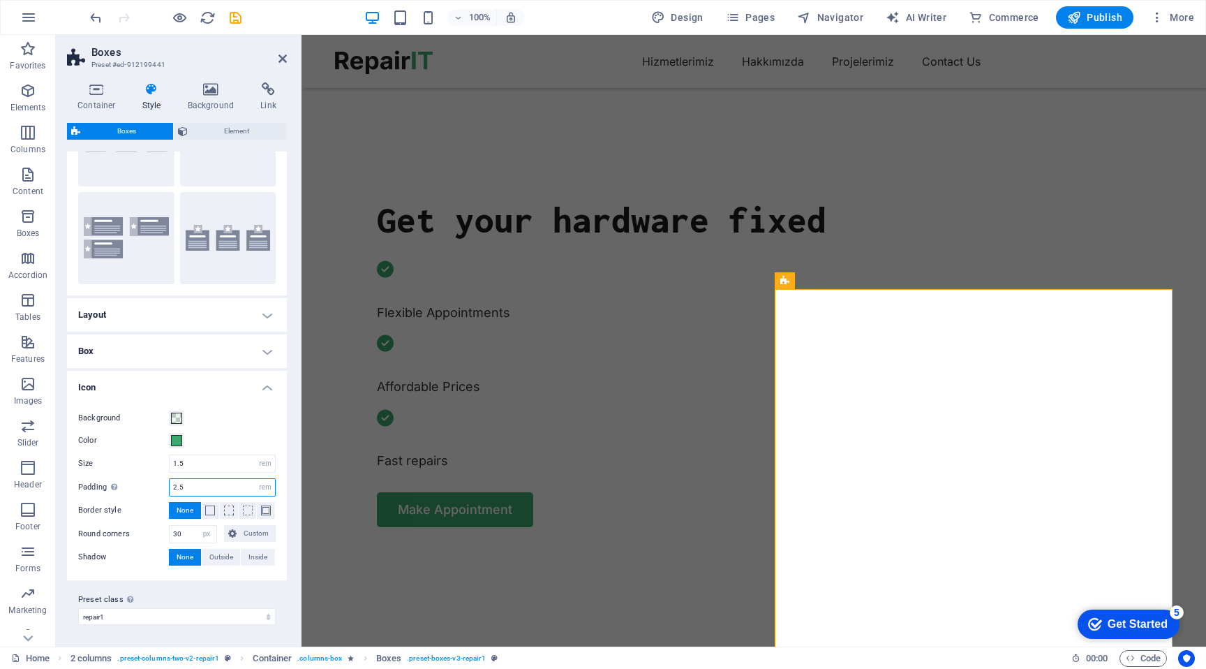
click at [196, 484] on input "2.5" at bounding box center [222, 487] width 105 height 17
type input "1"
click at [181, 463] on input "1.5" at bounding box center [222, 463] width 105 height 17
type input "1"
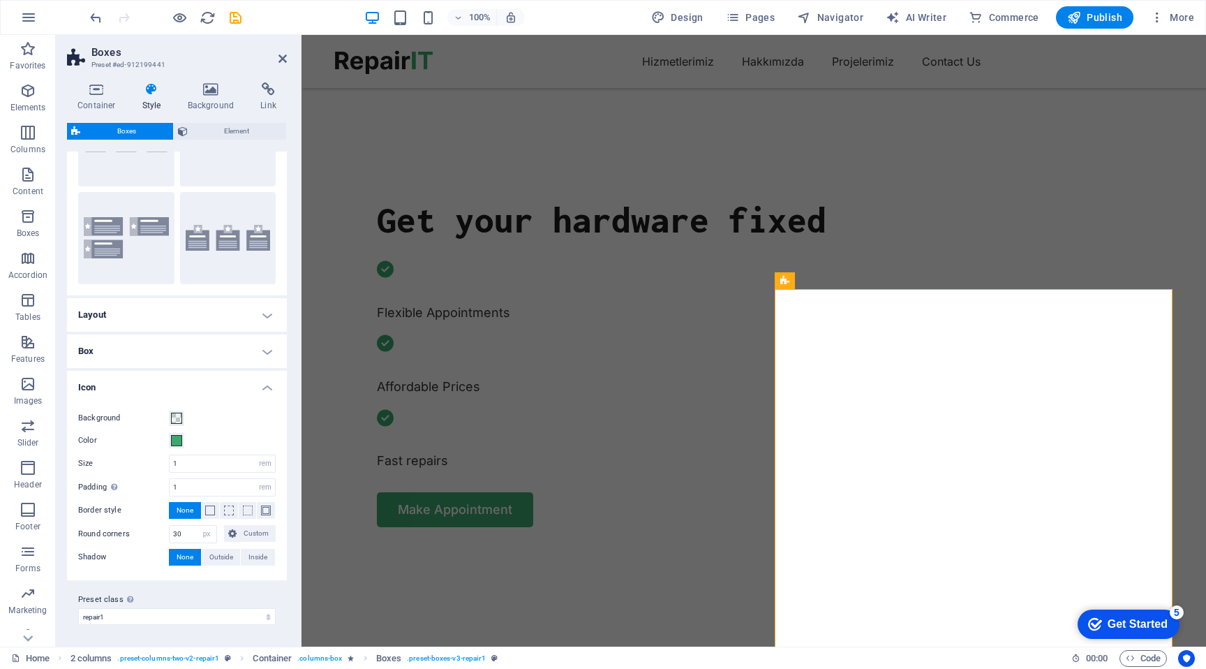
click at [211, 440] on div "Color" at bounding box center [177, 440] width 198 height 17
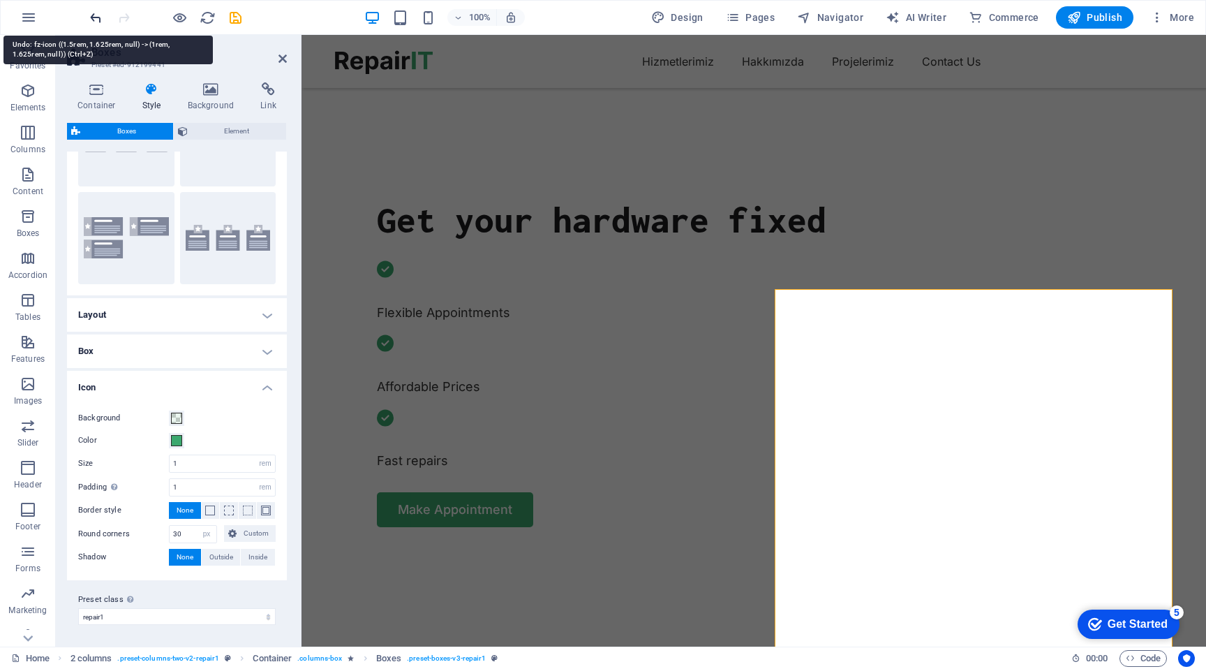
click at [90, 20] on icon "undo" at bounding box center [96, 18] width 16 height 16
click at [92, 19] on icon "undo" at bounding box center [96, 18] width 16 height 16
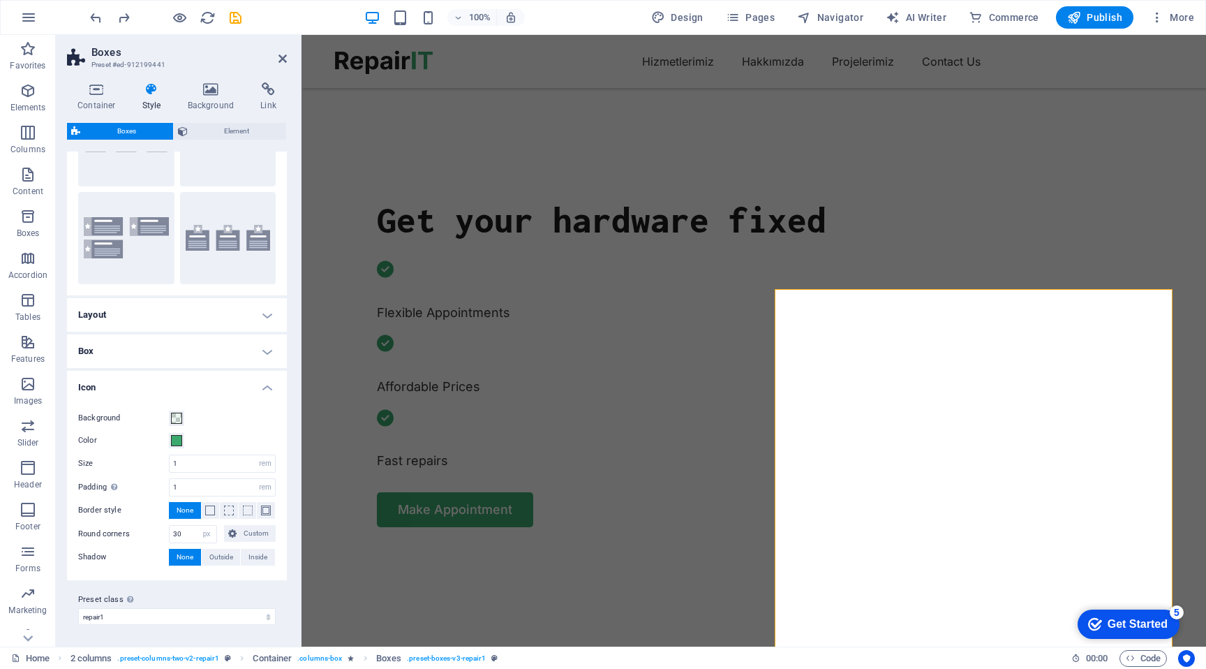
click at [248, 418] on div "Background" at bounding box center [177, 418] width 198 height 17
click at [177, 417] on span at bounding box center [176, 418] width 11 height 11
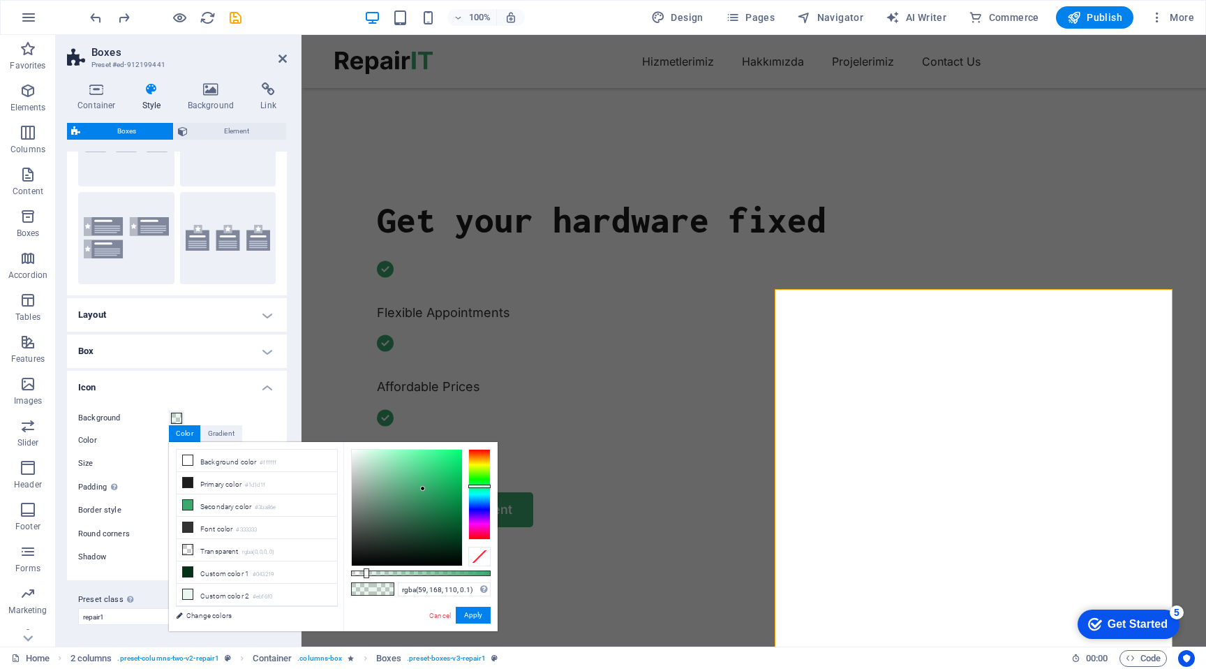
click at [264, 408] on div "Background Color Size 1 px rem % vh vw Padding Only if icon background is activ…" at bounding box center [176, 488] width 225 height 184
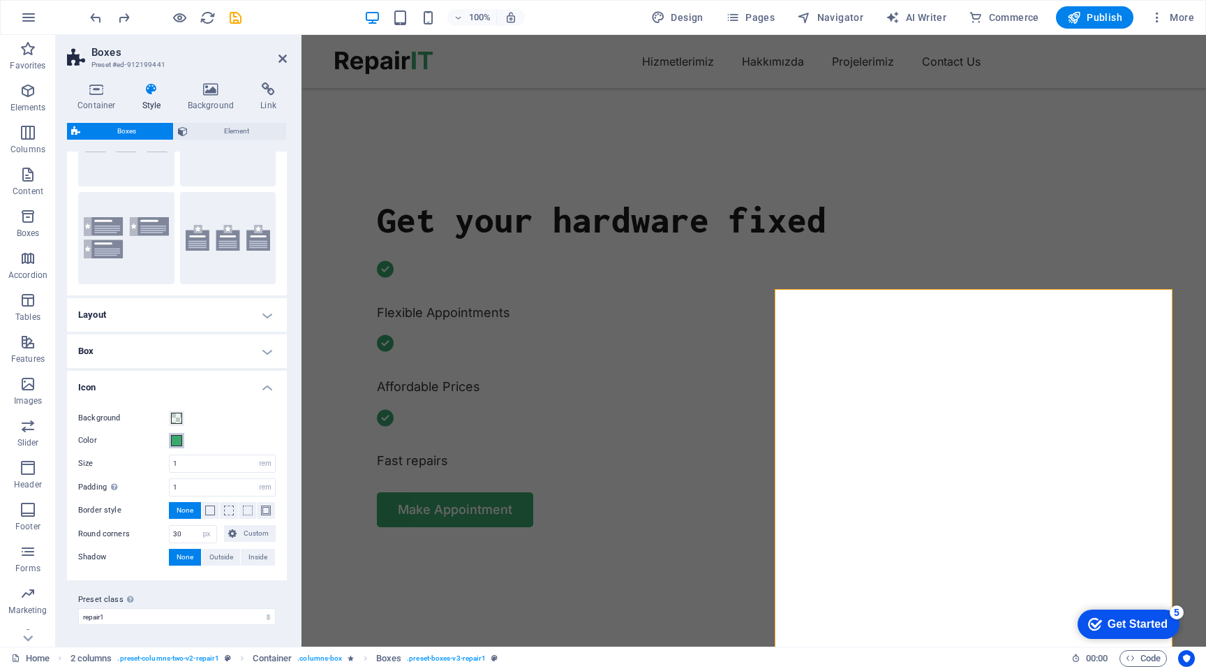
click at [181, 439] on span at bounding box center [176, 440] width 11 height 11
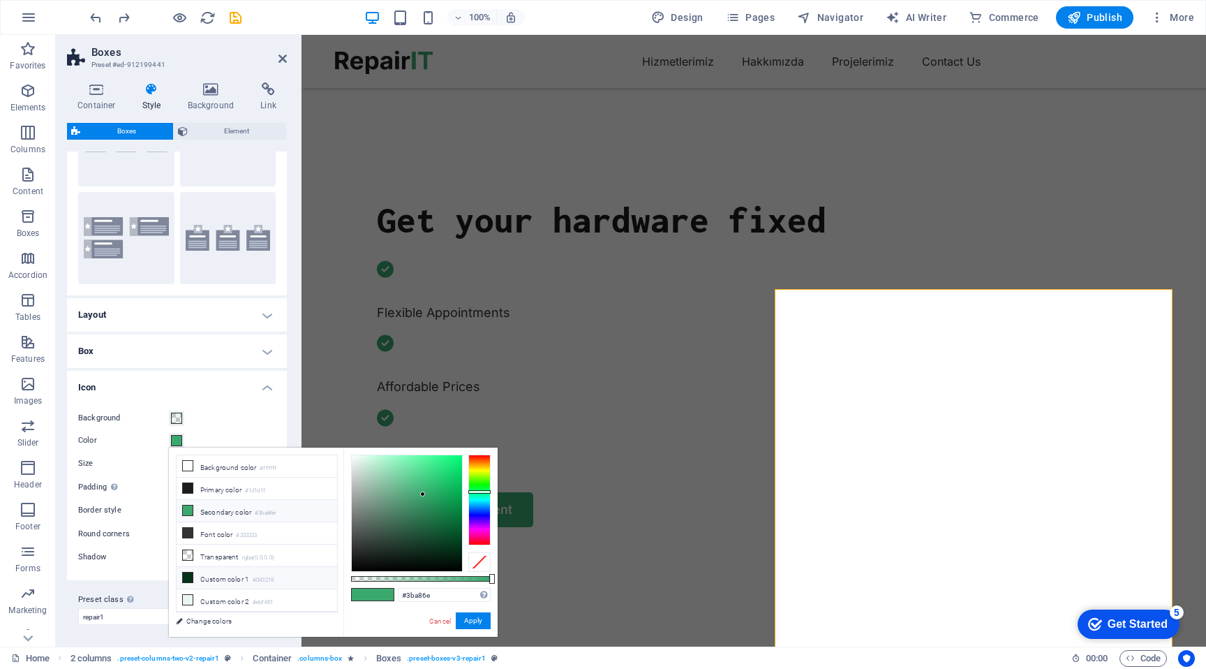
scroll to position [28, 0]
click at [232, 591] on li "Custom color 3 #f2c94c" at bounding box center [257, 595] width 161 height 22
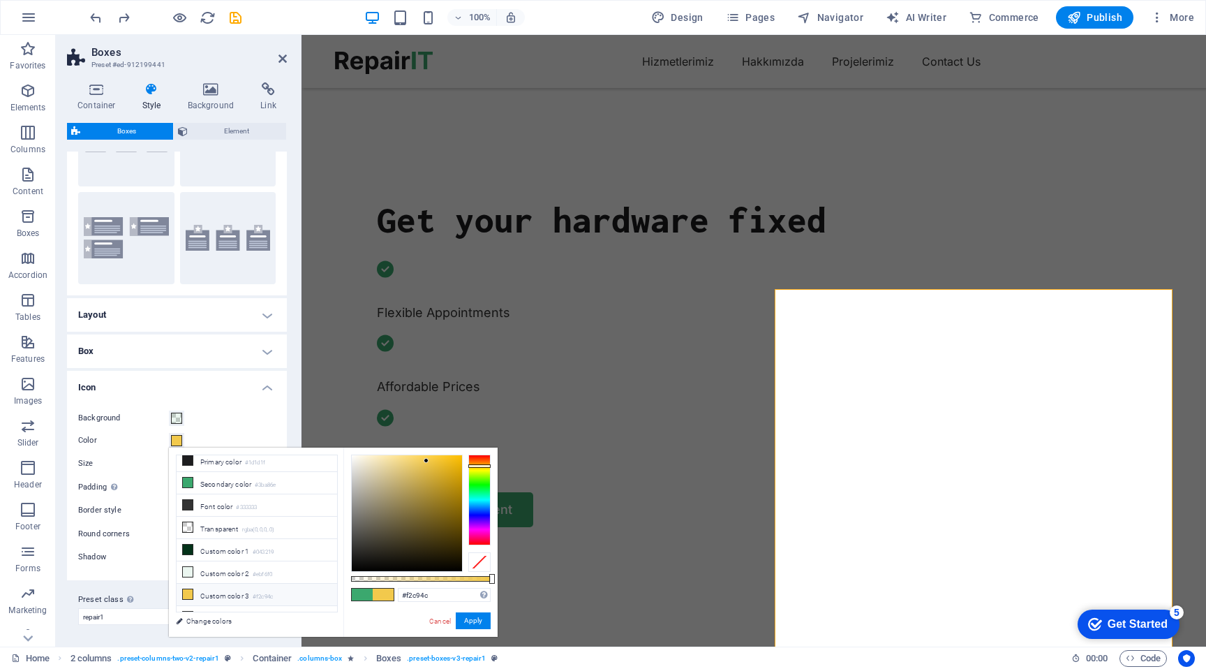
click at [264, 419] on div "Background" at bounding box center [177, 418] width 198 height 17
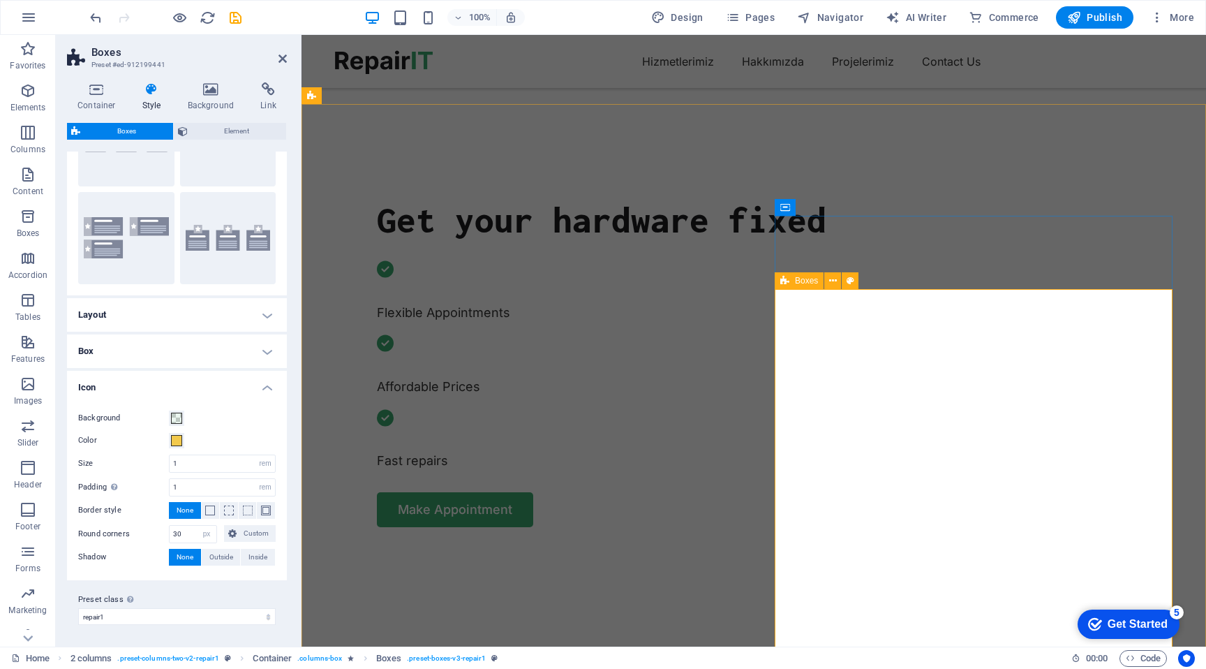
click at [179, 443] on span at bounding box center [176, 440] width 11 height 11
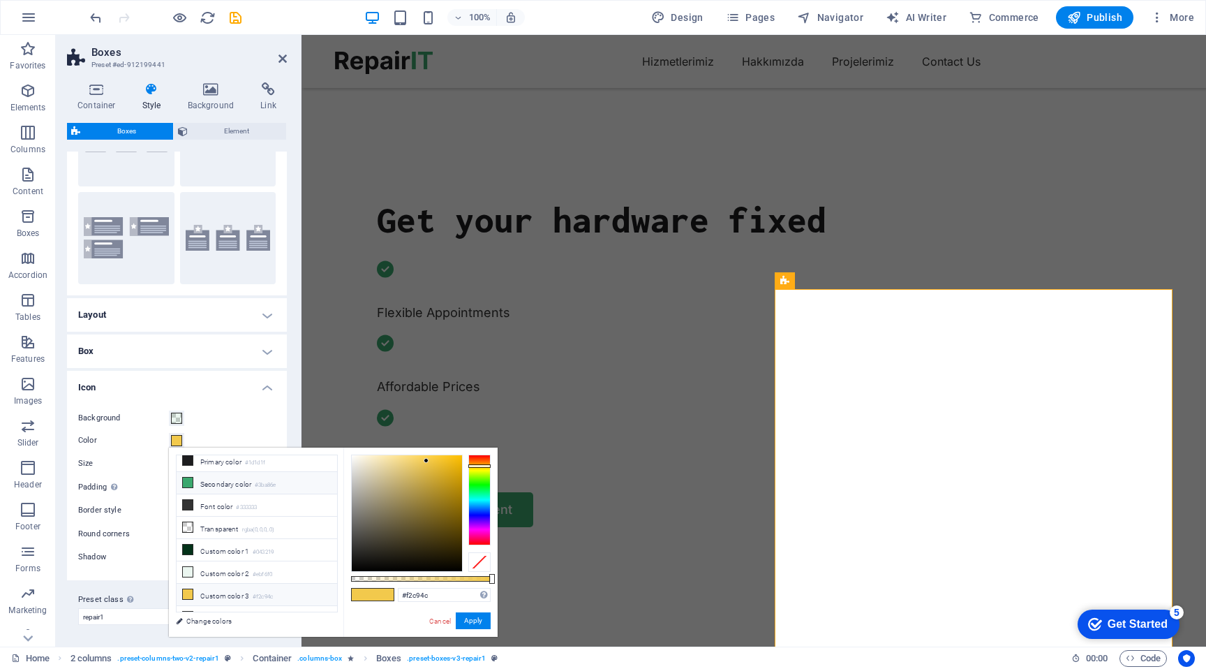
click at [244, 482] on li "Secondary color #3ba86e" at bounding box center [257, 483] width 161 height 22
type input "#3ba86e"
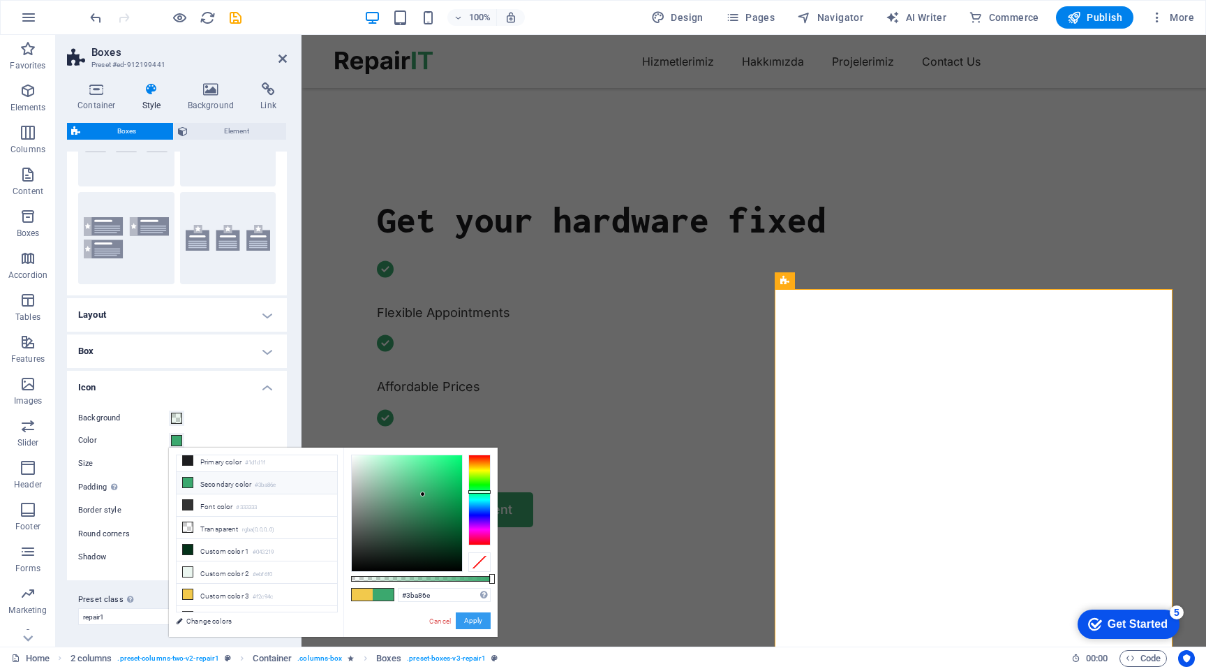
click at [466, 614] on button "Apply" at bounding box center [473, 620] width 35 height 17
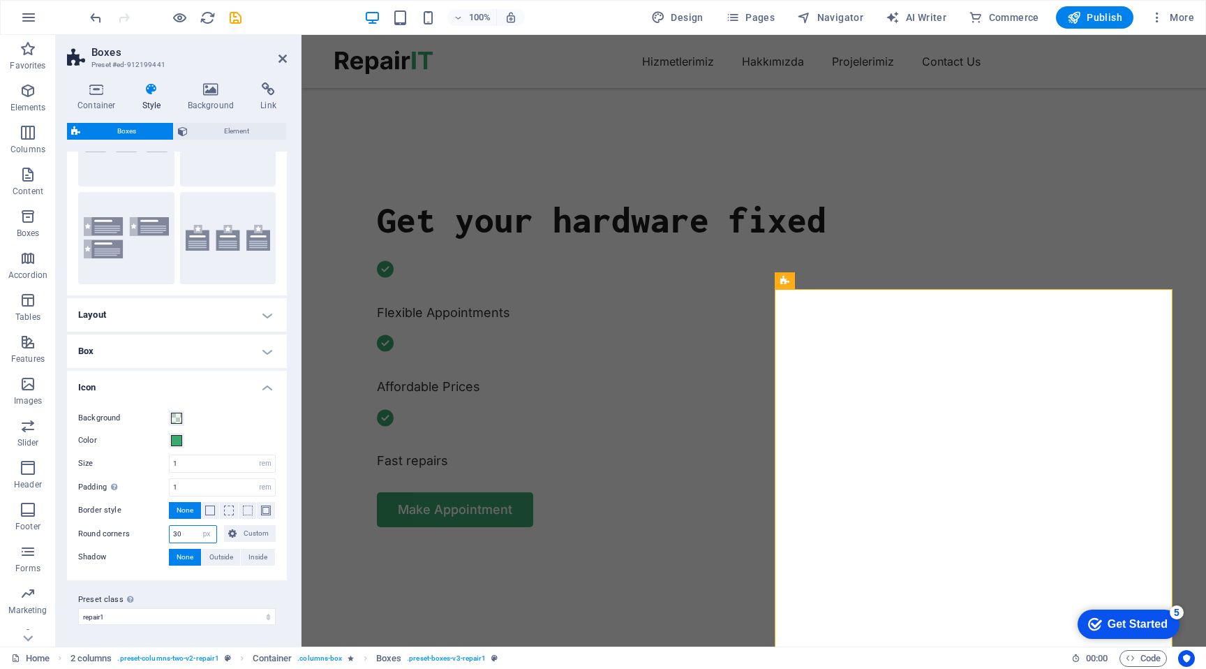
click at [180, 530] on input "30" at bounding box center [193, 534] width 47 height 17
type input "5"
click at [221, 571] on div "Background Color Size 1 px rem % vh vw Padding Only if icon background is activ…" at bounding box center [176, 488] width 225 height 184
click at [96, 15] on icon "undo" at bounding box center [96, 18] width 16 height 16
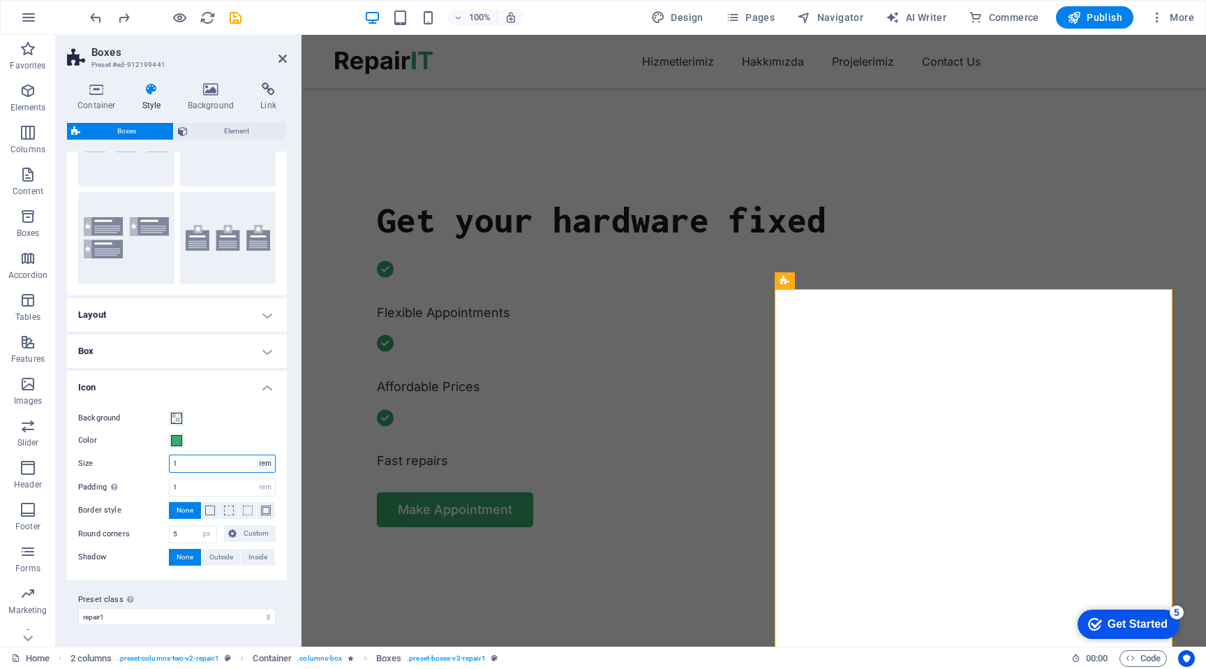
click at [260, 464] on select "px rem % vh vw" at bounding box center [265, 463] width 20 height 17
select select "px"
click at [255, 455] on select "px rem % vh vw" at bounding box center [265, 463] width 20 height 17
click at [211, 461] on input "1" at bounding box center [222, 463] width 105 height 17
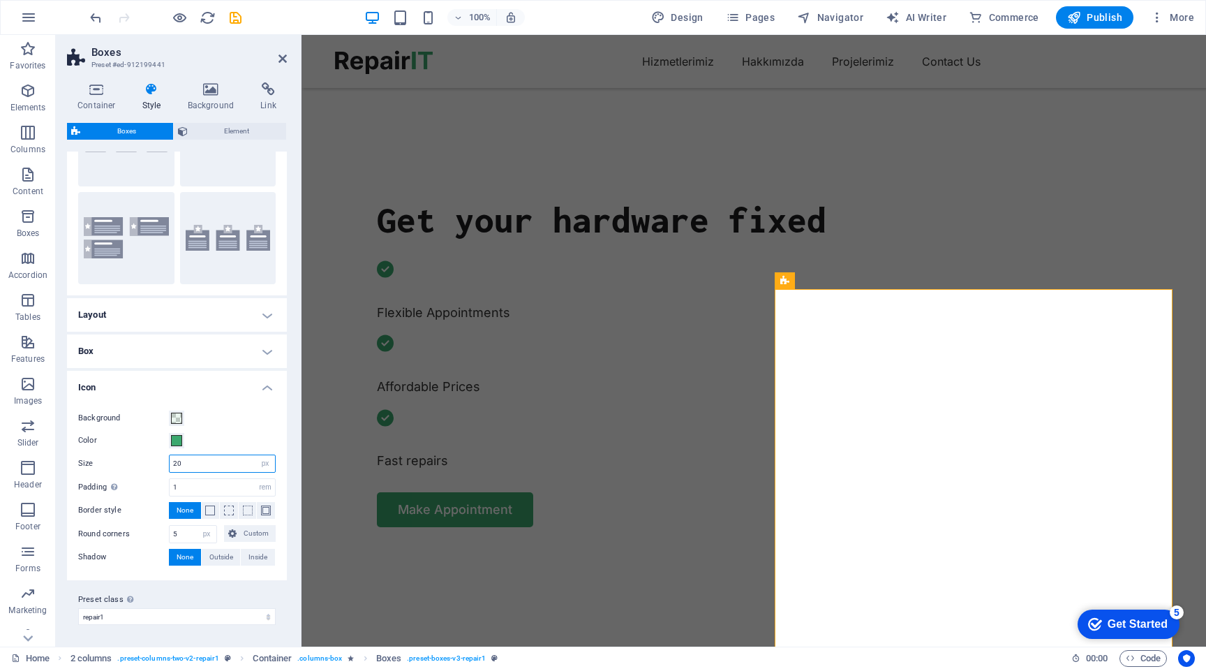
type input "20"
click at [114, 479] on div "Only if icon background is active" at bounding box center [155, 462] width 112 height 31
click at [124, 616] on select "repair1 repair2 repair3 Add preset class" at bounding box center [177, 616] width 198 height 17
click at [78, 608] on select "repair1 repair2 repair3 Add preset class" at bounding box center [177, 616] width 198 height 17
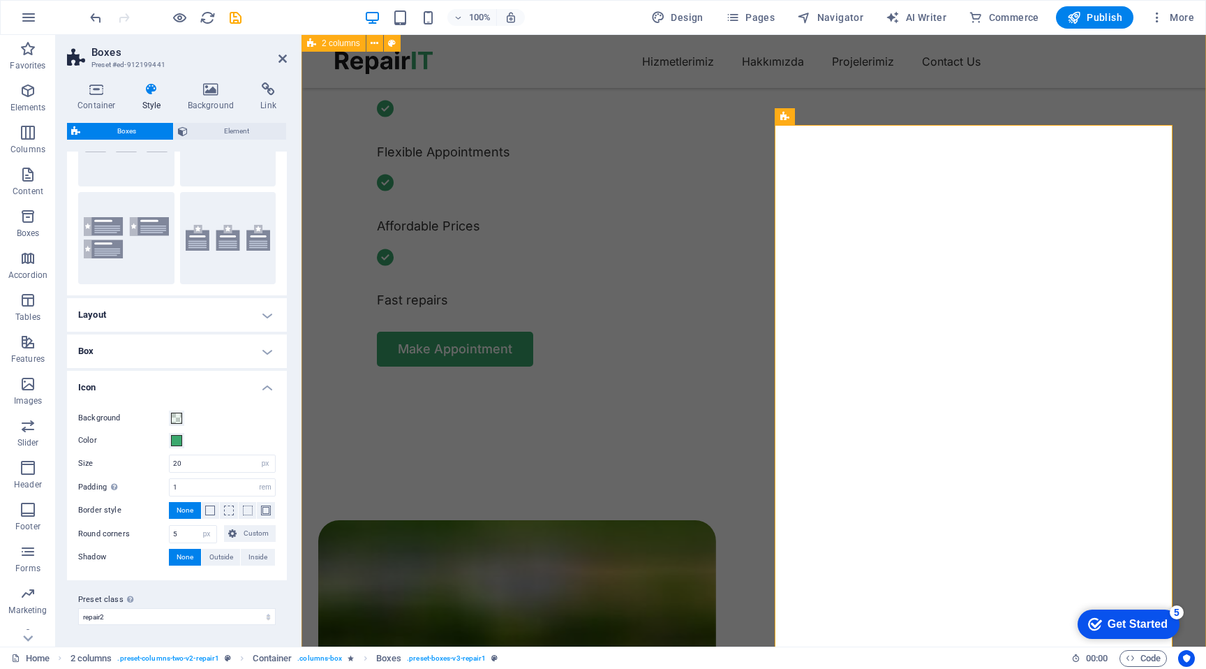
scroll to position [729, 0]
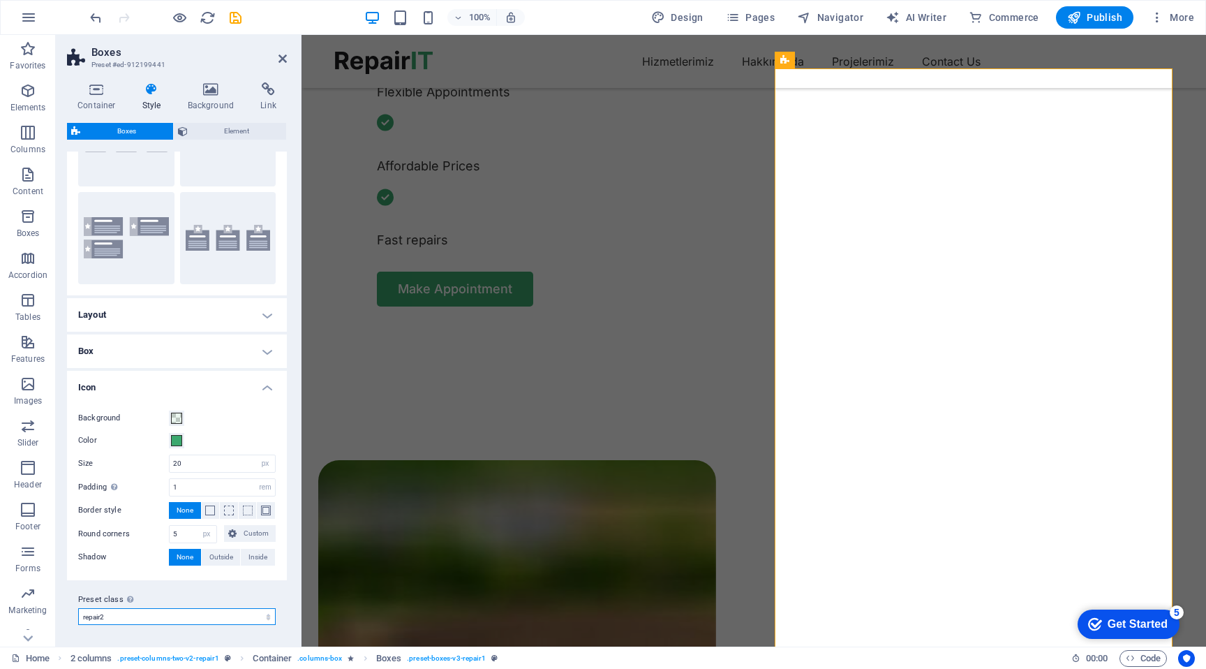
click at [254, 612] on select "repair1 repair2 repair3 Add preset class" at bounding box center [177, 616] width 198 height 17
select select "preset-boxes-v3-repair3"
click at [78, 608] on select "repair1 repair2 repair3 Add preset class" at bounding box center [177, 616] width 198 height 17
select select "rem"
select select "preset-boxes-v3-repair3"
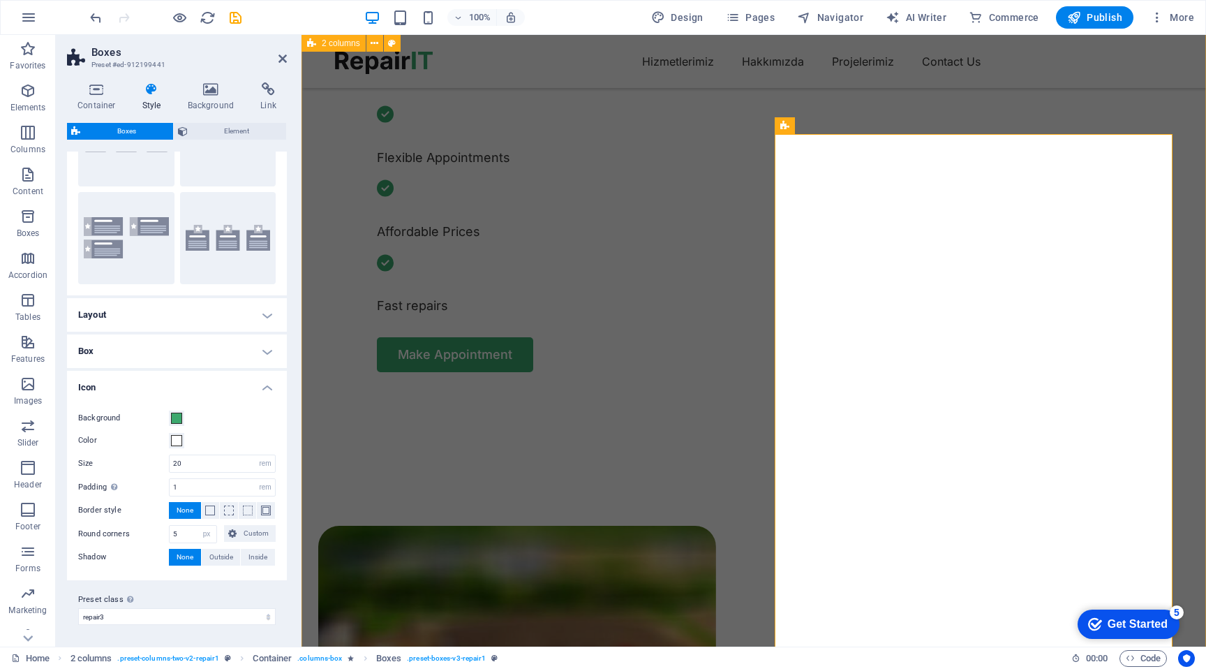
scroll to position [637, 0]
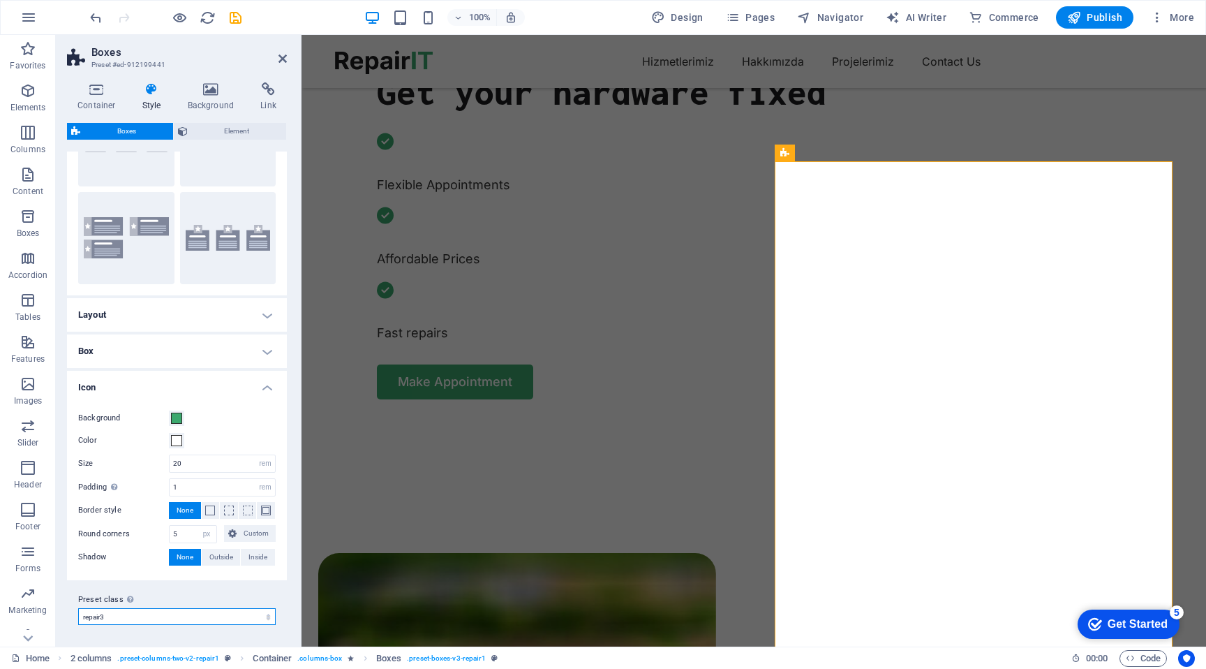
click at [266, 616] on select "repair1 repair2 repair3 Add preset class" at bounding box center [177, 616] width 198 height 17
click at [78, 608] on select "repair1 repair2 repair3 Add preset class" at bounding box center [177, 616] width 198 height 17
click at [142, 609] on select "repair1 repair2 repair3 Add preset class" at bounding box center [177, 616] width 198 height 17
click at [78, 608] on select "repair1 repair2 repair3 Add preset class" at bounding box center [177, 616] width 198 height 17
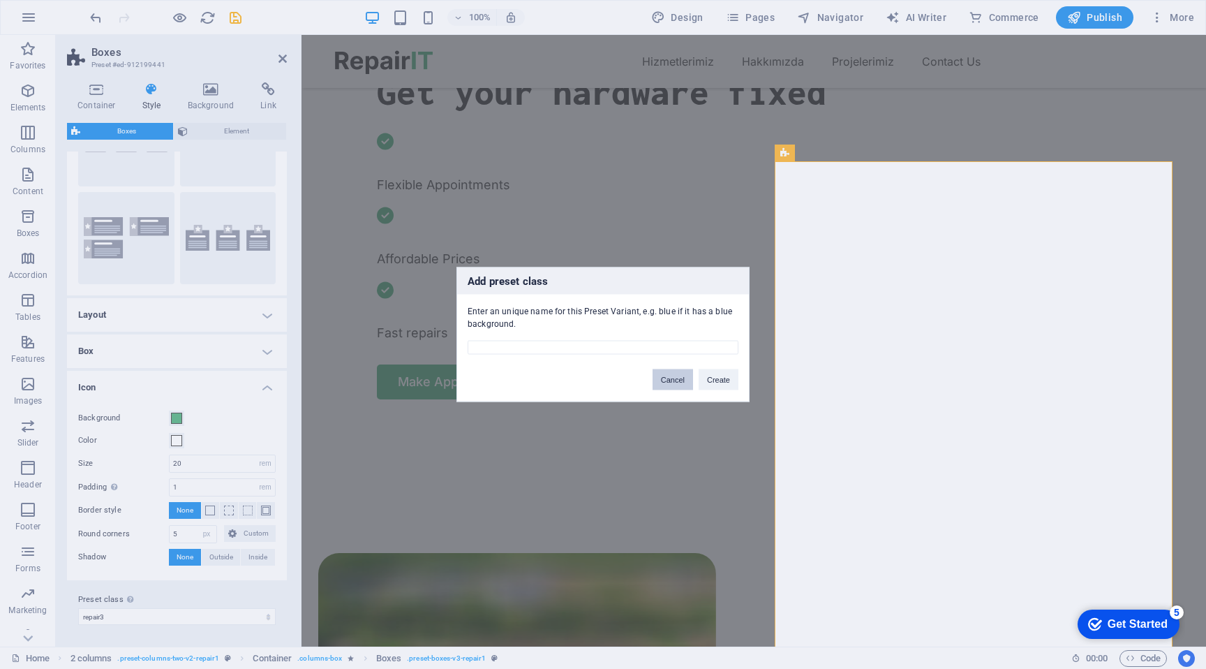
click at [685, 379] on button "Cancel" at bounding box center [673, 379] width 40 height 21
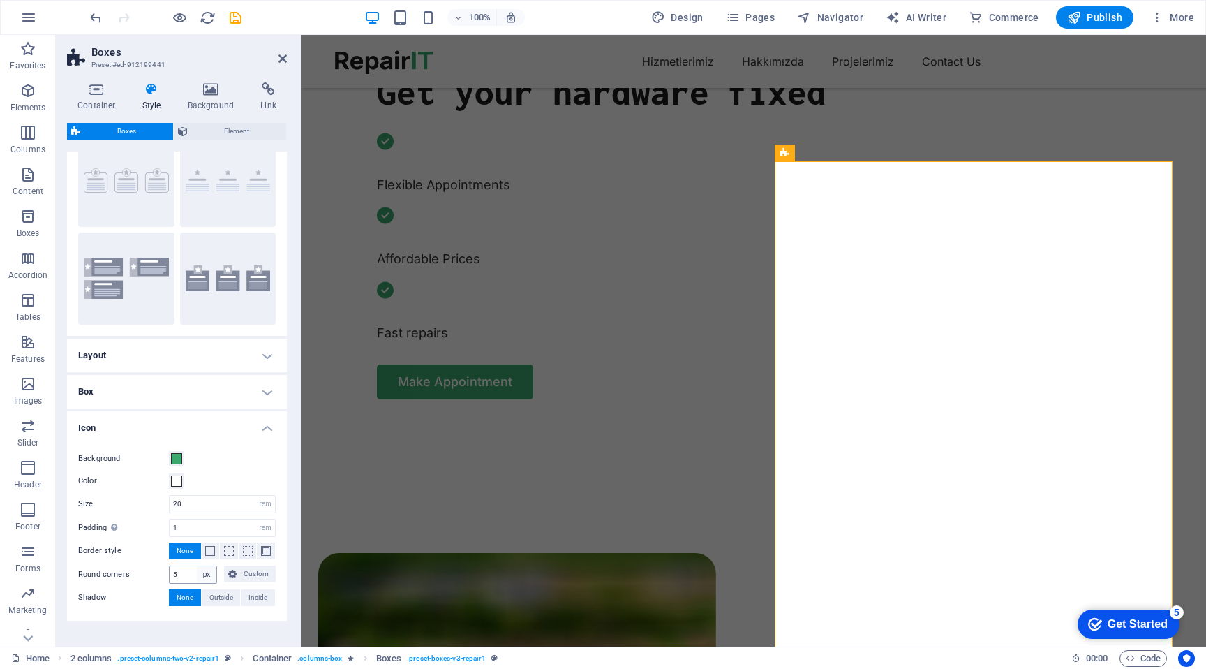
scroll to position [94, 0]
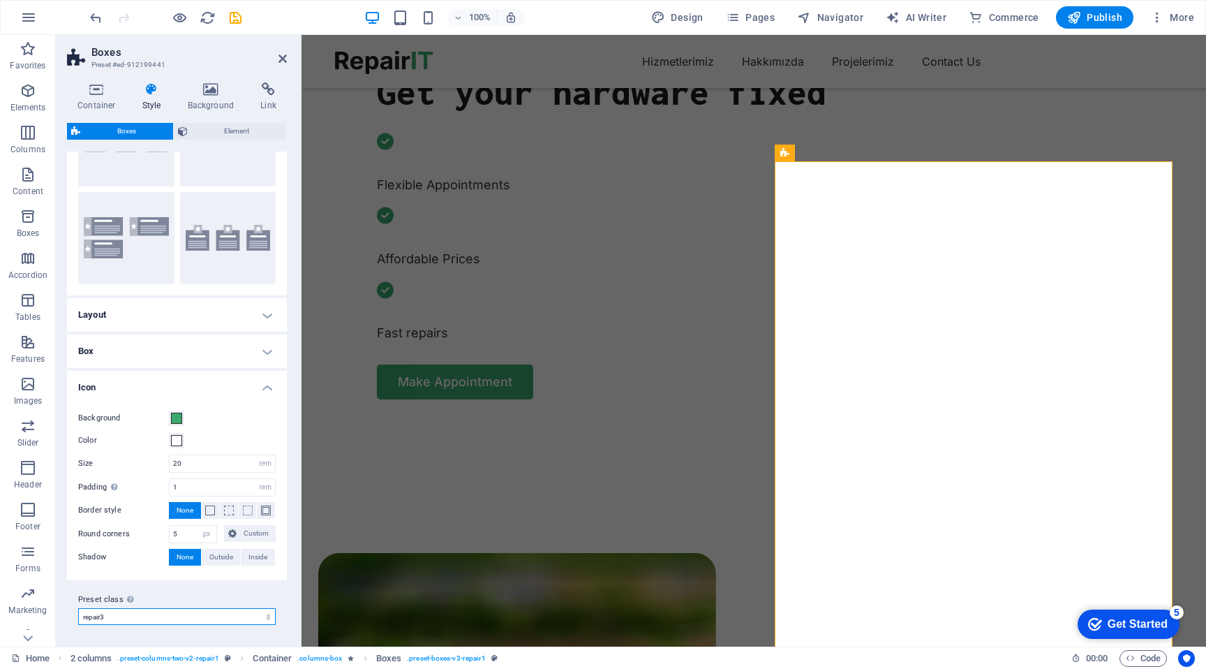
click at [203, 612] on select "repair1 repair2 repair3 Add preset class" at bounding box center [177, 616] width 198 height 17
select select "preset-boxes-v3-repair1"
click at [78, 608] on select "repair1 repair2 repair3 Add preset class" at bounding box center [177, 616] width 198 height 17
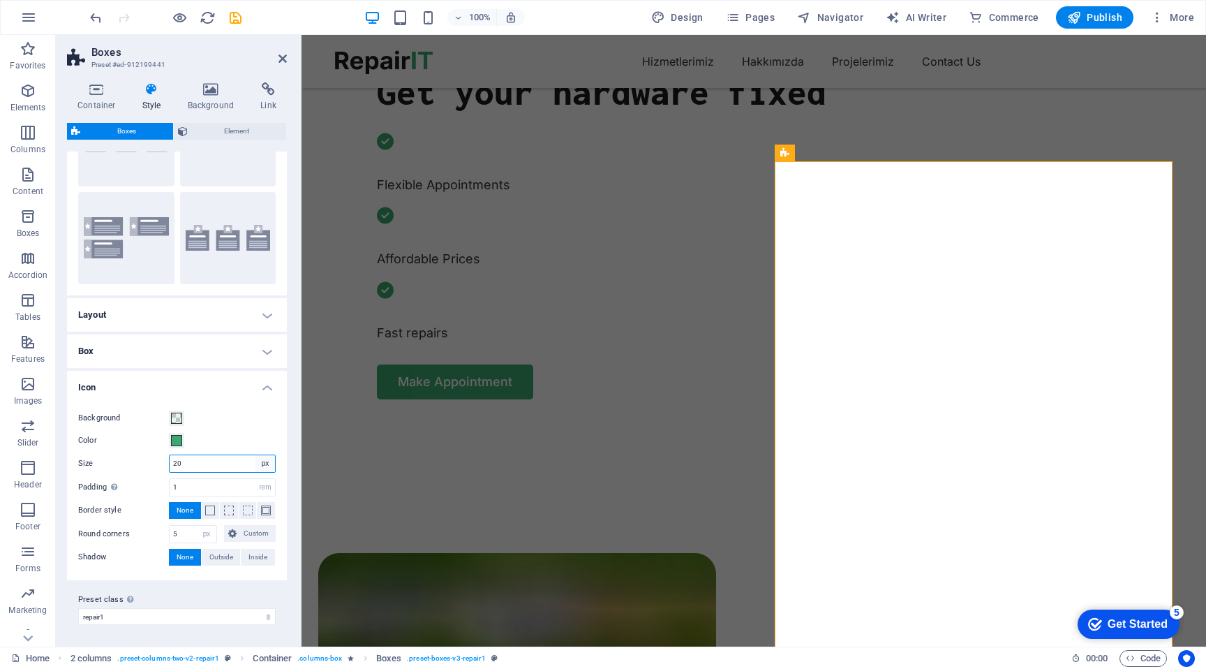
click at [265, 460] on select "px rem % vh vw" at bounding box center [265, 463] width 20 height 17
select select "rem"
click at [255, 455] on select "px rem % vh vw" at bounding box center [265, 463] width 20 height 17
click at [216, 466] on input "20" at bounding box center [222, 463] width 105 height 17
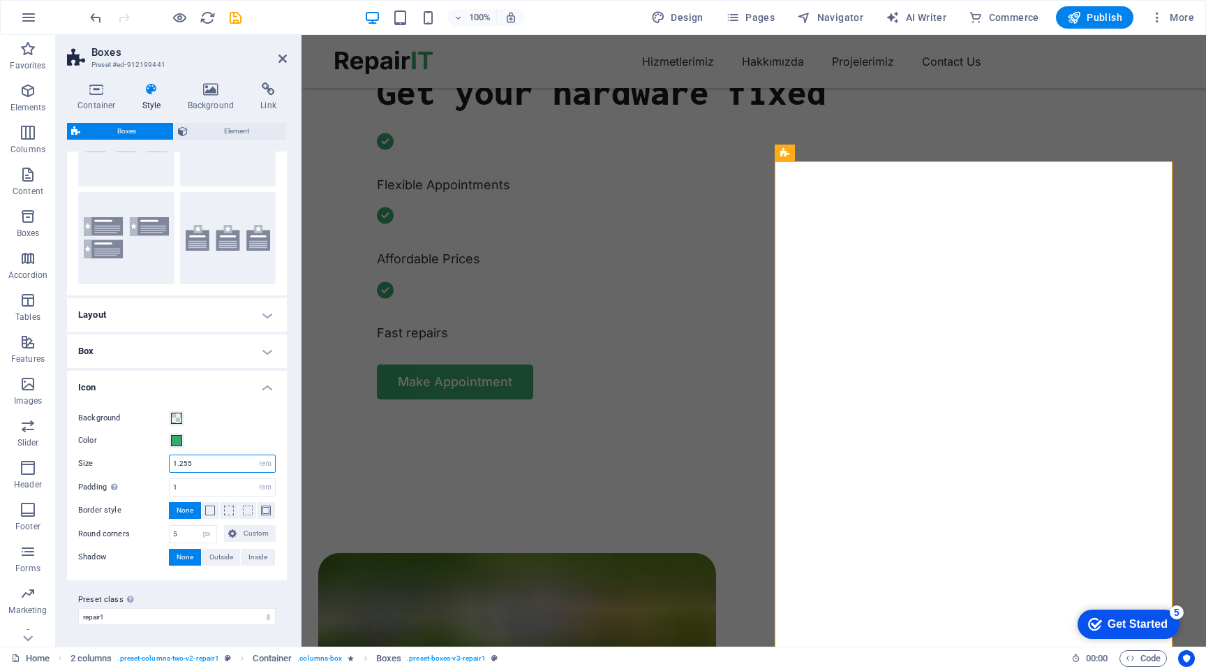
click at [181, 464] on input "1.255" at bounding box center [222, 463] width 105 height 17
type input "2.5"
click at [207, 484] on input "1" at bounding box center [222, 487] width 105 height 17
click at [112, 510] on label "Border style" at bounding box center [123, 510] width 91 height 17
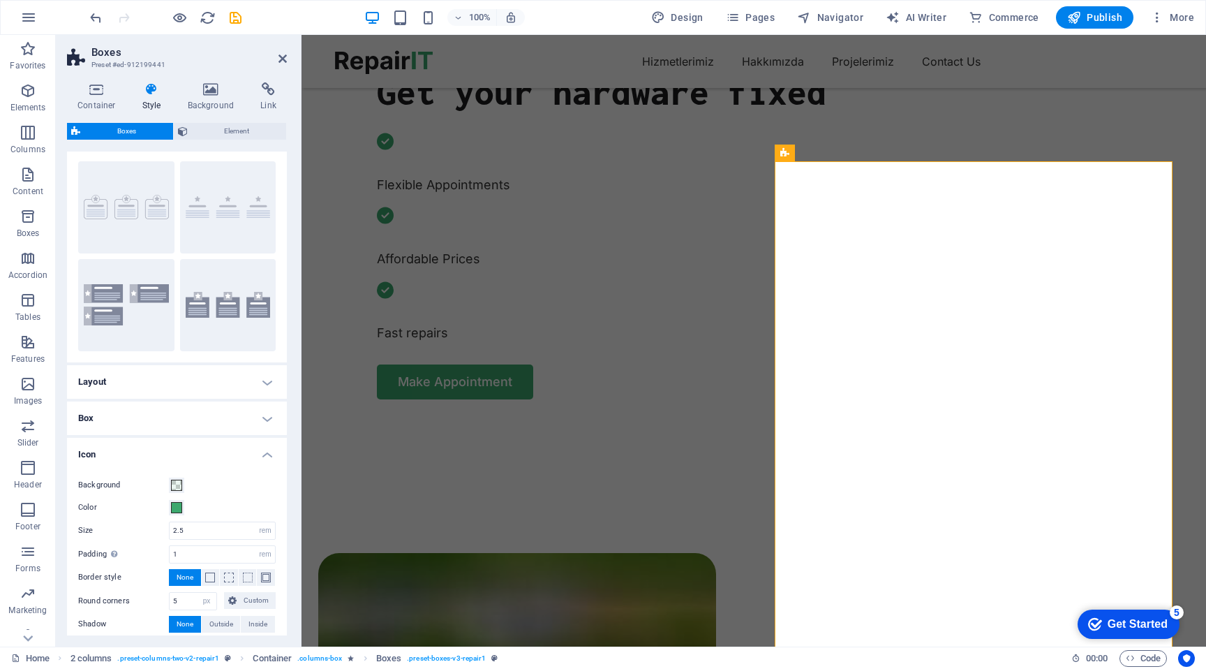
scroll to position [0, 0]
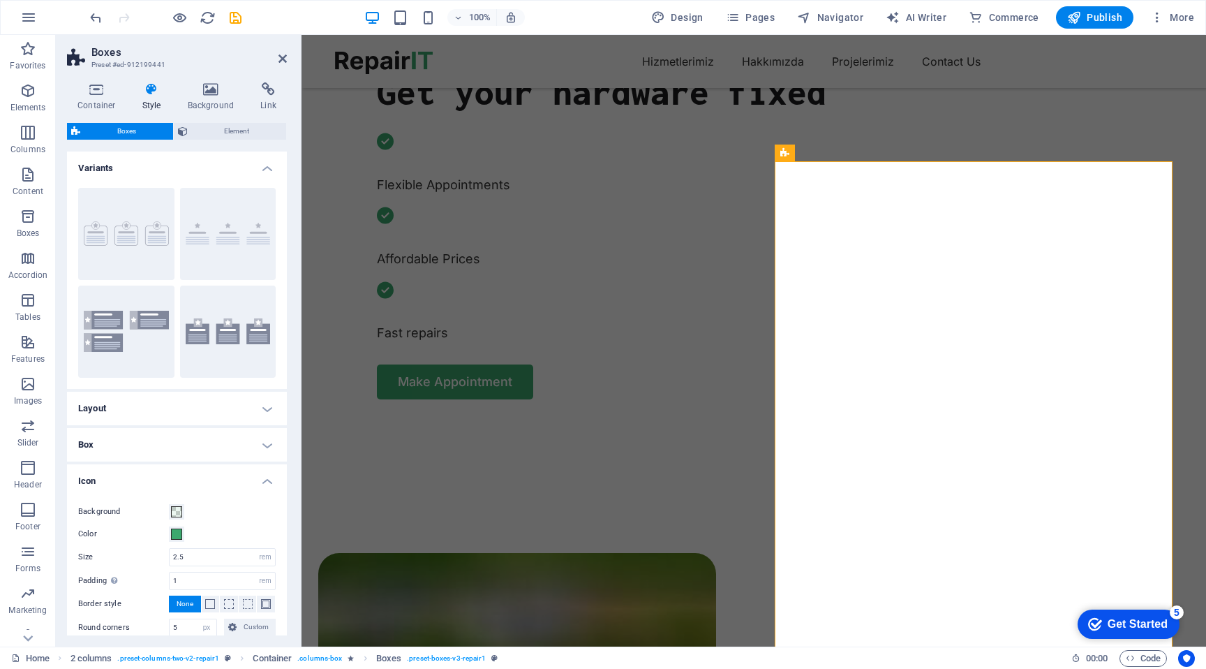
click at [162, 410] on h4 "Layout" at bounding box center [177, 409] width 220 height 34
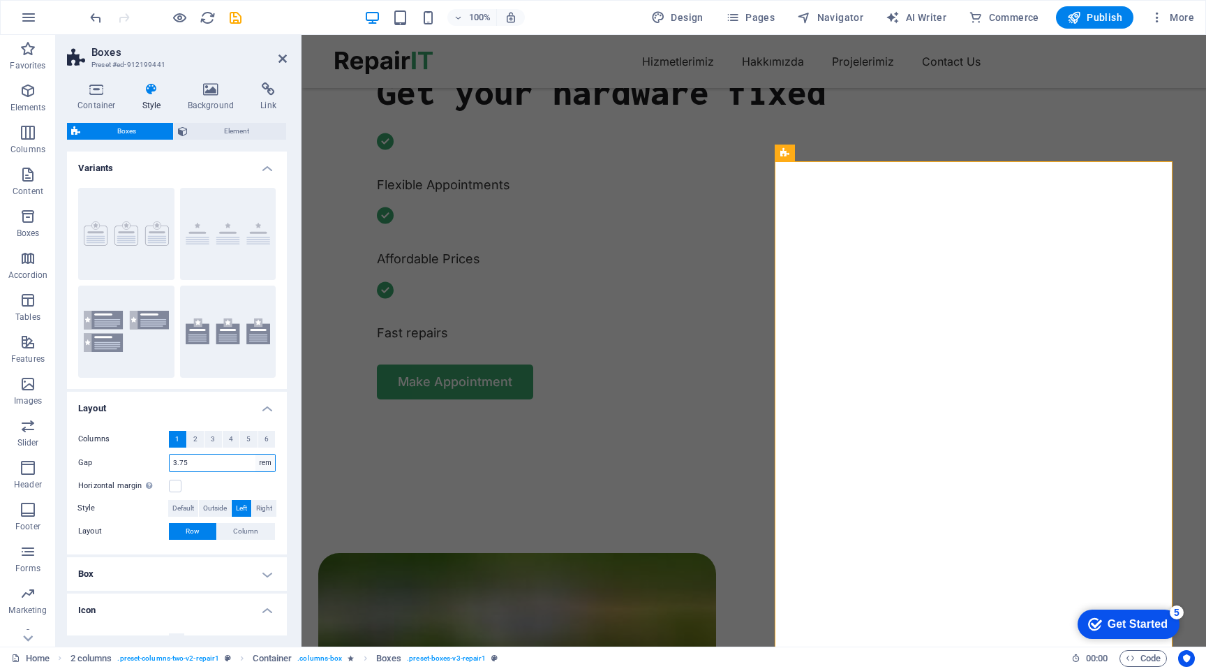
click at [267, 462] on select "px rem % vh vw" at bounding box center [265, 462] width 20 height 17
select select "px"
click at [255, 454] on select "px rem % vh vw" at bounding box center [265, 462] width 20 height 17
click at [218, 464] on input "3.75" at bounding box center [222, 462] width 105 height 17
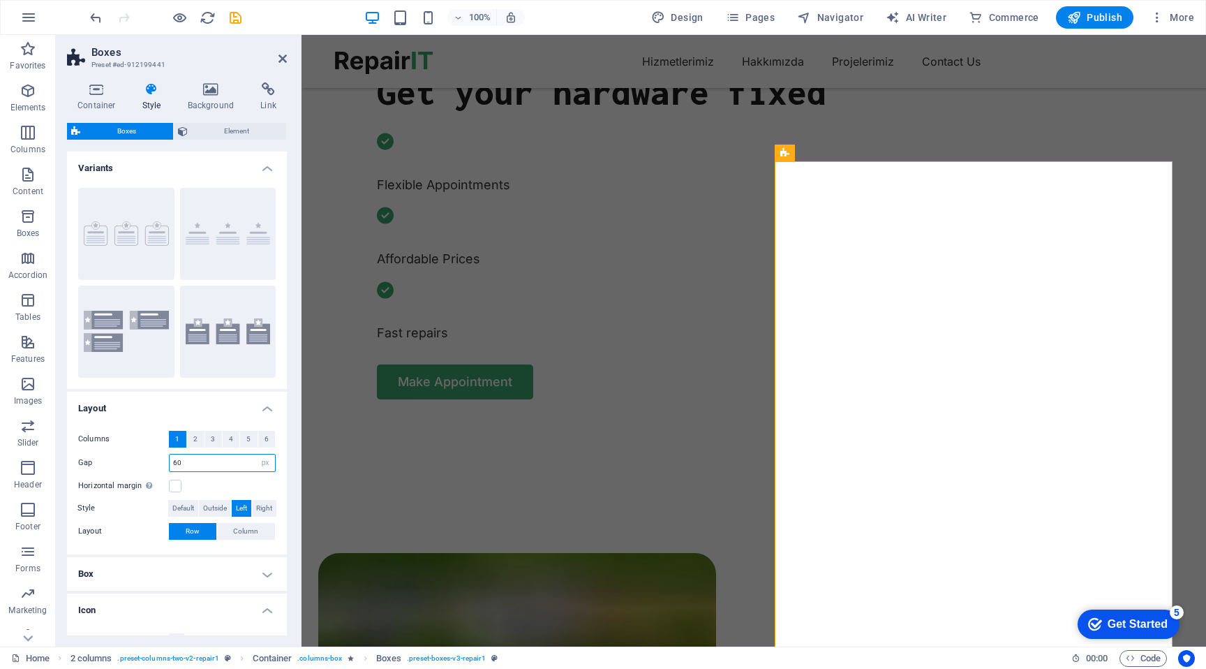
type input "6"
type input "10"
click at [223, 490] on div "Horizontal margin Only if the containers "Content width" is not set to "Default"" at bounding box center [177, 485] width 198 height 17
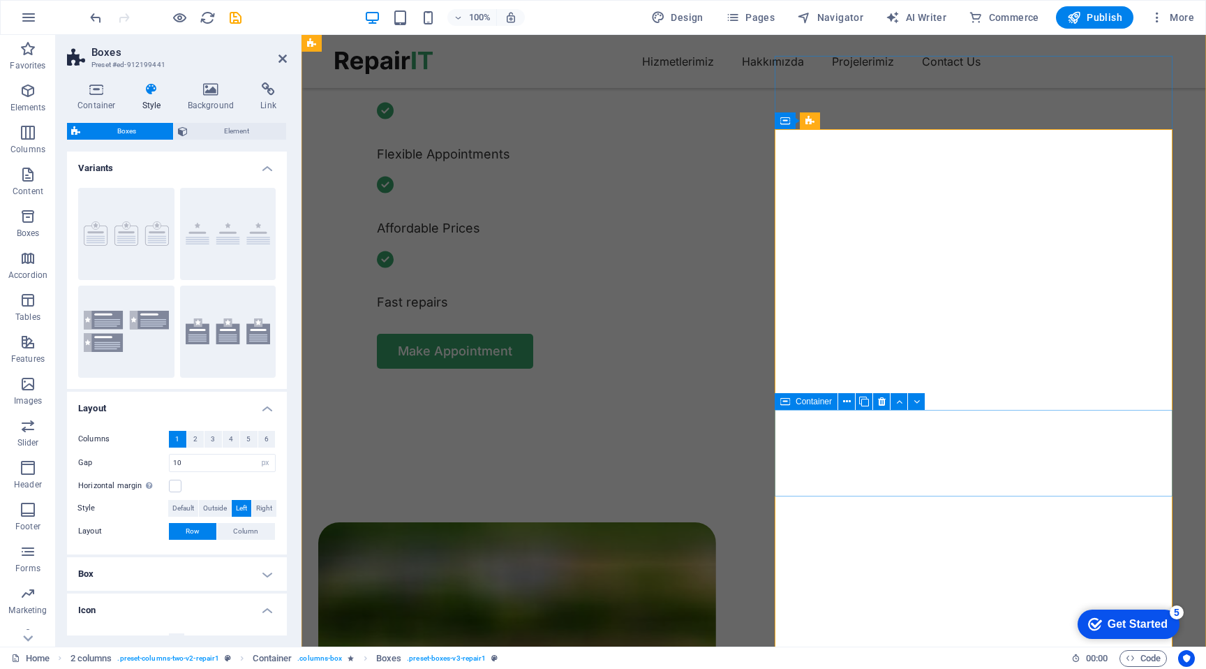
scroll to position [662, 0]
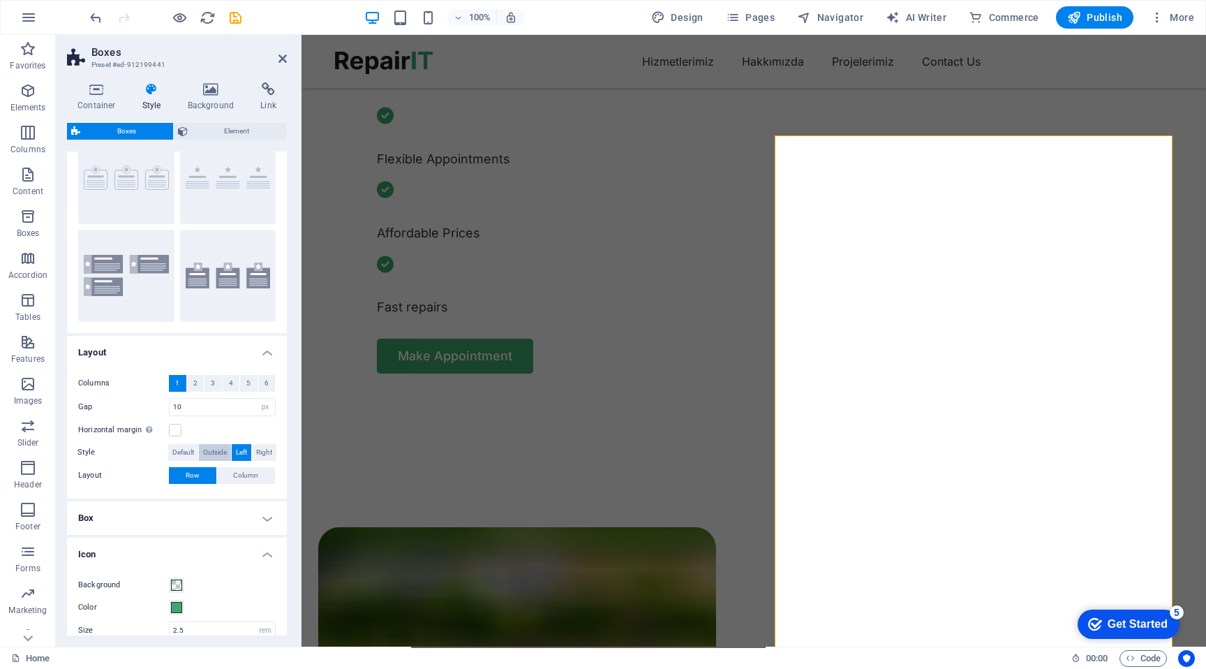
scroll to position [57, 0]
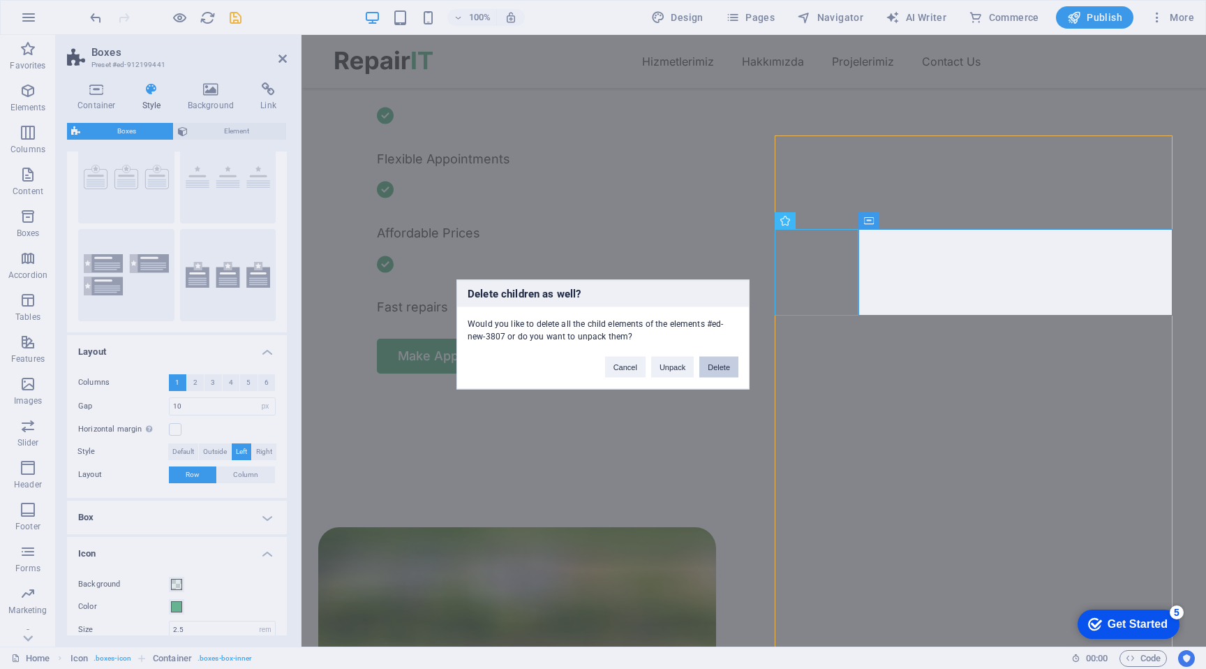
click at [718, 369] on button "Delete" at bounding box center [718, 367] width 39 height 21
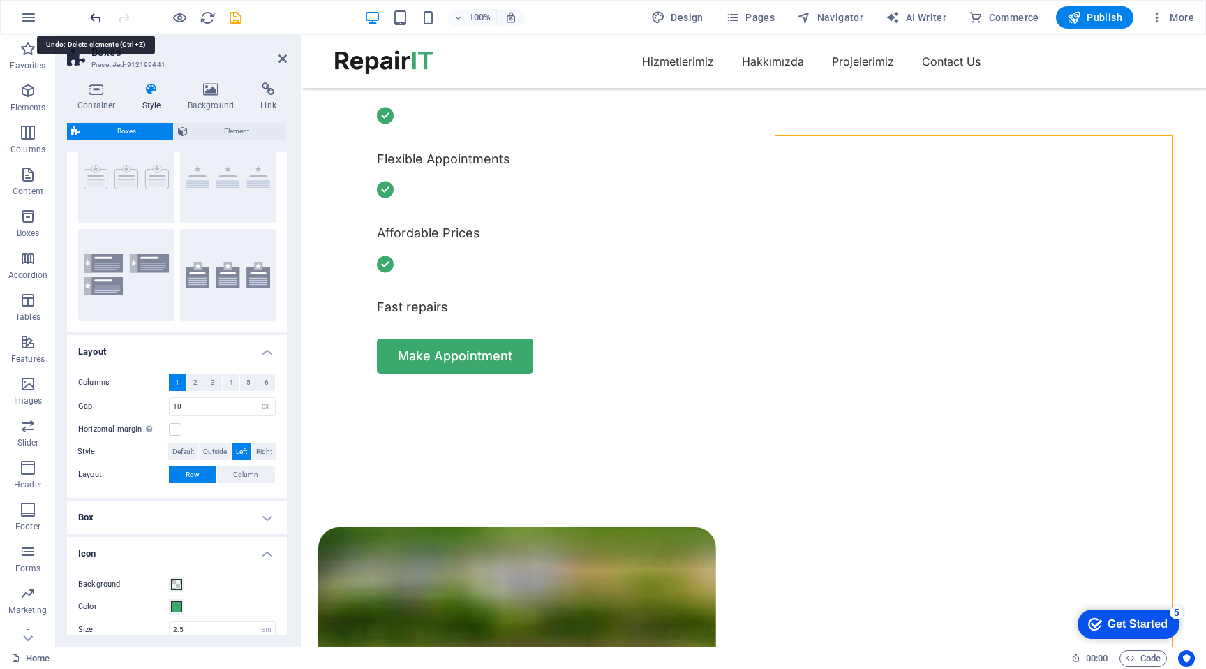
click at [100, 12] on icon "undo" at bounding box center [96, 18] width 16 height 16
click at [99, 22] on icon "undo" at bounding box center [96, 18] width 16 height 16
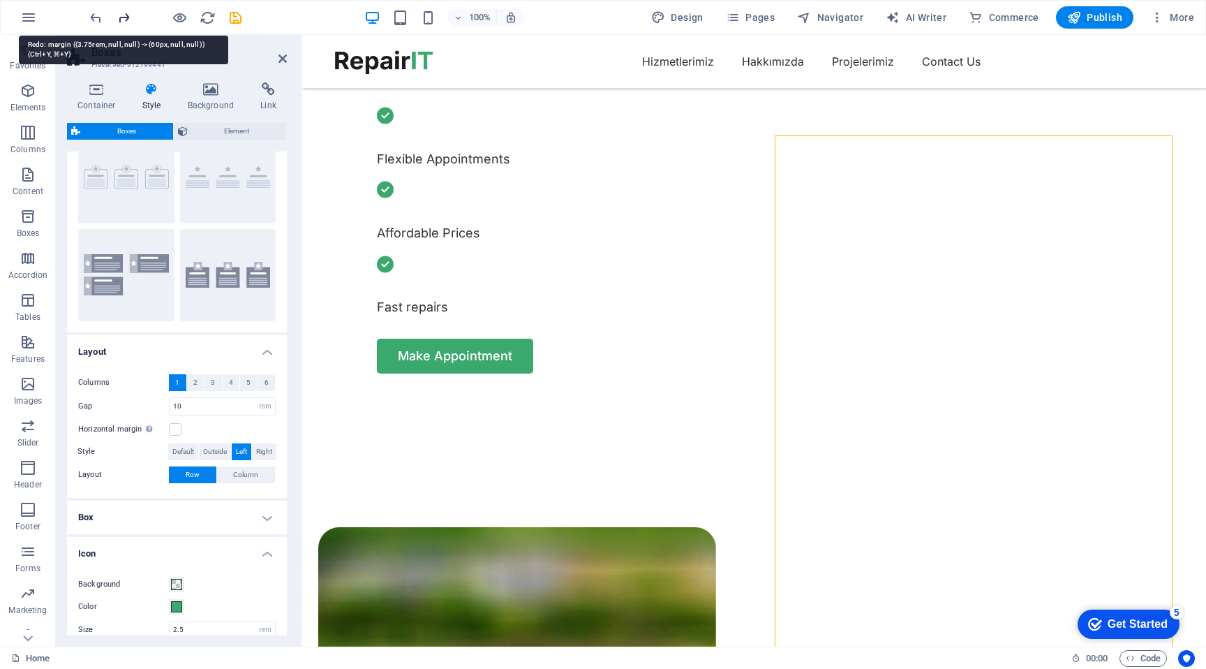
click at [126, 20] on icon "redo" at bounding box center [124, 18] width 16 height 16
select select "px"
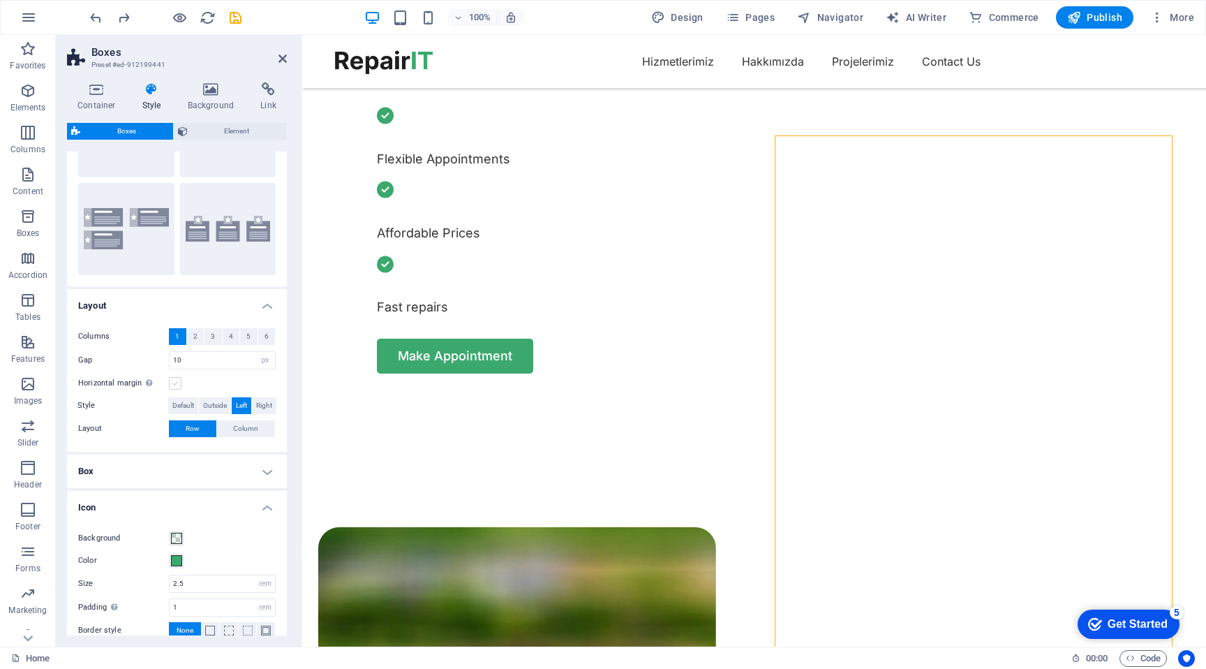
scroll to position [104, 0]
click at [188, 365] on input "10" at bounding box center [222, 358] width 105 height 17
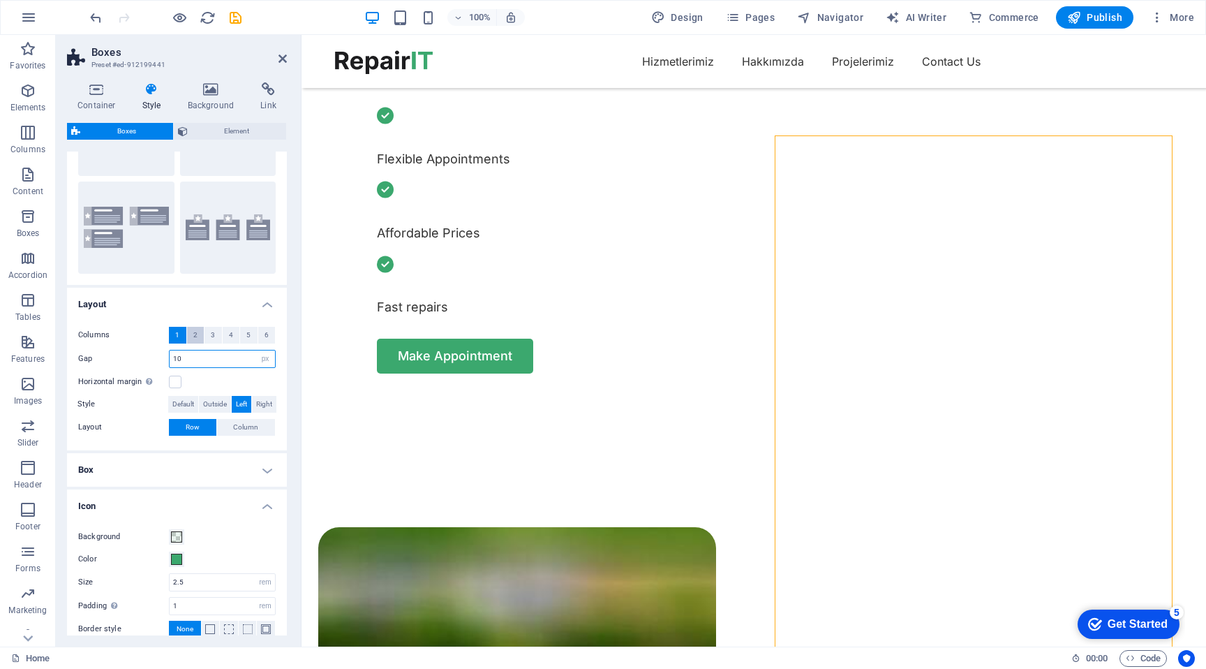
type input "10"
click at [190, 335] on button "2" at bounding box center [195, 335] width 17 height 17
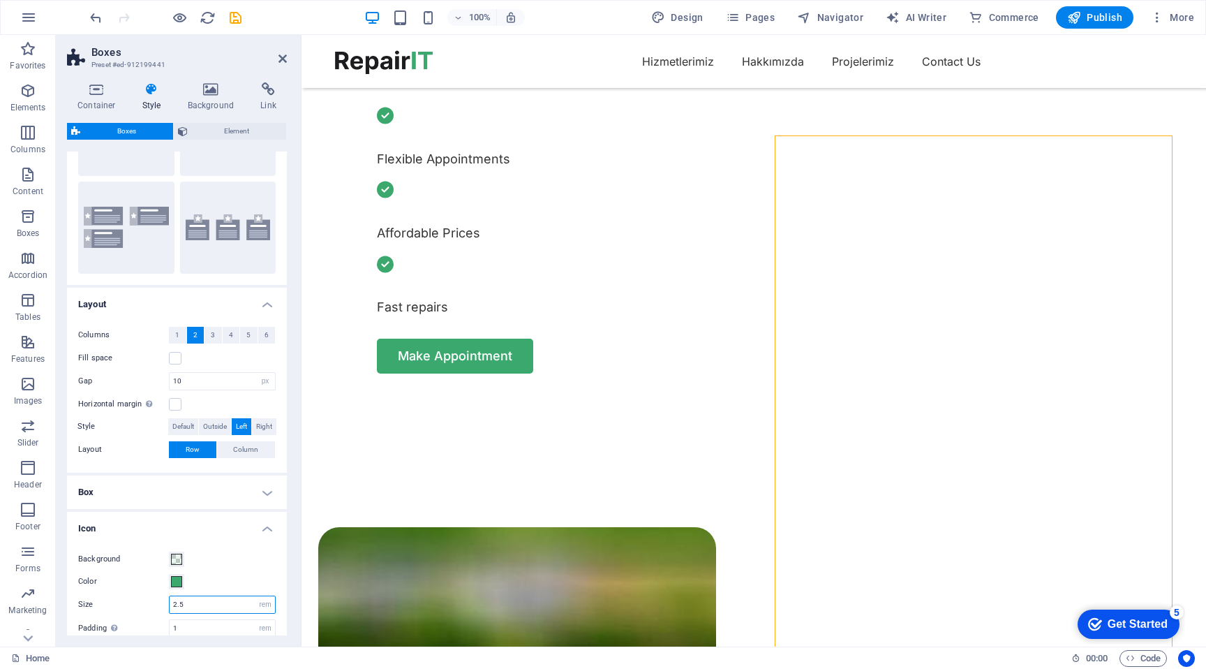
click at [205, 604] on input "2.5" at bounding box center [222, 604] width 105 height 17
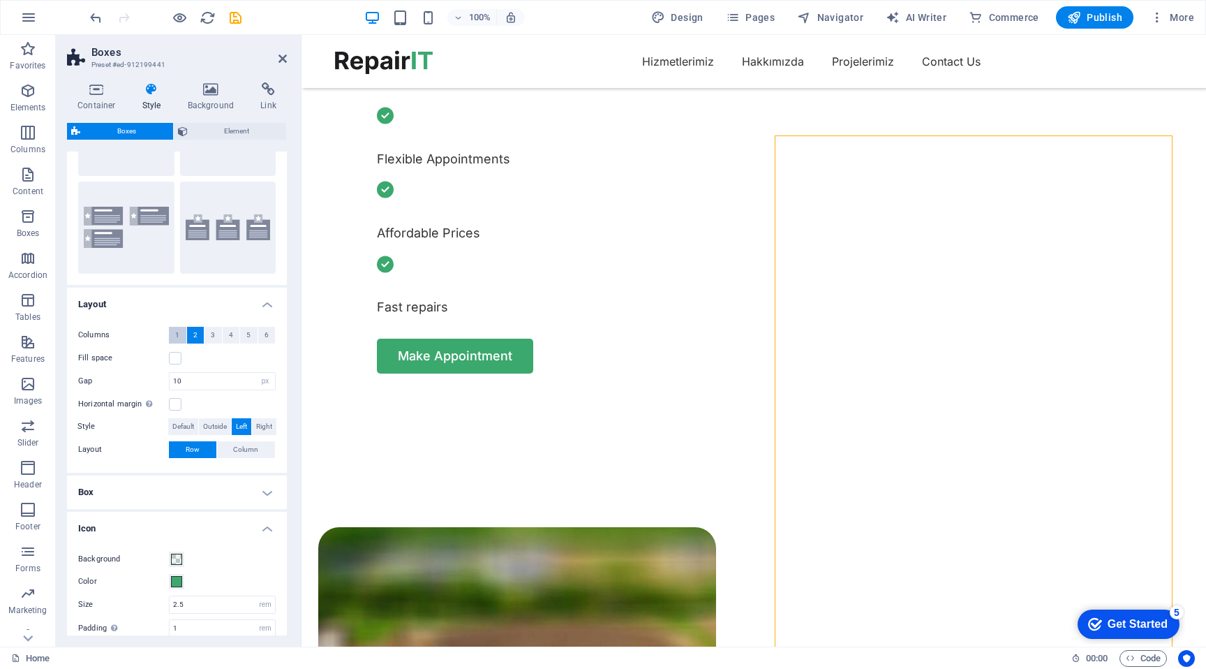
click at [175, 339] on span "1" at bounding box center [177, 335] width 4 height 17
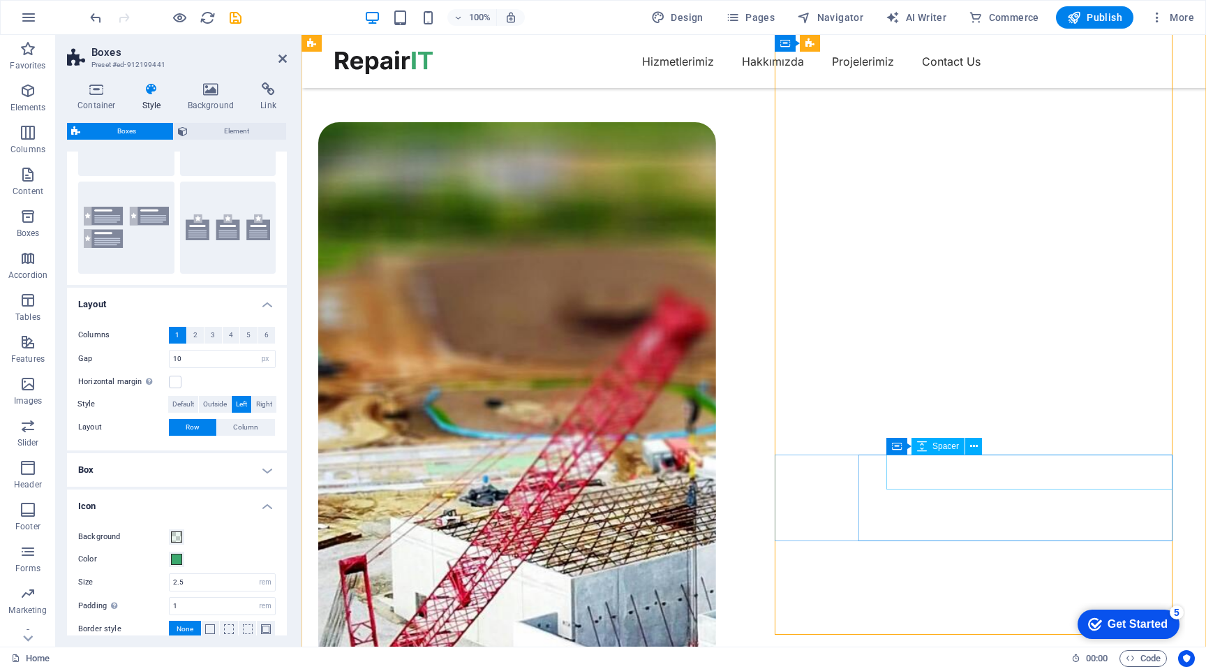
scroll to position [1089, 0]
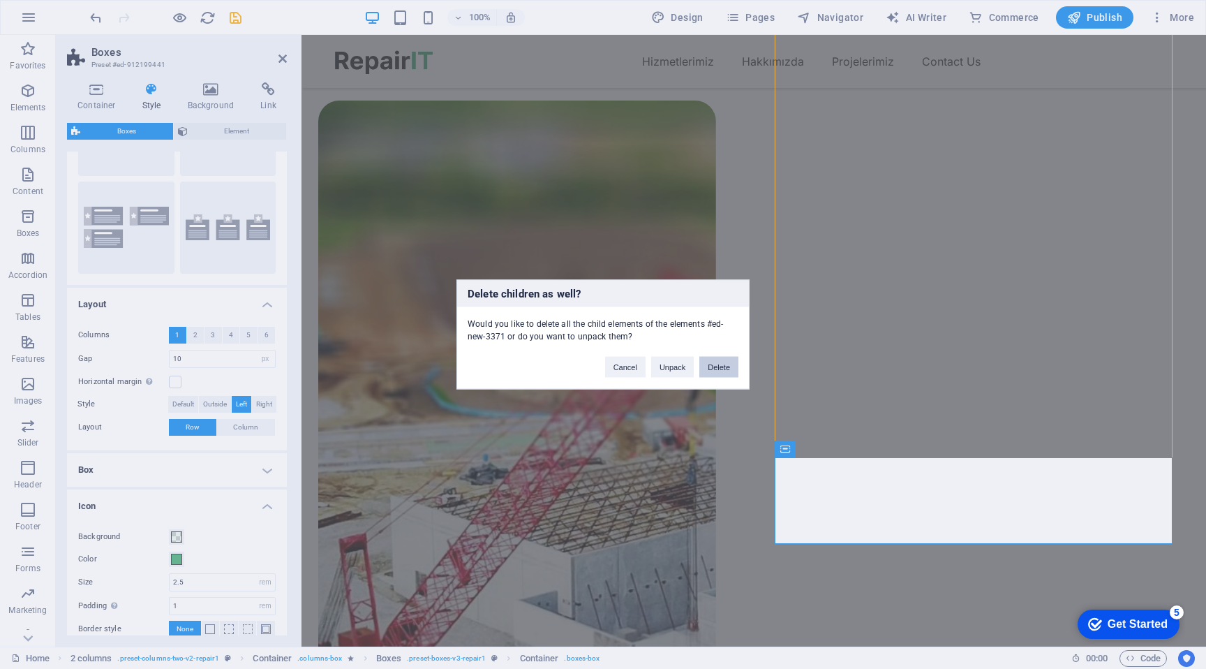
click at [720, 361] on button "Delete" at bounding box center [718, 367] width 39 height 21
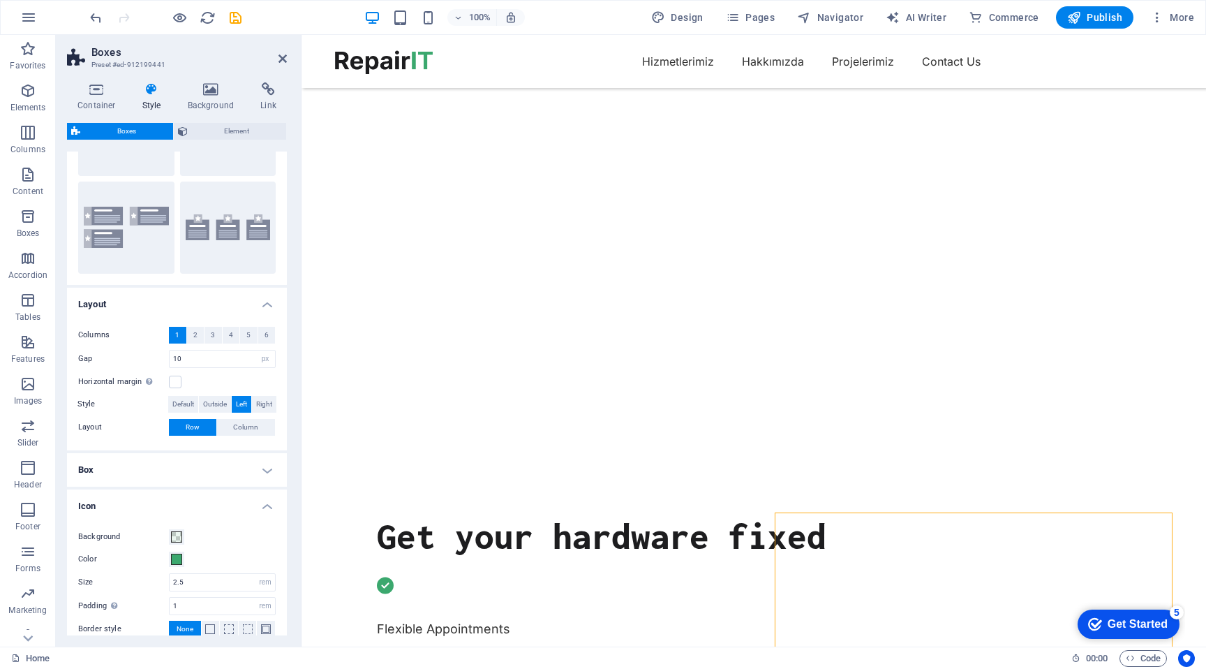
scroll to position [0, 0]
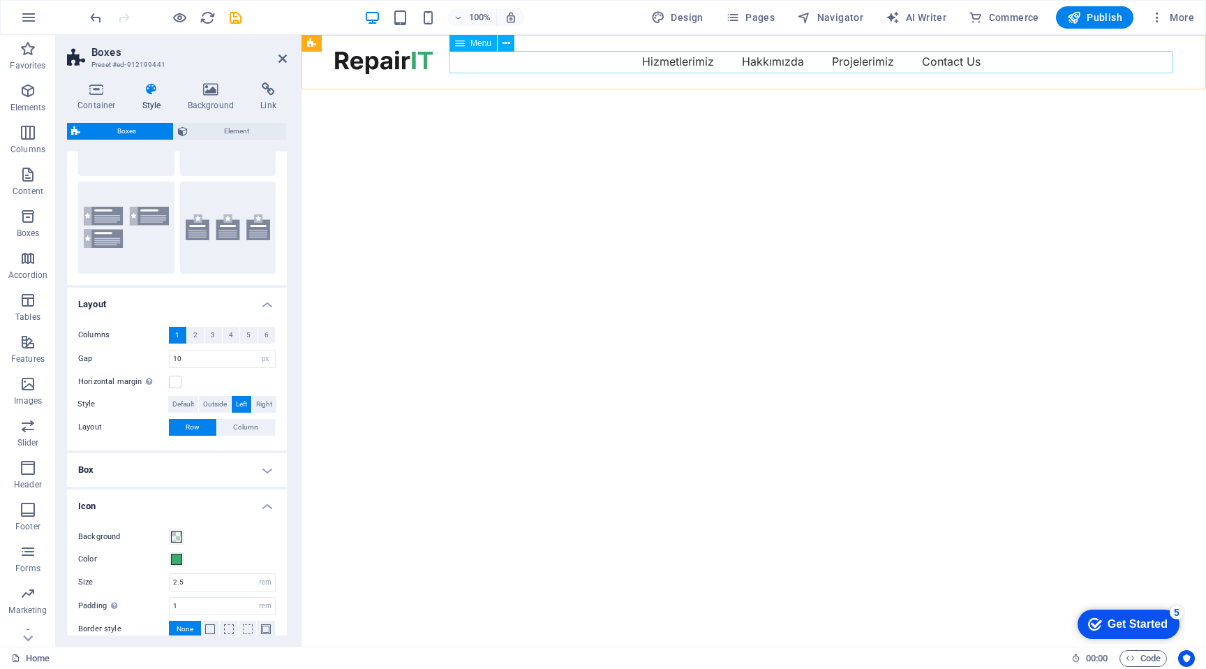
click at [953, 64] on nav "Hizmetlerimiz Hakkımızda Projelerimiz Contact Us" at bounding box center [754, 61] width 838 height 22
click at [1173, 64] on nav "Hizmetlerimiz Hakkımızda Projelerimiz Contact Us" at bounding box center [754, 61] width 838 height 22
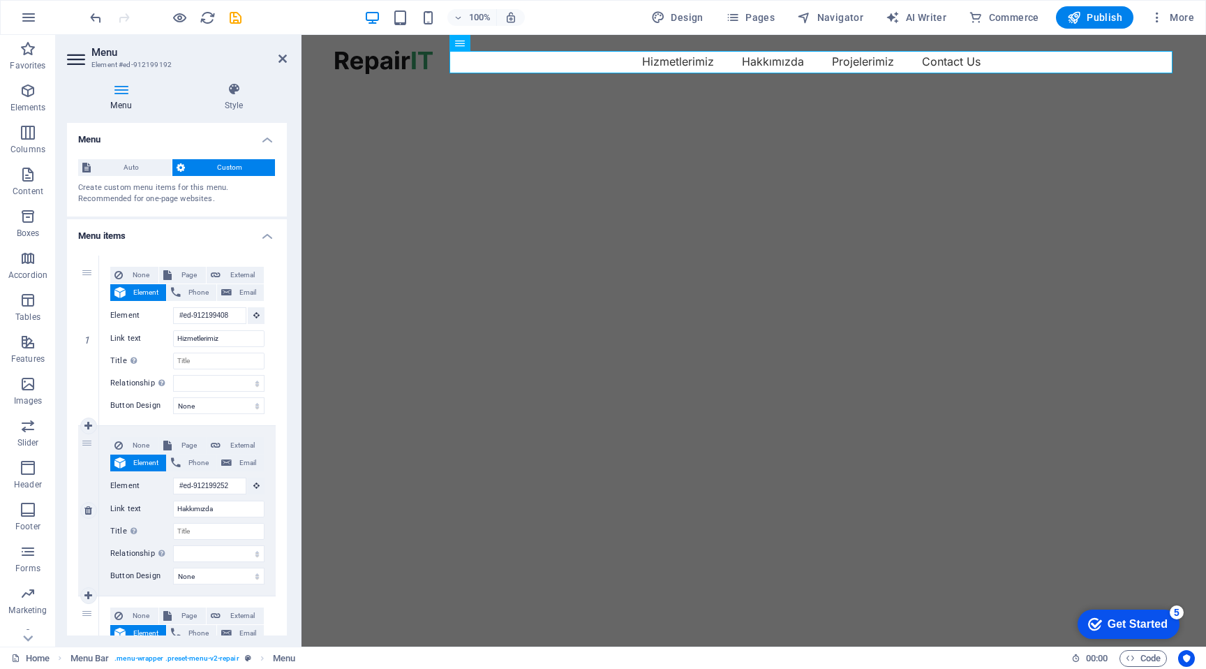
scroll to position [340, 0]
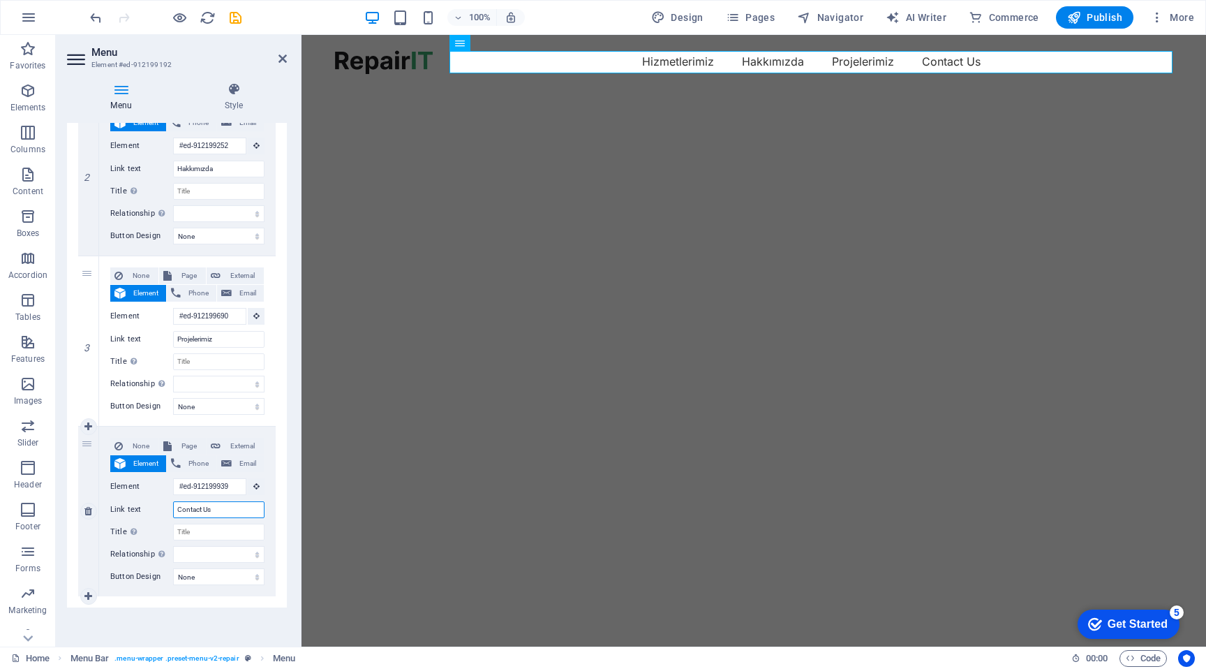
click at [207, 517] on input "Contact Us" at bounding box center [218, 509] width 91 height 17
type input "İletişim"
select select
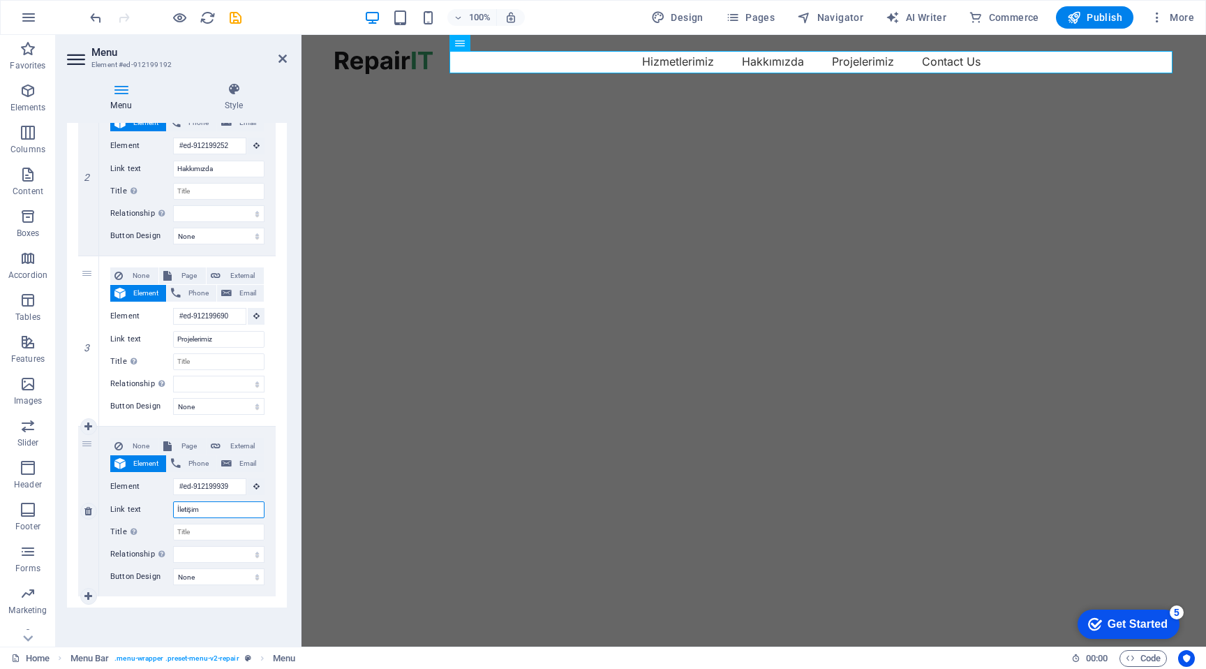
select select
type input "İletişim"
click at [109, 611] on div "Menu Auto Custom Create custom menu items for this menu. Recommended for one-pa…" at bounding box center [177, 379] width 220 height 512
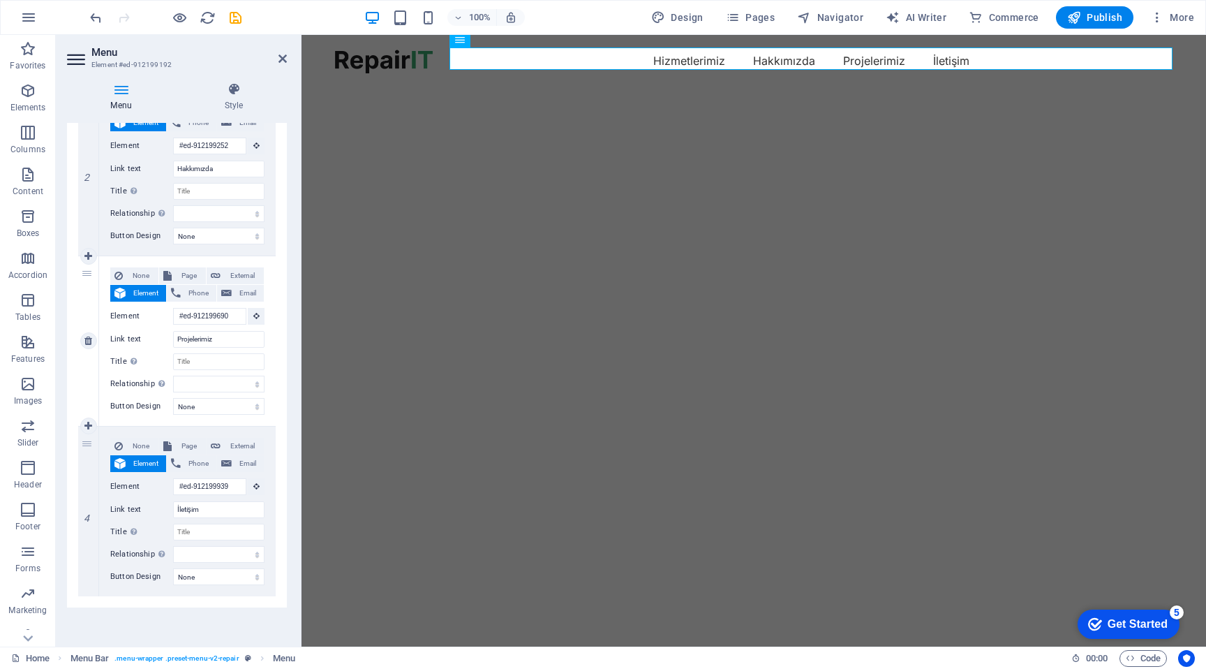
scroll to position [0, 0]
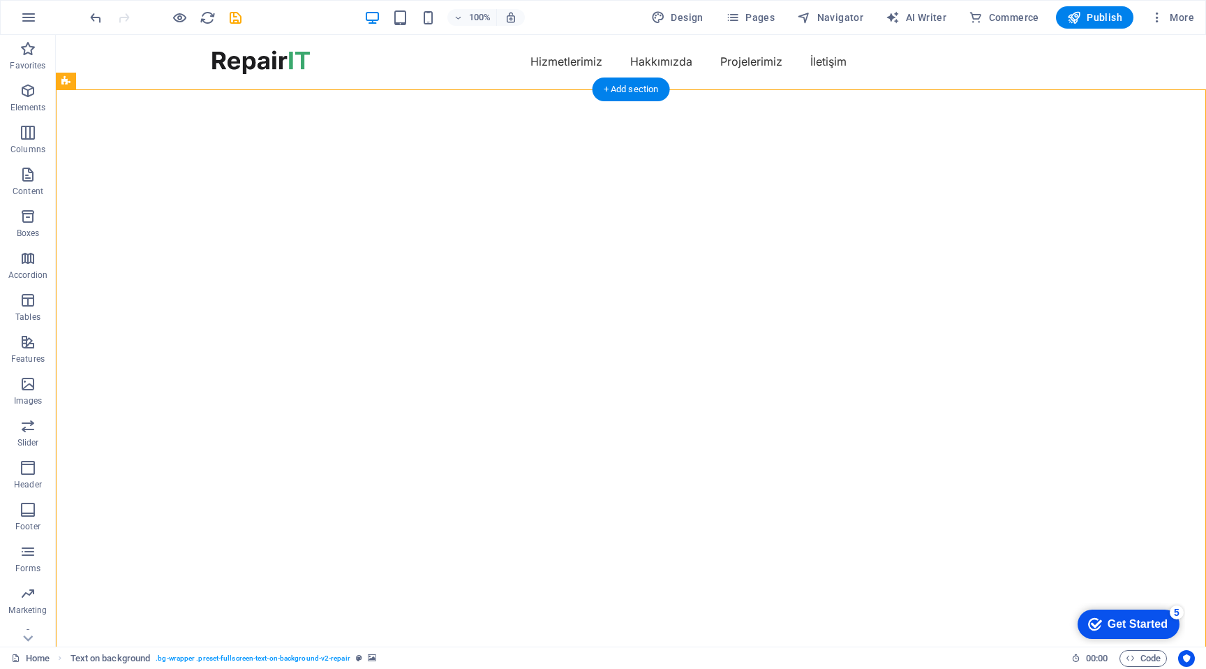
select select "fade"
select select "ms"
select select "s"
select select "progressive"
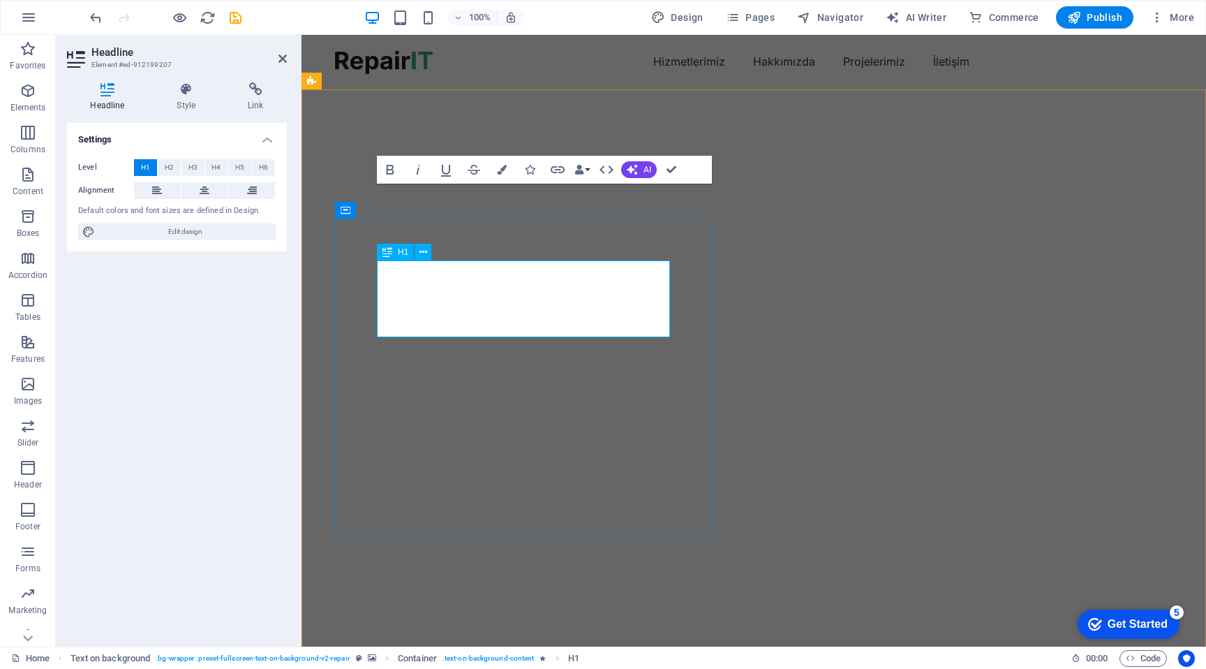
scroll to position [372, 5]
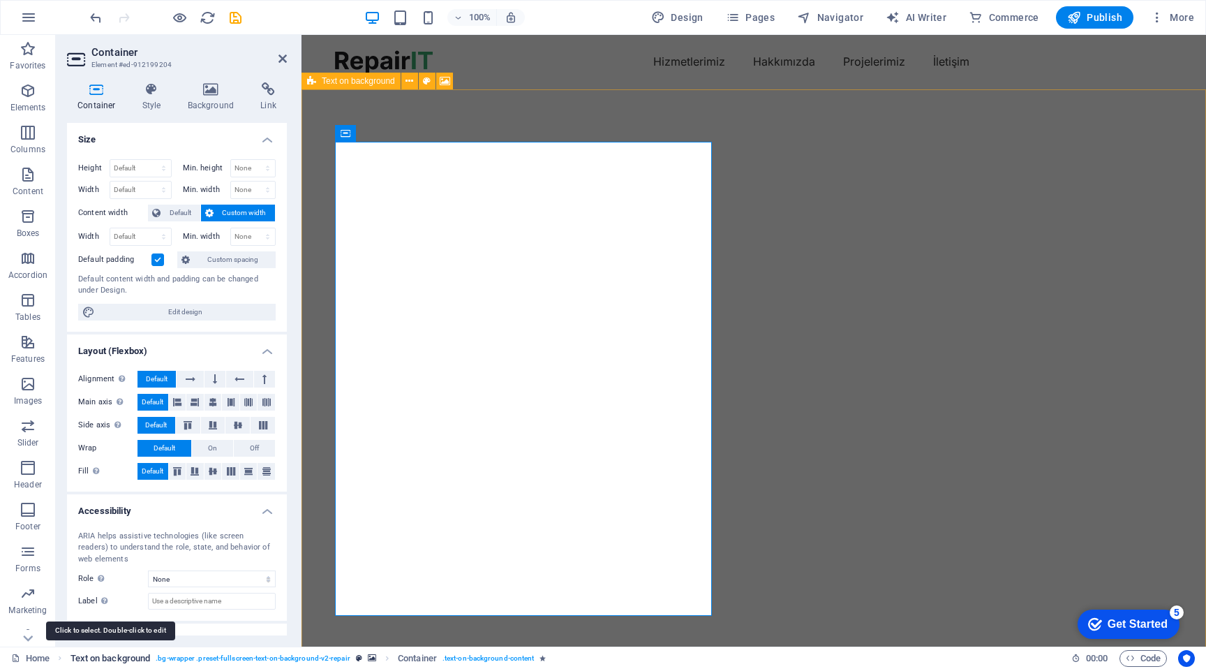
click at [125, 653] on span "Text on background" at bounding box center [110, 658] width 80 height 17
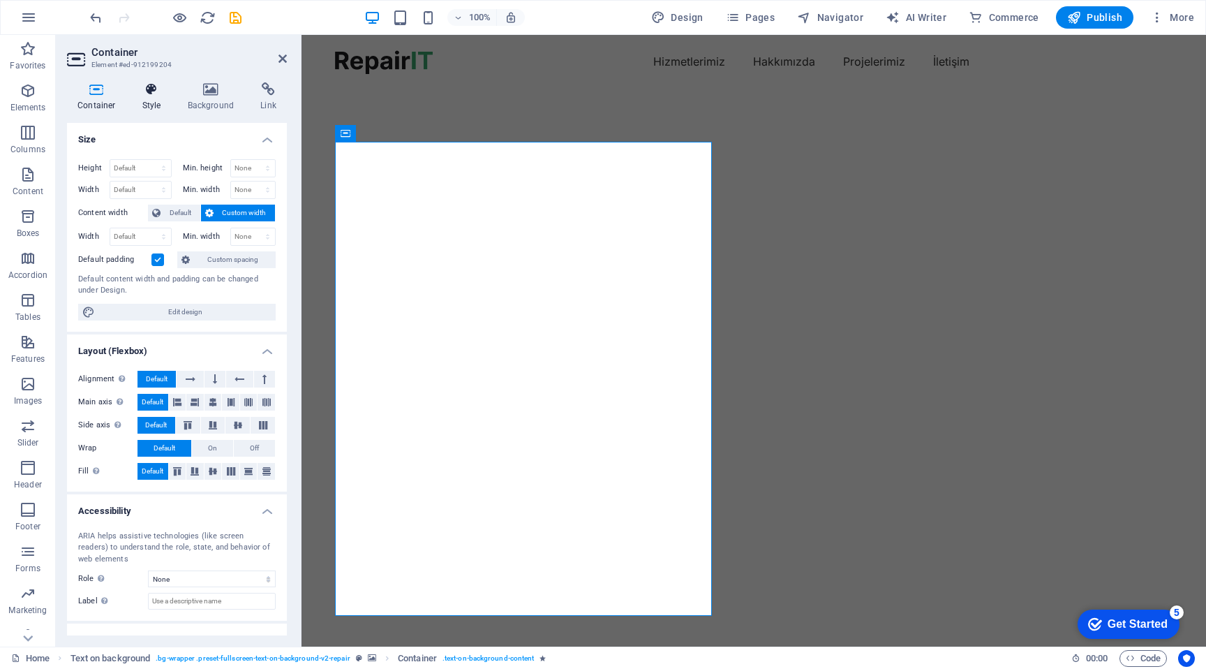
click at [147, 96] on h4 "Style" at bounding box center [154, 96] width 45 height 29
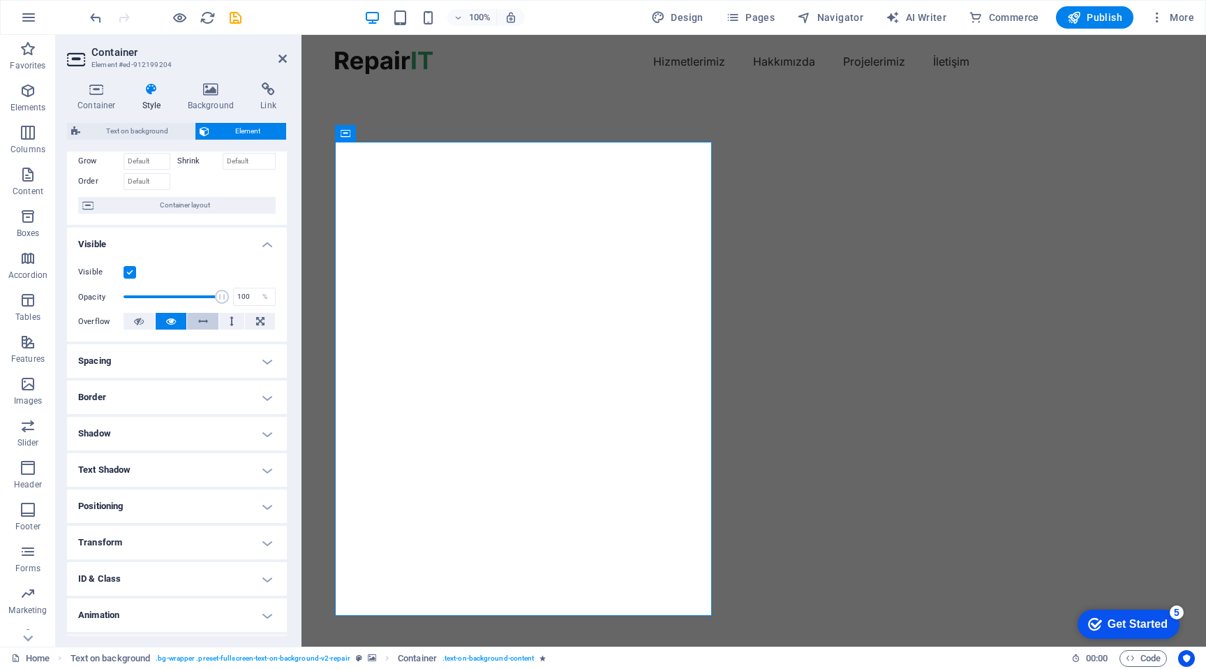
scroll to position [106, 0]
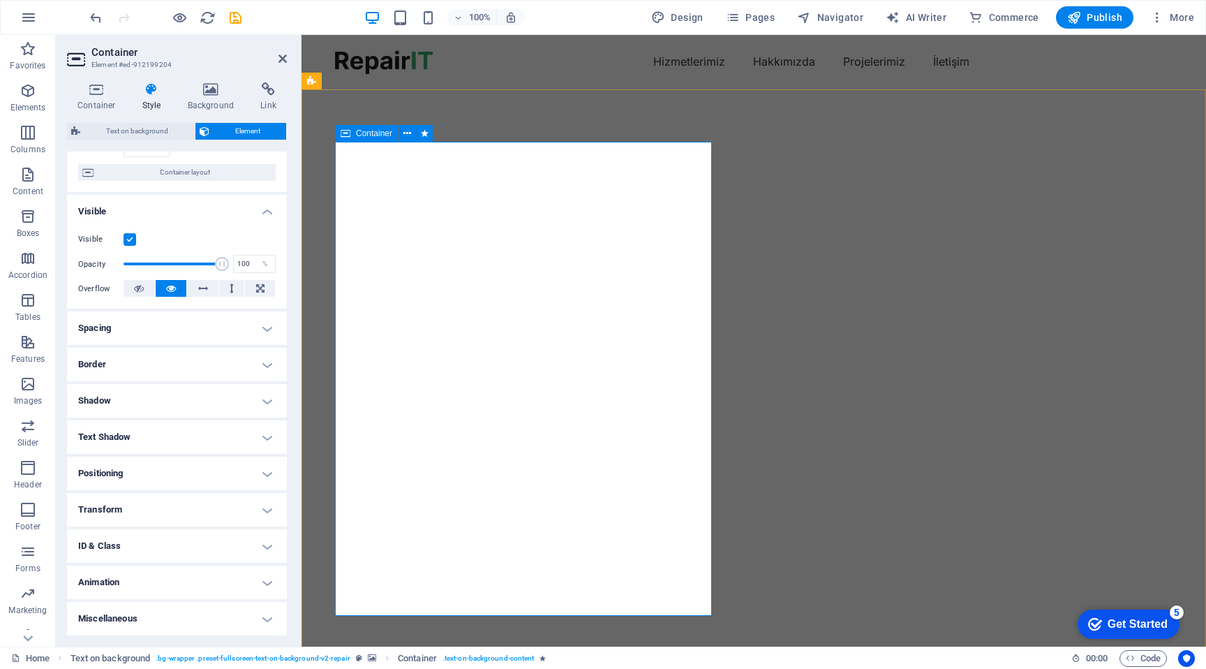
drag, startPoint x: 710, startPoint y: 612, endPoint x: 769, endPoint y: 612, distance: 58.6
click at [185, 362] on h4 "Border" at bounding box center [177, 365] width 220 height 34
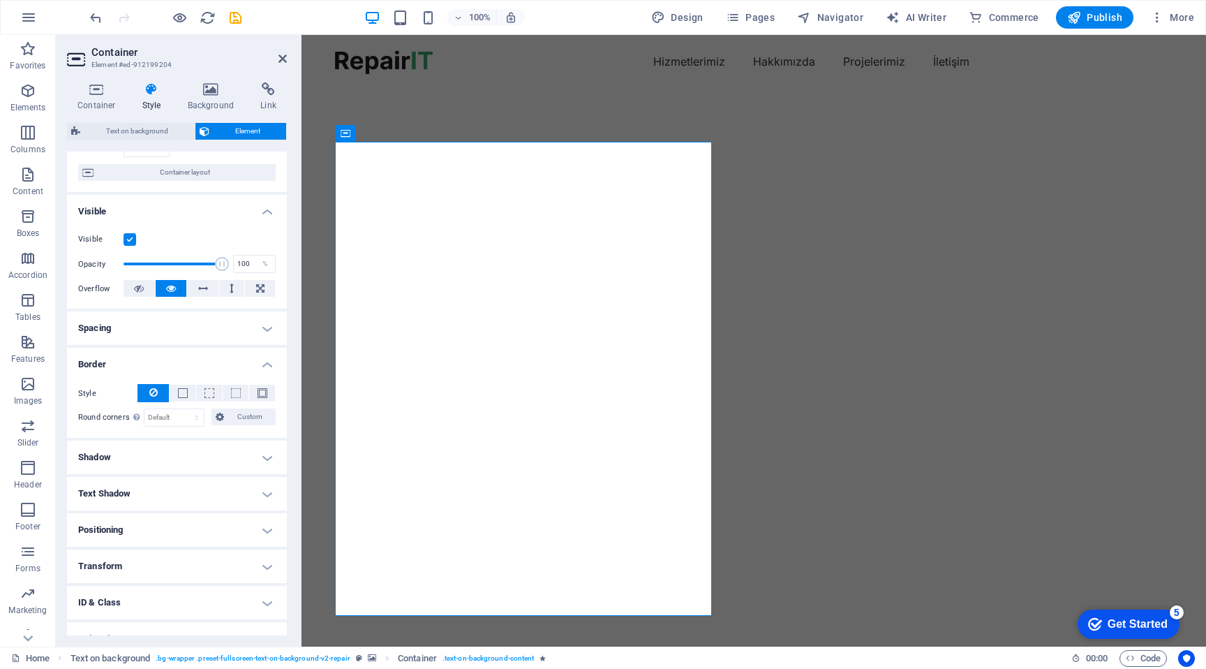
click at [185, 362] on h4 "Border" at bounding box center [177, 360] width 220 height 25
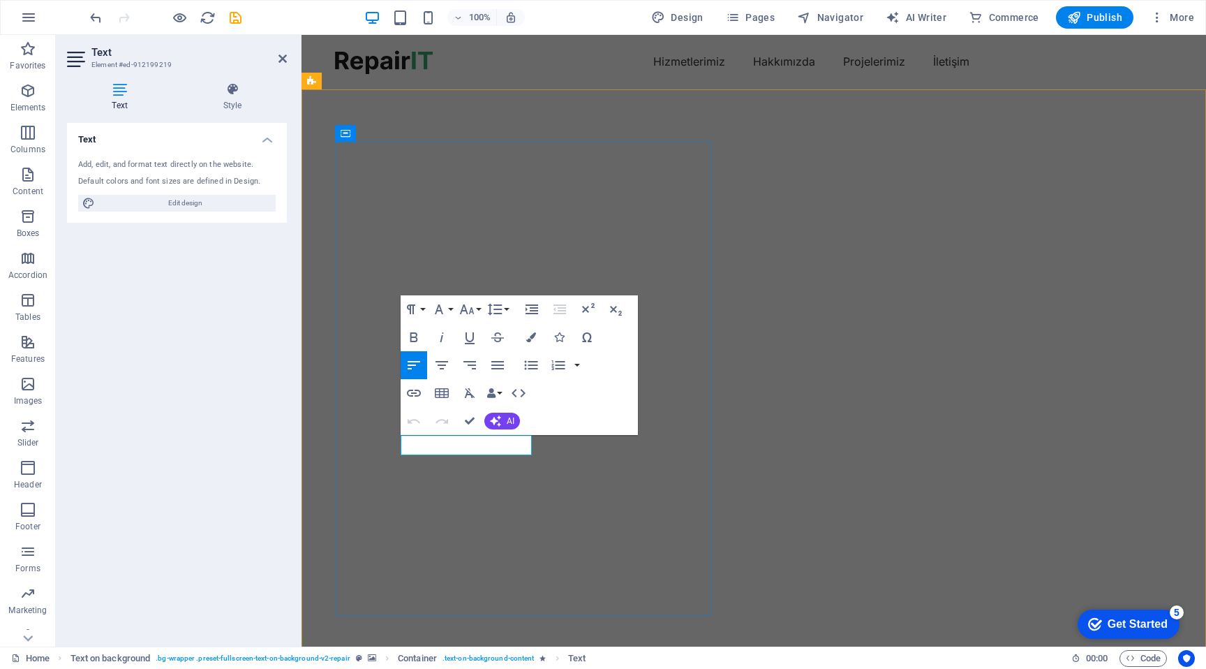
scroll to position [1044, 0]
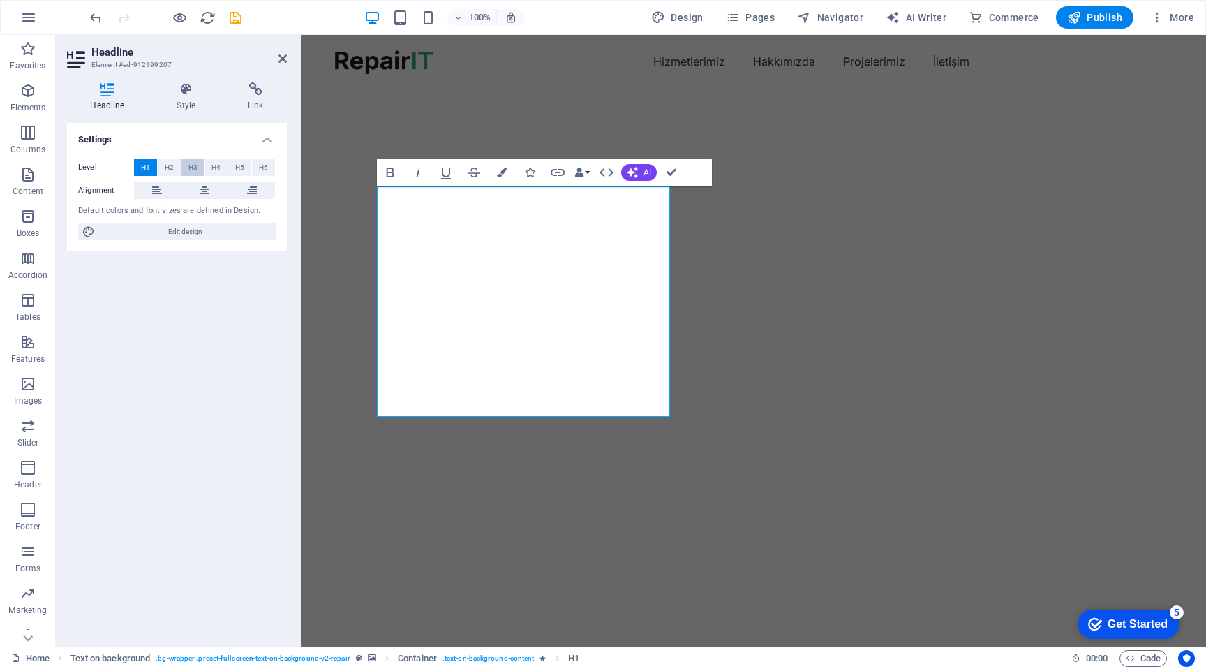
click at [188, 165] on span "H3" at bounding box center [192, 167] width 9 height 17
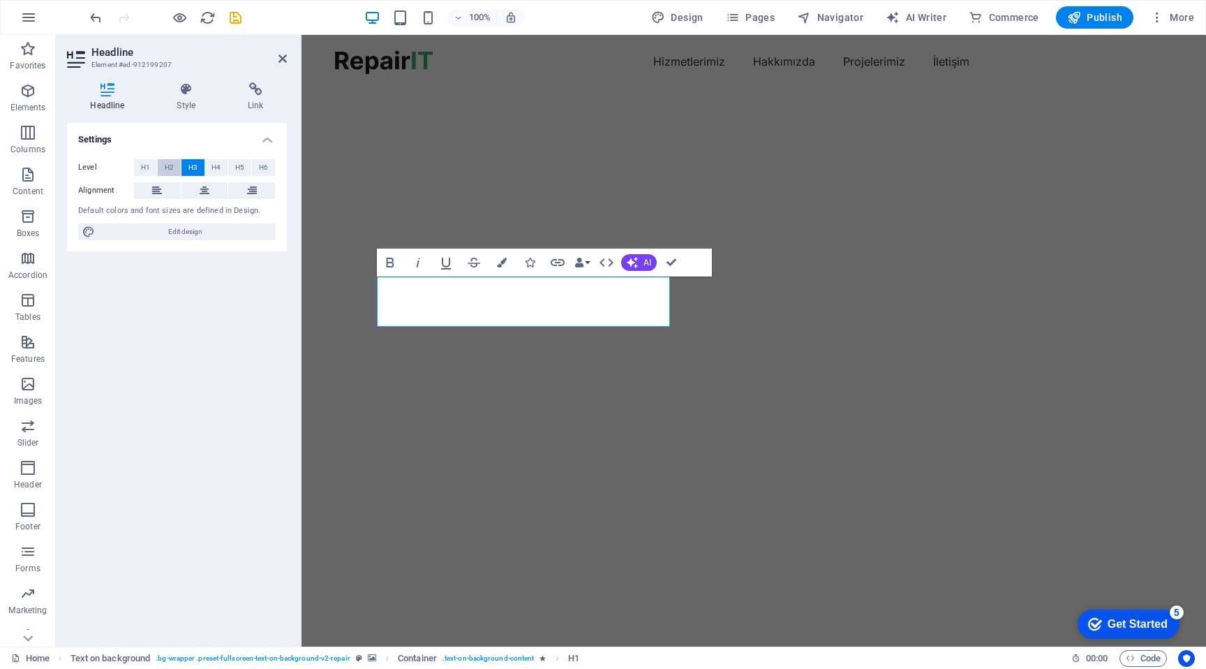
click at [167, 165] on span "H2" at bounding box center [169, 167] width 9 height 17
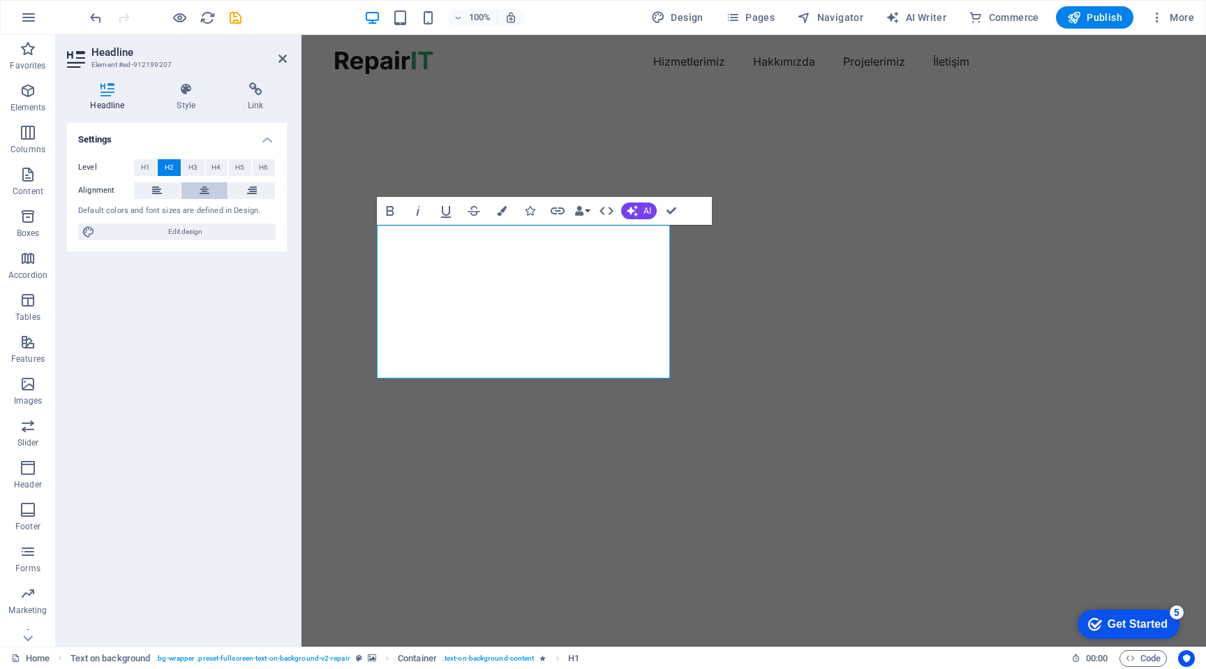
click at [206, 191] on icon at bounding box center [205, 190] width 10 height 17
click at [177, 94] on icon at bounding box center [187, 89] width 66 height 14
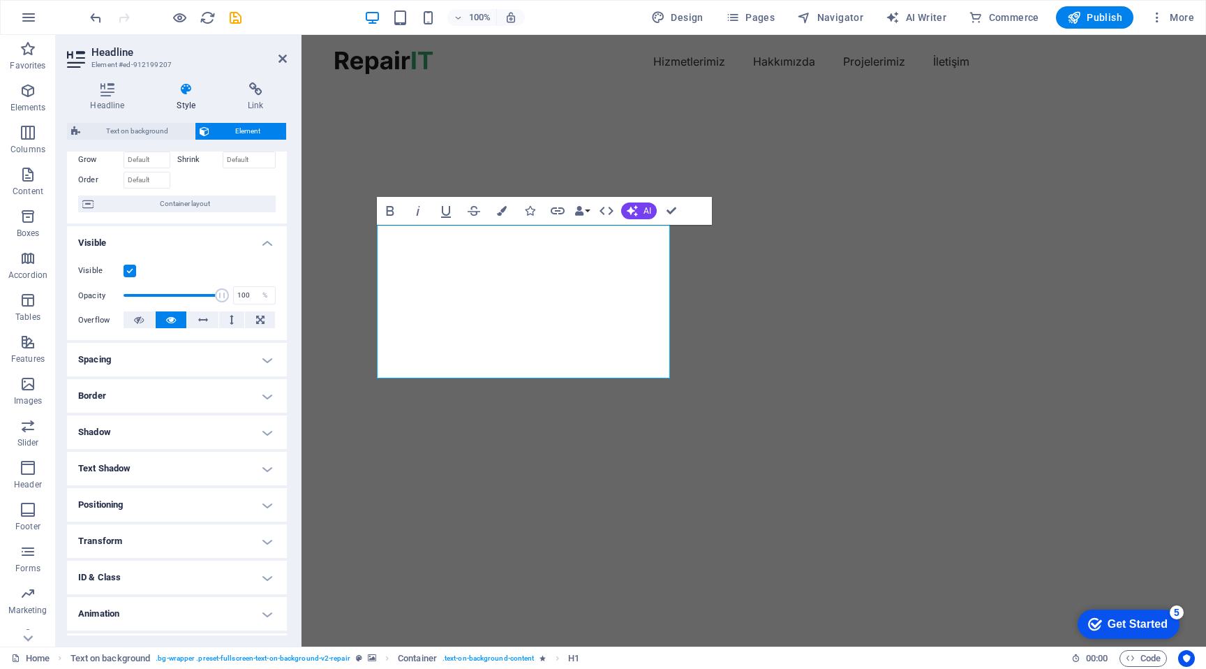
scroll to position [106, 0]
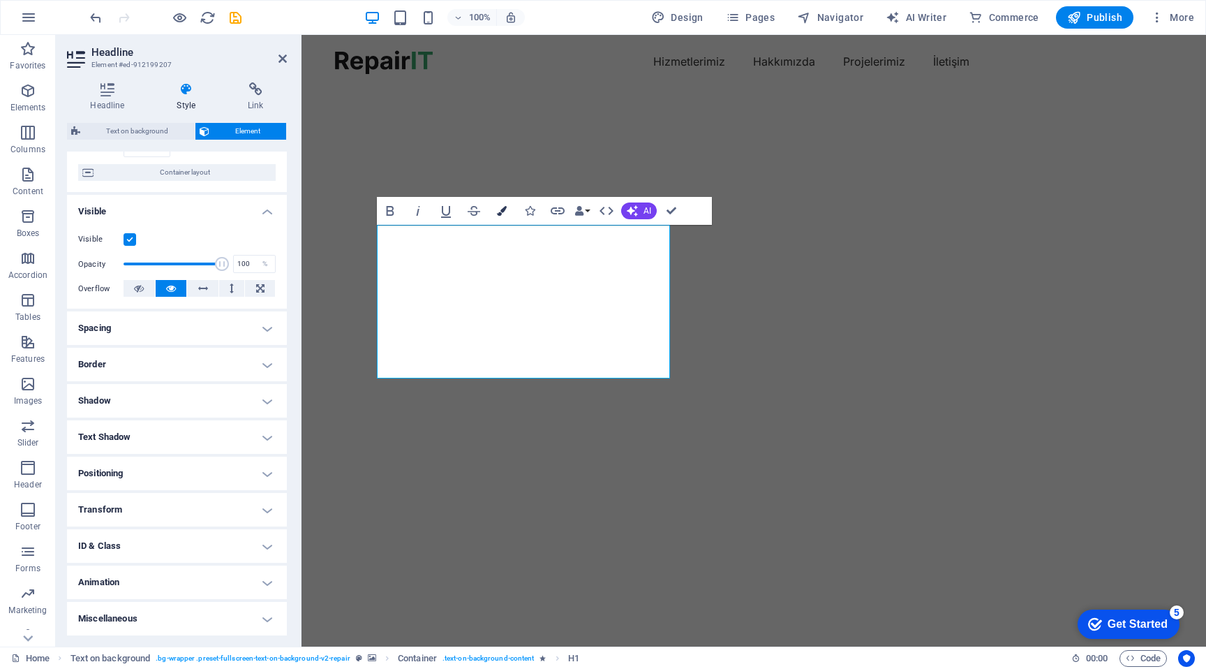
click at [499, 213] on icon "button" at bounding box center [502, 211] width 10 height 10
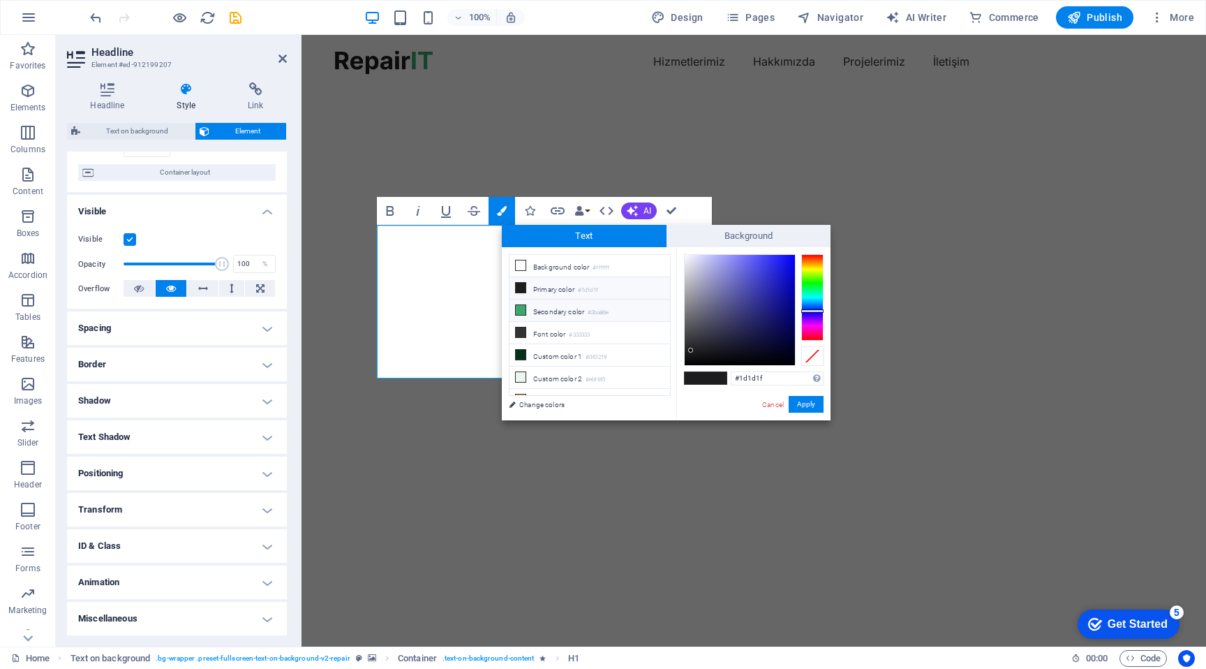
click at [570, 309] on li "Secondary color #3ba86e" at bounding box center [590, 310] width 161 height 22
type input "#3ba86e"
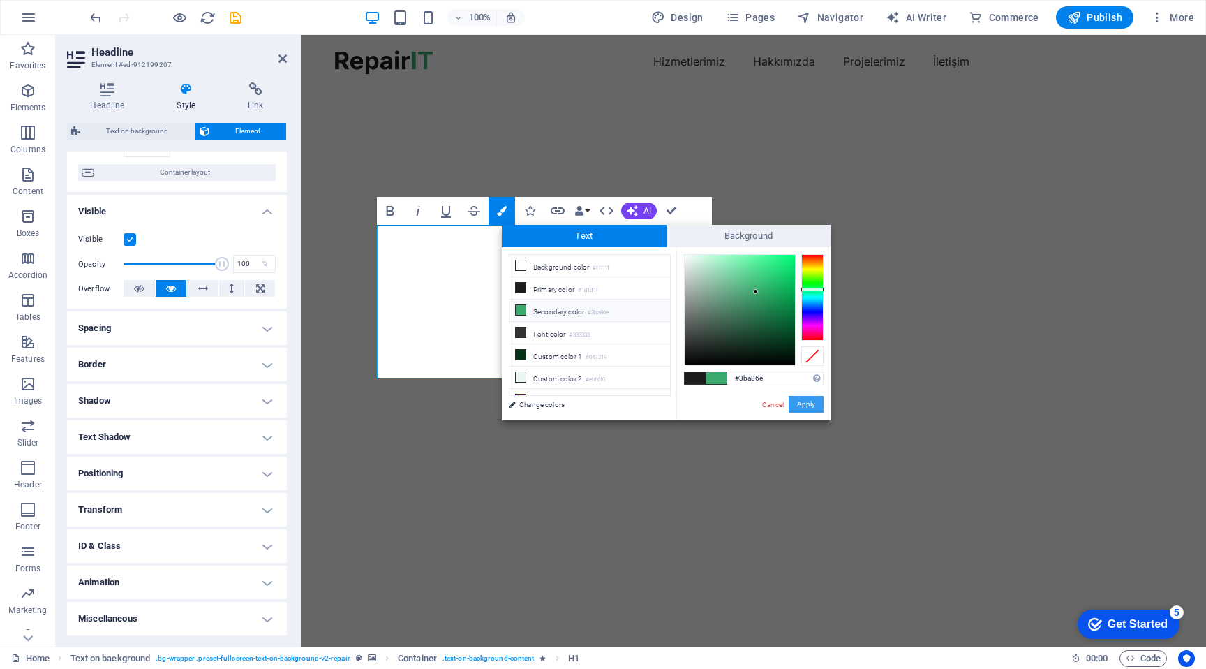
click at [801, 404] on button "Apply" at bounding box center [806, 404] width 35 height 17
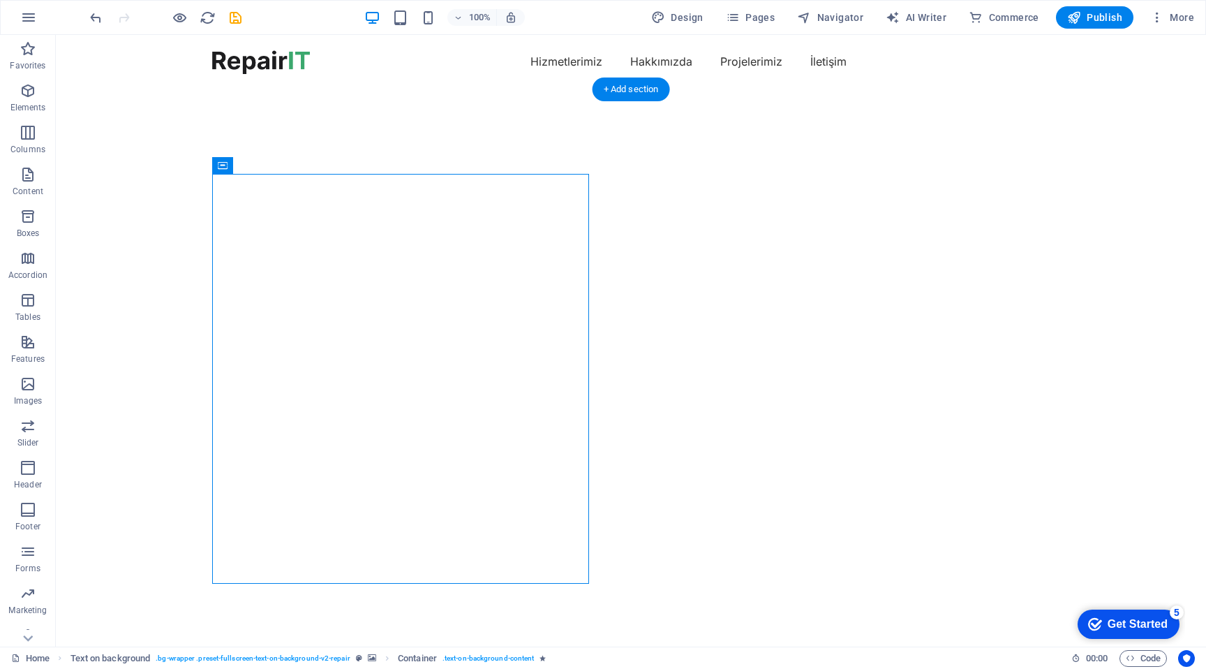
click at [614, 88] on img "1/2" at bounding box center [631, 88] width 1150 height 0
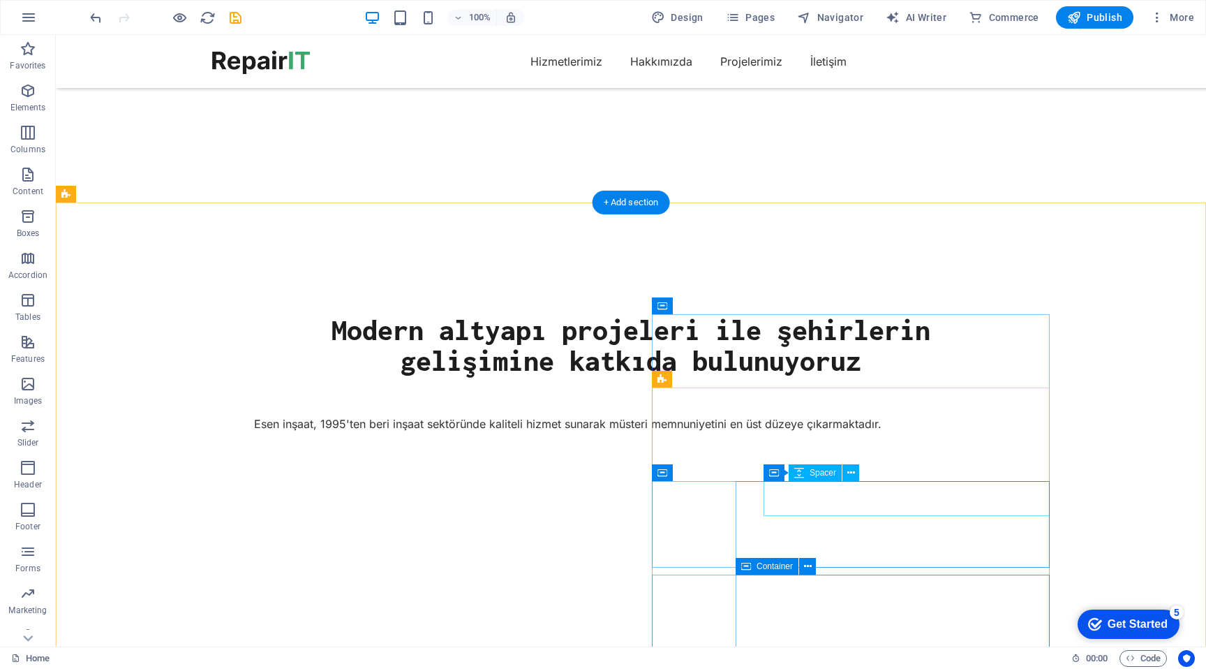
scroll to position [430, 0]
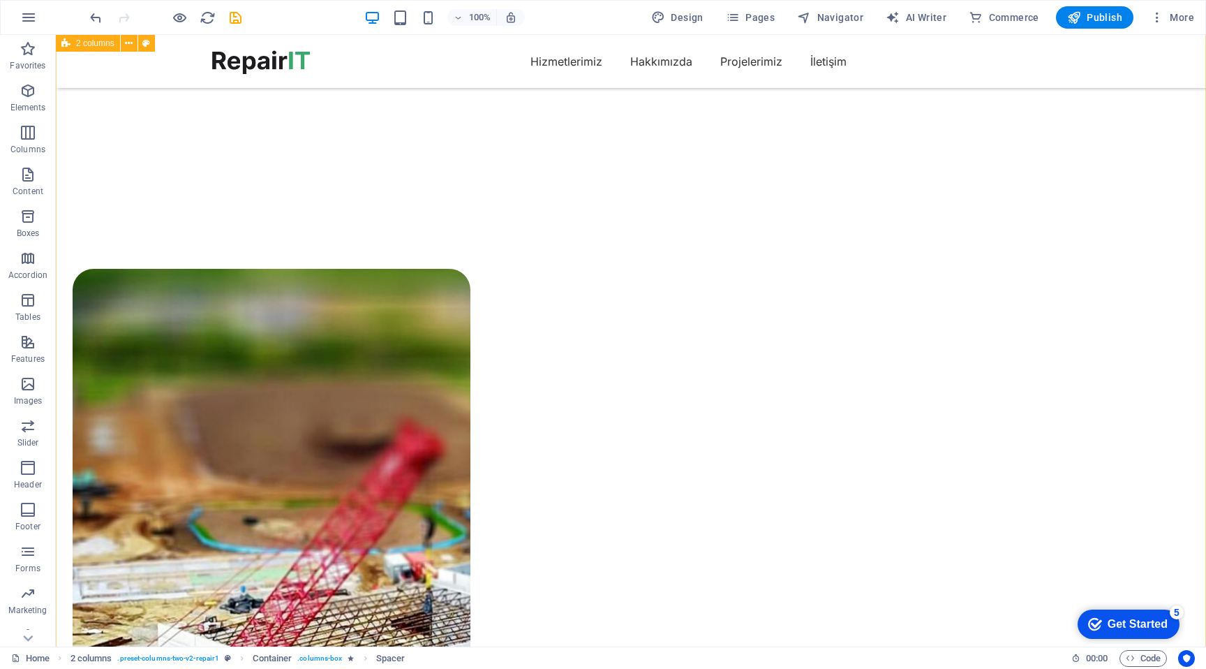
scroll to position [803, 0]
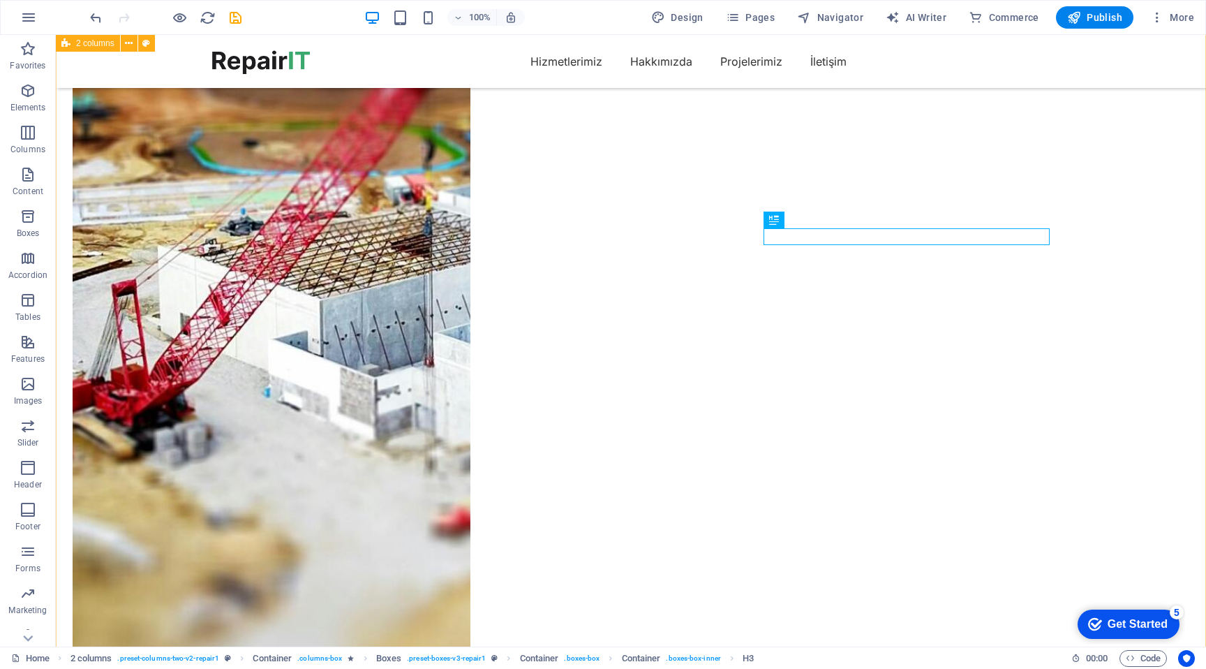
scroll to position [1201, 0]
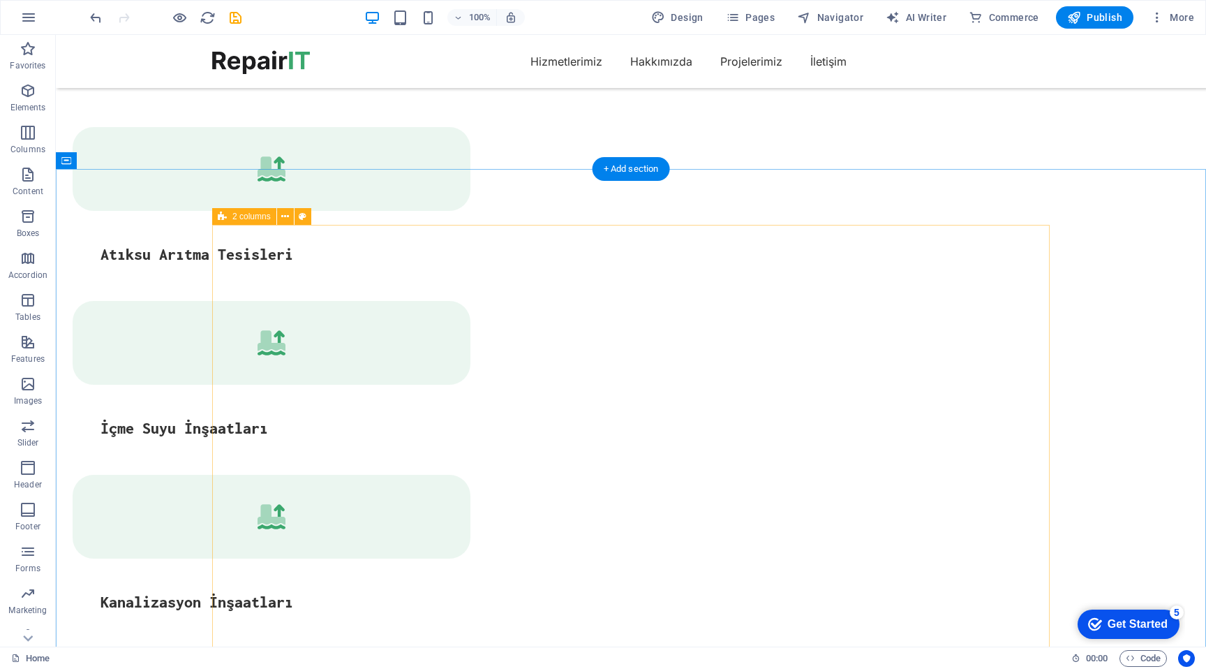
scroll to position [1987, 0]
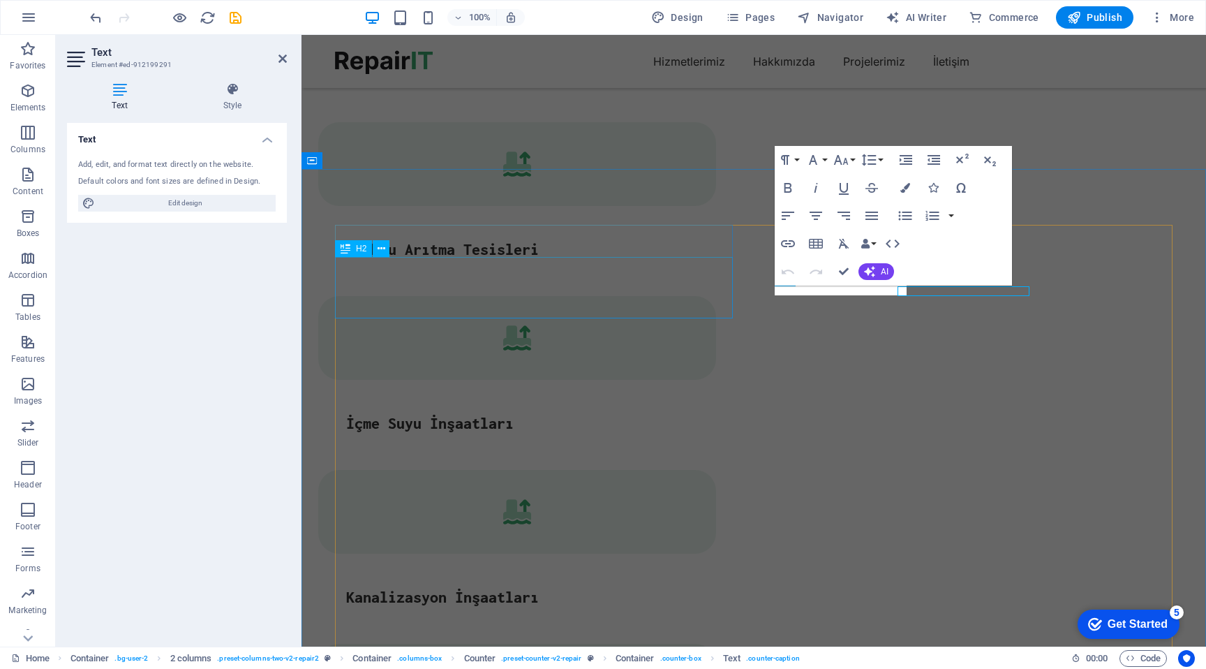
scroll to position [1, 0]
drag, startPoint x: 849, startPoint y: 288, endPoint x: 815, endPoint y: 288, distance: 33.5
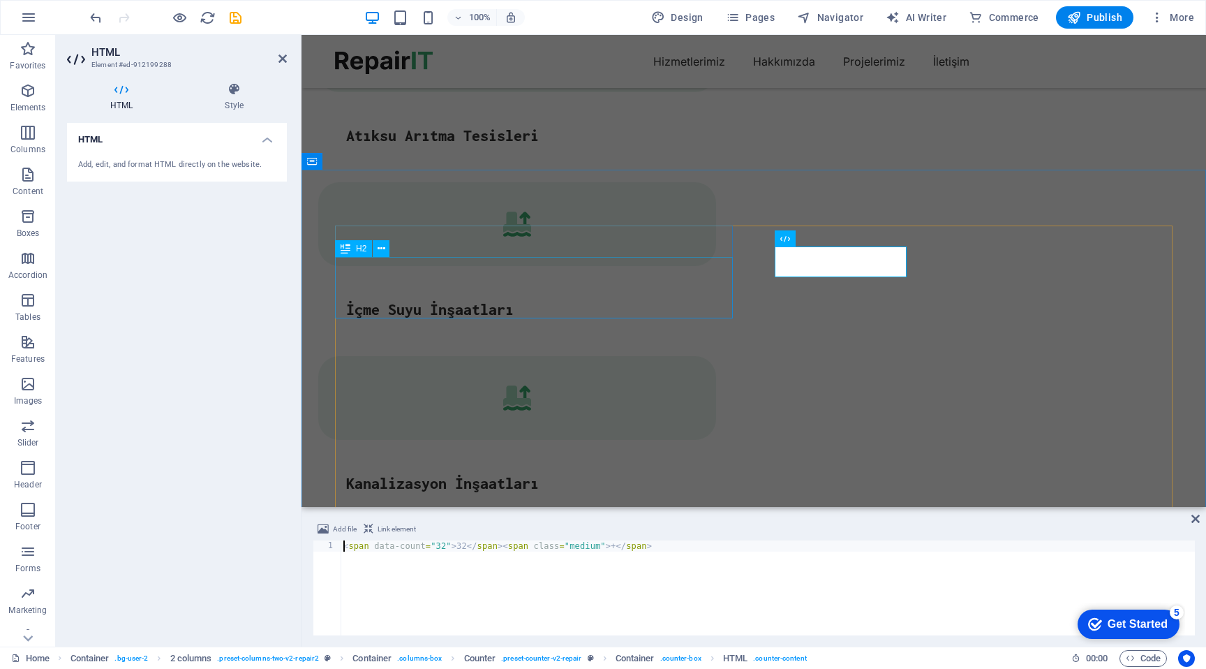
scroll to position [1873, 0]
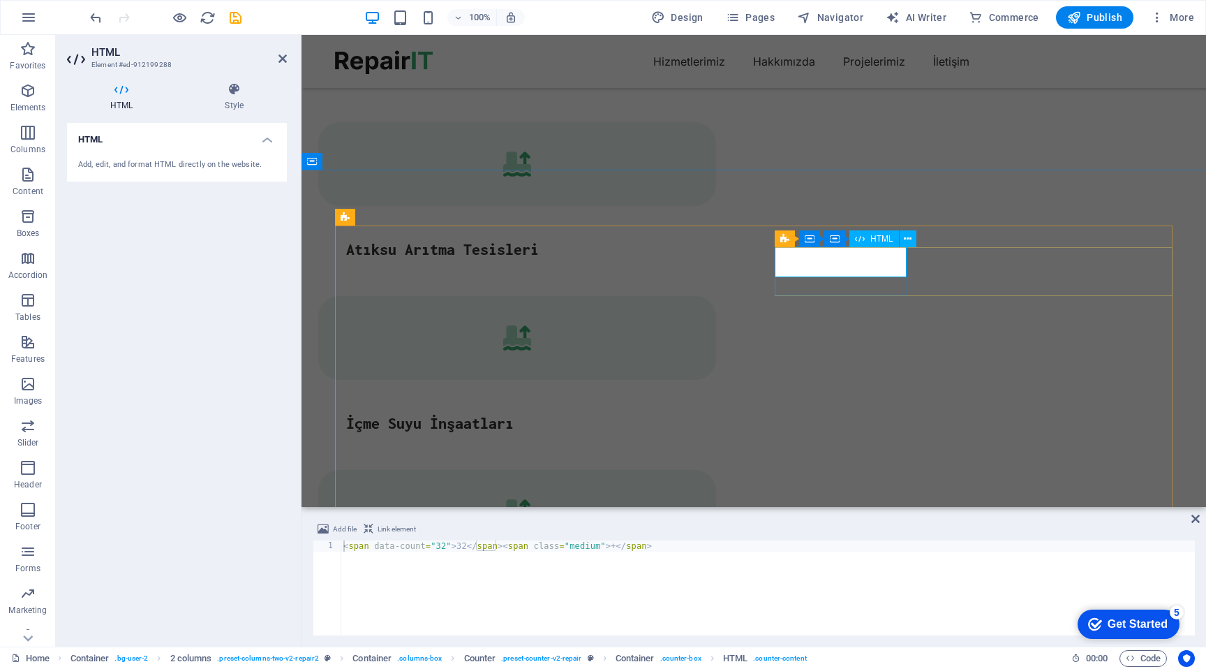
click at [446, 545] on div "< span data-count = "32" > 32 </ span > < span class = "medium" > + </ span >" at bounding box center [768, 598] width 854 height 117
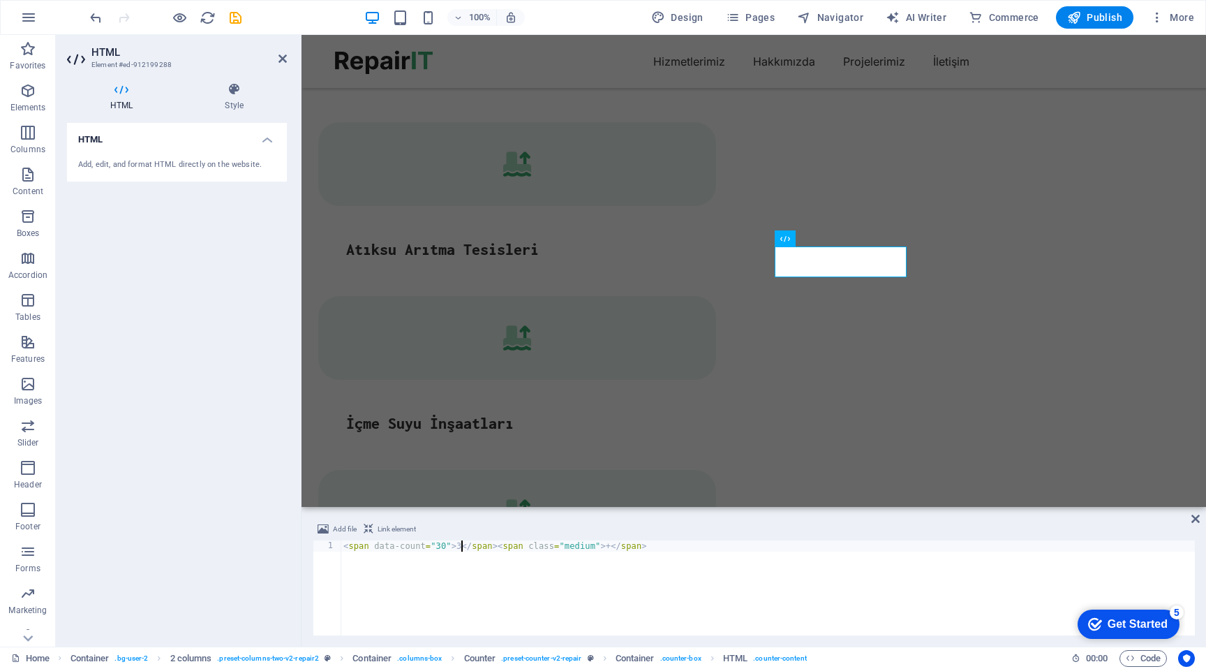
scroll to position [0, 10]
type textarea "<span data-count="30">30</span><span class="medium">+</span>"
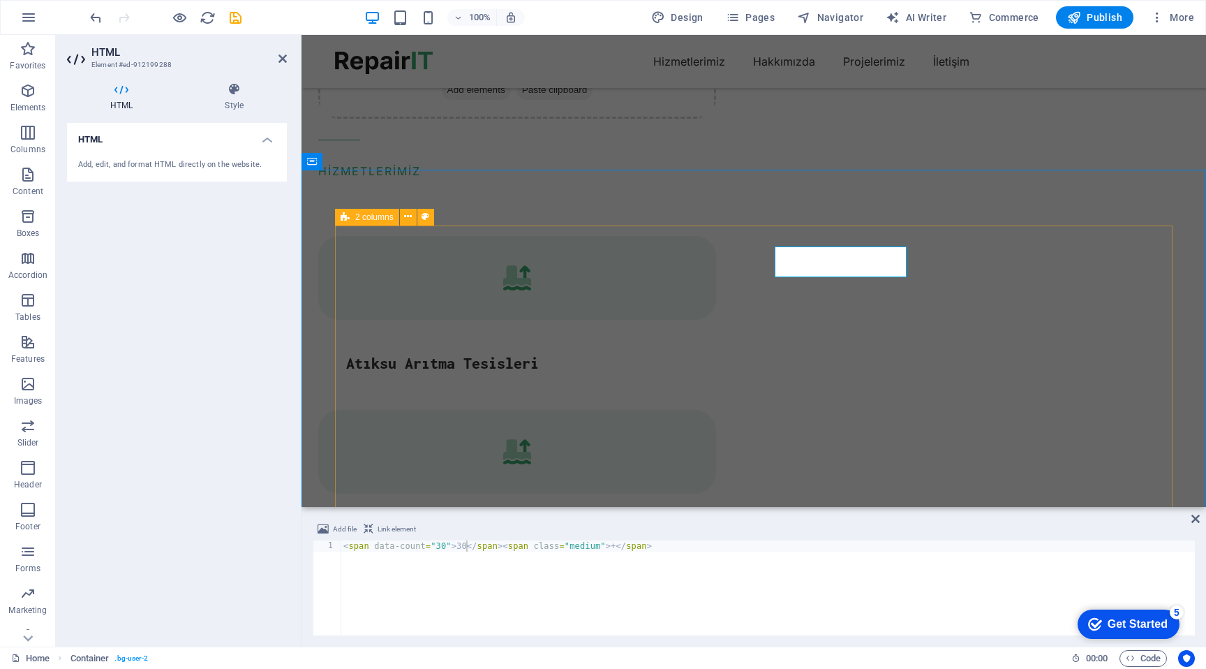
scroll to position [1987, 0]
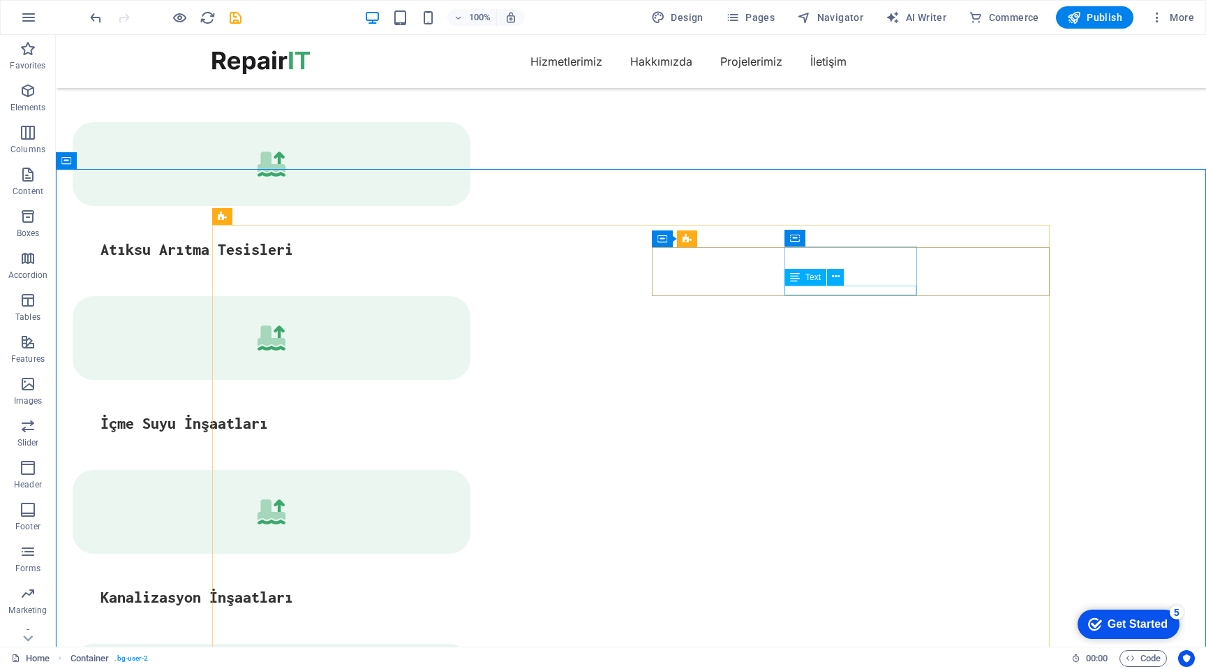
click at [840, 285] on div "Text" at bounding box center [819, 277] width 68 height 17
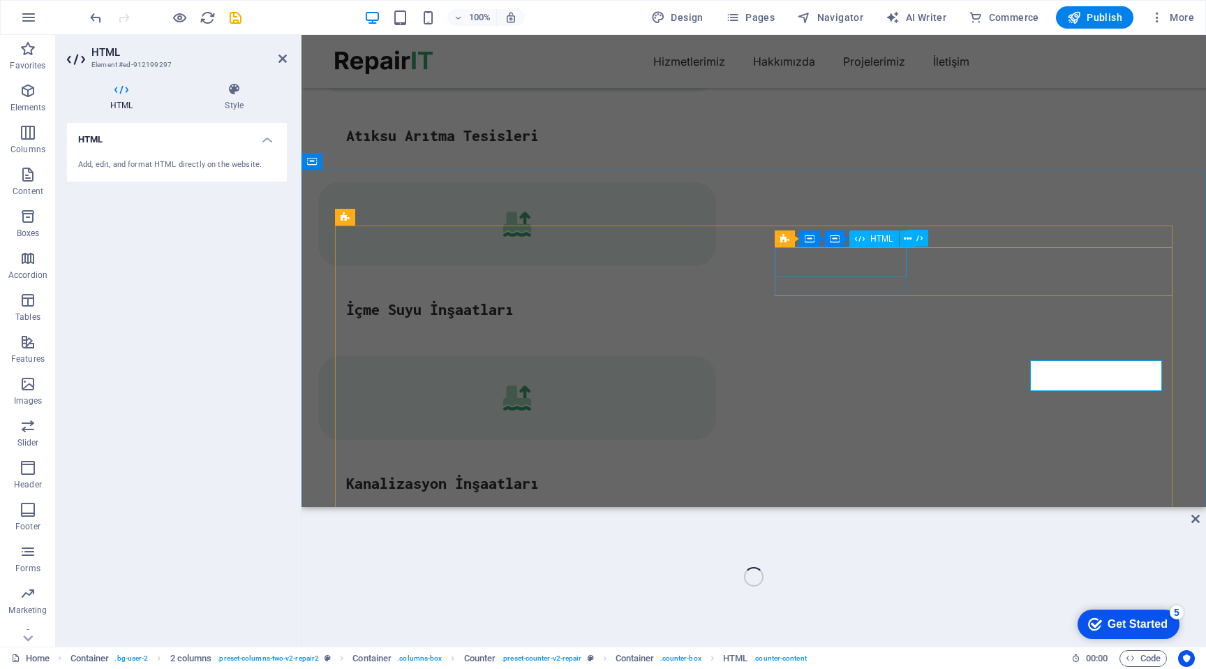
scroll to position [1873, 0]
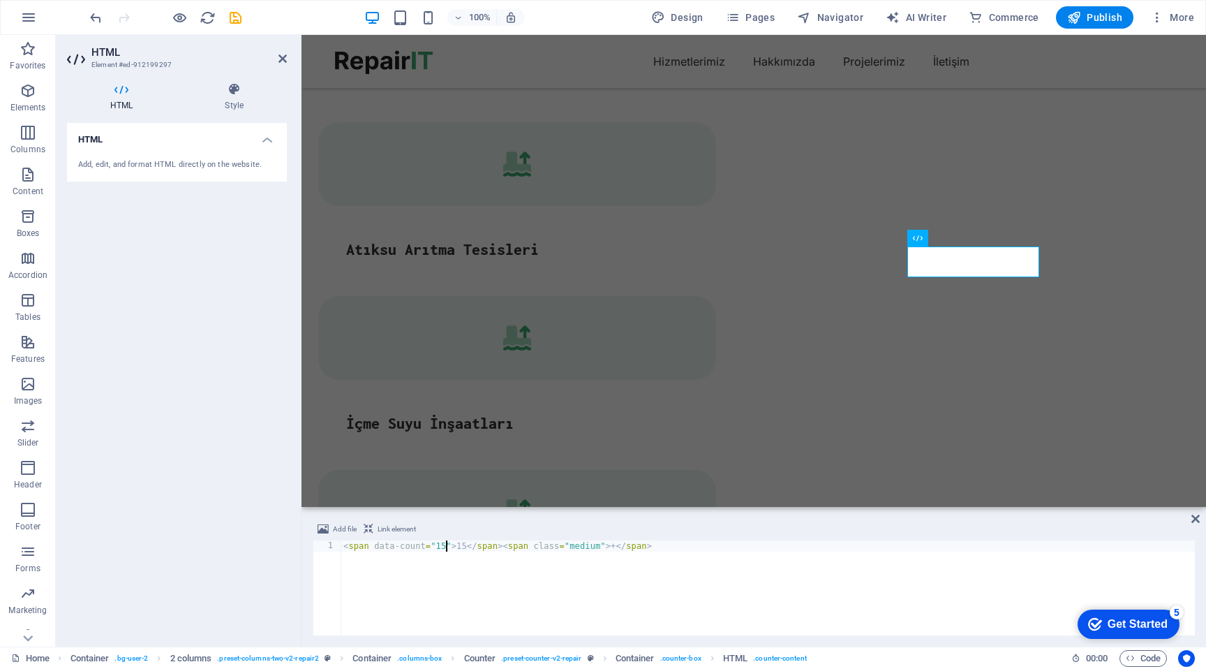
click at [447, 542] on div "< span data-count = "15" > 15 </ span > < span class = "medium" > + </ span >" at bounding box center [768, 598] width 854 height 117
click at [465, 549] on div "< span data-count = "50" > 15 </ span > < span class = "medium" > + </ span >" at bounding box center [768, 598] width 854 height 117
type textarea "<span data-count="50">50</span><span class="medium">+</span>"
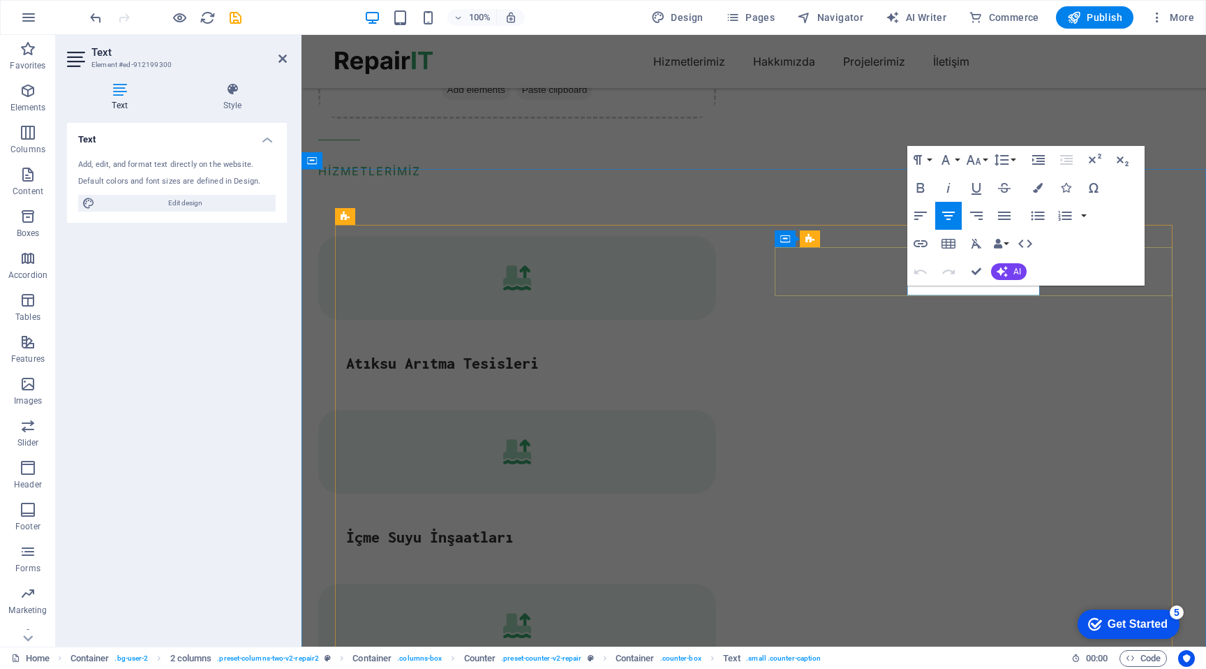
scroll to position [1987, 0]
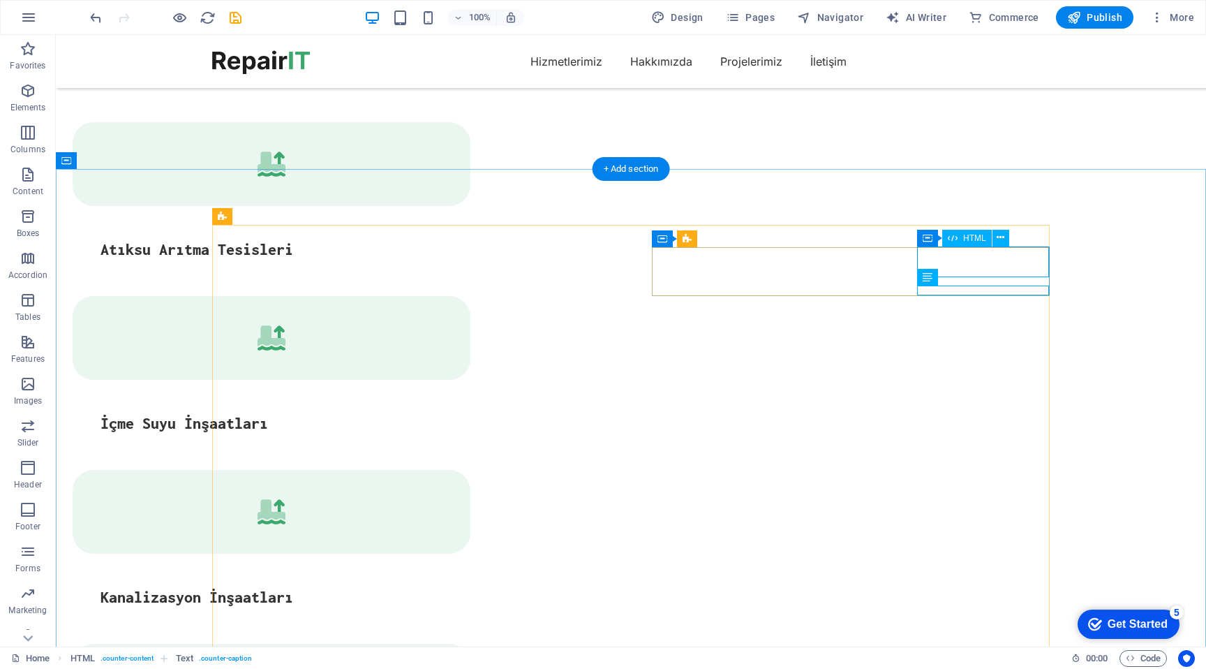
scroll to position [0, 0]
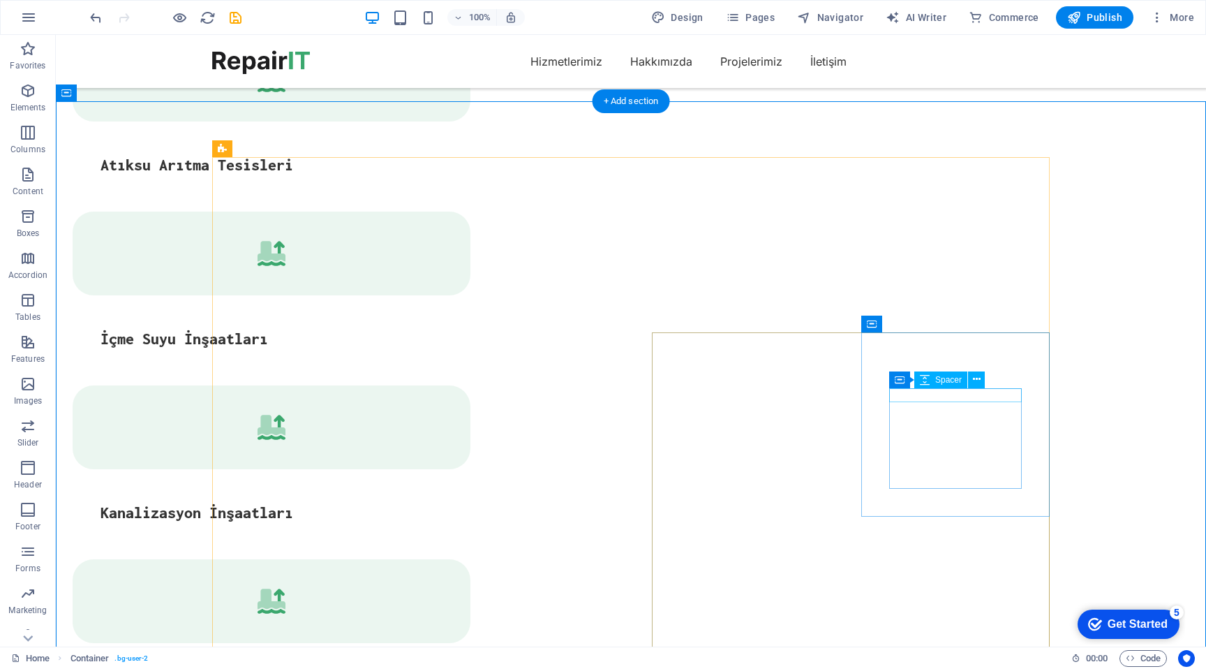
scroll to position [2111, 0]
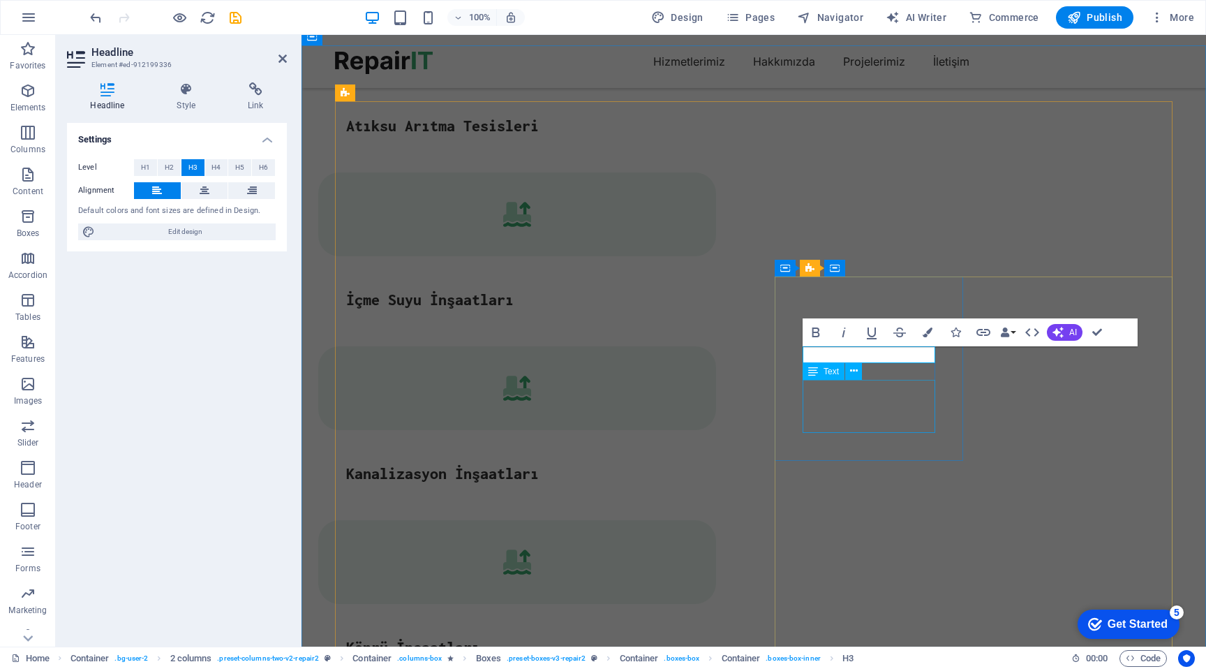
scroll to position [0, 1]
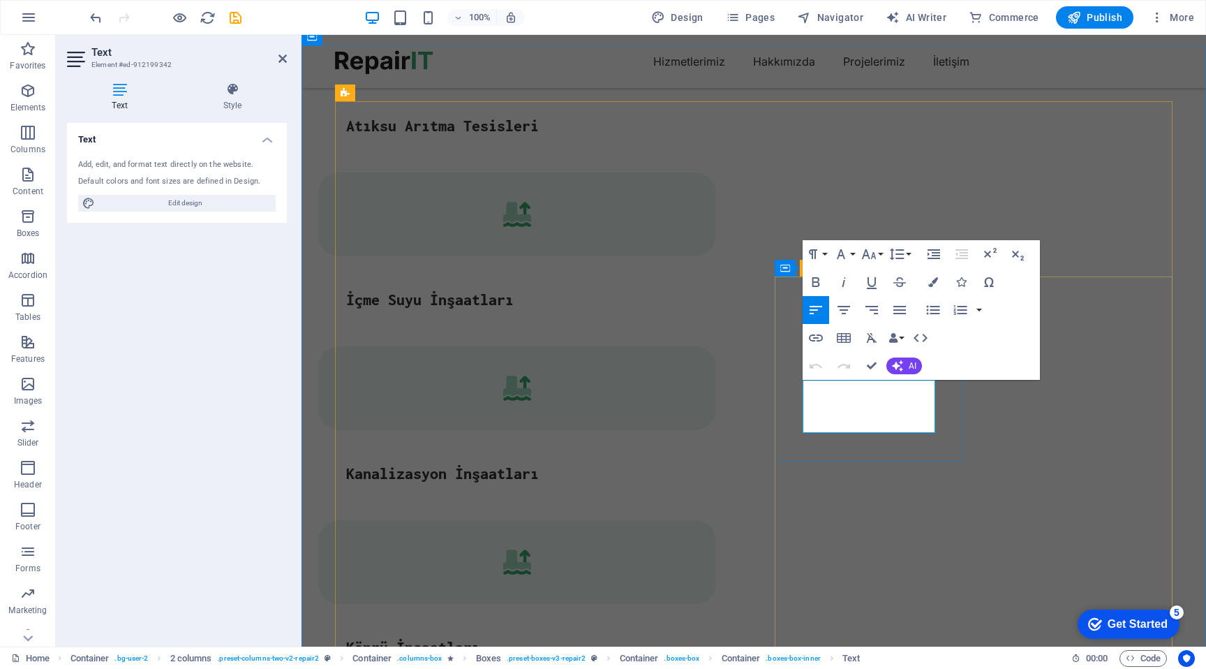
drag, startPoint x: 875, startPoint y: 422, endPoint x: 805, endPoint y: 388, distance: 78.1
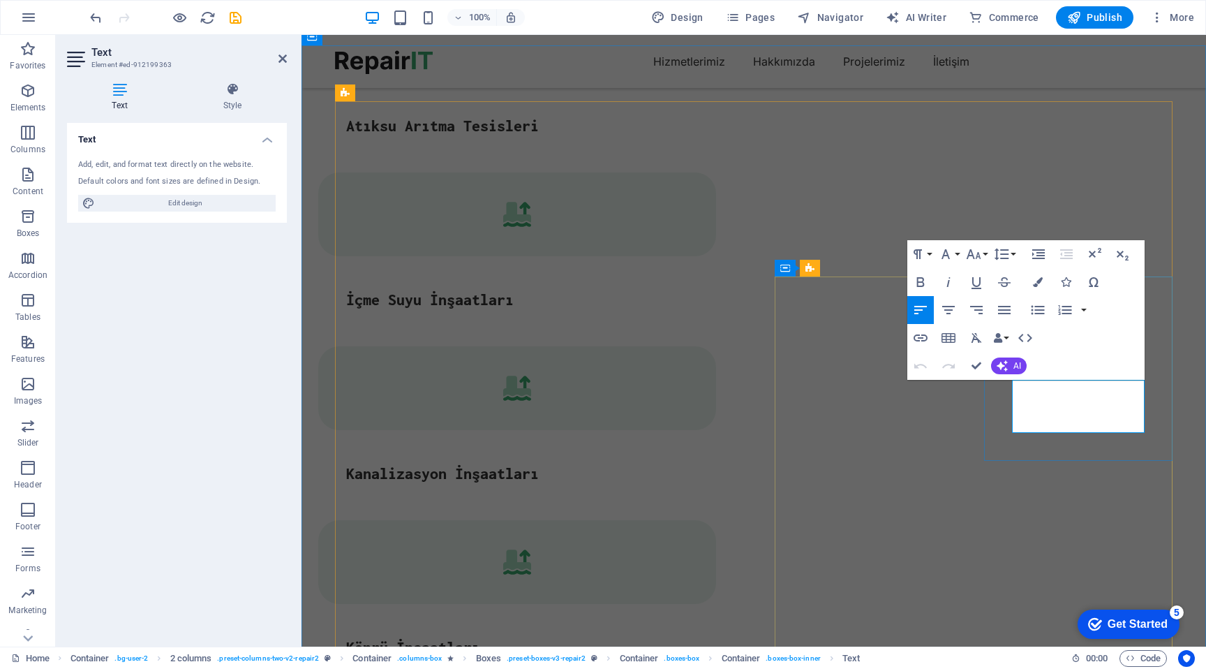
drag, startPoint x: 1080, startPoint y: 424, endPoint x: 1015, endPoint y: 391, distance: 73.1
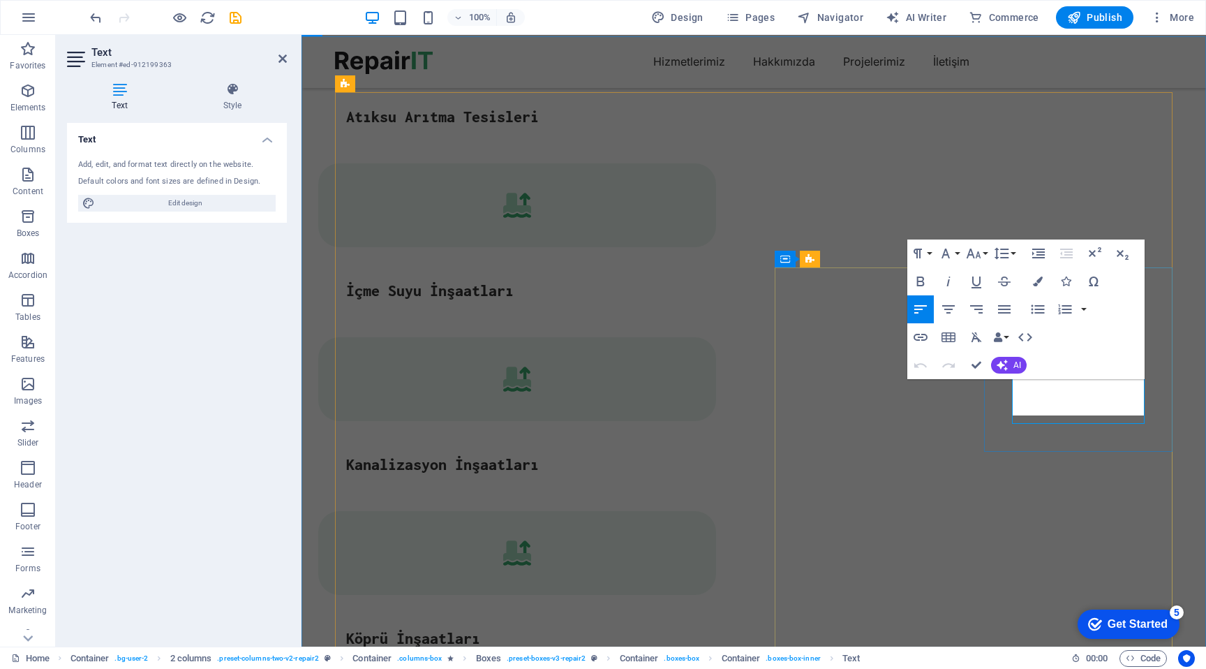
scroll to position [0, 1]
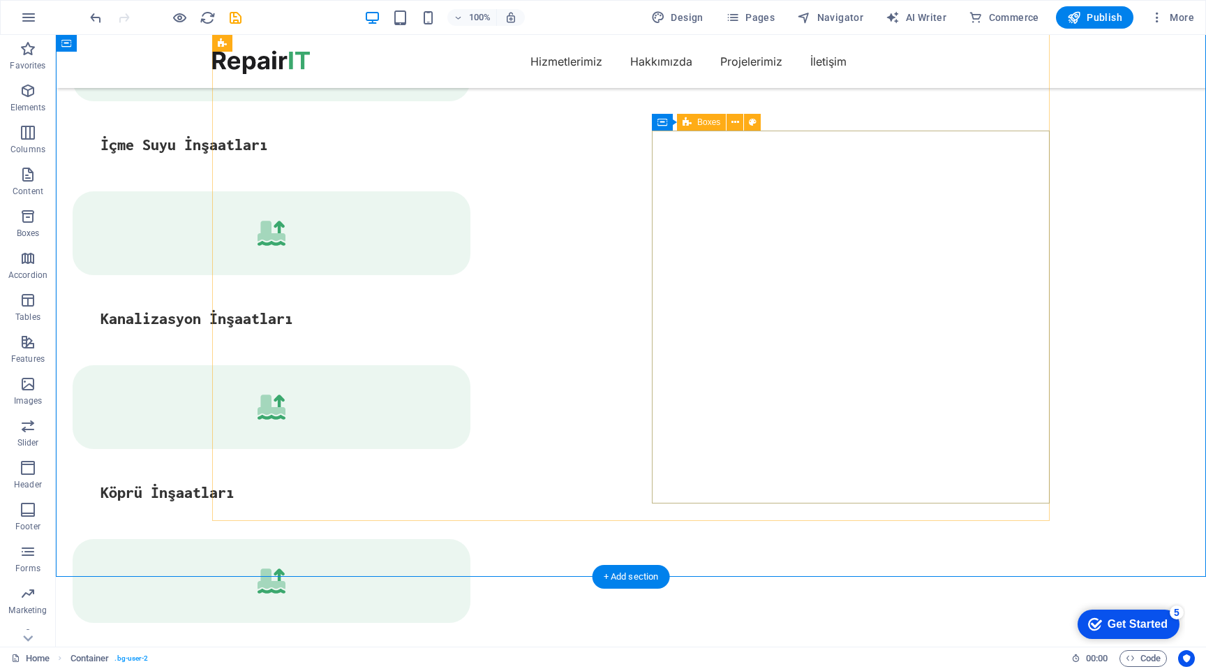
scroll to position [2252, 0]
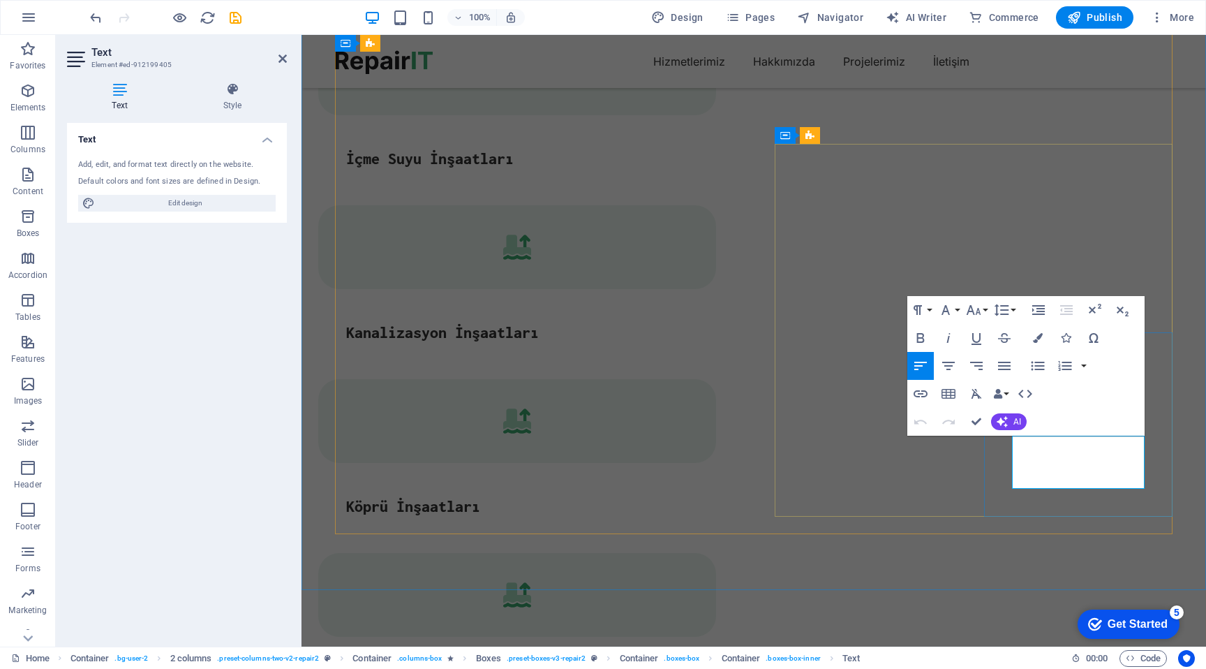
drag, startPoint x: 1090, startPoint y: 480, endPoint x: 995, endPoint y: 436, distance: 104.3
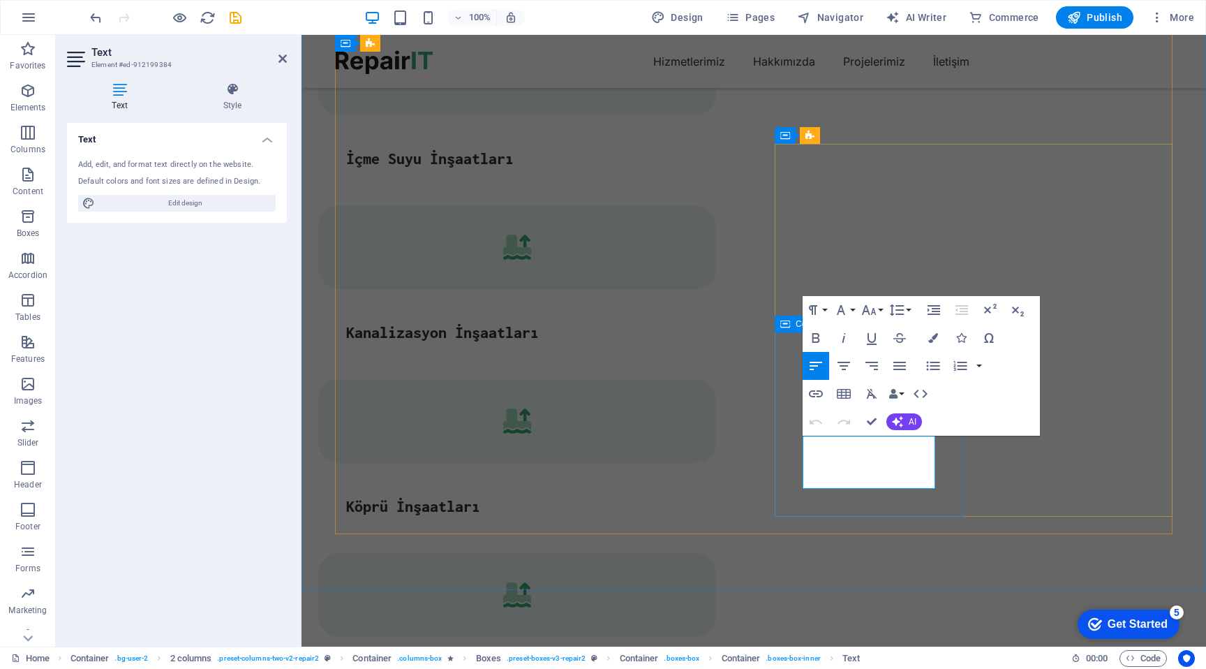
drag, startPoint x: 884, startPoint y: 482, endPoint x: 791, endPoint y: 452, distance: 97.6
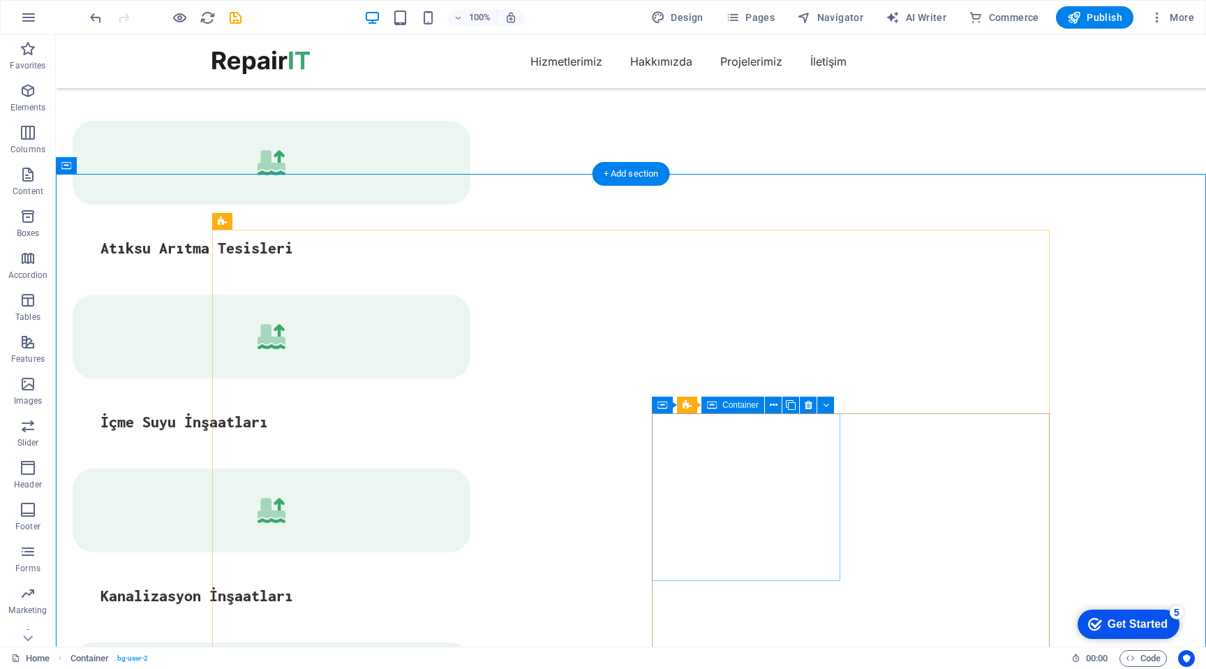
scroll to position [1981, 0]
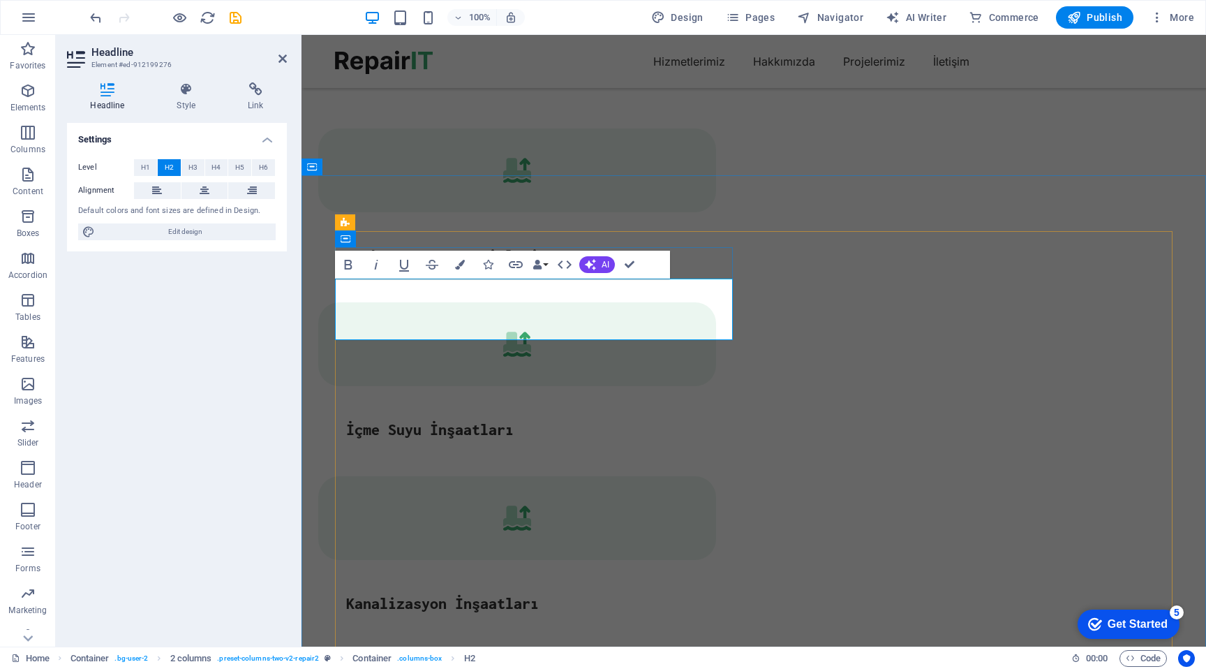
scroll to position [0, 3]
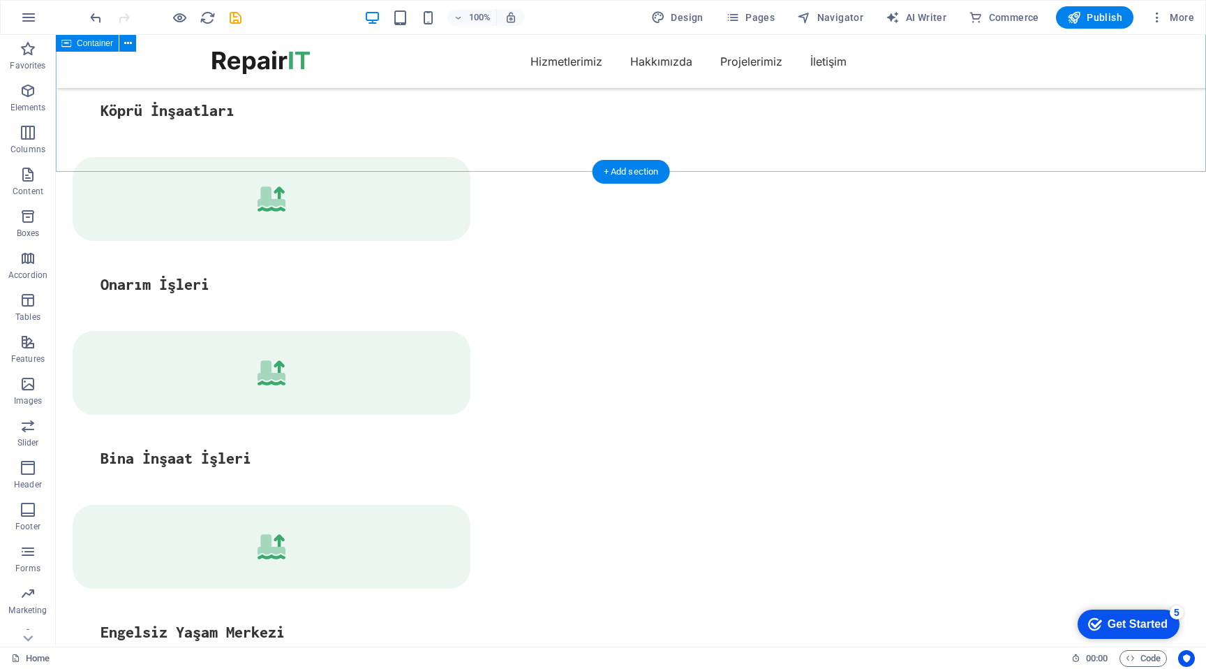
scroll to position [2604, 0]
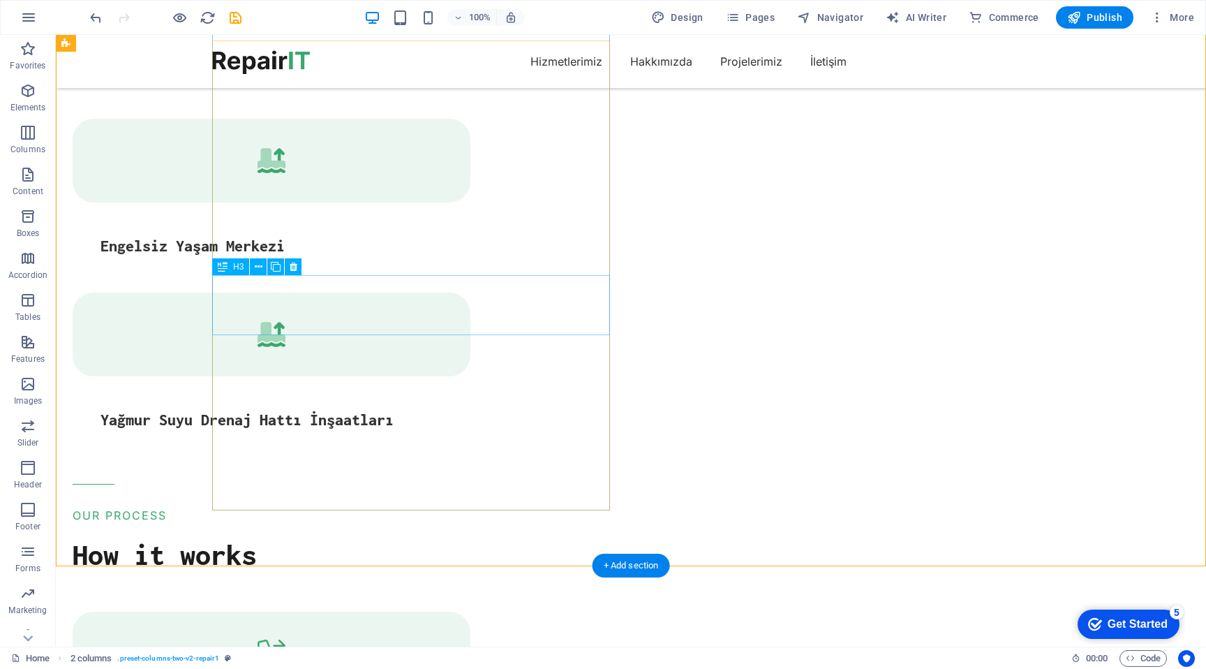
scroll to position [3015, 0]
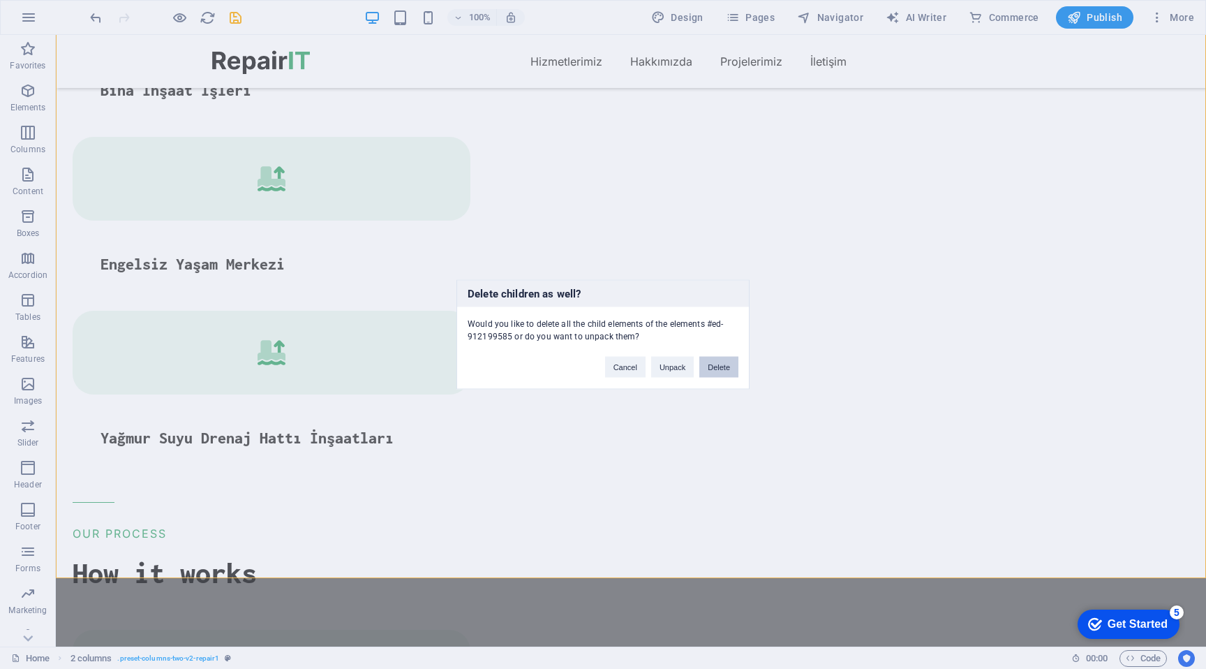
click at [718, 371] on button "Delete" at bounding box center [718, 367] width 39 height 21
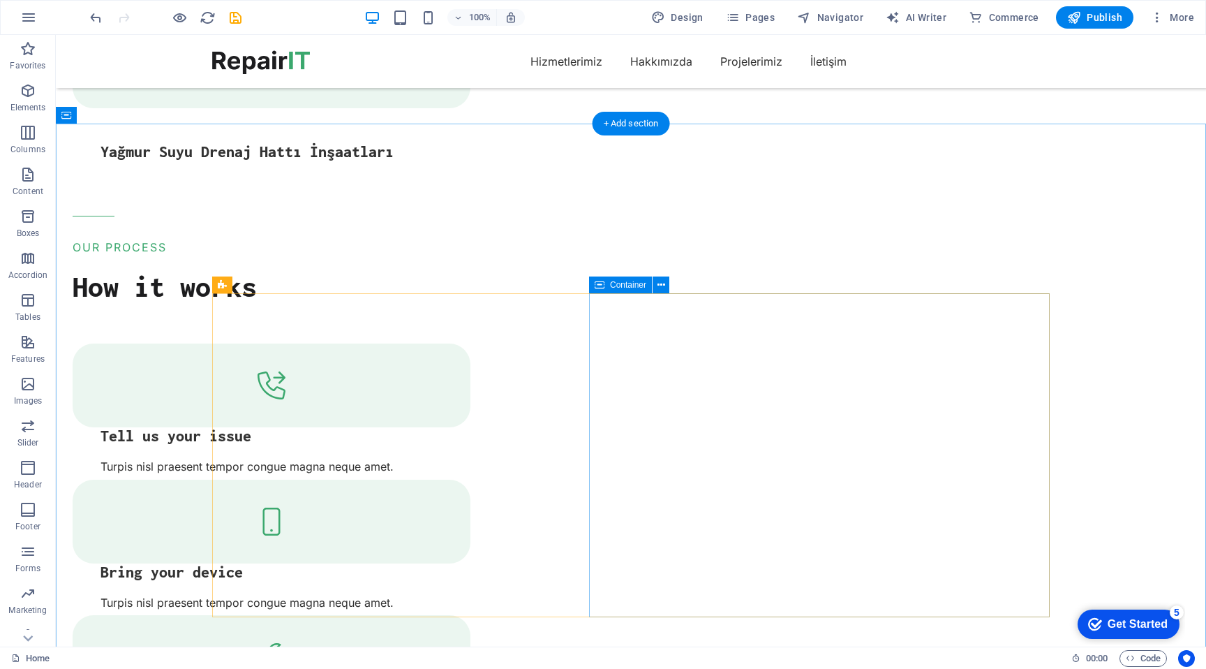
scroll to position [3270, 0]
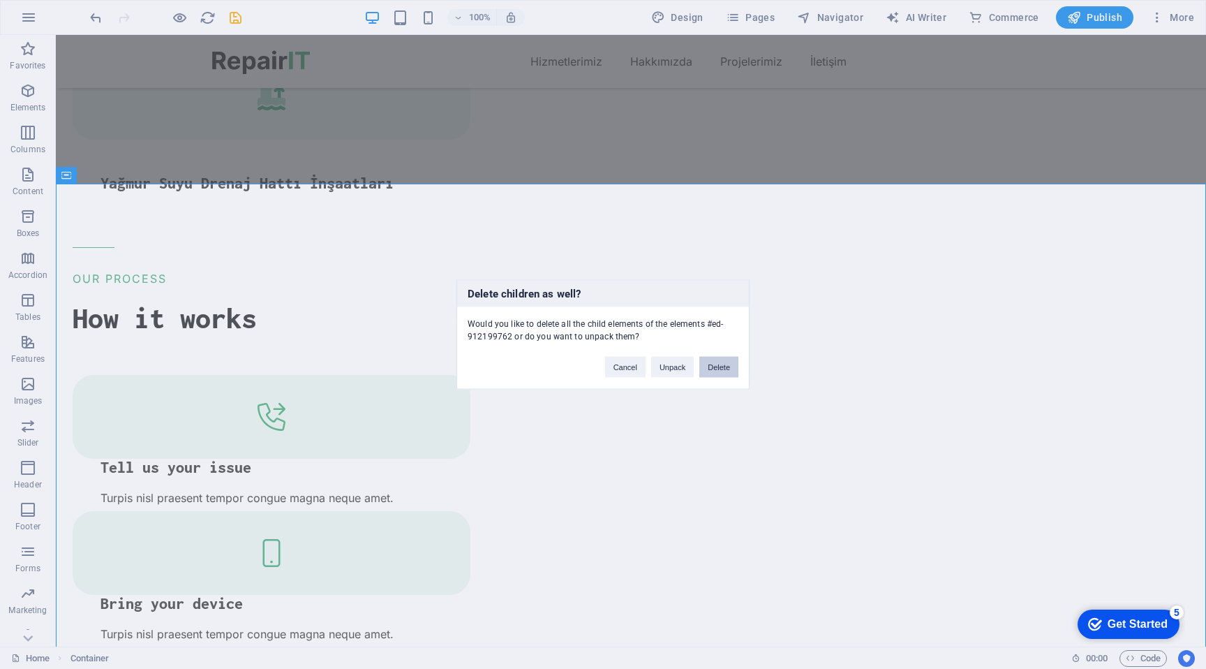
click at [724, 359] on button "Delete" at bounding box center [718, 367] width 39 height 21
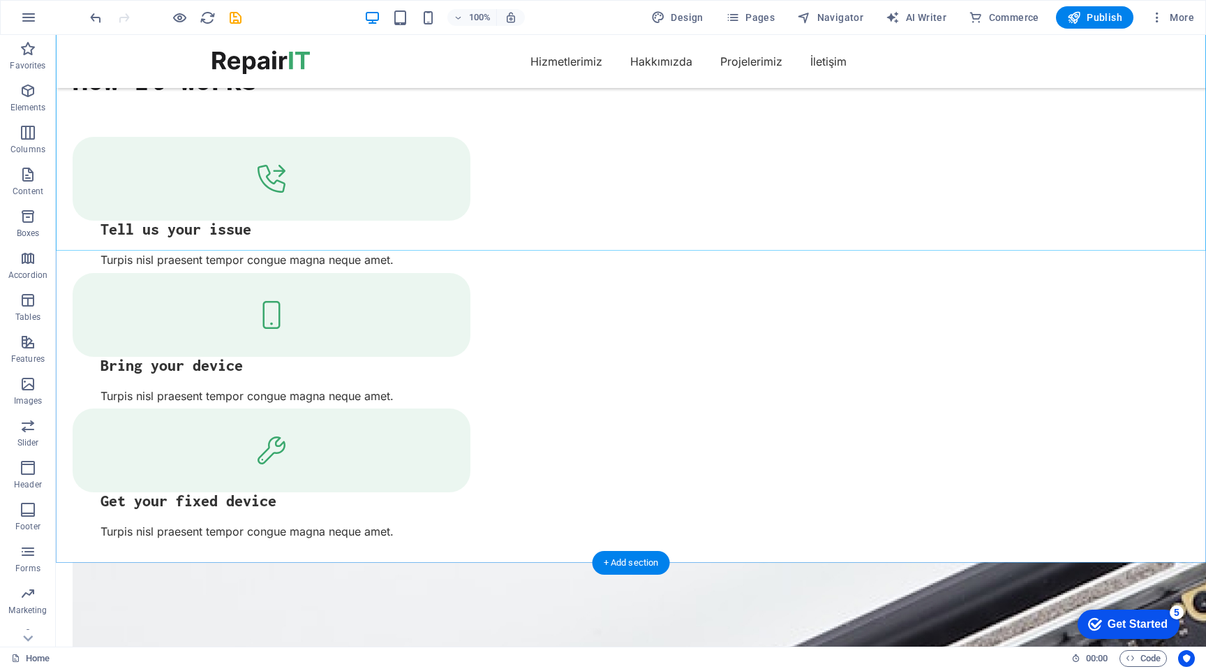
scroll to position [3524, 0]
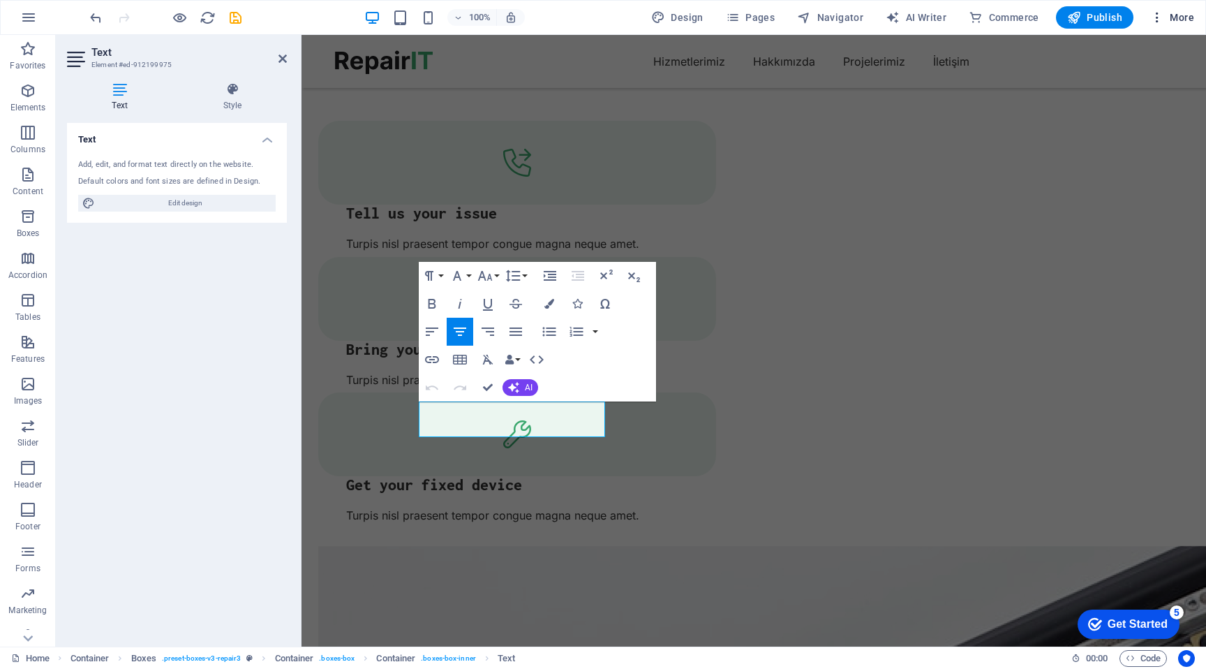
click at [1160, 17] on icon "button" at bounding box center [1157, 17] width 14 height 14
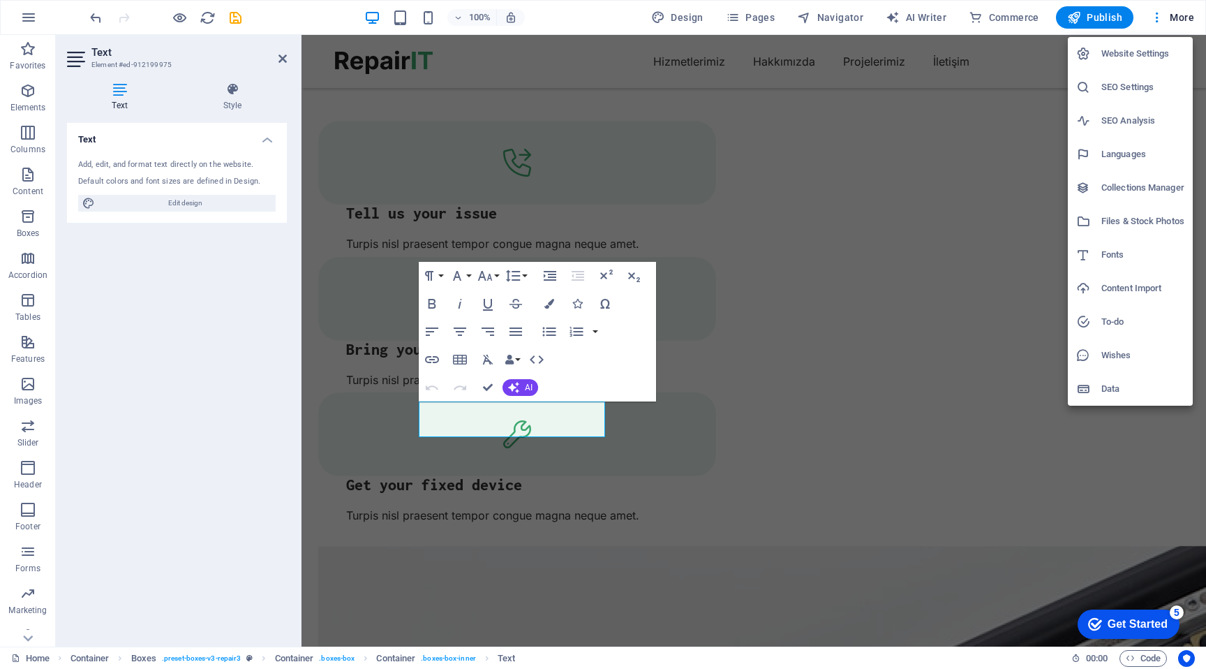
click at [1147, 53] on h6 "Website Settings" at bounding box center [1142, 53] width 83 height 17
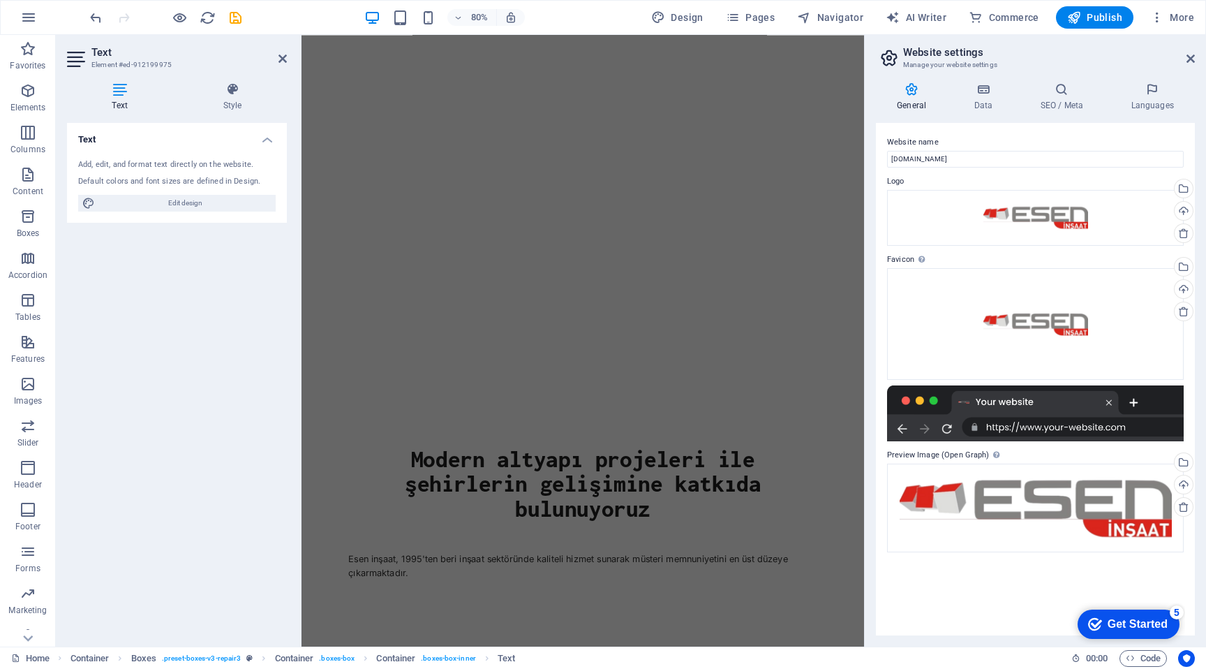
scroll to position [0, 0]
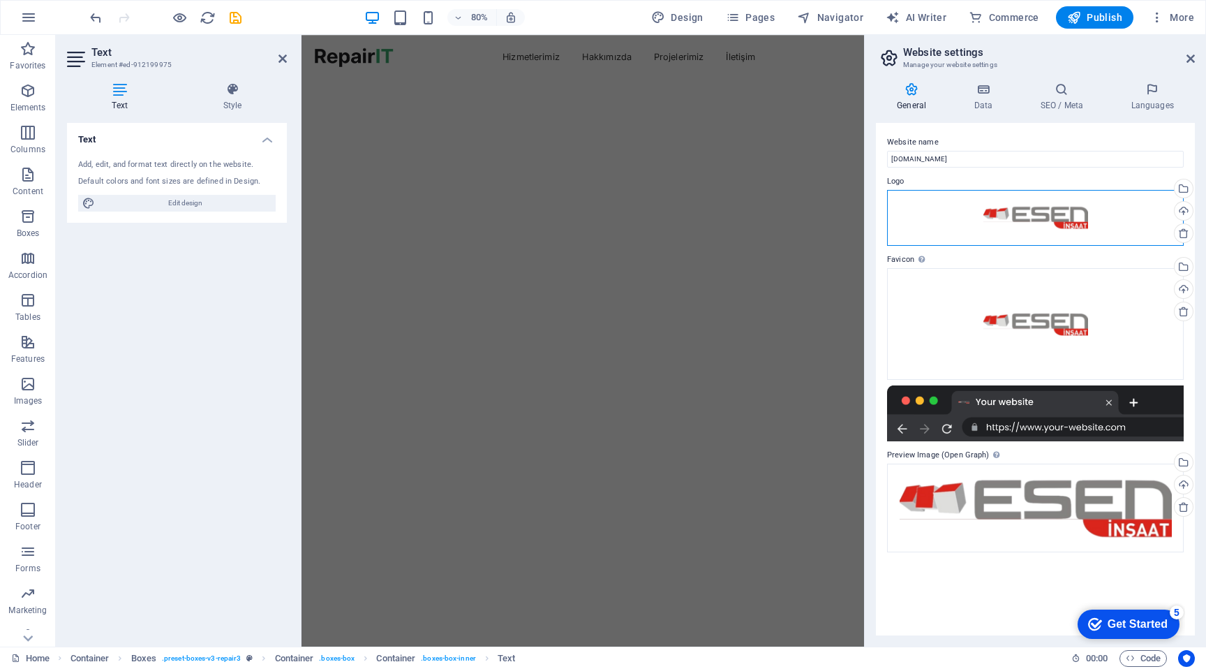
click at [1012, 228] on div "Drag files here, click to choose files or select files from Files or our free s…" at bounding box center [1035, 218] width 297 height 56
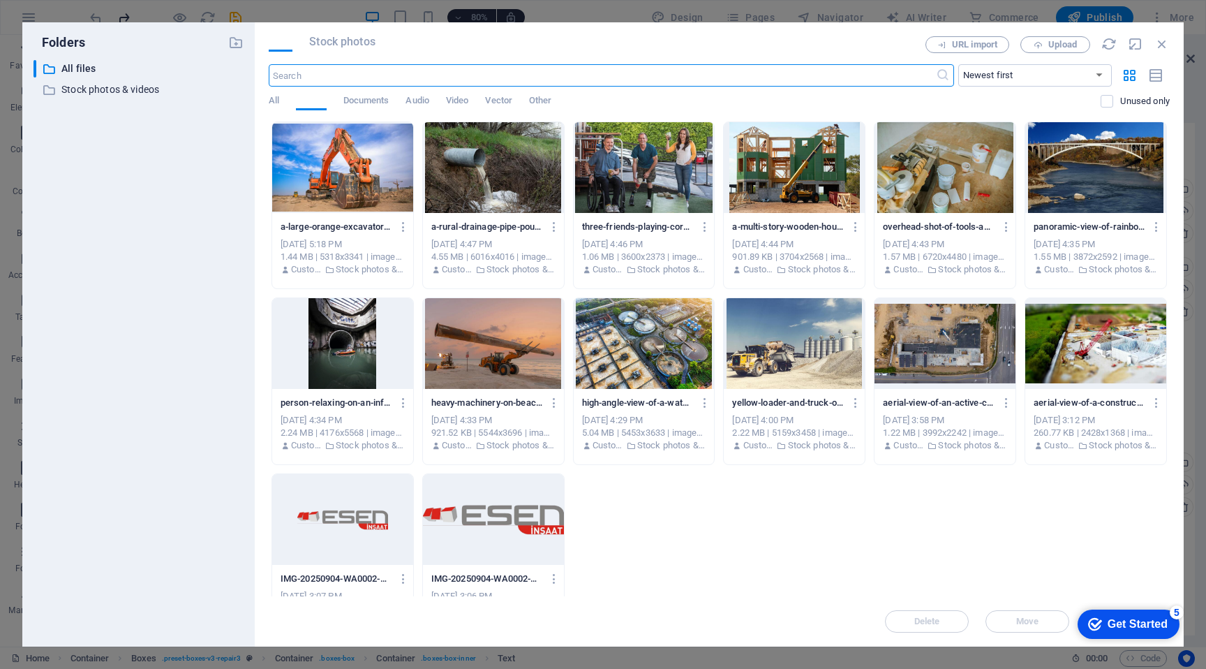
scroll to position [3709, 0]
click at [501, 515] on div at bounding box center [493, 519] width 141 height 91
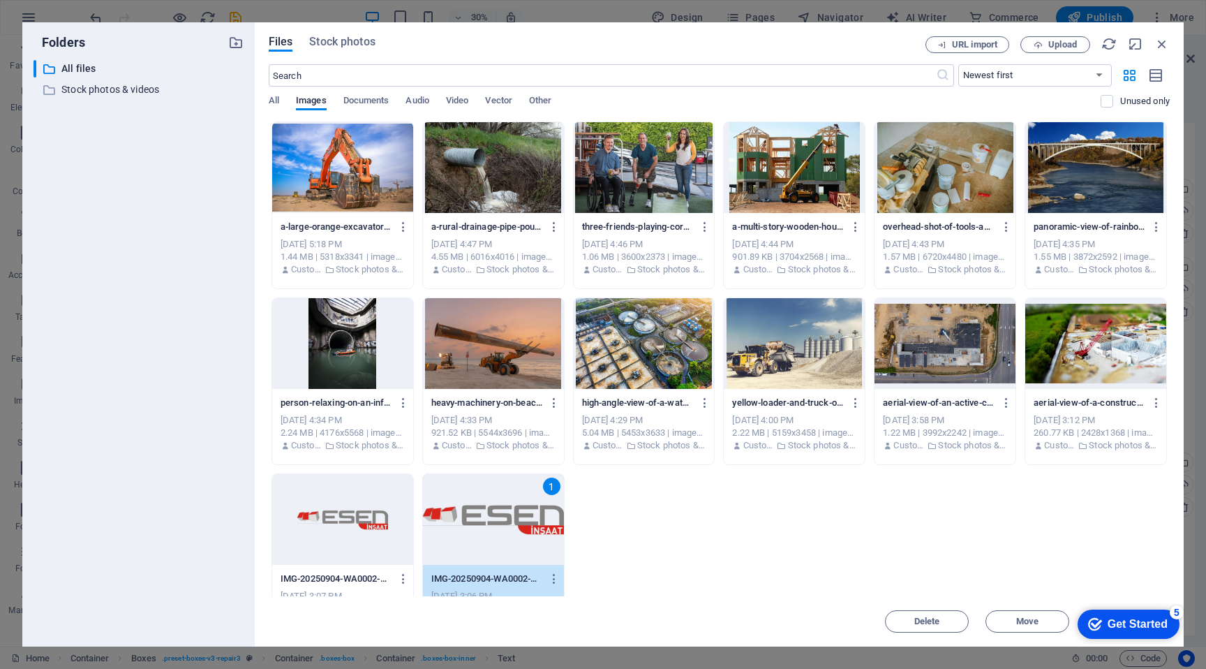
click at [501, 515] on div "1" at bounding box center [493, 519] width 141 height 91
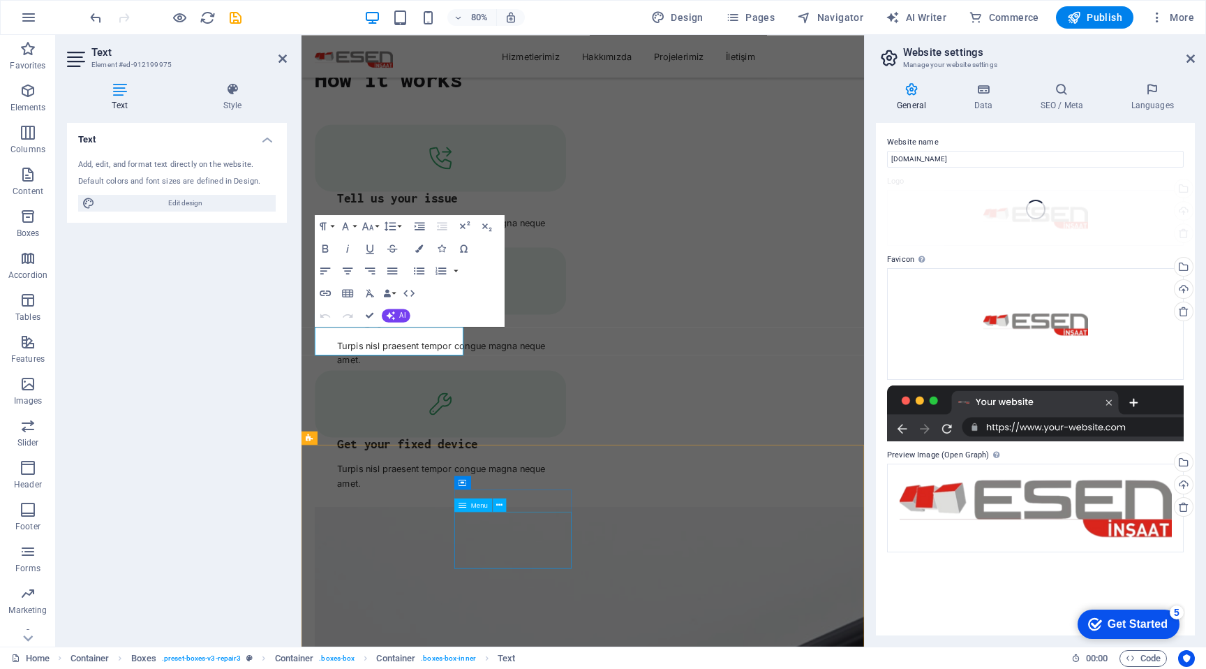
scroll to position [3748, 0]
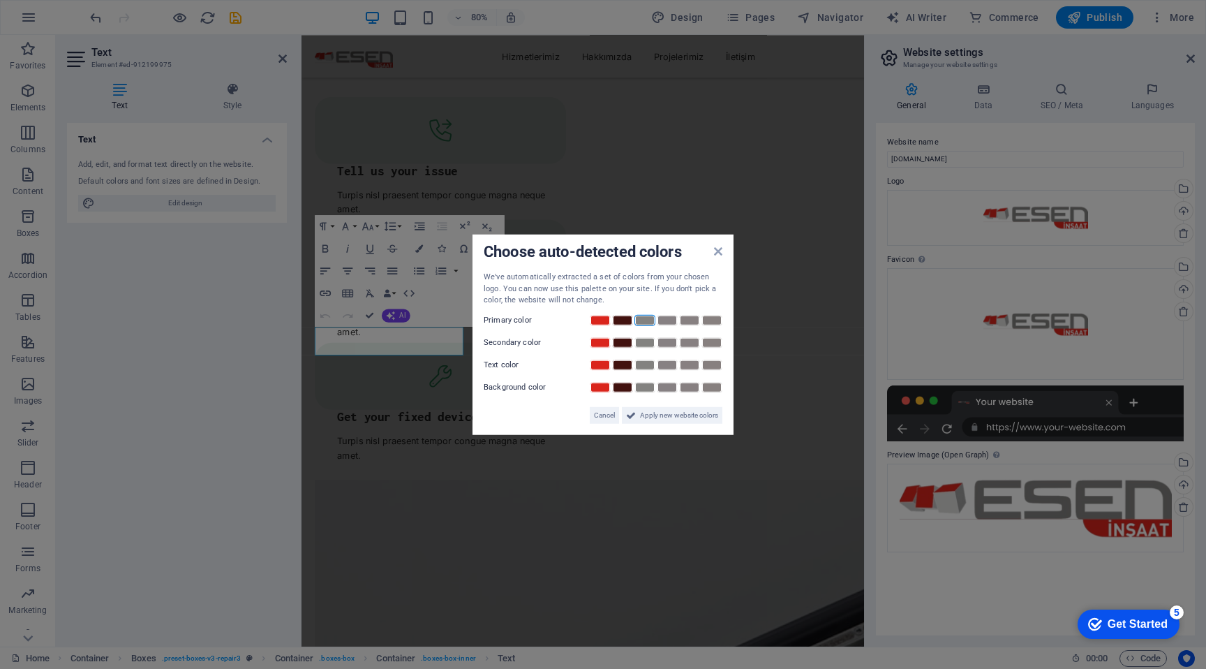
click at [643, 317] on link at bounding box center [644, 319] width 21 height 11
click at [604, 341] on link at bounding box center [600, 341] width 21 height 11
click at [647, 364] on link at bounding box center [644, 364] width 21 height 11
click at [665, 387] on link at bounding box center [667, 386] width 21 height 11
click at [671, 416] on span "Apply new website colors" at bounding box center [679, 414] width 78 height 17
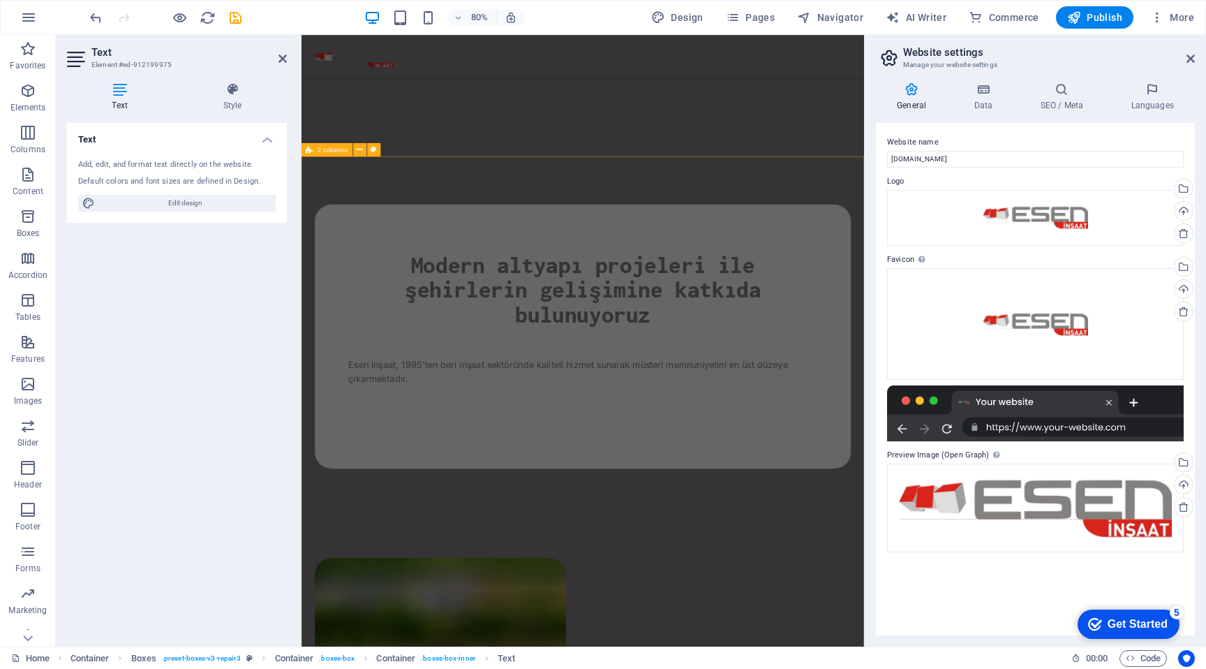
scroll to position [586, 0]
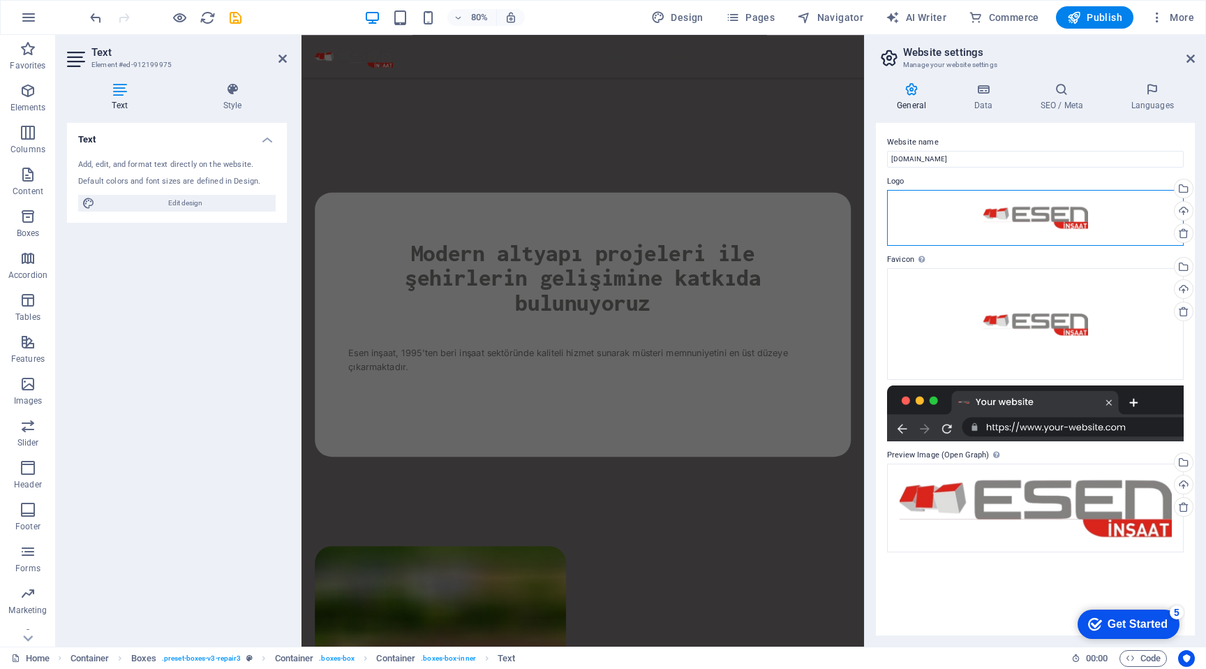
click at [940, 221] on div "Drag files here, click to choose files or select files from Files or our free s…" at bounding box center [1035, 218] width 297 height 56
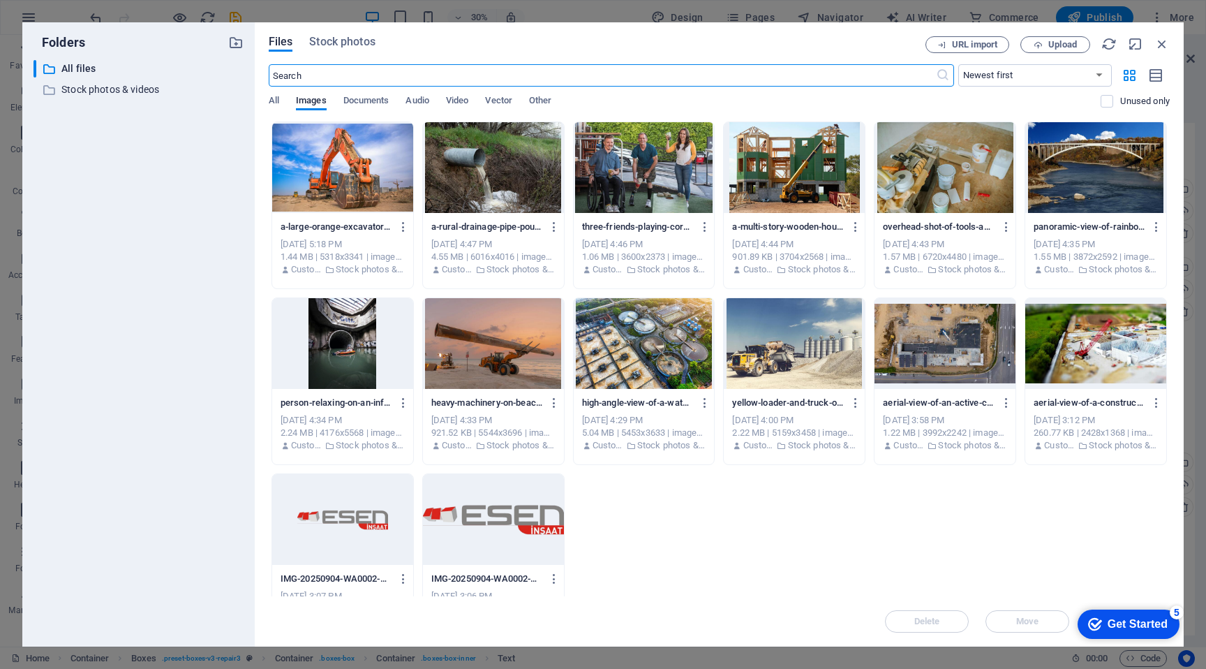
scroll to position [3709, 0]
click at [493, 509] on div at bounding box center [493, 519] width 141 height 91
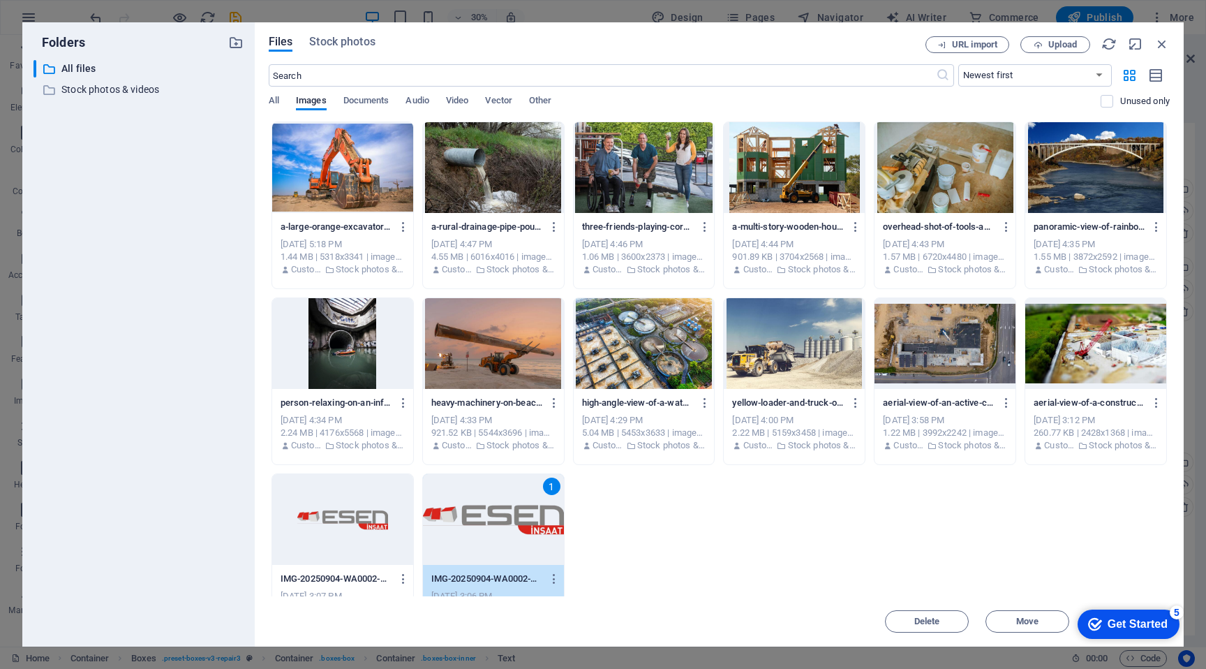
click at [493, 509] on div "1" at bounding box center [493, 519] width 141 height 91
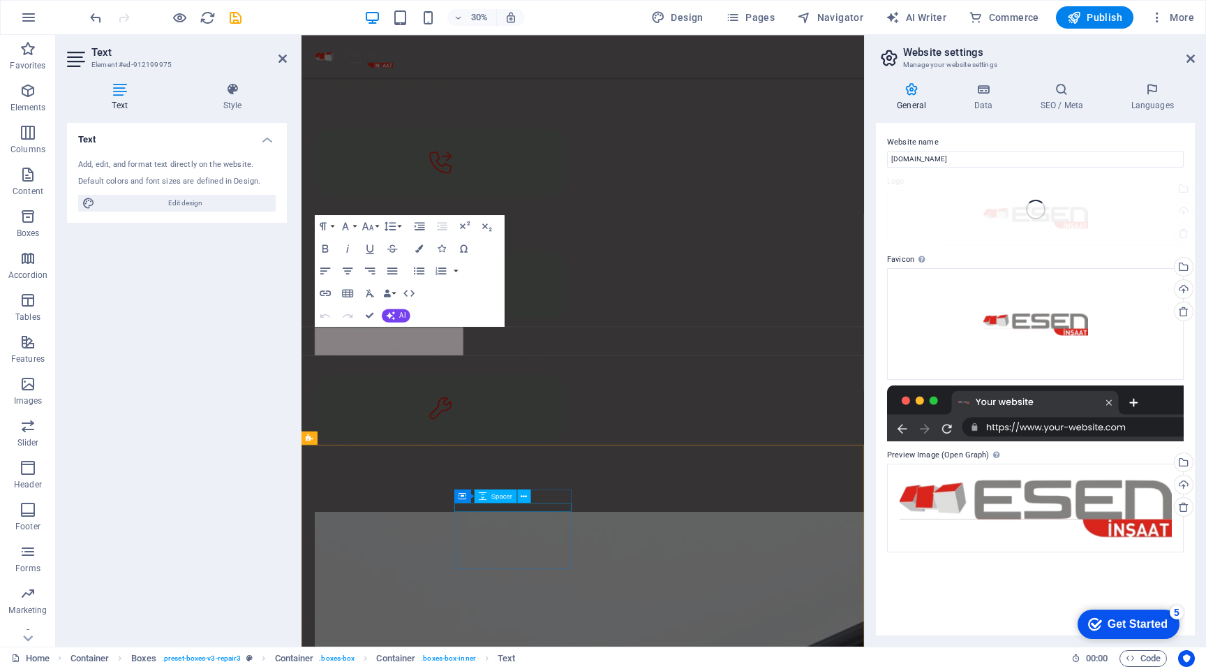
scroll to position [3748, 0]
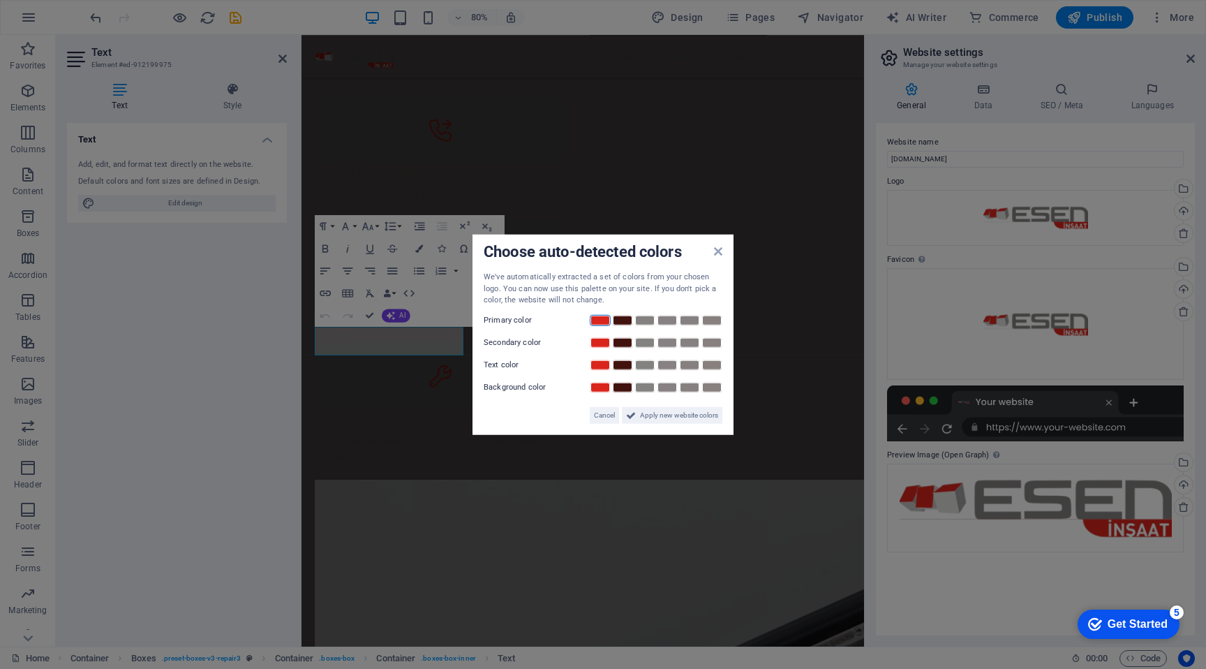
click at [597, 319] on link at bounding box center [600, 319] width 21 height 11
click at [649, 321] on link at bounding box center [644, 319] width 21 height 11
click at [602, 341] on link at bounding box center [600, 341] width 21 height 11
click at [660, 414] on span "Apply new website colors" at bounding box center [679, 414] width 78 height 17
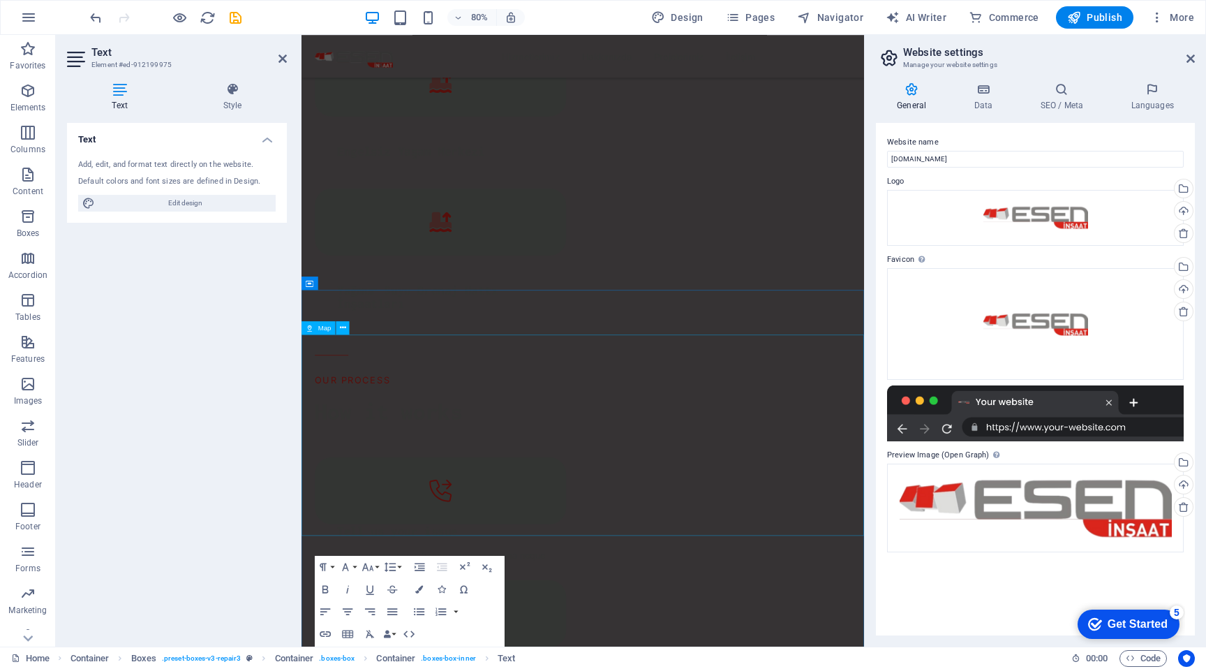
scroll to position [3279, 0]
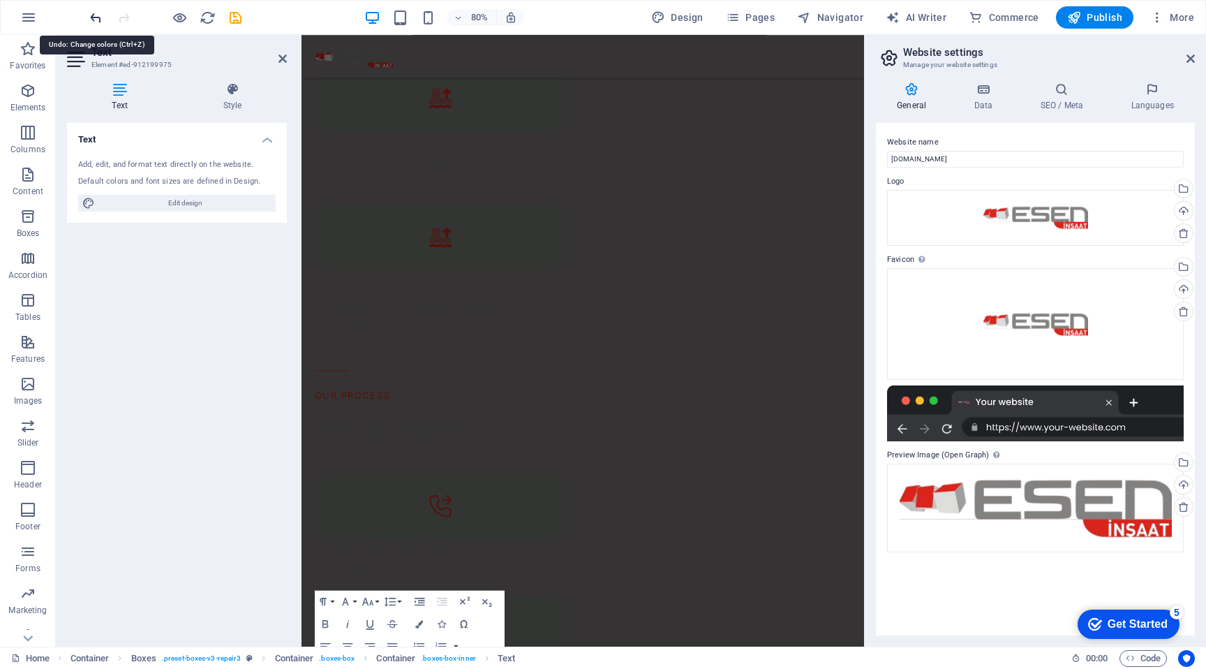
click at [94, 16] on icon "undo" at bounding box center [96, 18] width 16 height 16
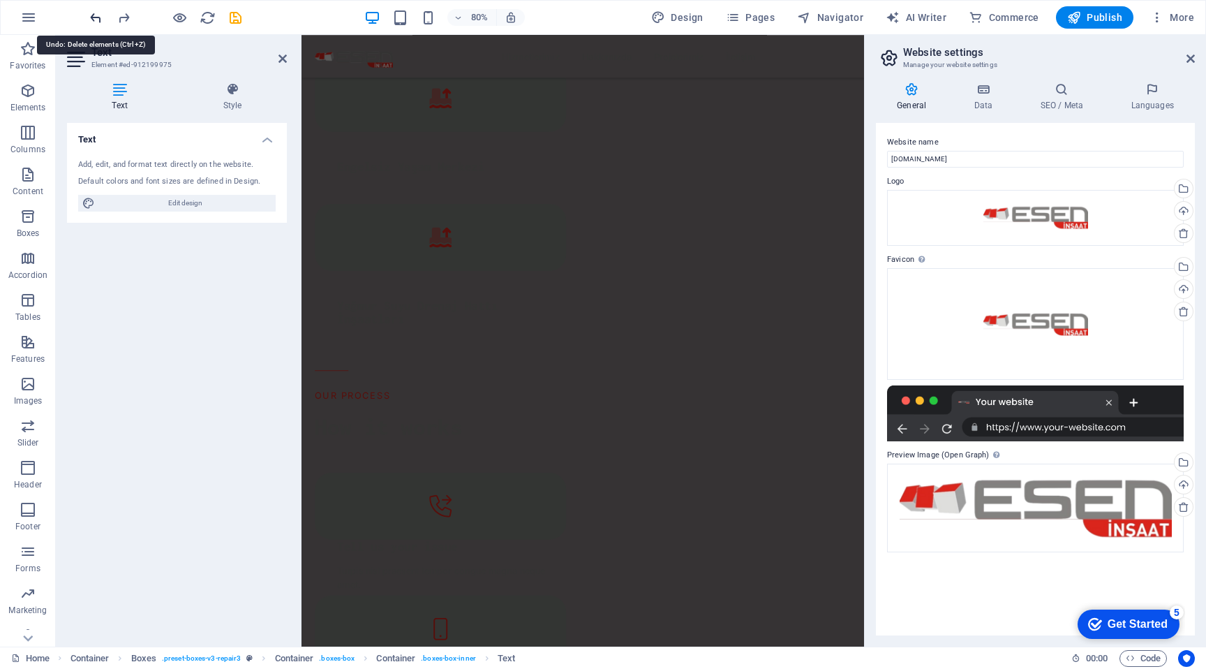
click at [94, 16] on icon "undo" at bounding box center [96, 18] width 16 height 16
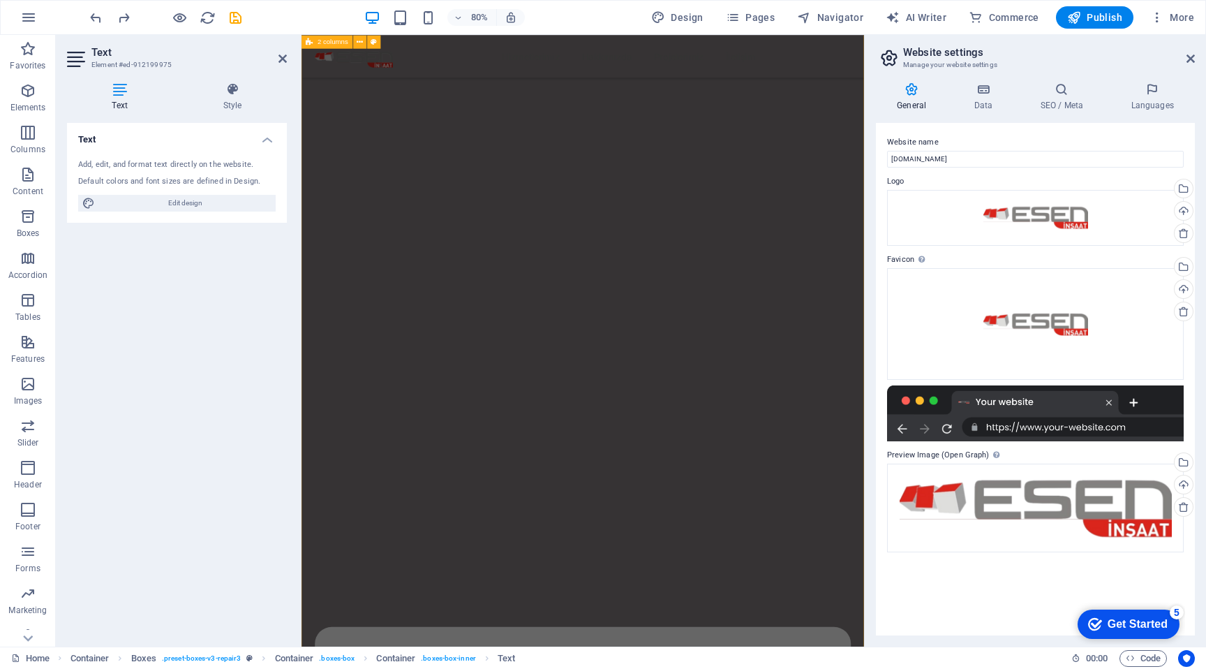
scroll to position [0, 0]
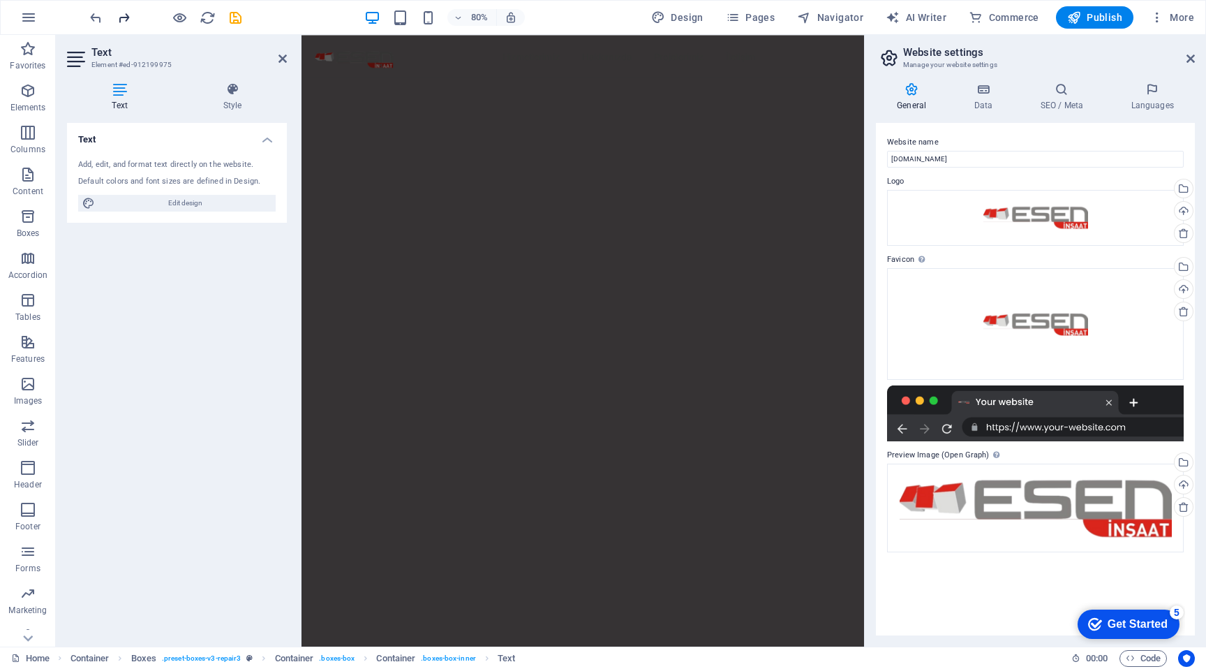
click at [126, 15] on icon "redo" at bounding box center [124, 18] width 16 height 16
click at [126, 15] on div at bounding box center [165, 17] width 156 height 22
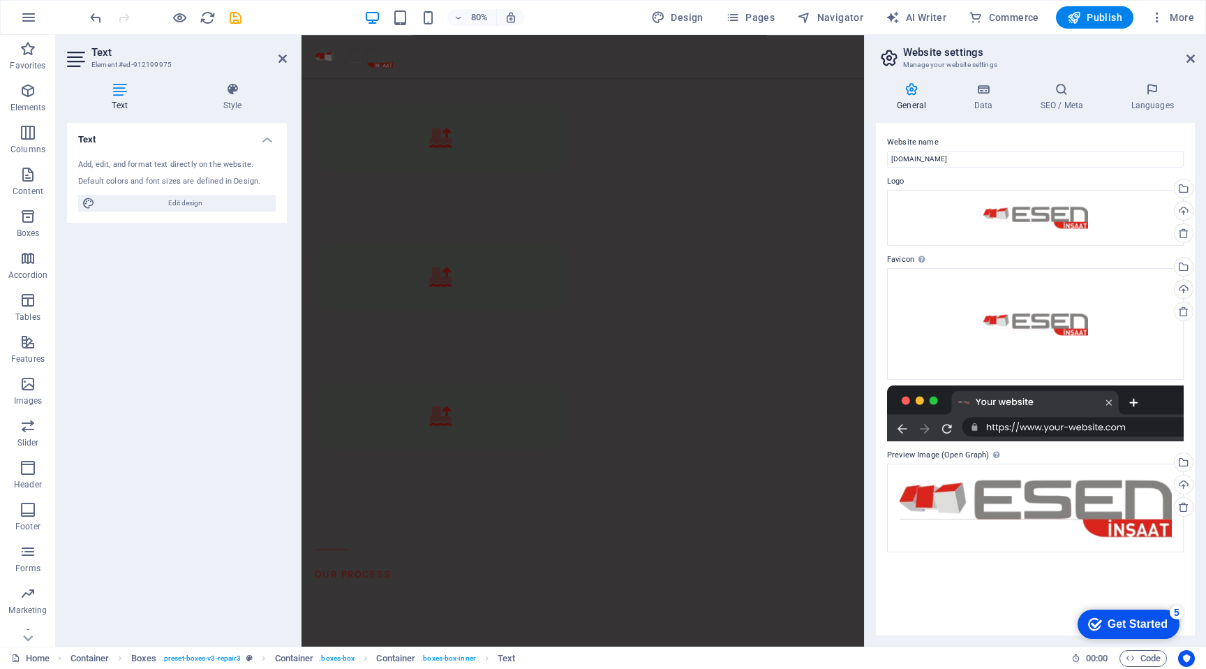
click at [919, 88] on icon at bounding box center [911, 89] width 71 height 14
click at [913, 93] on icon at bounding box center [911, 89] width 71 height 14
click at [988, 103] on h4 "Data" at bounding box center [986, 96] width 66 height 29
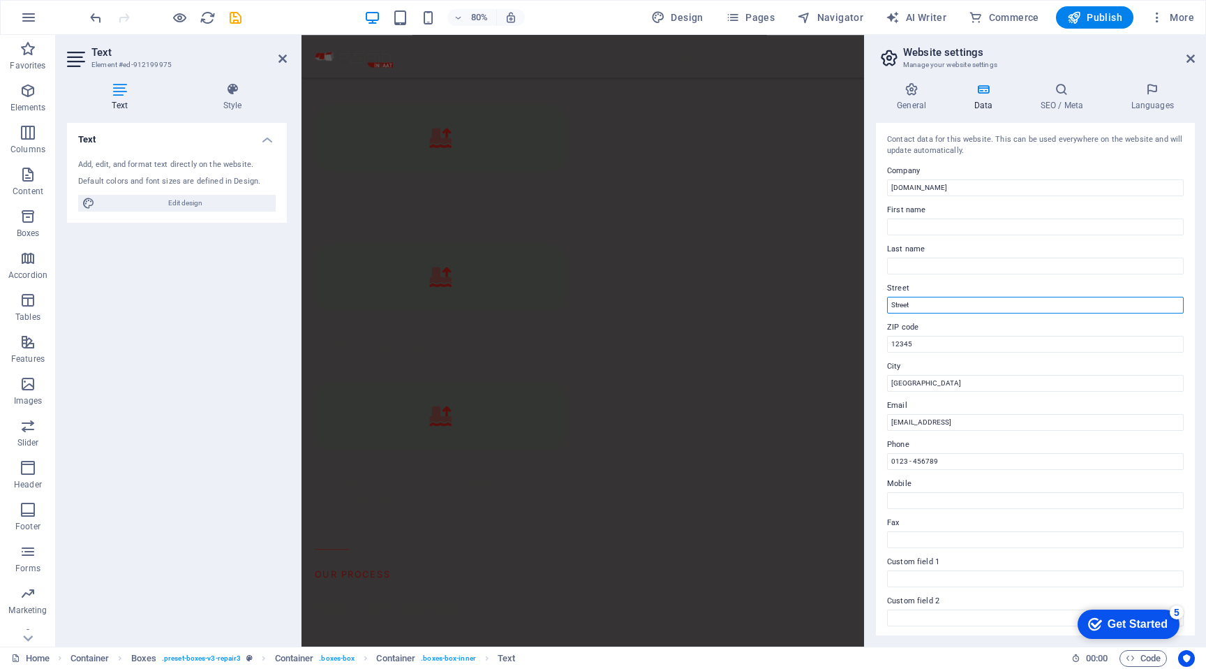
click at [923, 303] on input "Street" at bounding box center [1035, 305] width 297 height 17
click at [1169, 18] on span "More" at bounding box center [1172, 17] width 44 height 14
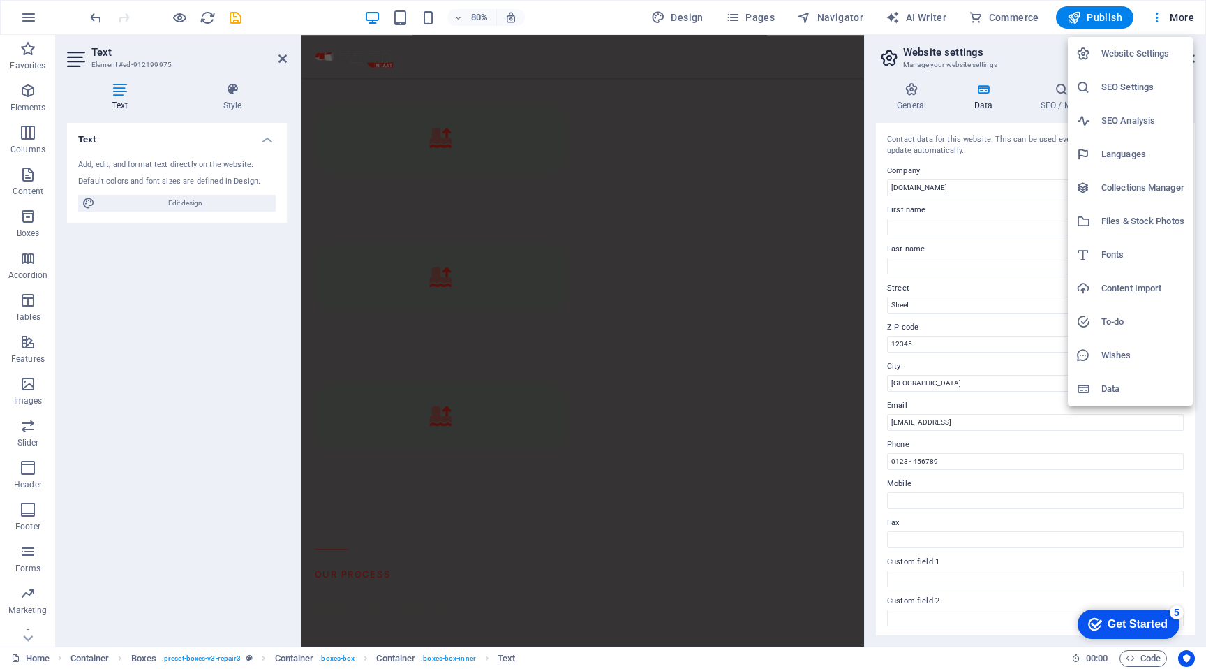
click at [1125, 259] on h6 "Fonts" at bounding box center [1142, 254] width 83 height 17
select select "popularity"
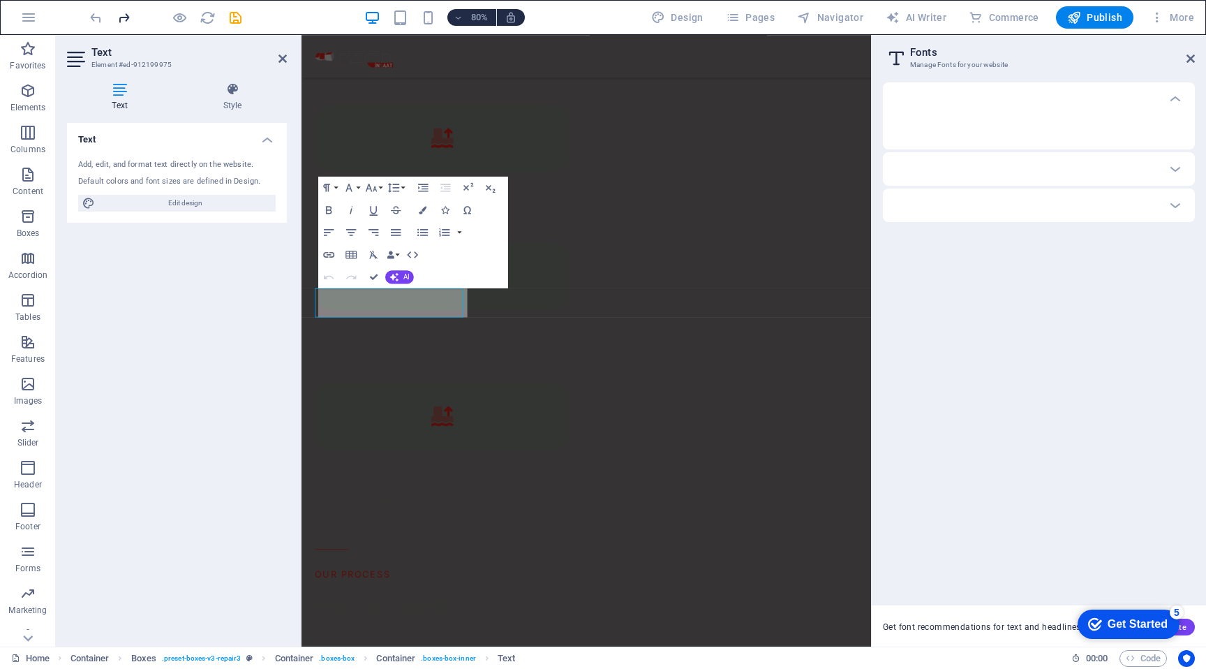
scroll to position [3796, 0]
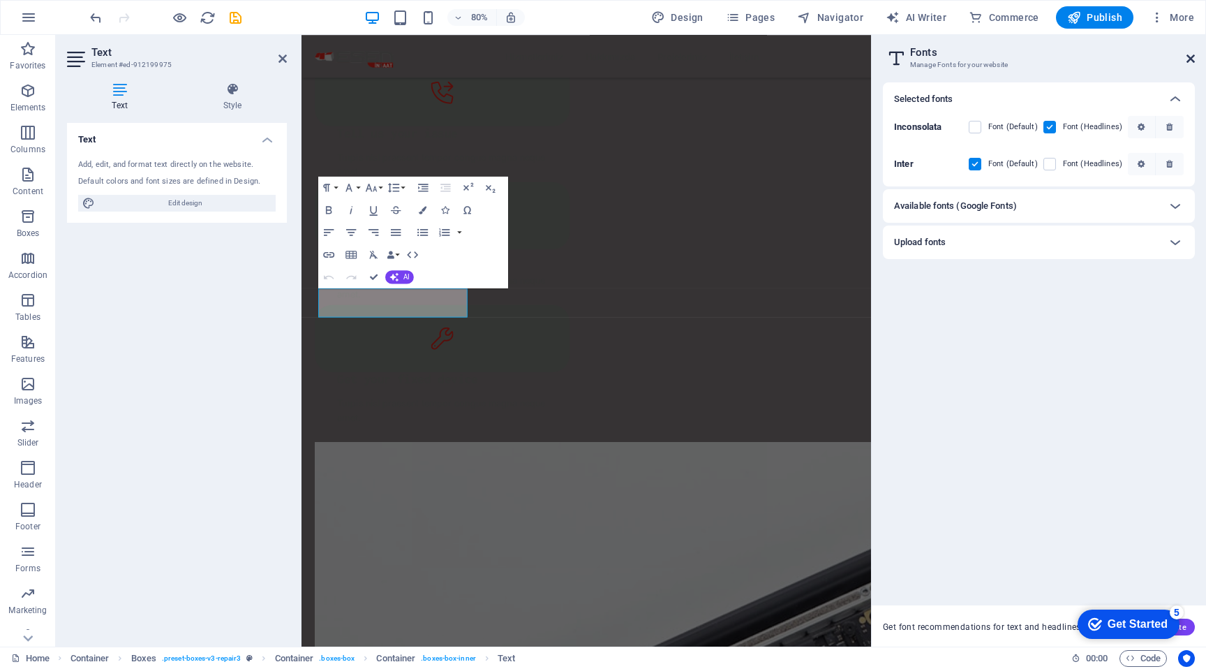
click at [1192, 54] on icon at bounding box center [1191, 58] width 8 height 11
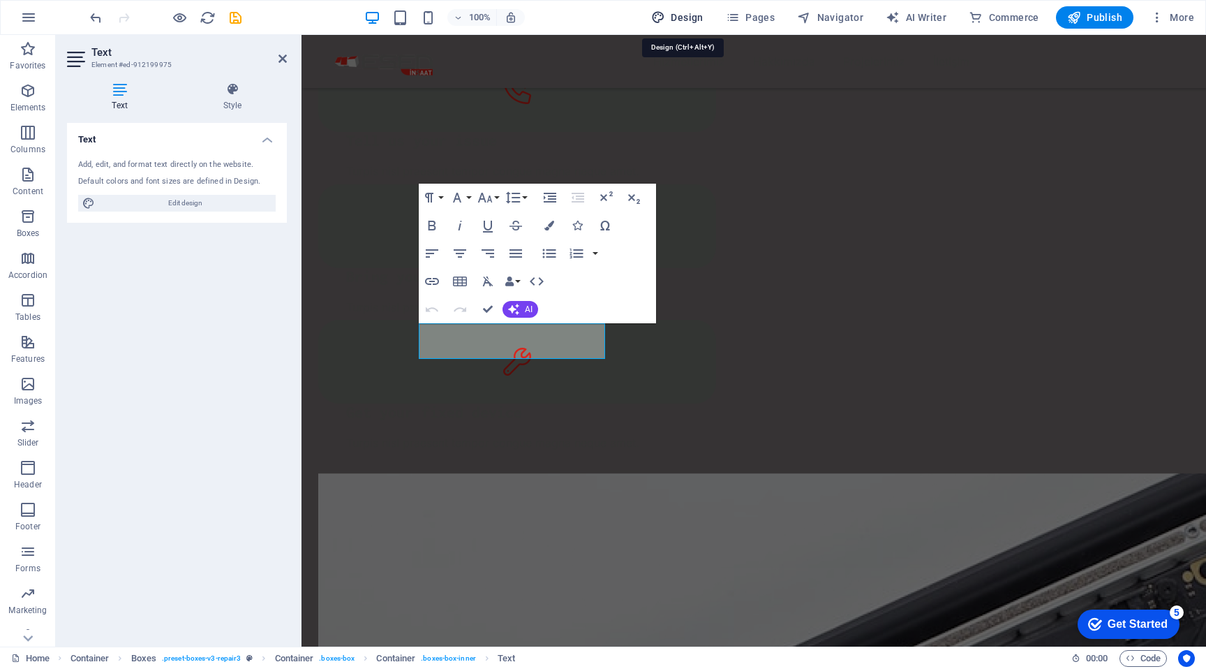
click at [692, 15] on span "Design" at bounding box center [677, 17] width 52 height 14
select select "px"
select select "400"
select select "px"
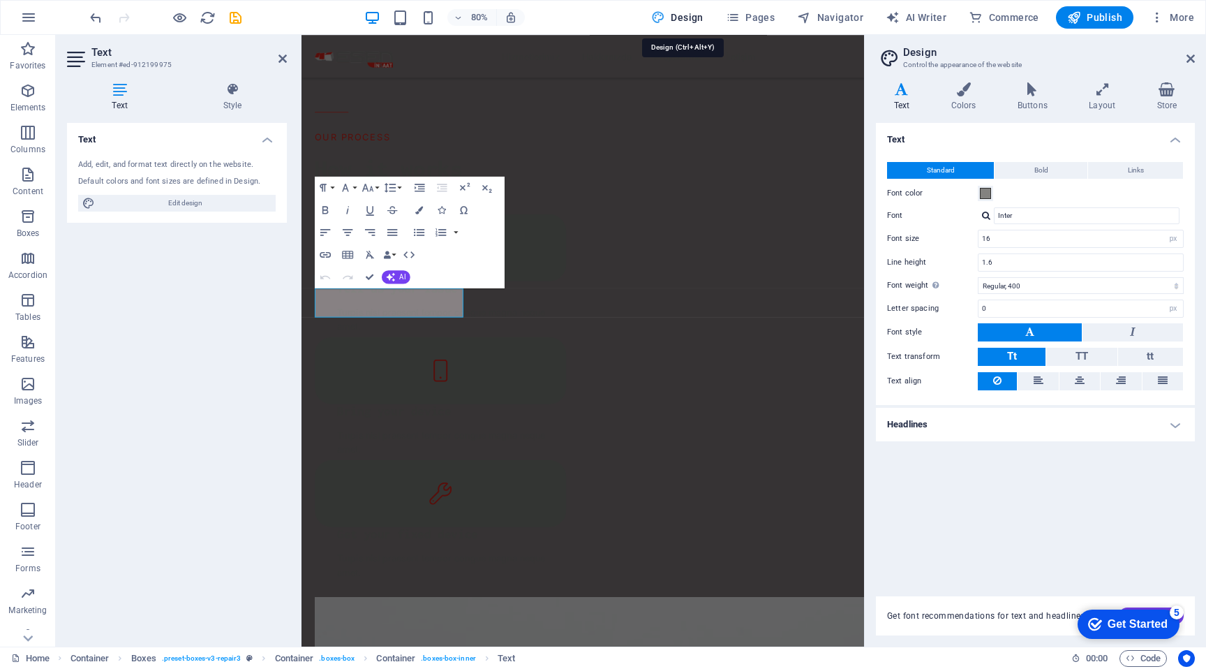
scroll to position [3796, 0]
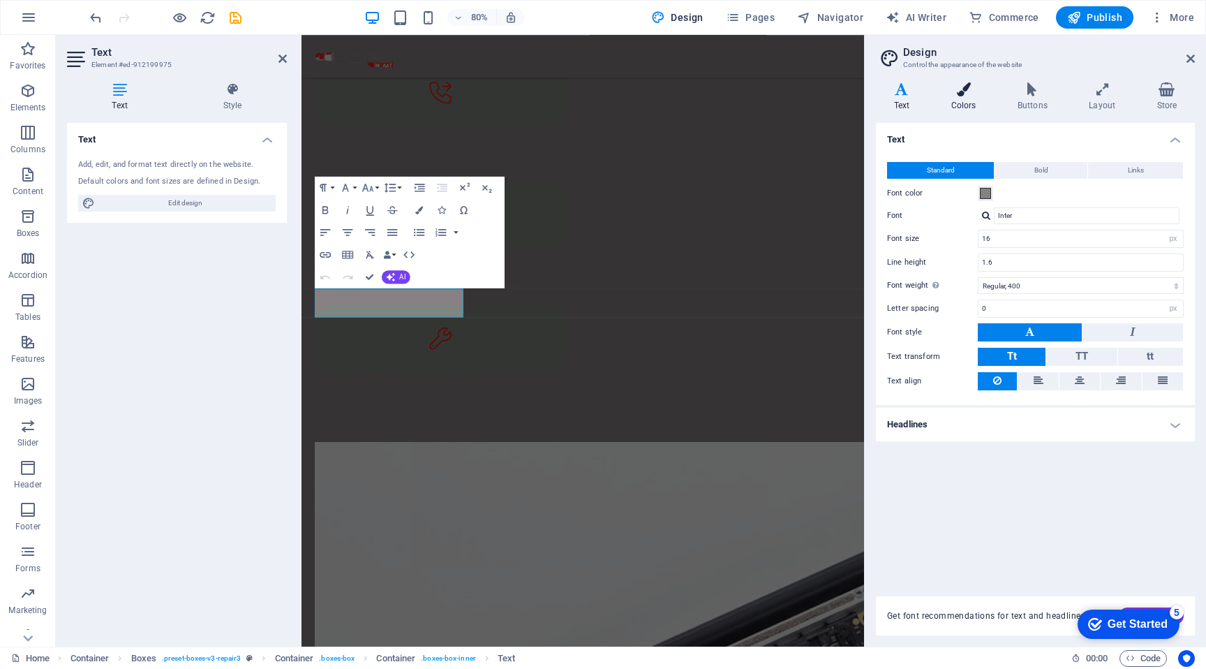
click at [965, 91] on icon at bounding box center [963, 89] width 61 height 14
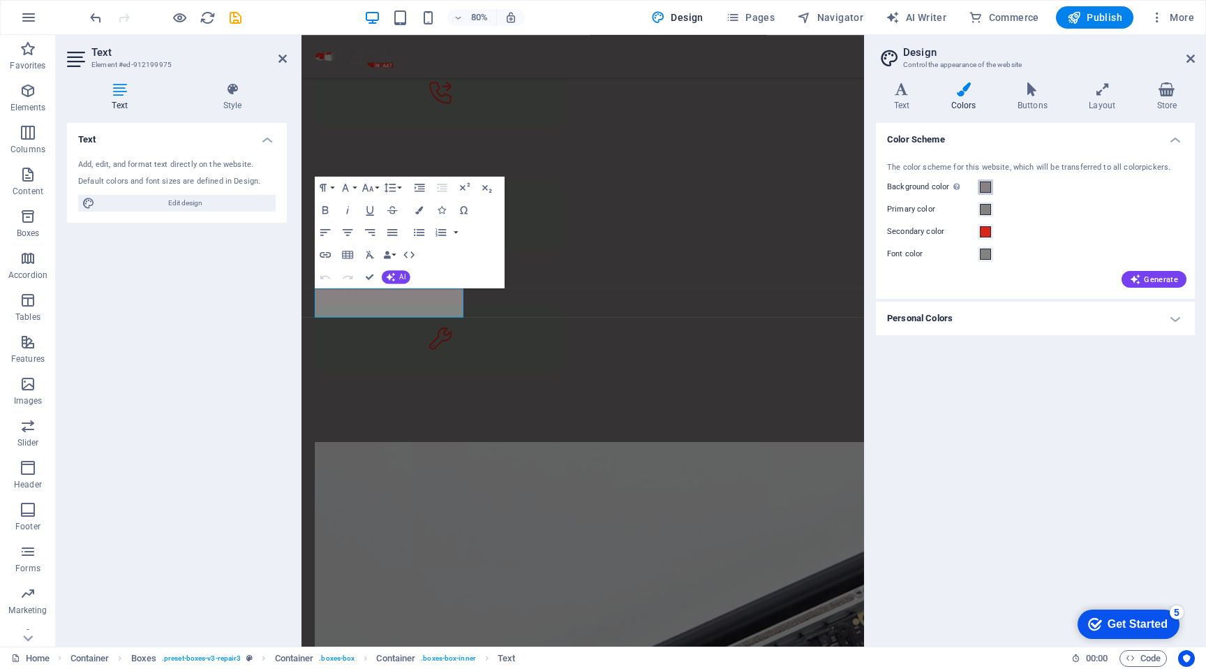
click at [986, 189] on span at bounding box center [985, 186] width 11 height 11
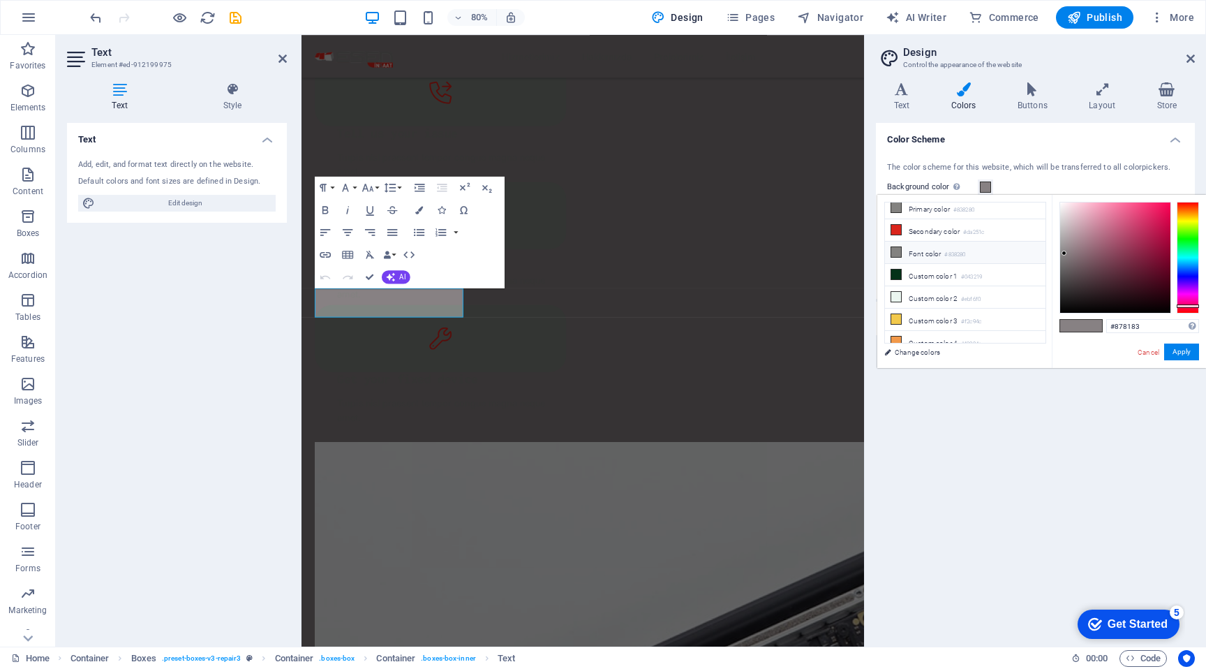
scroll to position [0, 0]
type input "#ffffff"
drag, startPoint x: 1071, startPoint y: 233, endPoint x: 997, endPoint y: 157, distance: 106.1
click at [997, 157] on body "eseninsaat.com.tr Home Favorites Elements Columns Content Boxes Accordion Table…" at bounding box center [603, 334] width 1206 height 669
click at [1184, 352] on button "Apply" at bounding box center [1181, 351] width 35 height 17
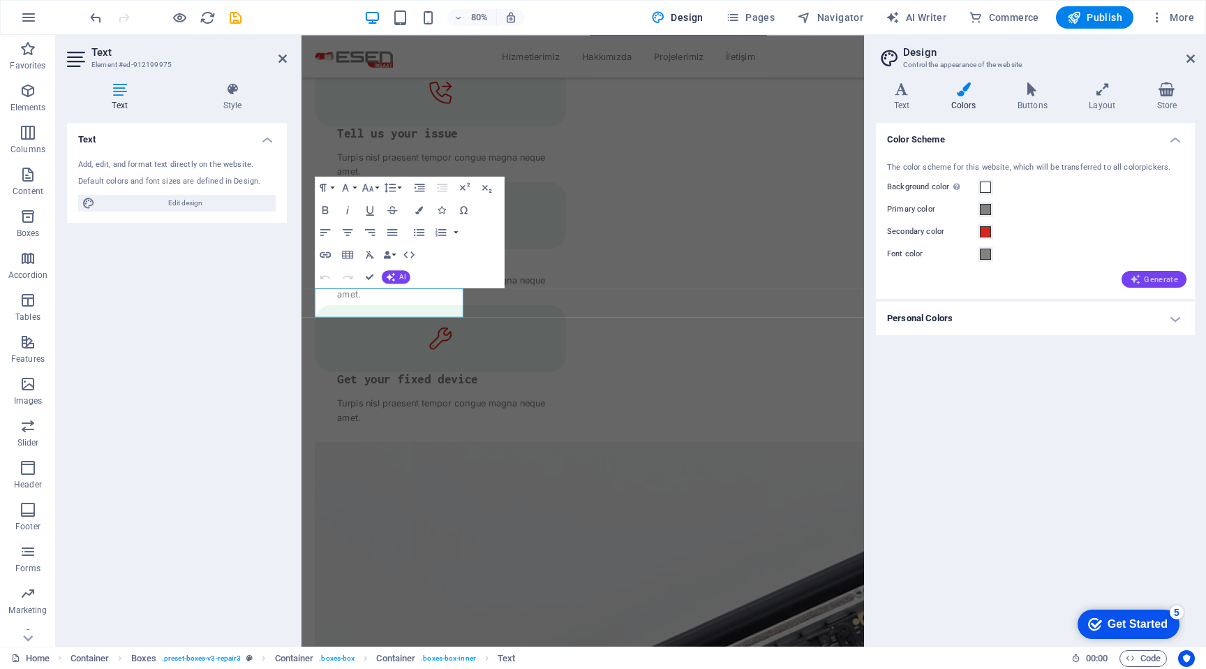
click at [1159, 276] on span "Generate" at bounding box center [1154, 279] width 48 height 11
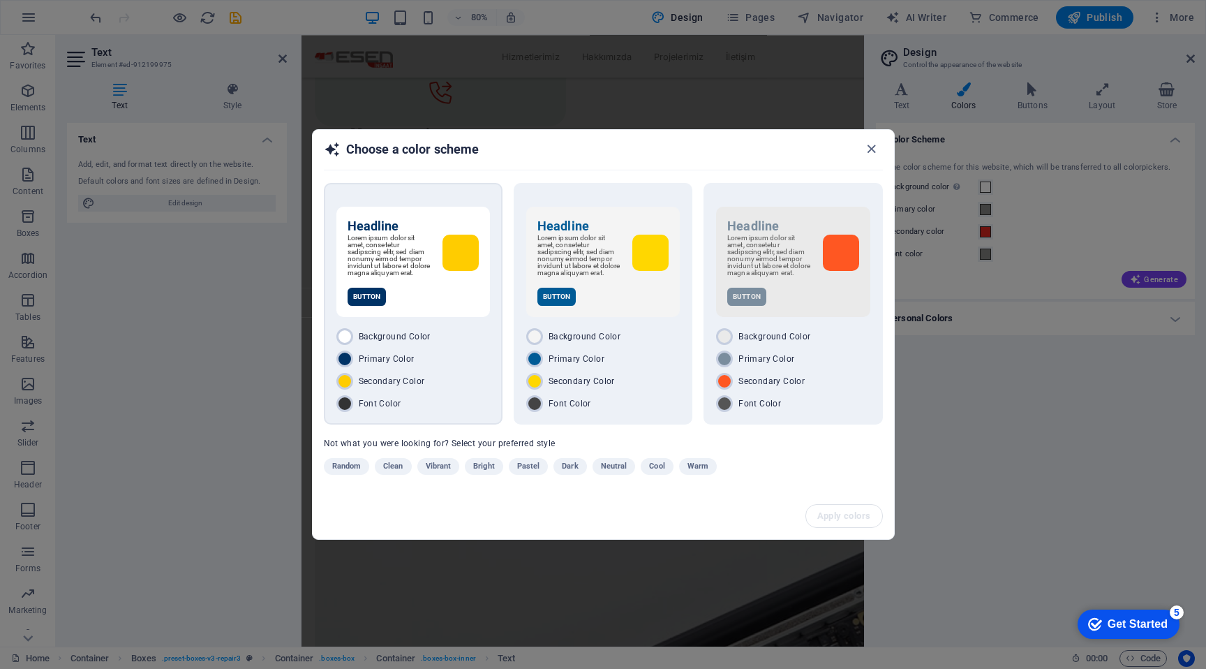
click at [471, 218] on h6 "Headline" at bounding box center [413, 226] width 131 height 17
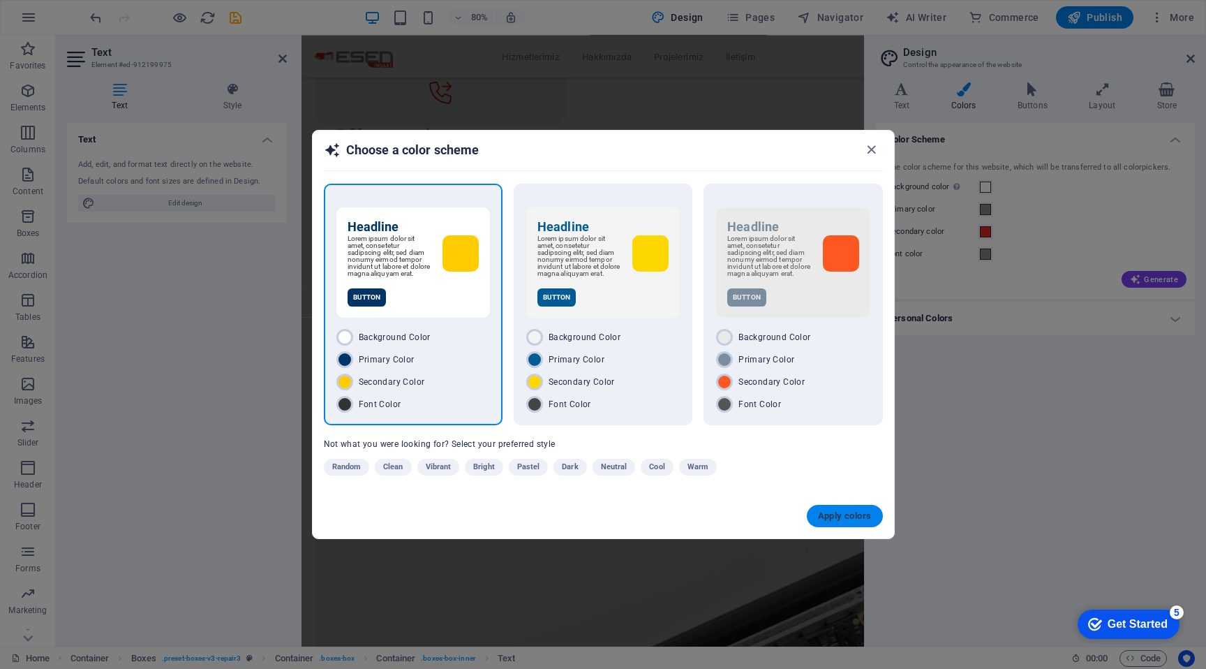
click at [858, 520] on span "Apply colors" at bounding box center [845, 515] width 54 height 11
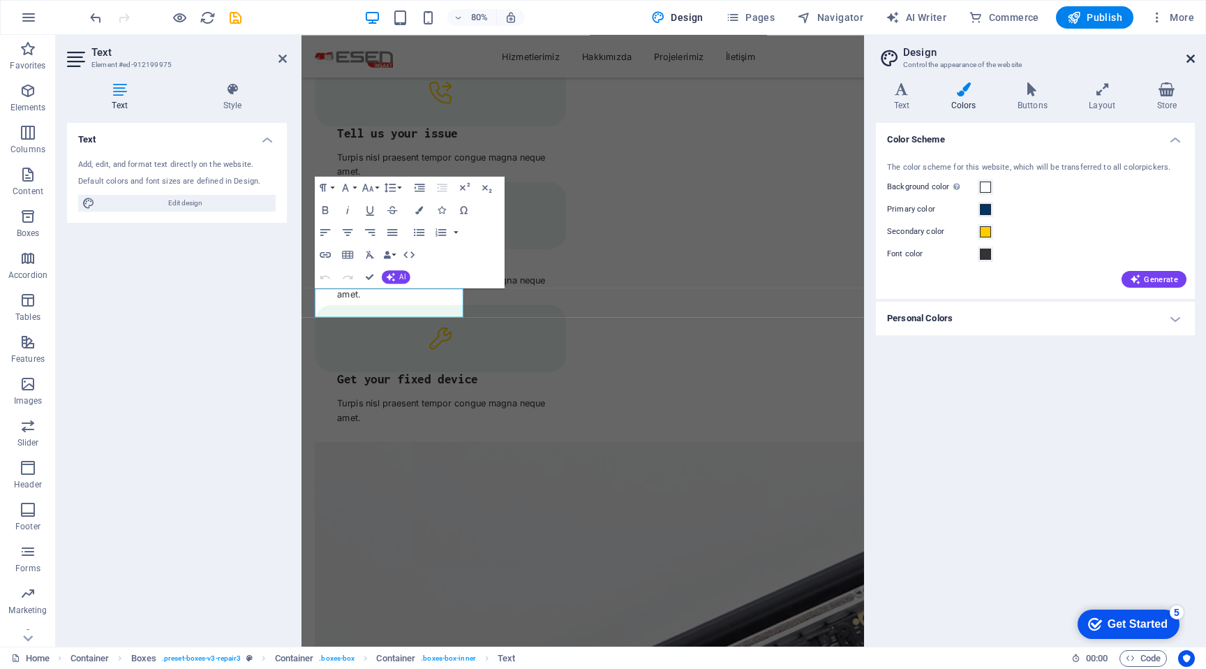
click at [1187, 58] on icon at bounding box center [1191, 58] width 8 height 11
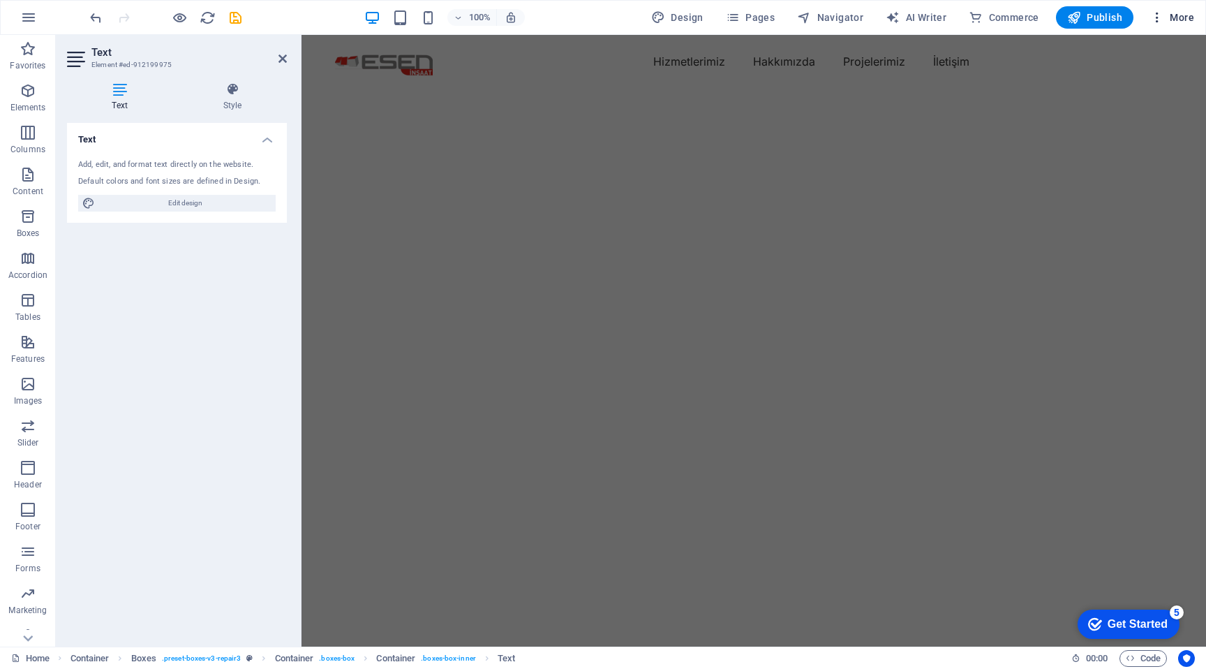
click at [1175, 20] on span "More" at bounding box center [1172, 17] width 44 height 14
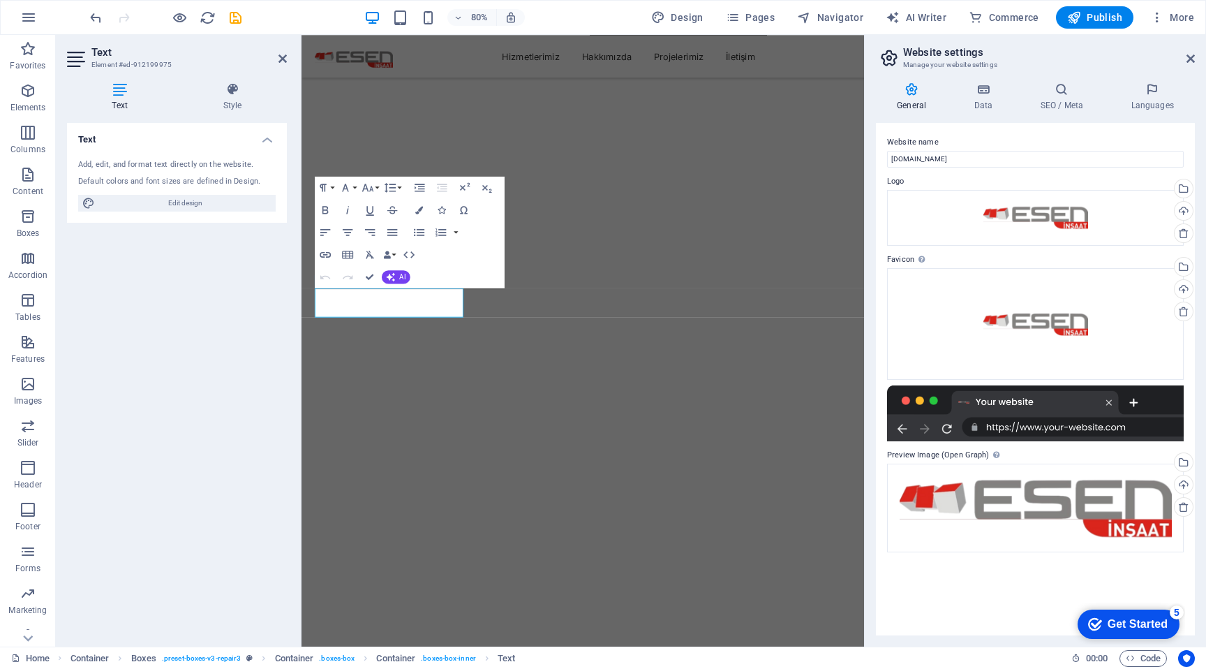
scroll to position [3796, 0]
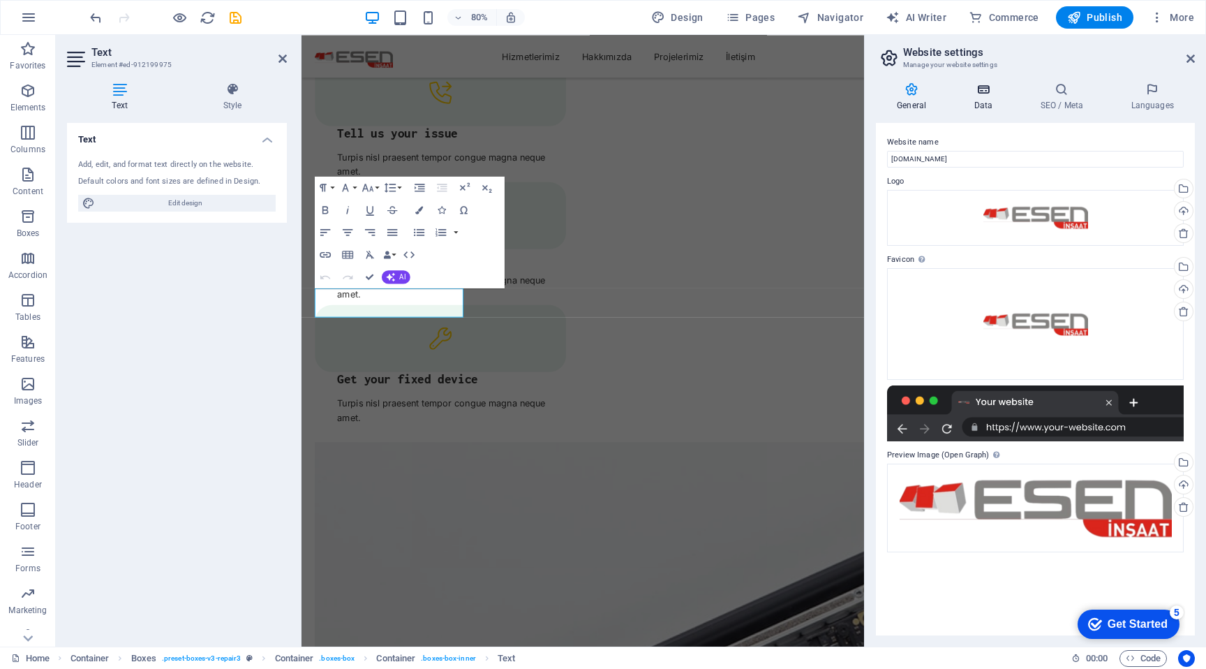
click at [983, 104] on h4 "Data" at bounding box center [986, 96] width 66 height 29
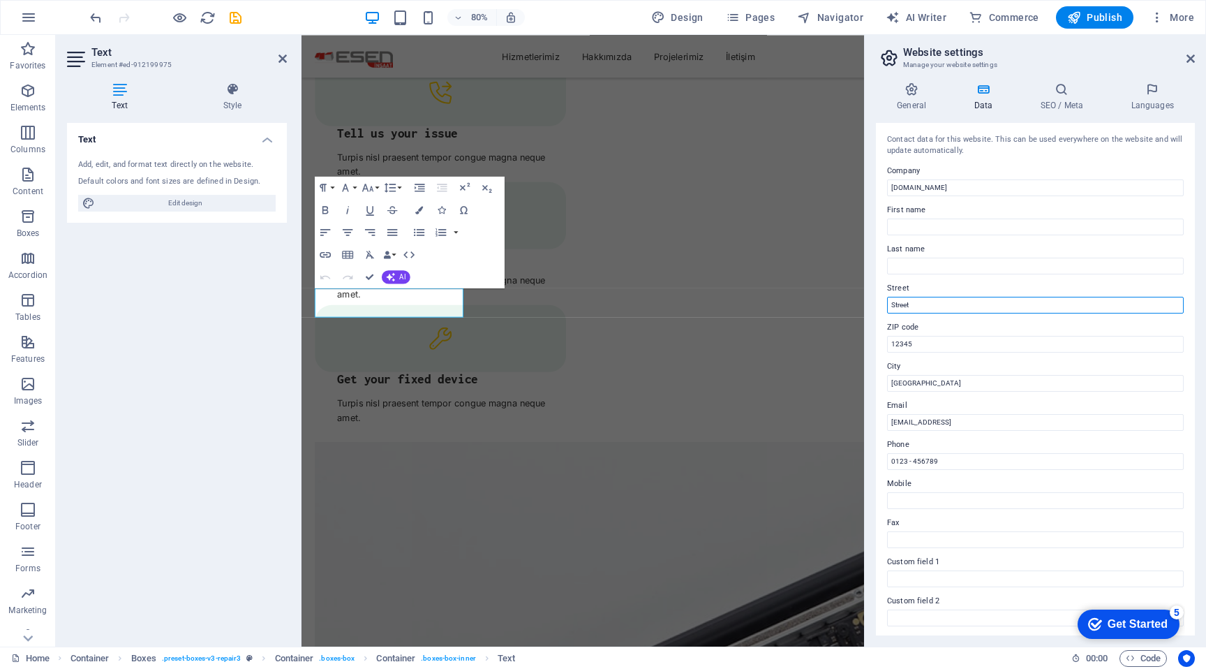
click at [937, 301] on input "Street" at bounding box center [1035, 305] width 297 height 17
paste input "Cevizlidere Caddesi"
type input "Cevizlidere Caddesi"
click at [958, 223] on input "First name" at bounding box center [1035, 226] width 297 height 17
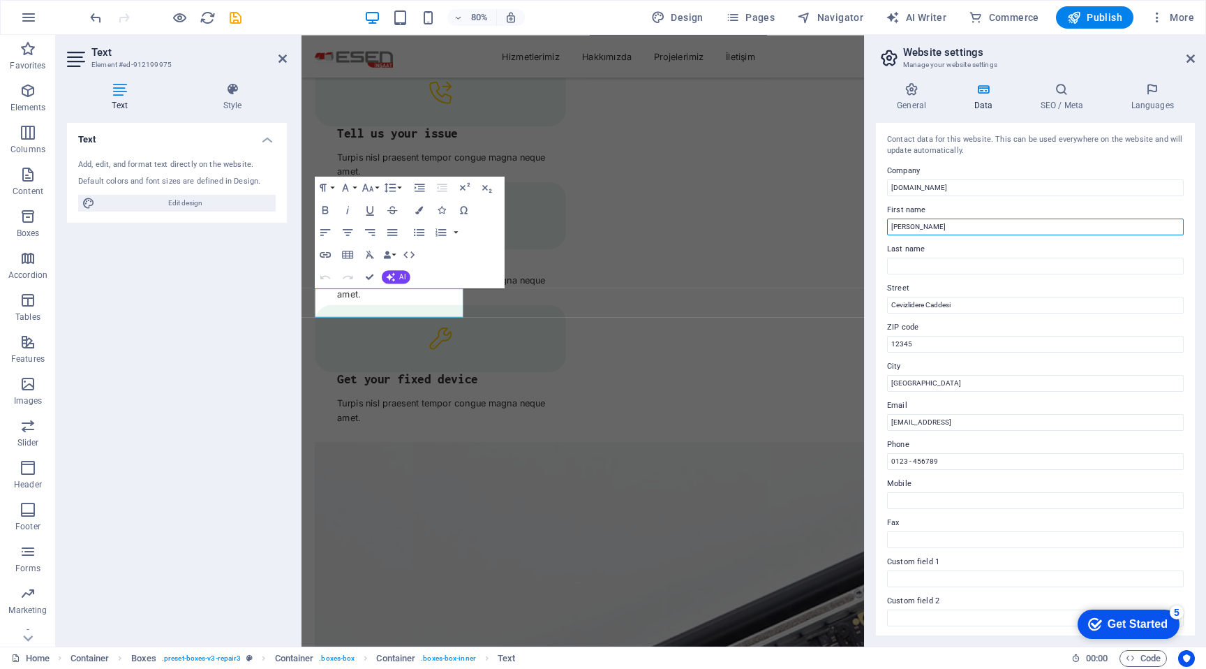
type input "[PERSON_NAME]"
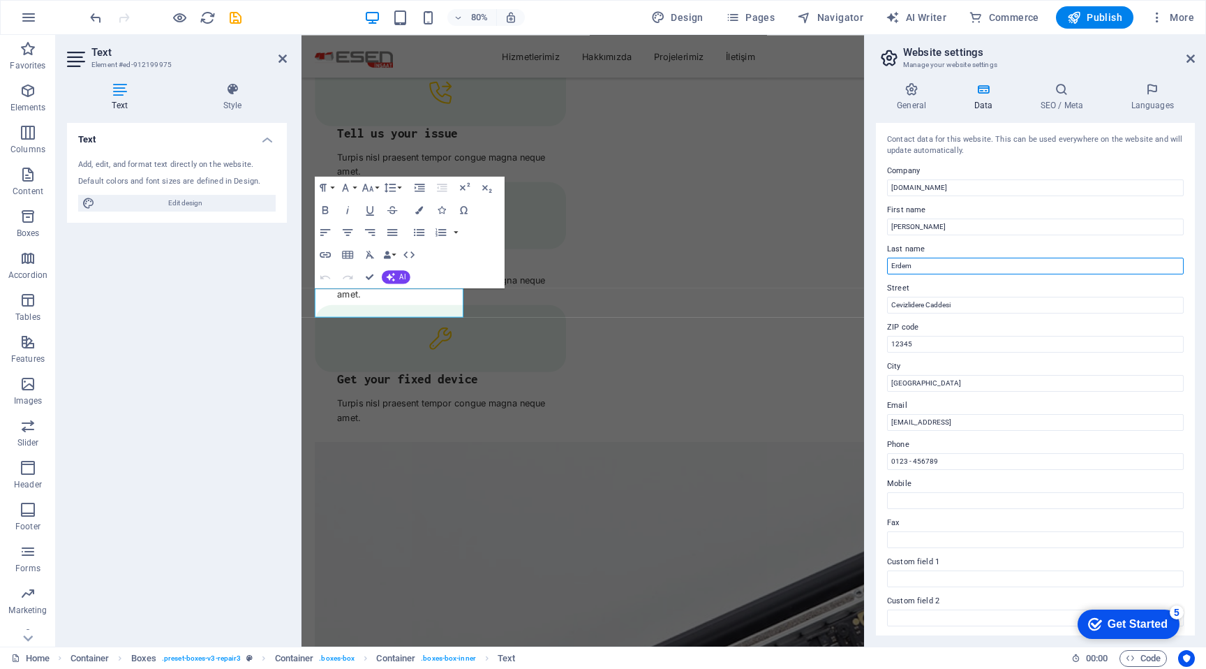
type input "Erdem"
click at [933, 380] on input "[GEOGRAPHIC_DATA]" at bounding box center [1035, 383] width 297 height 17
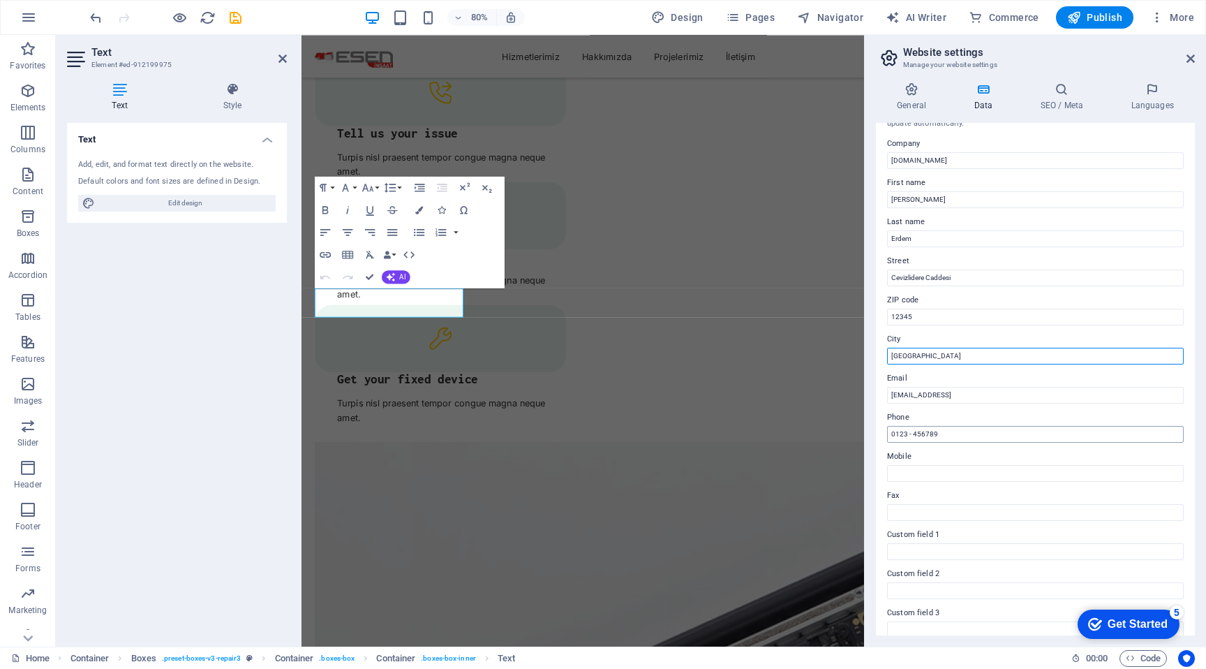
scroll to position [0, 0]
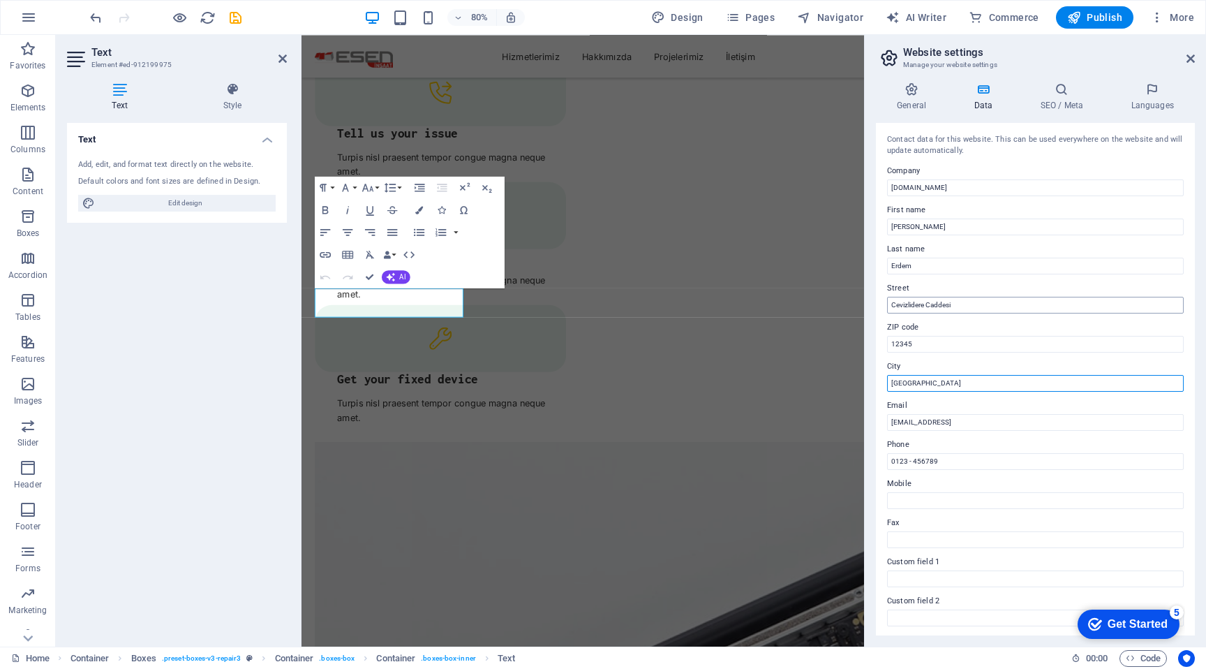
type input "[GEOGRAPHIC_DATA]"
click at [979, 304] on input "Cevizlidere Caddesi" at bounding box center [1035, 305] width 297 height 17
paste input "1236. Sokak"
paste input "No : 1 / 3 Balgat"
type input "[STREET_ADDRESS]. [STREET_ADDRESS]"
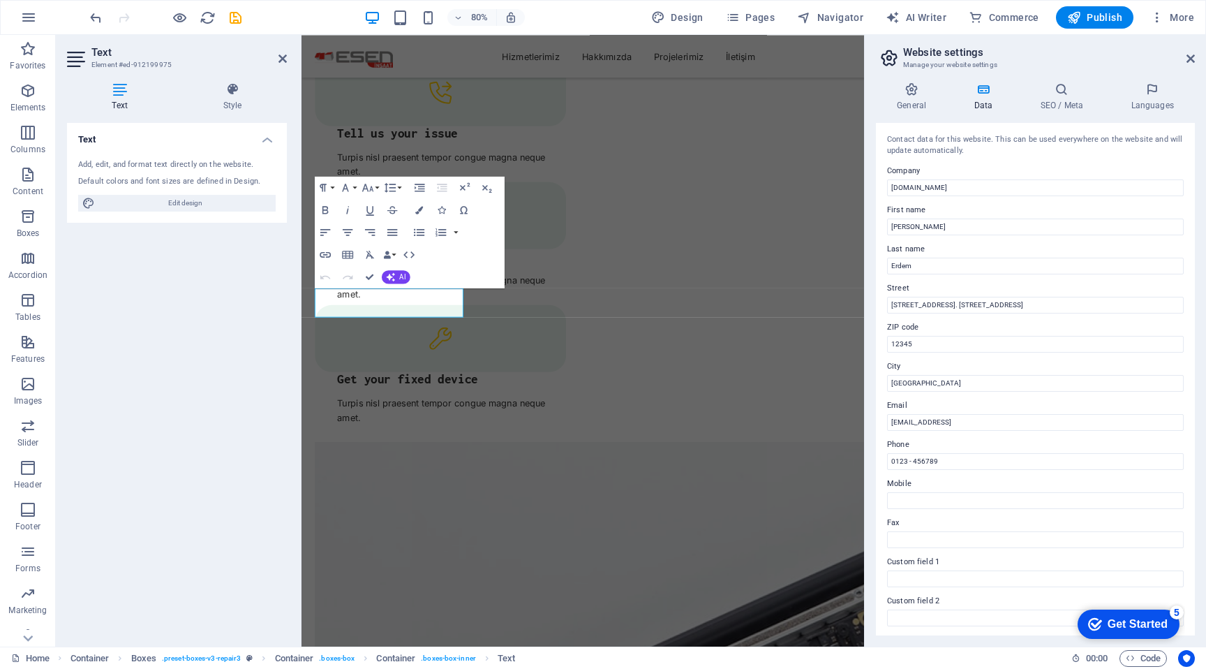
click at [913, 352] on div "Contact data for this website. This can be used everywhere on the website and w…" at bounding box center [1035, 379] width 319 height 512
click at [913, 341] on input "12345" at bounding box center [1035, 344] width 297 height 17
type input "06100"
click at [942, 460] on input "0123 - 456789" at bounding box center [1035, 461] width 297 height 17
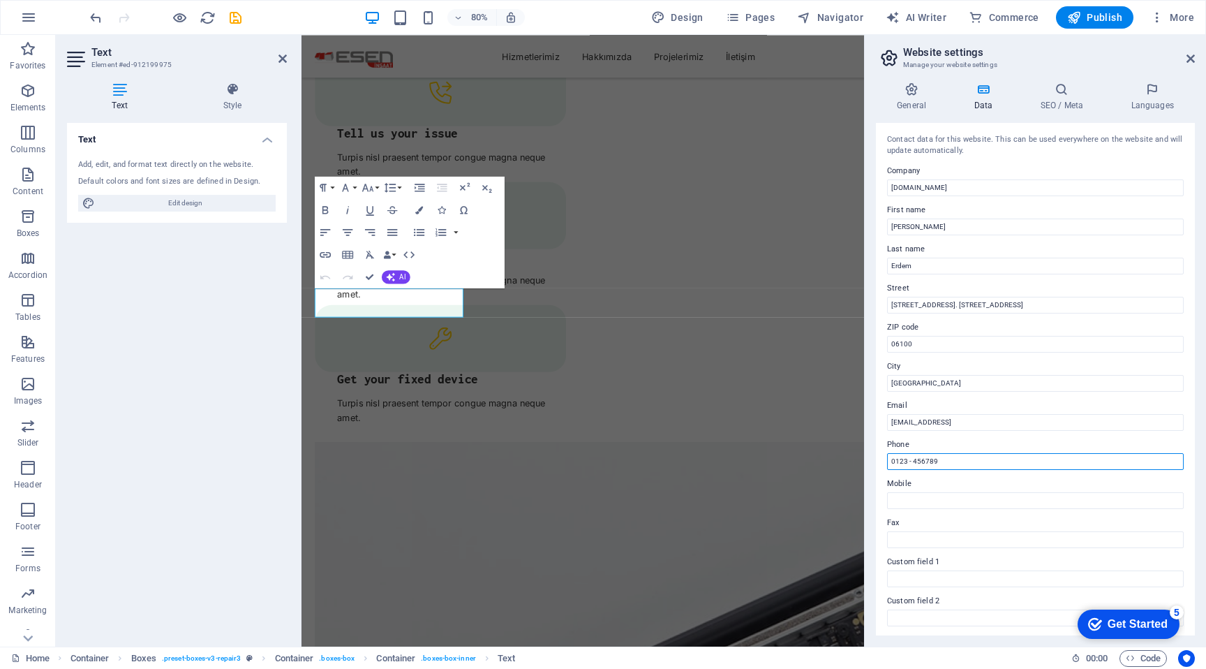
click at [942, 460] on input "0123 - 456789" at bounding box center [1035, 461] width 297 height 17
paste input "(312) 473 03 62"
click at [891, 461] on input "[PHONE_NUMBER]" at bounding box center [1035, 461] width 297 height 17
type input "[PHONE_NUMBER]"
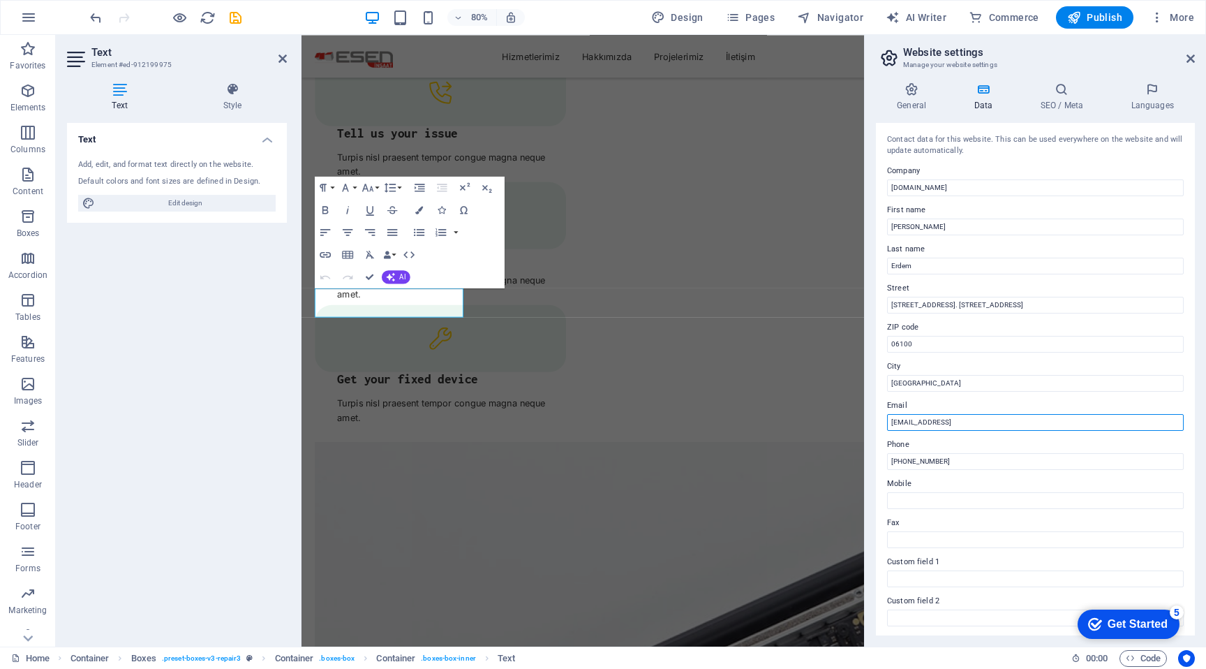
click at [927, 426] on input "a1ac8d0c8a90f44baf93557a0a93ba@plesk.local" at bounding box center [1035, 422] width 297 height 17
type input "[EMAIL_ADDRESS][DOMAIN_NAME]"
click at [1187, 57] on icon at bounding box center [1191, 58] width 8 height 11
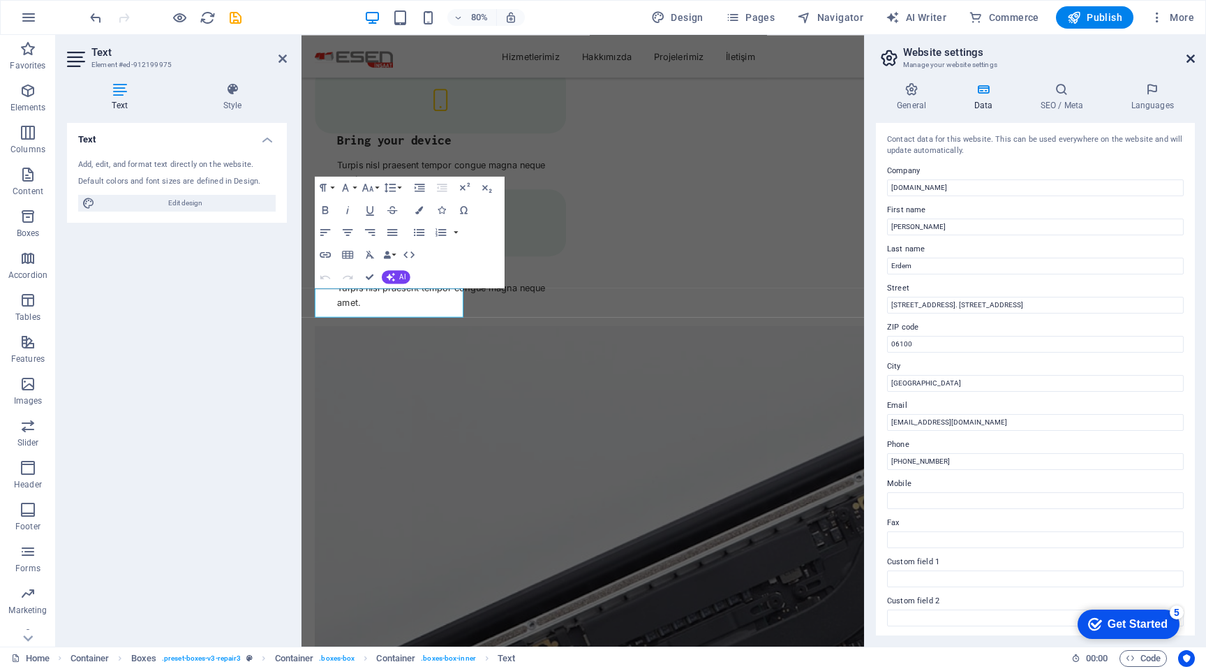
scroll to position [3574, 0]
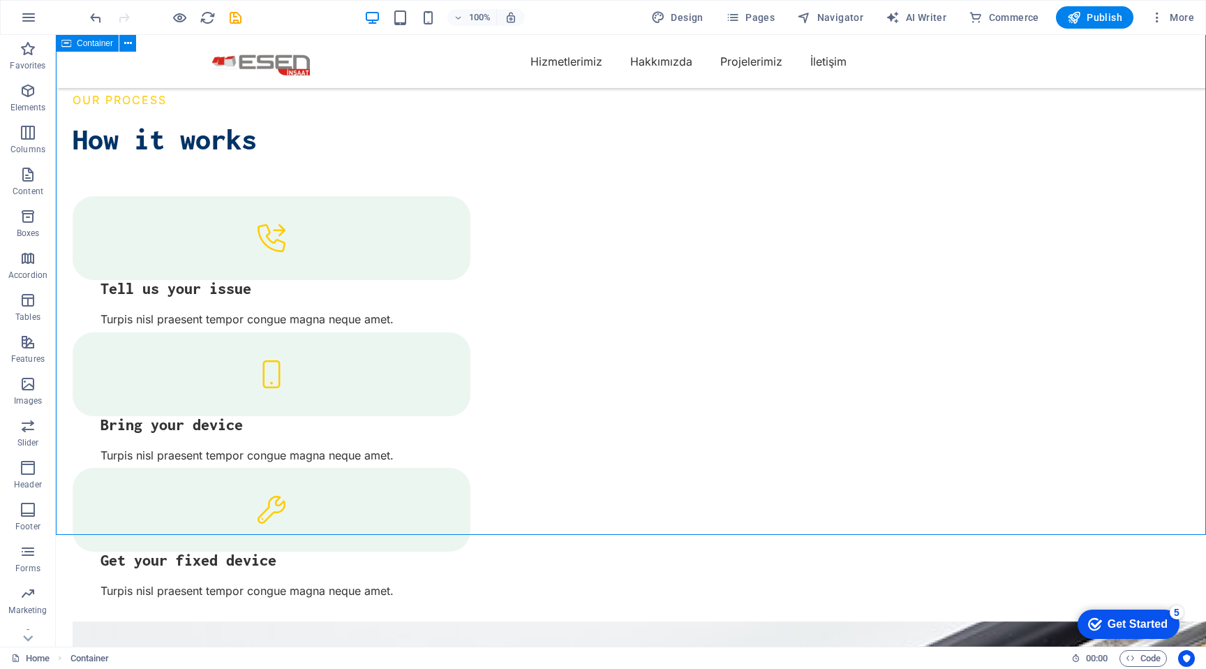
scroll to position [3268, 0]
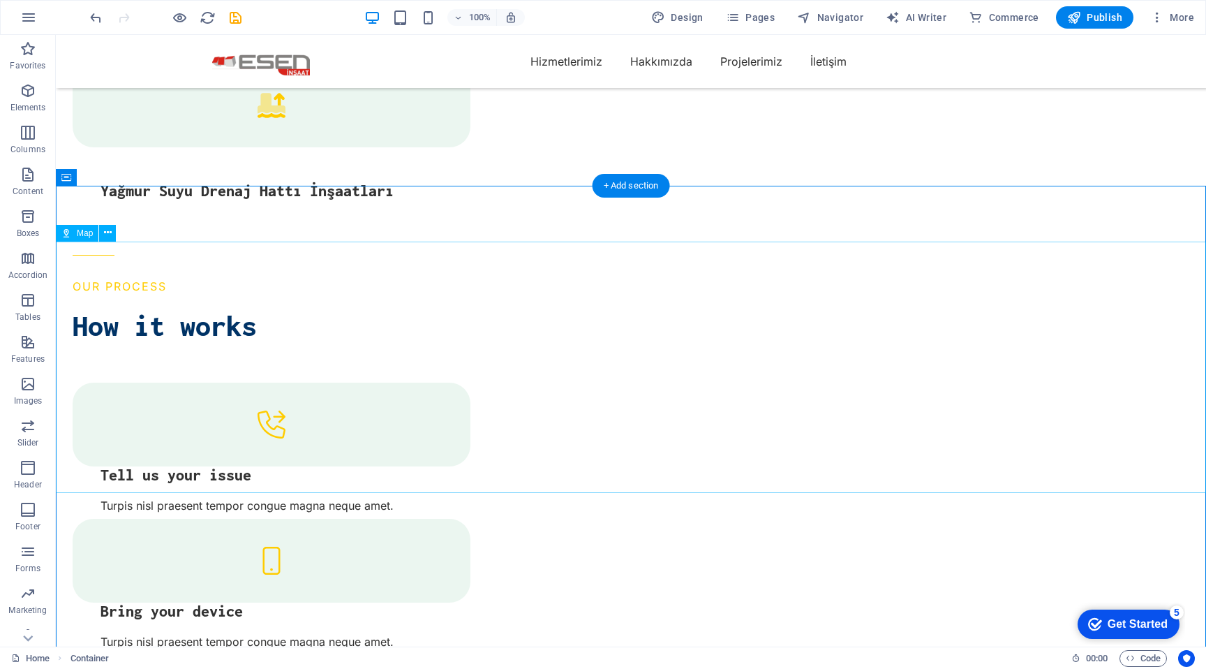
click at [81, 235] on span "Map" at bounding box center [85, 233] width 16 height 8
click at [75, 232] on div "Map" at bounding box center [77, 233] width 43 height 17
select select "1"
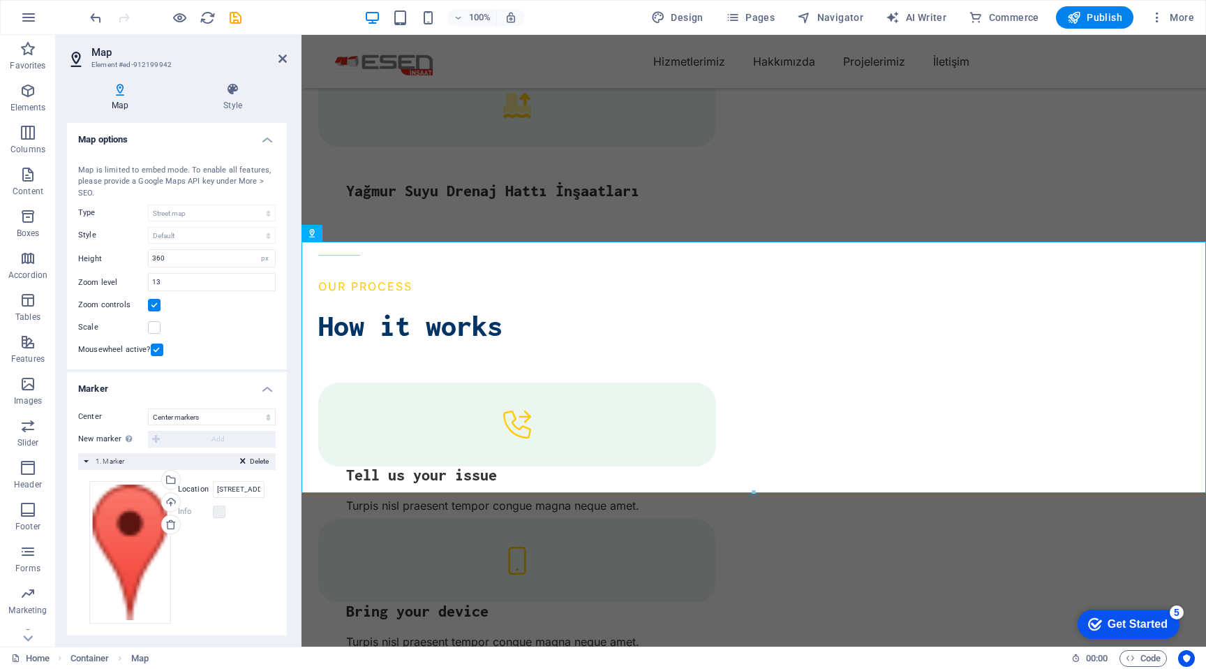
scroll to position [10, 0]
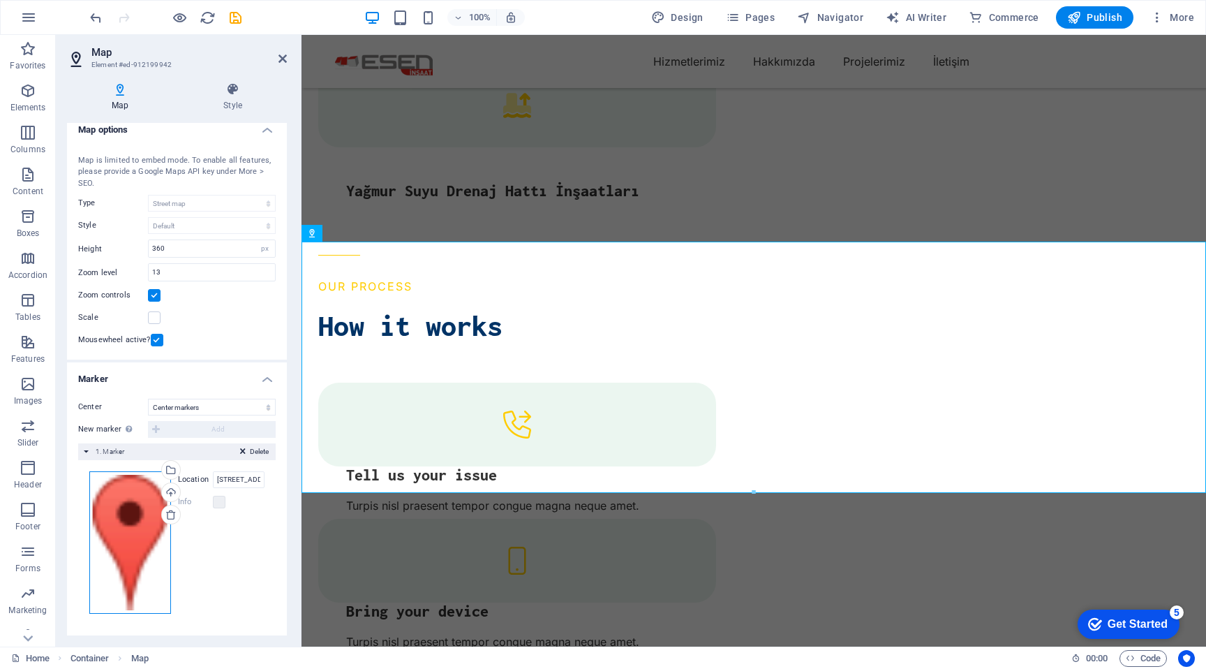
click at [133, 525] on div "Drag files here, click to choose files or select files from Files or our free s…" at bounding box center [130, 542] width 82 height 142
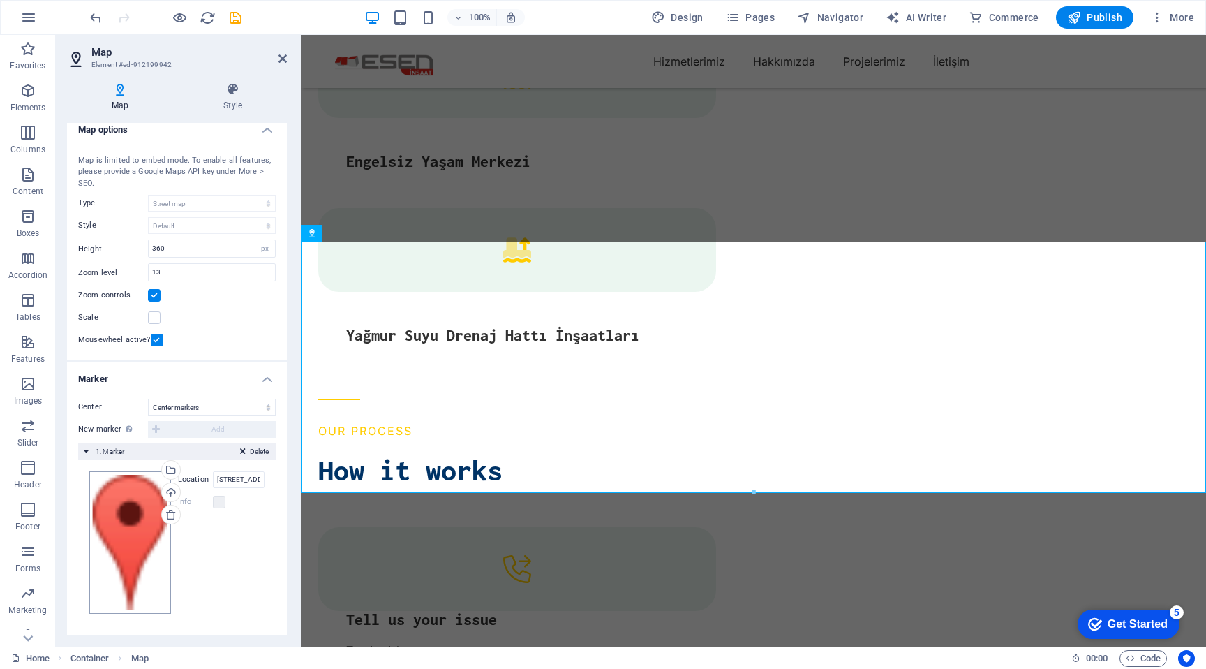
scroll to position [3455, 0]
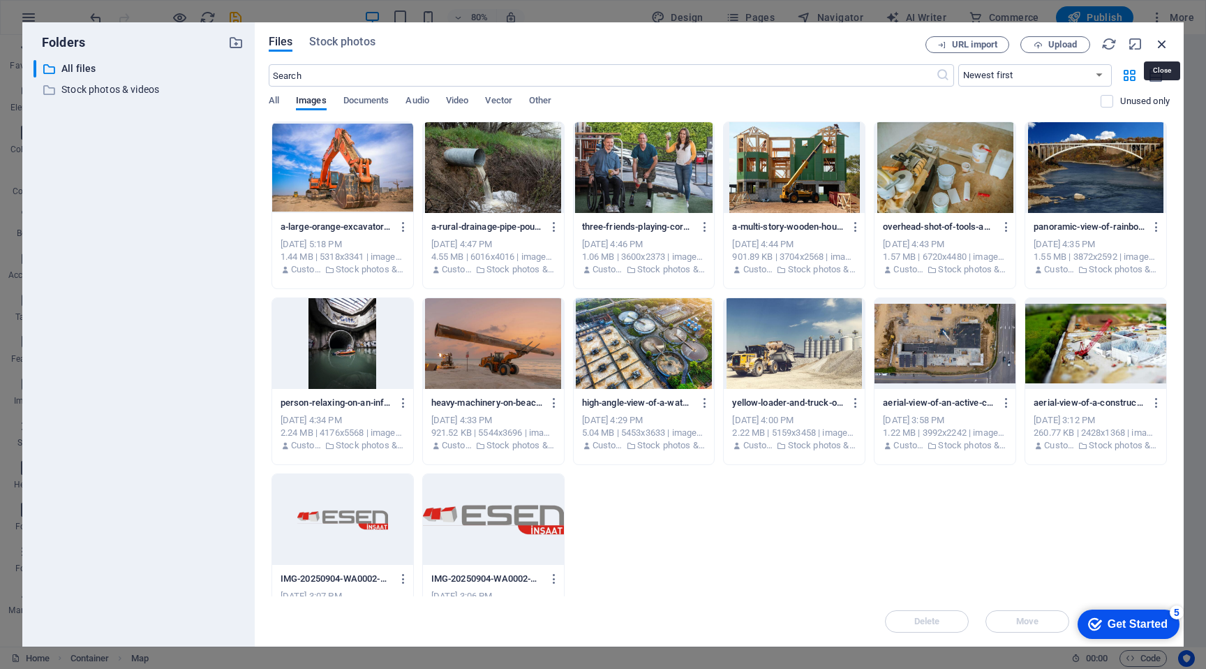
click at [1164, 38] on icon "button" at bounding box center [1162, 43] width 15 height 15
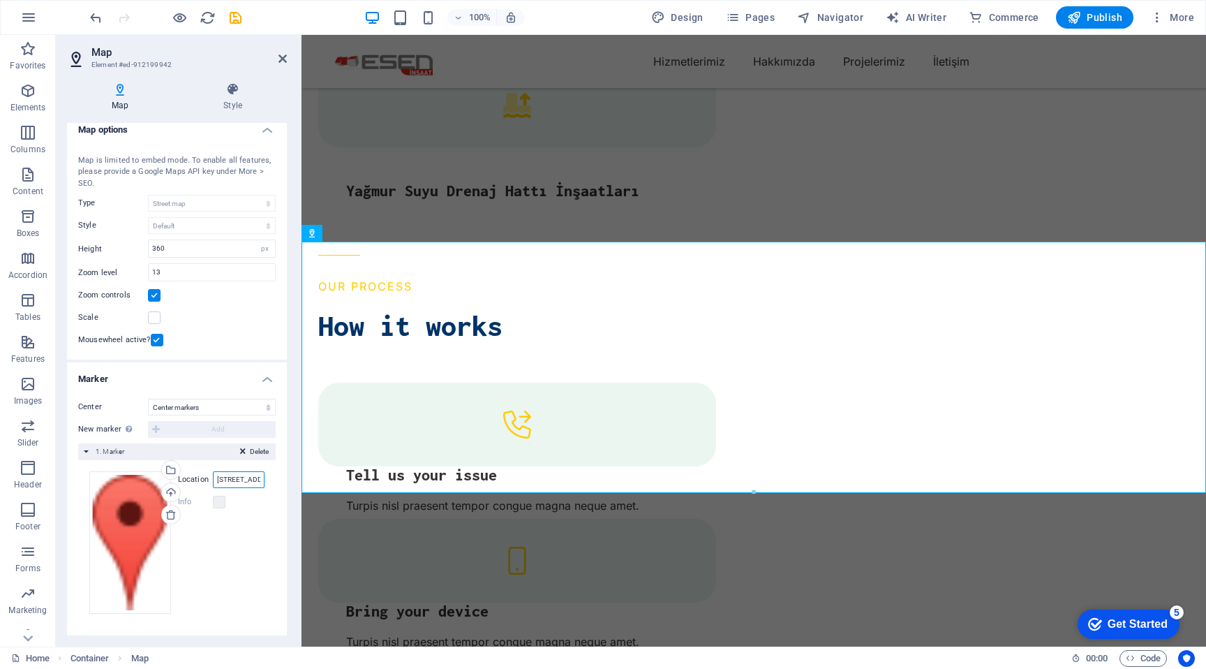
click at [248, 480] on input "44 Grafton St, Connecticut (CT) 06106 Hartford" at bounding box center [239, 479] width 52 height 17
click at [198, 478] on label "Location" at bounding box center [195, 479] width 35 height 17
click at [213, 478] on input "44 Grafton St, Connecticut (CT) 06106 Hartford" at bounding box center [239, 479] width 52 height 17
click at [198, 478] on label "Location" at bounding box center [195, 479] width 35 height 17
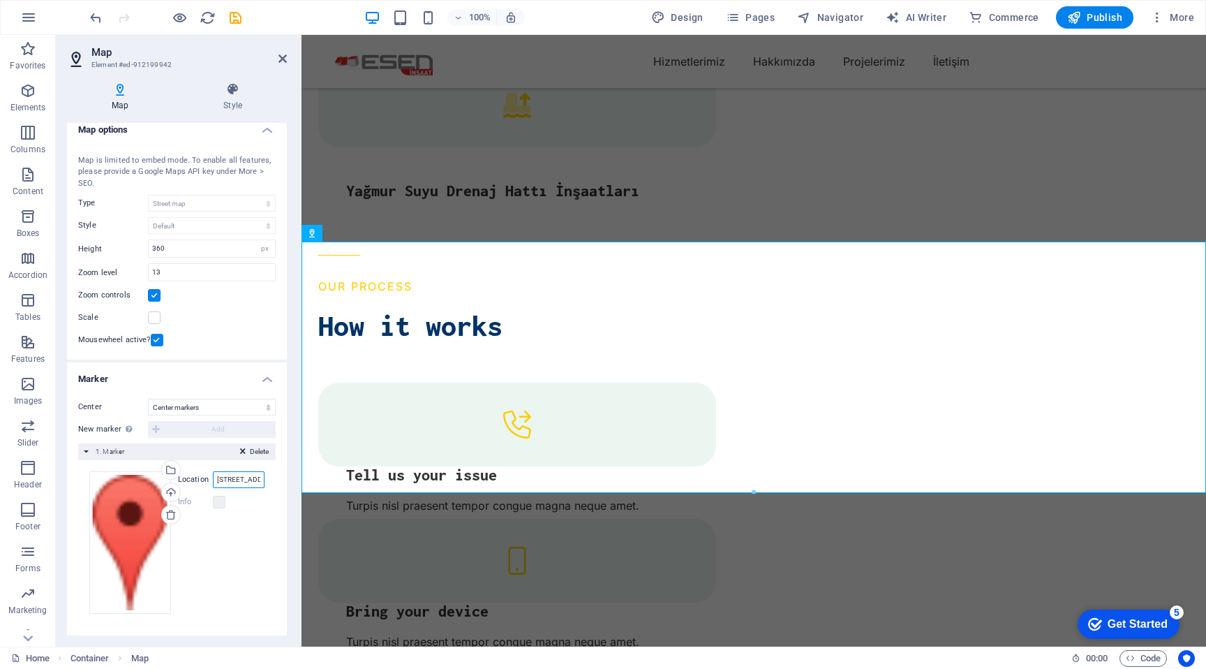
click at [213, 478] on input "44 Grafton St, Connecticut (CT) 06106 Hartford" at bounding box center [239, 479] width 52 height 17
click at [253, 561] on div "Drag files here, click to choose files or select files from Files or our free s…" at bounding box center [176, 542] width 175 height 142
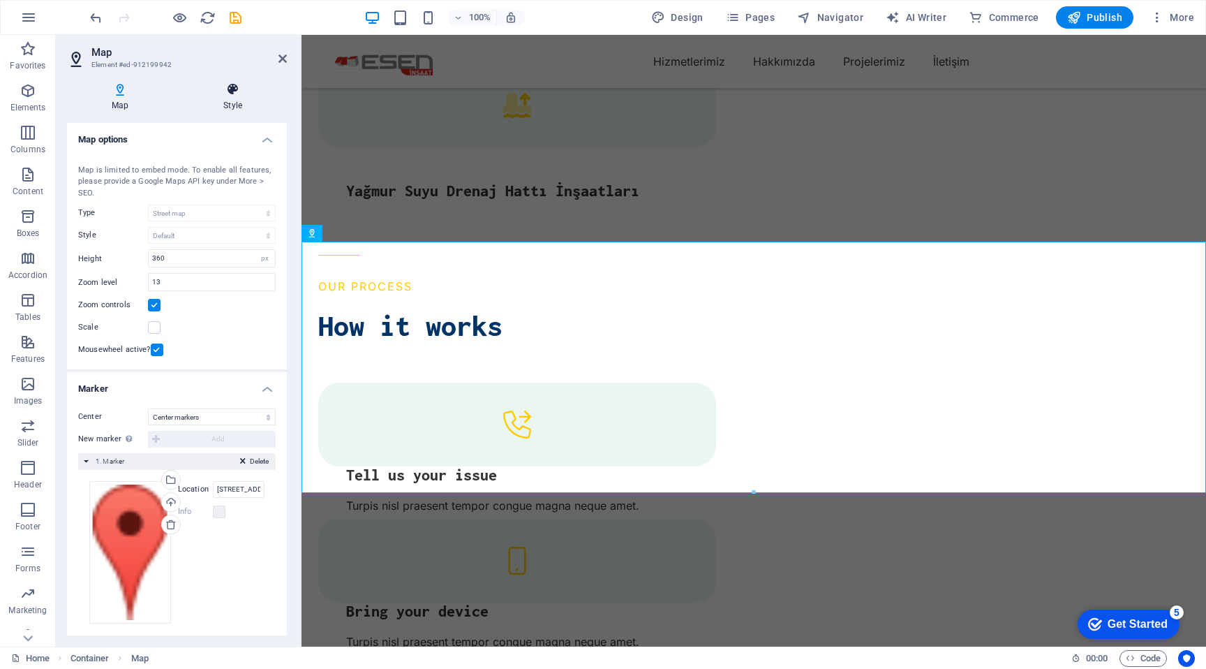
click at [230, 89] on icon at bounding box center [233, 89] width 108 height 14
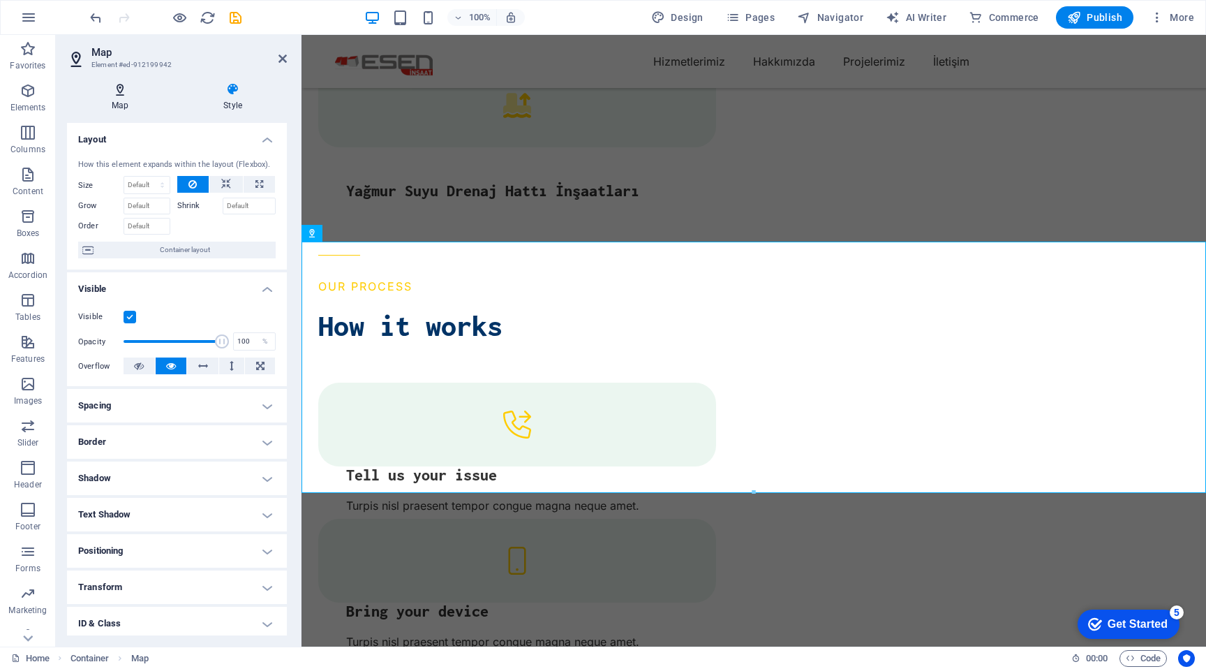
click at [131, 107] on h4 "Map" at bounding box center [123, 96] width 112 height 29
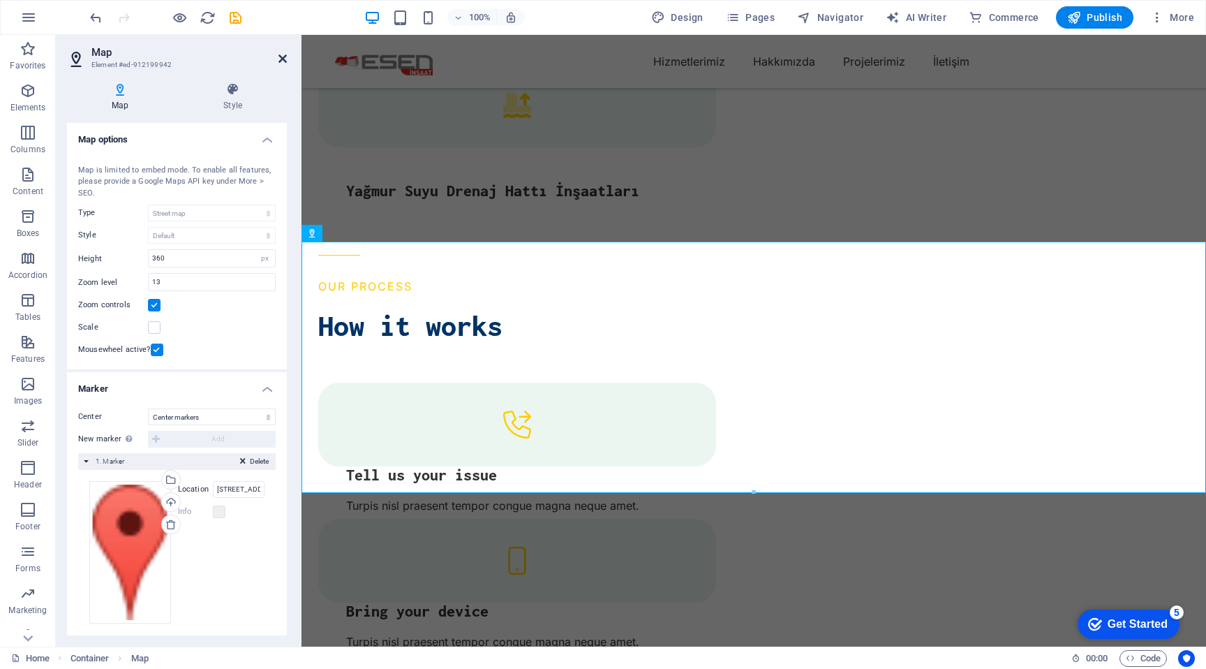
click at [279, 57] on icon at bounding box center [283, 58] width 8 height 11
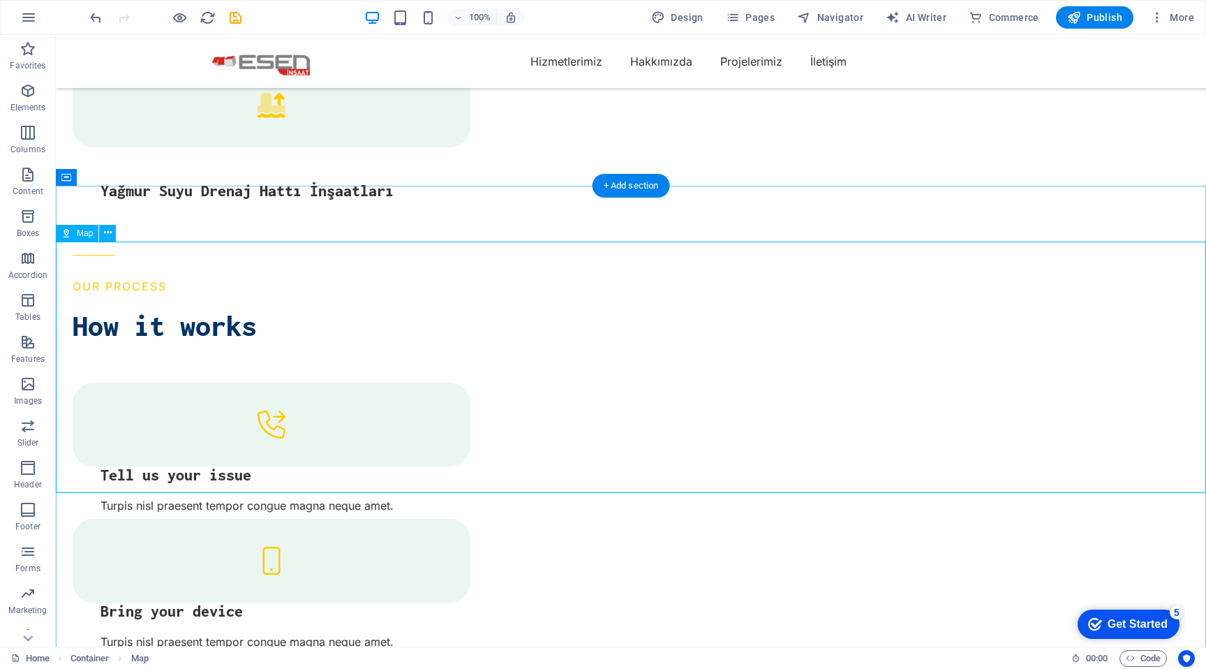
click at [110, 235] on icon at bounding box center [108, 232] width 8 height 15
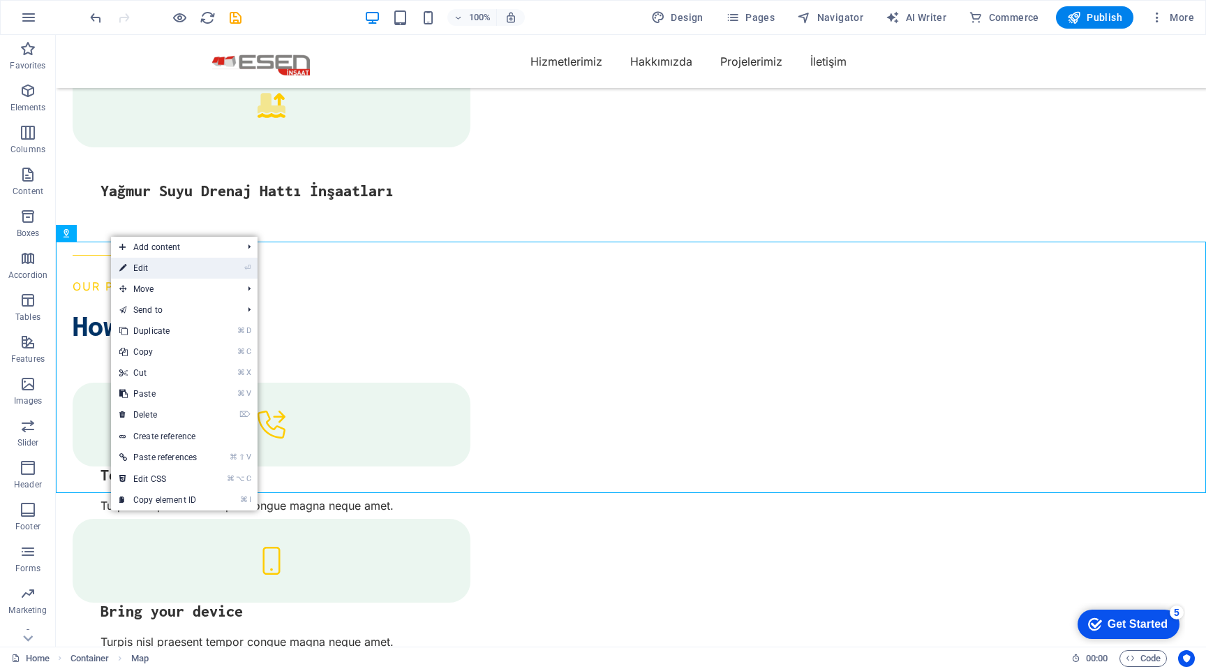
click at [172, 270] on link "⏎ Edit" at bounding box center [158, 268] width 94 height 21
select select "1"
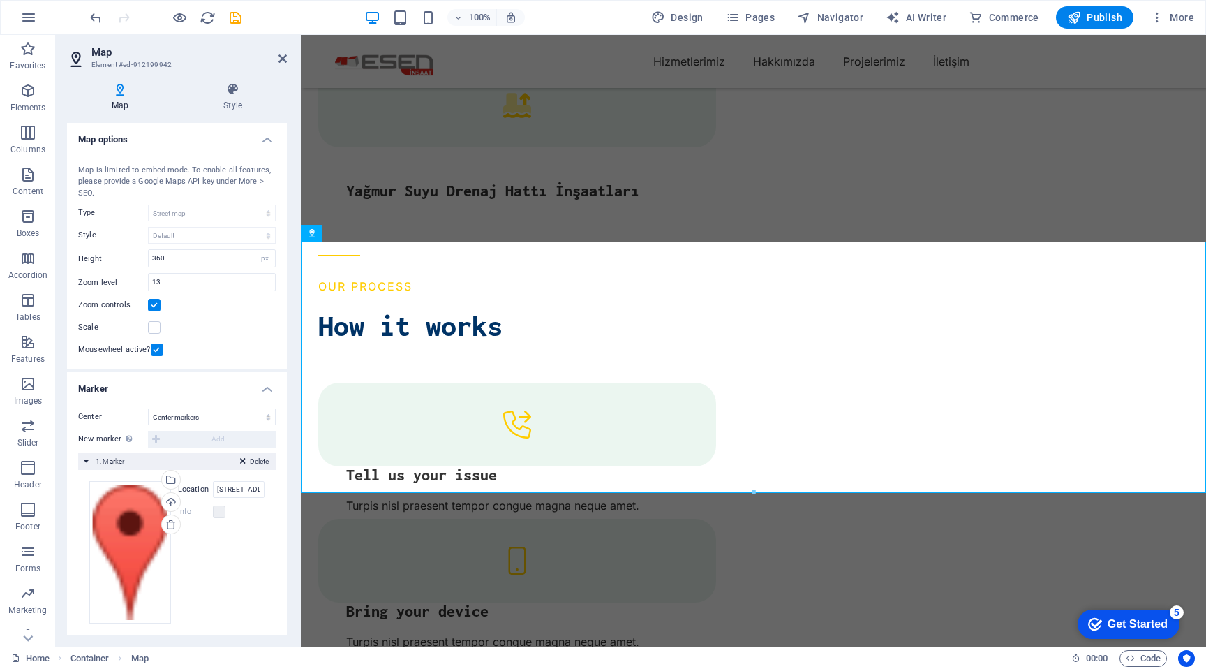
scroll to position [10, 0]
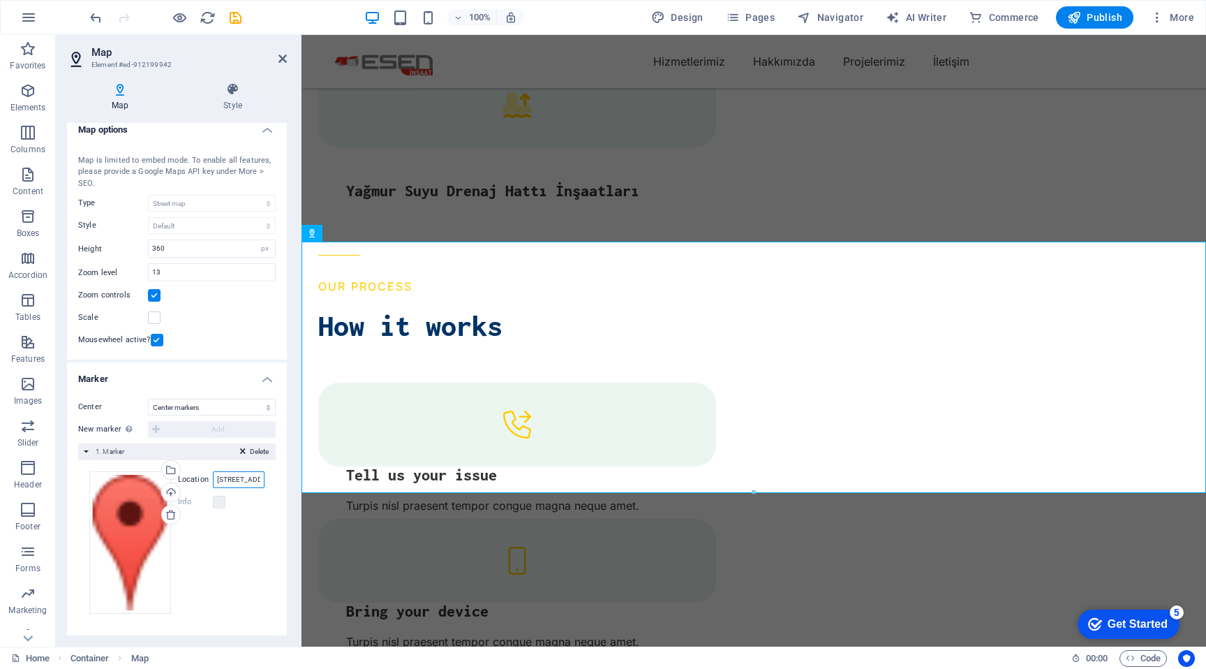
click at [250, 477] on input "44 Grafton St, Connecticut (CT) 06106 Hartford" at bounding box center [239, 479] width 52 height 17
click at [246, 479] on input "ankara" at bounding box center [239, 479] width 52 height 17
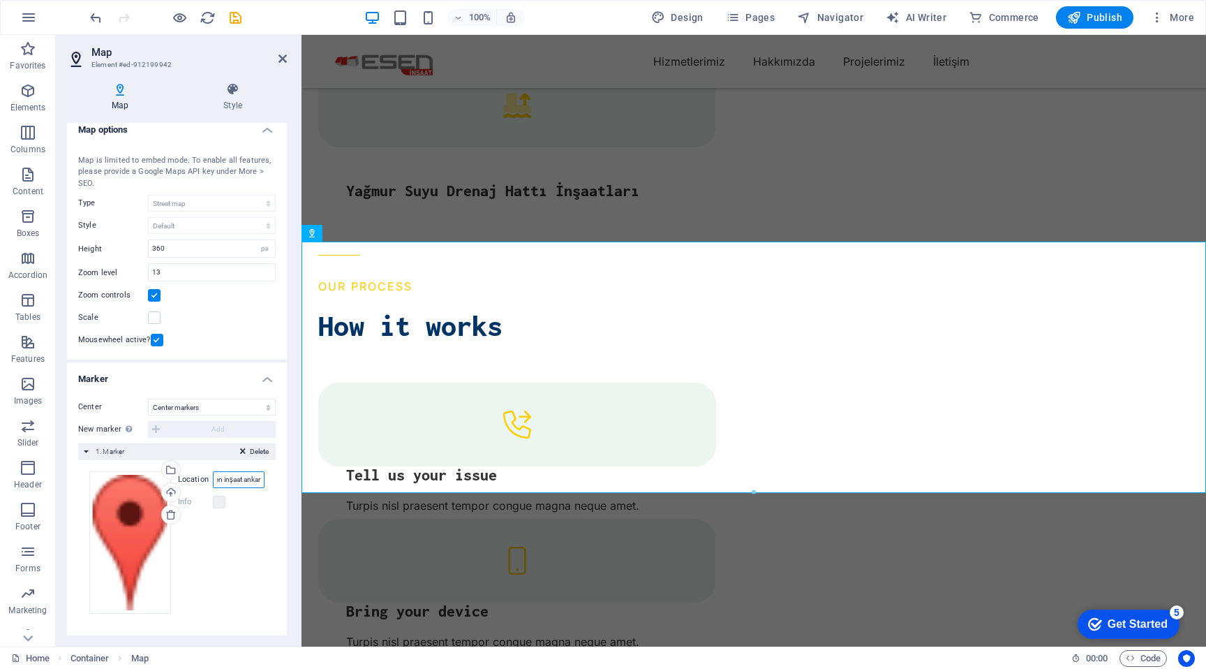
scroll to position [0, 17]
type input "esen inşaat ankara"
click at [284, 54] on icon at bounding box center [283, 58] width 8 height 11
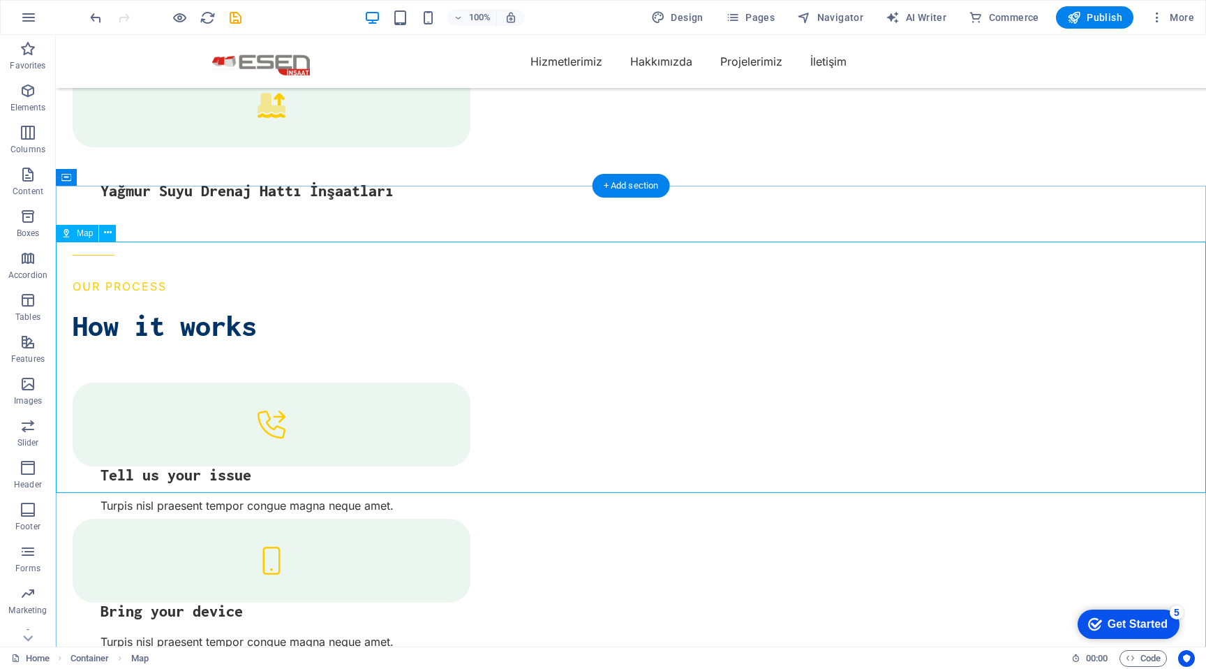
select select "1"
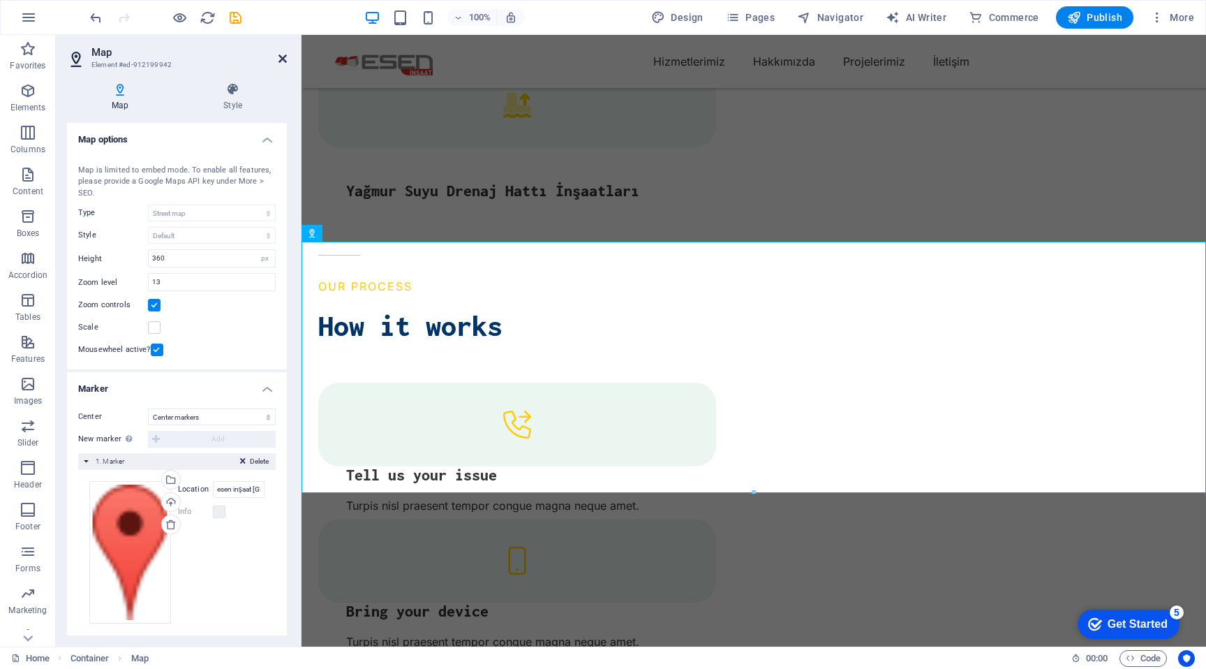
click at [282, 55] on icon at bounding box center [283, 58] width 8 height 11
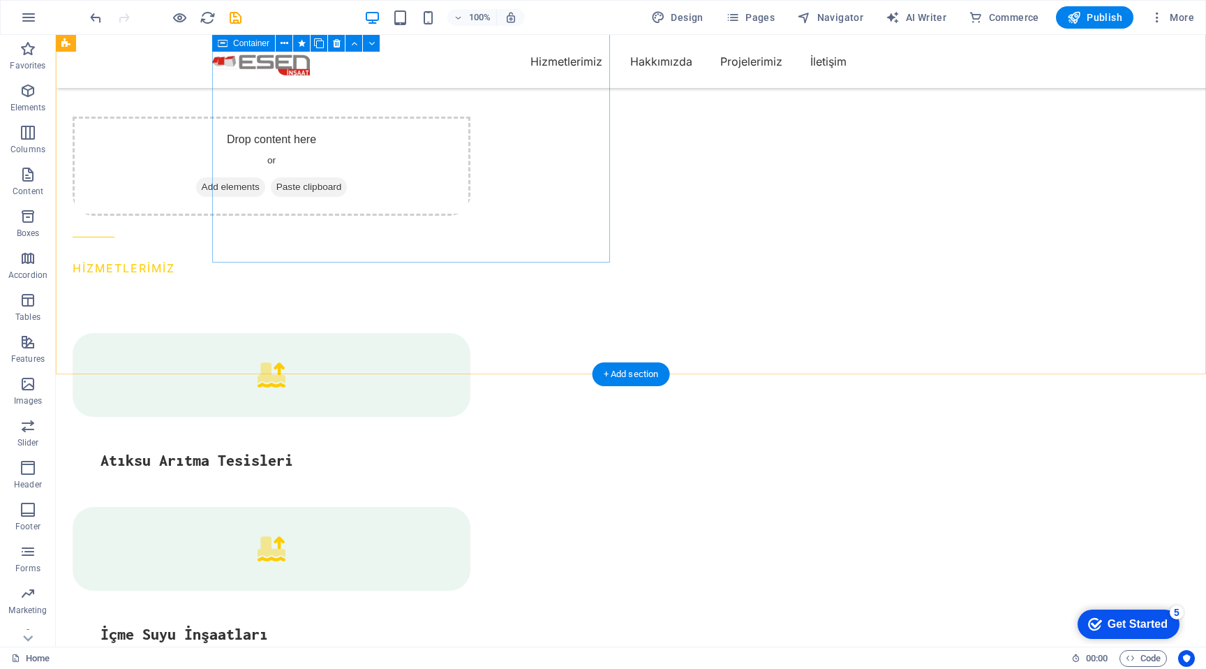
scroll to position [1767, 0]
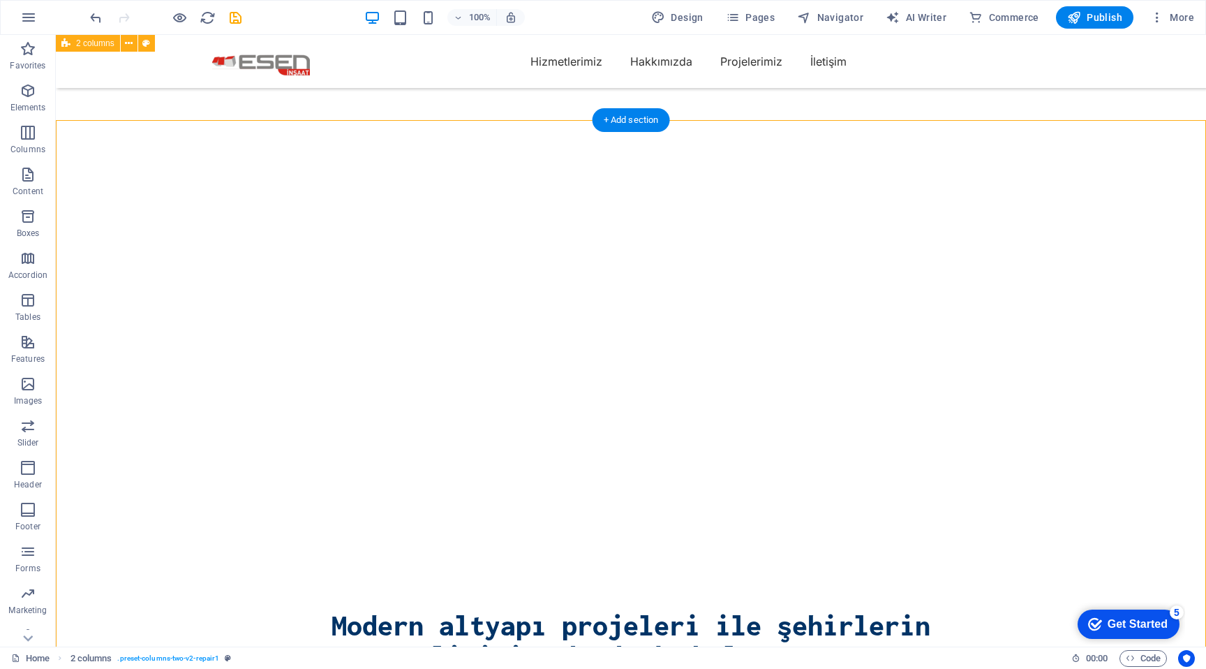
scroll to position [0, 0]
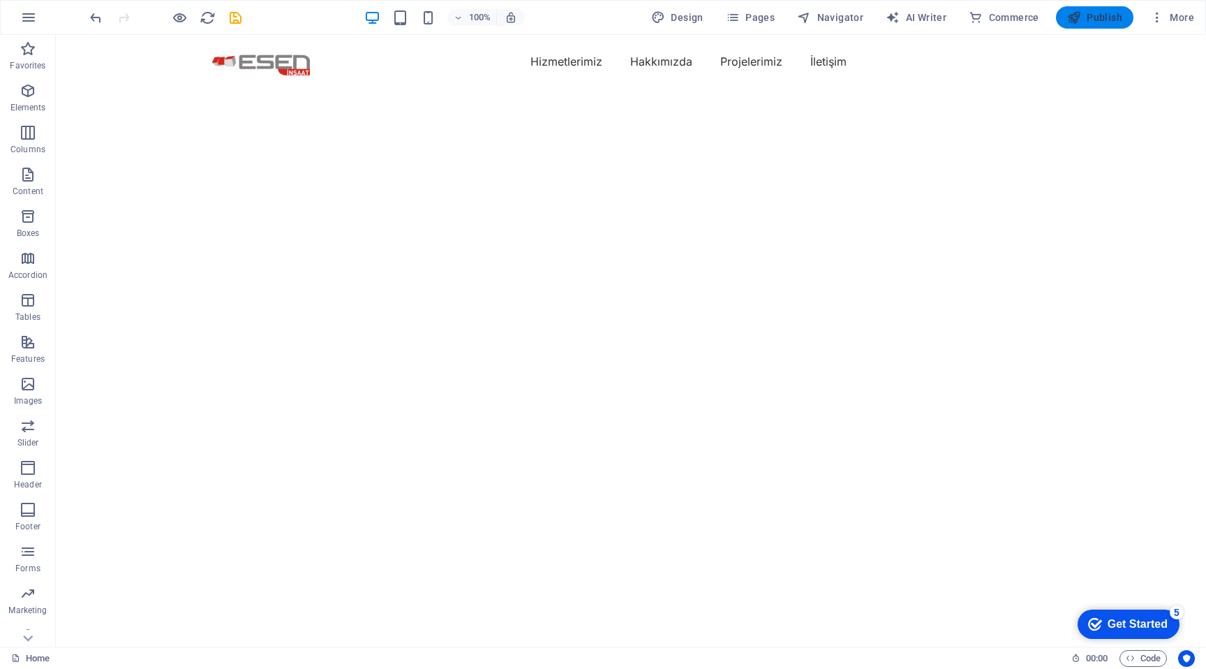
click at [1115, 18] on span "Publish" at bounding box center [1094, 17] width 55 height 14
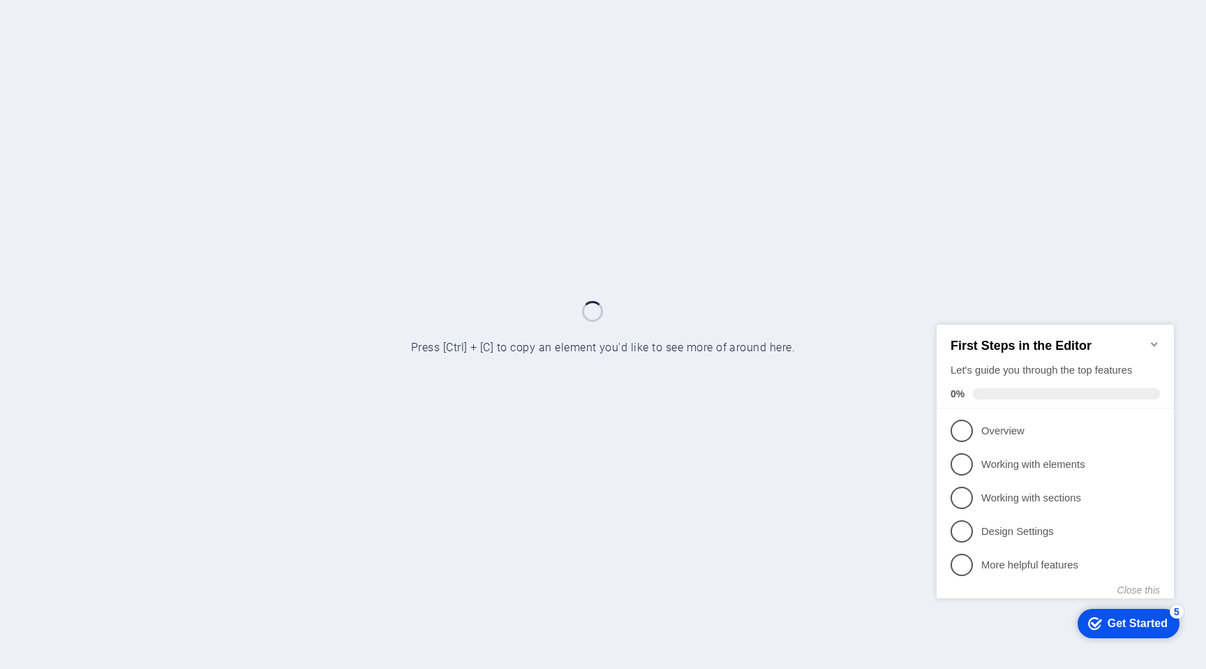
click at [1158, 338] on icon "Minimize checklist" at bounding box center [1154, 343] width 11 height 11
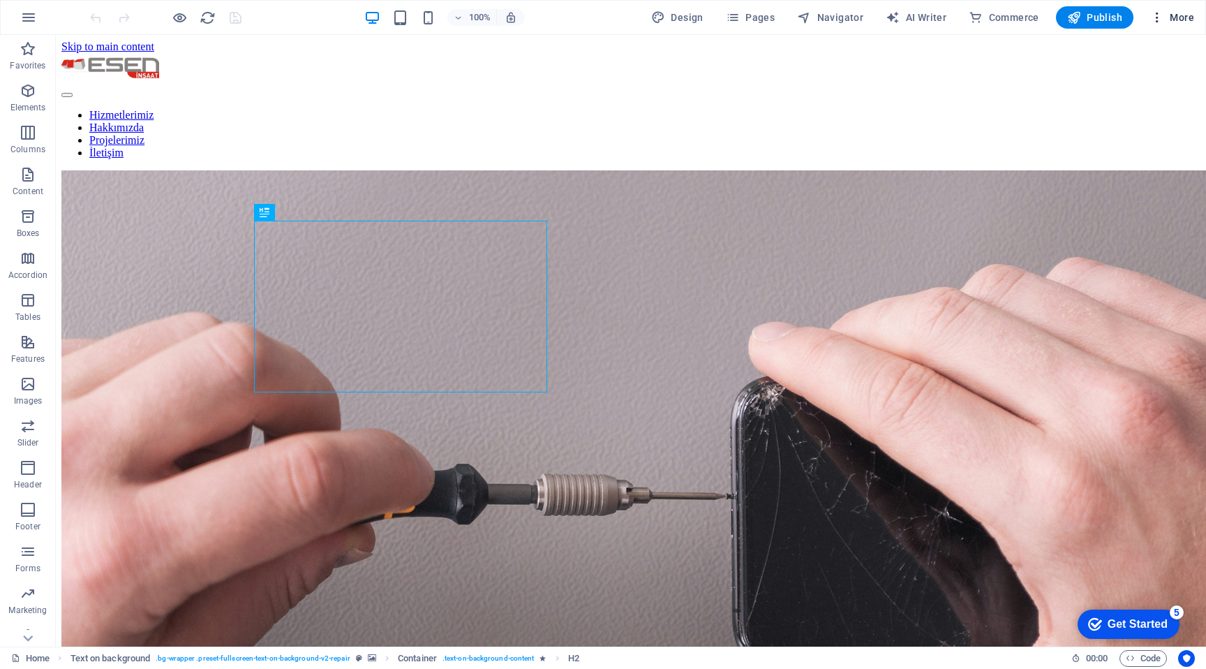
click at [1173, 20] on span "More" at bounding box center [1172, 17] width 44 height 14
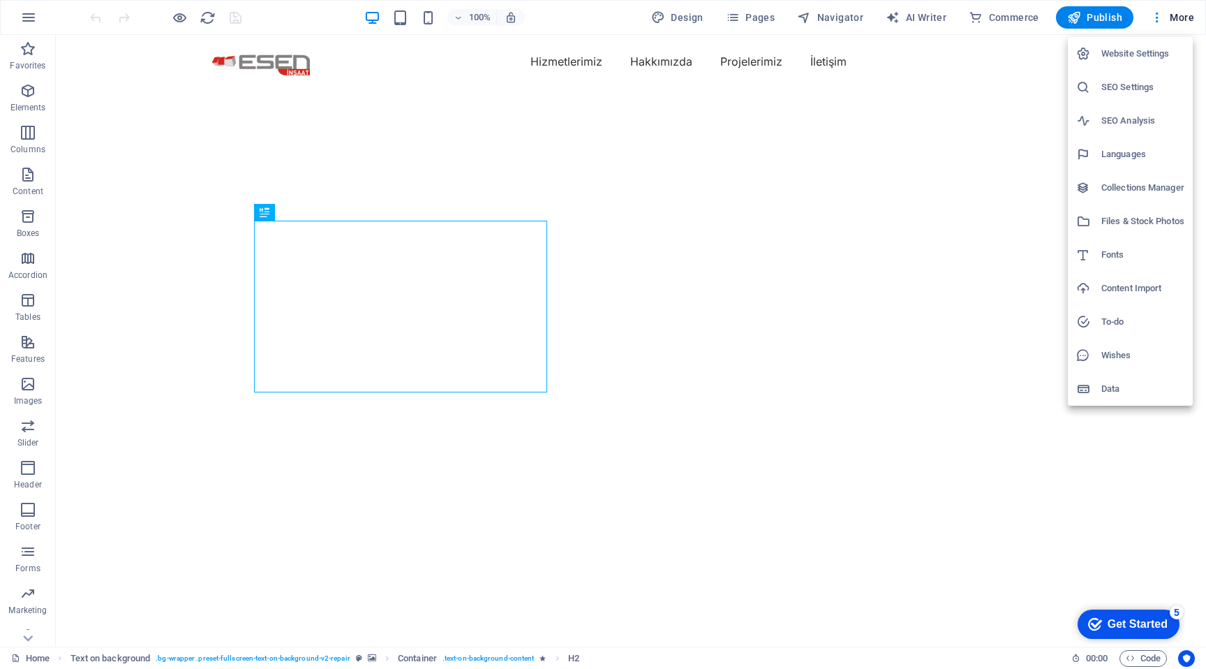
click at [1148, 392] on h6 "Data" at bounding box center [1142, 388] width 83 height 17
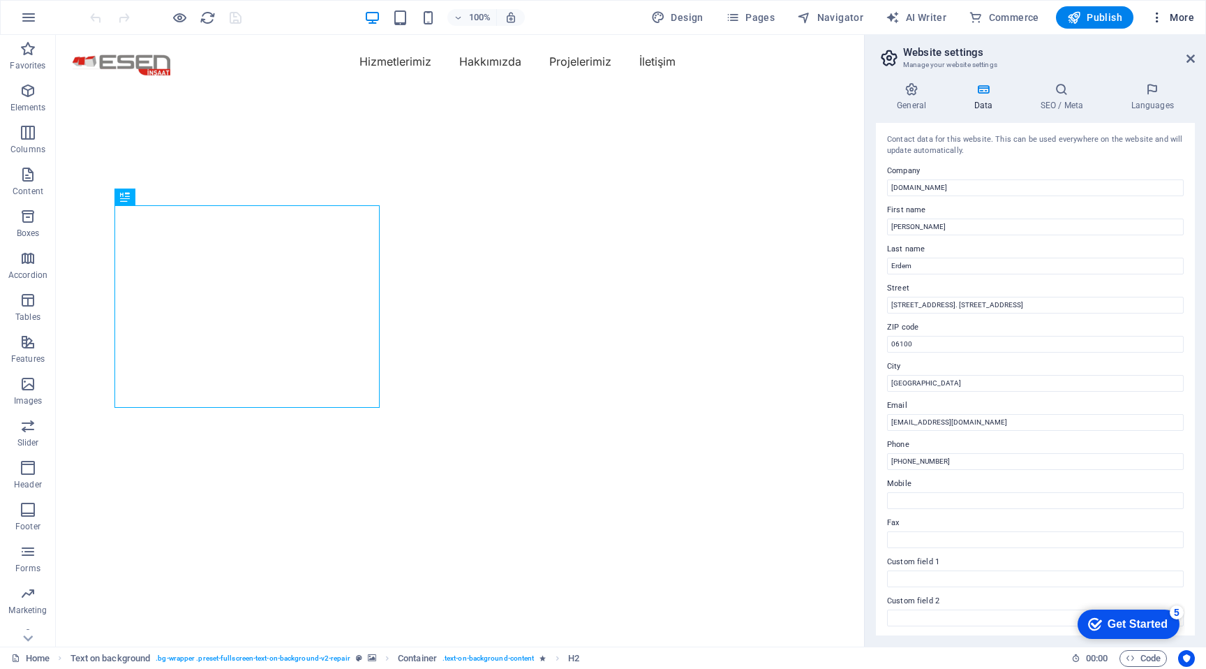
click at [1185, 15] on span "More" at bounding box center [1172, 17] width 44 height 14
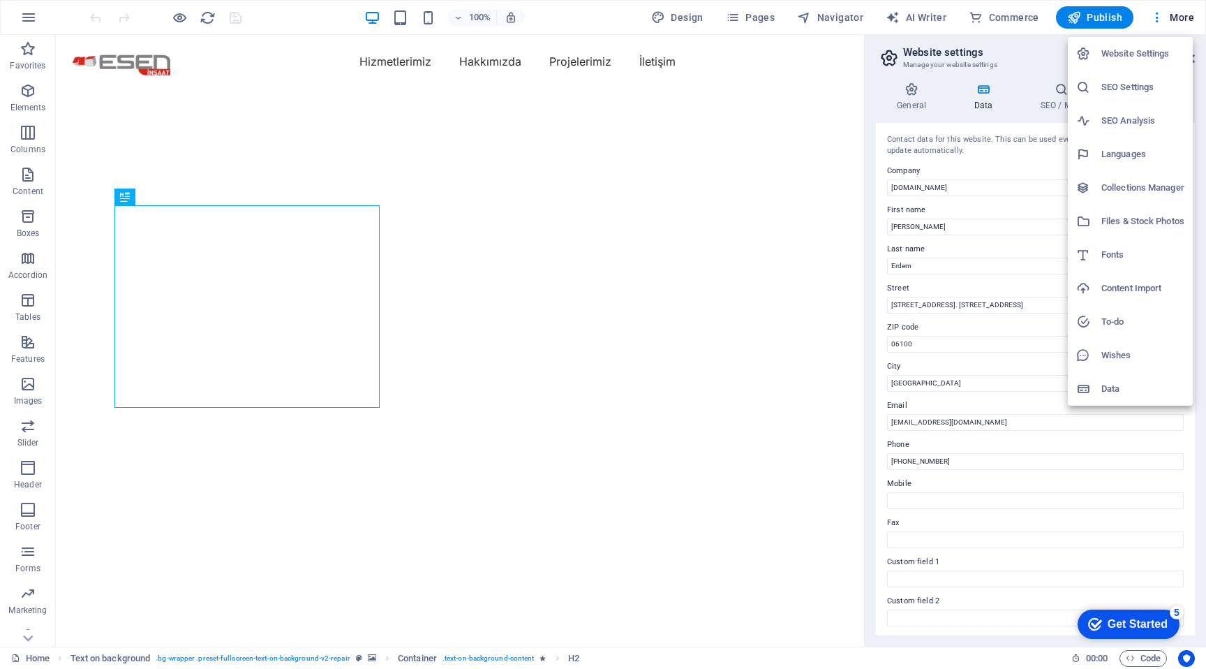
click at [1154, 52] on h6 "Website Settings" at bounding box center [1142, 53] width 83 height 17
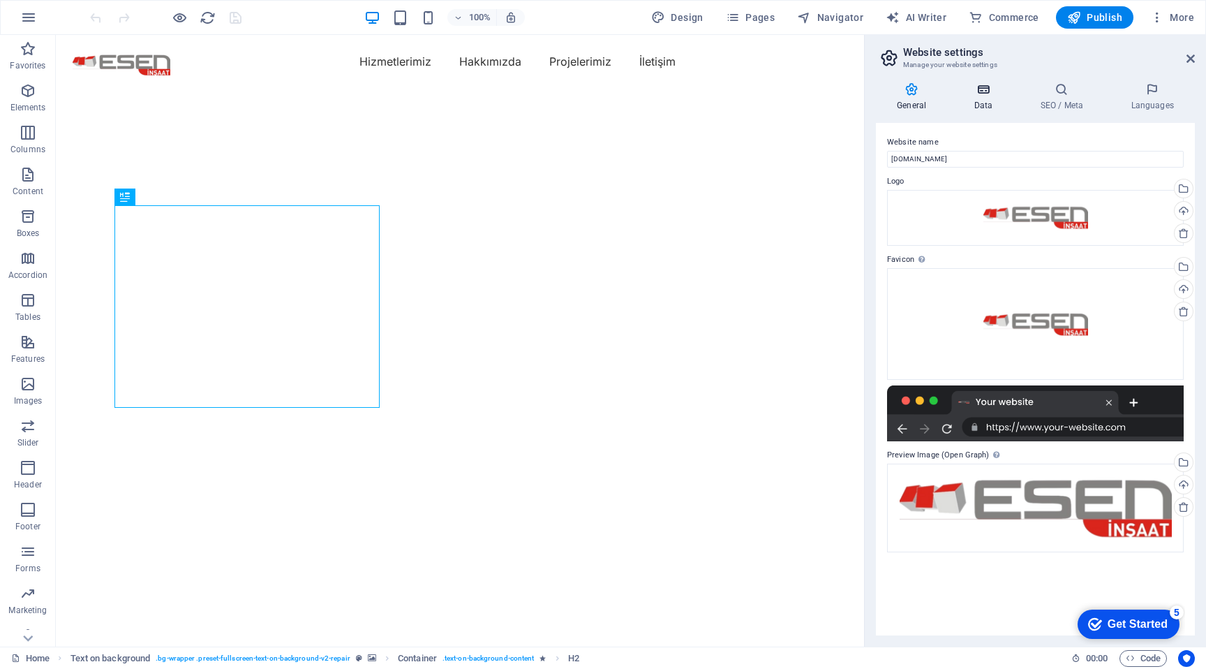
click at [974, 95] on icon at bounding box center [983, 89] width 61 height 14
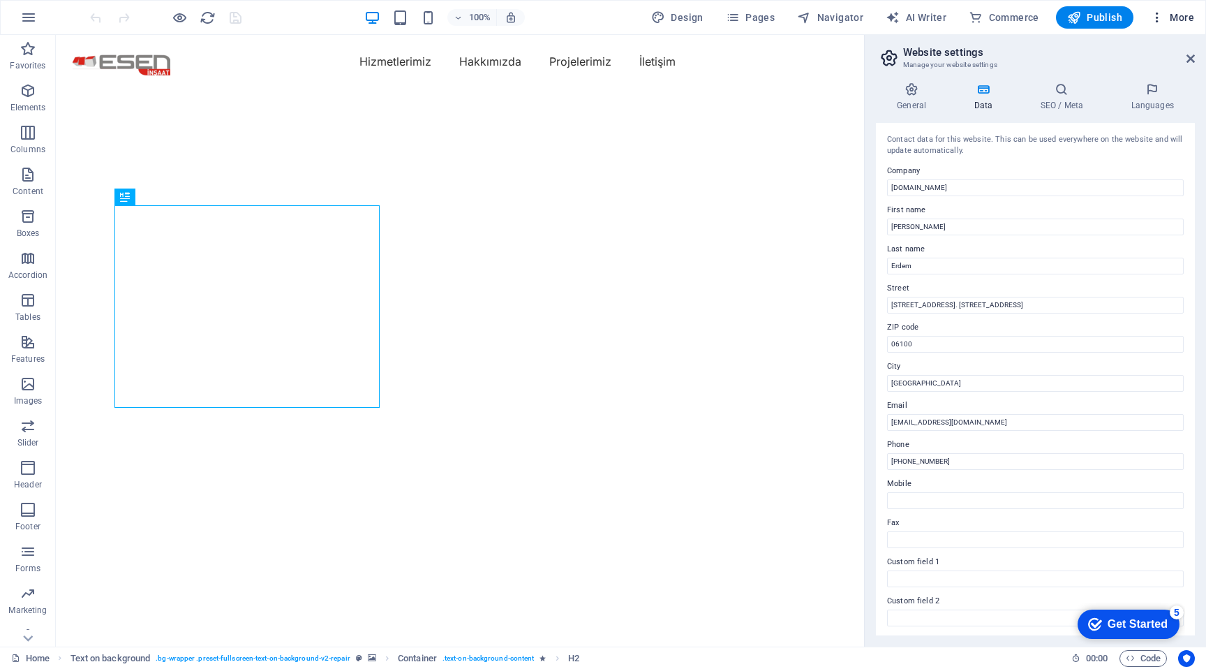
click at [1178, 18] on span "More" at bounding box center [1172, 17] width 44 height 14
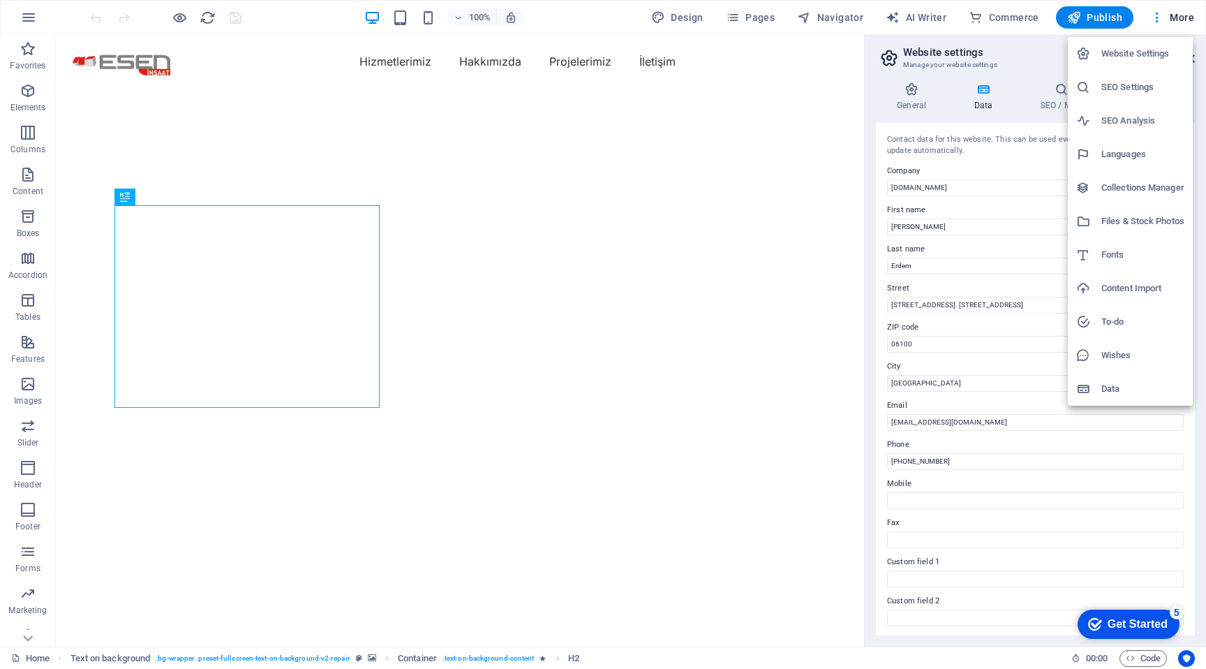
click at [1150, 195] on h6 "Collections Manager" at bounding box center [1142, 187] width 83 height 17
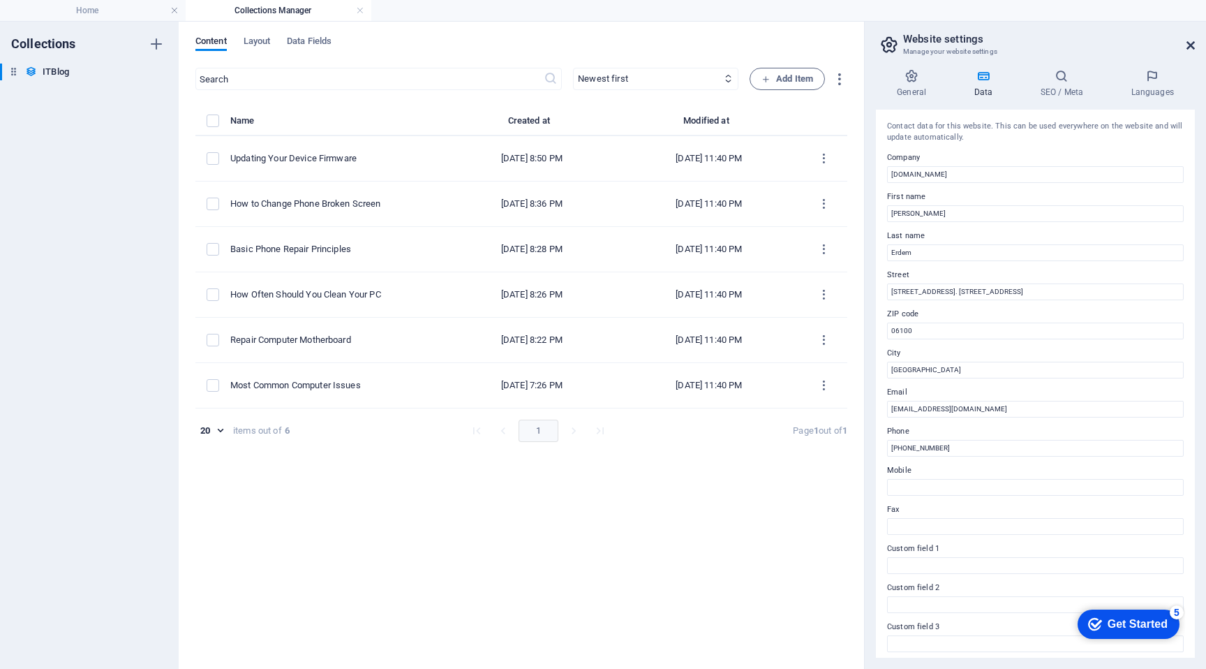
click at [1192, 46] on icon at bounding box center [1191, 45] width 8 height 11
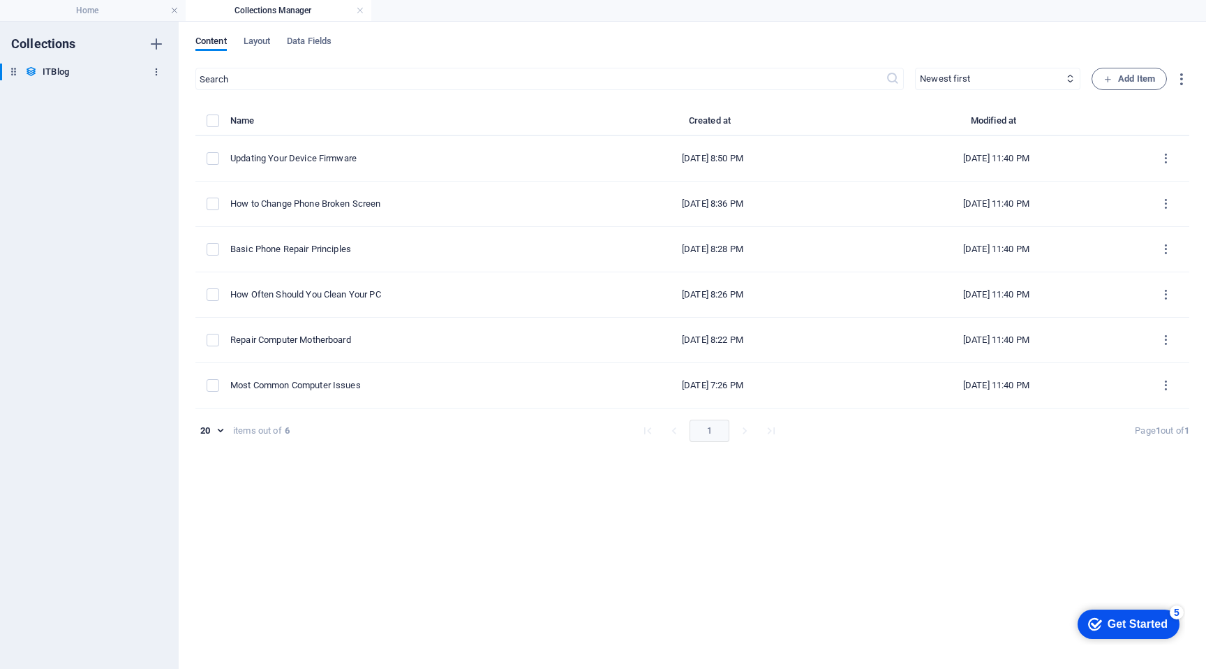
click at [158, 72] on icon "button" at bounding box center [156, 72] width 10 height 10
click at [669, 482] on div at bounding box center [603, 334] width 1206 height 669
click at [1182, 82] on icon "button" at bounding box center [1181, 79] width 16 height 16
click at [360, 8] on div at bounding box center [603, 334] width 1206 height 669
click at [359, 10] on link at bounding box center [360, 10] width 8 height 13
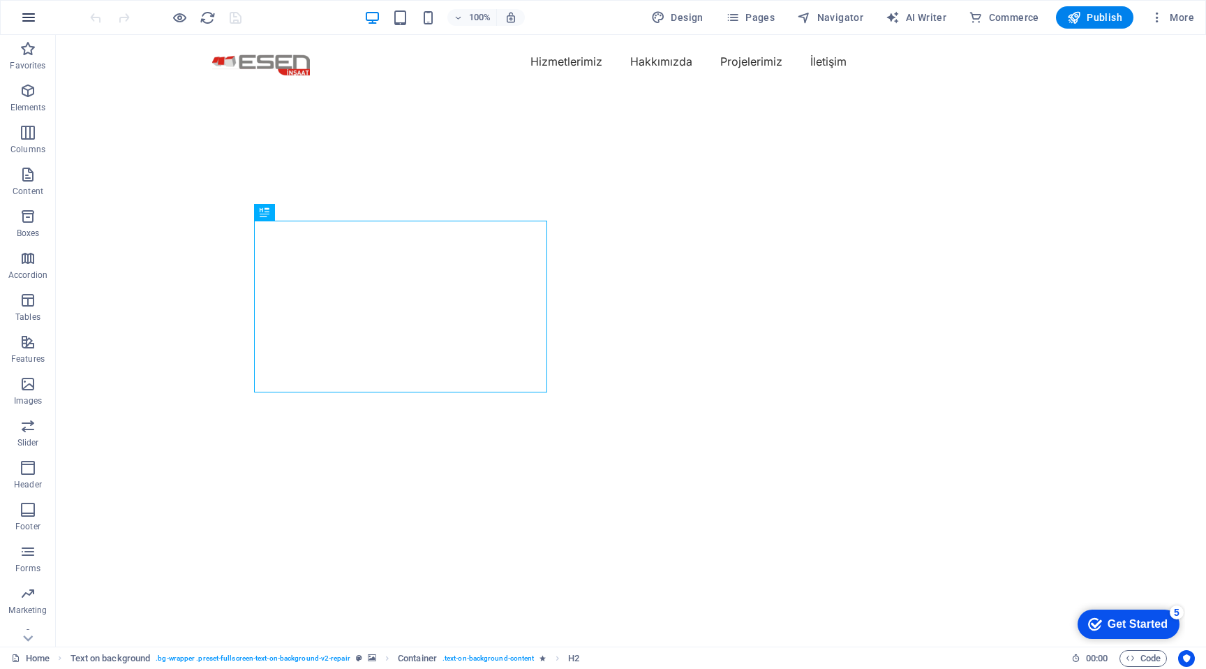
click at [22, 20] on icon "button" at bounding box center [28, 17] width 17 height 17
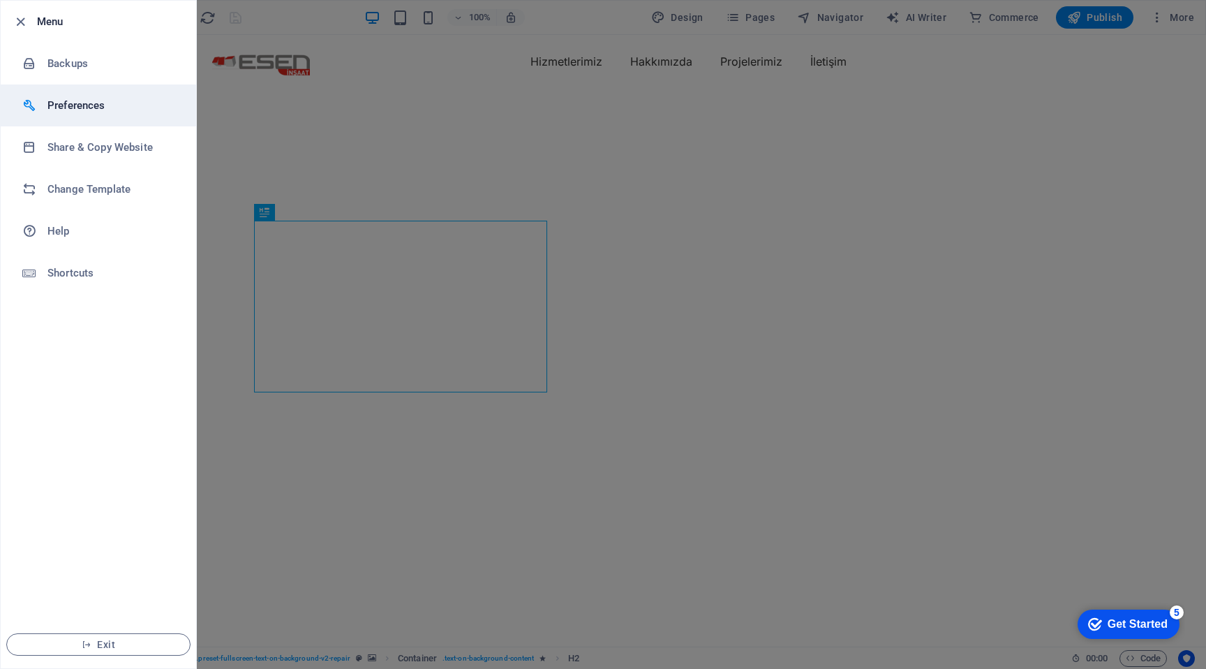
click at [97, 98] on h6 "Preferences" at bounding box center [111, 105] width 129 height 17
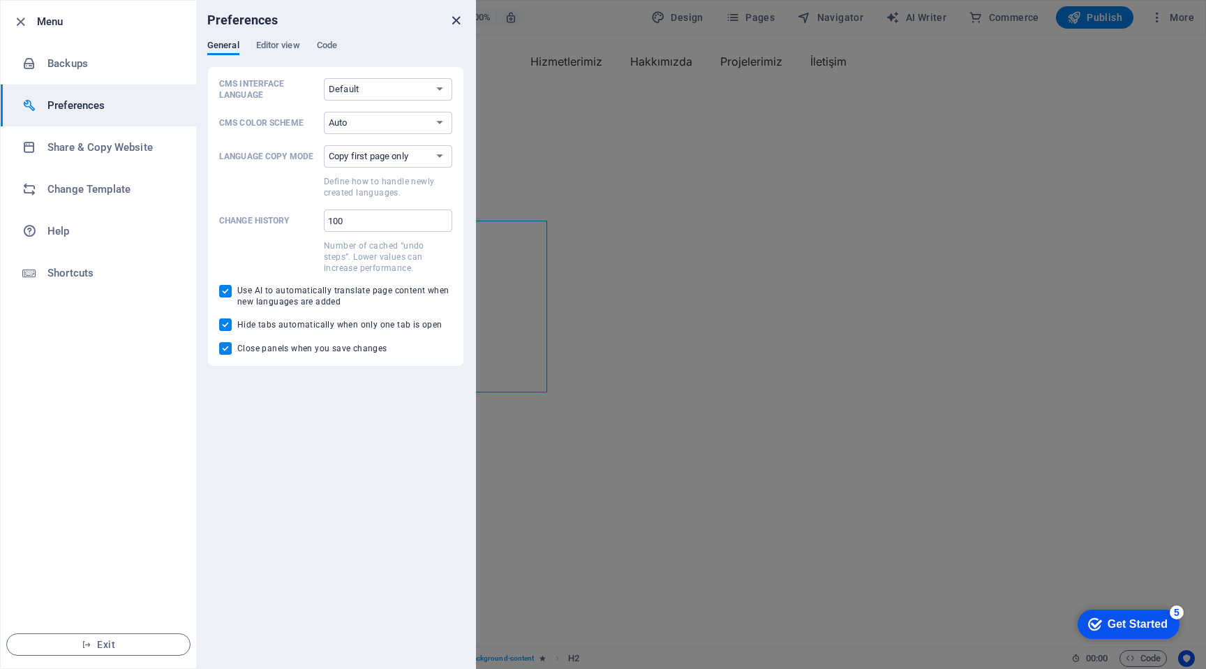
click at [454, 16] on icon "close" at bounding box center [456, 21] width 16 height 16
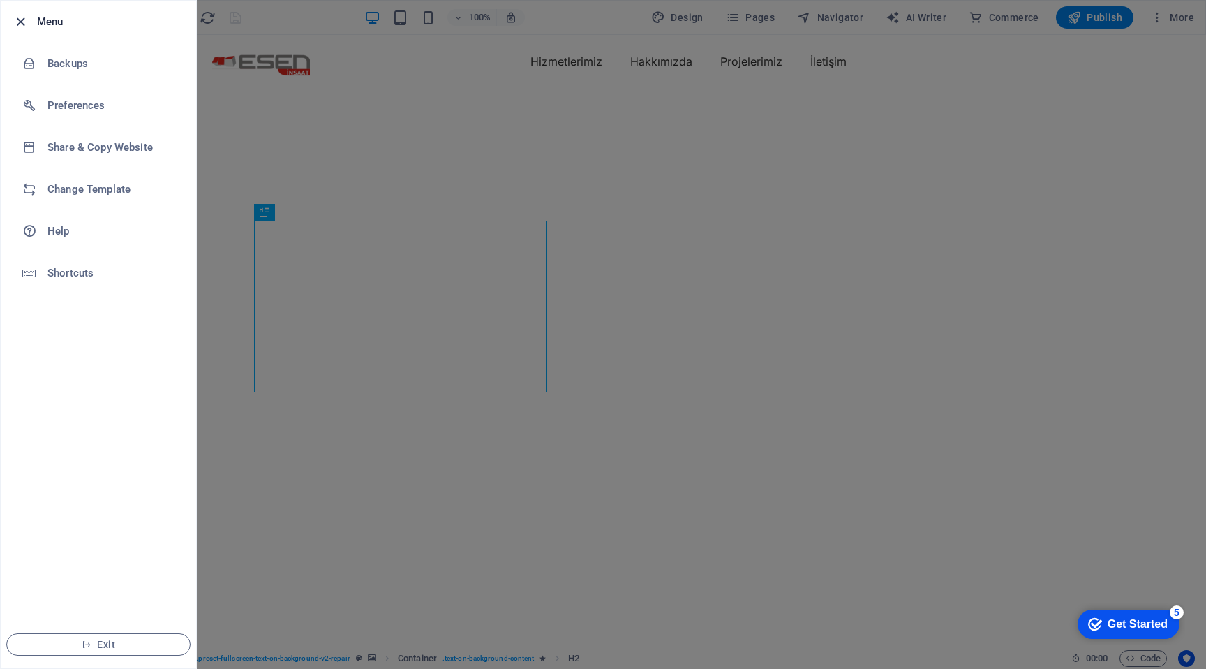
click at [19, 20] on icon "button" at bounding box center [21, 22] width 16 height 16
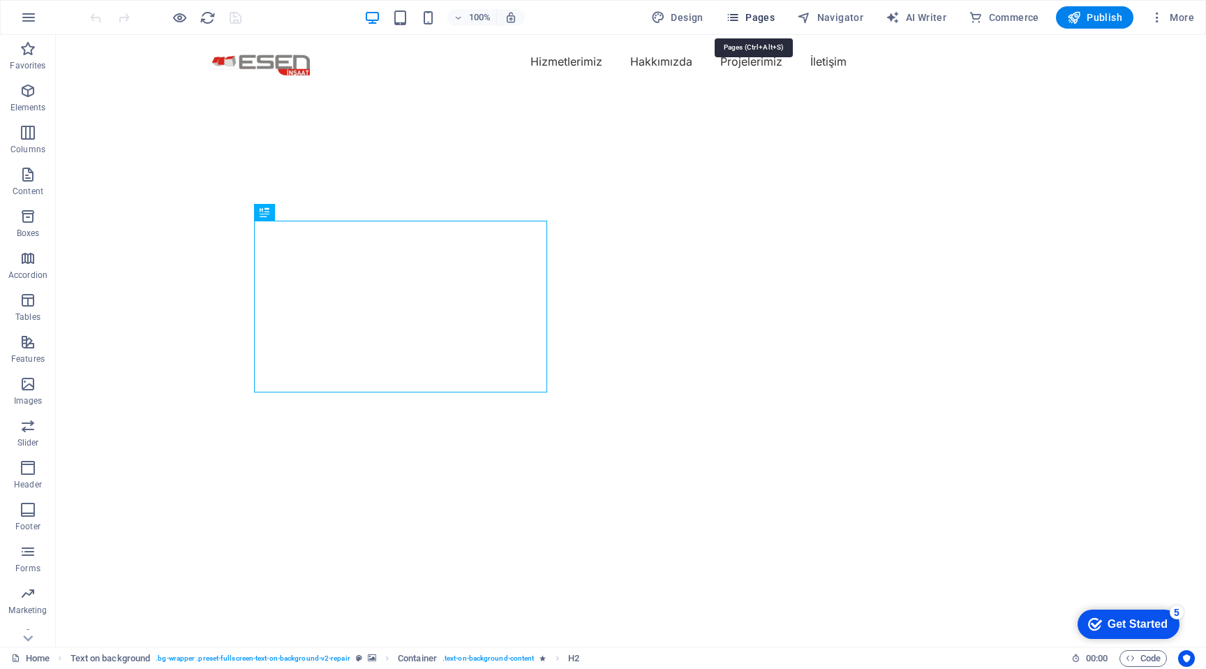
click at [738, 13] on icon "button" at bounding box center [733, 17] width 14 height 14
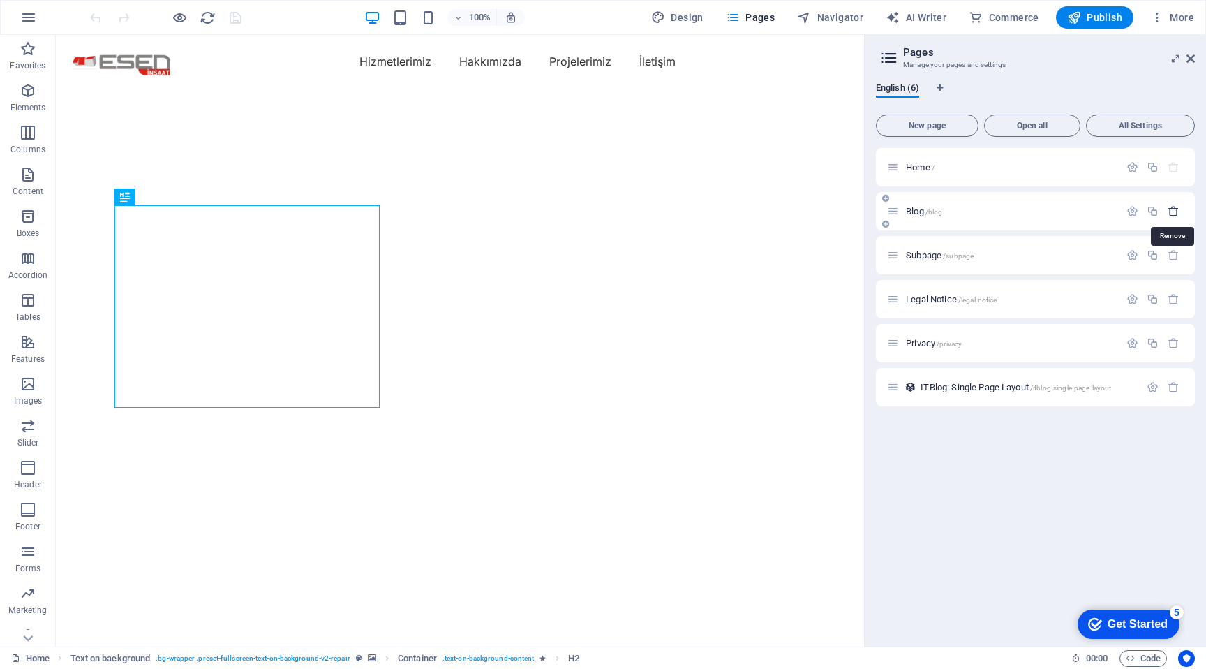
click at [1175, 213] on icon "button" at bounding box center [1174, 211] width 12 height 12
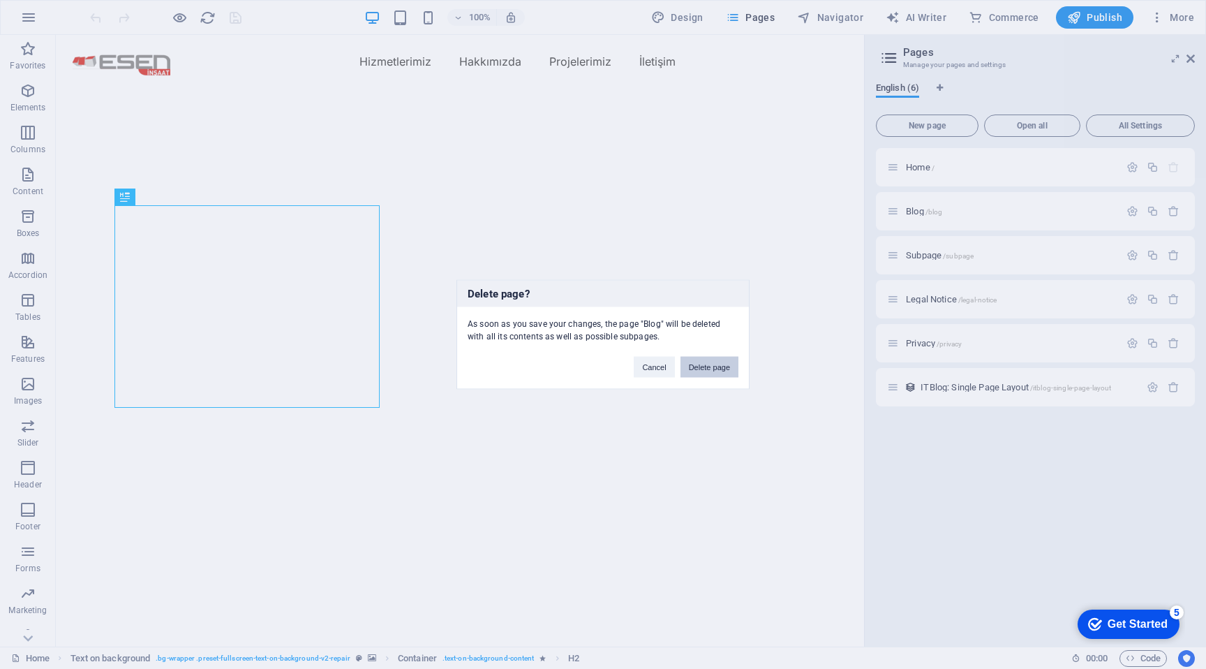
click at [704, 365] on button "Delete page" at bounding box center [710, 367] width 58 height 21
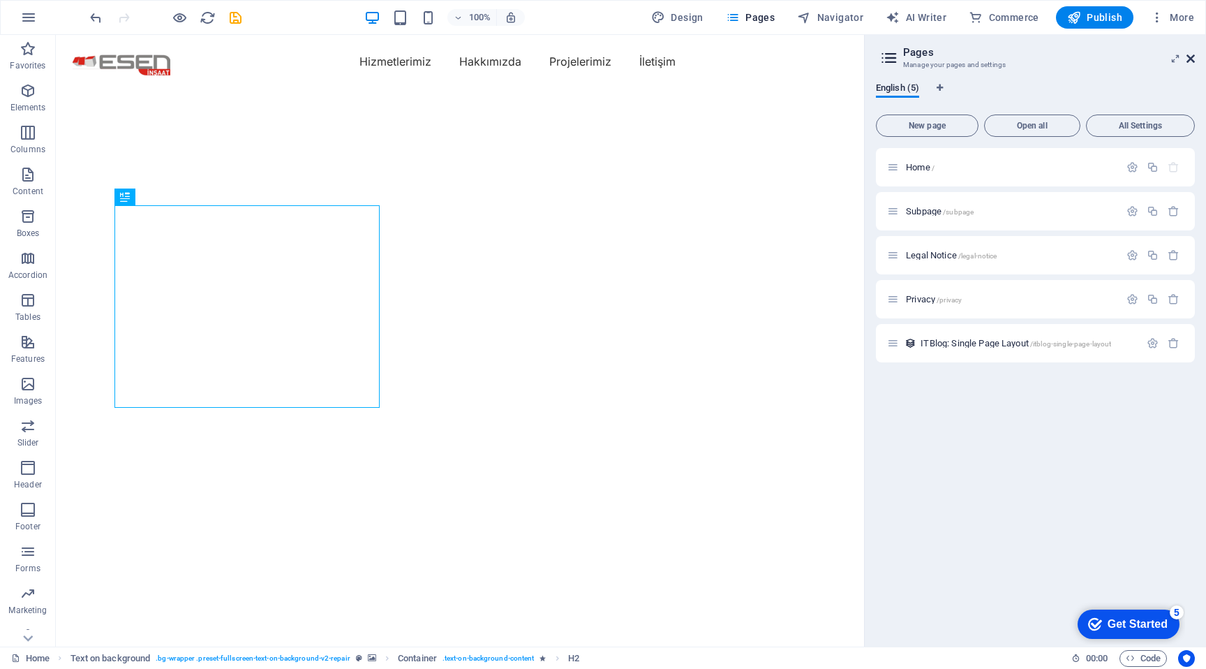
click at [1194, 57] on icon at bounding box center [1191, 58] width 8 height 11
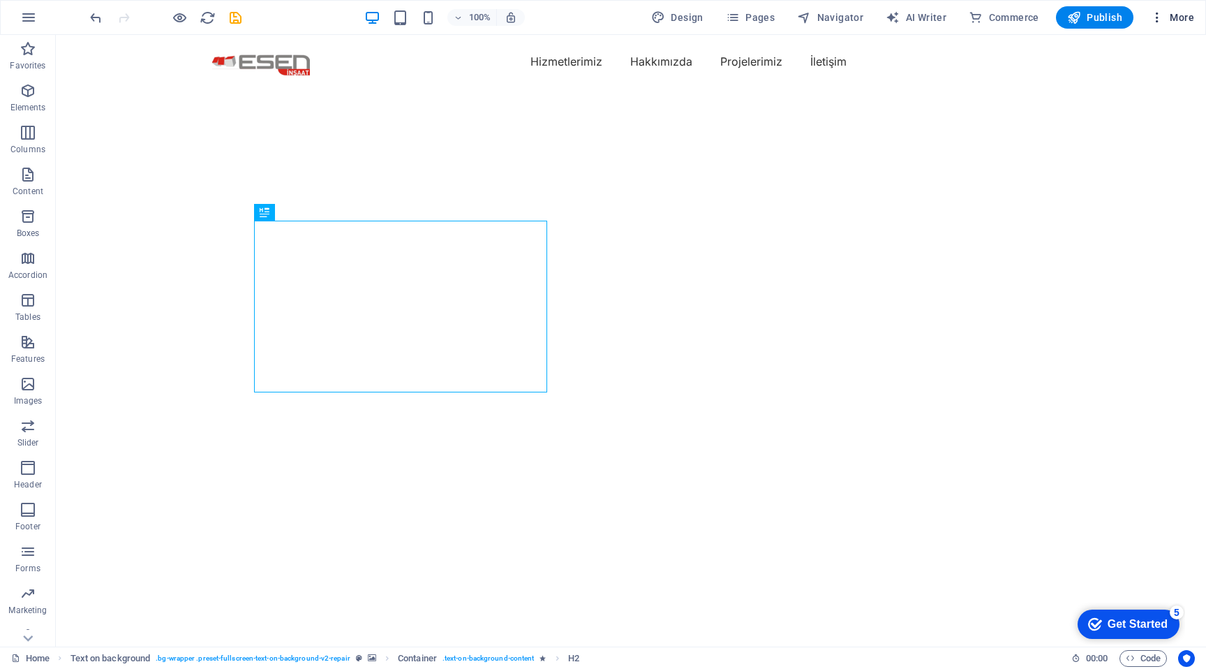
click at [1180, 24] on button "More" at bounding box center [1172, 17] width 55 height 22
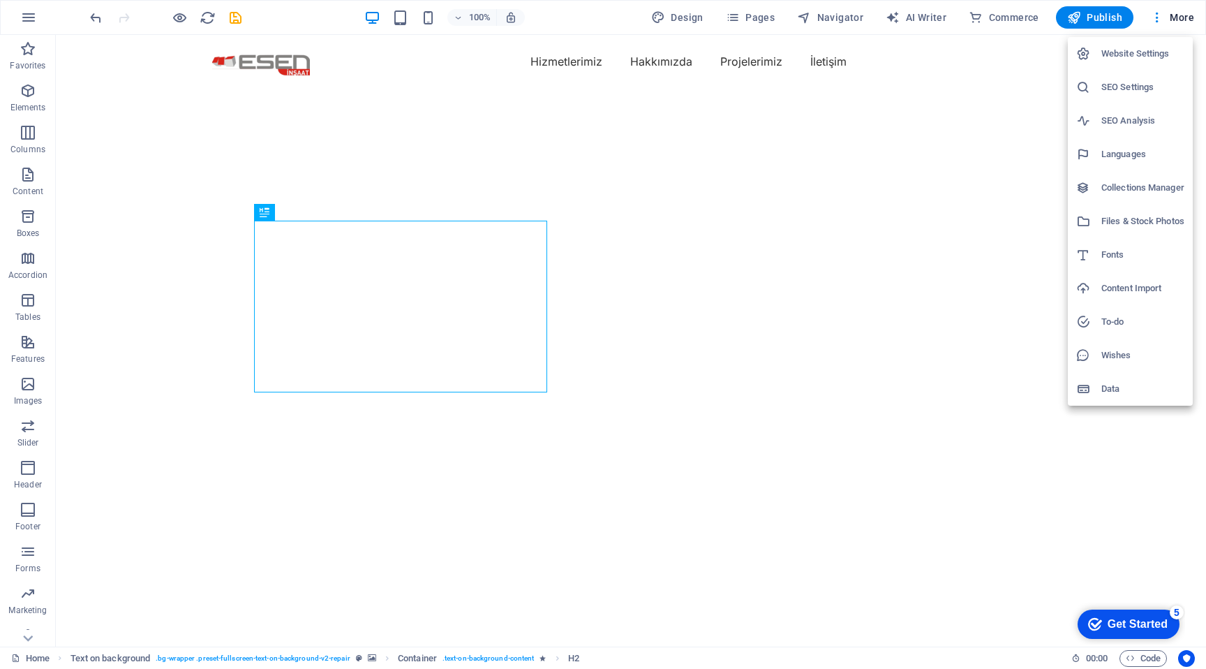
click at [1127, 186] on h6 "Collections Manager" at bounding box center [1142, 187] width 83 height 17
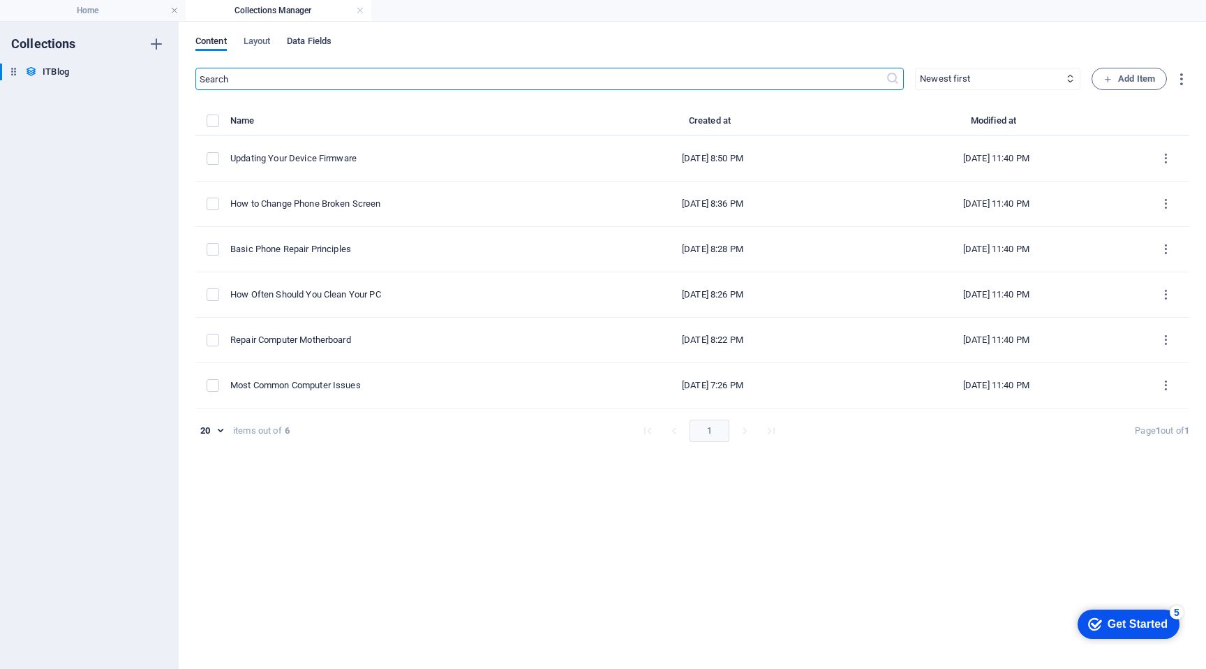
click at [320, 40] on span "Data Fields" at bounding box center [309, 43] width 45 height 20
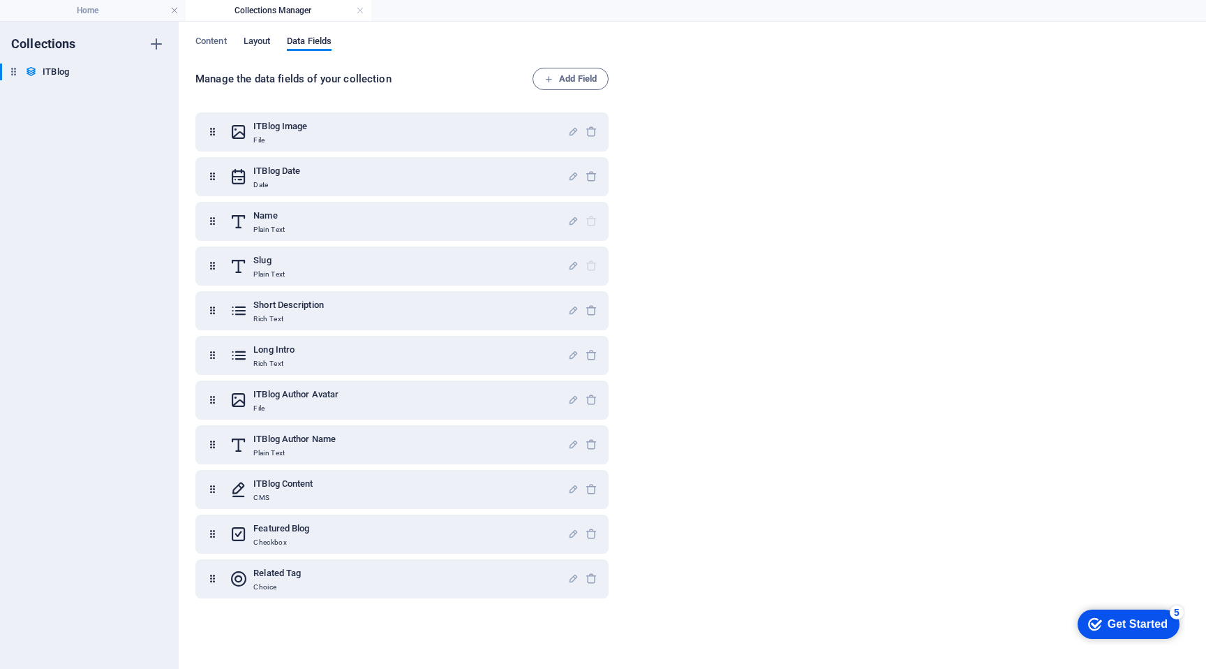
click at [258, 40] on span "Layout" at bounding box center [257, 43] width 27 height 20
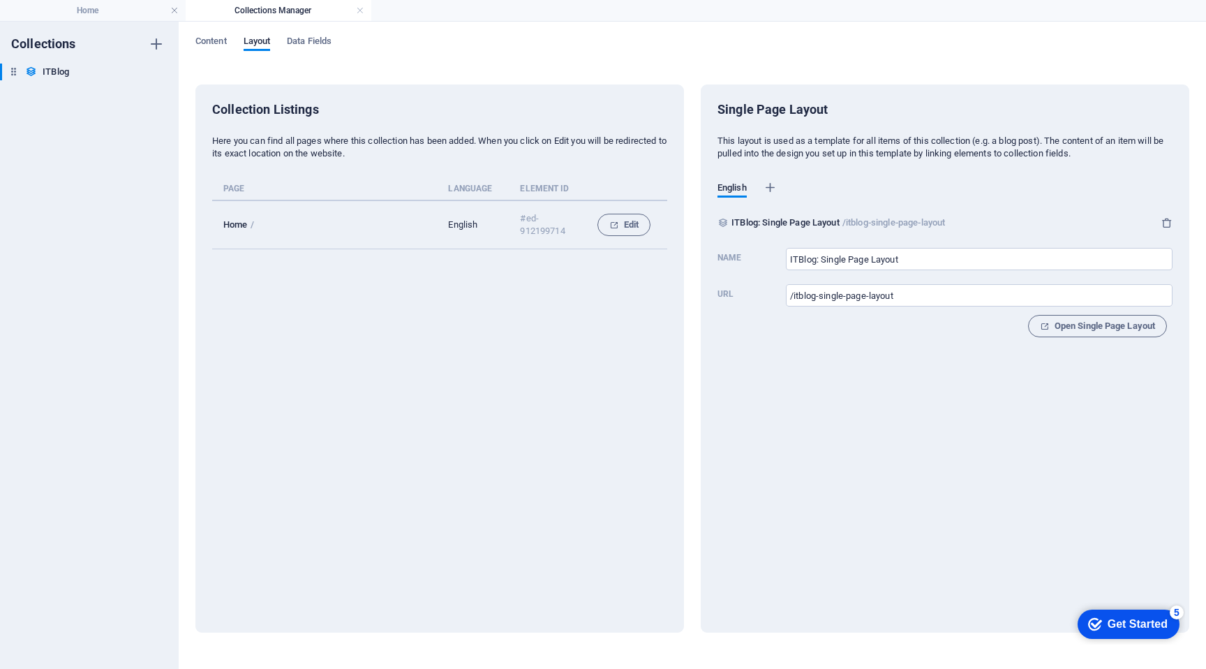
drag, startPoint x: 223, startPoint y: 43, endPoint x: 329, endPoint y: 96, distance: 118.9
click at [329, 96] on div "Content Layout Data Fields Collection Listings Here you can find all pages wher…" at bounding box center [692, 345] width 1027 height 647
click at [632, 215] on button "Edit" at bounding box center [623, 225] width 53 height 22
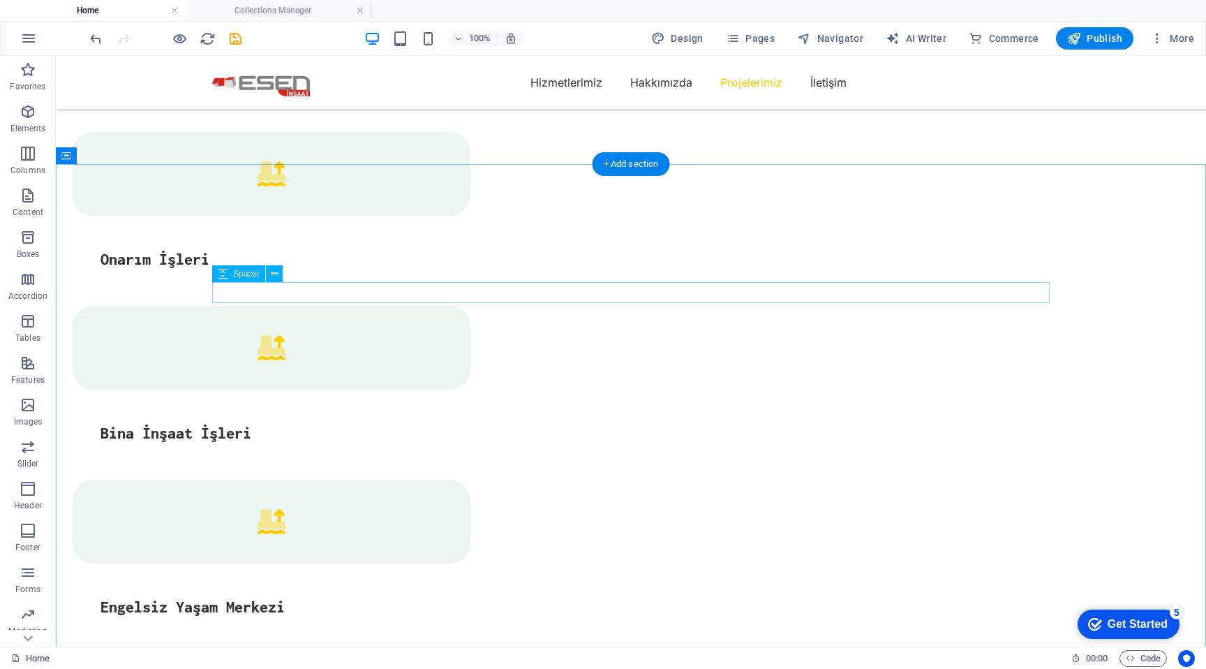
scroll to position [2687, 0]
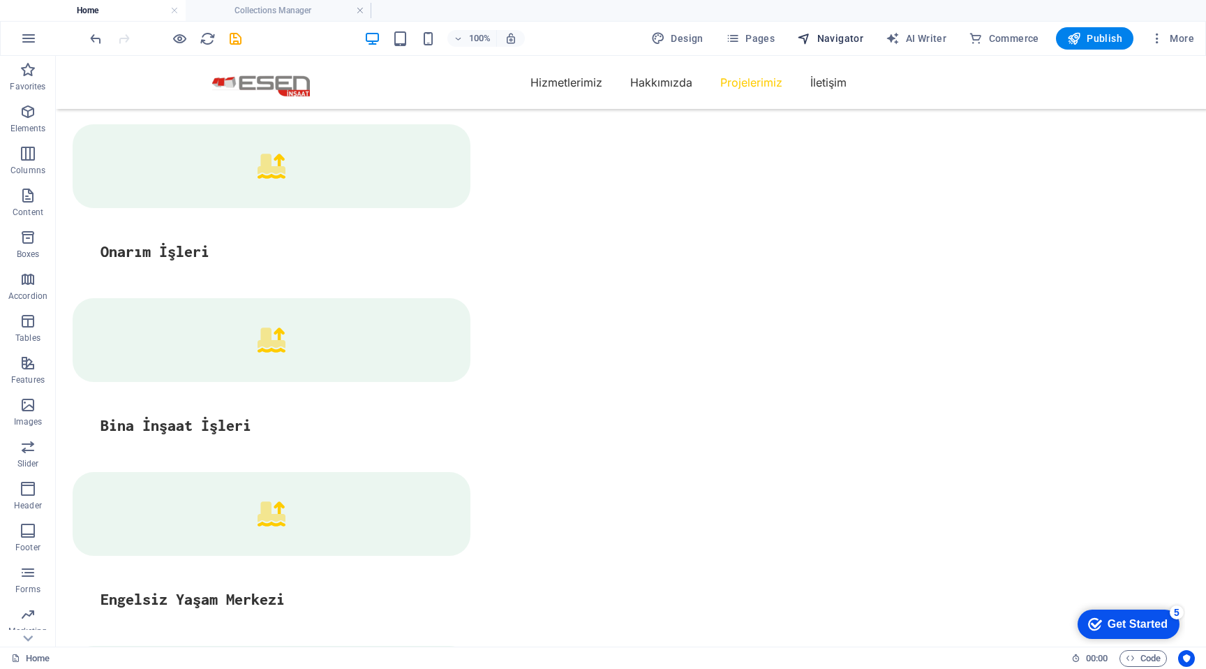
click at [823, 38] on span "Navigator" at bounding box center [830, 38] width 66 height 14
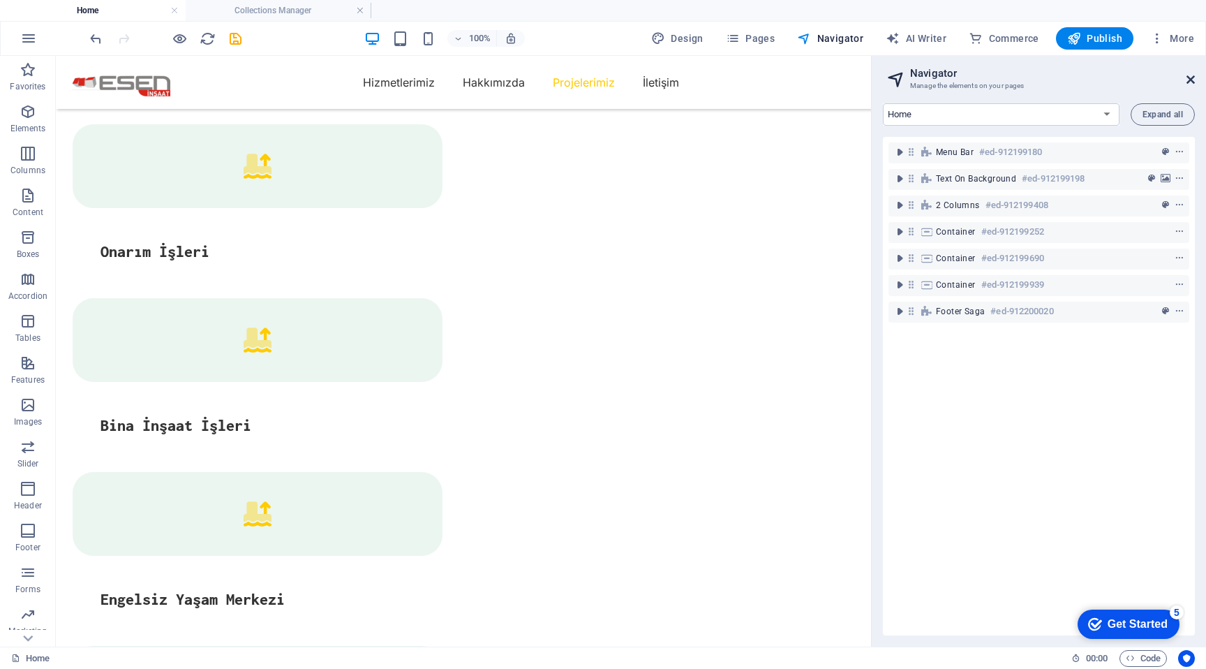
click at [1191, 76] on icon at bounding box center [1191, 79] width 8 height 11
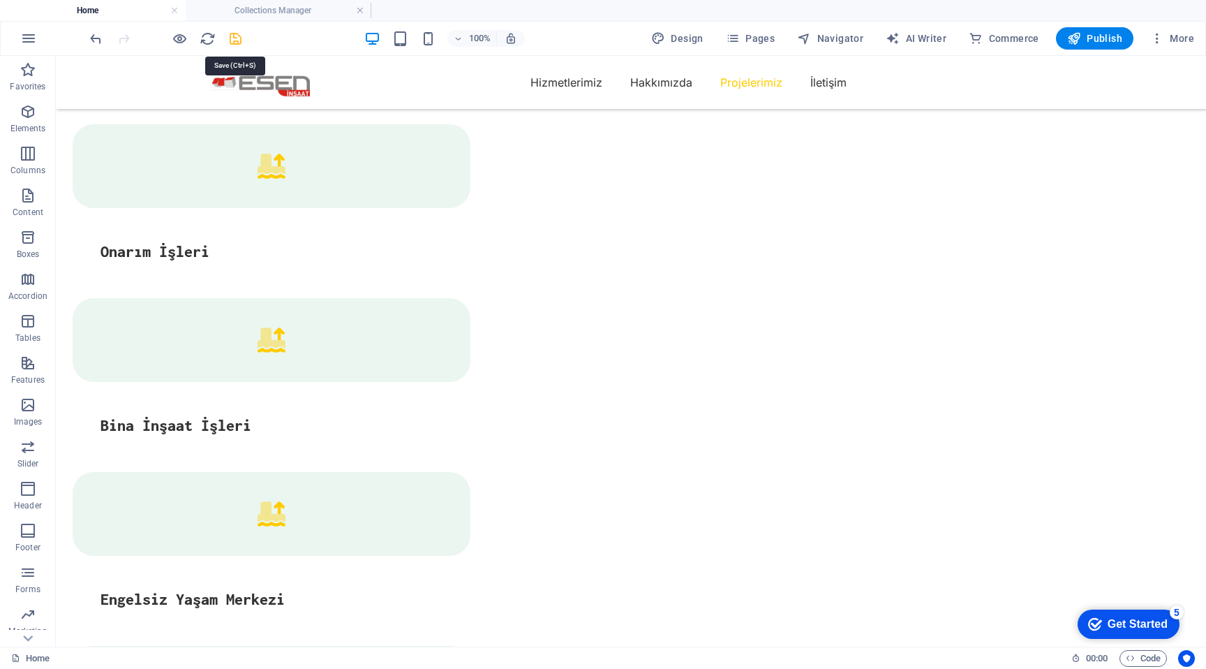
click at [237, 38] on icon "save" at bounding box center [236, 39] width 16 height 16
click at [1089, 35] on span "Publish" at bounding box center [1094, 38] width 55 height 14
